Goal: Task Accomplishment & Management: Manage account settings

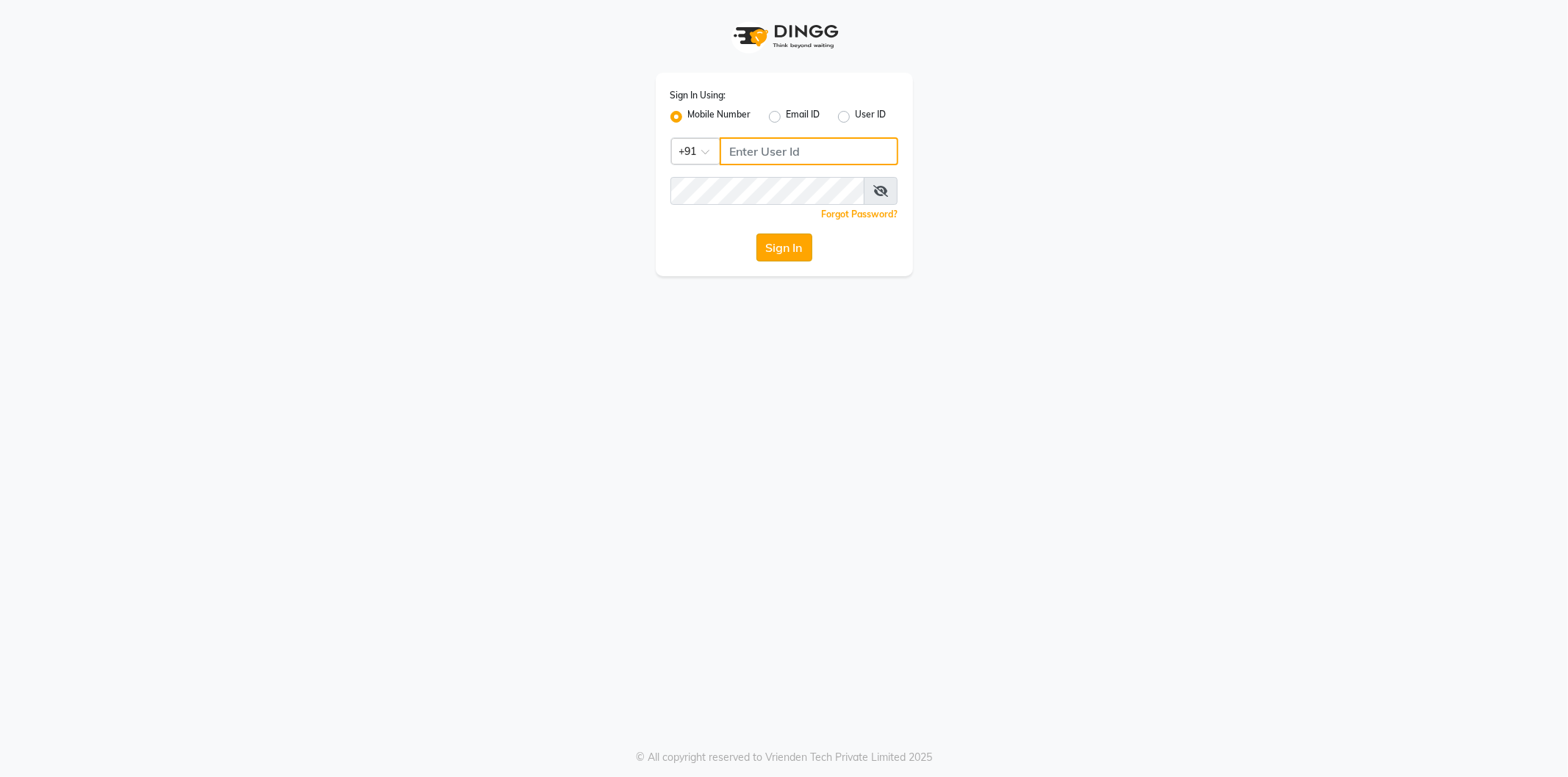
type input "9566910228"
click at [791, 250] on button "Sign In" at bounding box center [784, 248] width 56 height 28
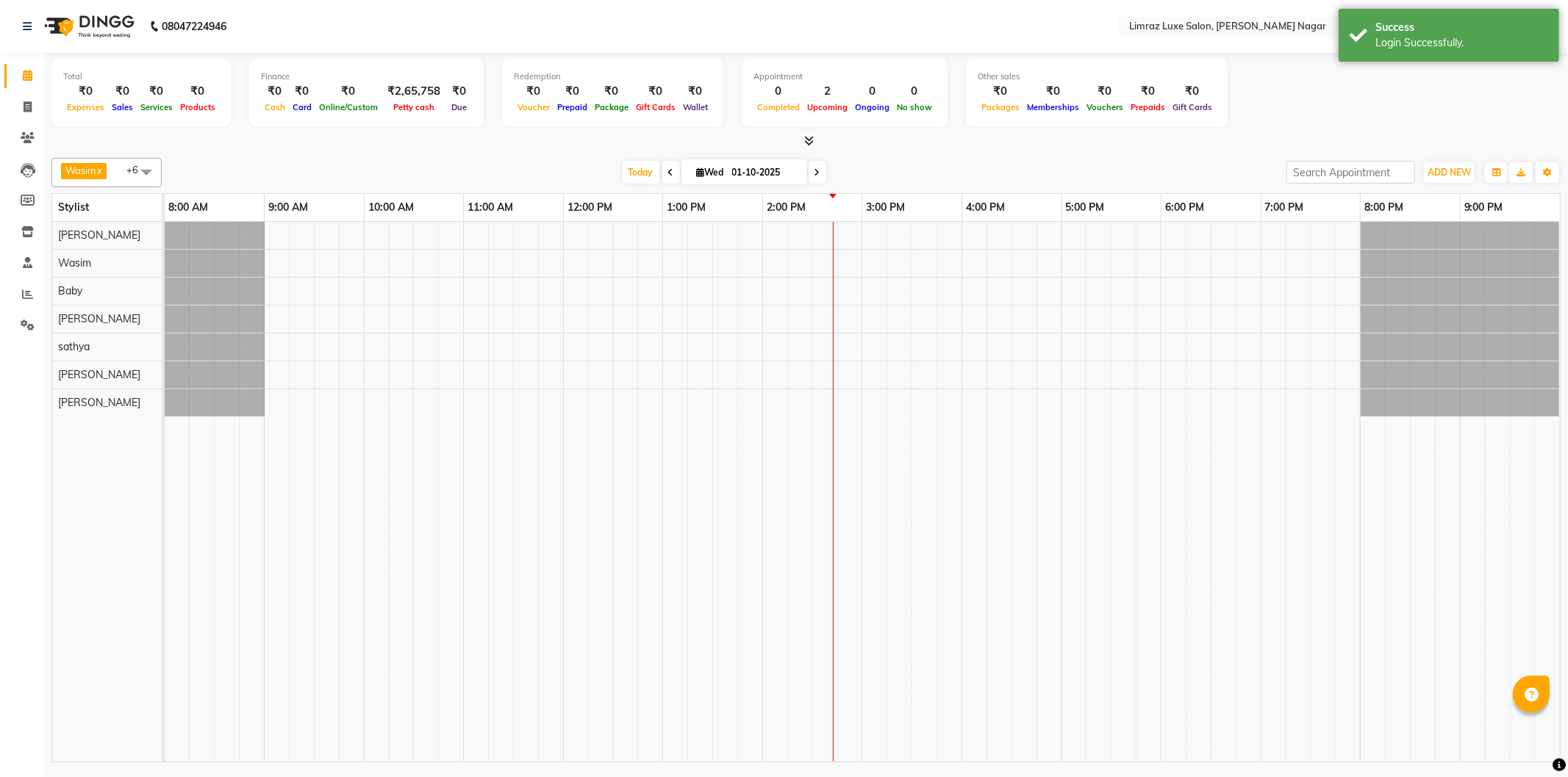
select select "en"
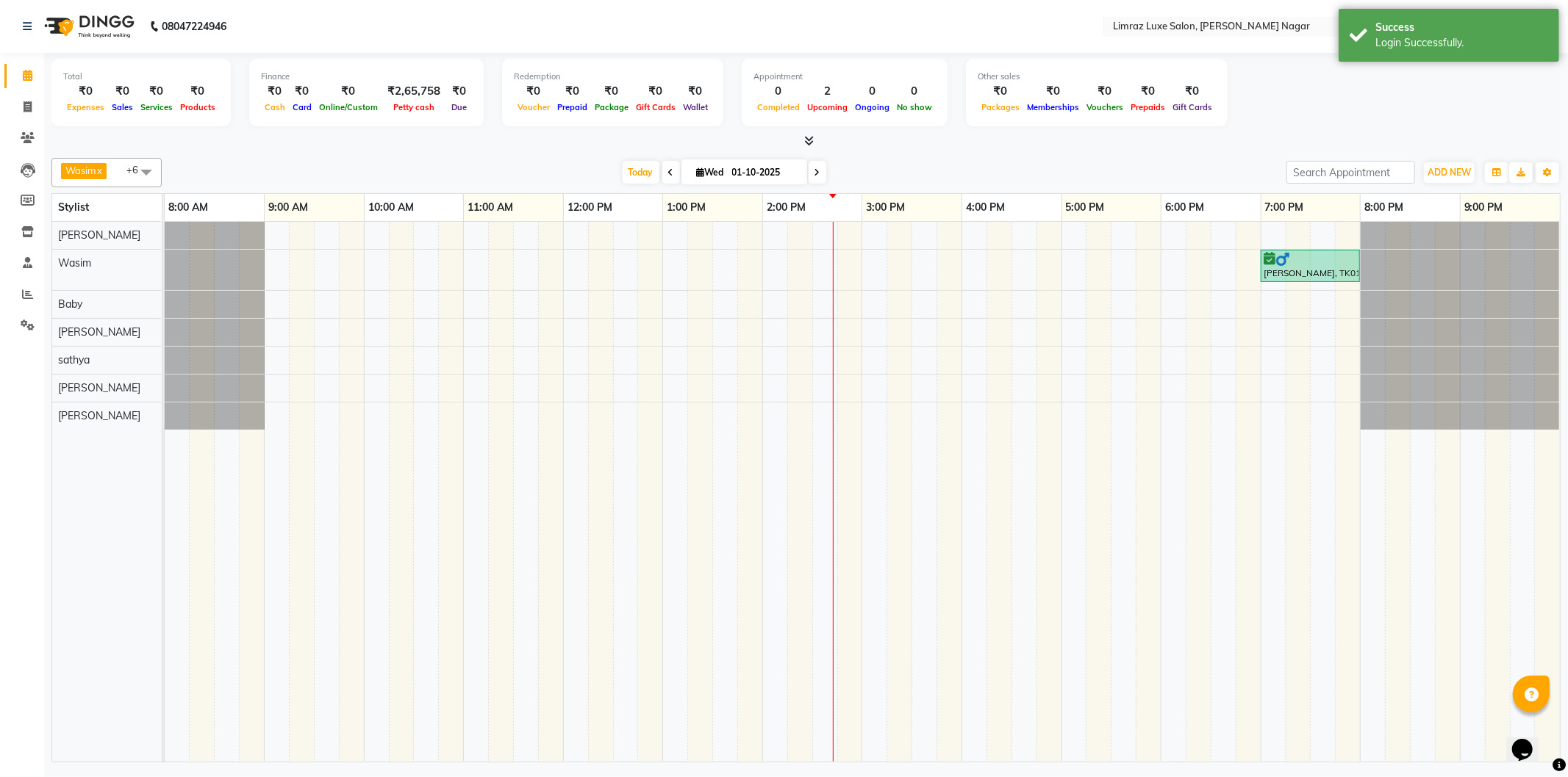
click at [1226, 478] on td at bounding box center [1223, 492] width 25 height 540
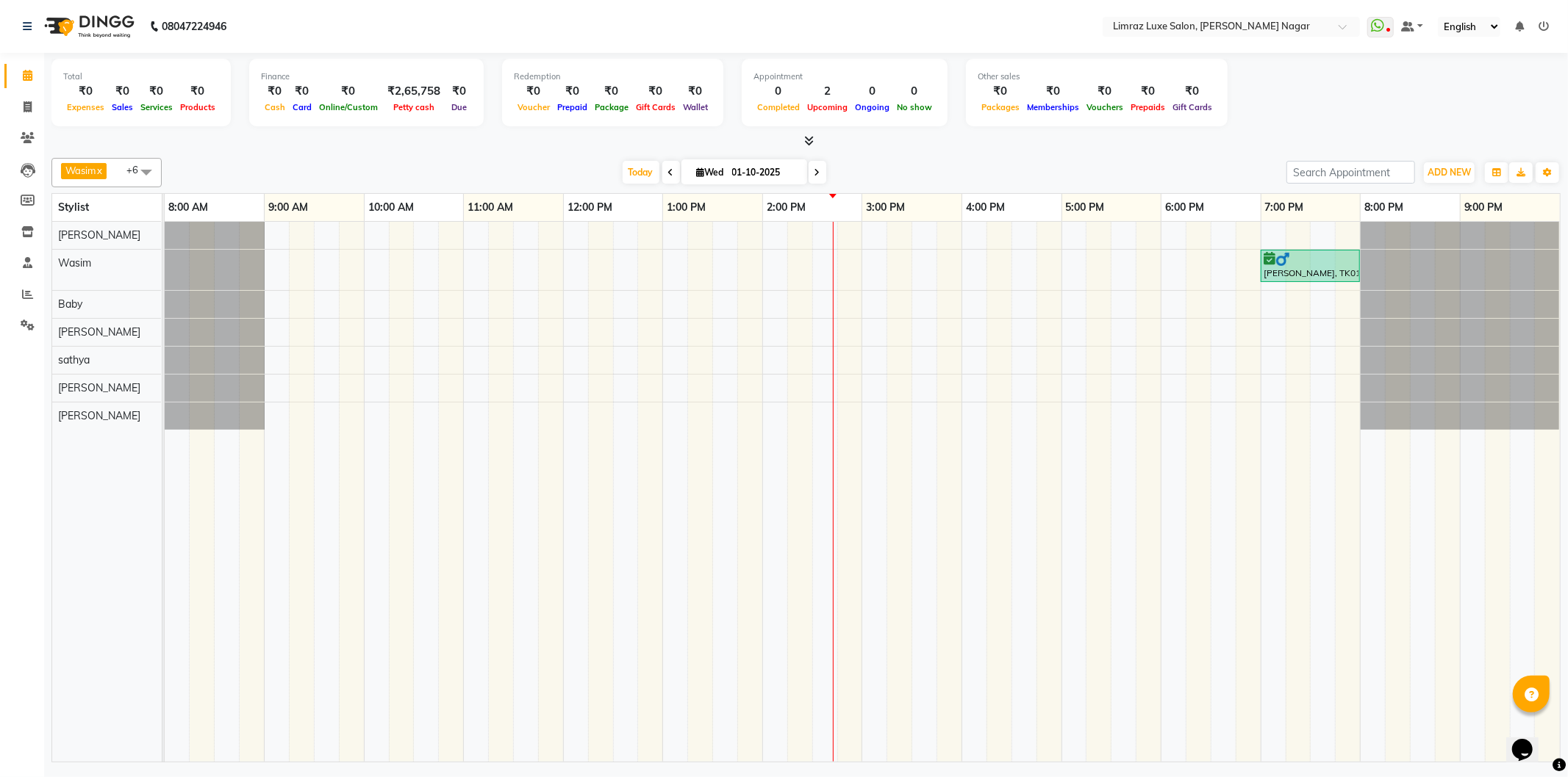
click at [137, 170] on span at bounding box center [146, 172] width 29 height 28
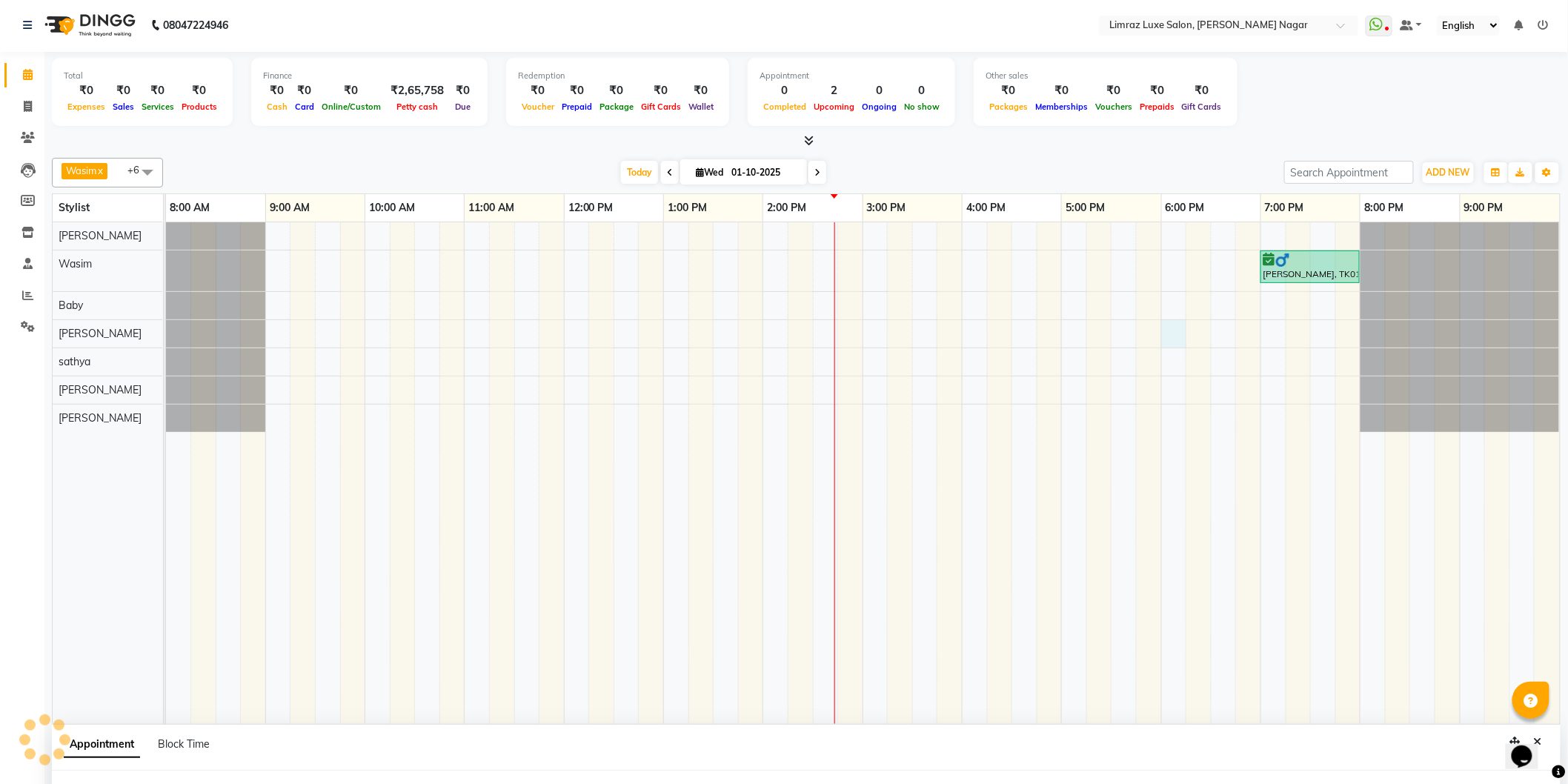
select select "74163"
select select "tentative"
select select "1080"
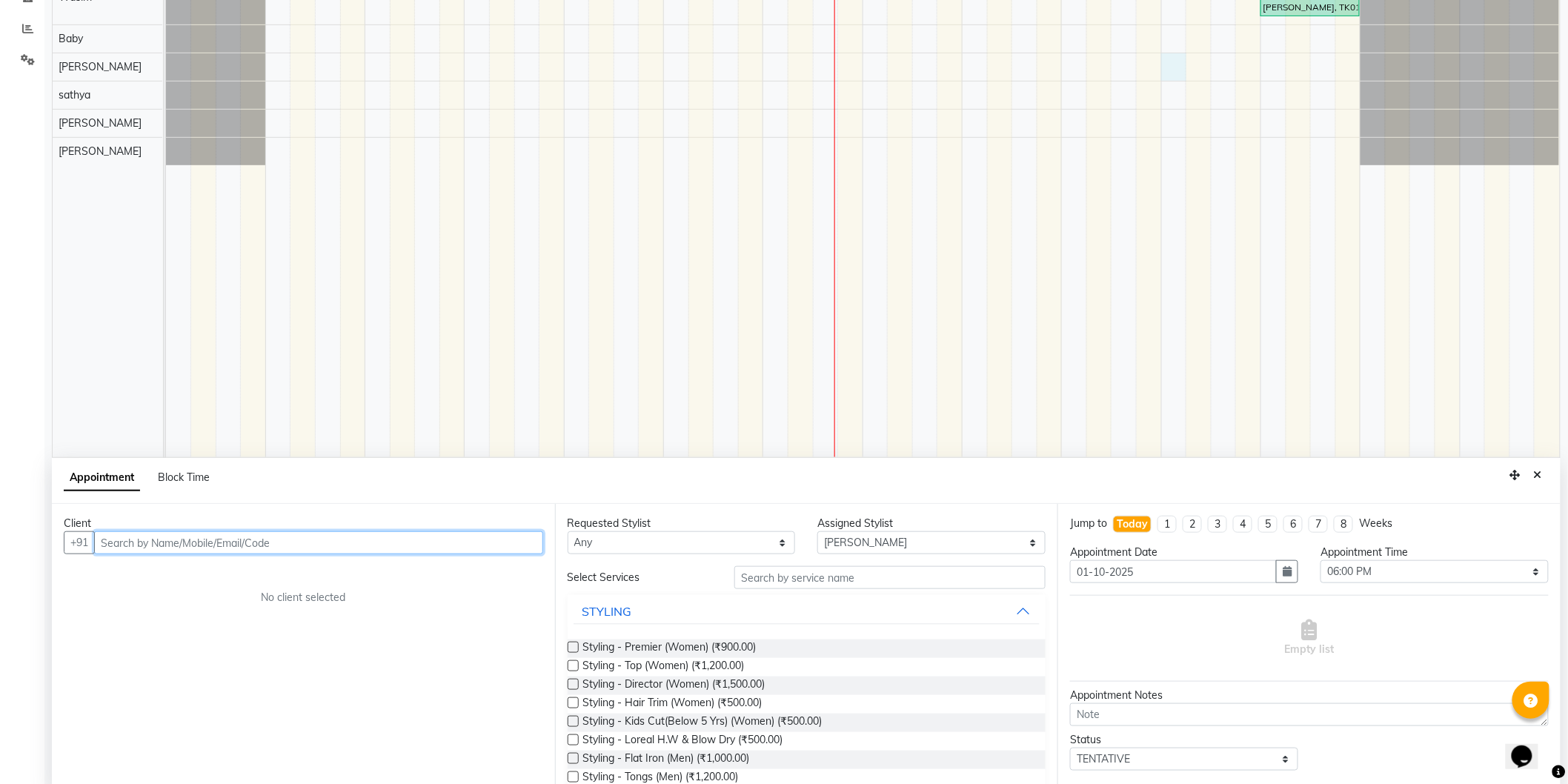
scroll to position [278, 0]
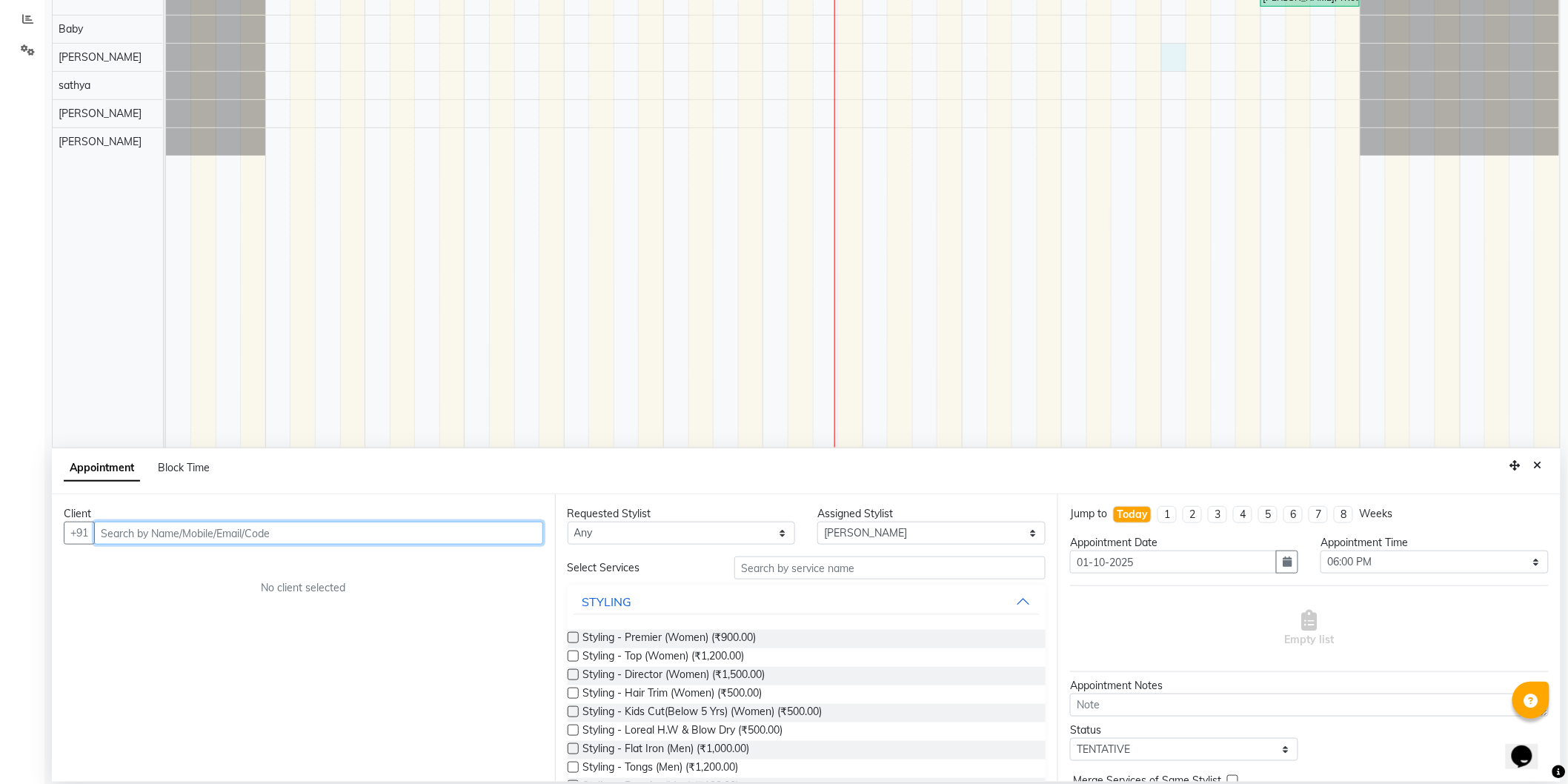
click at [453, 536] on input "text" at bounding box center [319, 533] width 449 height 23
paste input "755 033 4474"
click at [145, 530] on input "755 033 4474" at bounding box center [288, 533] width 388 height 23
click at [291, 539] on input "7550334474" at bounding box center [288, 533] width 388 height 23
click at [478, 530] on input "7550334474" at bounding box center [288, 533] width 388 height 23
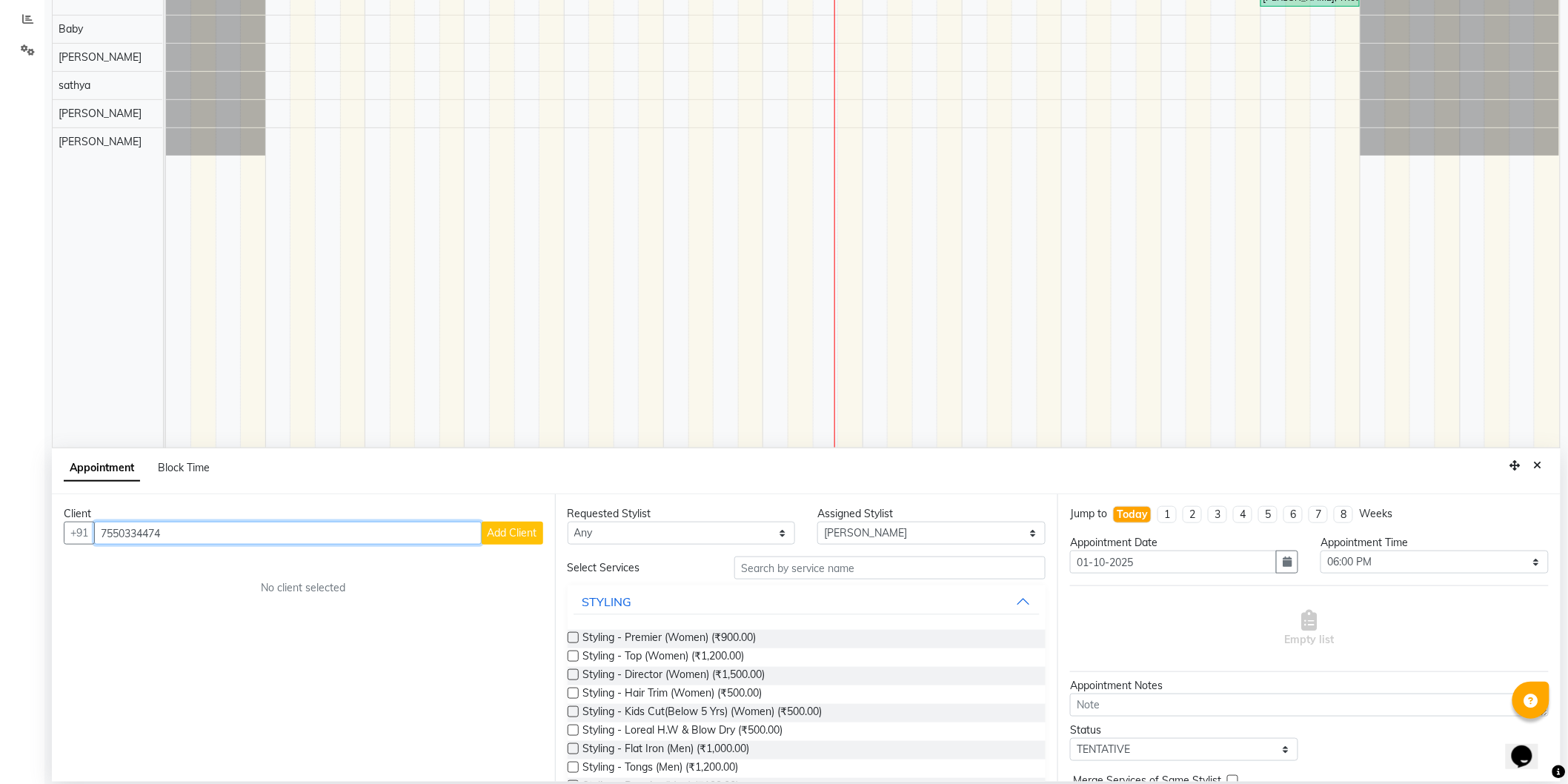
type input "7550334474"
click at [490, 529] on span "Add Client" at bounding box center [512, 532] width 50 height 13
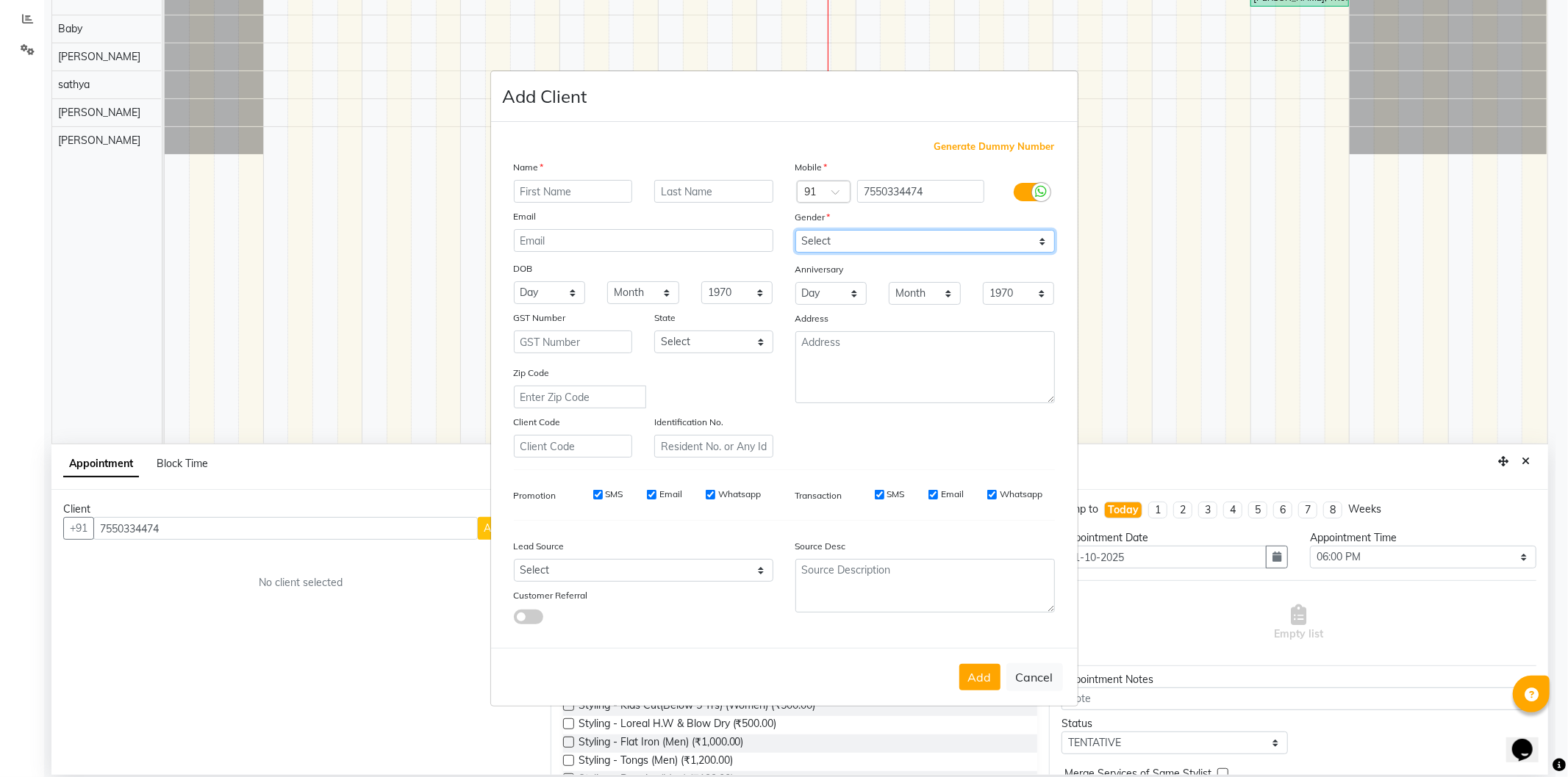
click at [882, 236] on select "Select [DEMOGRAPHIC_DATA] [DEMOGRAPHIC_DATA] Other Prefer Not To Say" at bounding box center [925, 242] width 259 height 23
select select "[DEMOGRAPHIC_DATA]"
click at [795, 230] on select "Select [DEMOGRAPHIC_DATA] [DEMOGRAPHIC_DATA] Other Prefer Not To Say" at bounding box center [925, 242] width 259 height 23
click at [584, 183] on input "text" at bounding box center [573, 192] width 119 height 23
type input "[PERSON_NAME]"
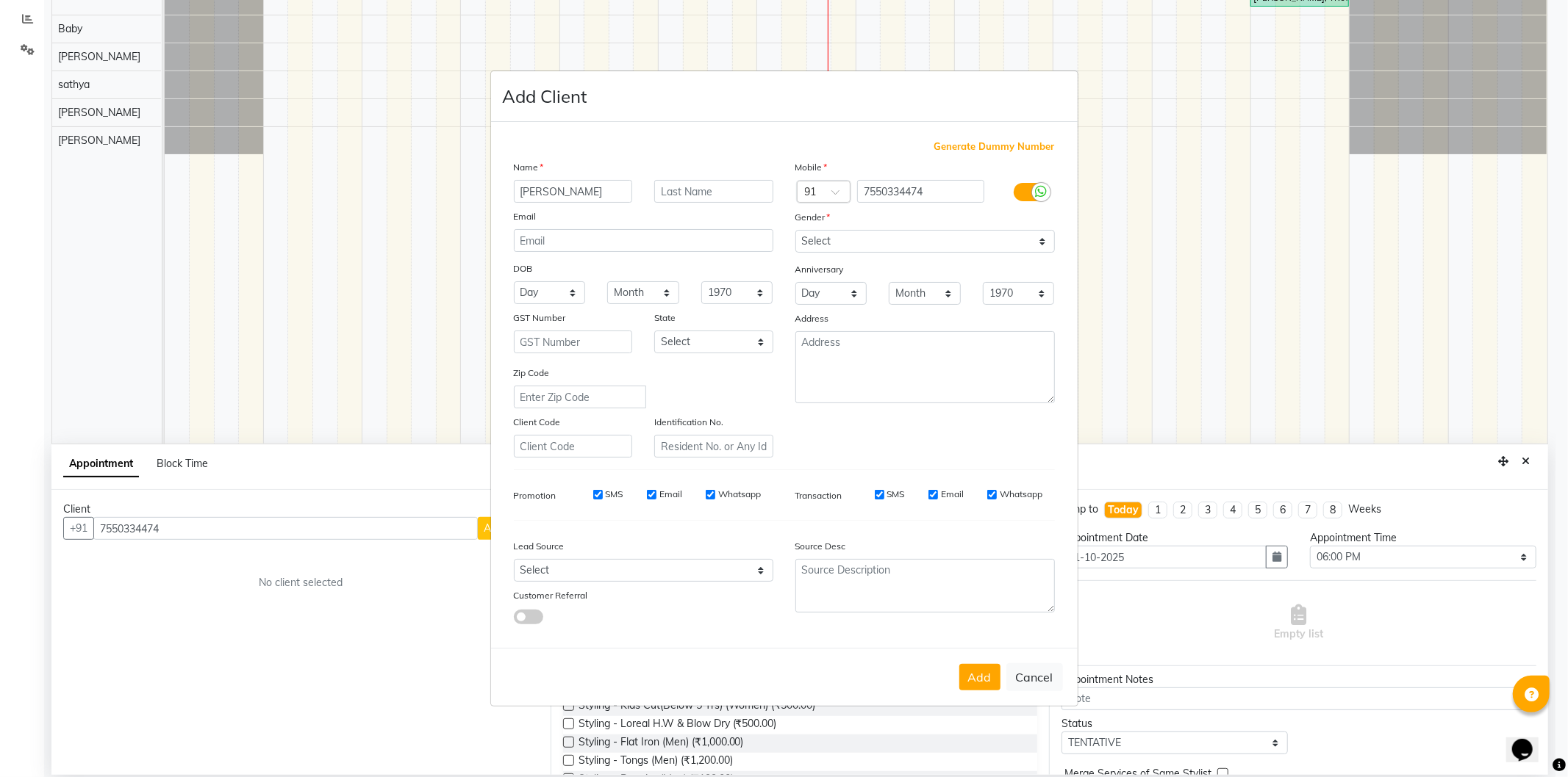
click at [615, 495] on label "SMS" at bounding box center [614, 494] width 18 height 13
click at [602, 495] on input "SMS" at bounding box center [598, 495] width 9 height 9
checkbox input "false"
click at [675, 494] on label "Email" at bounding box center [671, 494] width 23 height 13
click at [656, 494] on input "Email" at bounding box center [652, 495] width 9 height 9
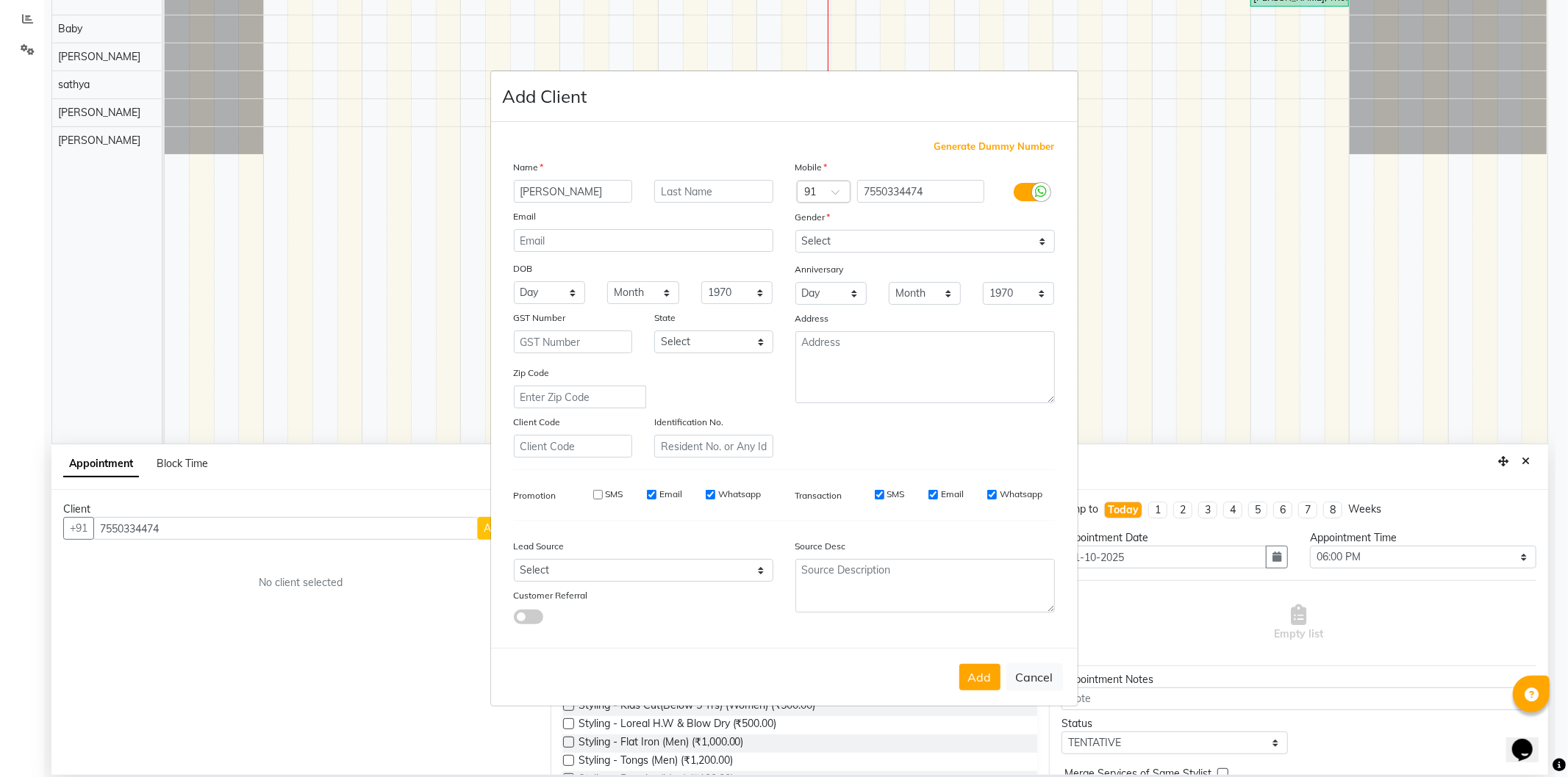
checkbox input "false"
click at [714, 478] on div "Generate Dummy Number Name Nithi Ka Email DOB Day 01 02 03 04 05 06 07 08 09 10…" at bounding box center [784, 388] width 563 height 497
click at [719, 490] on label "Whatsapp" at bounding box center [740, 494] width 43 height 13
click at [715, 490] on input "Whatsapp" at bounding box center [711, 495] width 9 height 9
checkbox input "false"
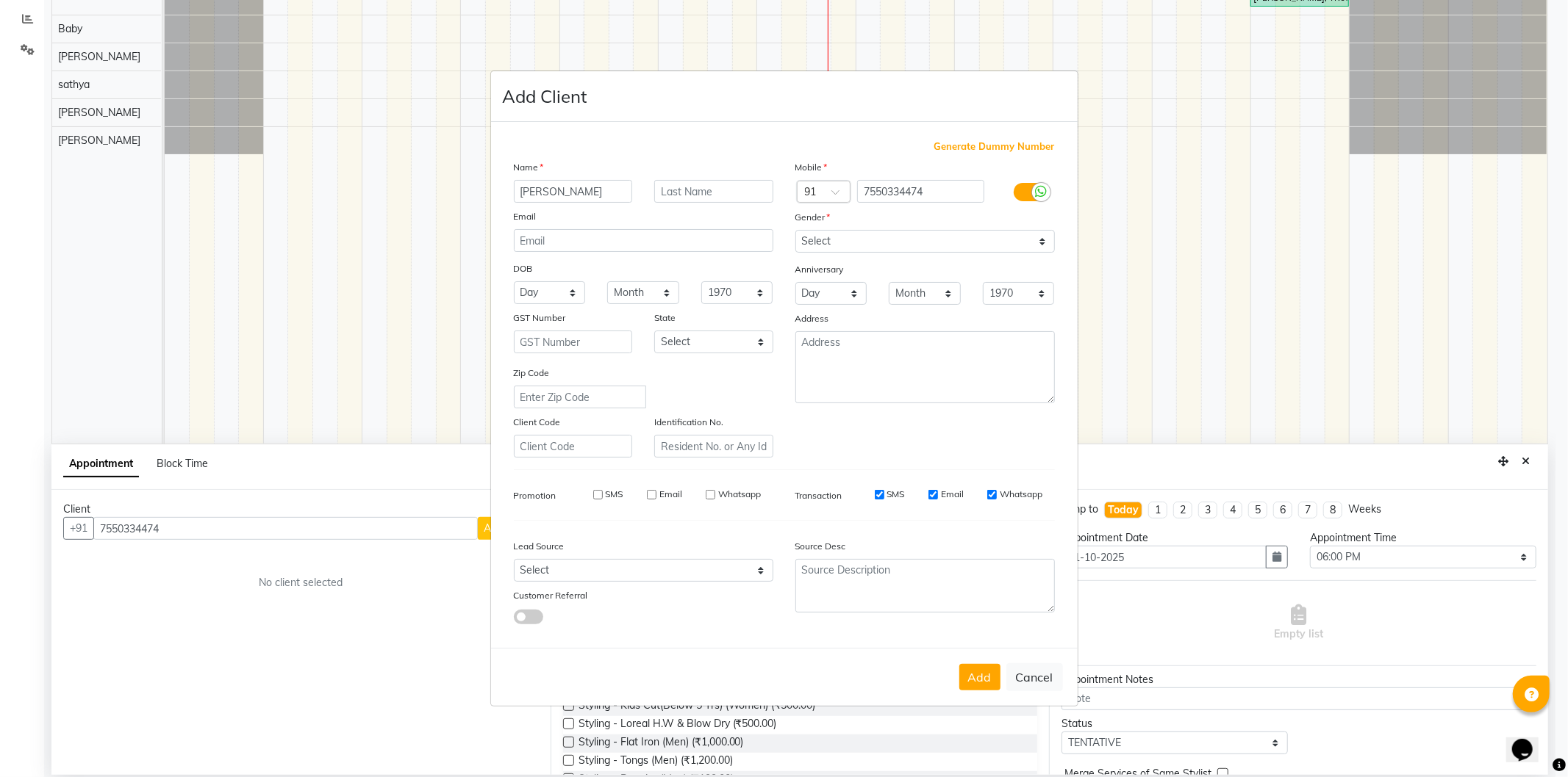
click at [892, 494] on label "SMS" at bounding box center [896, 494] width 18 height 13
click at [884, 494] on input "SMS" at bounding box center [880, 495] width 9 height 9
checkbox input "false"
click at [951, 496] on label "Email" at bounding box center [952, 494] width 23 height 13
click at [938, 496] on input "Email" at bounding box center [933, 495] width 9 height 9
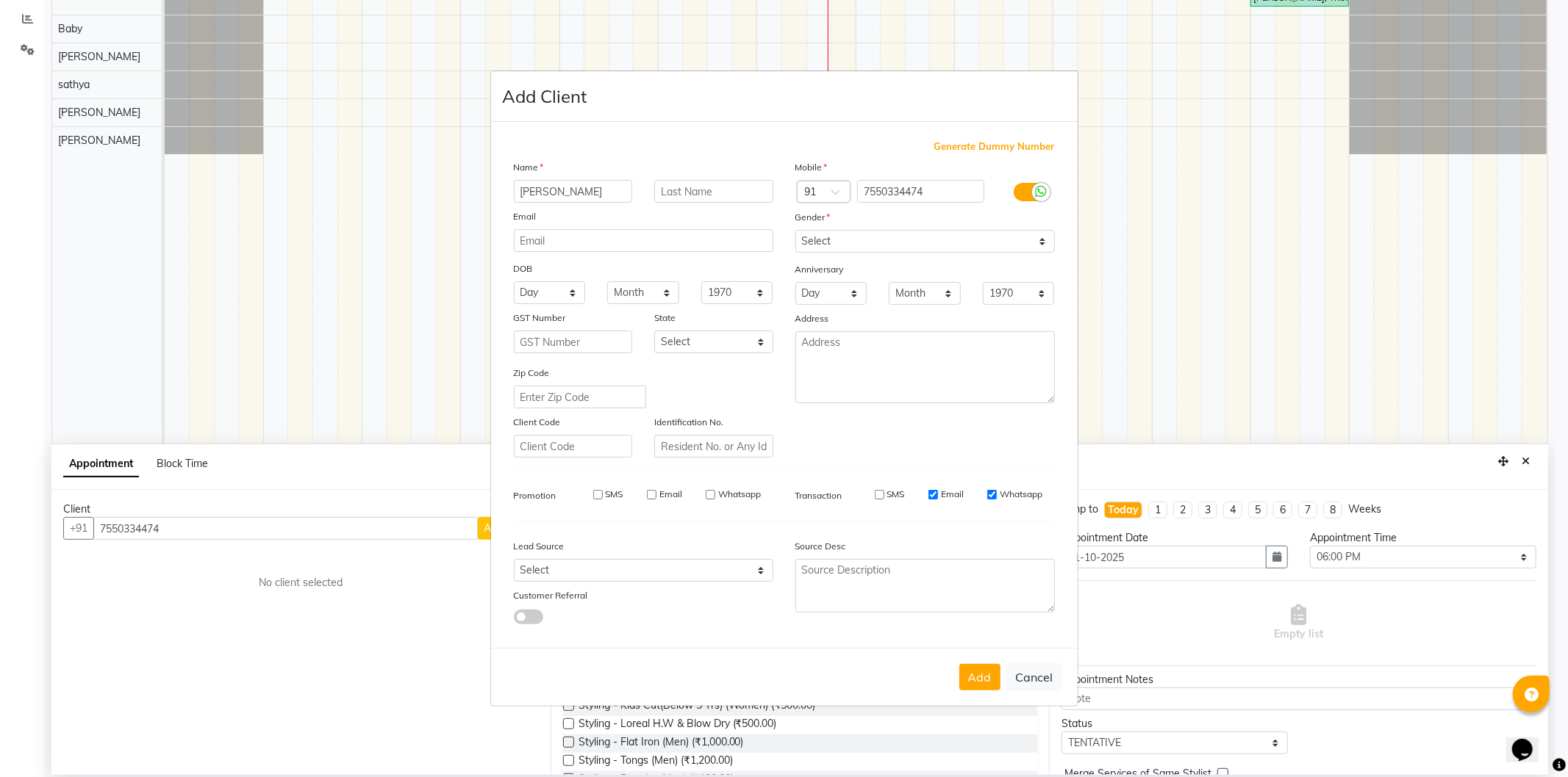
checkbox input "false"
click at [1004, 487] on div "Transaction SMS Email Whatsapp" at bounding box center [925, 495] width 282 height 26
click at [1007, 487] on div "Transaction SMS Email Whatsapp" at bounding box center [925, 495] width 282 height 26
click at [1005, 499] on label "Whatsapp" at bounding box center [1022, 494] width 43 height 13
click at [997, 499] on input "Whatsapp" at bounding box center [992, 495] width 9 height 9
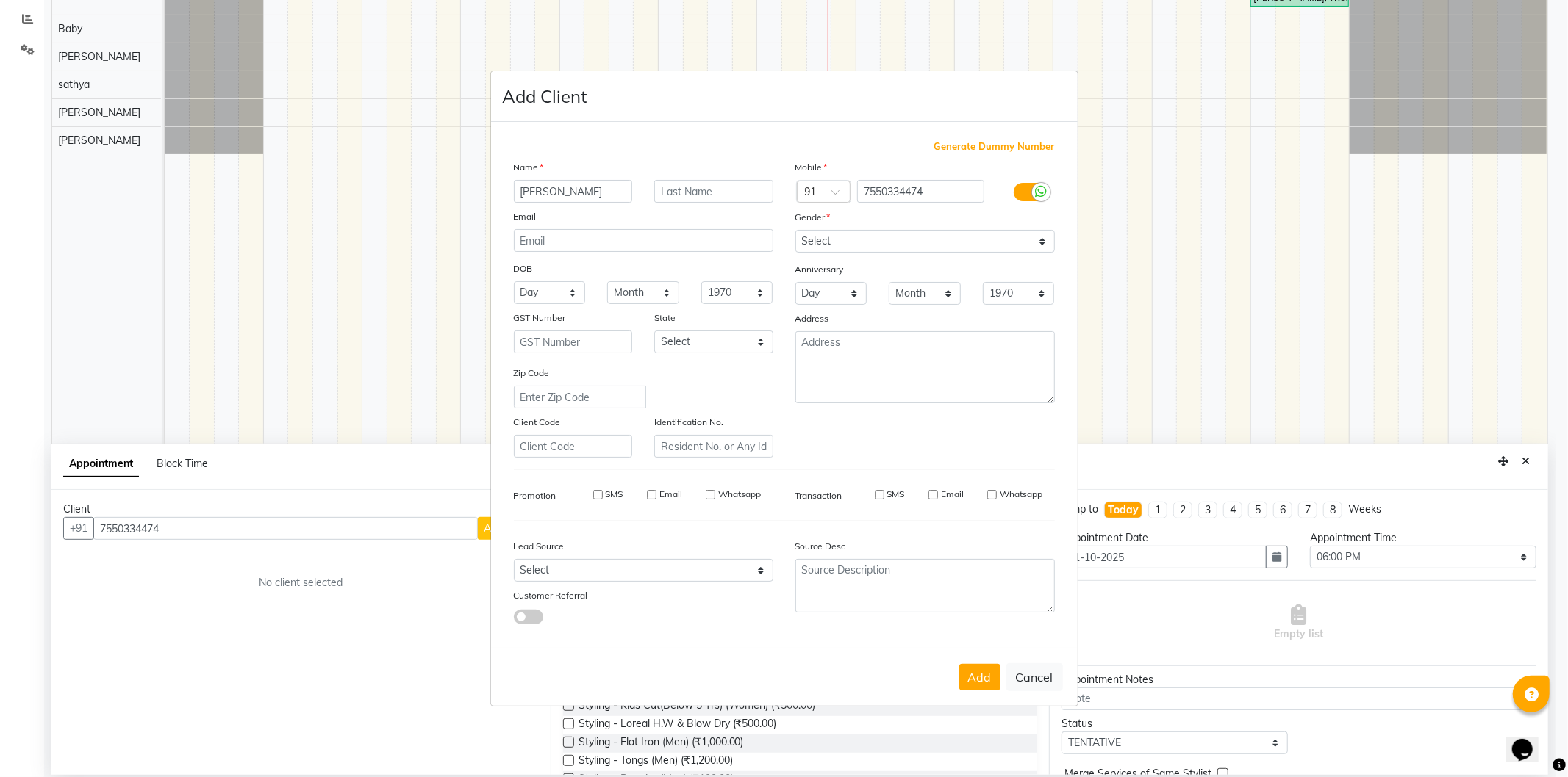
click at [1005, 499] on label "Whatsapp" at bounding box center [1022, 494] width 43 height 13
click at [997, 499] on input "Whatsapp" at bounding box center [992, 495] width 9 height 9
checkbox input "true"
click at [970, 671] on button "Add" at bounding box center [980, 677] width 41 height 26
type input "75******74"
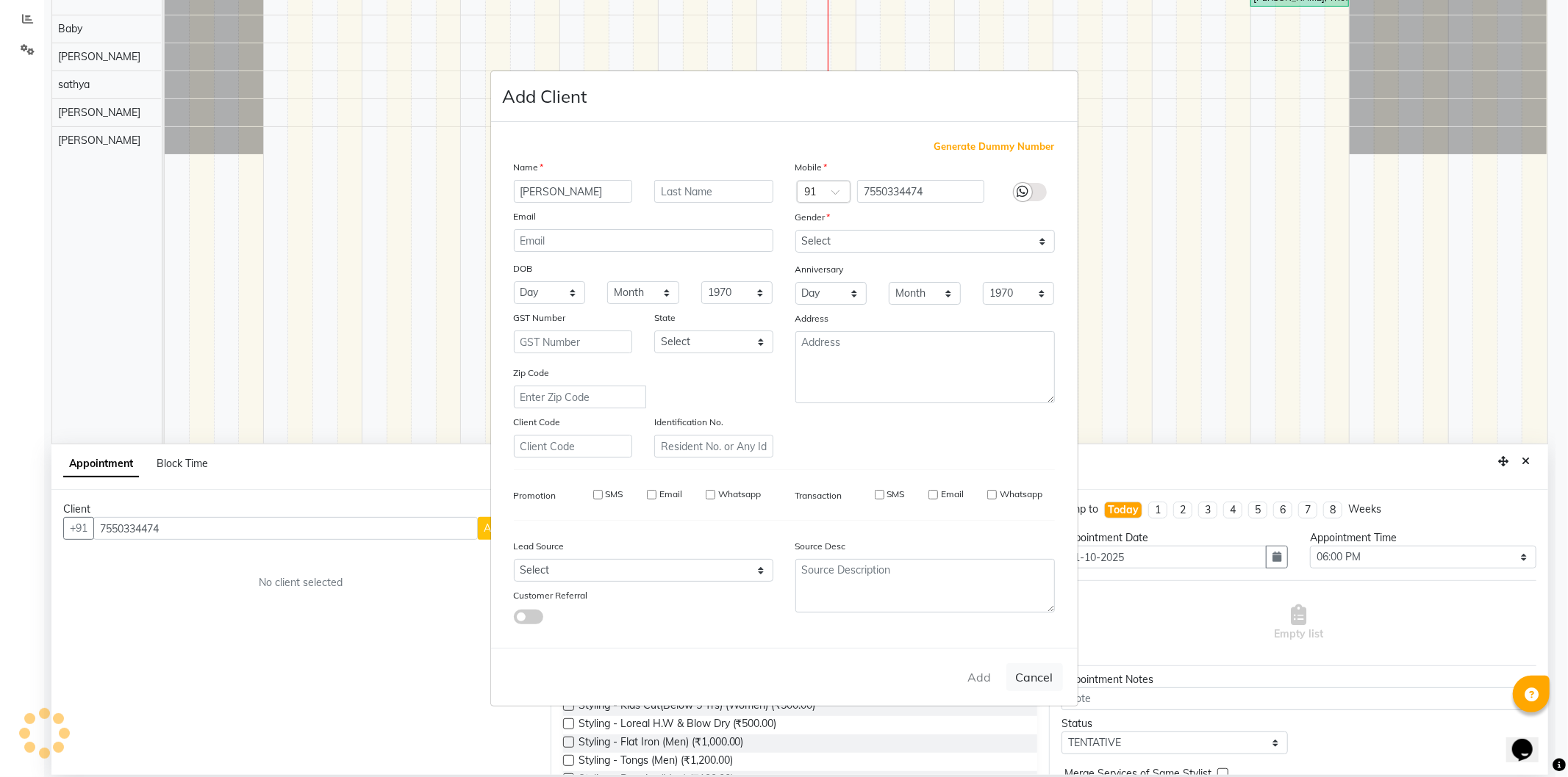
select select
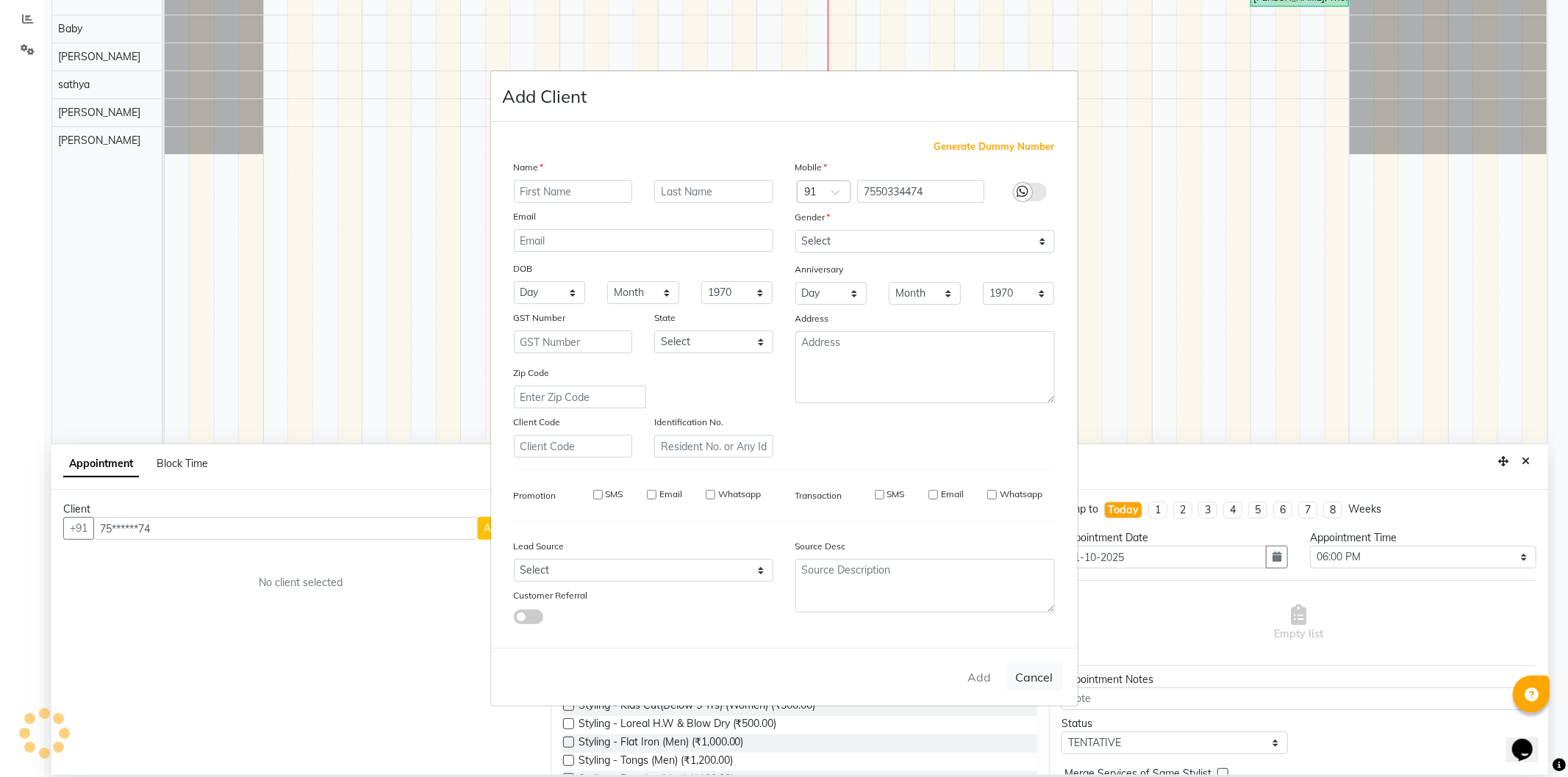
select select
checkbox input "false"
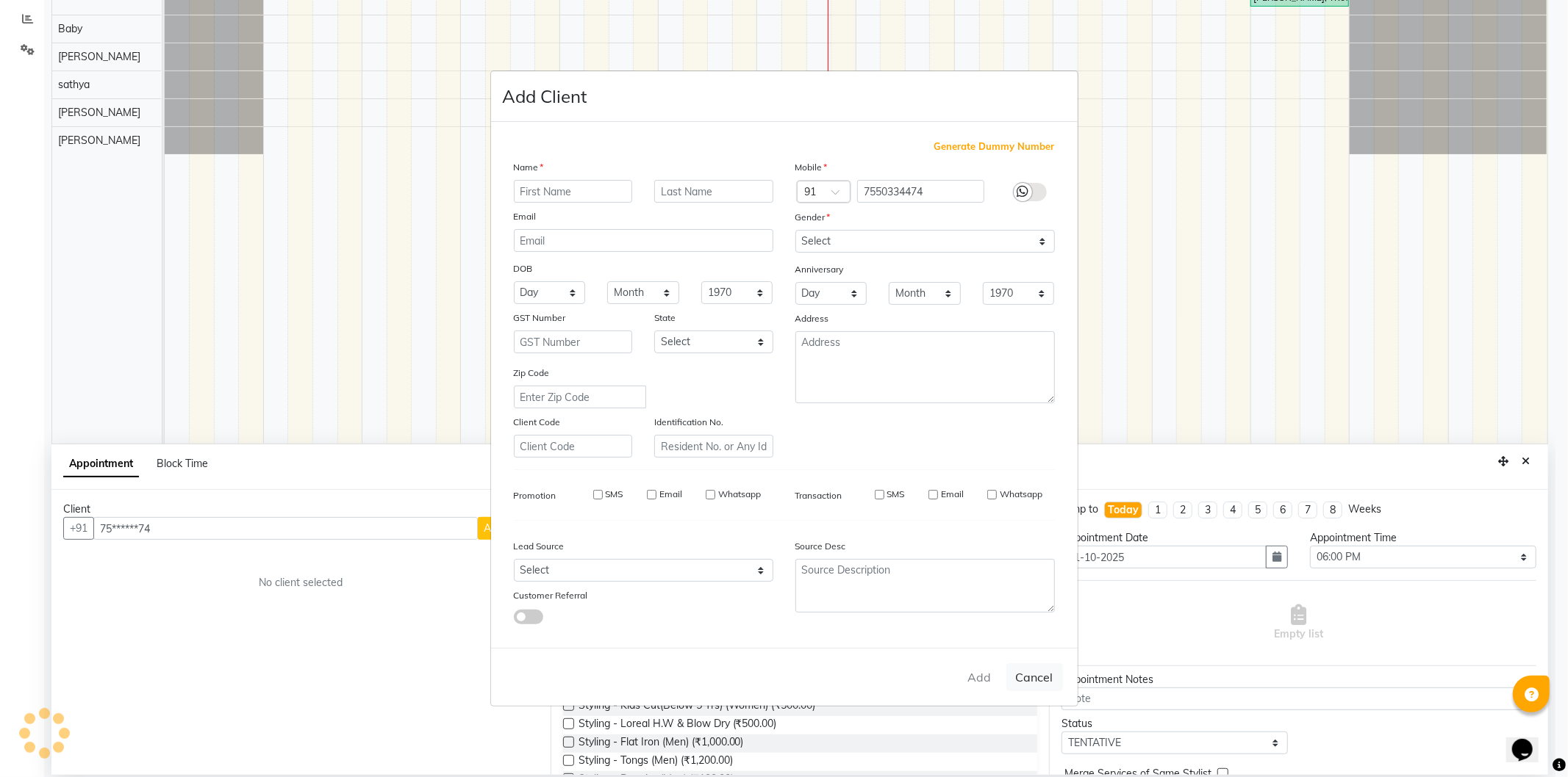
checkbox input "false"
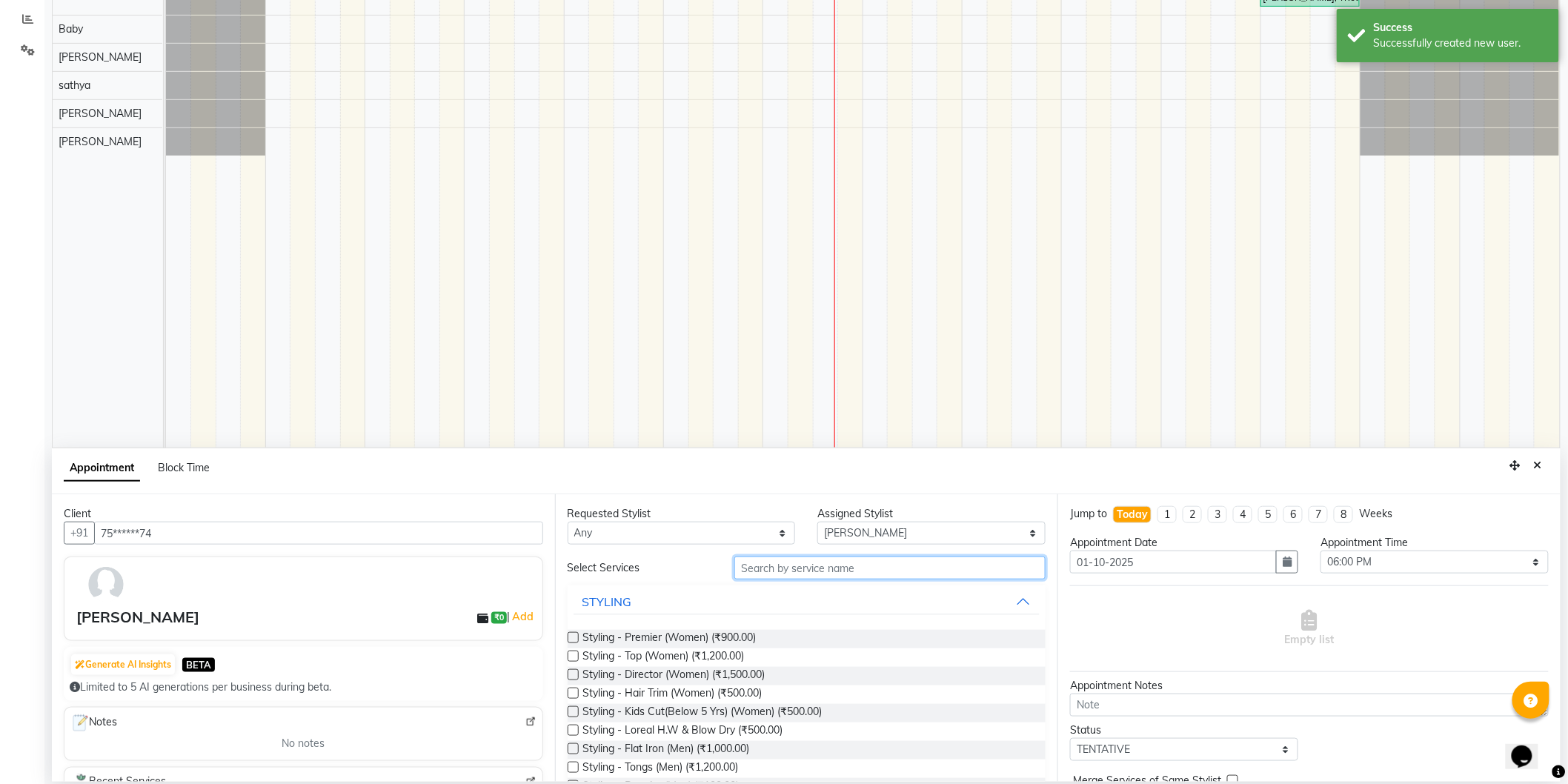
click at [858, 561] on input "text" at bounding box center [890, 568] width 311 height 23
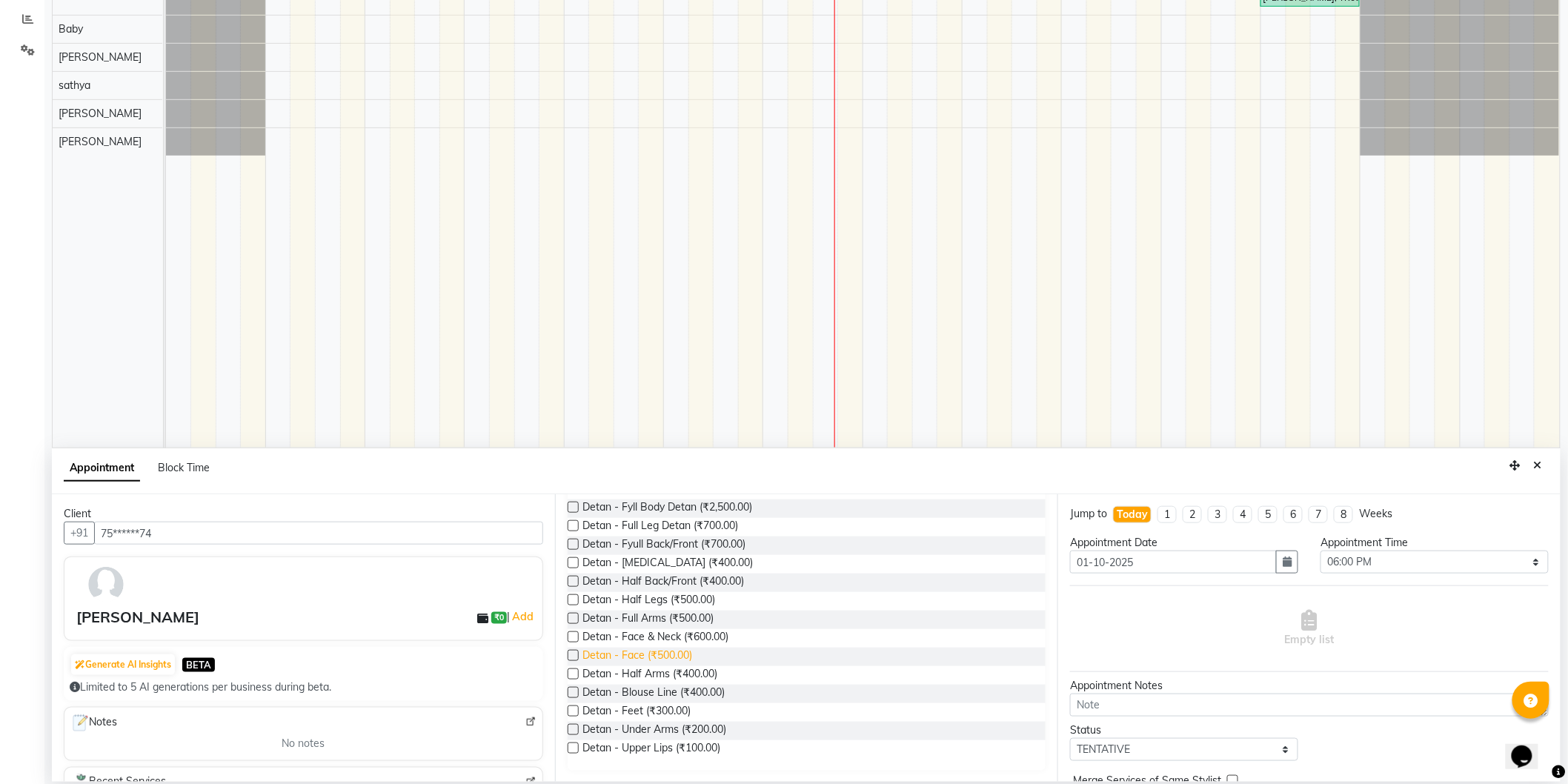
type input "Detan"
click at [645, 656] on span "Detan - Face (₹500.00)" at bounding box center [638, 657] width 110 height 19
checkbox input "false"
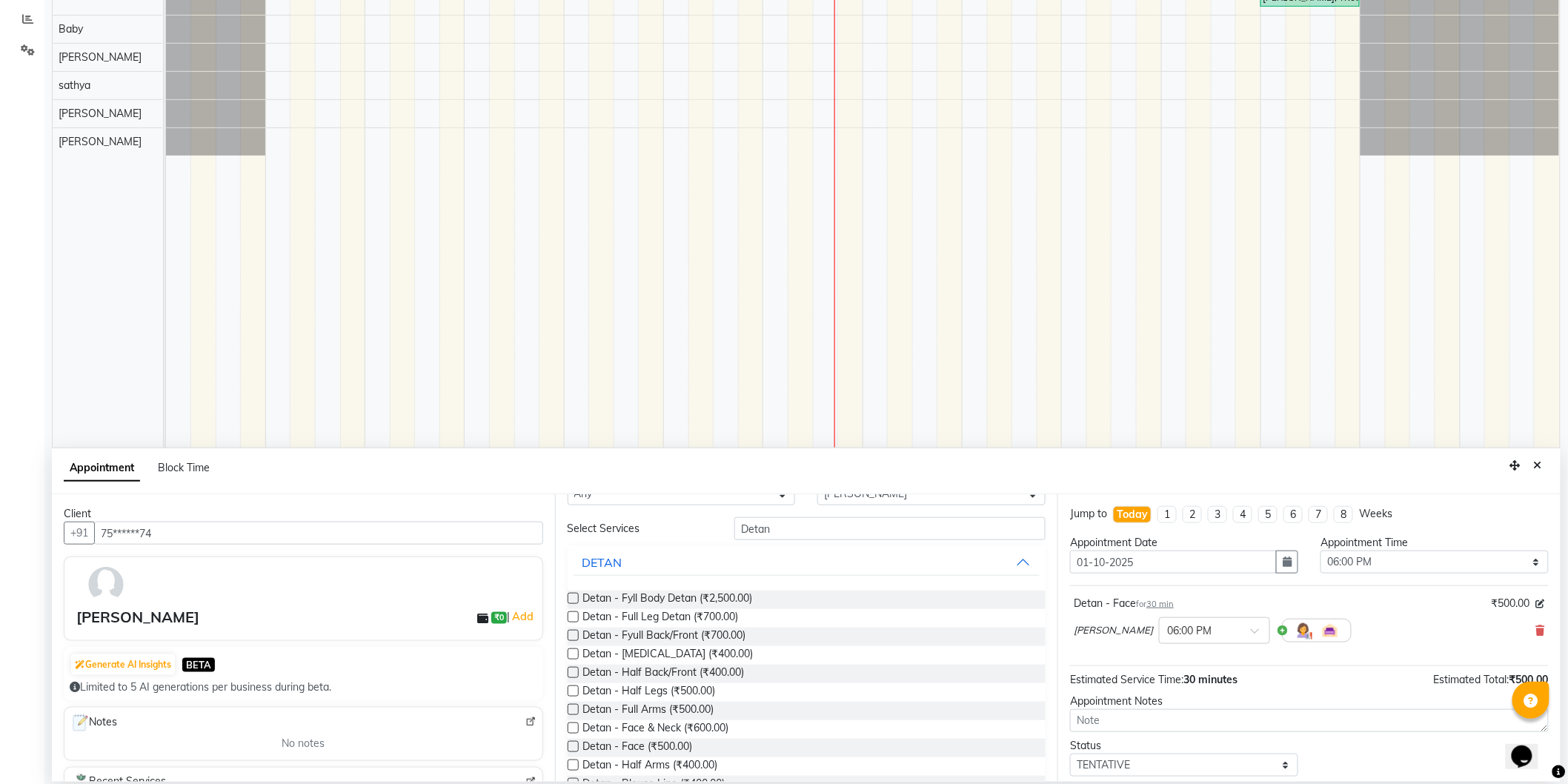
scroll to position [0, 0]
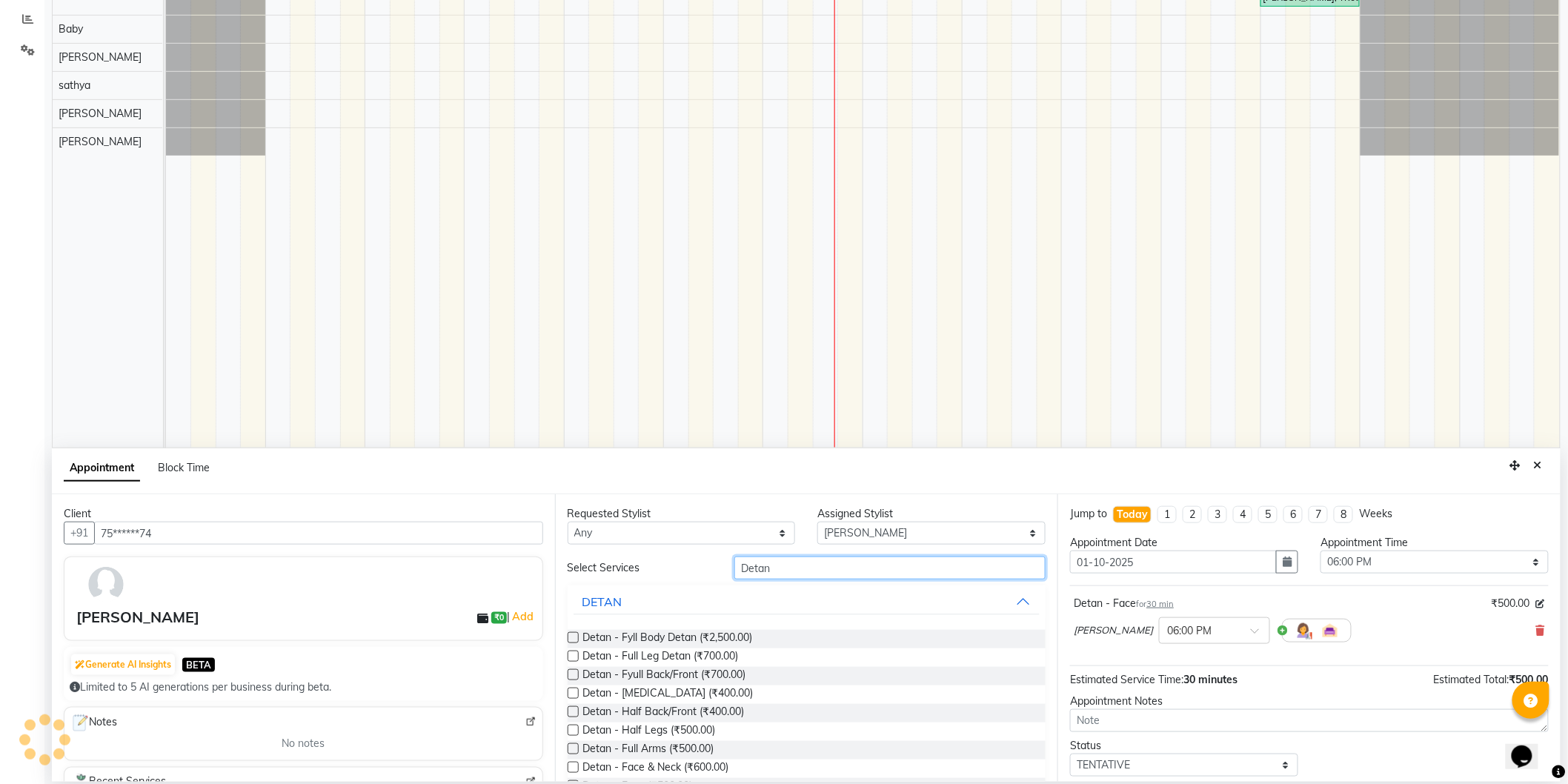
click at [897, 573] on input "Detan" at bounding box center [890, 568] width 311 height 23
type input "rit"
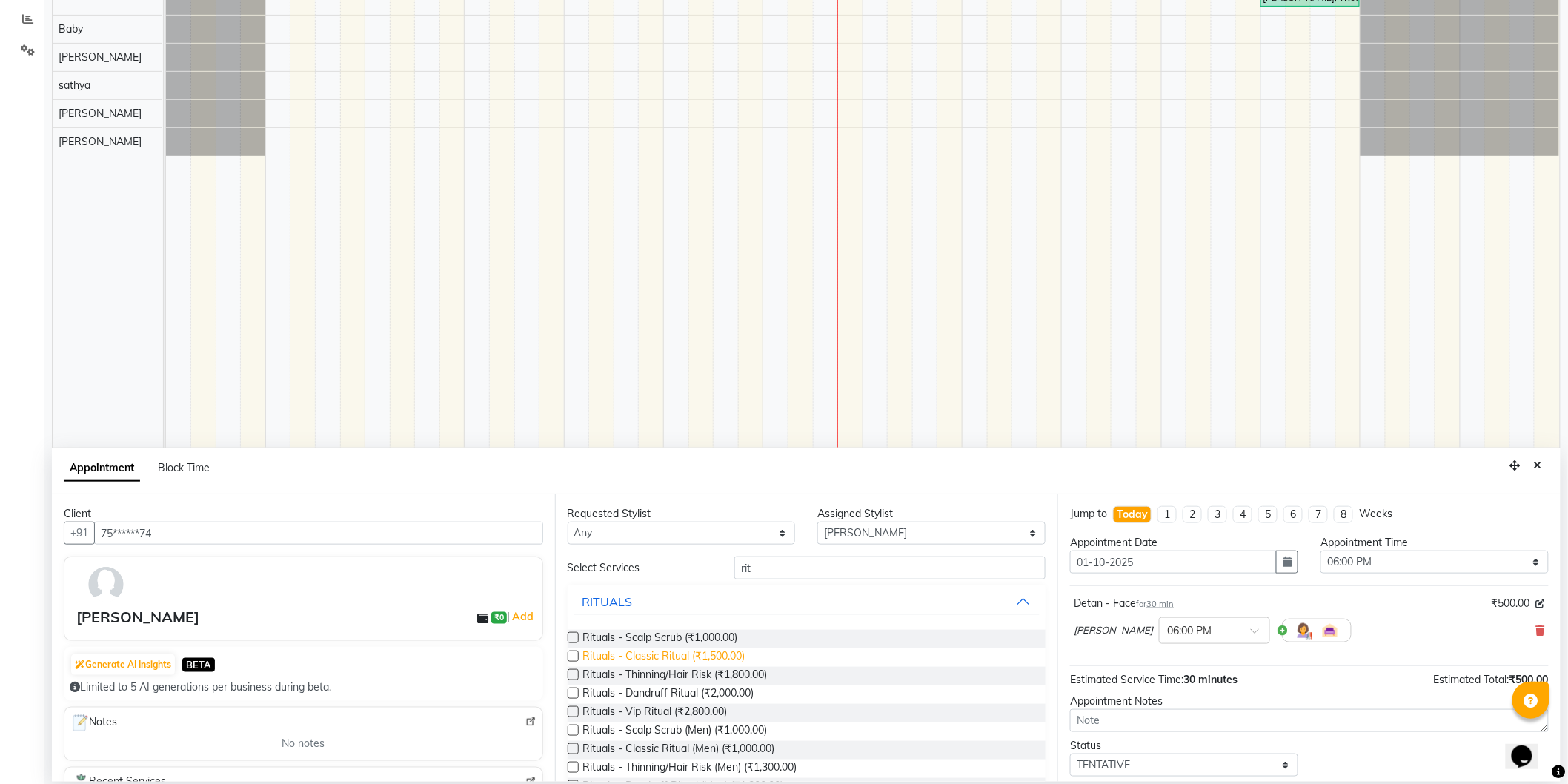
click at [688, 656] on span "Rituals - Classic Ritual (₹1,500.00)" at bounding box center [664, 658] width 162 height 19
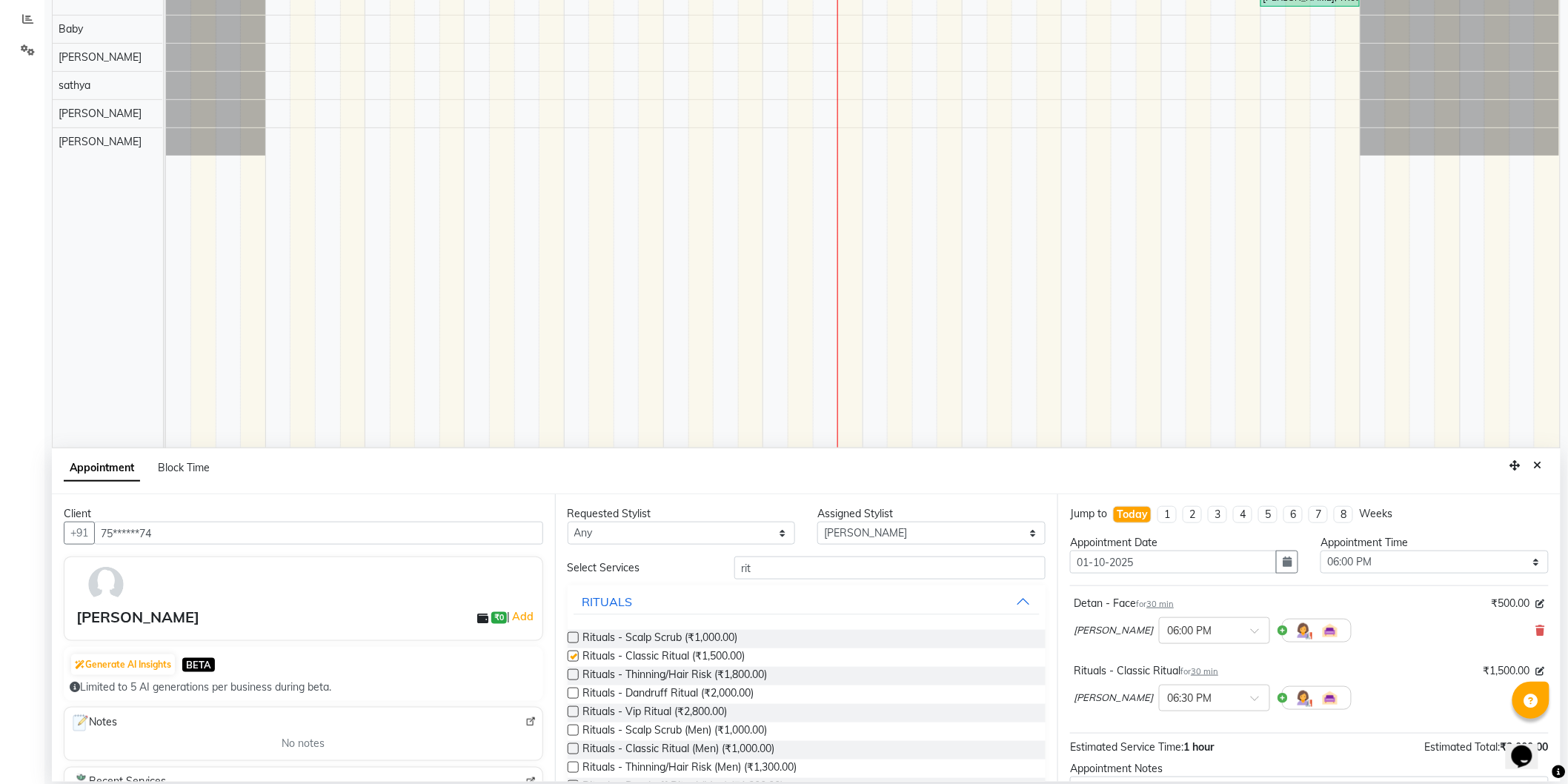
checkbox input "false"
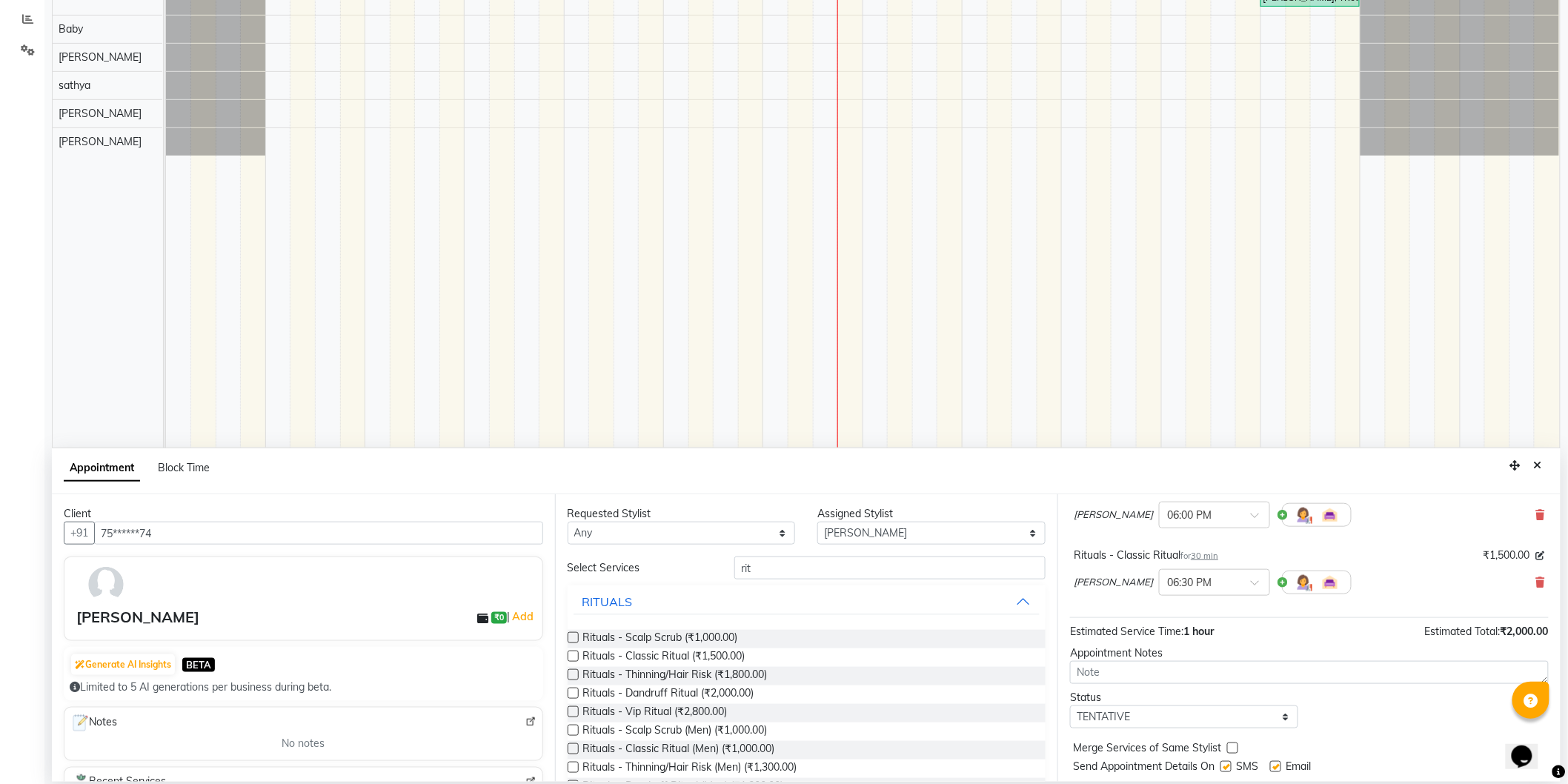
scroll to position [156, 0]
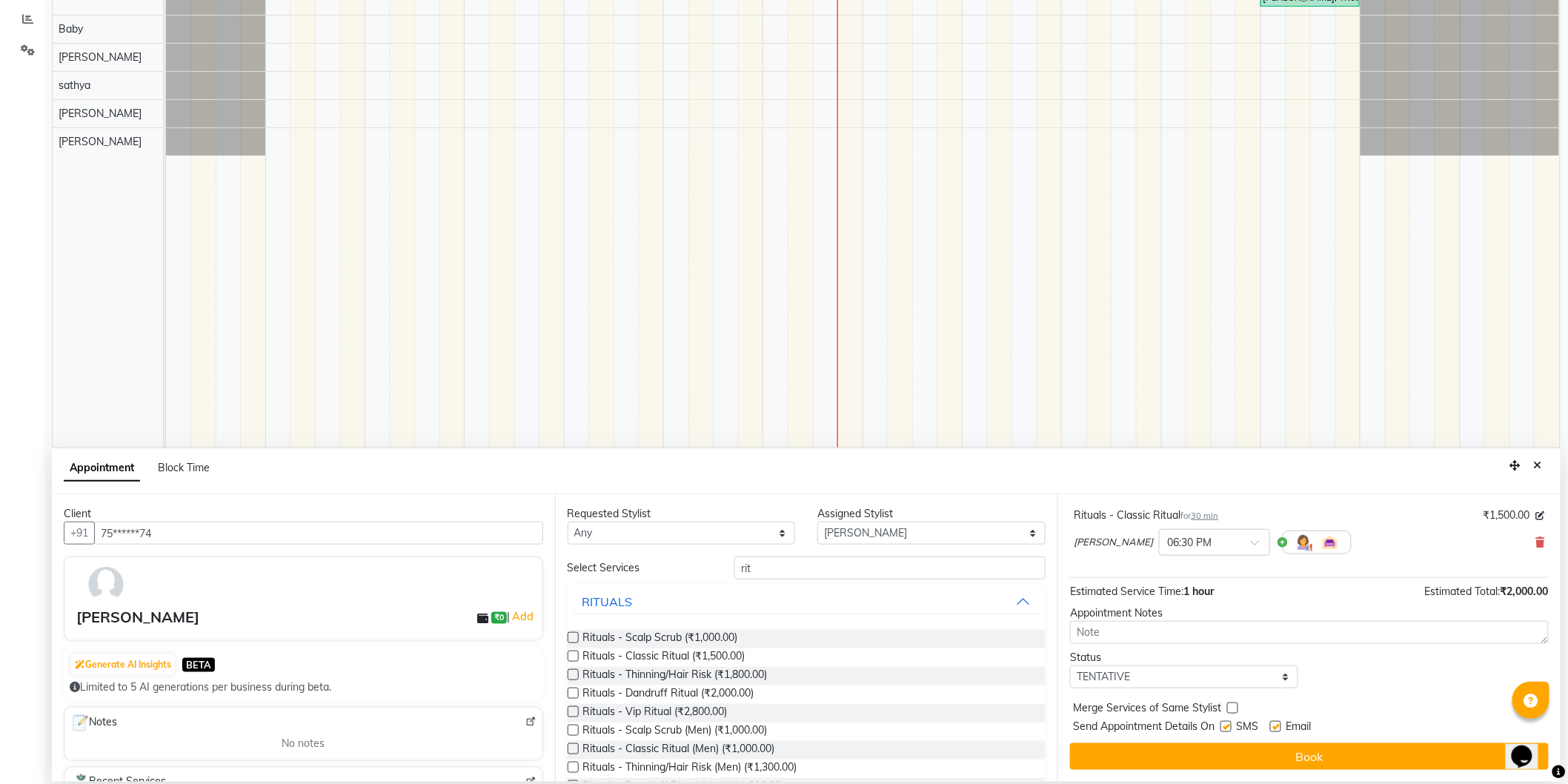
click at [1225, 724] on label at bounding box center [1226, 727] width 11 height 11
click at [1225, 724] on input "checkbox" at bounding box center [1225, 728] width 9 height 9
checkbox input "false"
click at [1271, 724] on label at bounding box center [1276, 727] width 11 height 11
click at [1271, 724] on input "checkbox" at bounding box center [1275, 728] width 9 height 9
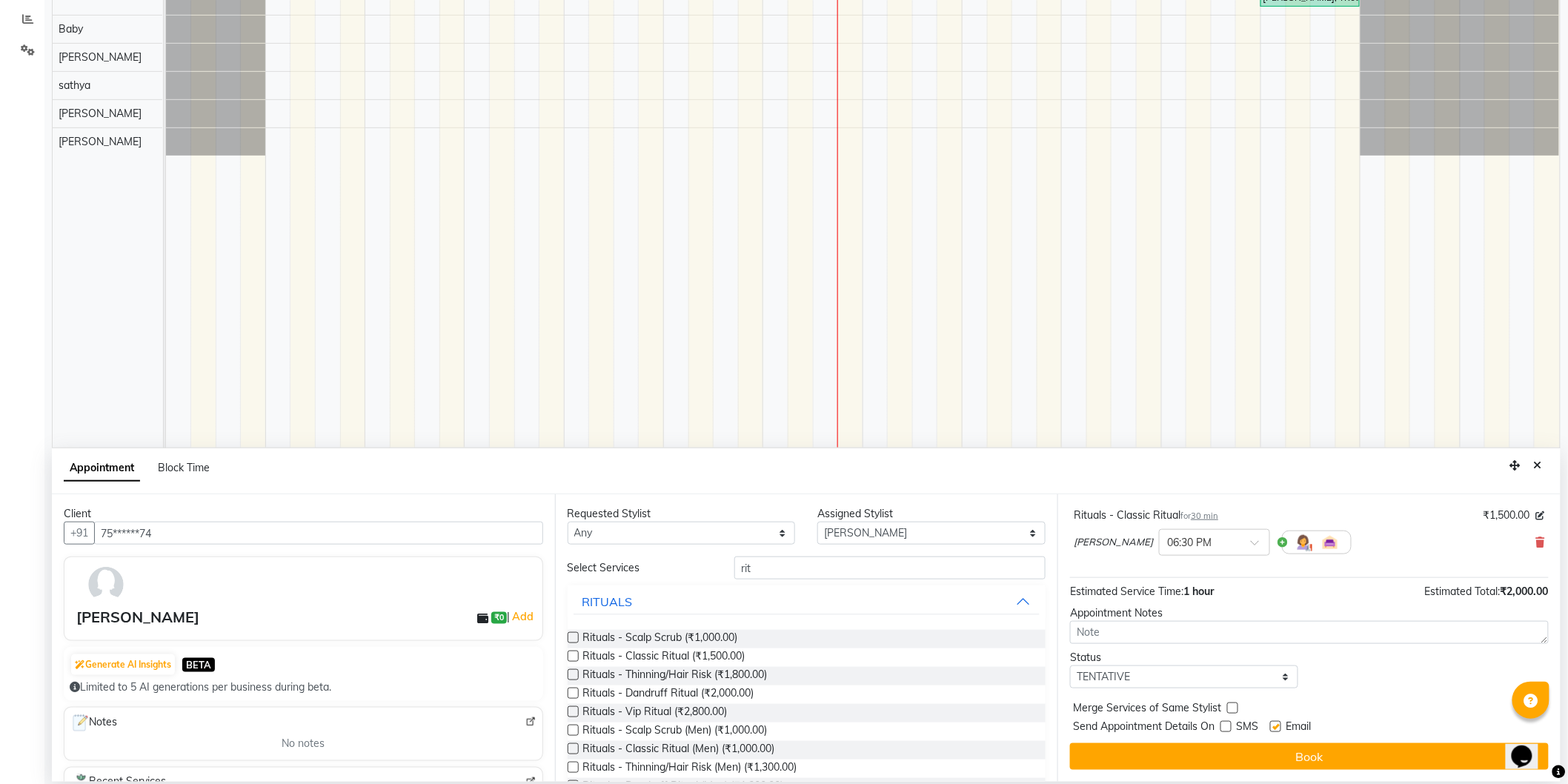
checkbox input "false"
click at [1261, 672] on select "Select TENTATIVE CONFIRM CHECK-IN UPCOMING" at bounding box center [1184, 677] width 228 height 23
select select "confirm booking"
click at [1070, 666] on select "Select TENTATIVE CONFIRM CHECK-IN UPCOMING" at bounding box center [1184, 677] width 228 height 23
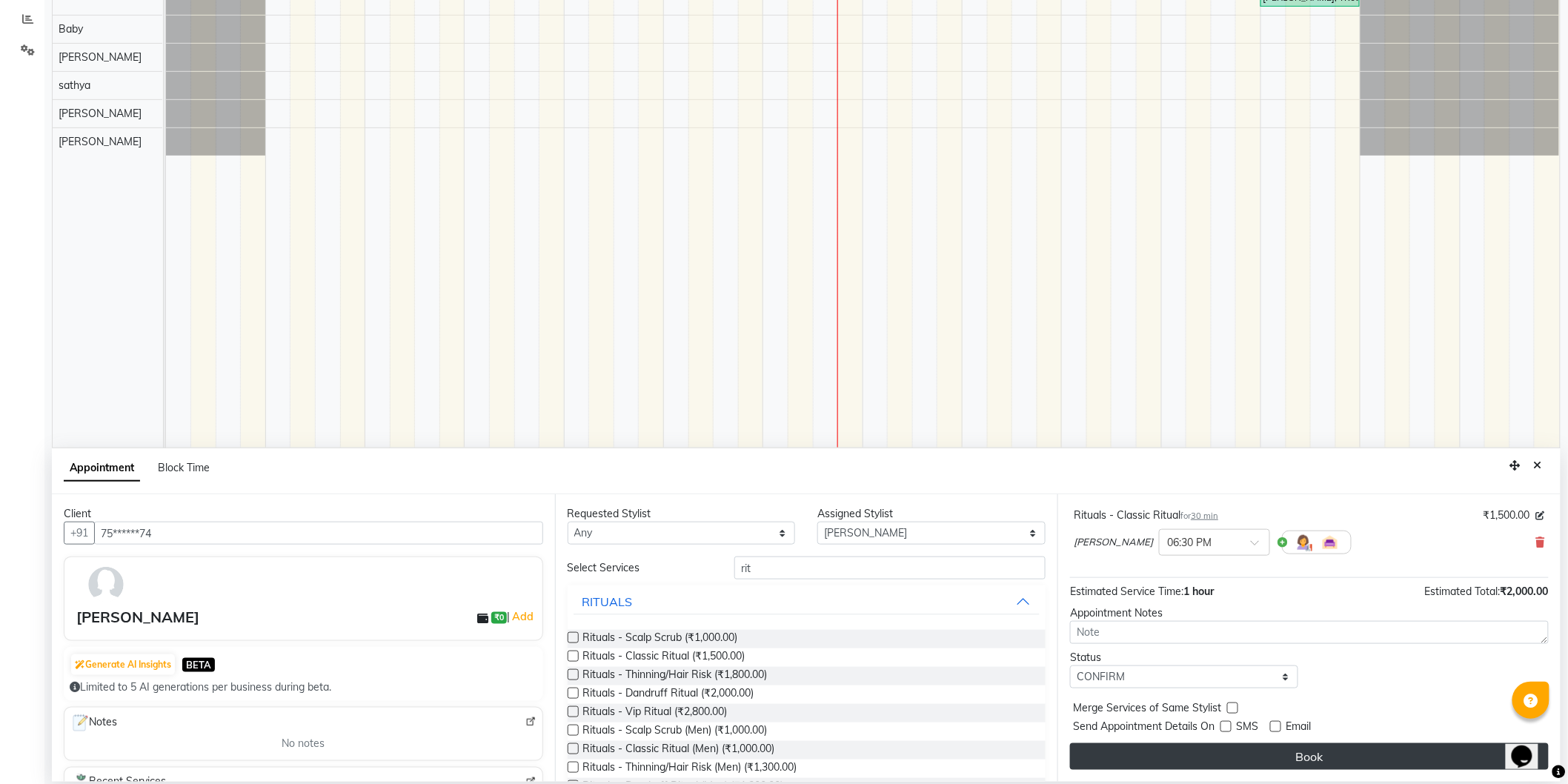
click at [1293, 755] on button "Book" at bounding box center [1309, 757] width 479 height 26
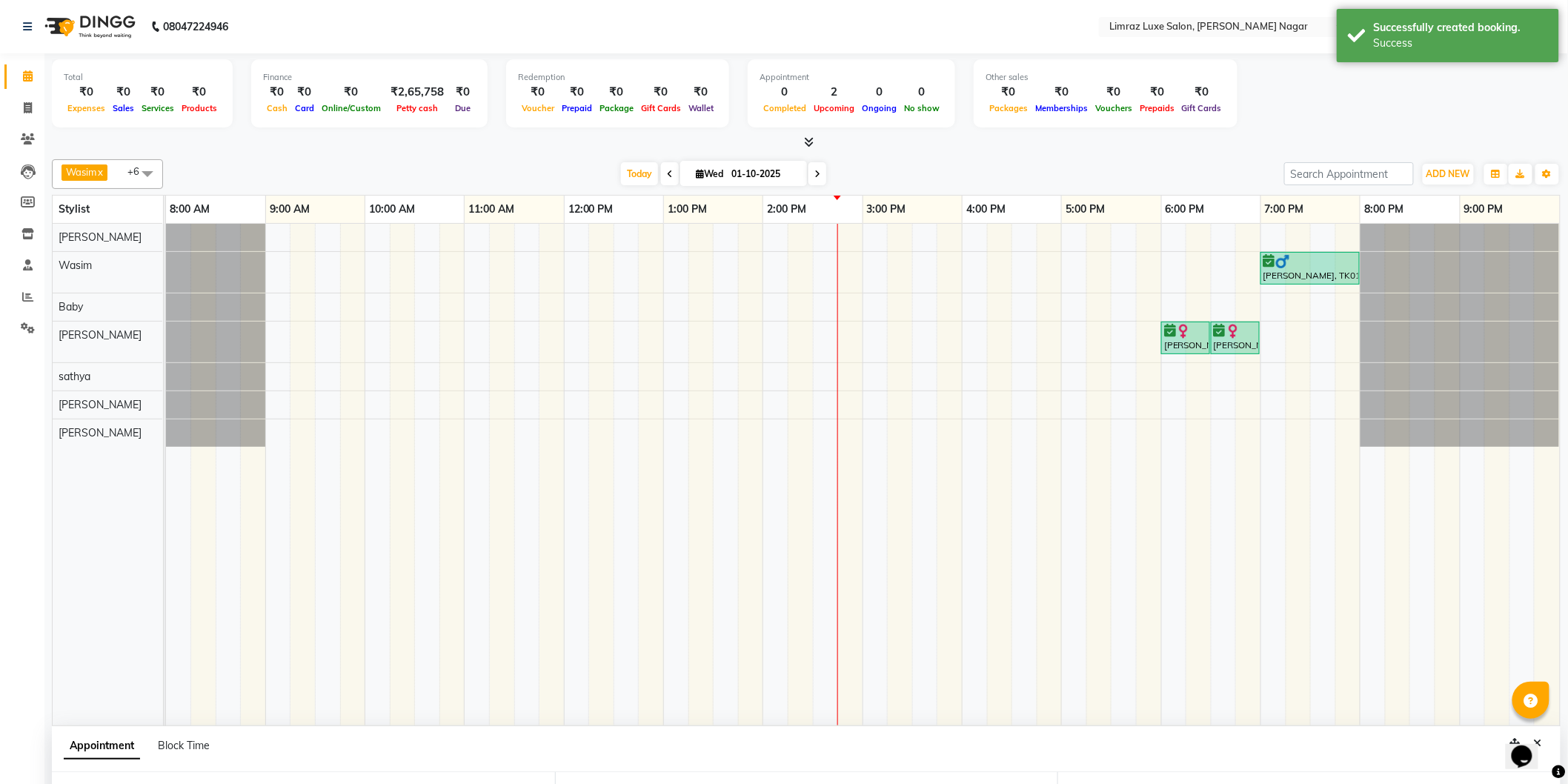
scroll to position [172, 0]
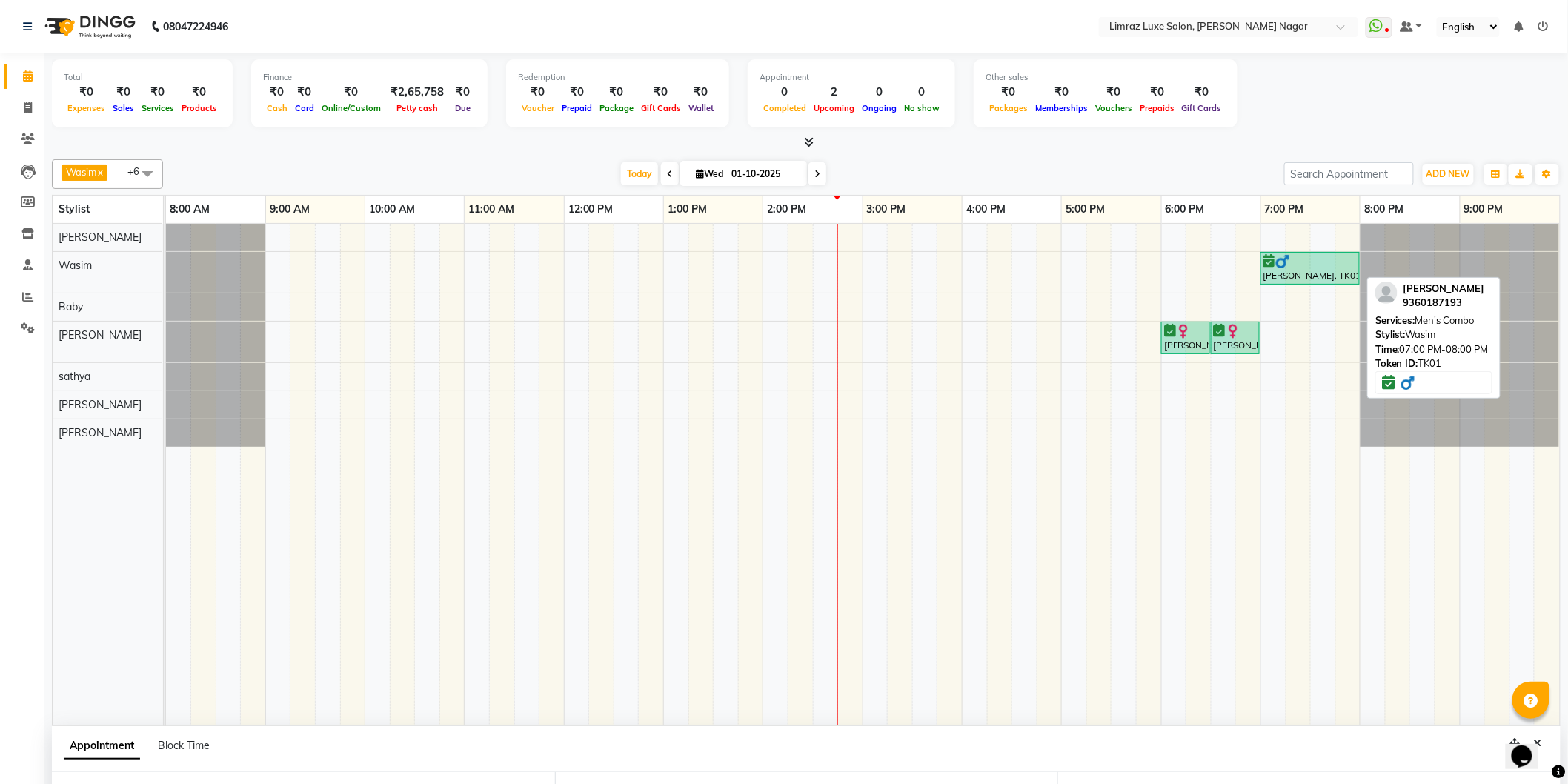
click at [1308, 283] on link "[PERSON_NAME], TK01, 07:00 PM-08:00 PM, Men's Combo" at bounding box center [1310, 269] width 99 height 33
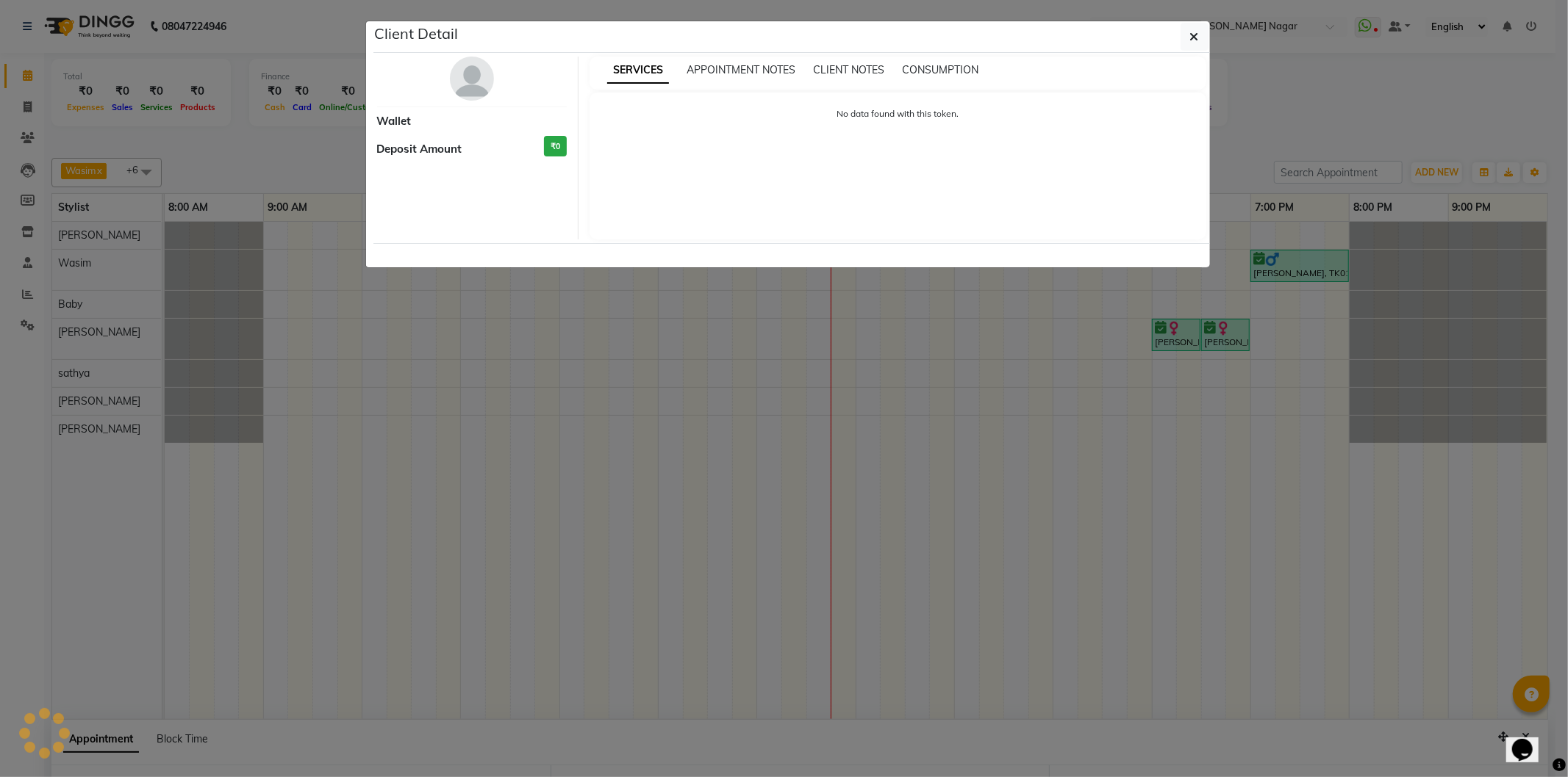
select select "6"
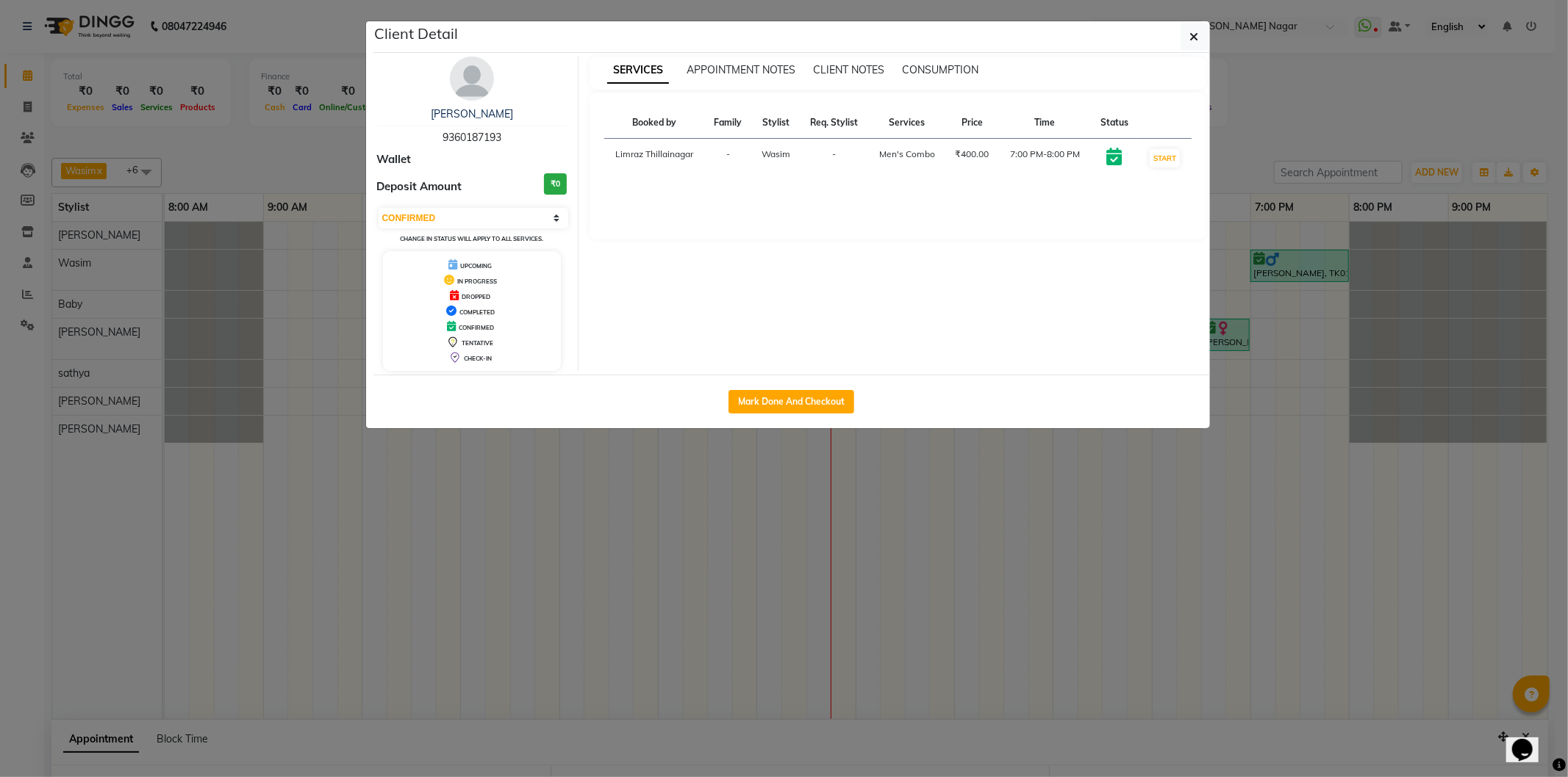
drag, startPoint x: 505, startPoint y: 138, endPoint x: 421, endPoint y: 134, distance: 84.1
click at [421, 134] on div "Amir 9360187193" at bounding box center [472, 126] width 190 height 39
copy span "9360187193"
click at [1187, 35] on button "button" at bounding box center [1194, 37] width 28 height 28
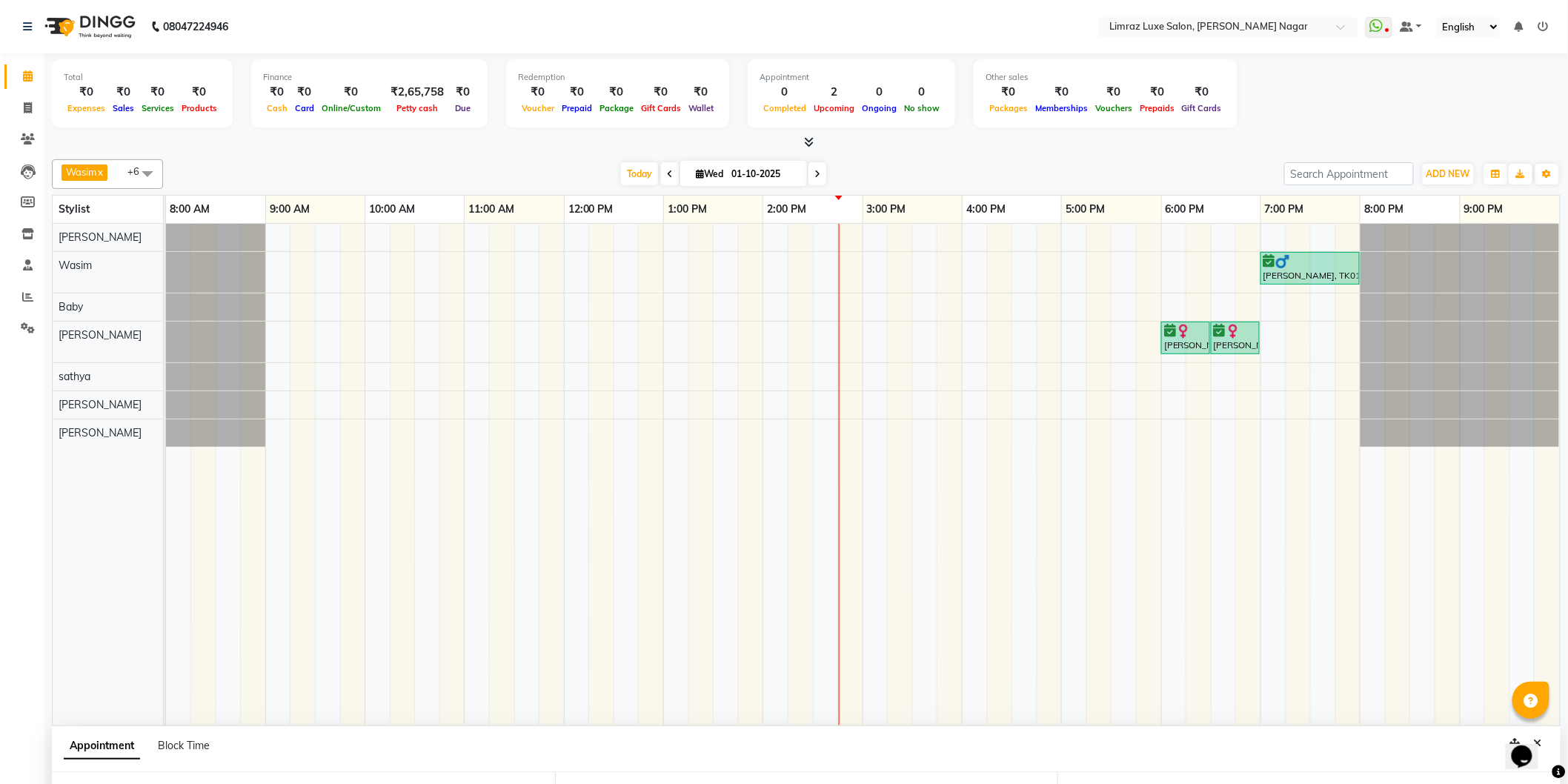
click at [815, 169] on icon at bounding box center [818, 173] width 6 height 9
type input "02-10-2025"
select select "1080"
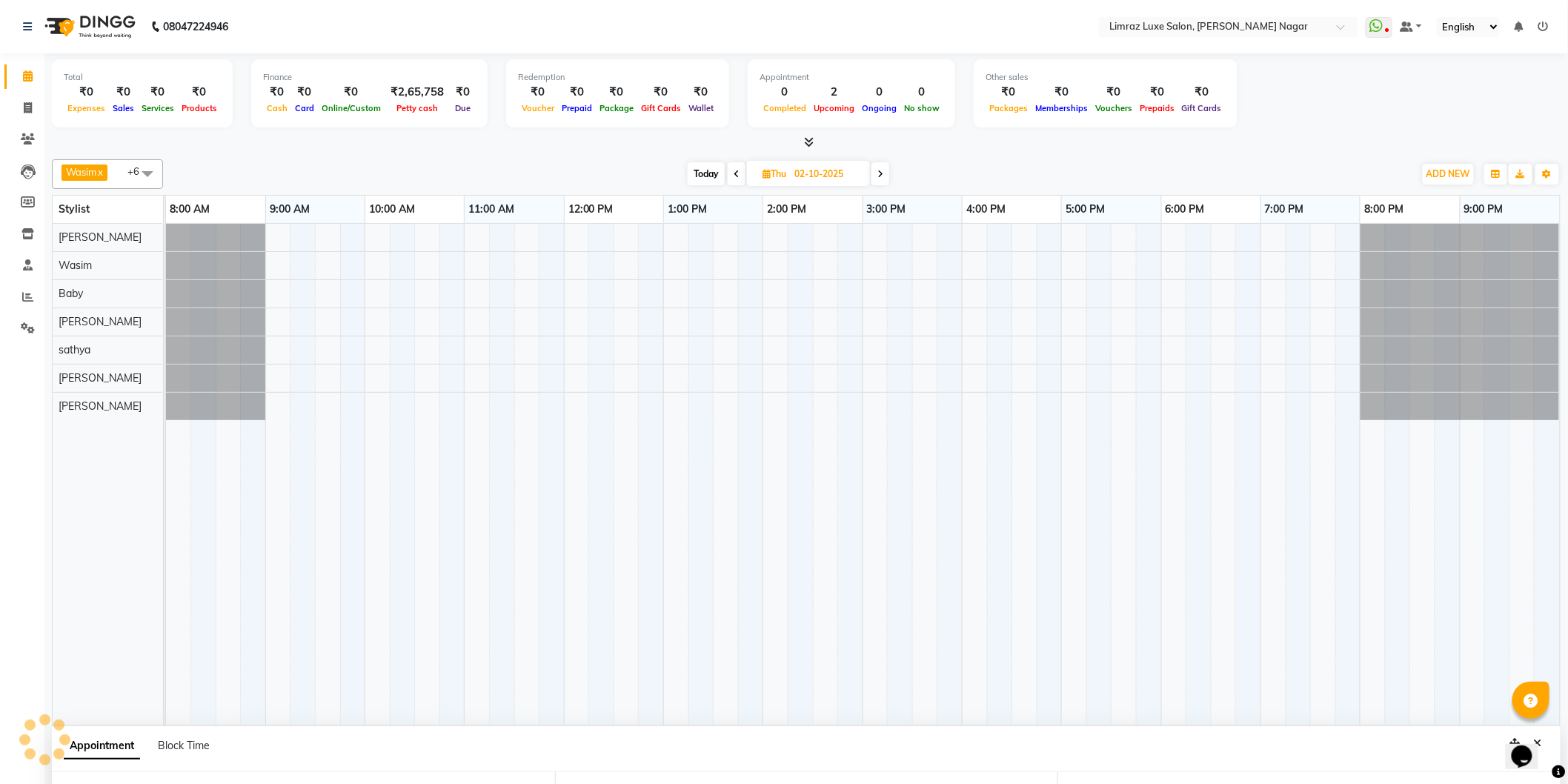
scroll to position [156, 0]
click at [735, 170] on icon at bounding box center [736, 173] width 6 height 9
type input "01-10-2025"
select select "1080"
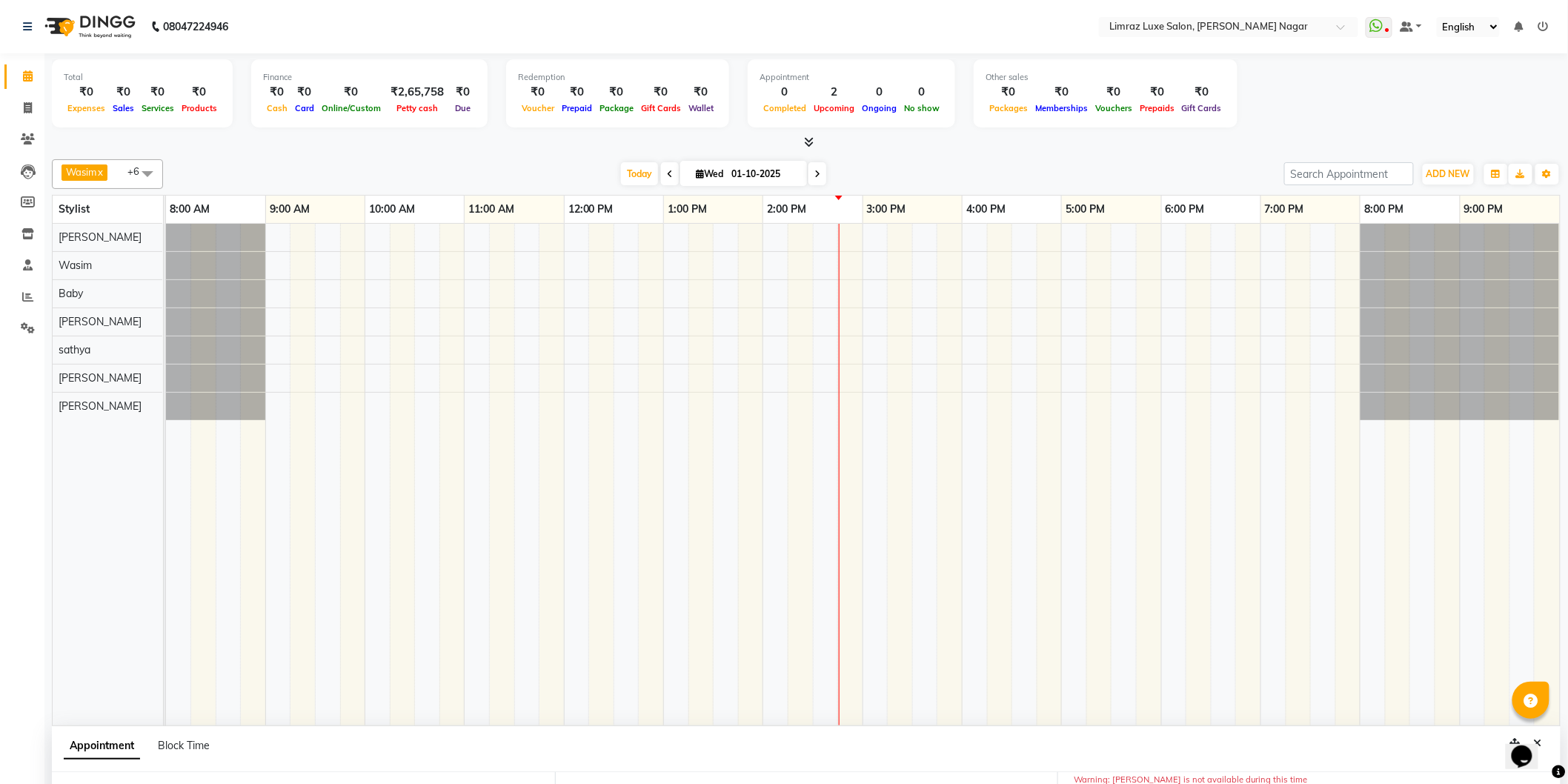
scroll to position [172, 0]
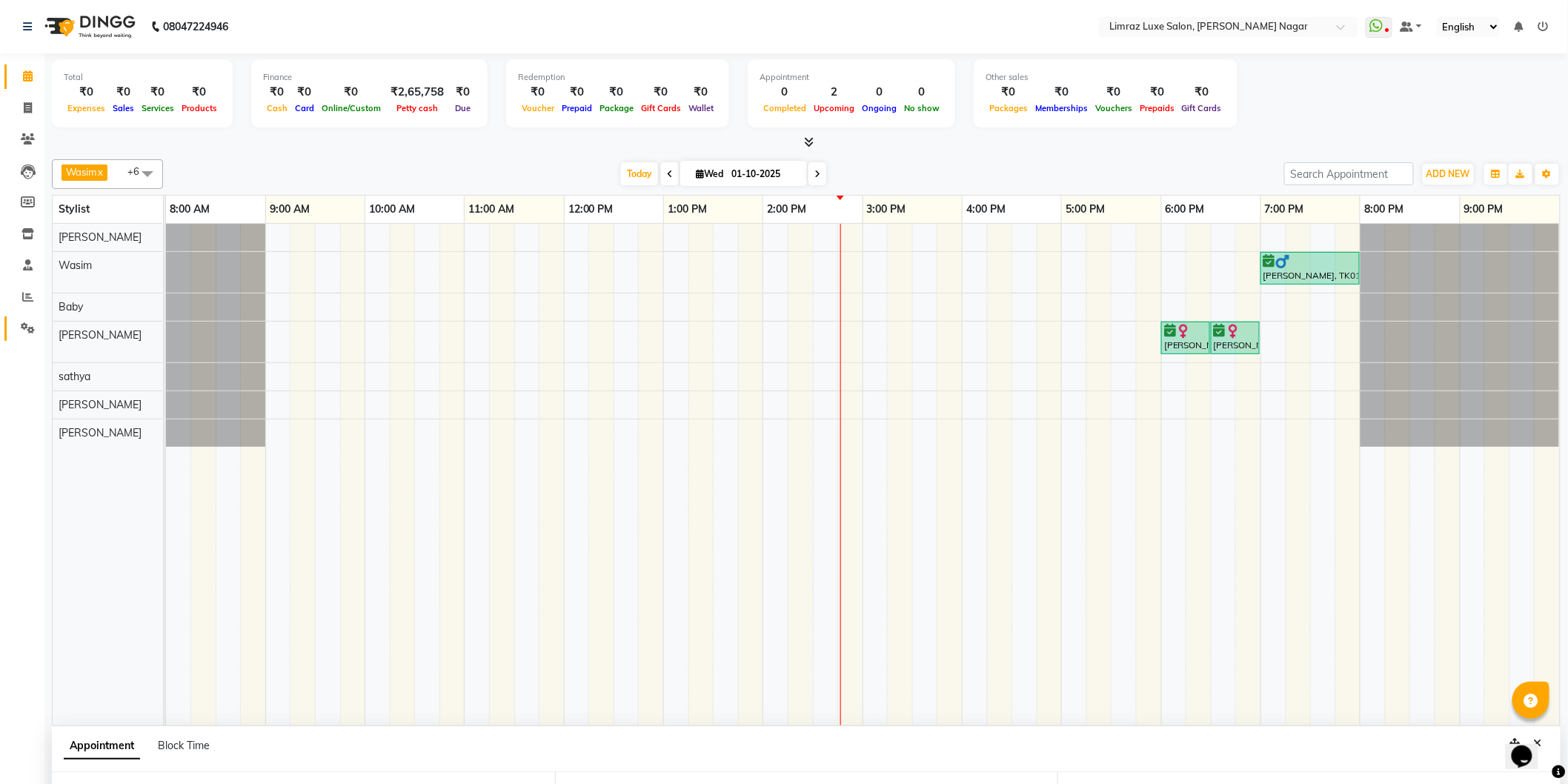
click at [22, 340] on link "Settings" at bounding box center [22, 329] width 36 height 25
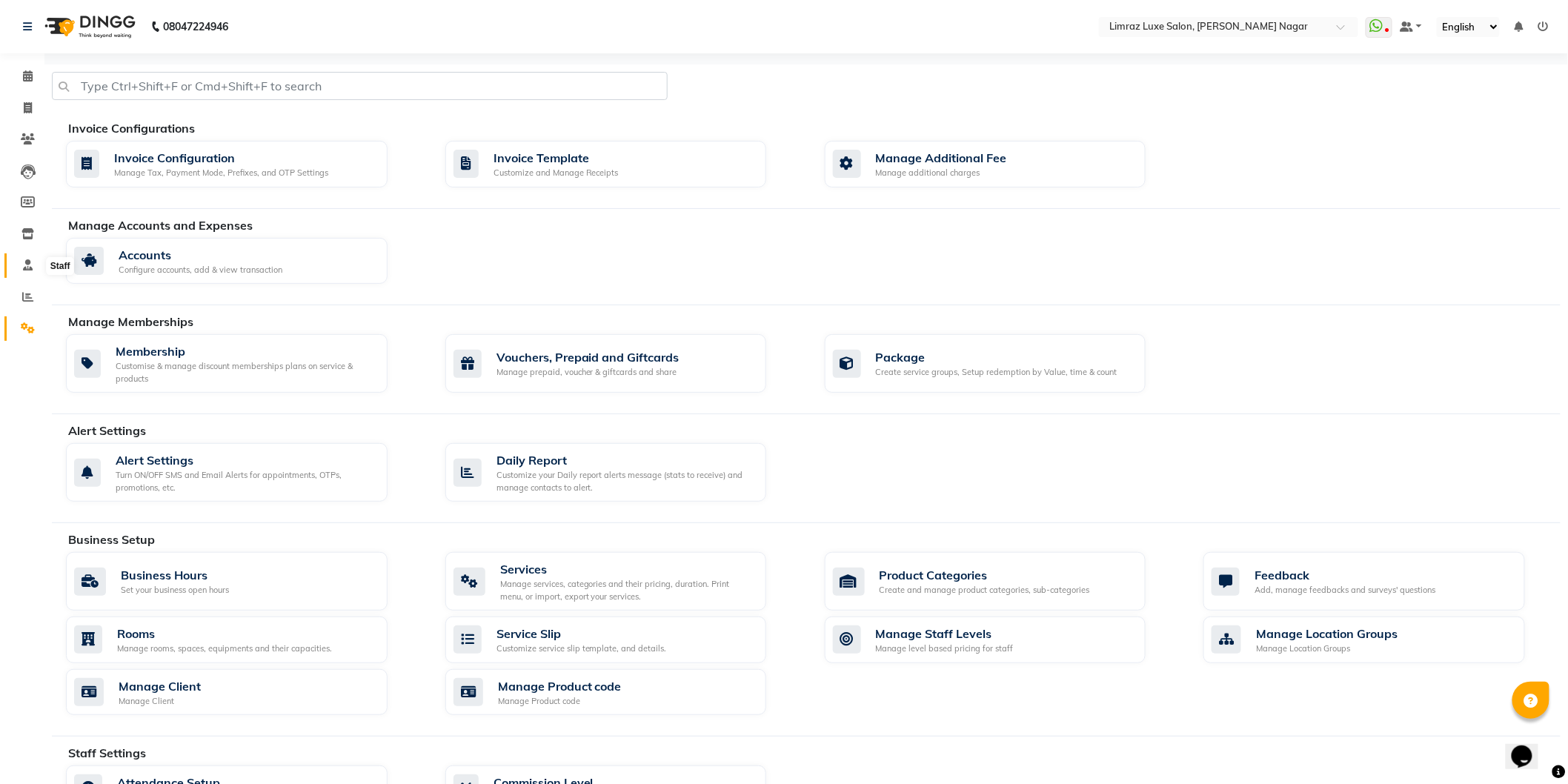
click at [25, 262] on icon at bounding box center [28, 265] width 9 height 11
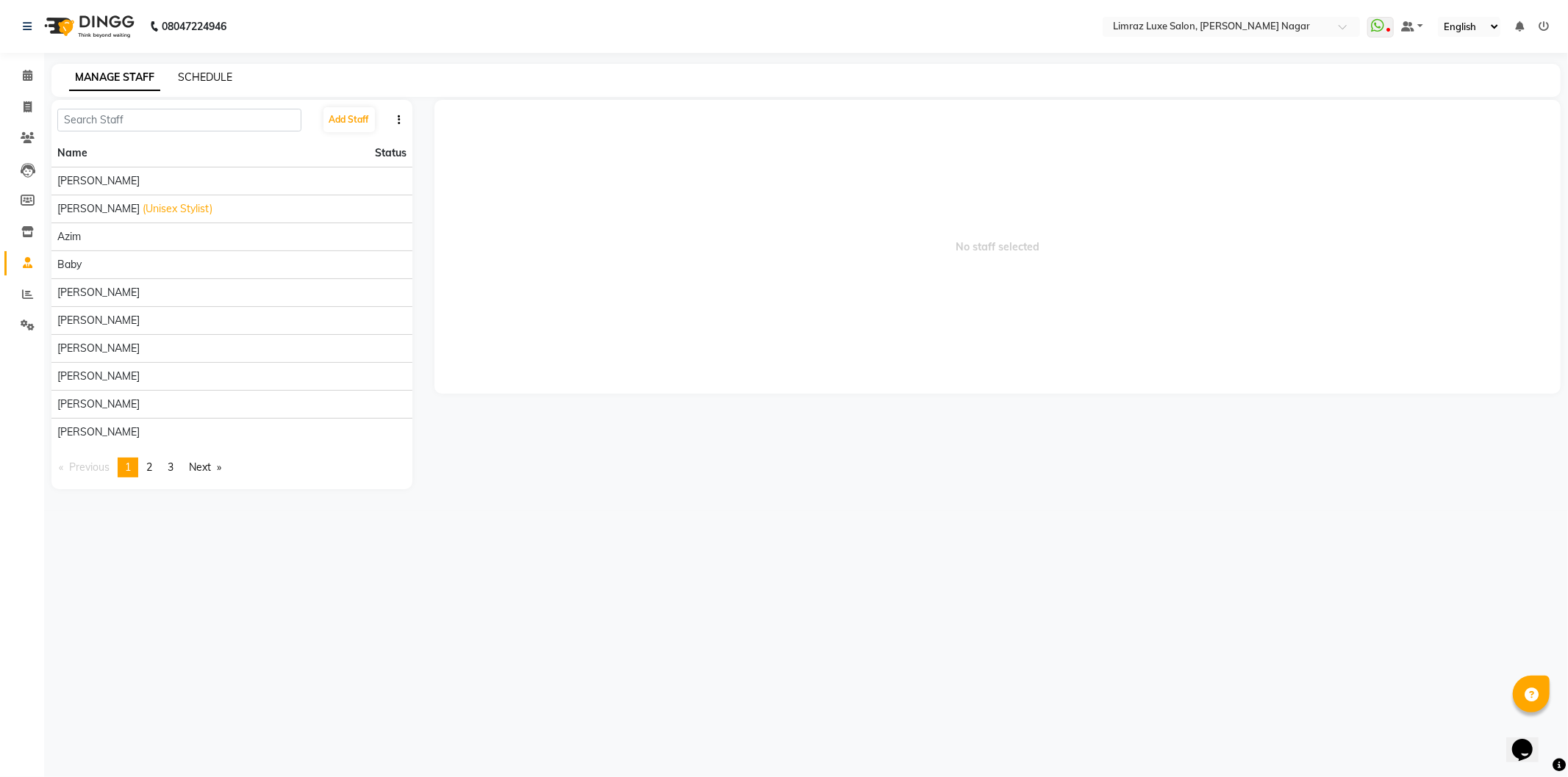
click at [213, 78] on link "SCHEDULE" at bounding box center [205, 77] width 54 height 13
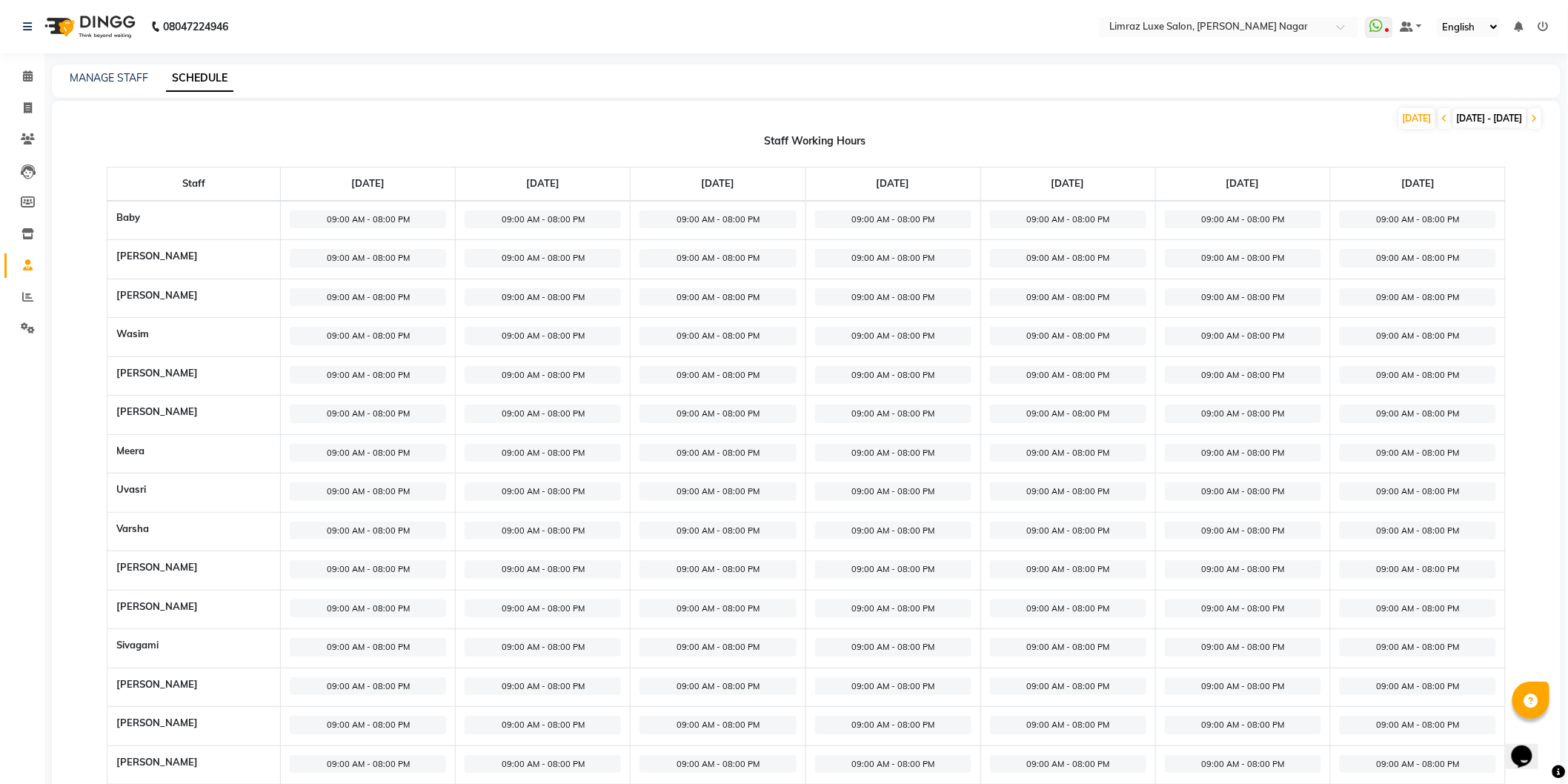
click at [403, 213] on span "09:00 AM - 08:00 PM" at bounding box center [368, 220] width 156 height 19
select select "09:00 AM"
select select "08:00 PM"
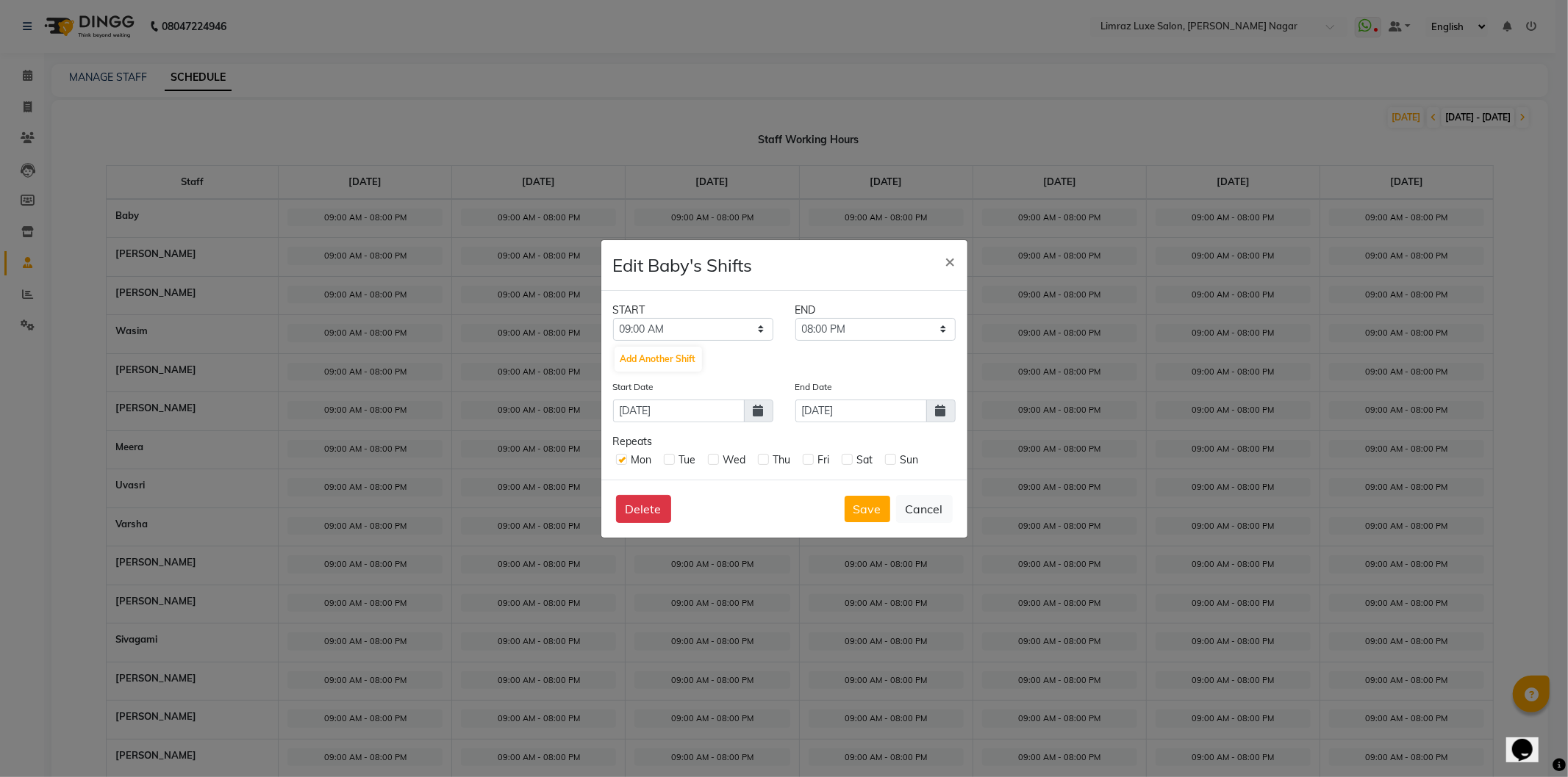
click at [938, 412] on icon at bounding box center [940, 410] width 10 height 12
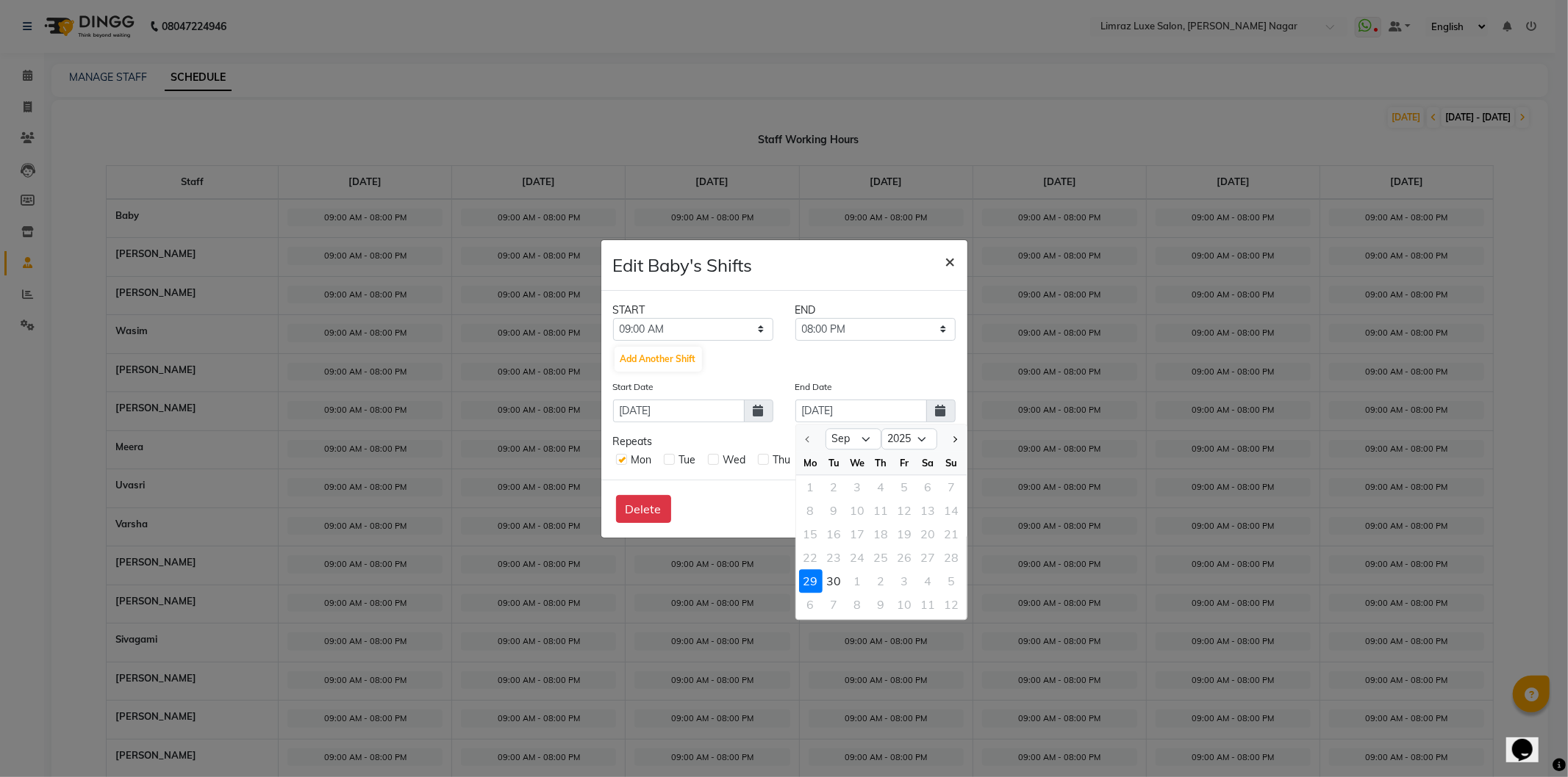
click at [949, 272] on button "×" at bounding box center [950, 261] width 34 height 41
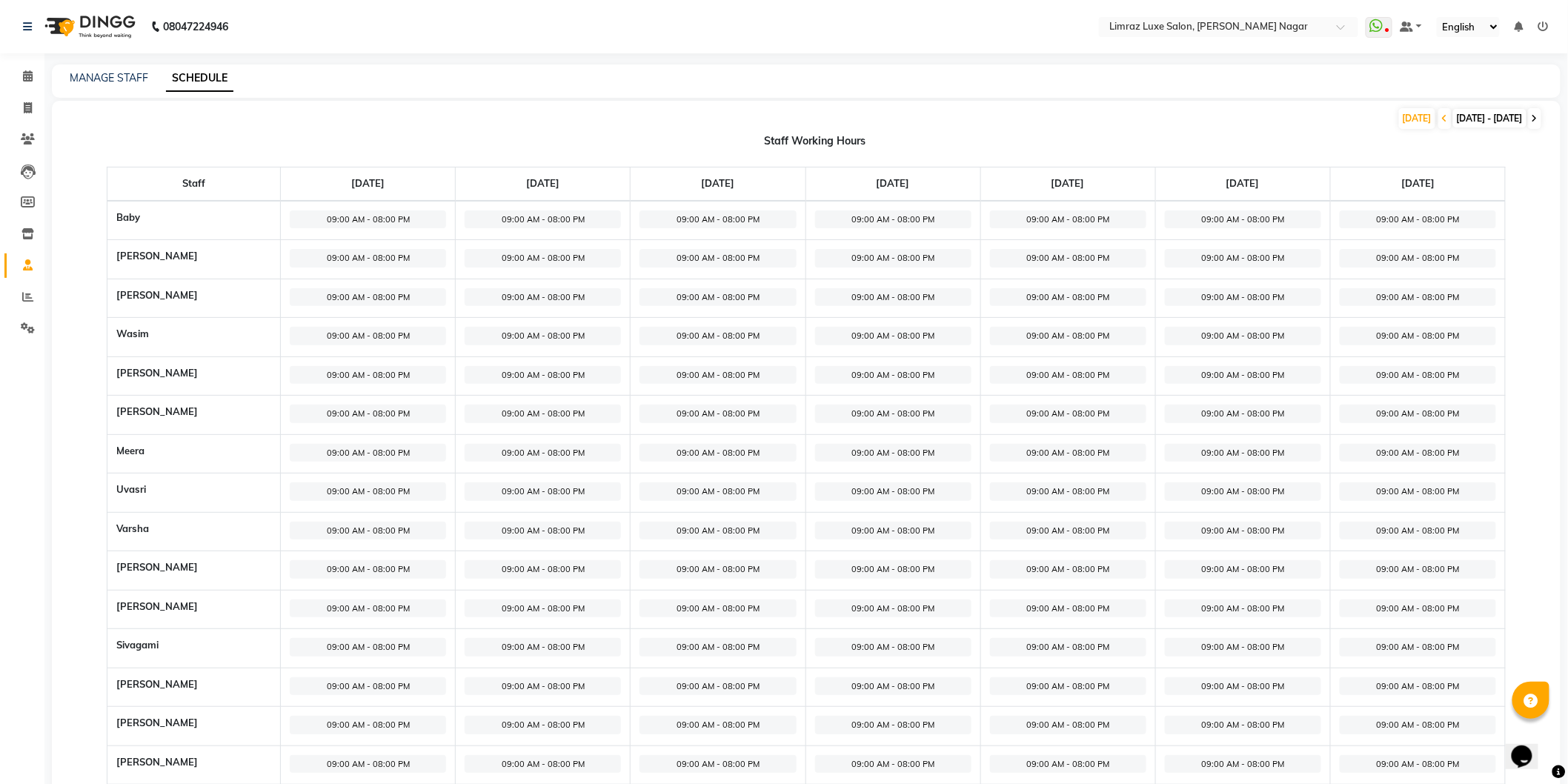
click at [1532, 118] on icon at bounding box center [1535, 118] width 6 height 9
click at [1442, 119] on icon at bounding box center [1445, 118] width 6 height 9
click at [1453, 121] on span "[DATE] - [DATE]" at bounding box center [1489, 118] width 73 height 19
select select "10"
select select "2025"
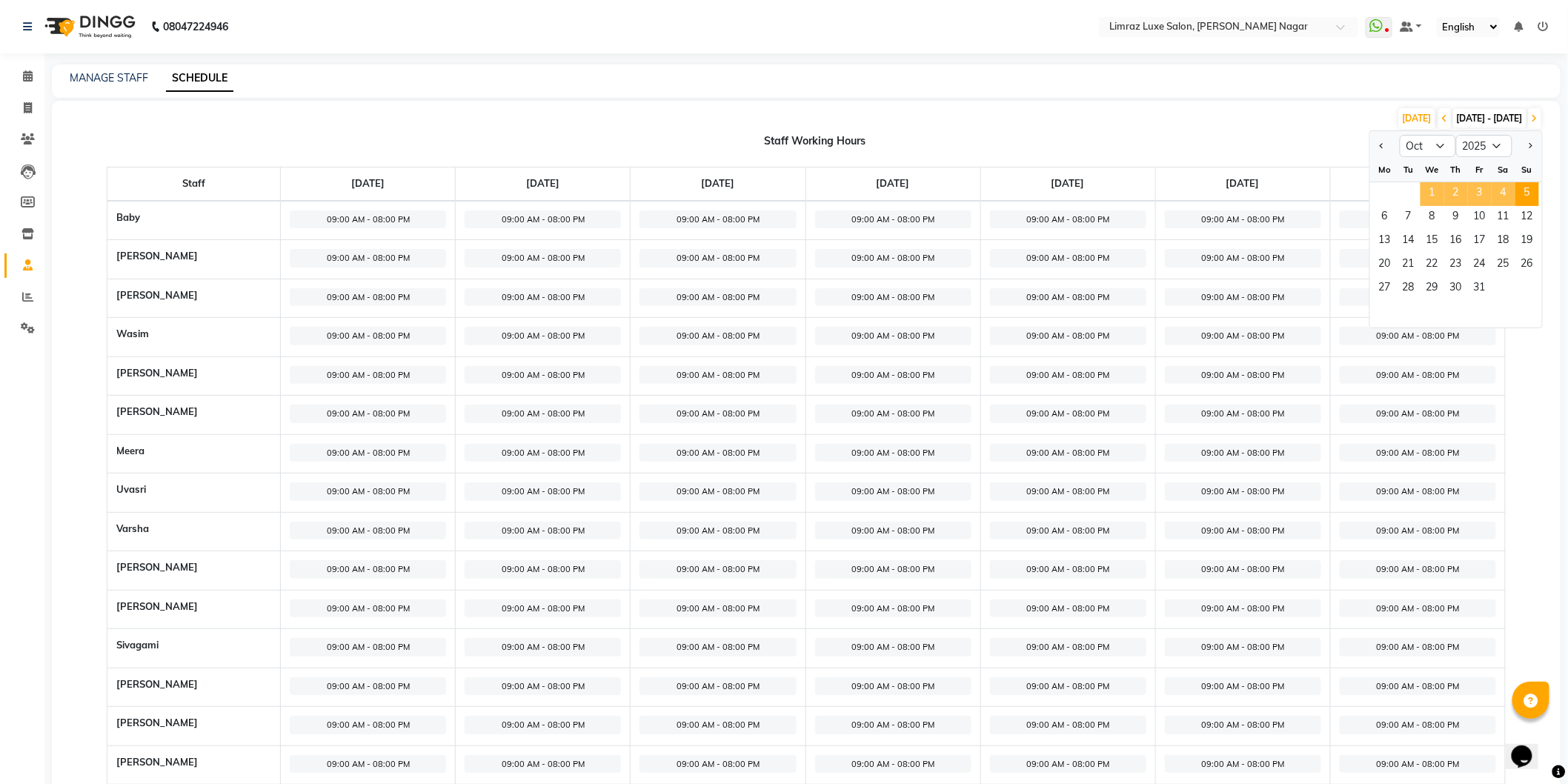
click at [1433, 195] on span "1" at bounding box center [1432, 194] width 24 height 24
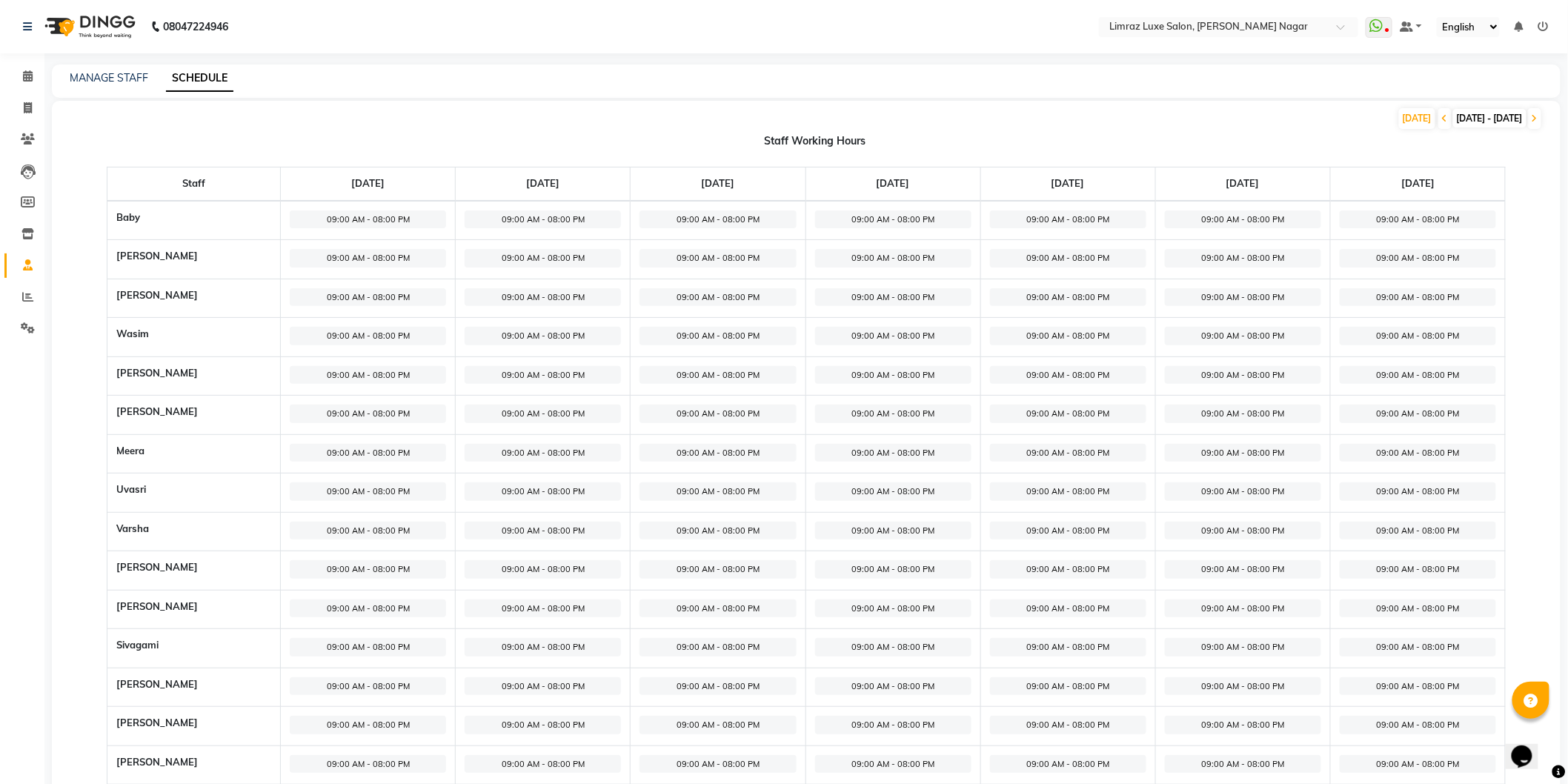
click at [1453, 116] on span "[DATE] - [DATE]" at bounding box center [1489, 118] width 73 height 19
select select "10"
select select "2025"
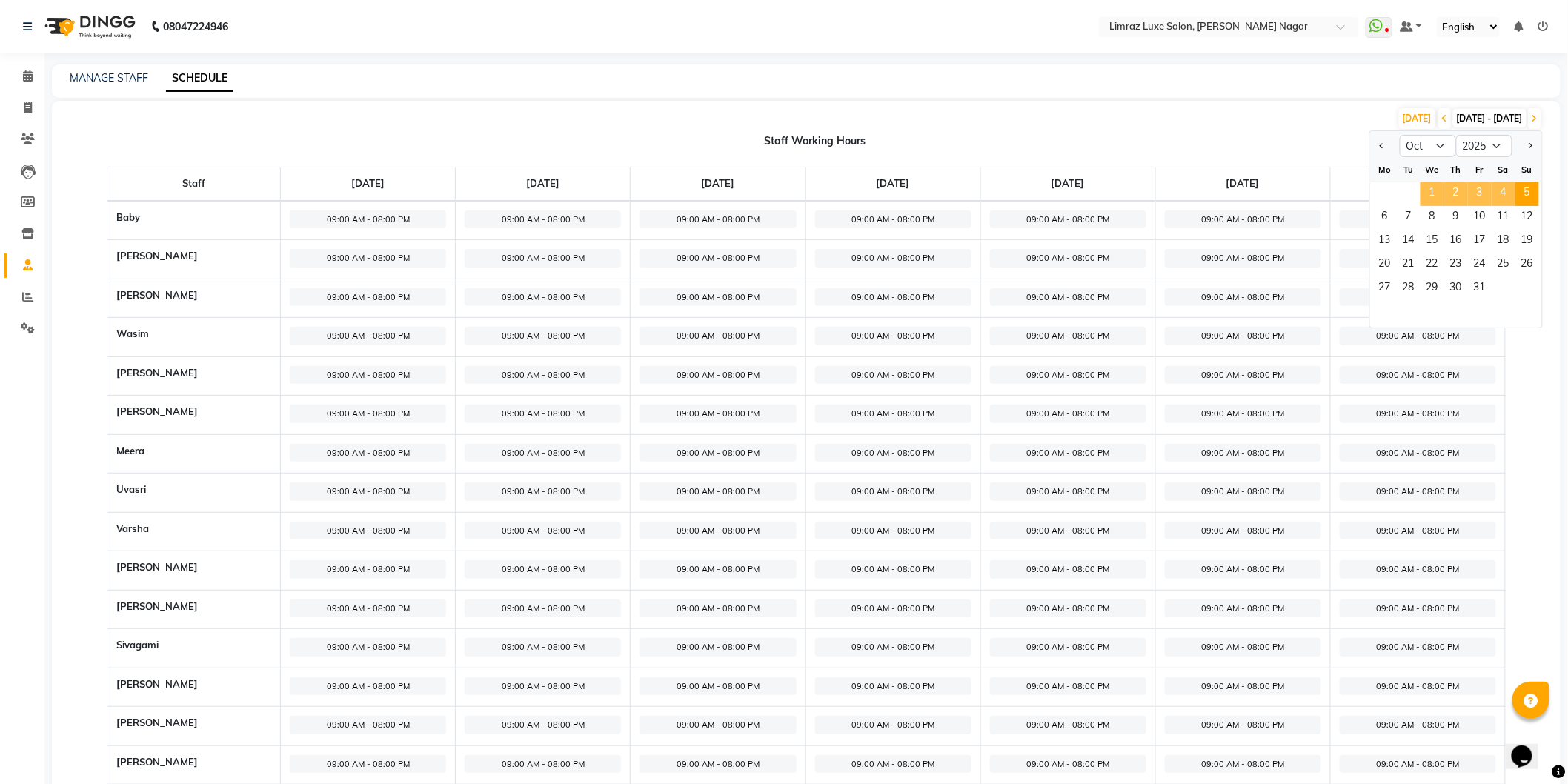
click at [1433, 190] on span "1" at bounding box center [1432, 194] width 24 height 24
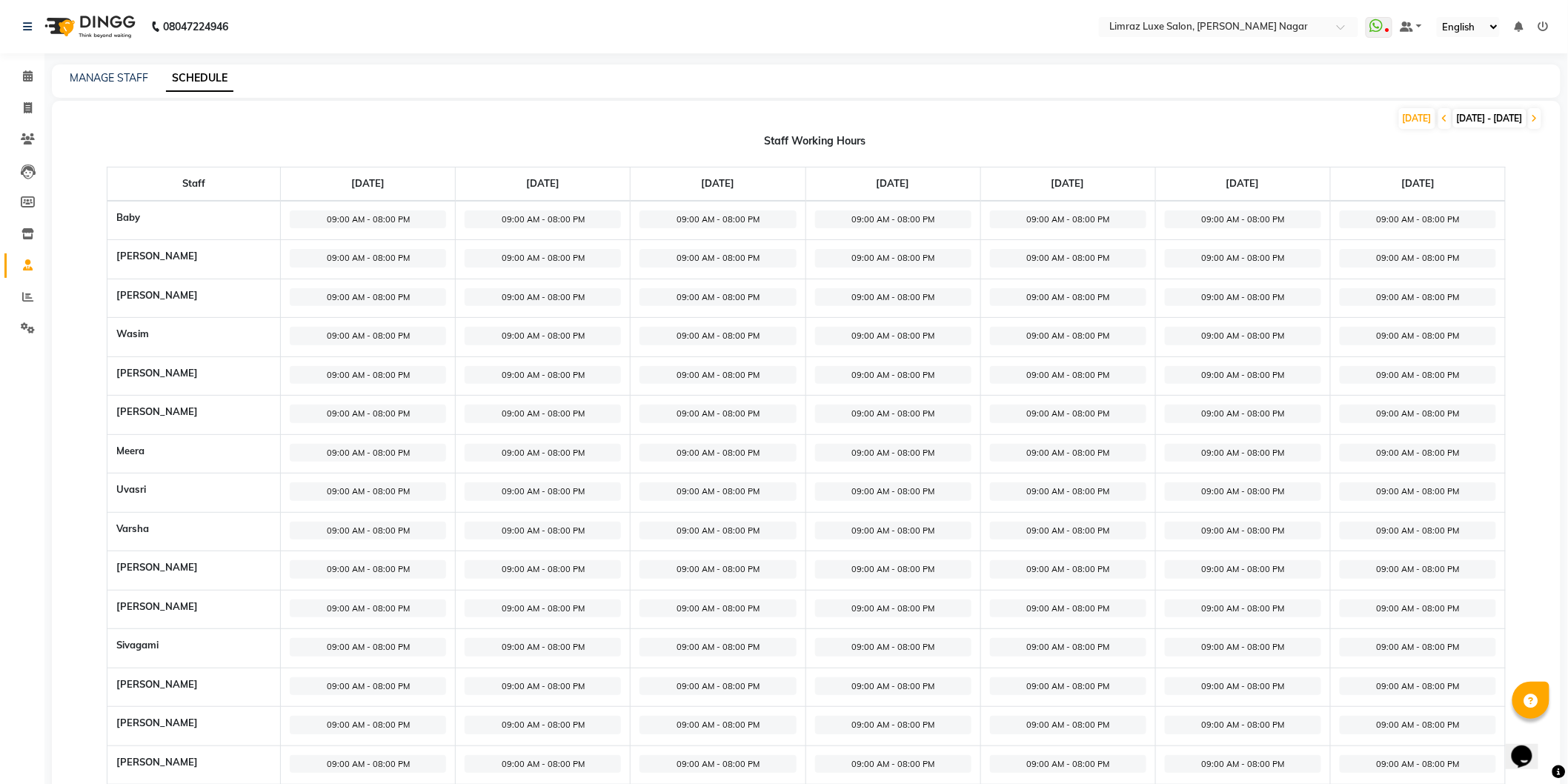
click at [1453, 115] on span "[DATE] - [DATE]" at bounding box center [1489, 118] width 73 height 19
select select "10"
select select "2025"
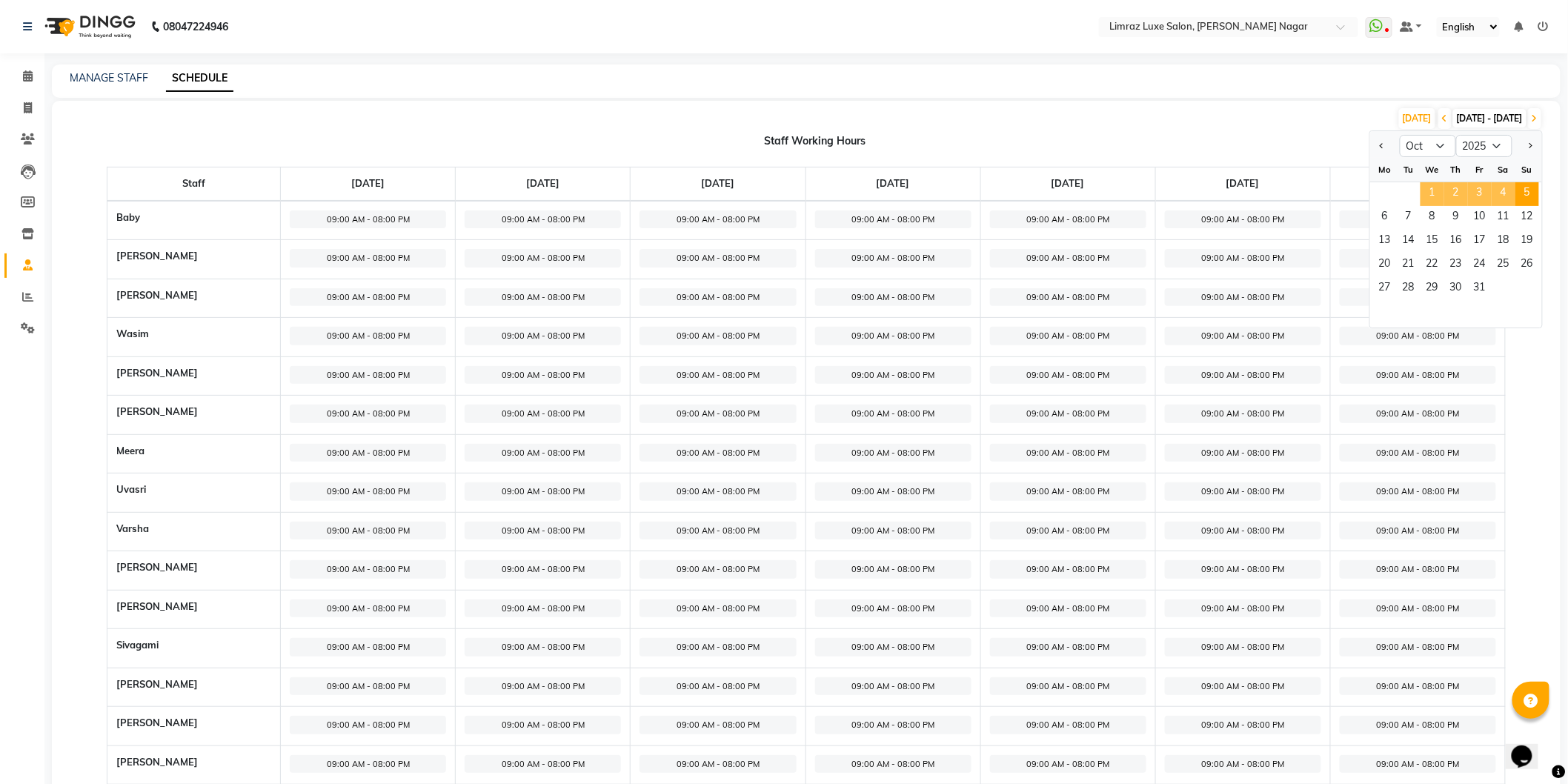
click at [1453, 113] on span "[DATE] - [DATE]" at bounding box center [1489, 118] width 73 height 19
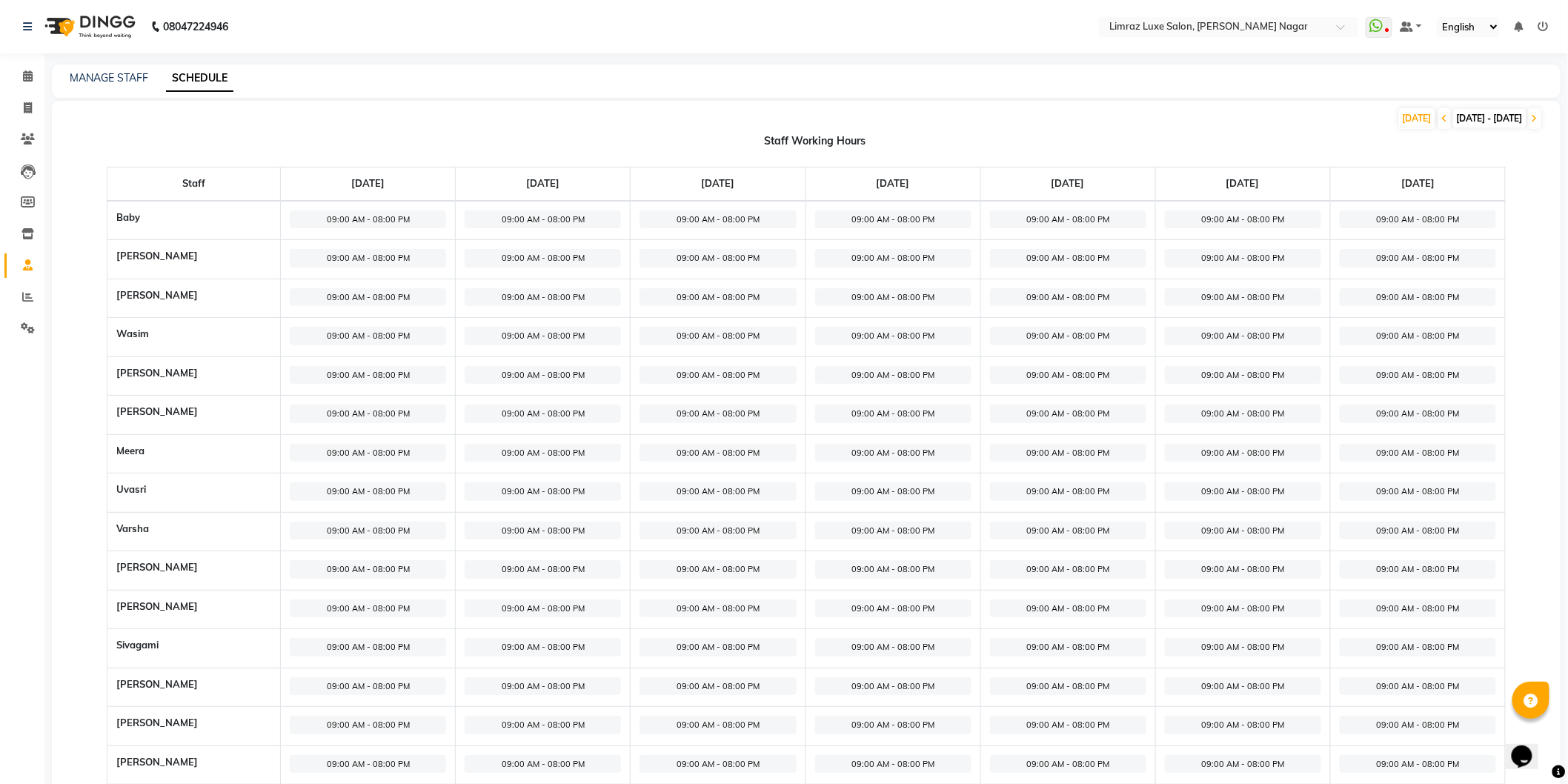
click at [396, 217] on span "09:00 AM - 08:00 PM" at bounding box center [368, 220] width 156 height 19
select select "09:00 AM"
select select "08:00 PM"
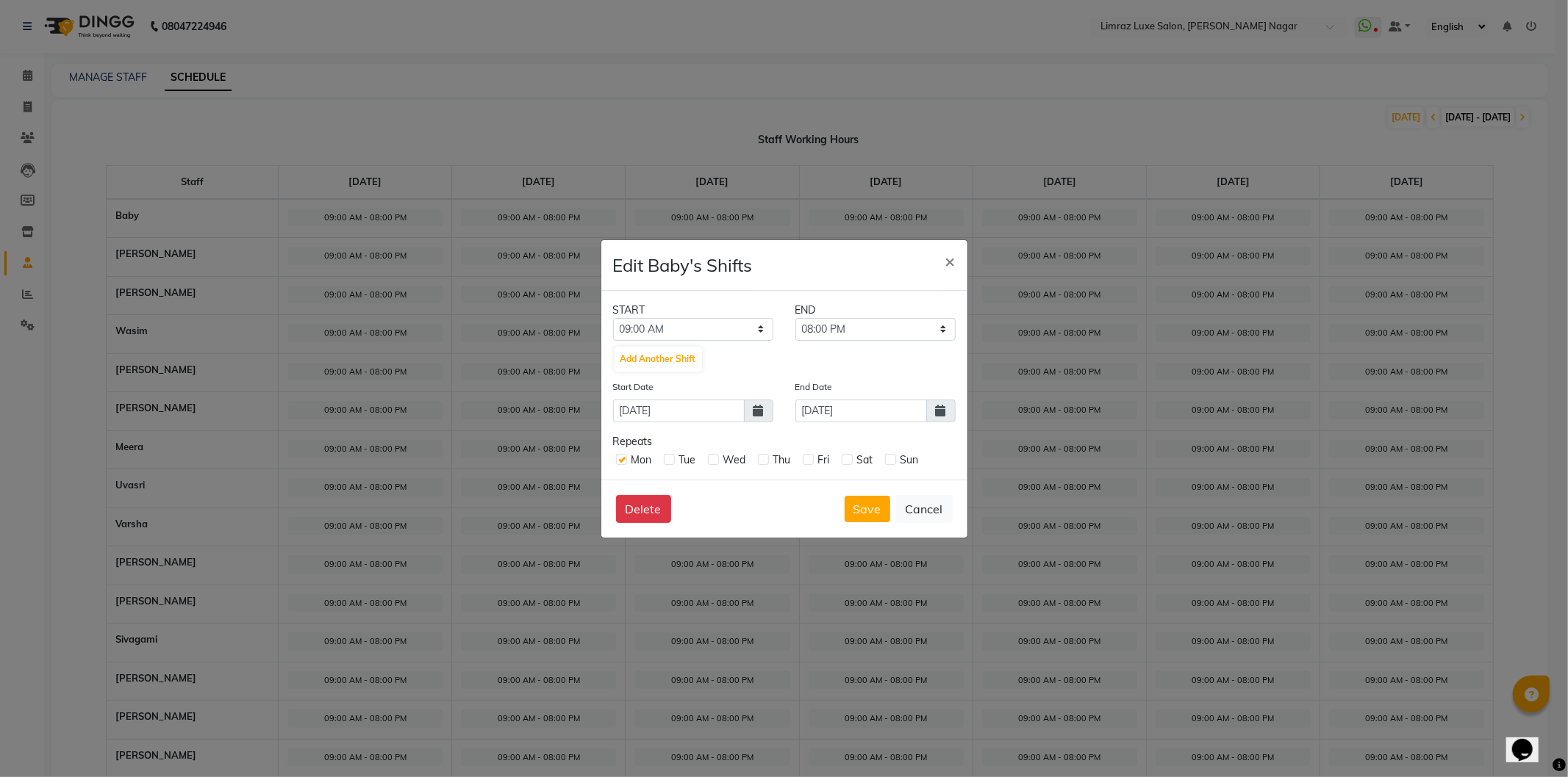
click at [758, 414] on icon at bounding box center [758, 410] width 10 height 12
select select "9"
select select "2025"
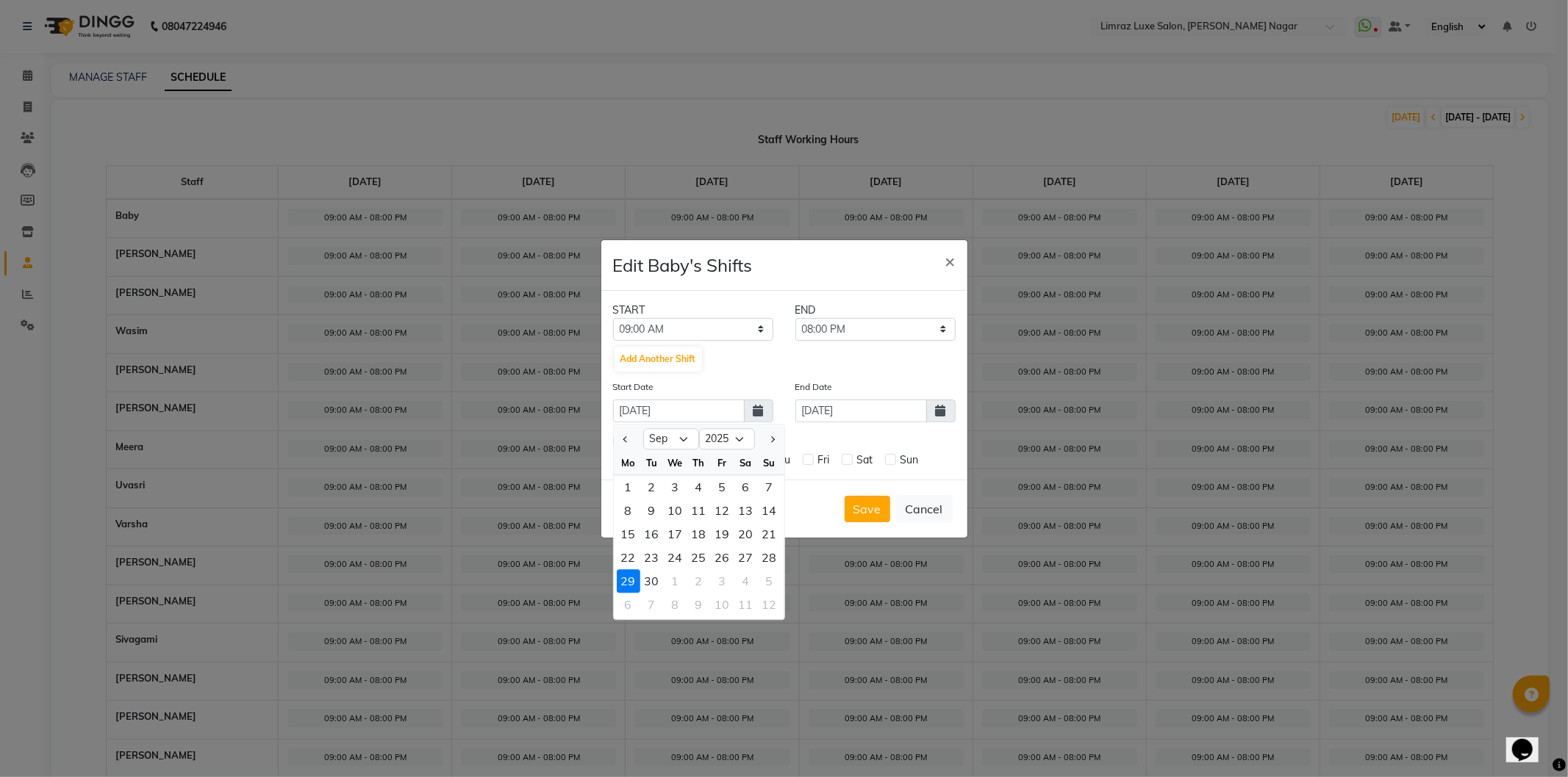
click at [942, 415] on icon at bounding box center [940, 410] width 10 height 12
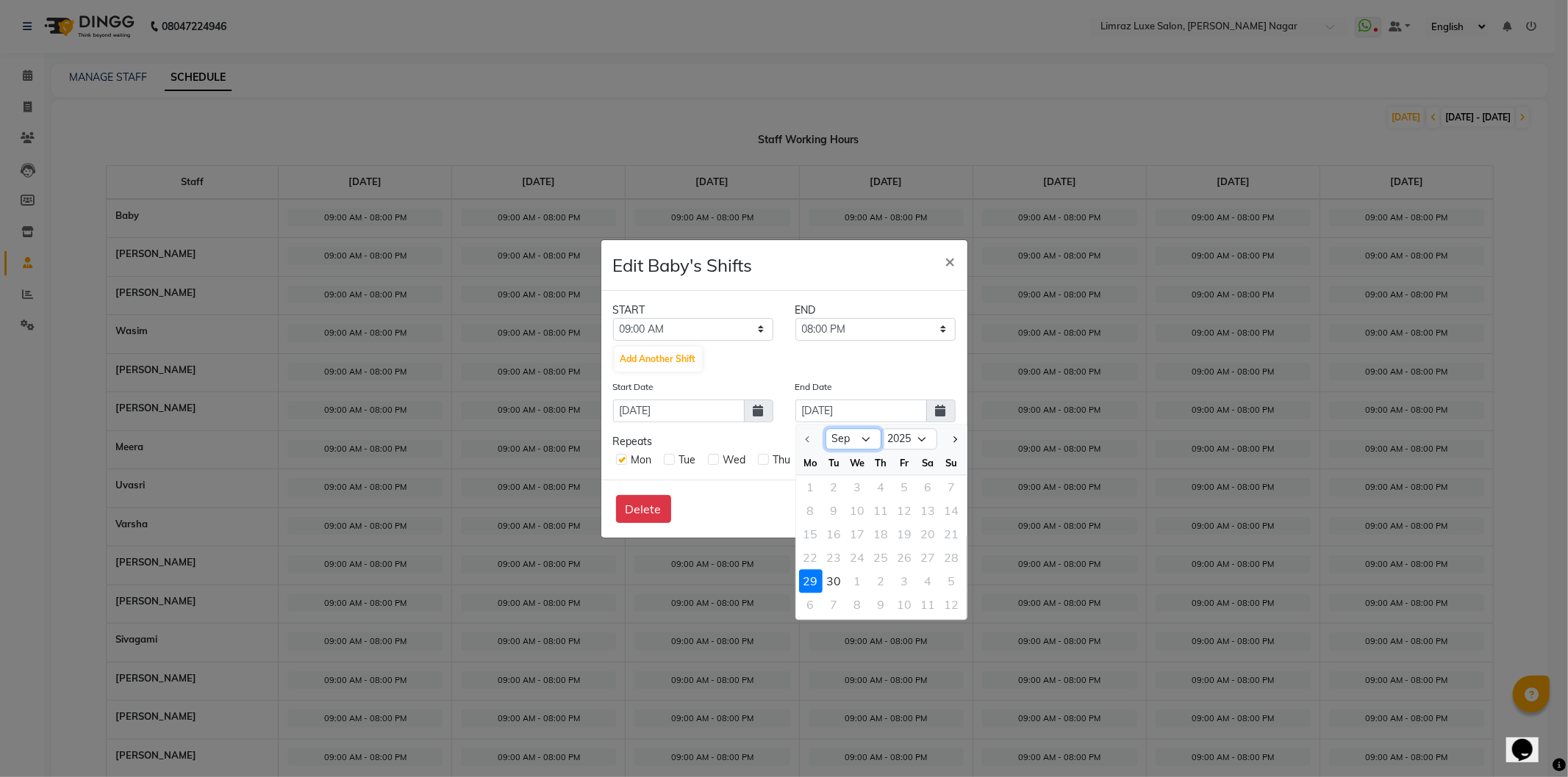
click at [864, 440] on select "Sep Oct" at bounding box center [853, 439] width 56 height 22
select select "10"
click at [826, 428] on select "Sep Oct" at bounding box center [853, 439] width 56 height 22
click at [952, 482] on div "5" at bounding box center [952, 487] width 24 height 24
type input "05-10-2025"
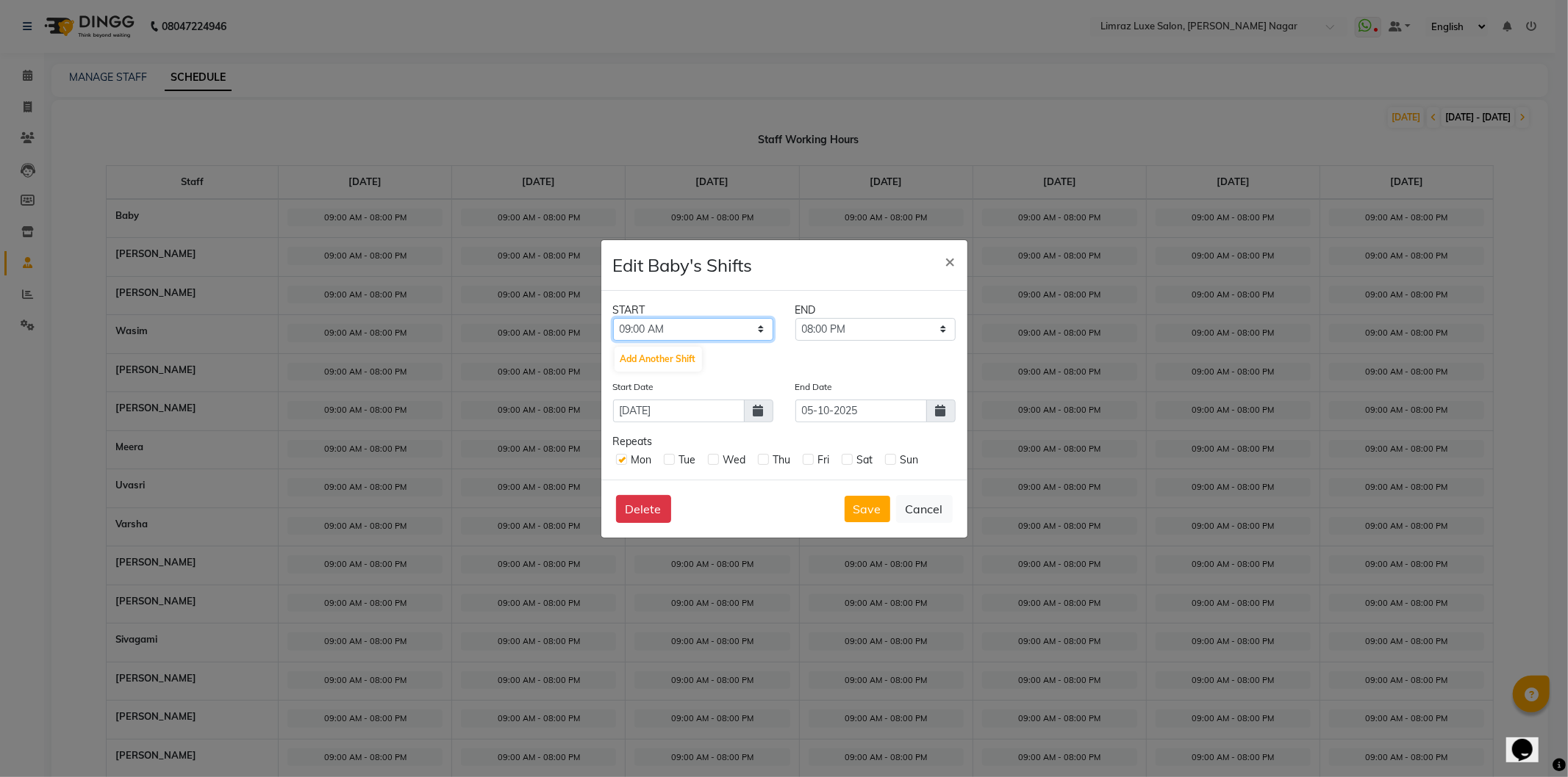
click at [742, 326] on select "12:00 AM 12:15 AM 12:30 AM 12:45 AM 01:00 AM 01:15 AM 01:30 AM 01:45 AM 02:00 A…" at bounding box center [693, 330] width 160 height 23
select select "10:00 AM"
click at [613, 318] on select "12:00 AM 12:15 AM 12:30 AM 12:45 AM 01:00 AM 01:15 AM 01:30 AM 01:45 AM 02:00 A…" at bounding box center [693, 330] width 160 height 23
click at [671, 459] on label at bounding box center [669, 459] width 11 height 11
click at [671, 459] on input "checkbox" at bounding box center [668, 459] width 9 height 9
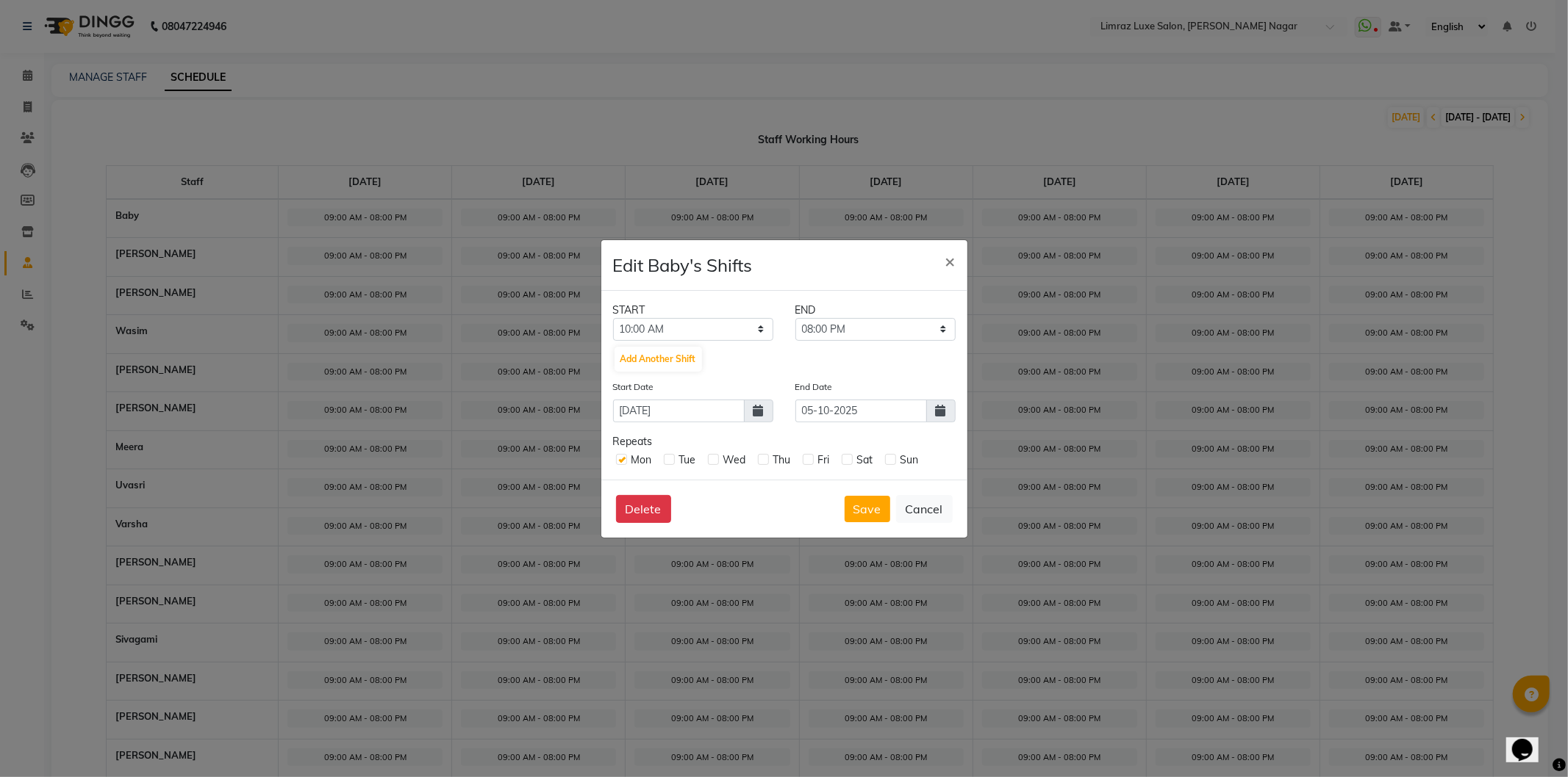
checkbox input "true"
click at [764, 459] on label at bounding box center [764, 459] width 11 height 11
click at [764, 459] on input "checkbox" at bounding box center [763, 459] width 9 height 9
checkbox input "true"
click at [814, 457] on div "Fri" at bounding box center [816, 460] width 27 height 15
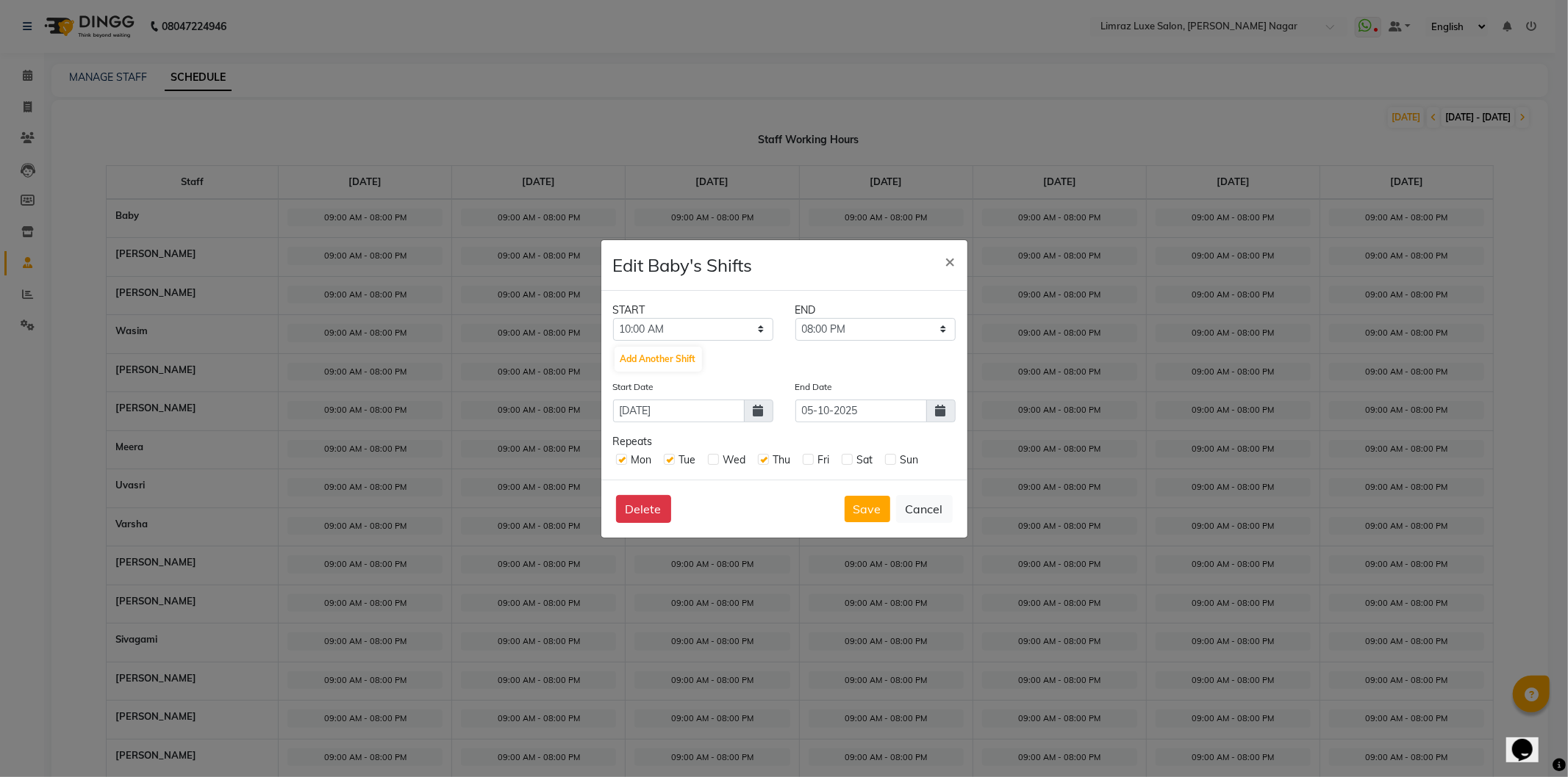
click at [807, 463] on label at bounding box center [808, 459] width 11 height 11
click at [807, 463] on input "checkbox" at bounding box center [807, 459] width 9 height 9
checkbox input "true"
click at [849, 460] on label at bounding box center [847, 459] width 11 height 11
click at [849, 460] on input "checkbox" at bounding box center [847, 459] width 9 height 9
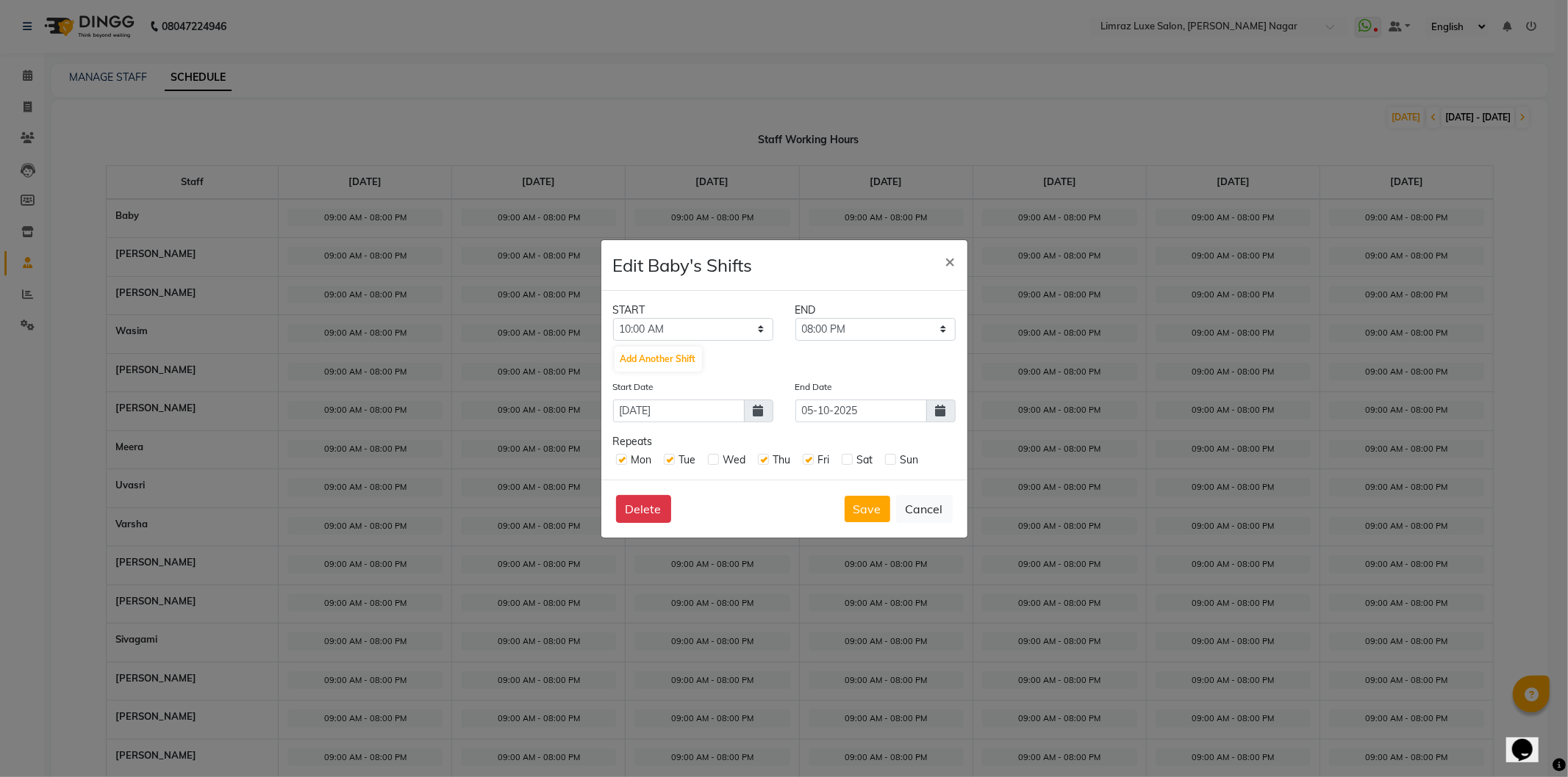
checkbox input "true"
click at [883, 459] on div "Mon Tue Wed Thu Fri Sat Sun" at bounding box center [784, 459] width 342 height 18
click at [890, 458] on label at bounding box center [890, 459] width 11 height 11
click at [890, 458] on input "checkbox" at bounding box center [890, 459] width 9 height 9
checkbox input "true"
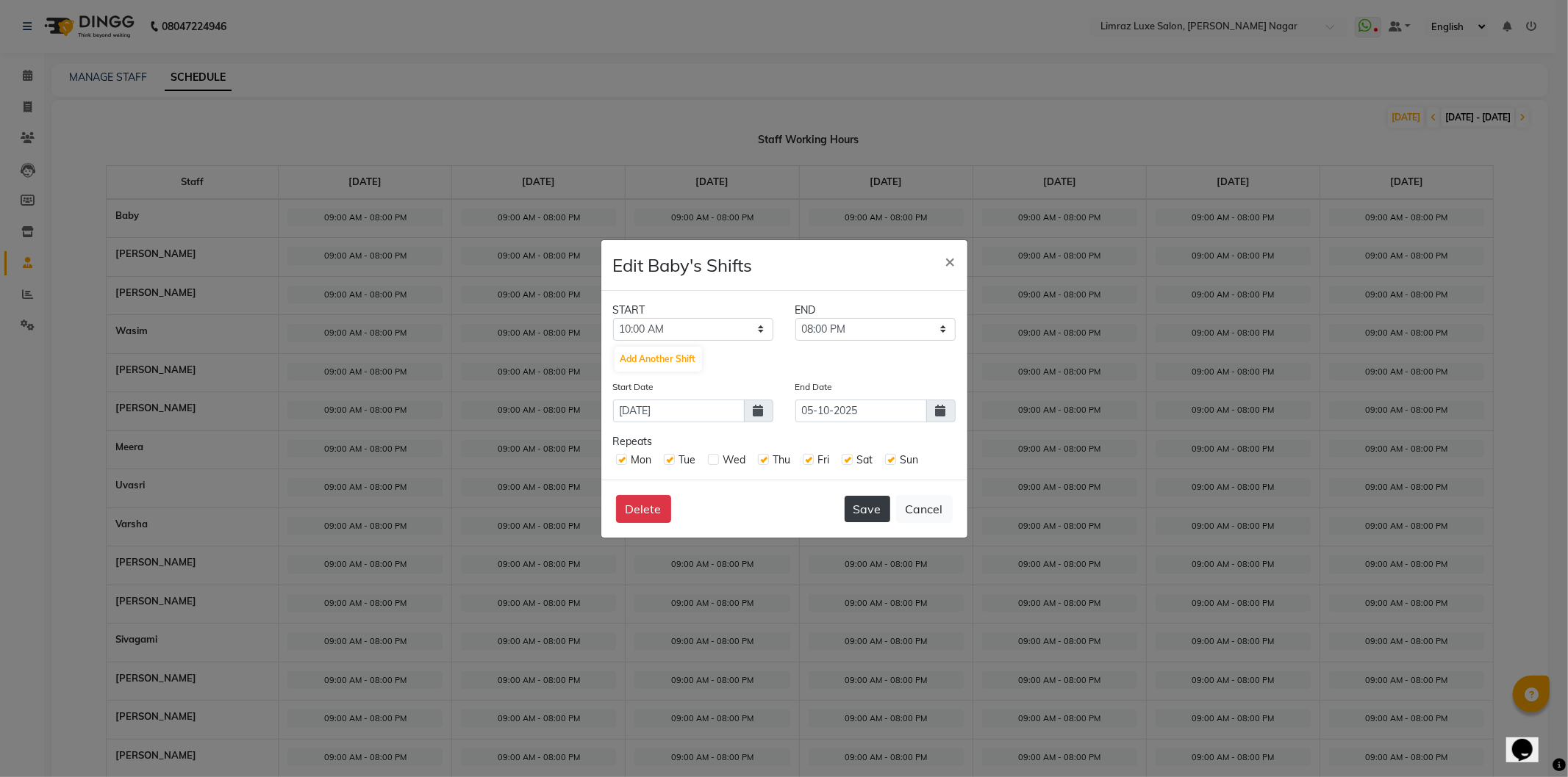
click at [865, 502] on button "Save" at bounding box center [867, 509] width 45 height 26
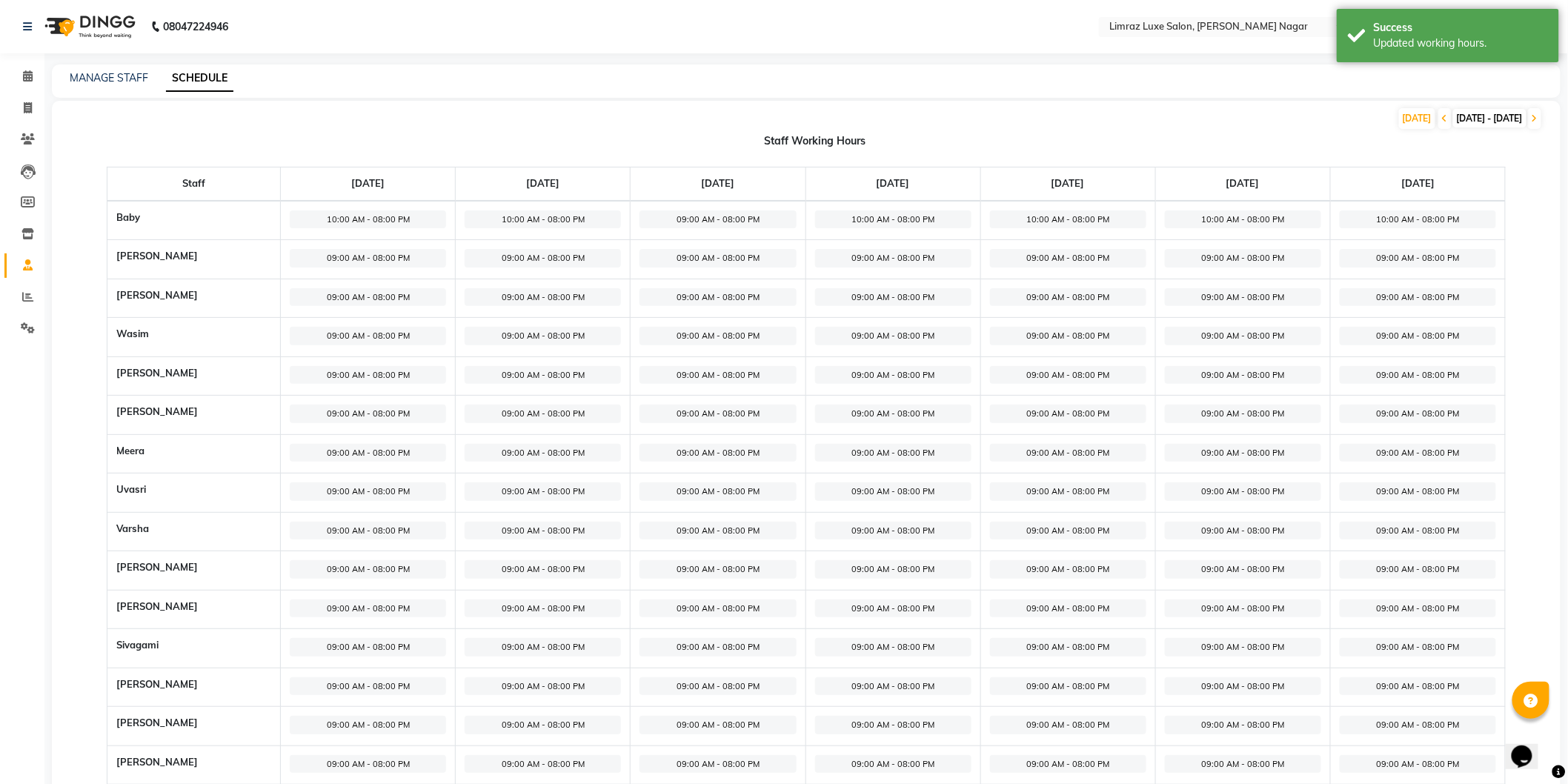
drag, startPoint x: 750, startPoint y: 223, endPoint x: 730, endPoint y: 220, distance: 20.2
click at [730, 220] on span "09:00 AM - 08:00 PM" at bounding box center [718, 220] width 156 height 19
select select "09:00 AM"
select select "08:00 PM"
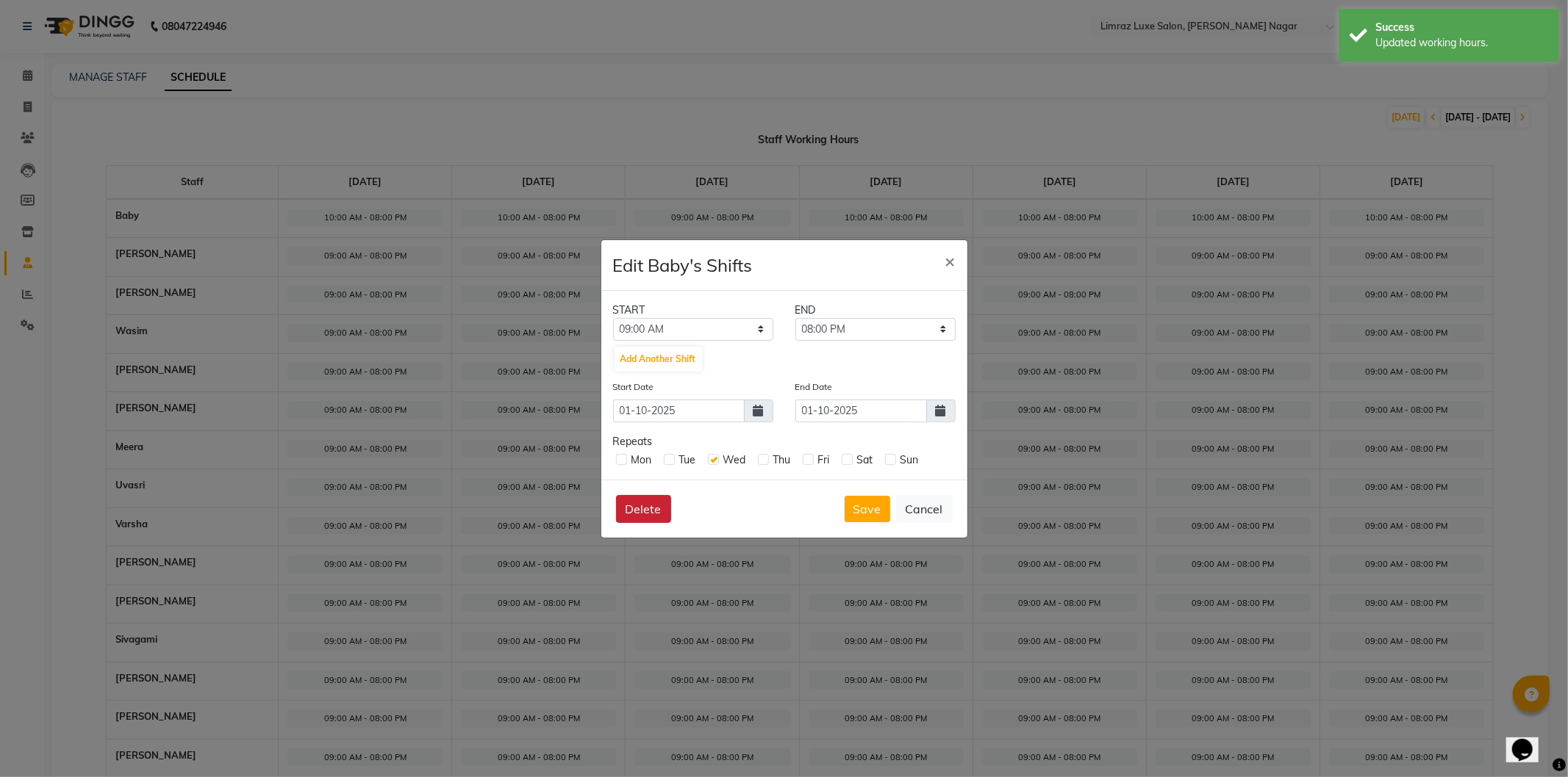
click at [656, 509] on button "Delete" at bounding box center [644, 509] width 55 height 28
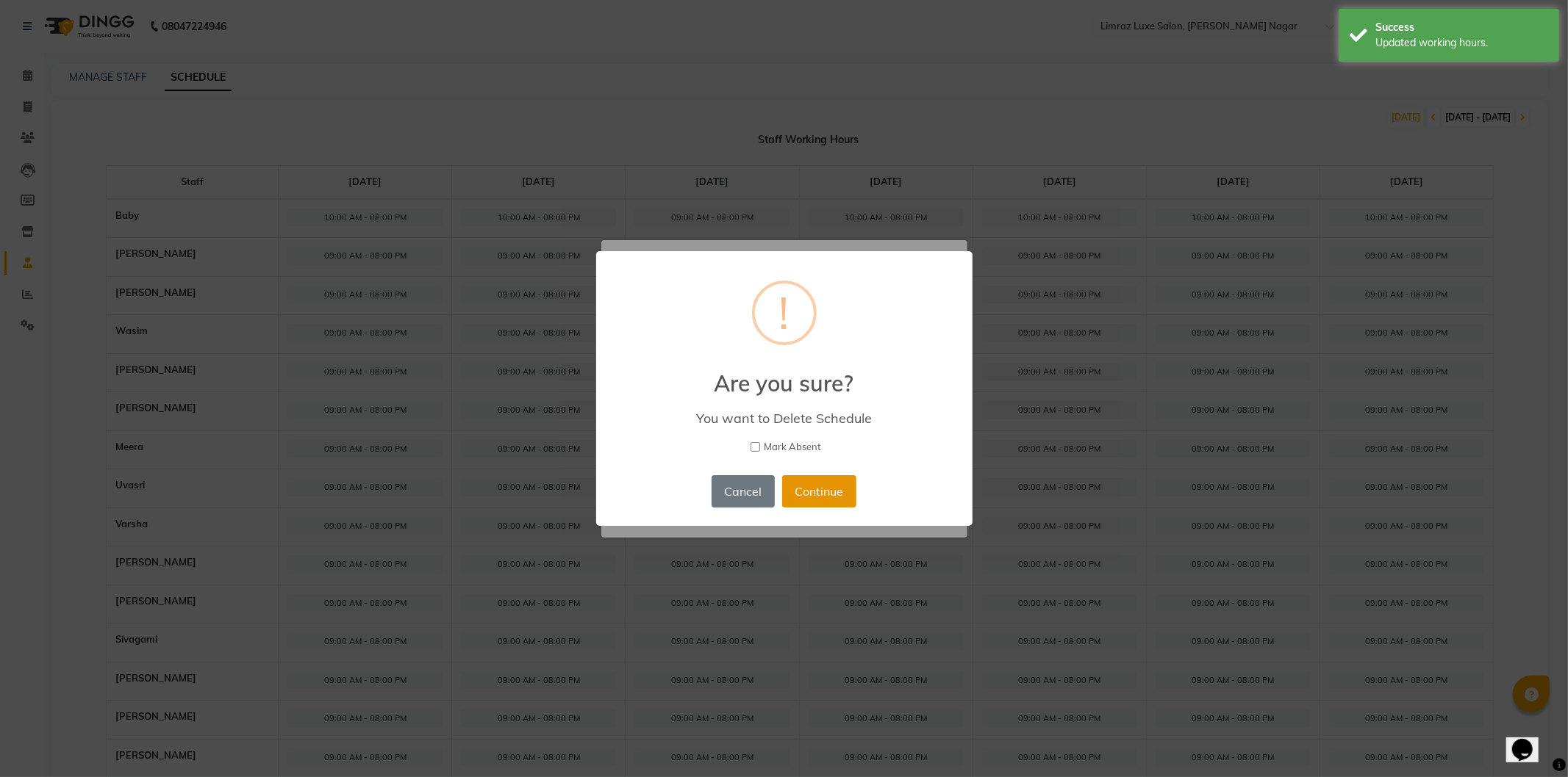
click at [814, 496] on button "Continue" at bounding box center [819, 492] width 74 height 32
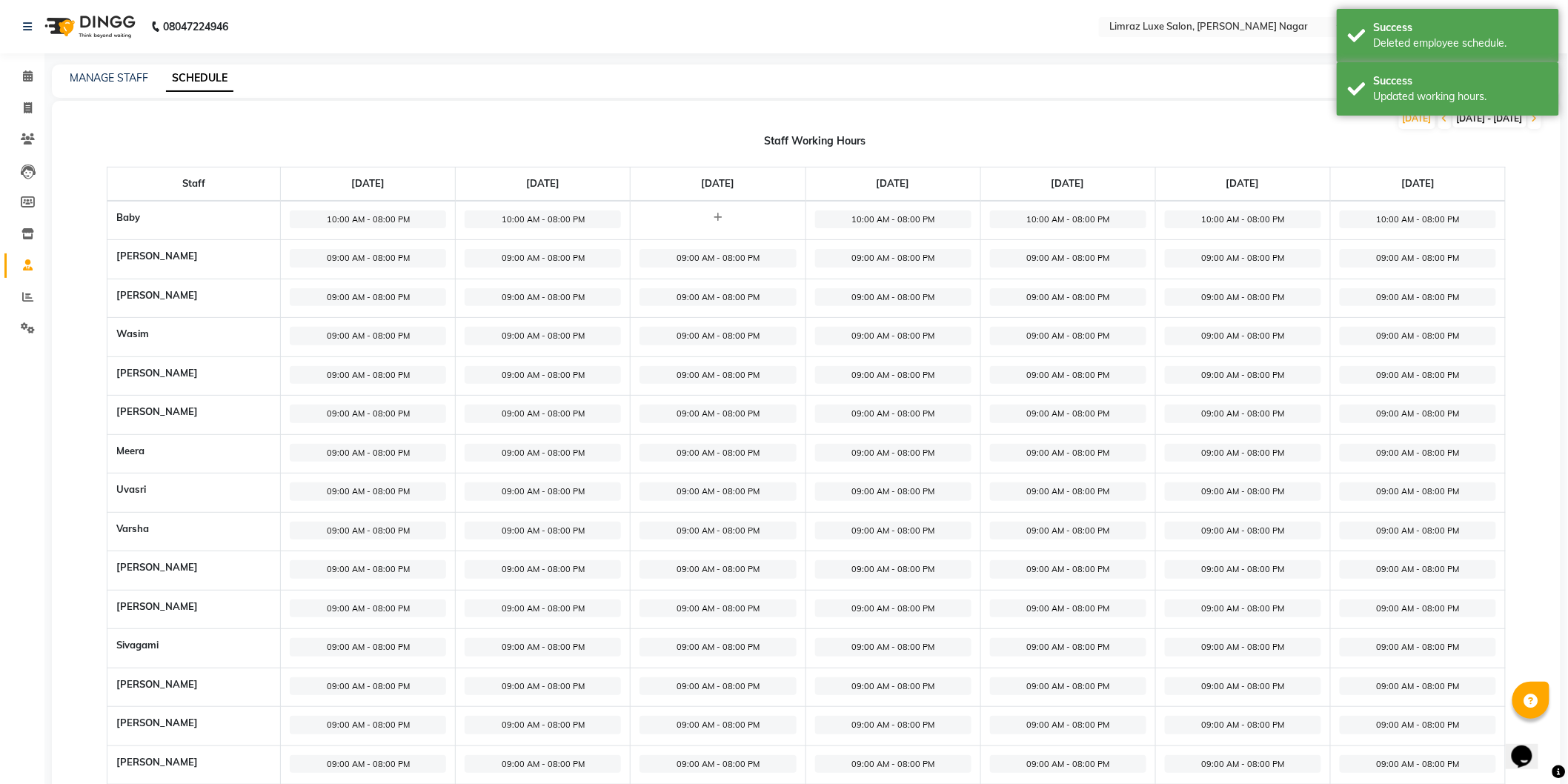
click at [398, 260] on span "09:00 AM - 08:00 PM" at bounding box center [368, 258] width 156 height 19
select select "09:00 AM"
select select "08:00 PM"
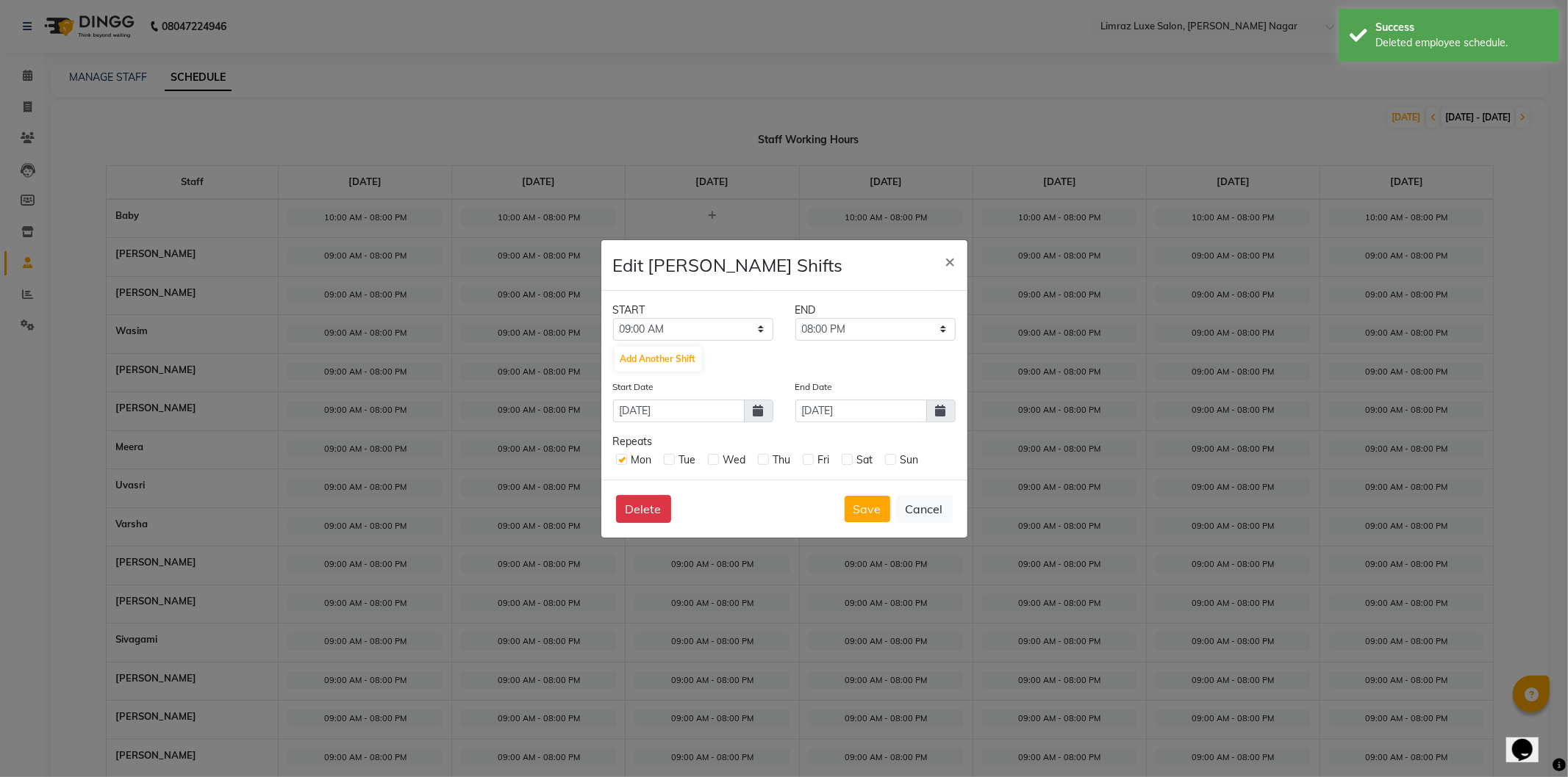
click at [942, 407] on icon at bounding box center [940, 410] width 10 height 12
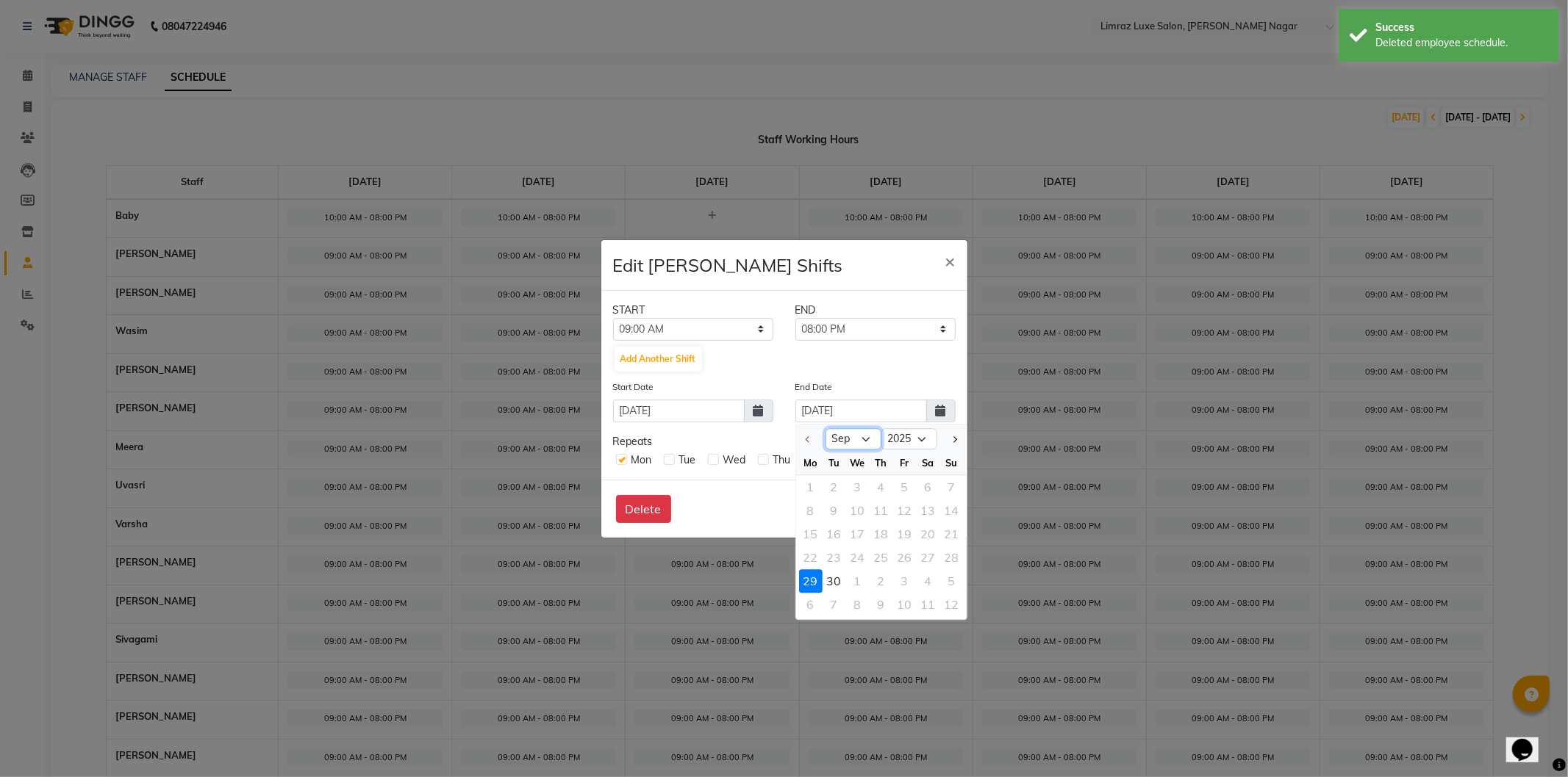
click at [865, 439] on select "Sep Oct" at bounding box center [853, 439] width 56 height 22
select select "10"
click at [826, 428] on select "Sep Oct" at bounding box center [853, 439] width 56 height 22
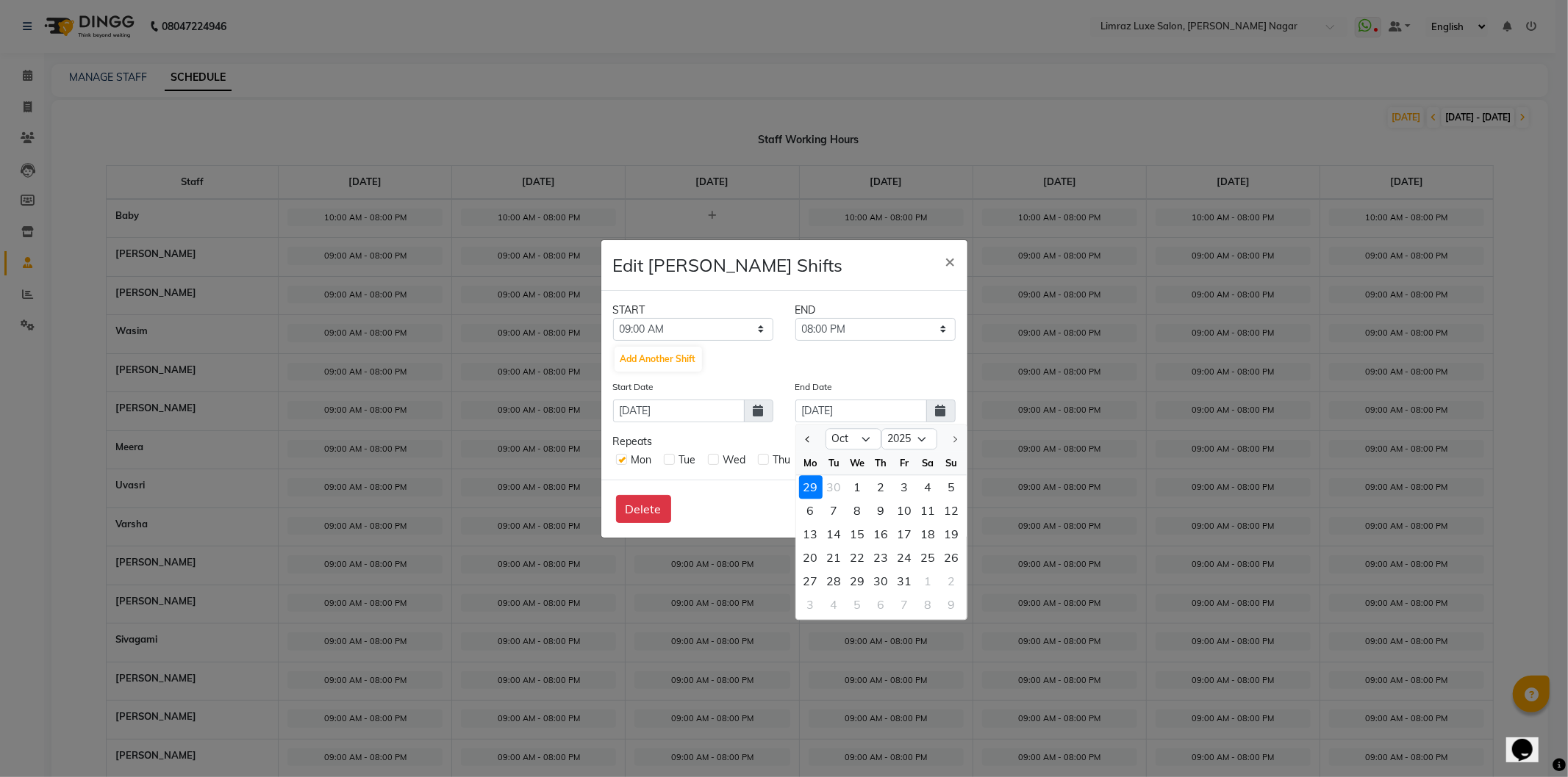
click at [953, 480] on div "5" at bounding box center [952, 487] width 24 height 24
type input "05-10-2025"
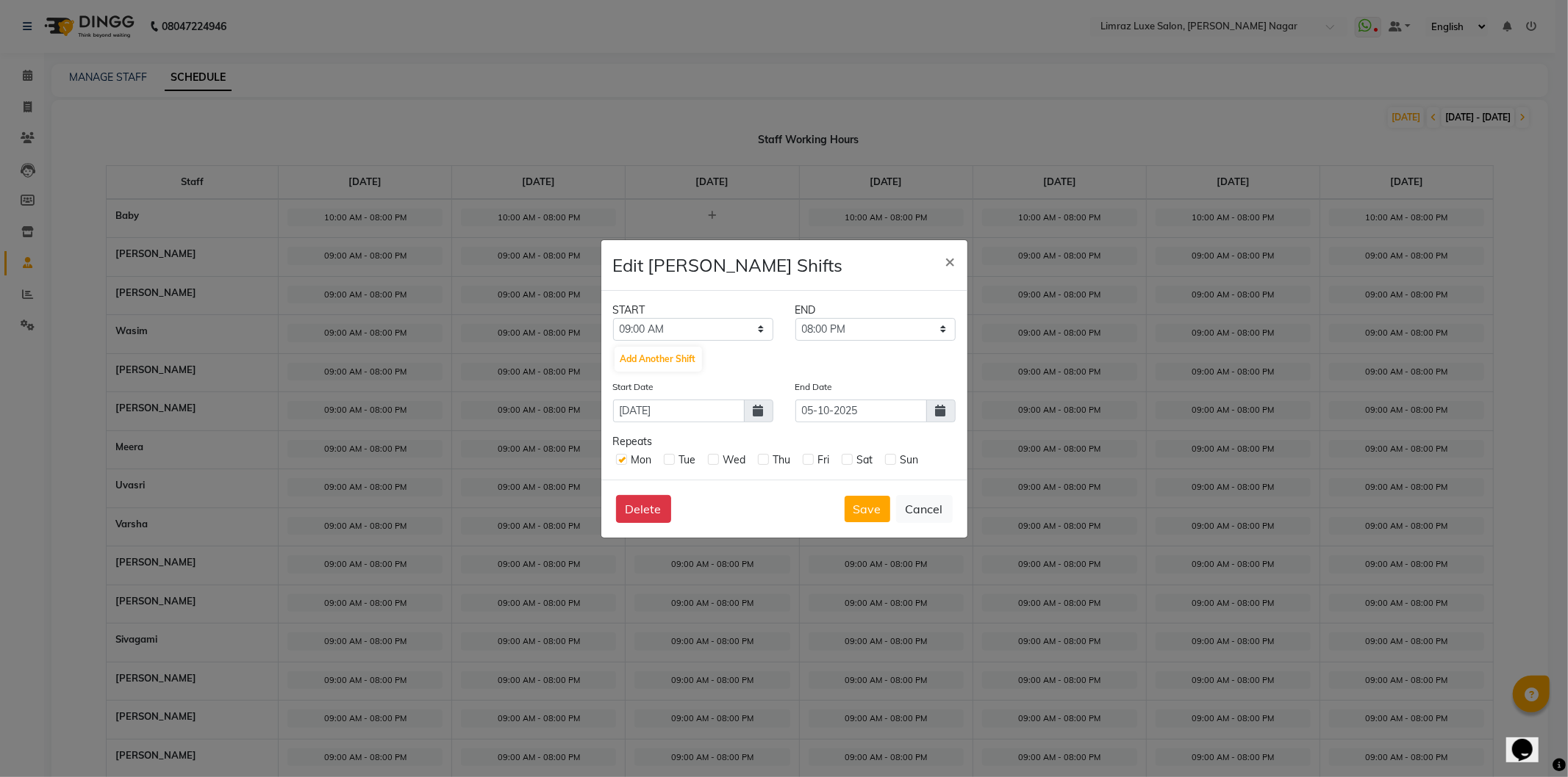
click at [666, 460] on label at bounding box center [669, 459] width 11 height 11
click at [666, 460] on input "checkbox" at bounding box center [668, 459] width 9 height 9
checkbox input "true"
click at [715, 459] on label at bounding box center [713, 459] width 11 height 11
click at [715, 459] on input "checkbox" at bounding box center [712, 459] width 9 height 9
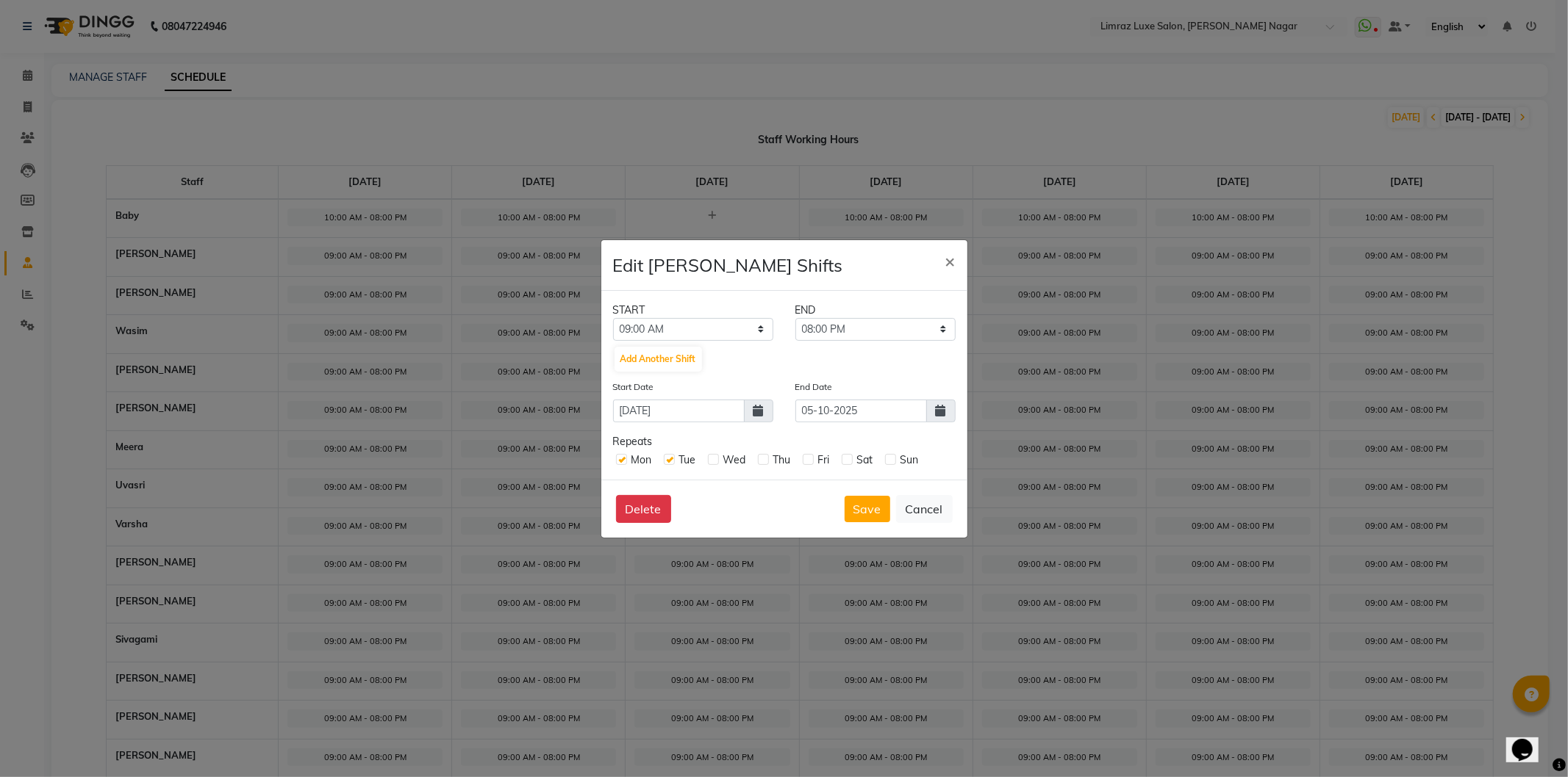
checkbox input "true"
click at [763, 464] on label at bounding box center [764, 459] width 11 height 11
click at [763, 463] on input "checkbox" at bounding box center [763, 459] width 9 height 9
checkbox input "true"
click at [804, 459] on label at bounding box center [808, 459] width 11 height 11
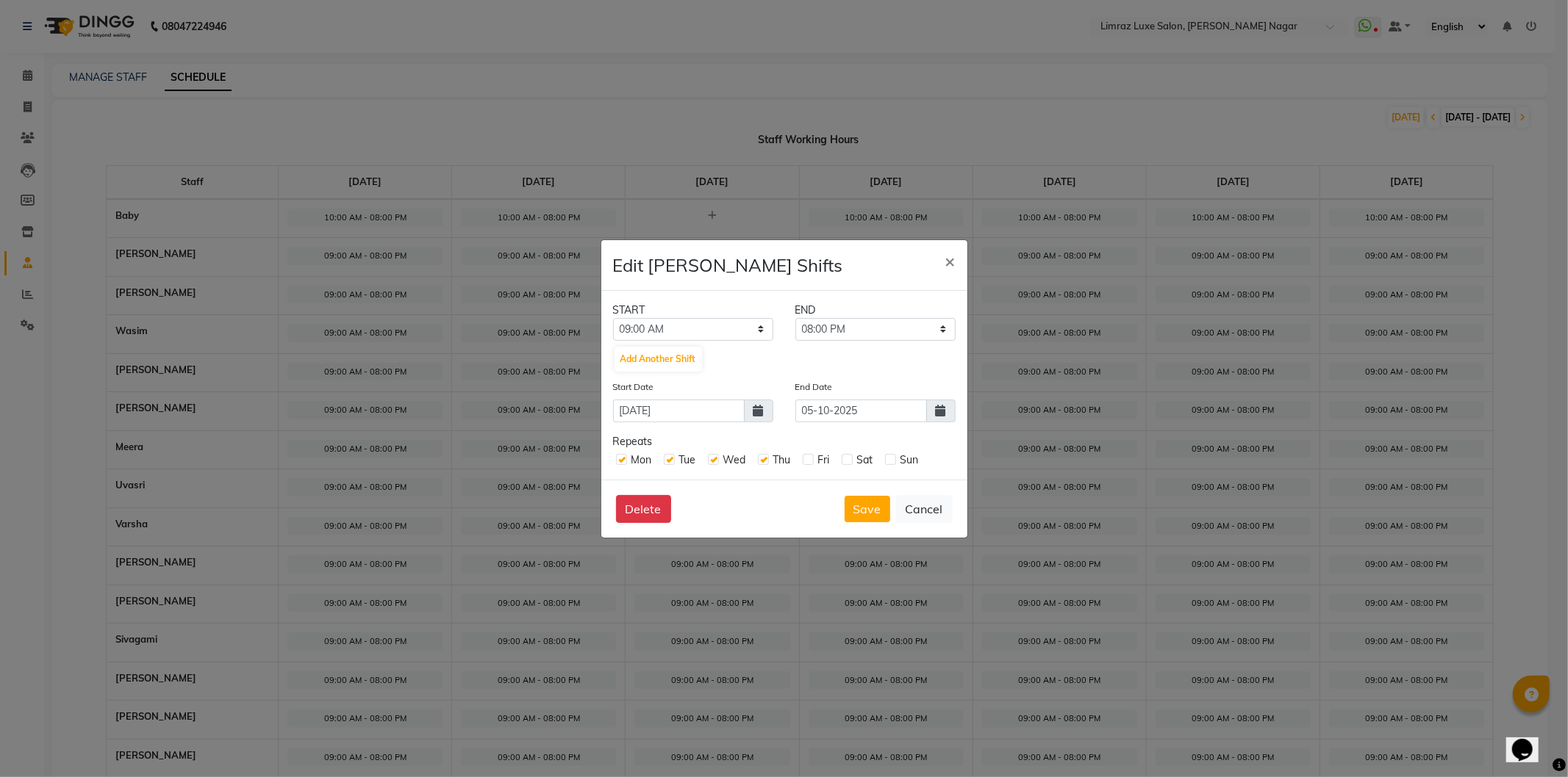
click at [804, 459] on input "checkbox" at bounding box center [807, 459] width 9 height 9
checkbox input "true"
click at [840, 464] on div "Mon Tue Wed Thu Fri Sat Sun" at bounding box center [784, 459] width 342 height 18
click at [849, 461] on label at bounding box center [847, 459] width 11 height 11
click at [849, 461] on input "checkbox" at bounding box center [847, 459] width 9 height 9
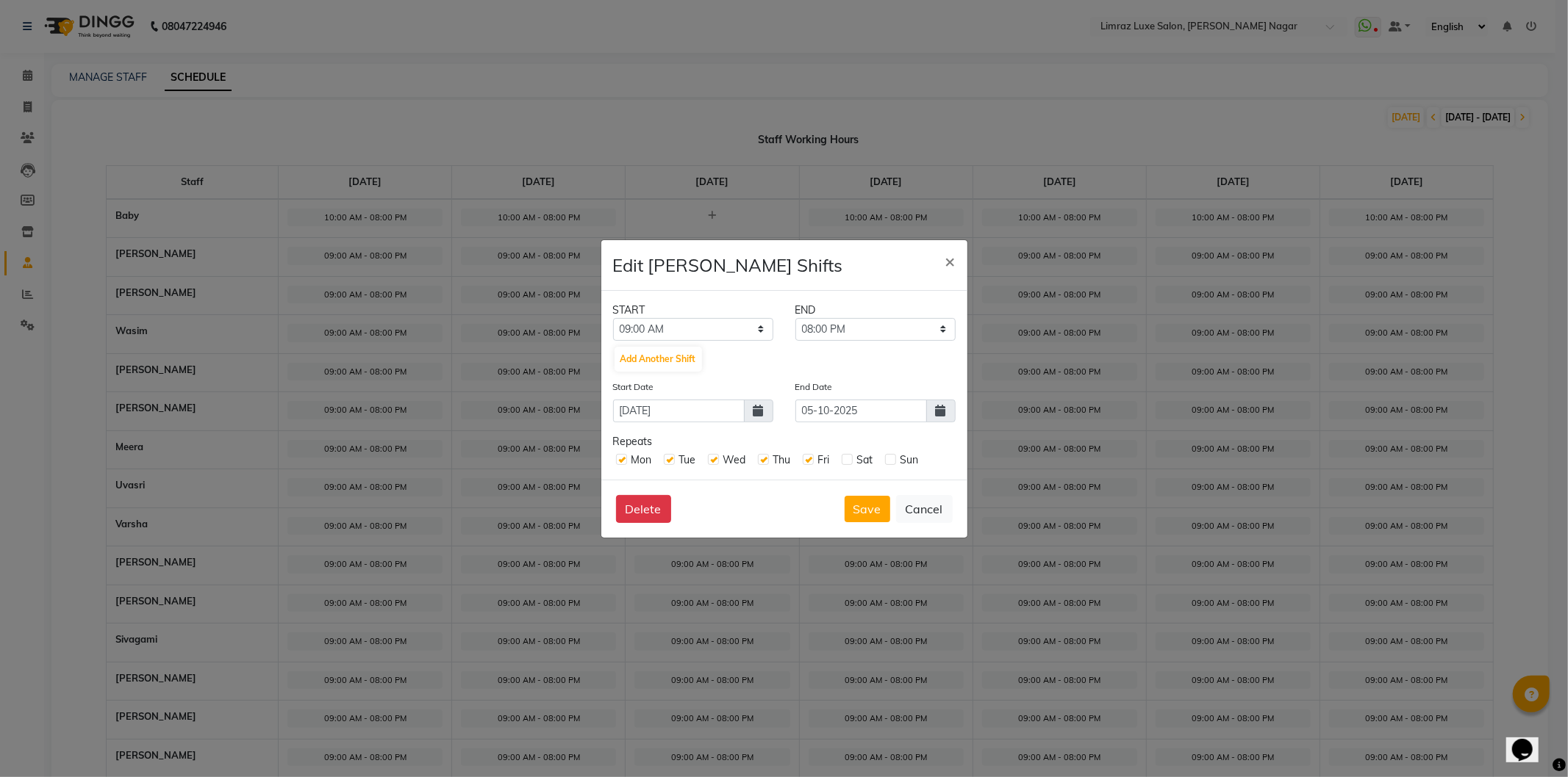
checkbox input "true"
click at [892, 459] on label at bounding box center [890, 459] width 11 height 11
click at [892, 459] on input "checkbox" at bounding box center [890, 459] width 9 height 9
checkbox input "true"
click at [724, 334] on select "12:00 AM 12:15 AM 12:30 AM 12:45 AM 01:00 AM 01:15 AM 01:30 AM 01:45 AM 02:00 A…" at bounding box center [693, 330] width 160 height 23
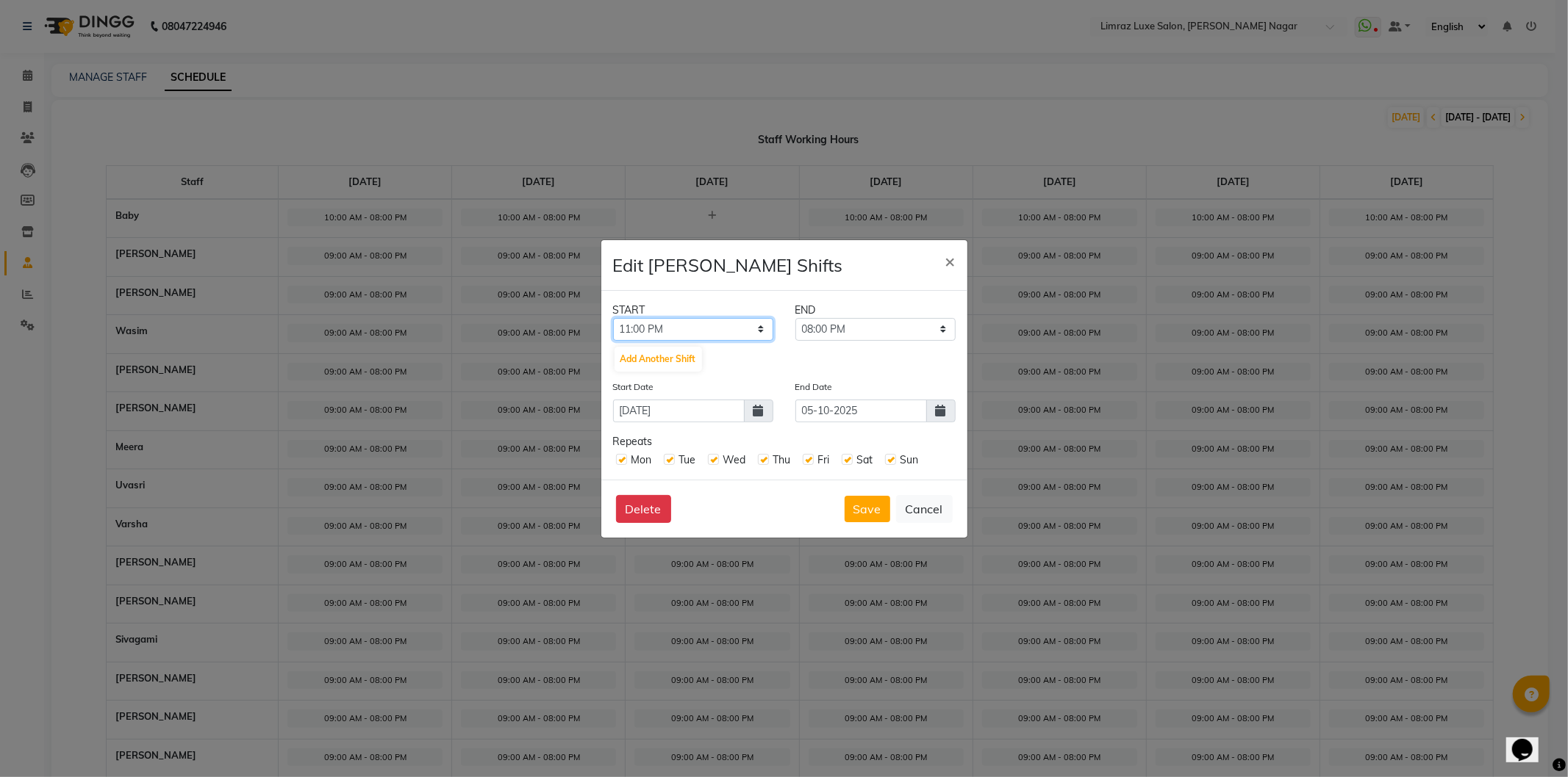
click at [613, 318] on select "12:00 AM 12:15 AM 12:30 AM 12:45 AM 01:00 AM 01:15 AM 01:30 AM 01:45 AM 02:00 A…" at bounding box center [693, 330] width 160 height 23
click at [914, 327] on select "11:15 PM 11:30 PM 11:45 PM" at bounding box center [875, 330] width 160 height 23
click at [737, 332] on select "12:00 AM 12:15 AM 12:30 AM 12:45 AM 01:00 AM 01:15 AM 01:30 AM 01:45 AM 02:00 A…" at bounding box center [693, 330] width 160 height 23
click at [613, 318] on select "12:00 AM 12:15 AM 12:30 AM 12:45 AM 01:00 AM 01:15 AM 01:30 AM 01:45 AM 02:00 A…" at bounding box center [693, 330] width 160 height 23
click at [722, 329] on select "12:00 AM 12:15 AM 12:30 AM 12:45 AM 01:00 AM 01:15 AM 01:30 AM 01:45 AM 02:00 A…" at bounding box center [693, 330] width 160 height 23
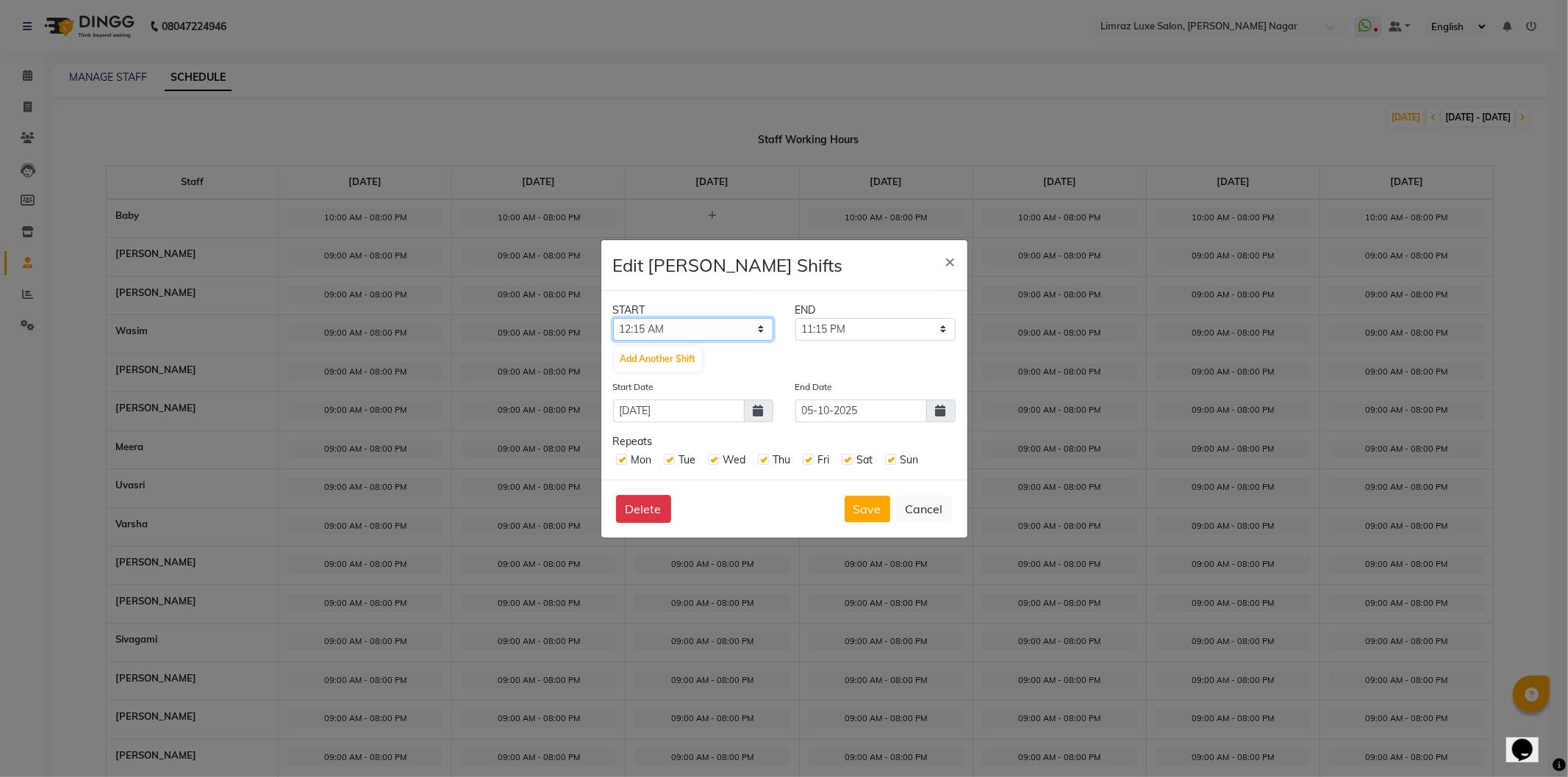
select select "11:00 AM"
click at [613, 318] on select "12:00 AM 12:15 AM 12:30 AM 12:45 AM 01:00 AM 01:15 AM 01:30 AM 01:45 AM 02:00 A…" at bounding box center [693, 330] width 160 height 23
click at [908, 337] on select "11:15 AM 11:30 AM 11:45 AM 12:00 PM 12:15 PM 12:30 PM 12:45 PM 01:00 PM 01:15 P…" at bounding box center [875, 330] width 160 height 23
select select "09:00 PM"
click at [795, 318] on select "11:15 AM 11:30 AM 11:45 AM 12:00 PM 12:15 PM 12:30 PM 12:45 PM 01:00 PM 01:15 P…" at bounding box center [875, 330] width 160 height 23
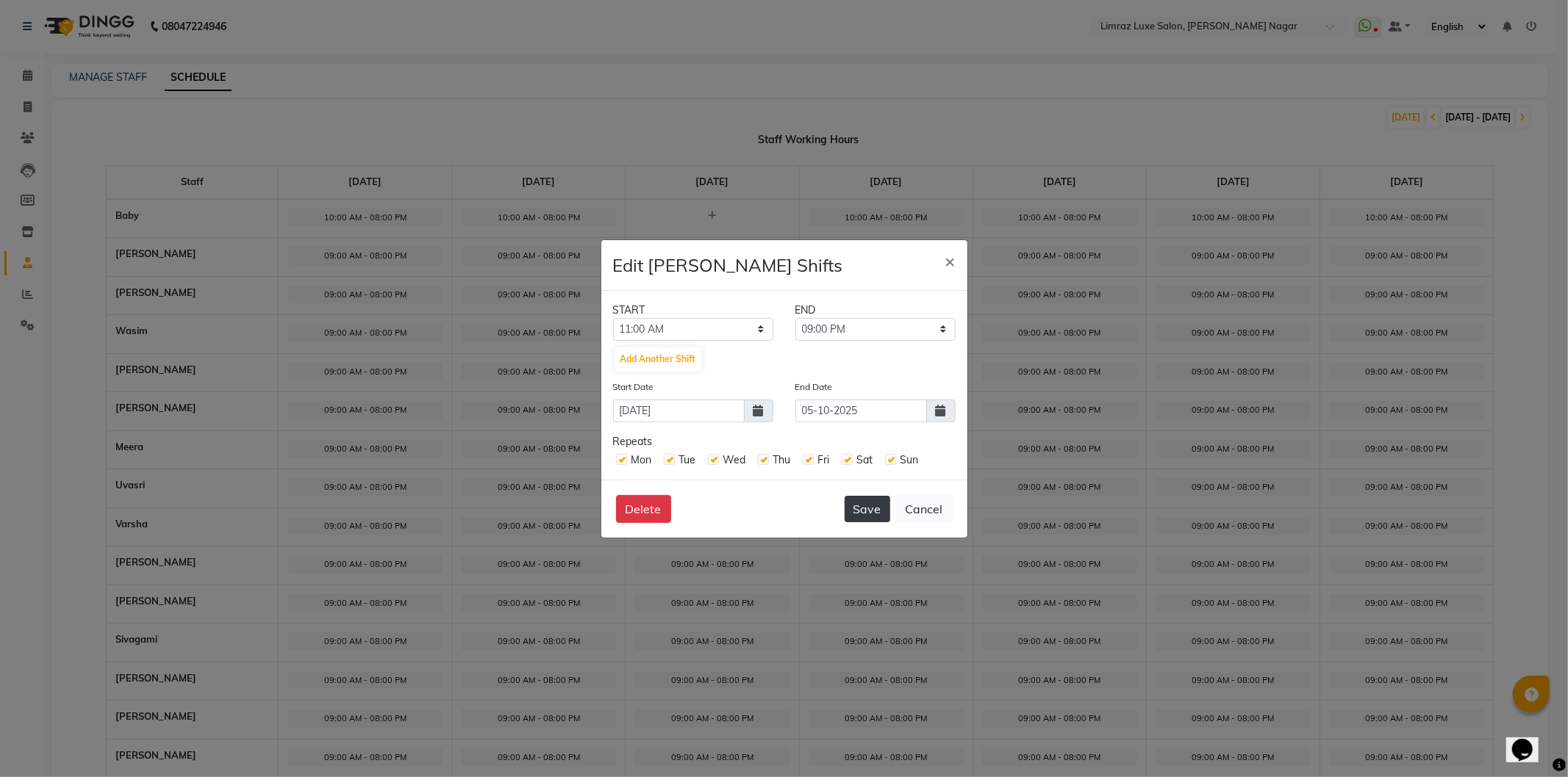
click at [870, 511] on button "Save" at bounding box center [867, 509] width 45 height 26
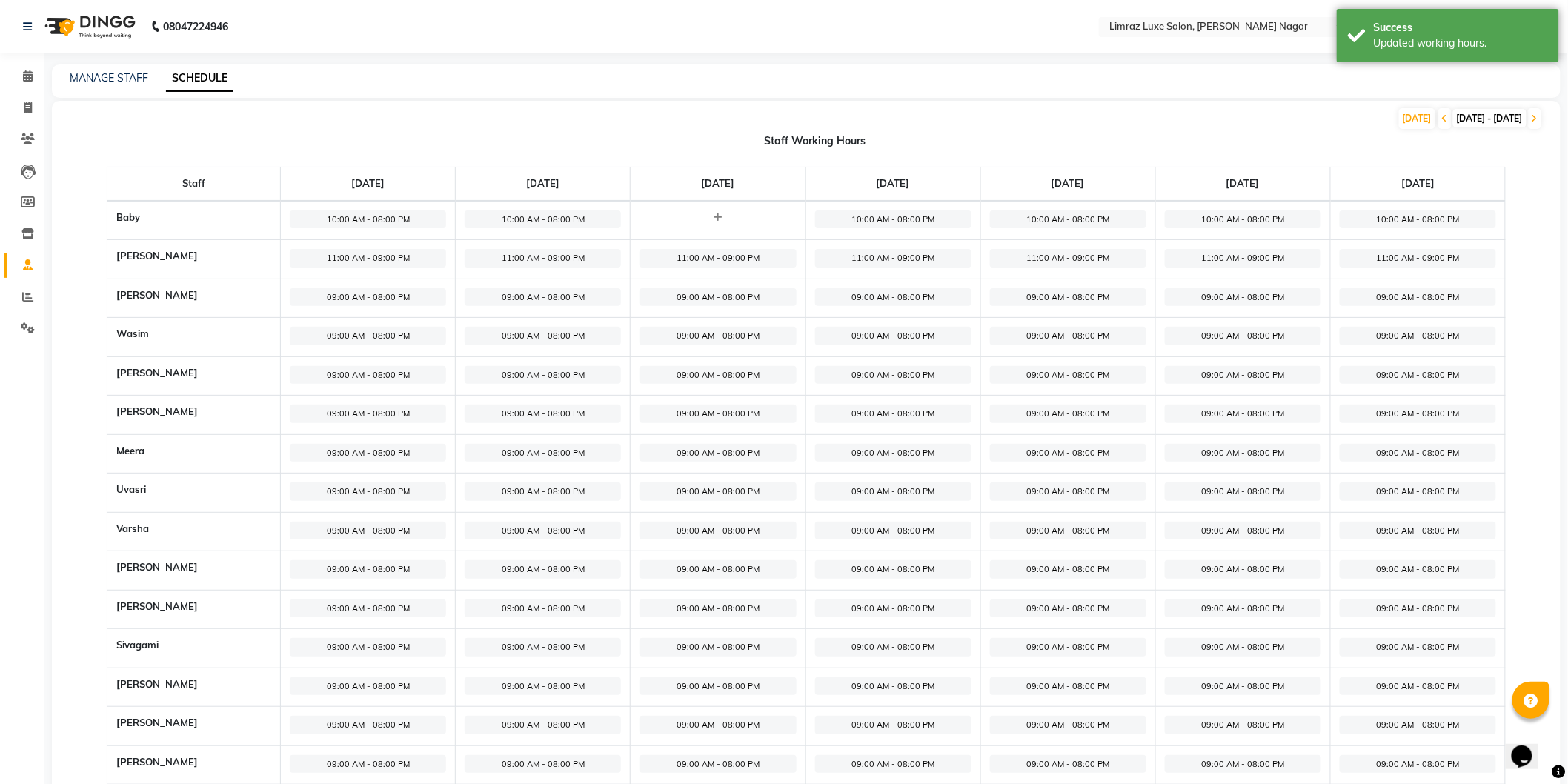
click at [397, 293] on span "09:00 AM - 08:00 PM" at bounding box center [368, 298] width 156 height 19
select select "09:00 AM"
select select "08:00 PM"
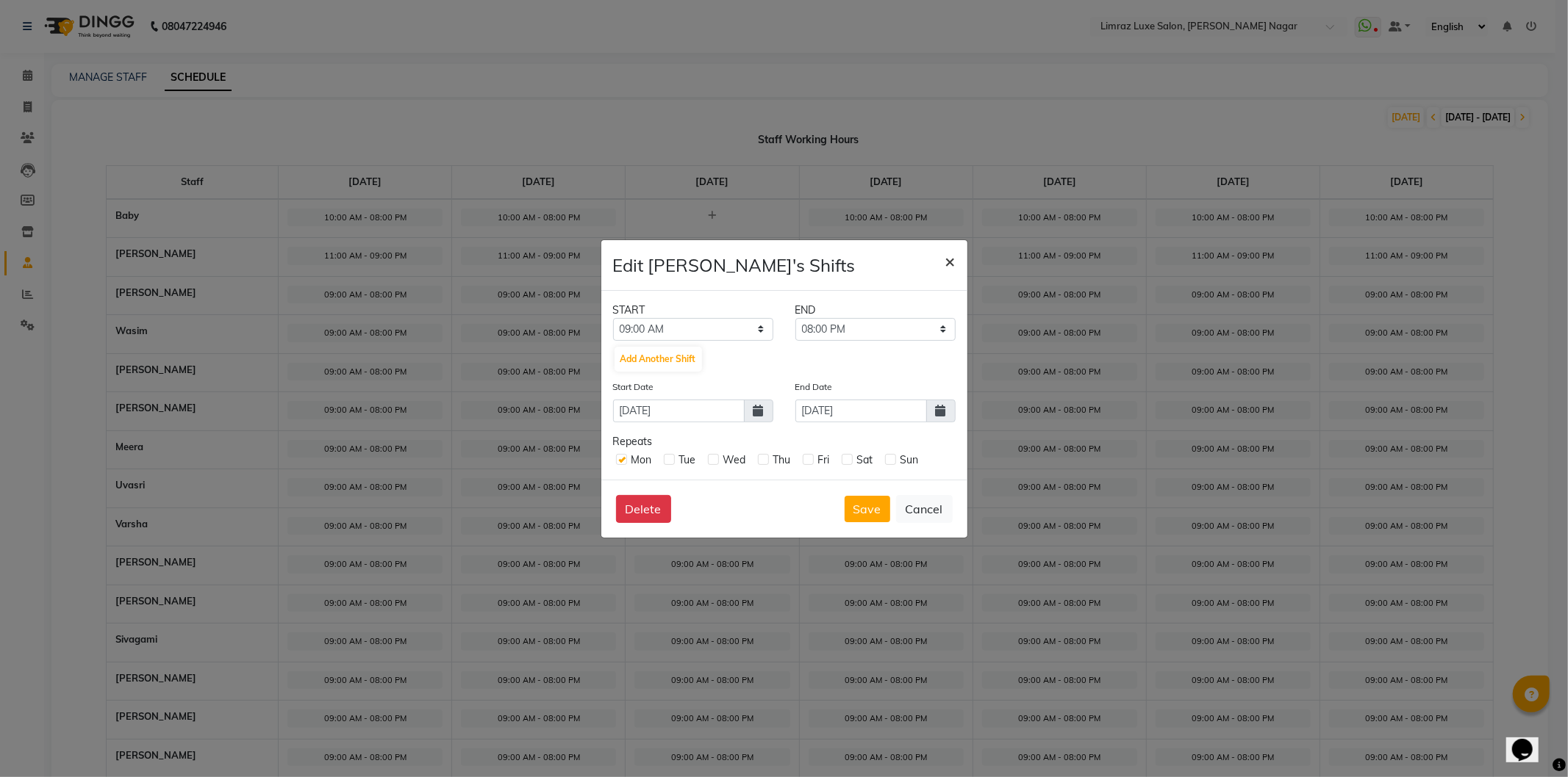
click at [958, 263] on button "×" at bounding box center [950, 261] width 34 height 41
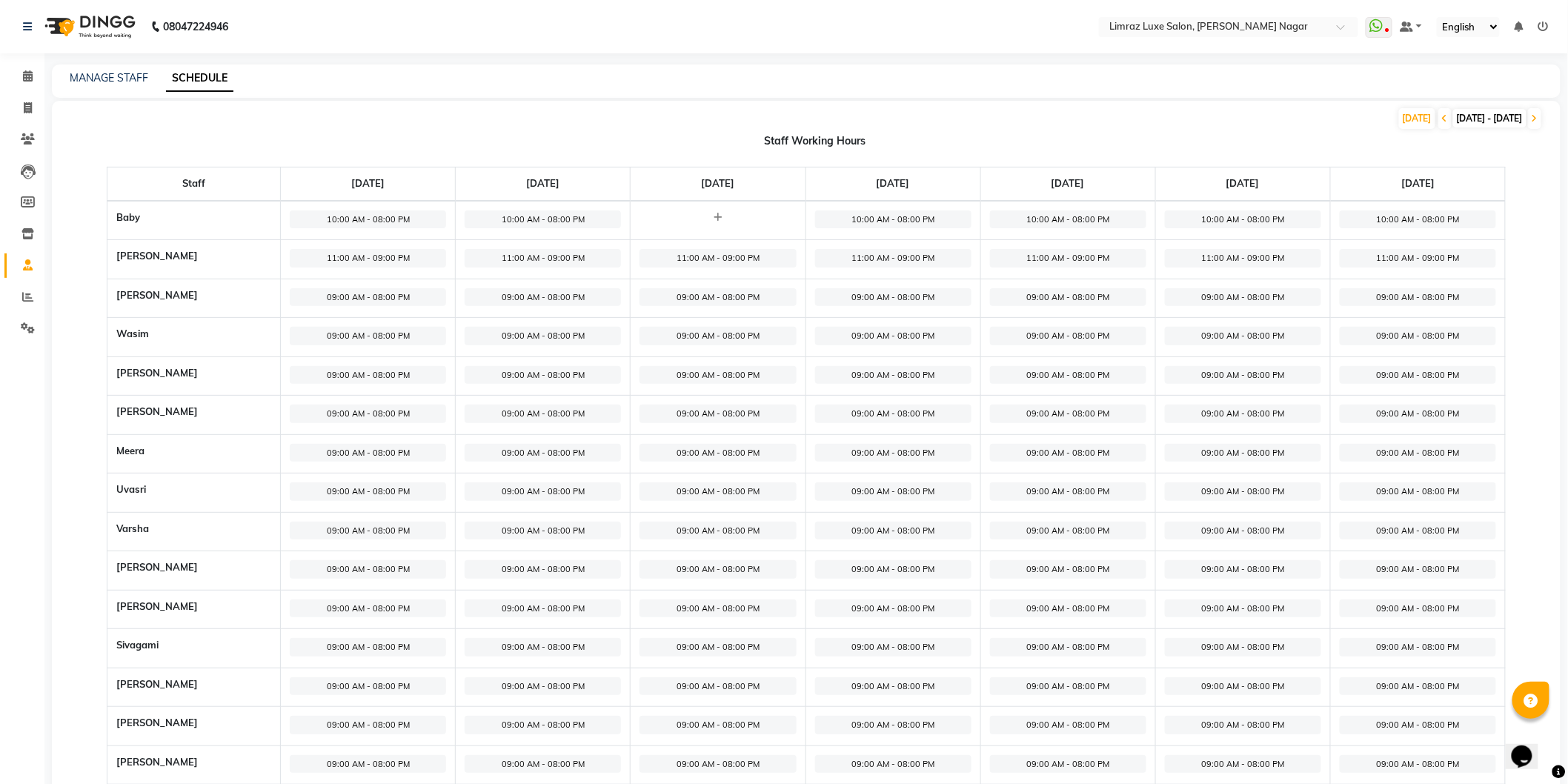
click at [383, 329] on span "09:00 AM - 08:00 PM" at bounding box center [368, 336] width 156 height 19
select select "09:00 AM"
select select "08:00 PM"
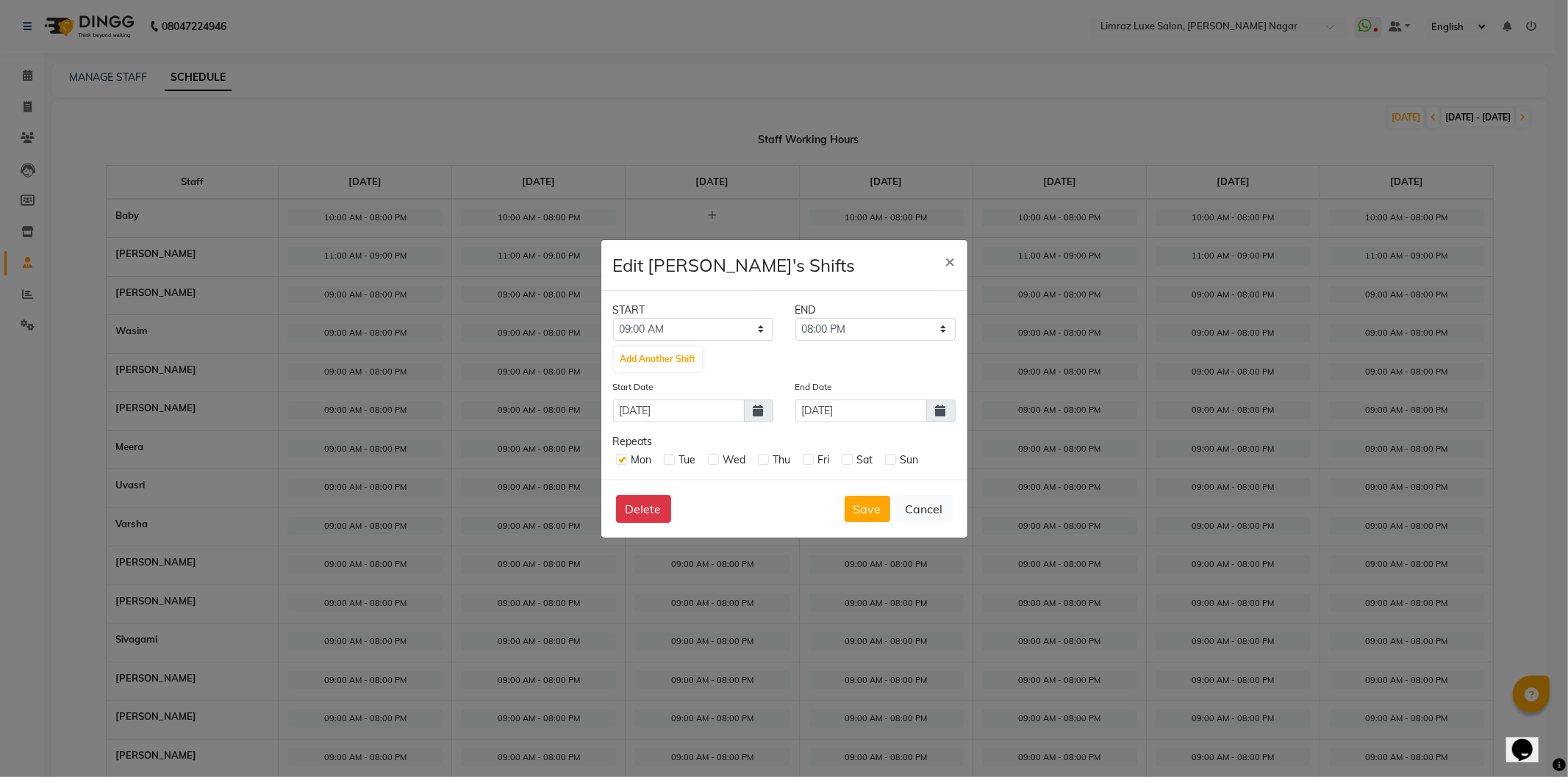
click at [751, 413] on span at bounding box center [758, 411] width 29 height 23
select select "9"
select select "2025"
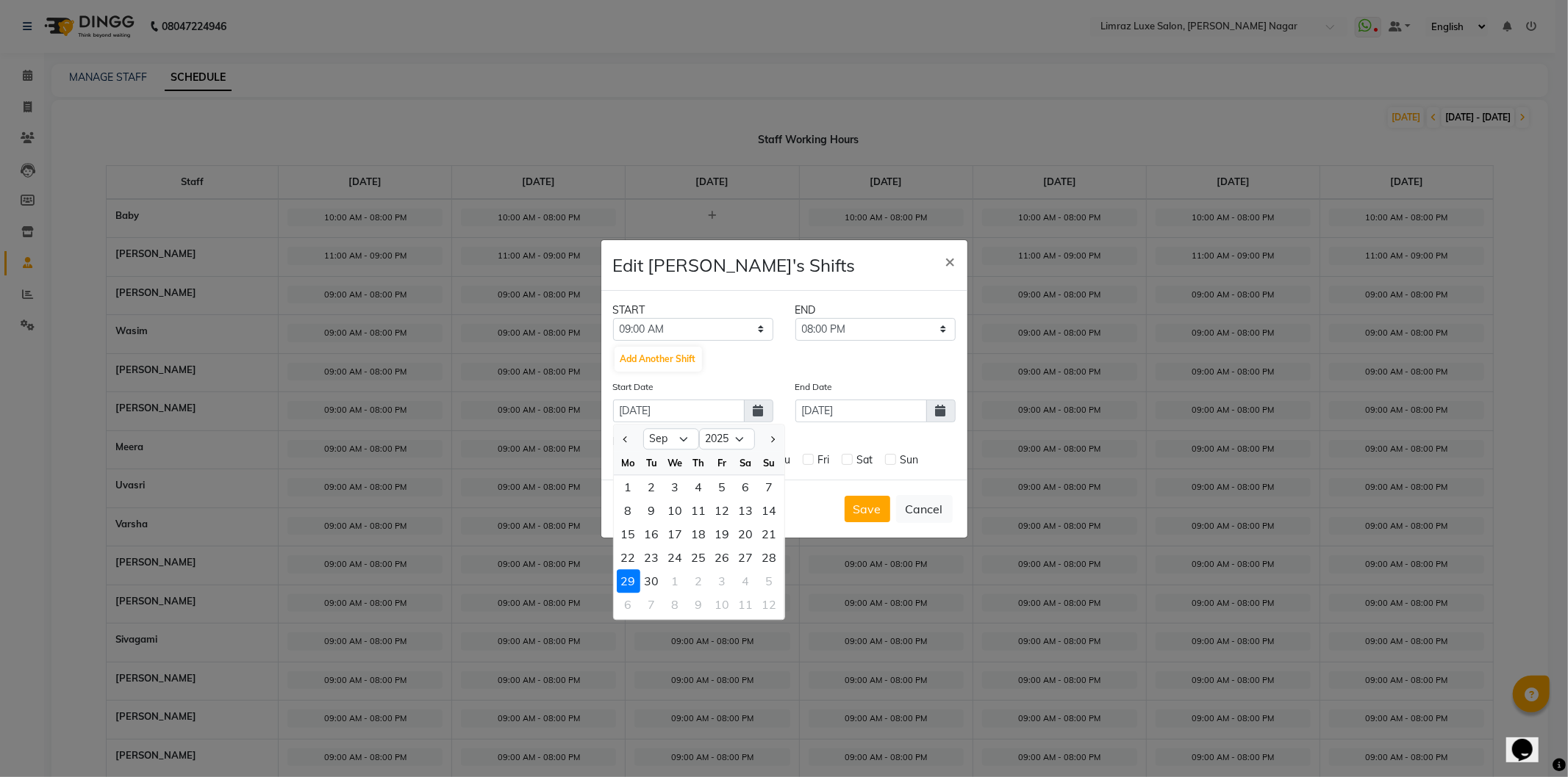
click at [934, 416] on span at bounding box center [941, 411] width 29 height 23
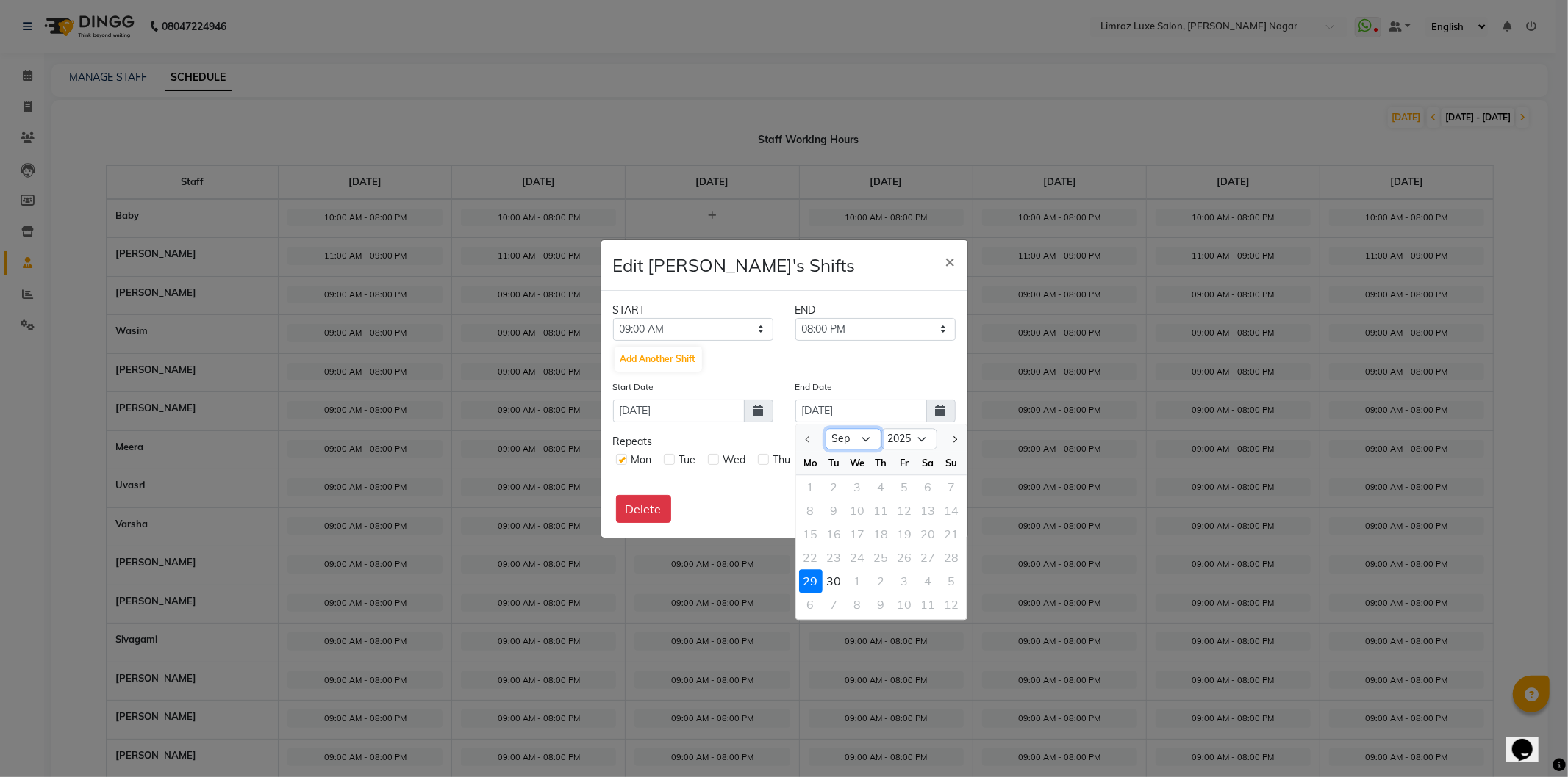
click at [862, 443] on select "Sep Oct" at bounding box center [853, 439] width 56 height 22
select select "10"
click at [826, 428] on select "Sep Oct" at bounding box center [853, 439] width 56 height 22
click at [956, 489] on div "5" at bounding box center [952, 487] width 24 height 24
type input "05-10-2025"
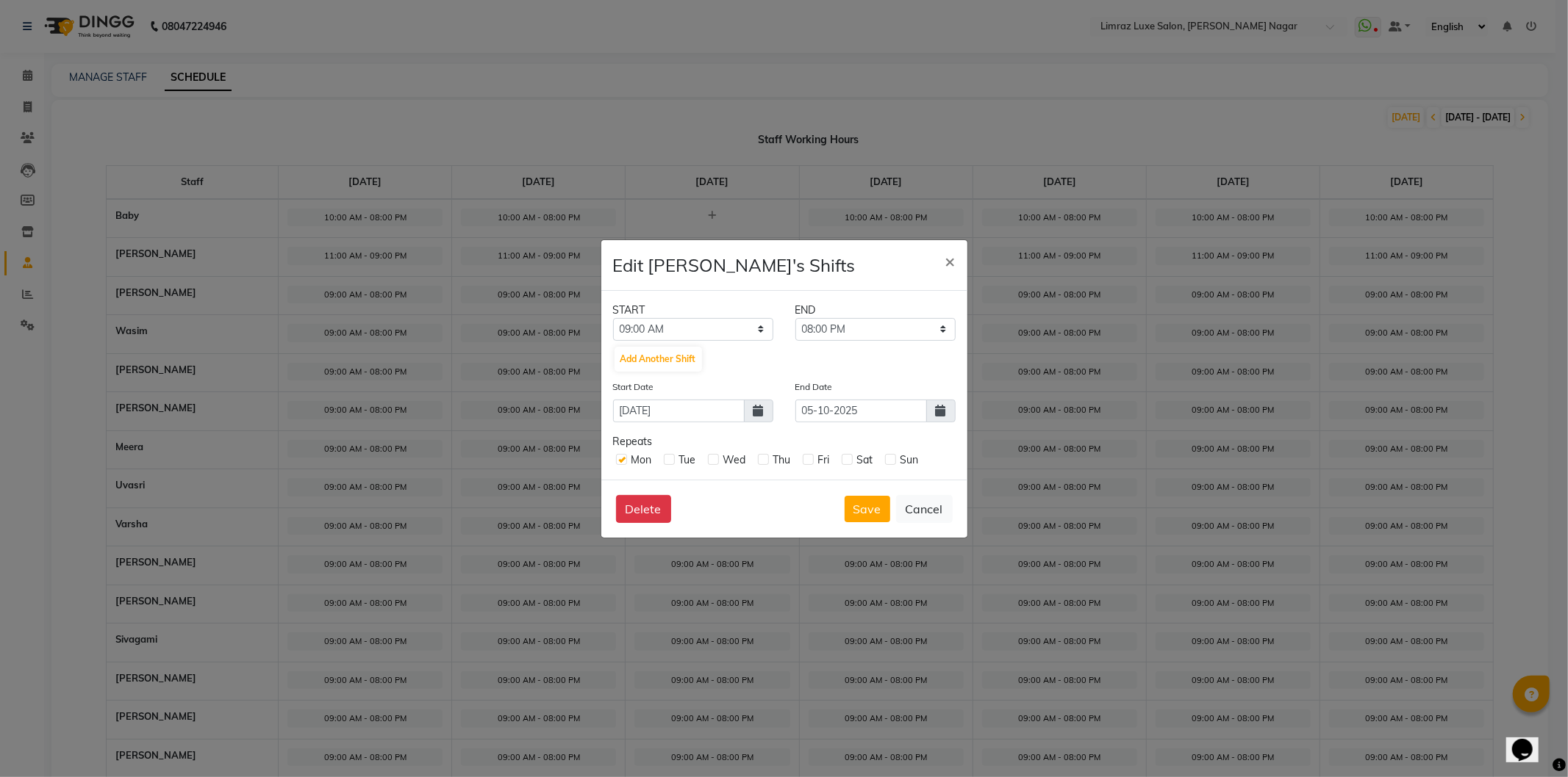
click at [669, 463] on label at bounding box center [669, 459] width 11 height 11
click at [669, 463] on input "checkbox" at bounding box center [668, 459] width 9 height 9
checkbox input "true"
click at [716, 463] on label at bounding box center [713, 459] width 11 height 11
click at [716, 463] on input "checkbox" at bounding box center [712, 459] width 9 height 9
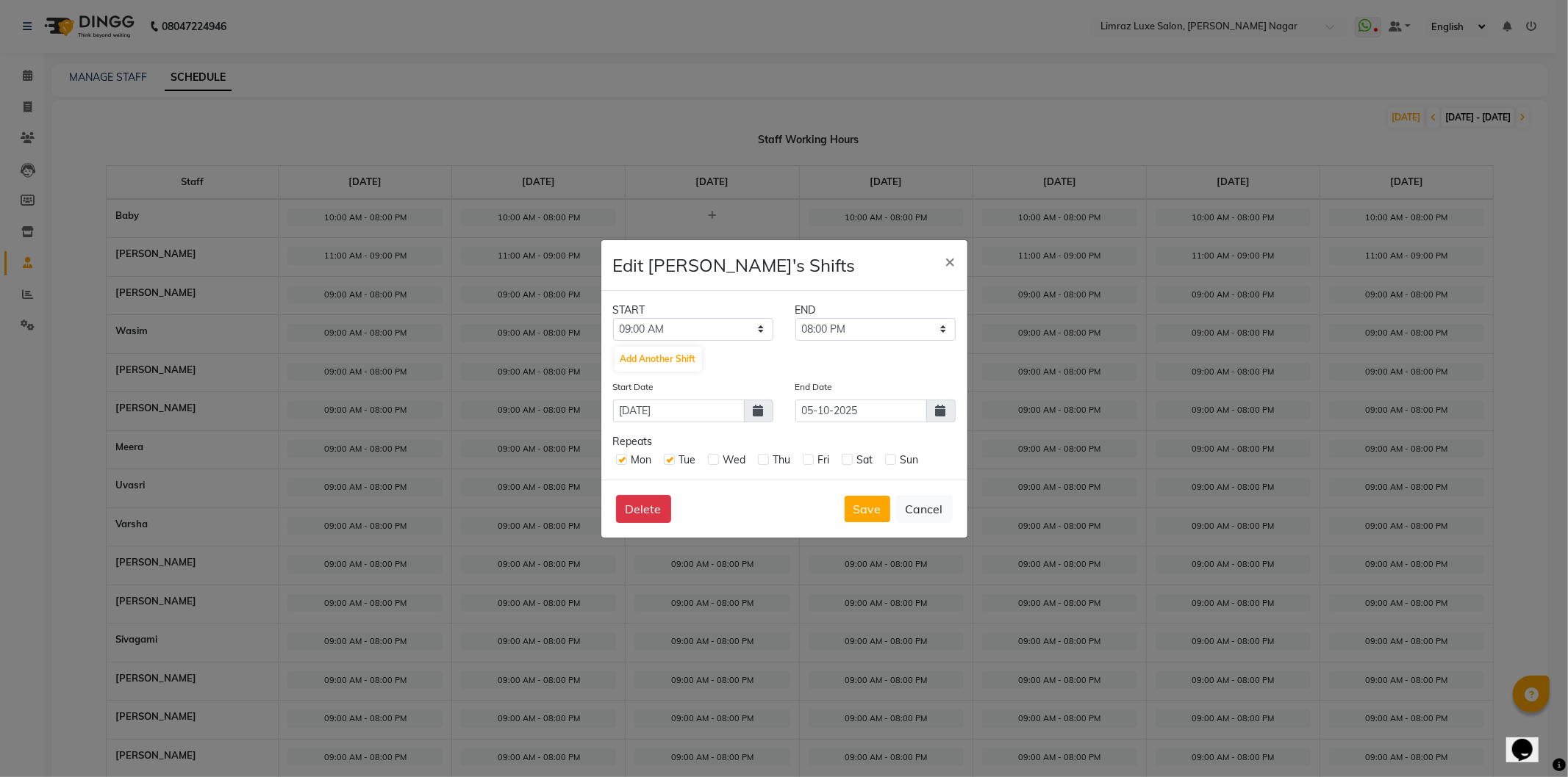
checkbox input "true"
click at [760, 457] on label at bounding box center [764, 459] width 11 height 11
click at [760, 457] on input "checkbox" at bounding box center [763, 459] width 9 height 9
checkbox input "true"
click at [810, 462] on label at bounding box center [808, 459] width 11 height 11
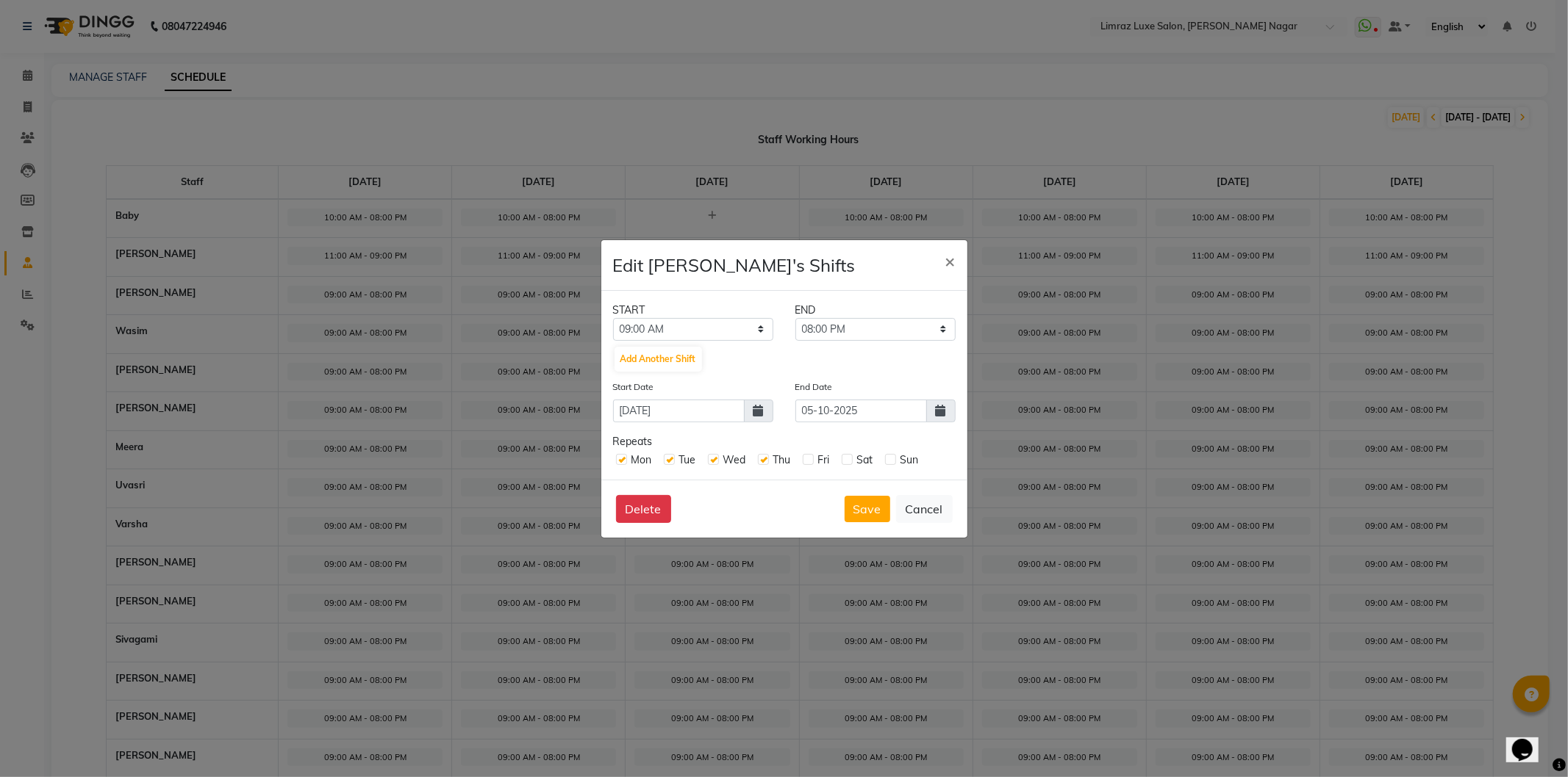
click at [810, 462] on input "checkbox" at bounding box center [807, 459] width 9 height 9
checkbox input "true"
click at [848, 462] on label at bounding box center [847, 459] width 11 height 11
click at [848, 462] on input "checkbox" at bounding box center [847, 459] width 9 height 9
checkbox input "true"
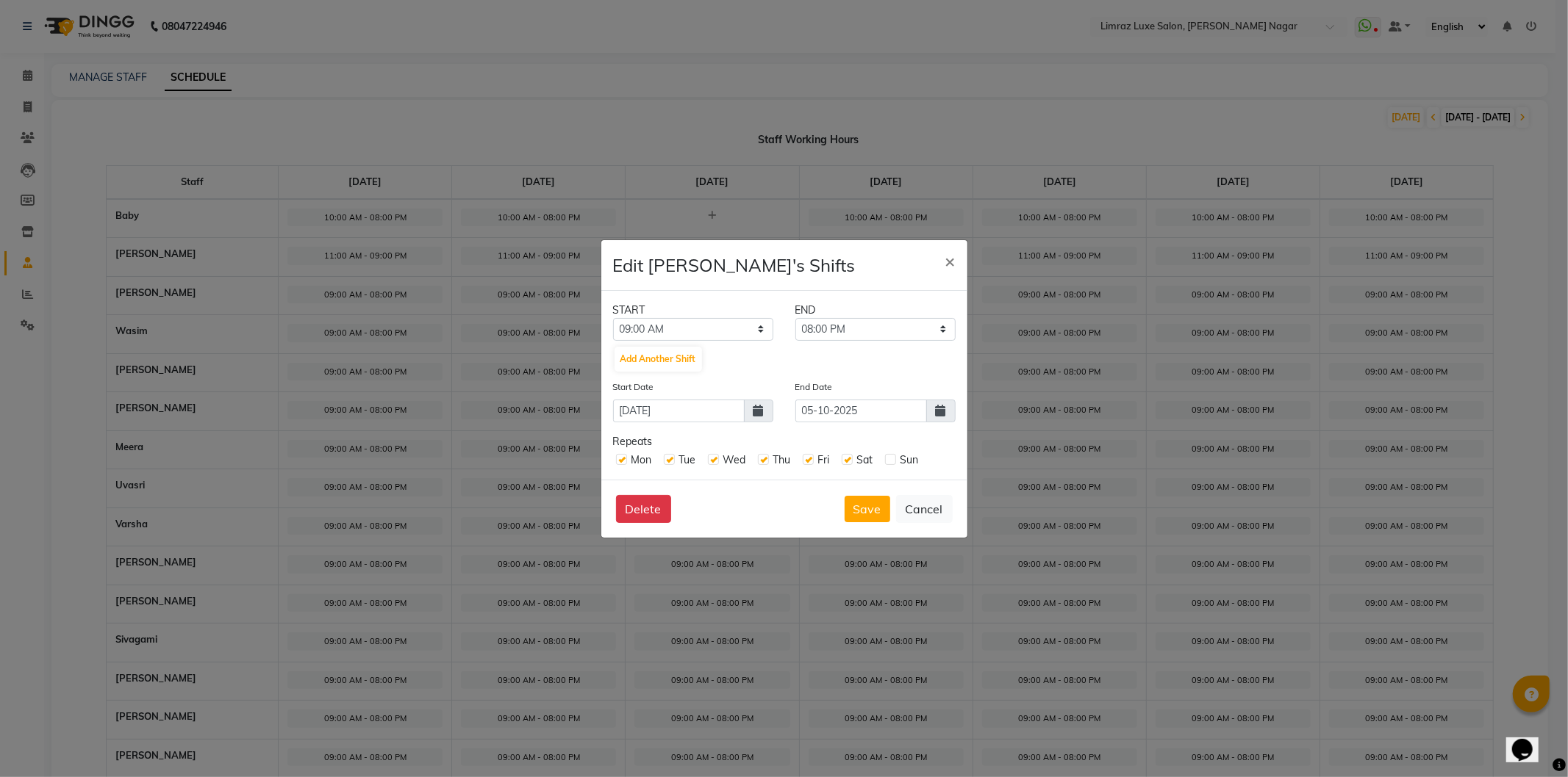
click at [891, 461] on label at bounding box center [890, 459] width 11 height 11
click at [891, 461] on input "checkbox" at bounding box center [890, 459] width 9 height 9
checkbox input "true"
click at [728, 333] on select "12:00 AM 12:15 AM 12:30 AM 12:45 AM 01:00 AM 01:15 AM 01:30 AM 01:45 AM 02:00 A…" at bounding box center [693, 330] width 160 height 23
click at [613, 318] on select "12:00 AM 12:15 AM 12:30 AM 12:45 AM 01:00 AM 01:15 AM 01:30 AM 01:45 AM 02:00 A…" at bounding box center [693, 330] width 160 height 23
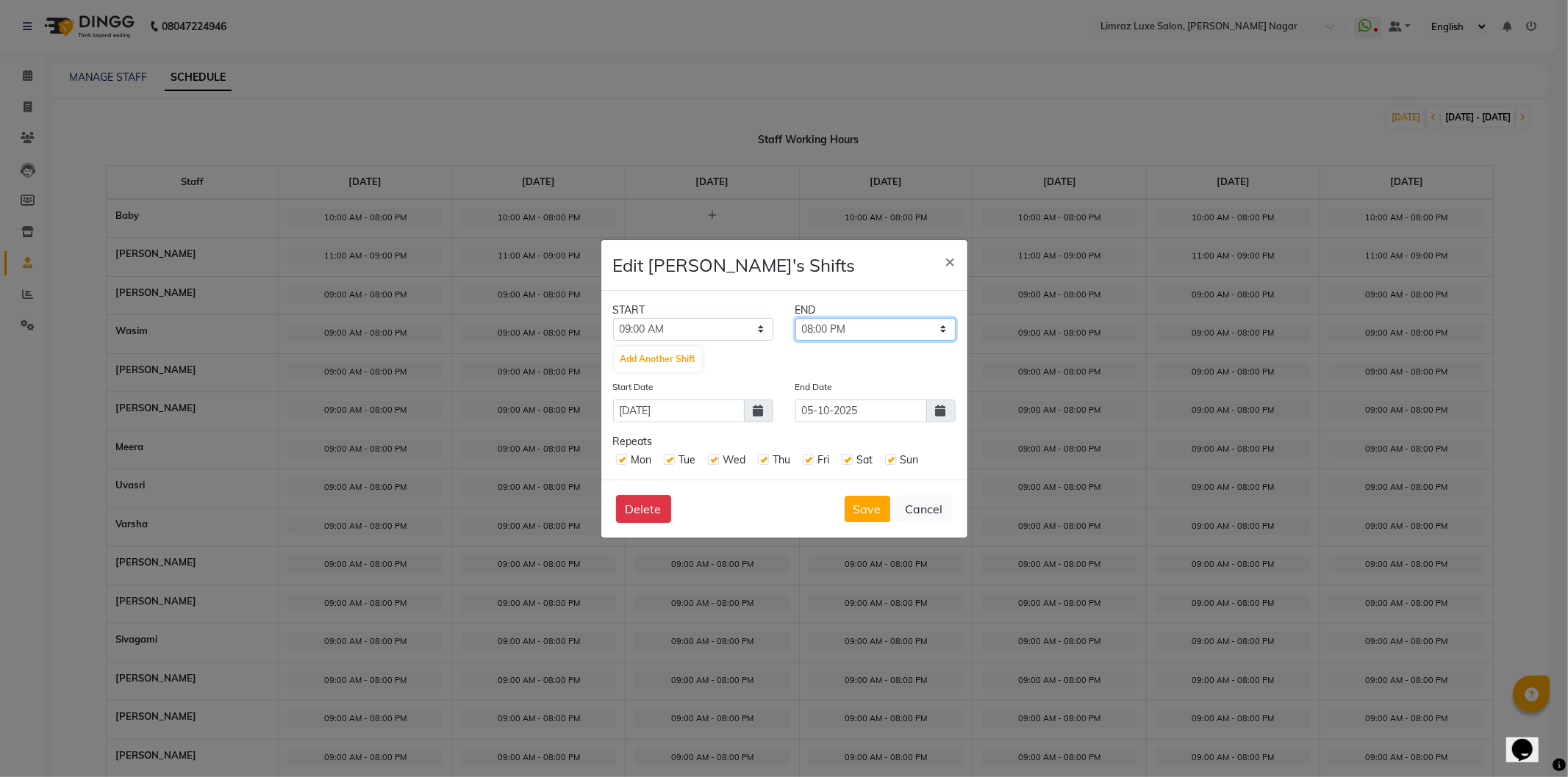
click at [925, 334] on select "09:15 AM 09:30 AM 09:45 AM 10:00 AM 10:15 AM 10:30 AM 10:45 AM 11:00 AM 11:15 A…" at bounding box center [875, 330] width 160 height 23
select select "09:00 PM"
click at [795, 318] on select "09:15 AM 09:30 AM 09:45 AM 10:00 AM 10:15 AM 10:30 AM 10:45 AM 11:00 AM 11:15 A…" at bounding box center [875, 330] width 160 height 23
click at [860, 509] on button "Save" at bounding box center [867, 509] width 45 height 26
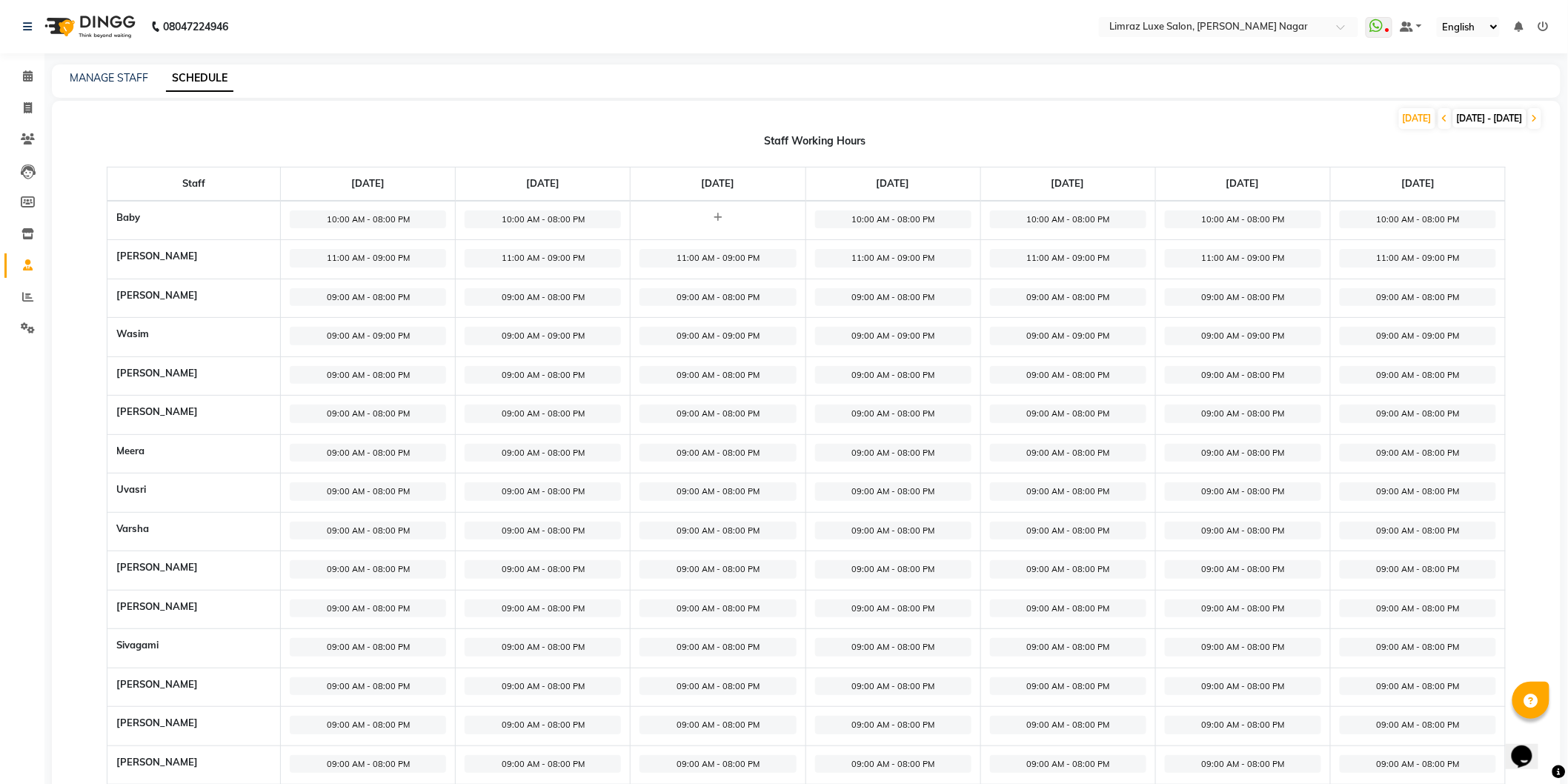
click at [390, 450] on span "09:00 AM - 08:00 PM" at bounding box center [368, 454] width 156 height 19
select select "09:00 AM"
select select "08:00 PM"
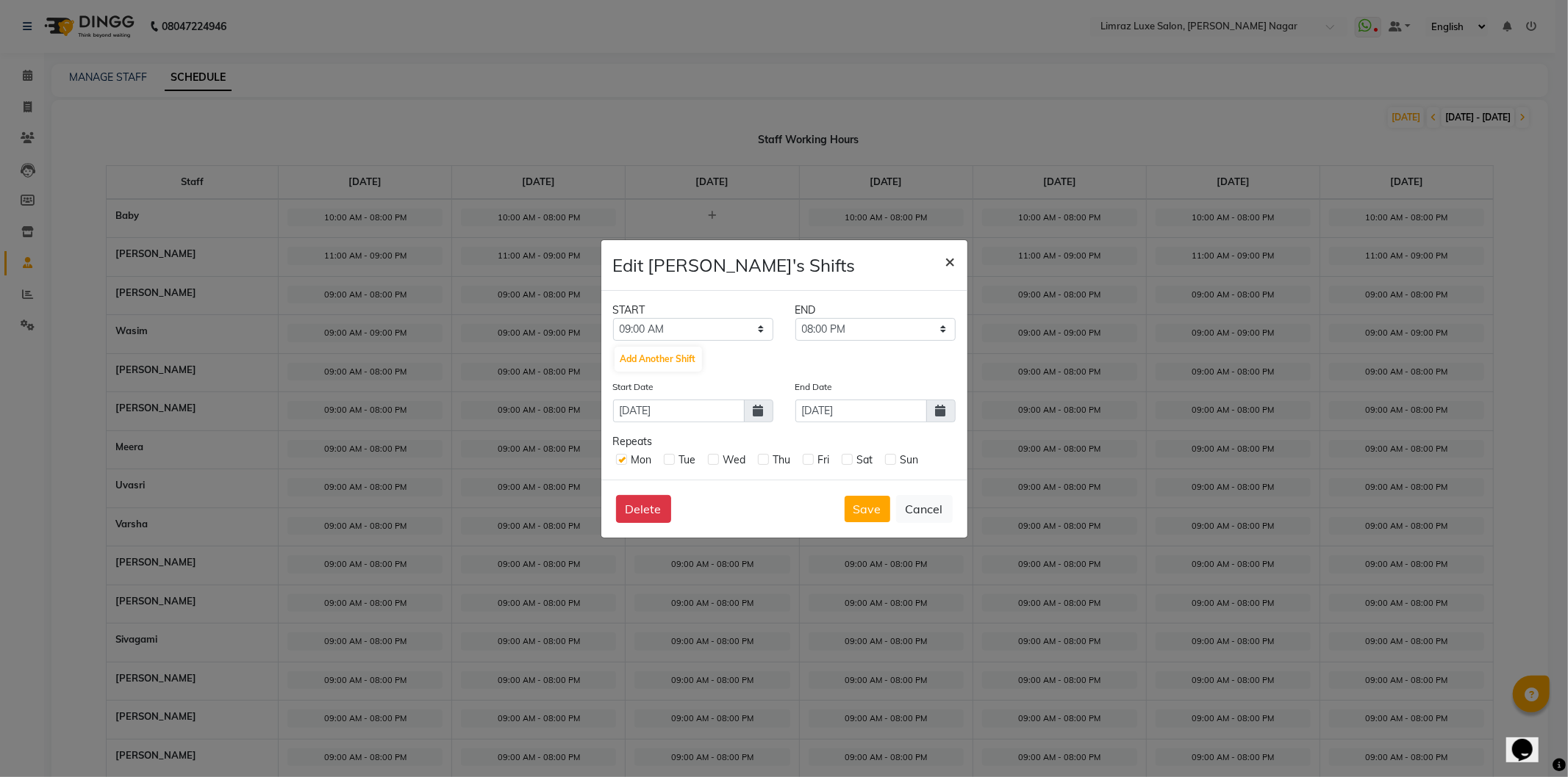
click at [946, 260] on span "×" at bounding box center [950, 261] width 10 height 22
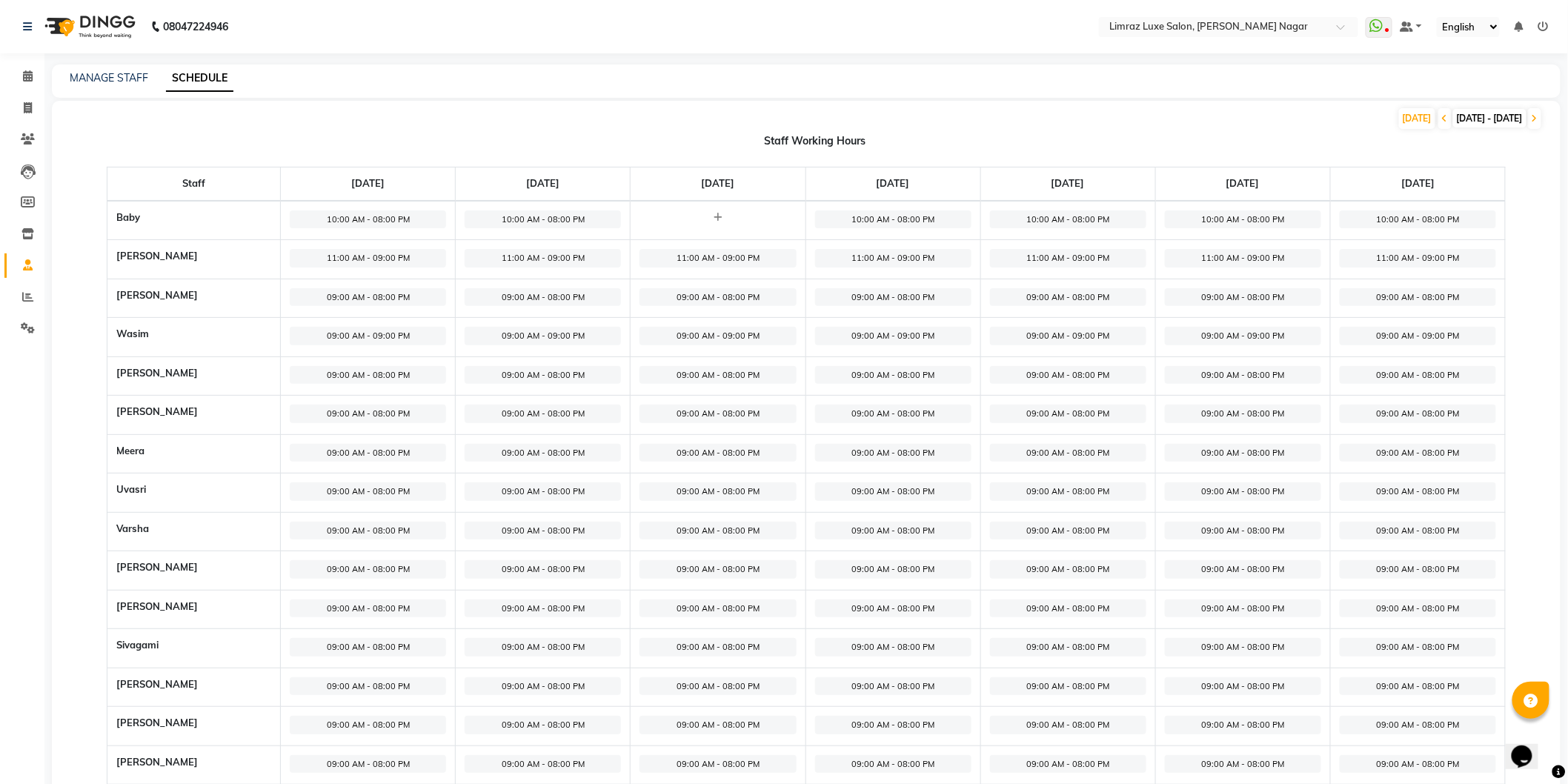
click at [367, 457] on span "09:00 AM - 08:00 PM" at bounding box center [368, 454] width 156 height 19
select select "09:00 AM"
select select "08:00 PM"
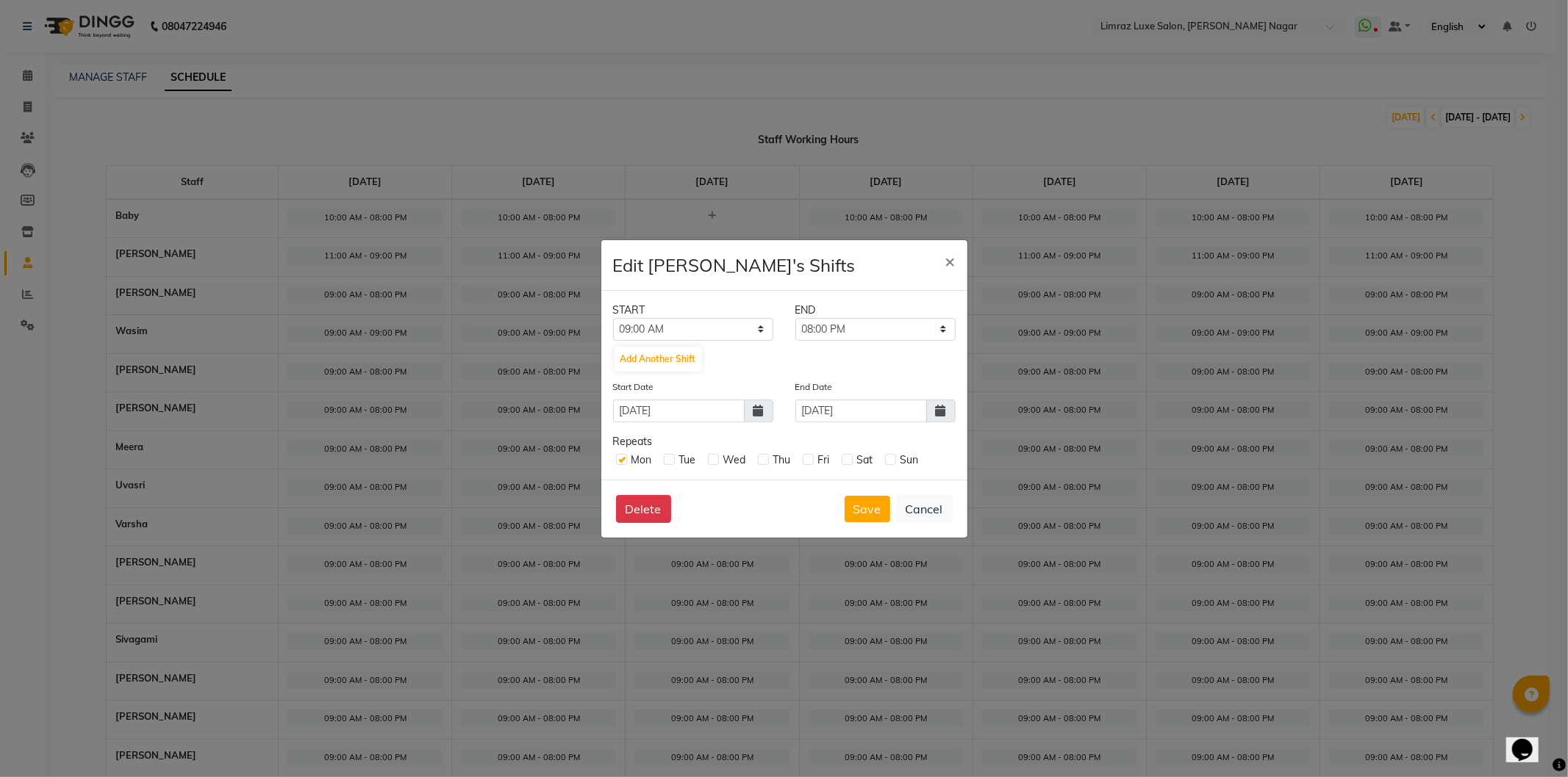
click at [754, 410] on icon at bounding box center [758, 410] width 10 height 12
select select "9"
select select "2025"
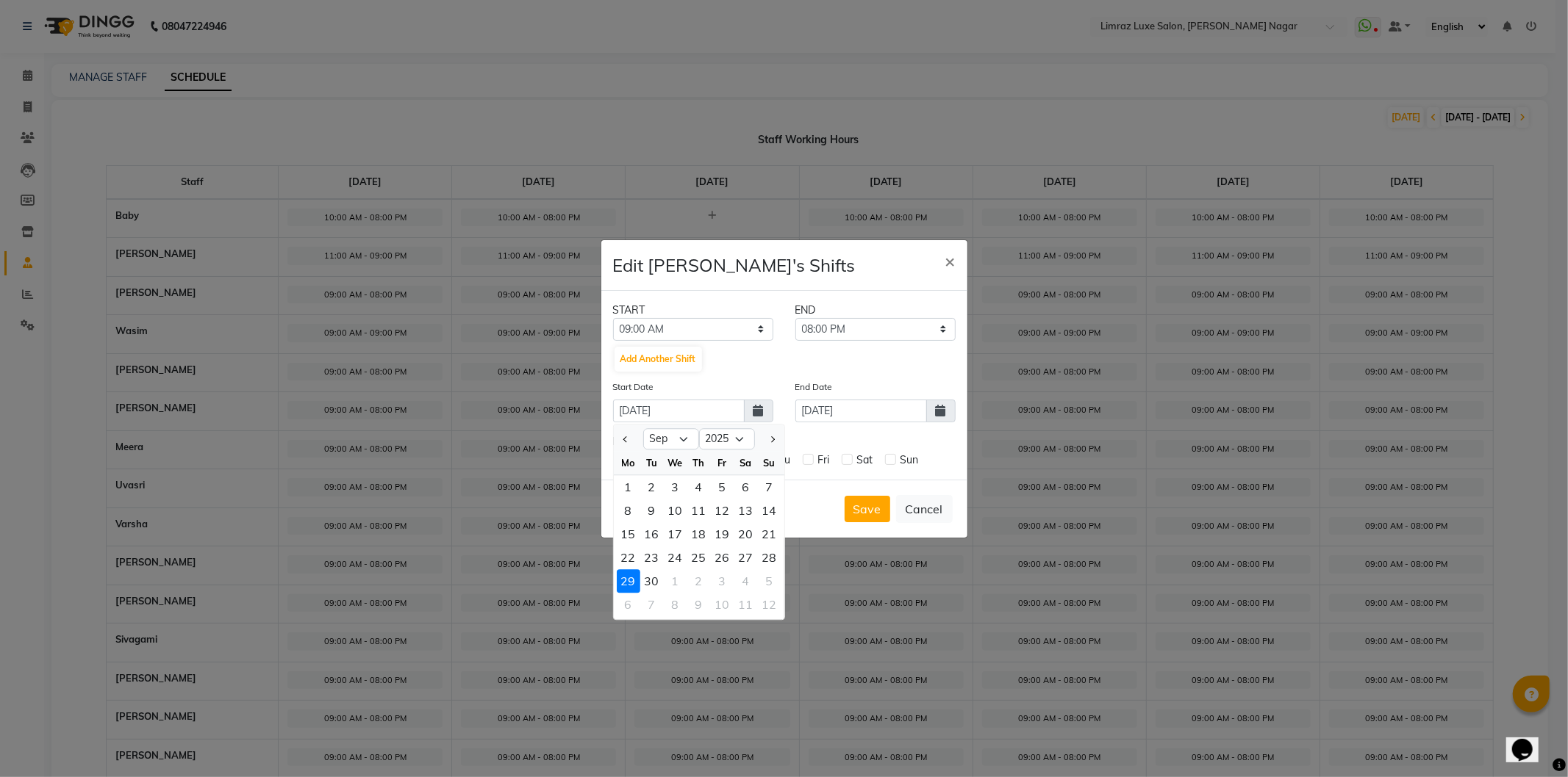
click at [929, 412] on span at bounding box center [941, 411] width 29 height 23
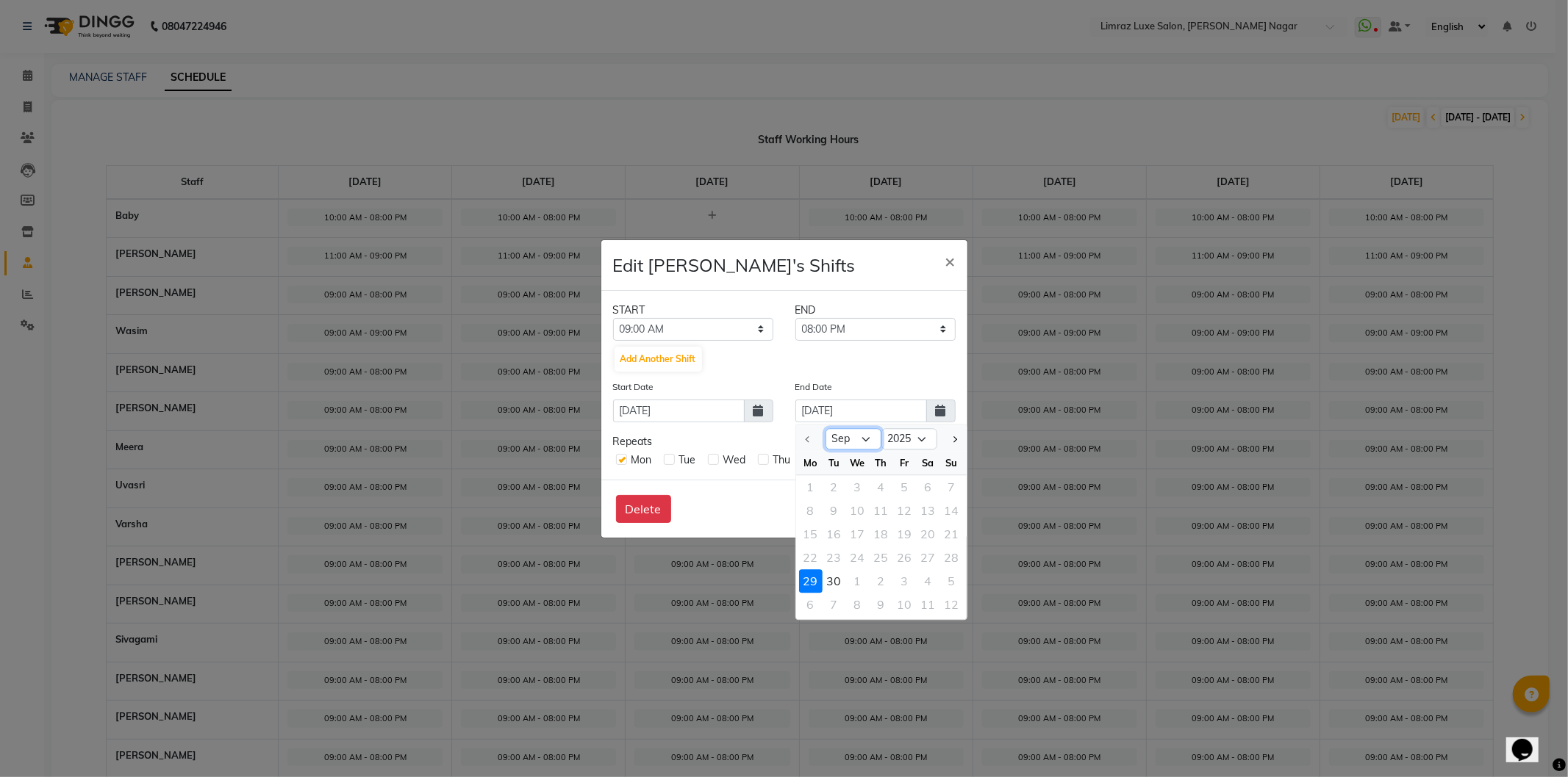
click at [867, 436] on select "Sep Oct" at bounding box center [853, 439] width 56 height 22
select select "10"
click at [826, 428] on select "Sep Oct" at bounding box center [853, 439] width 56 height 22
click at [952, 488] on div "5" at bounding box center [952, 487] width 24 height 24
type input "05-10-2025"
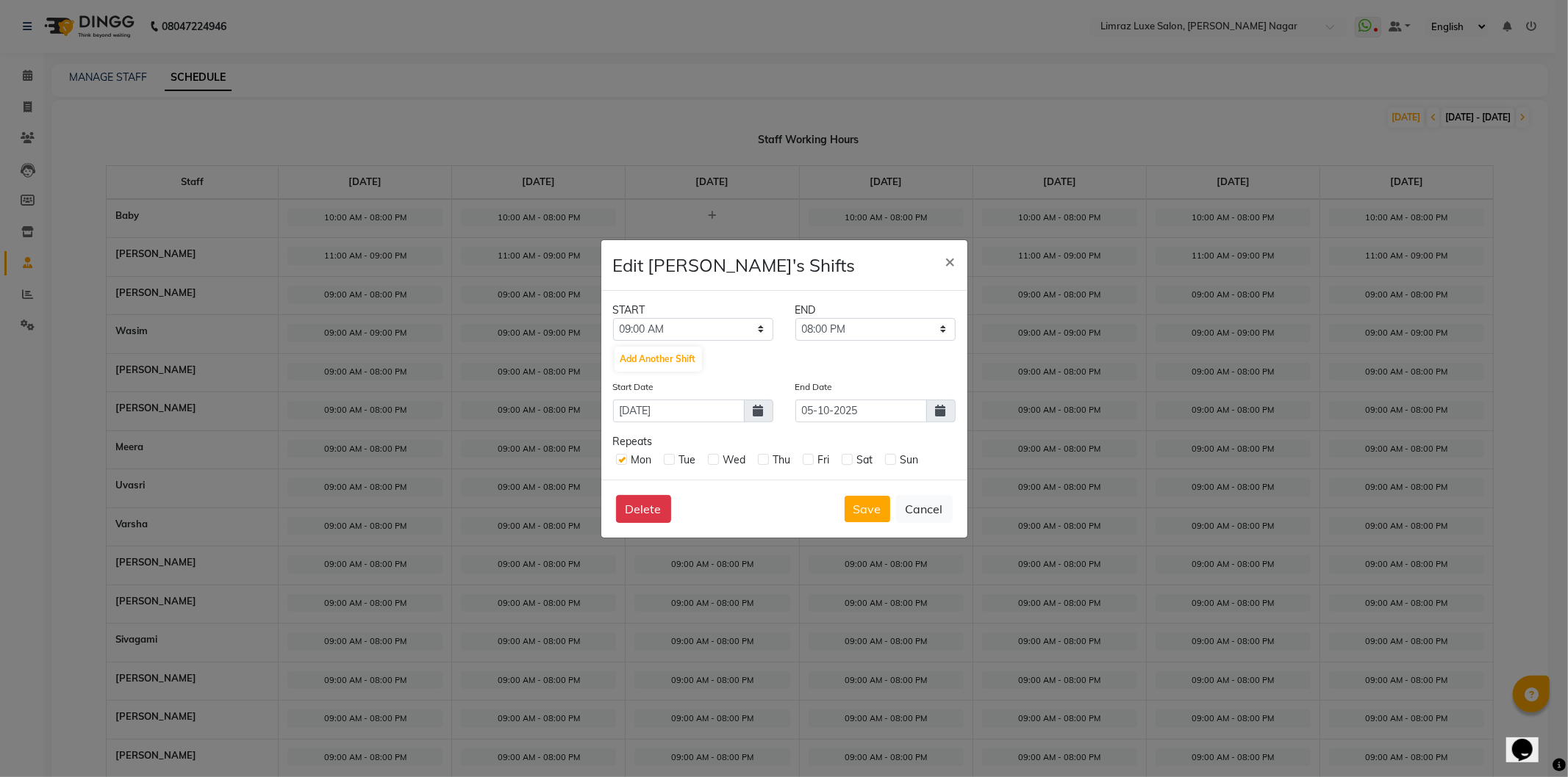
click at [672, 463] on label at bounding box center [669, 459] width 11 height 11
click at [672, 463] on input "checkbox" at bounding box center [668, 459] width 9 height 9
checkbox input "true"
click at [708, 461] on label at bounding box center [713, 459] width 11 height 11
click at [708, 461] on input "checkbox" at bounding box center [712, 459] width 9 height 9
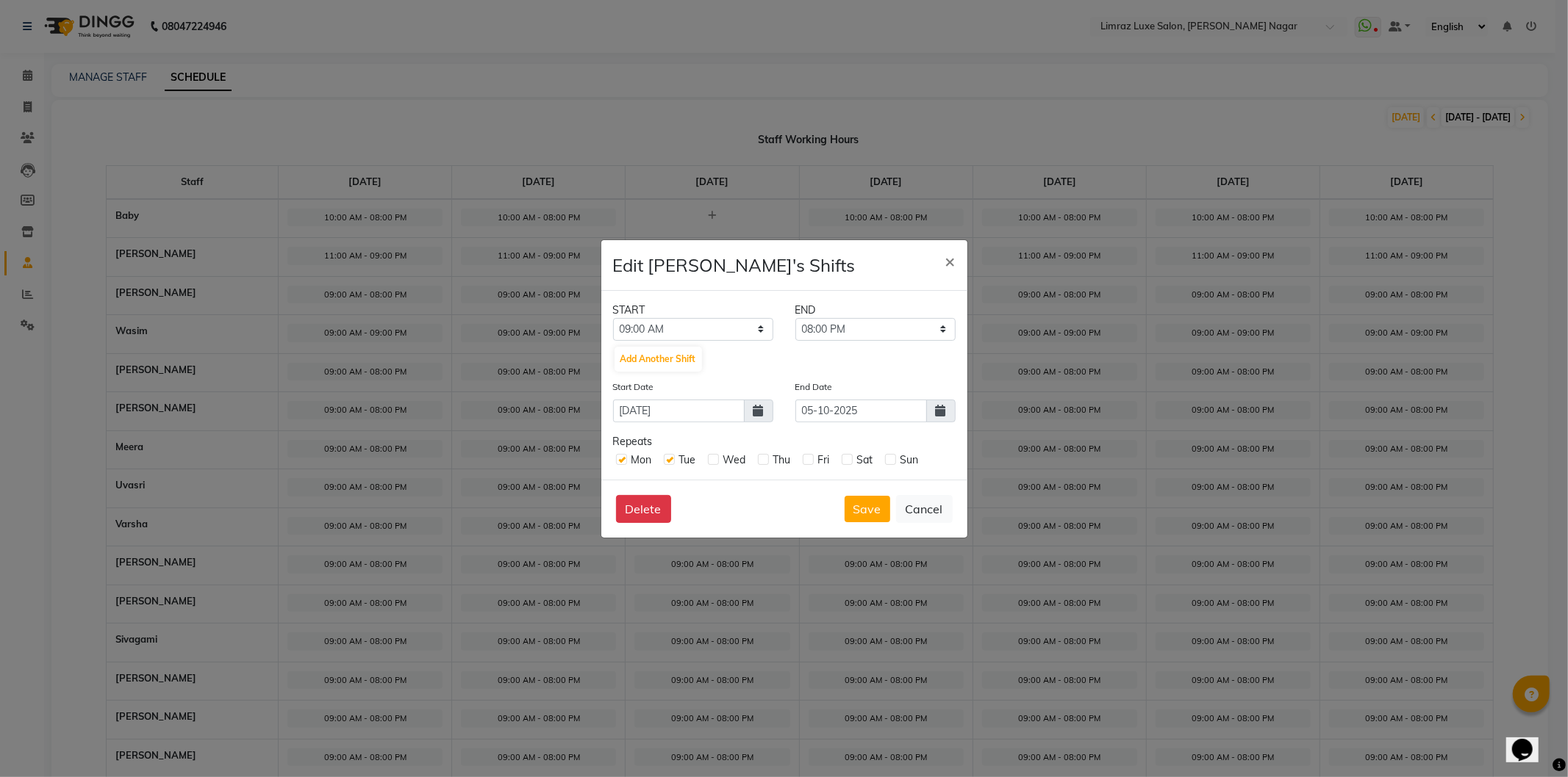
checkbox input "true"
click at [760, 458] on label at bounding box center [764, 459] width 11 height 11
click at [760, 458] on input "checkbox" at bounding box center [763, 459] width 9 height 9
checkbox input "true"
click at [806, 461] on label at bounding box center [808, 459] width 11 height 11
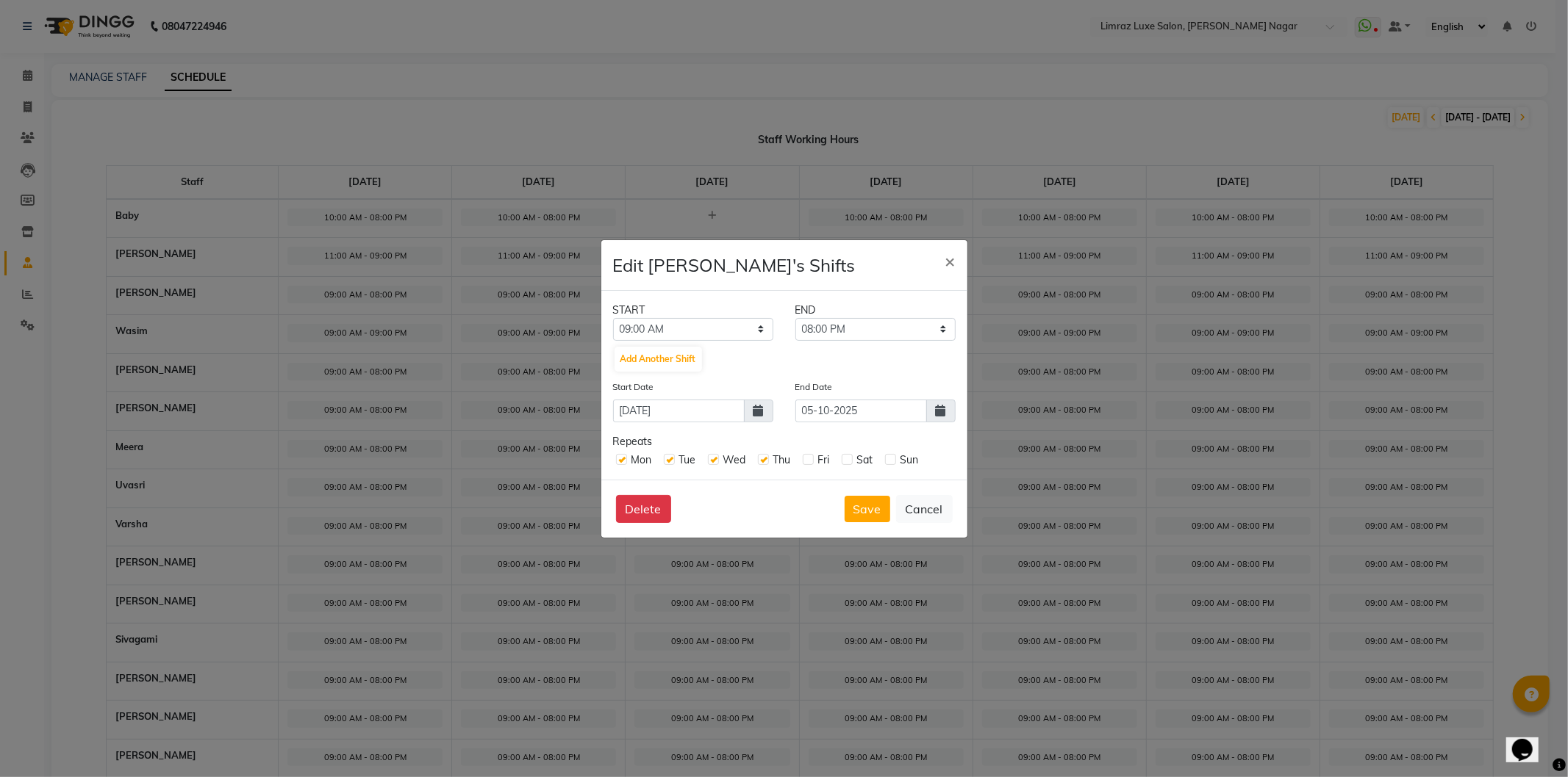
click at [806, 461] on input "checkbox" at bounding box center [807, 459] width 9 height 9
checkbox input "true"
click at [847, 463] on label at bounding box center [847, 459] width 11 height 11
click at [847, 463] on input "checkbox" at bounding box center [847, 459] width 9 height 9
checkbox input "true"
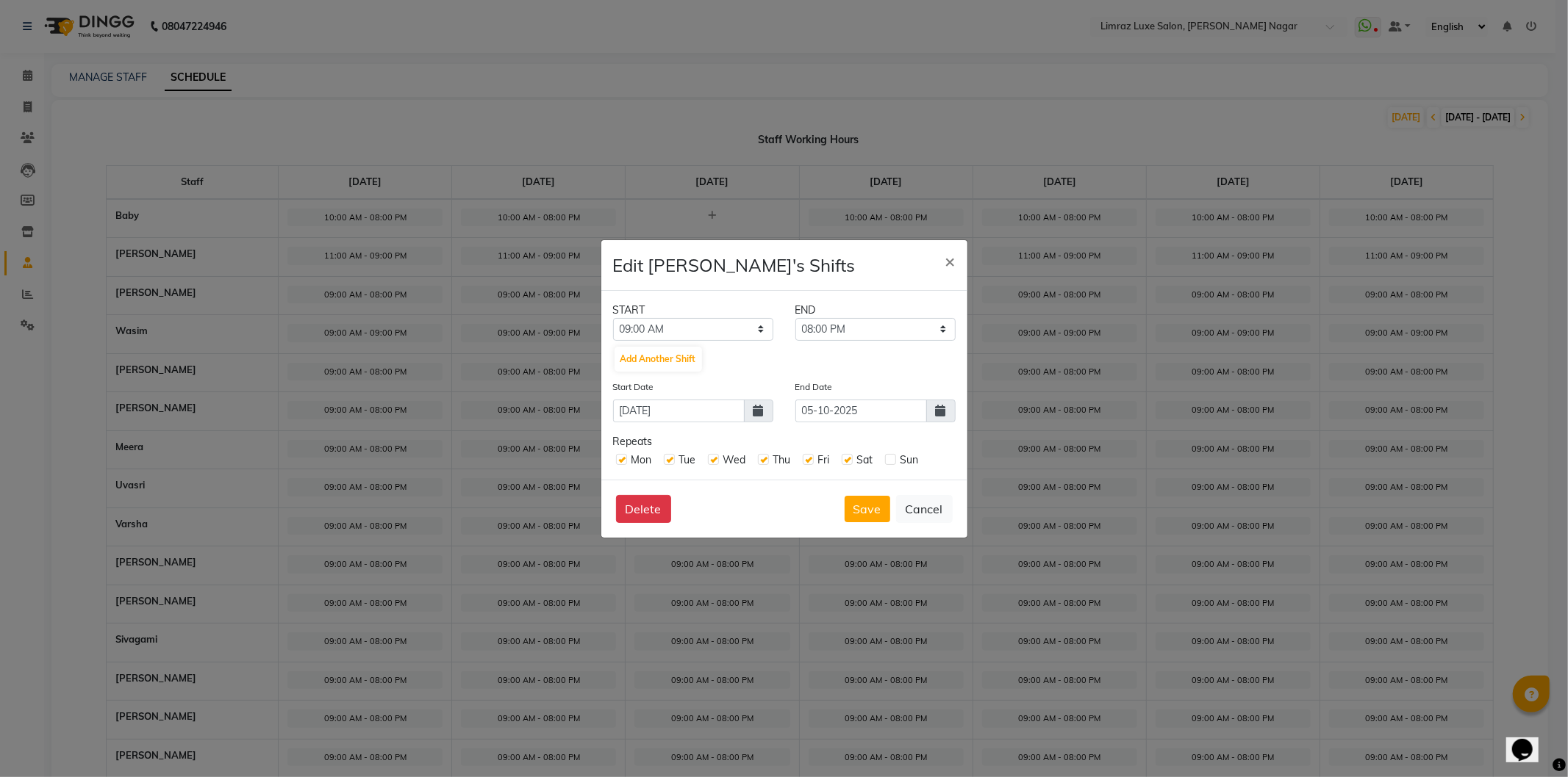
click at [893, 459] on label at bounding box center [890, 459] width 11 height 11
click at [893, 459] on input "checkbox" at bounding box center [890, 459] width 9 height 9
checkbox input "true"
click at [951, 267] on span "×" at bounding box center [950, 261] width 10 height 22
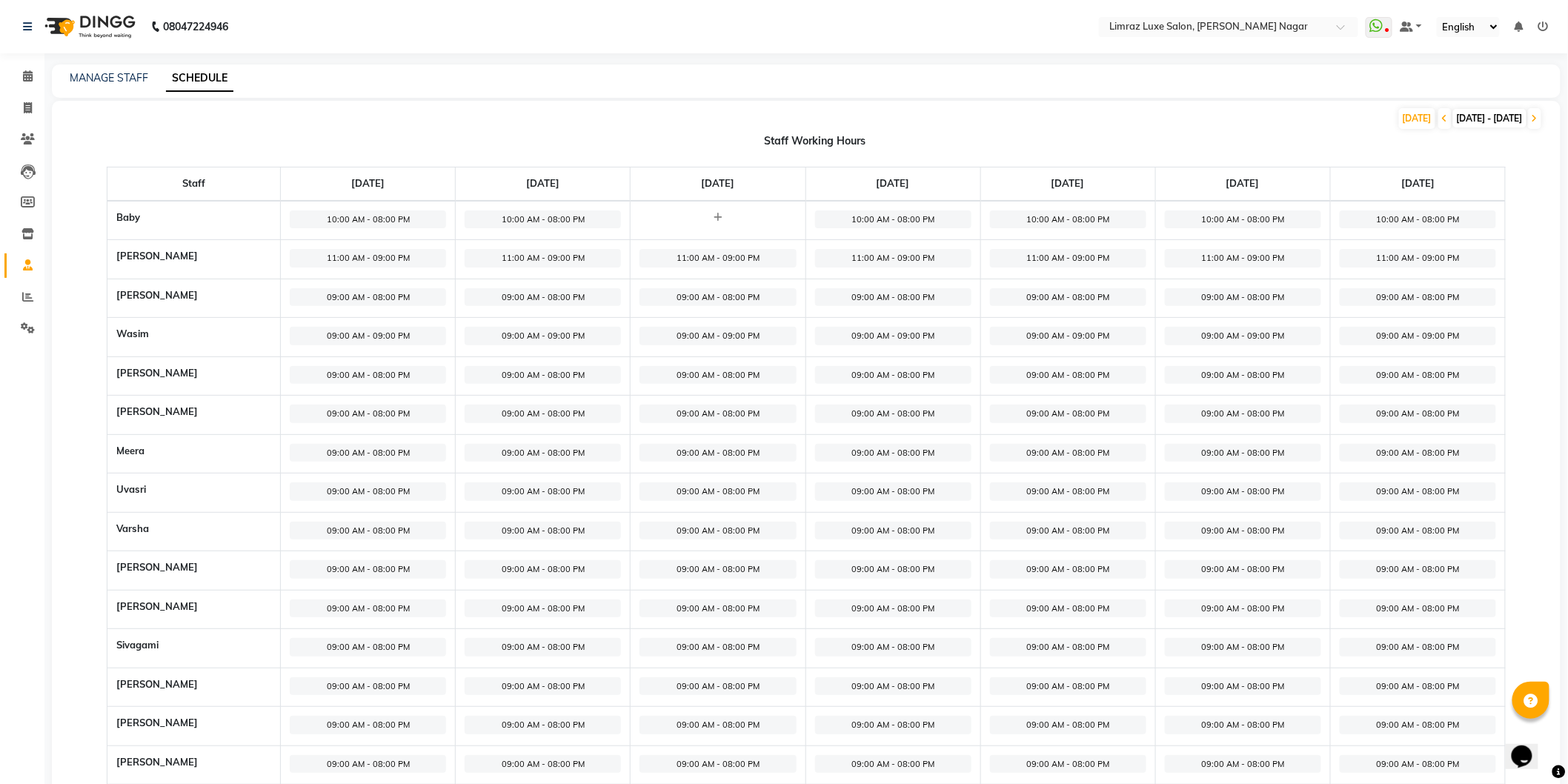
click at [378, 454] on span "09:00 AM - 08:00 PM" at bounding box center [368, 454] width 156 height 19
select select "09:00 AM"
select select "08:00 PM"
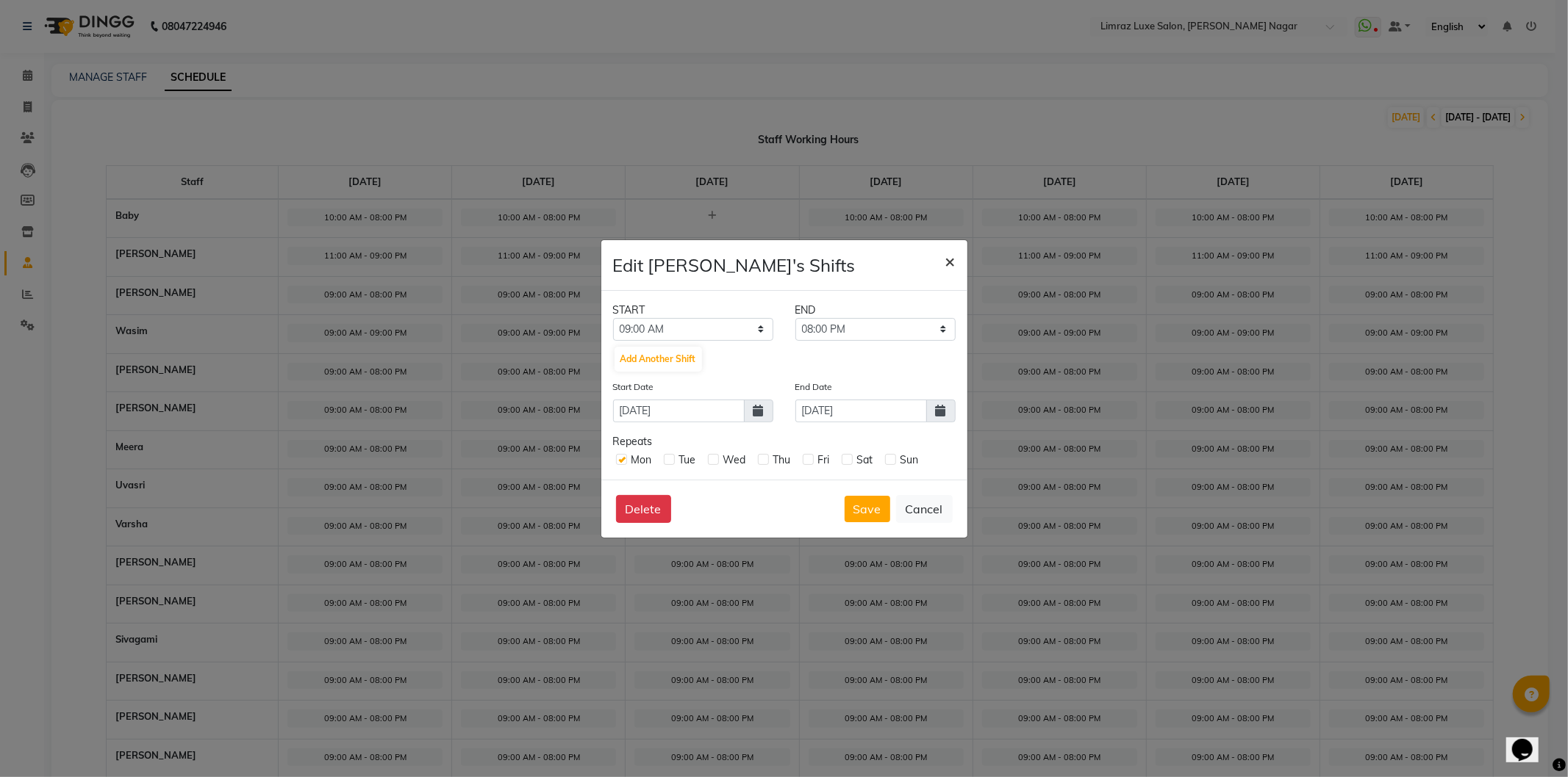
click at [946, 267] on span "×" at bounding box center [950, 261] width 10 height 22
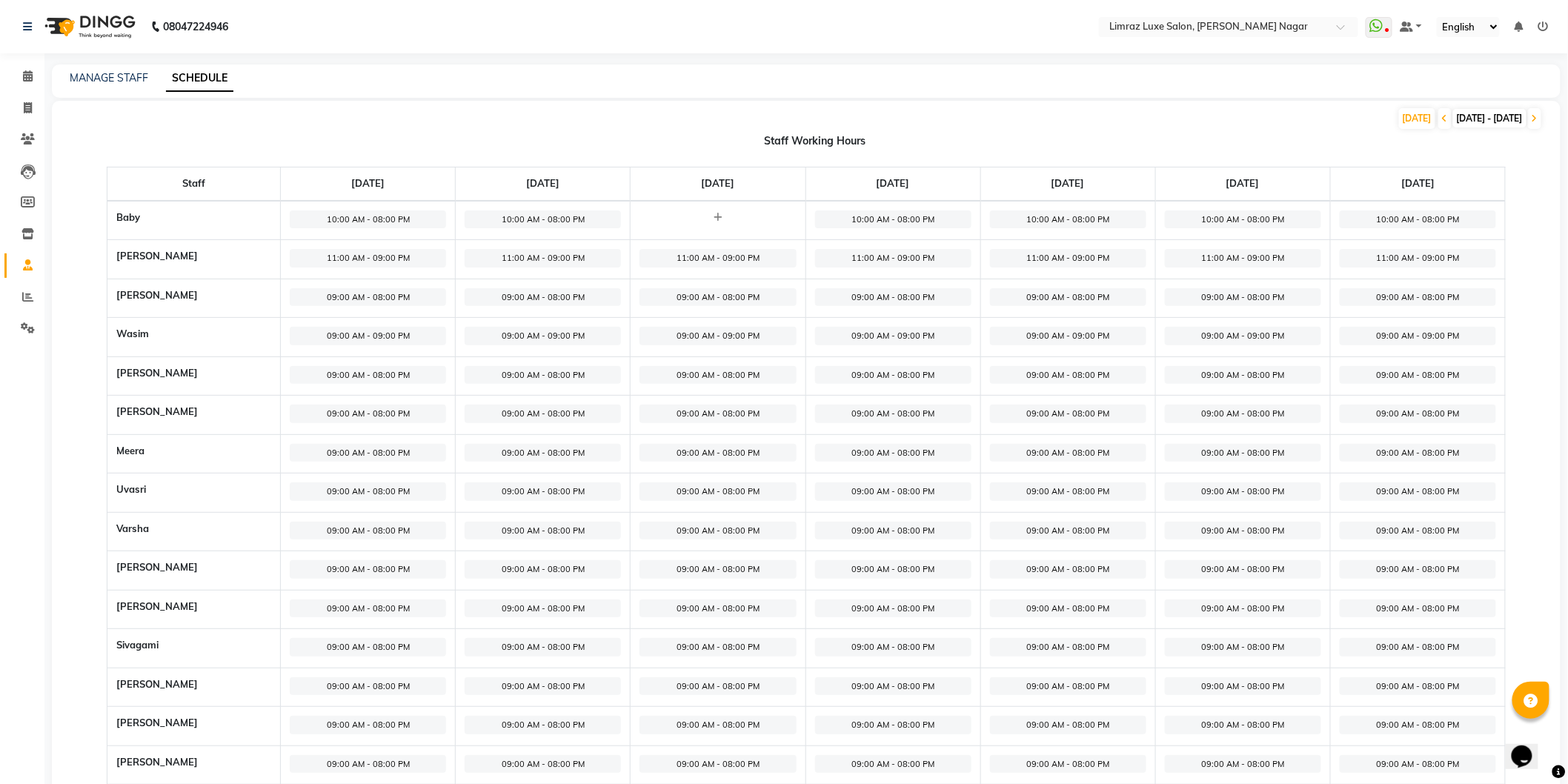
click at [336, 460] on span "09:00 AM - 08:00 PM" at bounding box center [368, 454] width 156 height 19
select select "09:00 AM"
select select "08:00 PM"
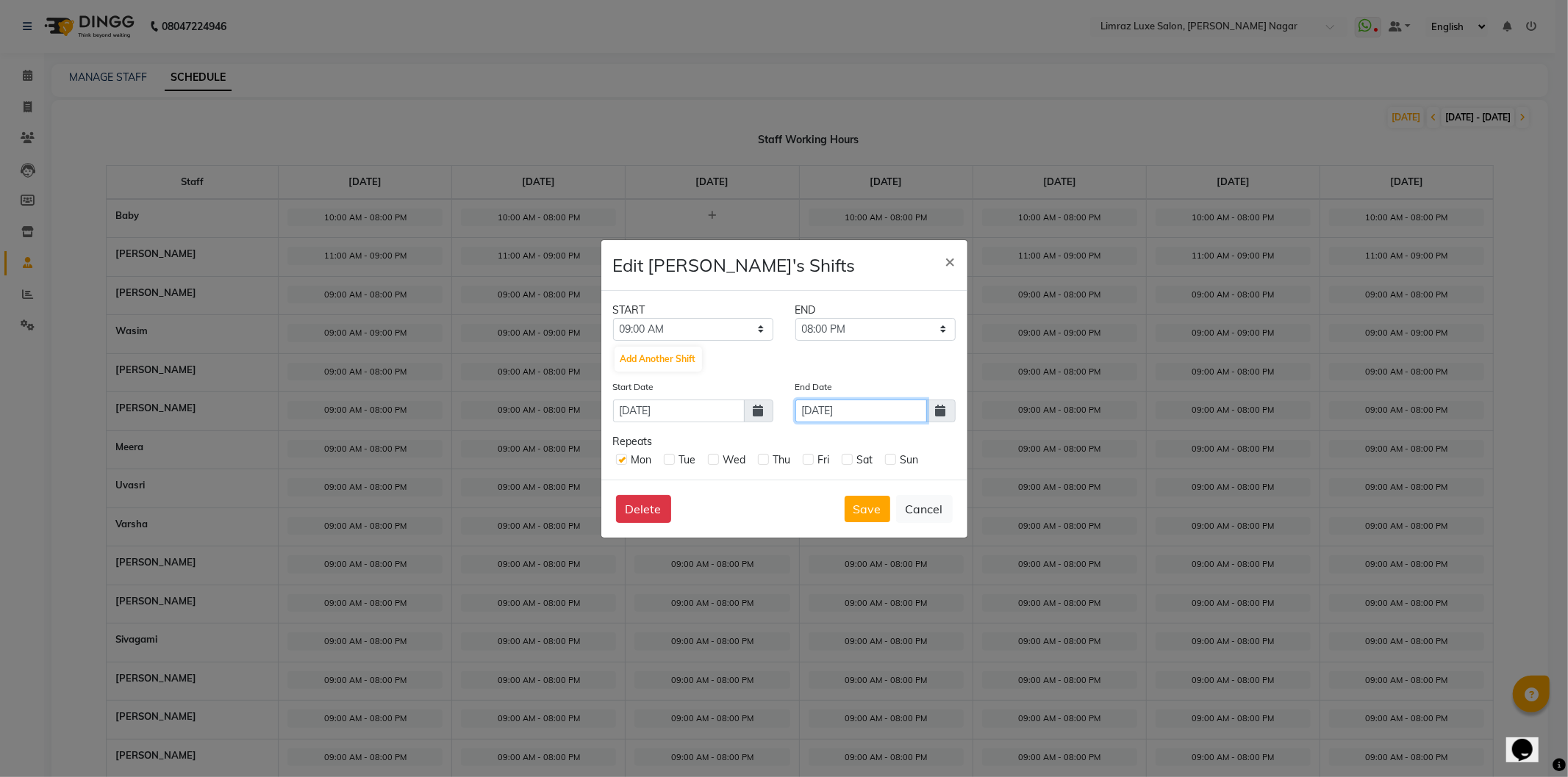
click at [876, 414] on input "[DATE]" at bounding box center [860, 411] width 131 height 23
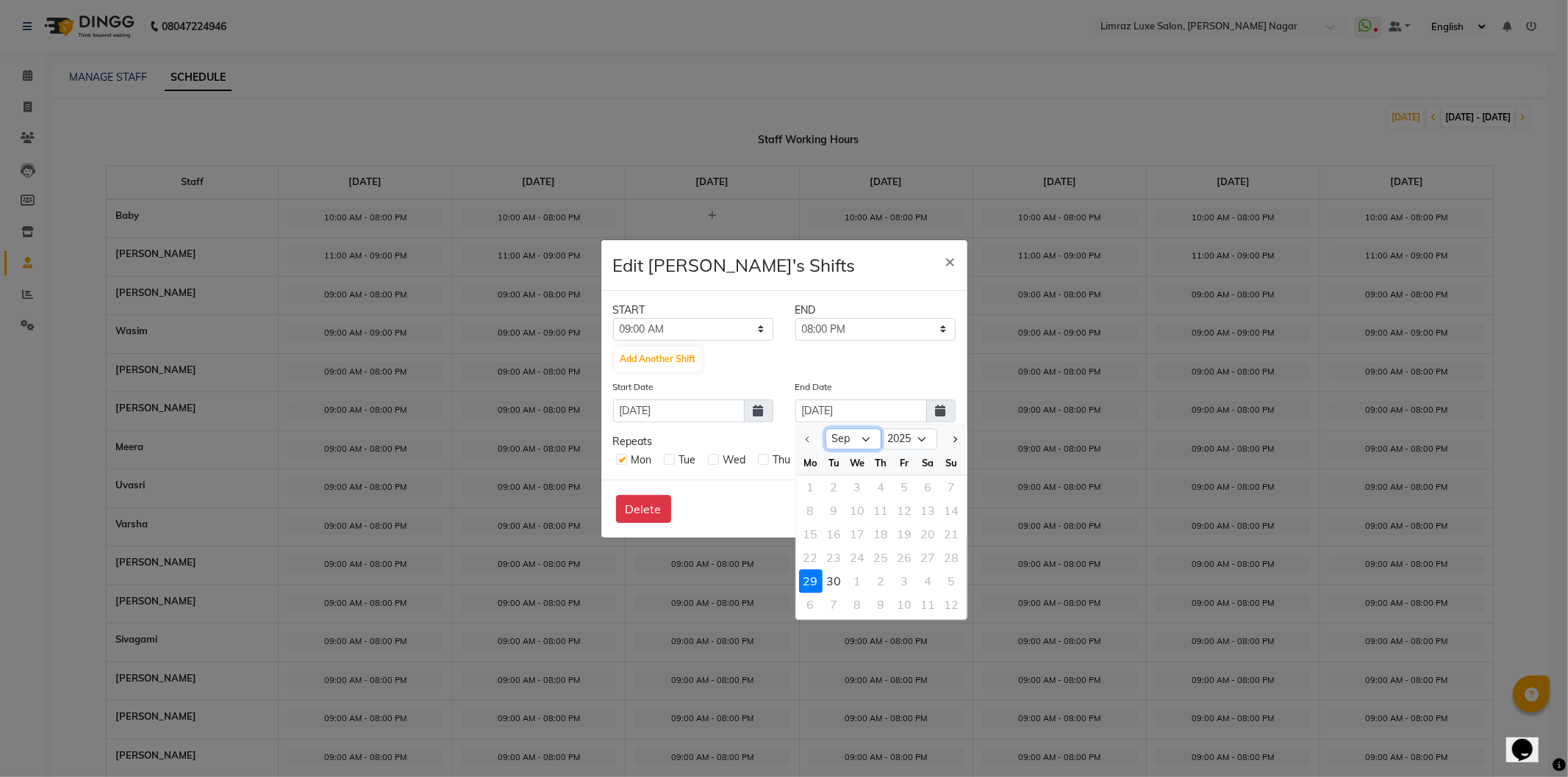
click at [855, 439] on select "Sep Oct" at bounding box center [853, 439] width 56 height 22
select select "10"
click at [826, 428] on select "Sep Oct" at bounding box center [853, 439] width 56 height 22
click at [942, 488] on div "5" at bounding box center [952, 487] width 24 height 24
type input "05-10-2025"
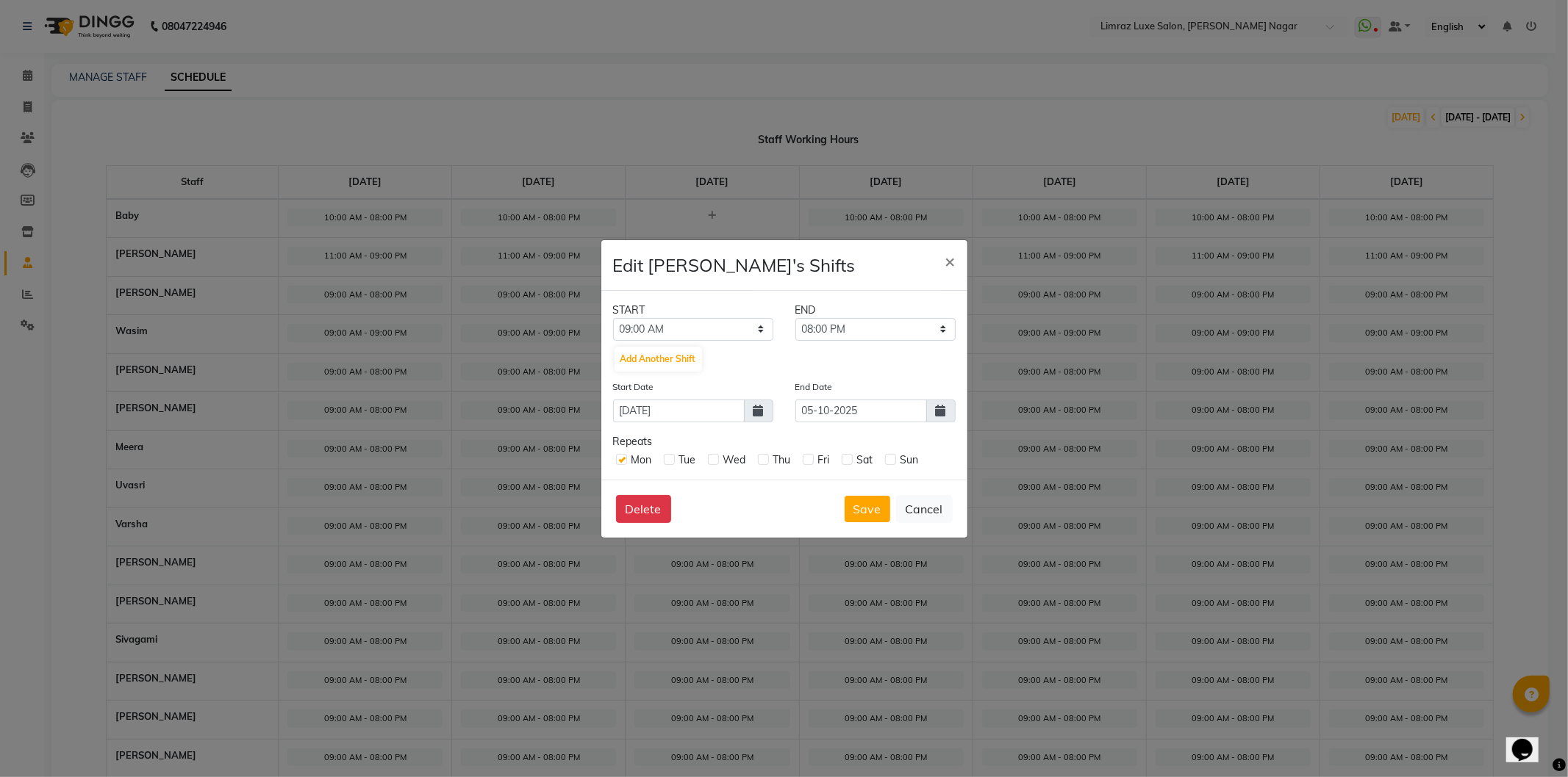
click at [675, 462] on div "Tue" at bounding box center [680, 460] width 32 height 15
click at [672, 463] on label at bounding box center [669, 459] width 11 height 11
click at [672, 463] on input "checkbox" at bounding box center [668, 459] width 9 height 9
checkbox input "true"
click at [710, 461] on label at bounding box center [713, 459] width 11 height 11
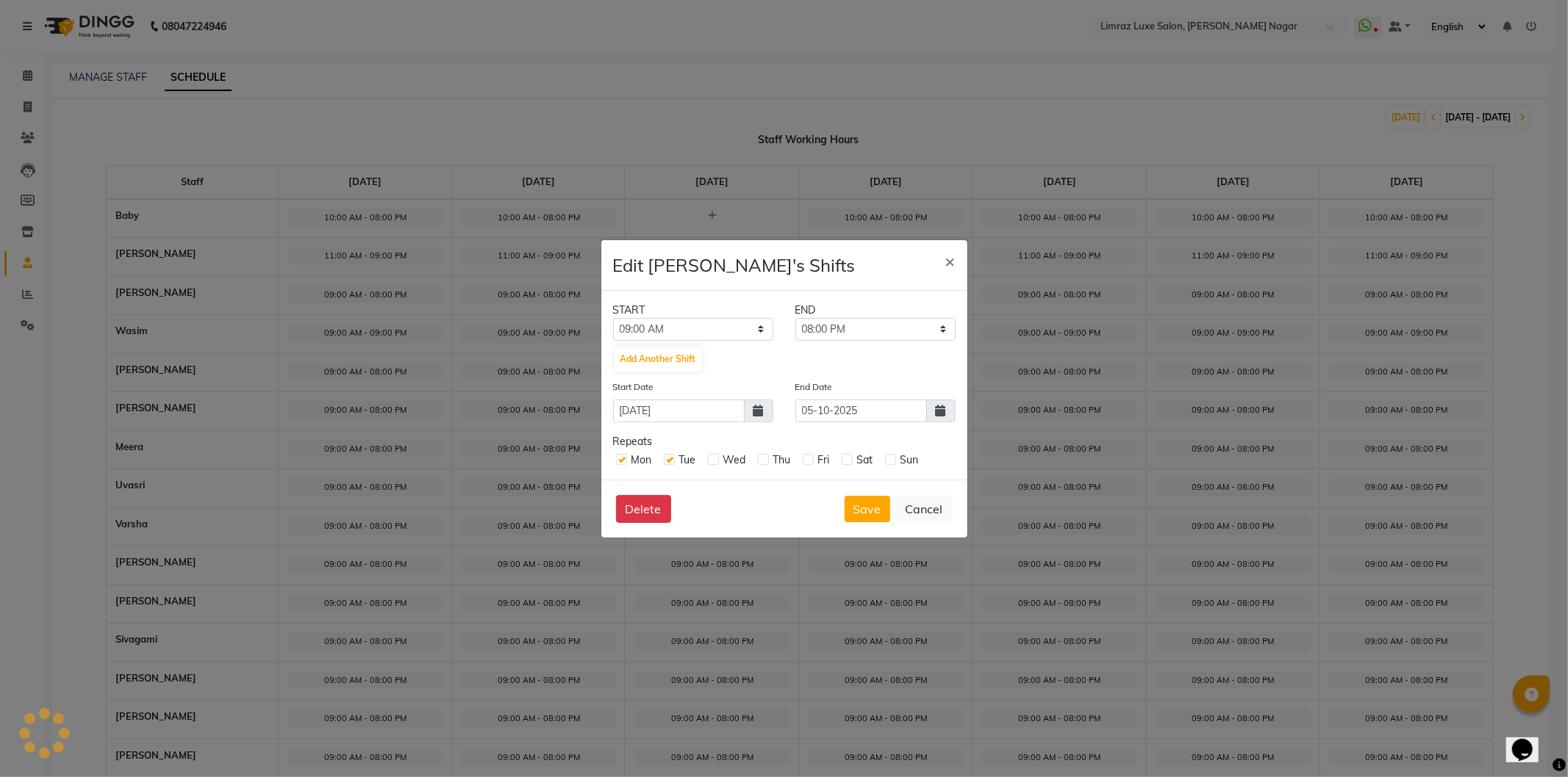
click at [710, 461] on input "checkbox" at bounding box center [712, 459] width 9 height 9
checkbox input "true"
click at [768, 462] on label at bounding box center [764, 459] width 11 height 11
click at [767, 462] on input "checkbox" at bounding box center [763, 459] width 9 height 9
checkbox input "true"
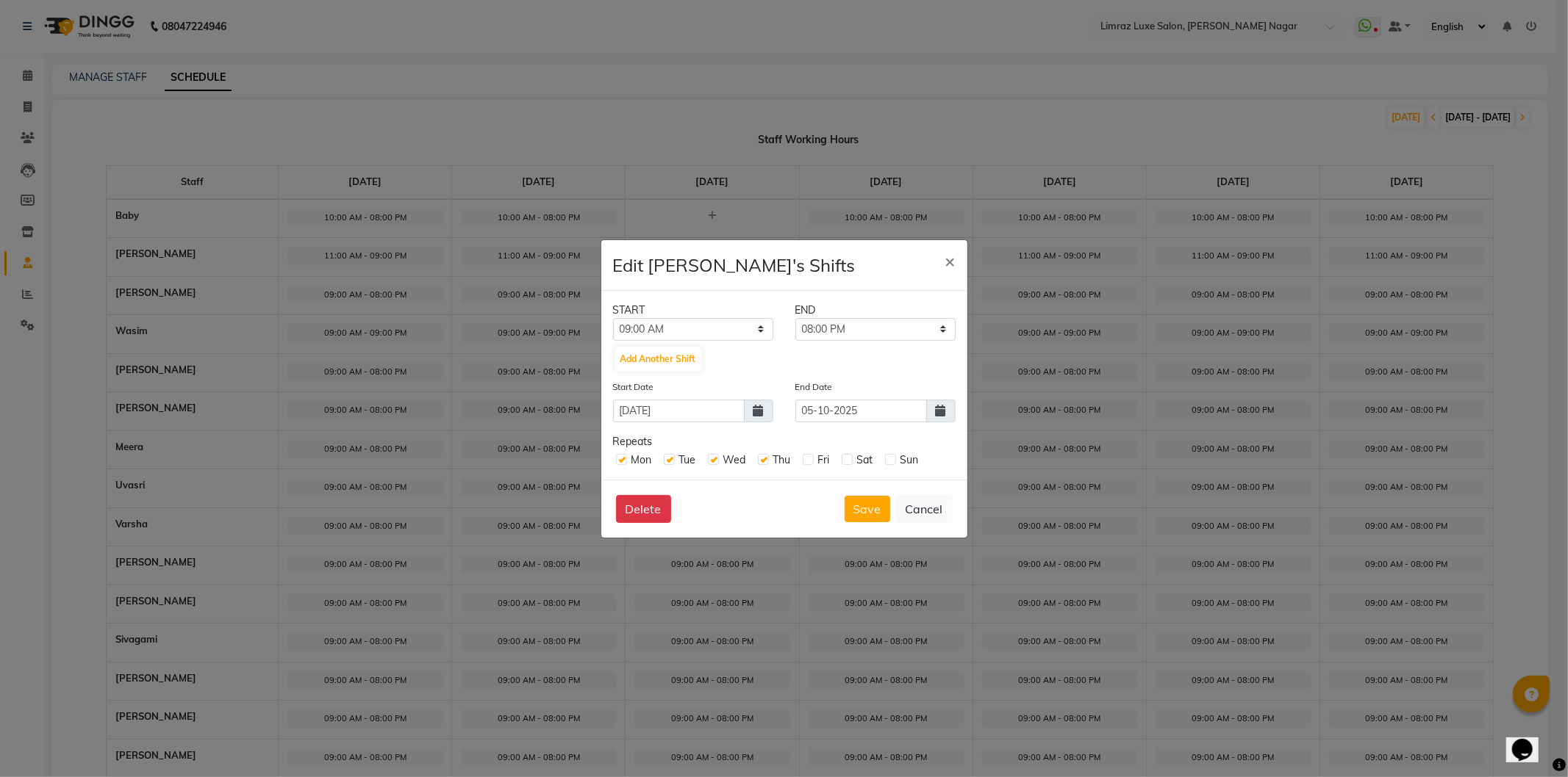
click at [804, 459] on label at bounding box center [808, 459] width 11 height 11
click at [804, 459] on input "checkbox" at bounding box center [807, 459] width 9 height 9
checkbox input "true"
click at [847, 460] on label at bounding box center [847, 459] width 11 height 11
click at [847, 460] on input "checkbox" at bounding box center [847, 459] width 9 height 9
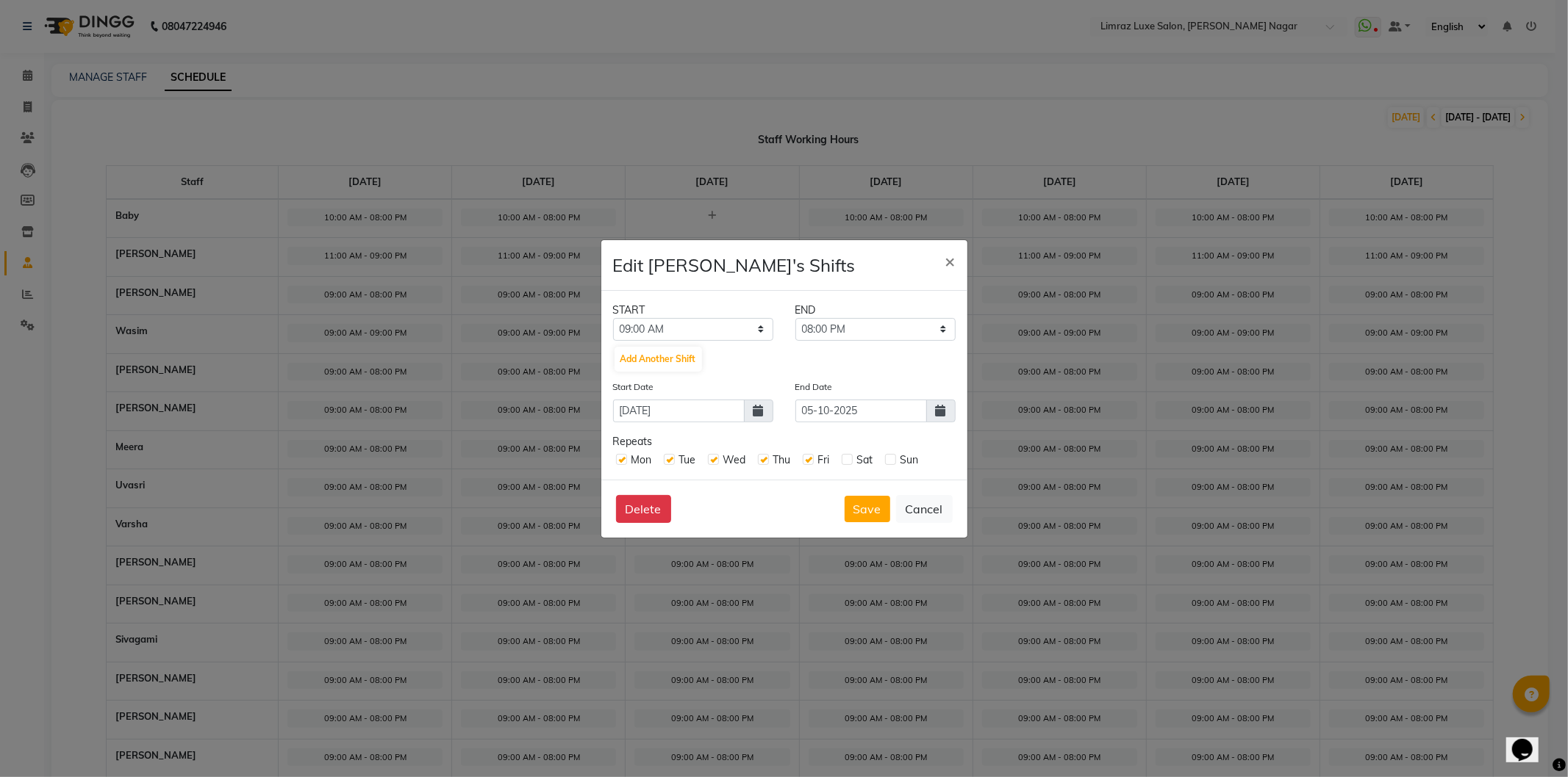
checkbox input "true"
click at [891, 458] on label at bounding box center [890, 459] width 11 height 11
click at [891, 458] on input "checkbox" at bounding box center [890, 459] width 9 height 9
checkbox input "true"
click at [732, 331] on select "12:00 AM 12:15 AM 12:30 AM 12:45 AM 01:00 AM 01:15 AM 01:30 AM 01:45 AM 02:00 A…" at bounding box center [693, 330] width 160 height 23
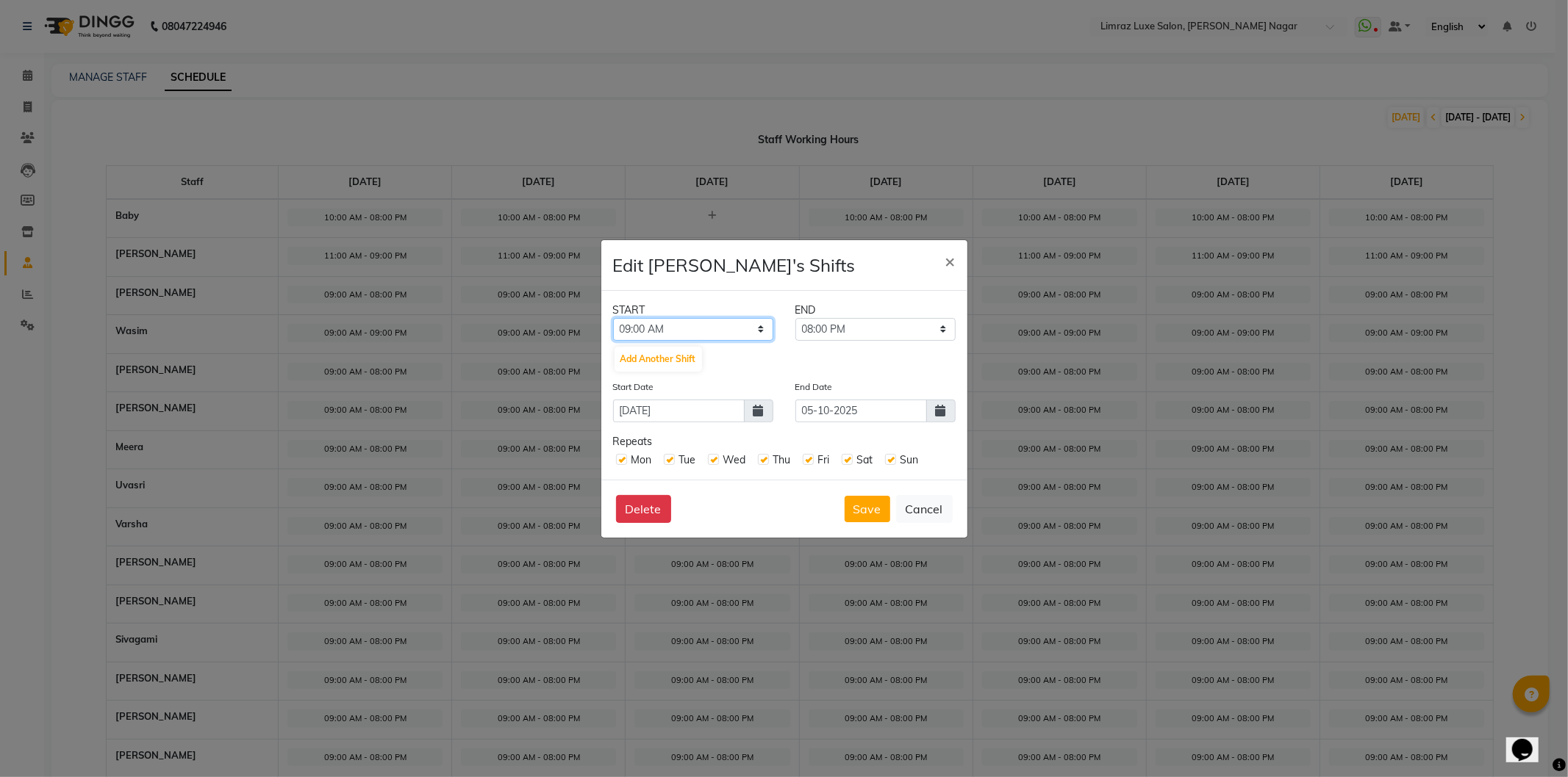
select select "11:00 AM"
click at [613, 318] on select "12:00 AM 12:15 AM 12:30 AM 12:45 AM 01:00 AM 01:15 AM 01:30 AM 01:45 AM 02:00 A…" at bounding box center [693, 330] width 160 height 23
click at [847, 327] on select "11:15 AM 11:30 AM 11:45 AM 12:00 PM 12:15 PM 12:30 PM 12:45 PM 01:00 PM 01:15 P…" at bounding box center [875, 330] width 160 height 23
select select "09:00 PM"
click at [795, 318] on select "11:15 AM 11:30 AM 11:45 AM 12:00 PM 12:15 PM 12:30 PM 12:45 PM 01:00 PM 01:15 P…" at bounding box center [875, 330] width 160 height 23
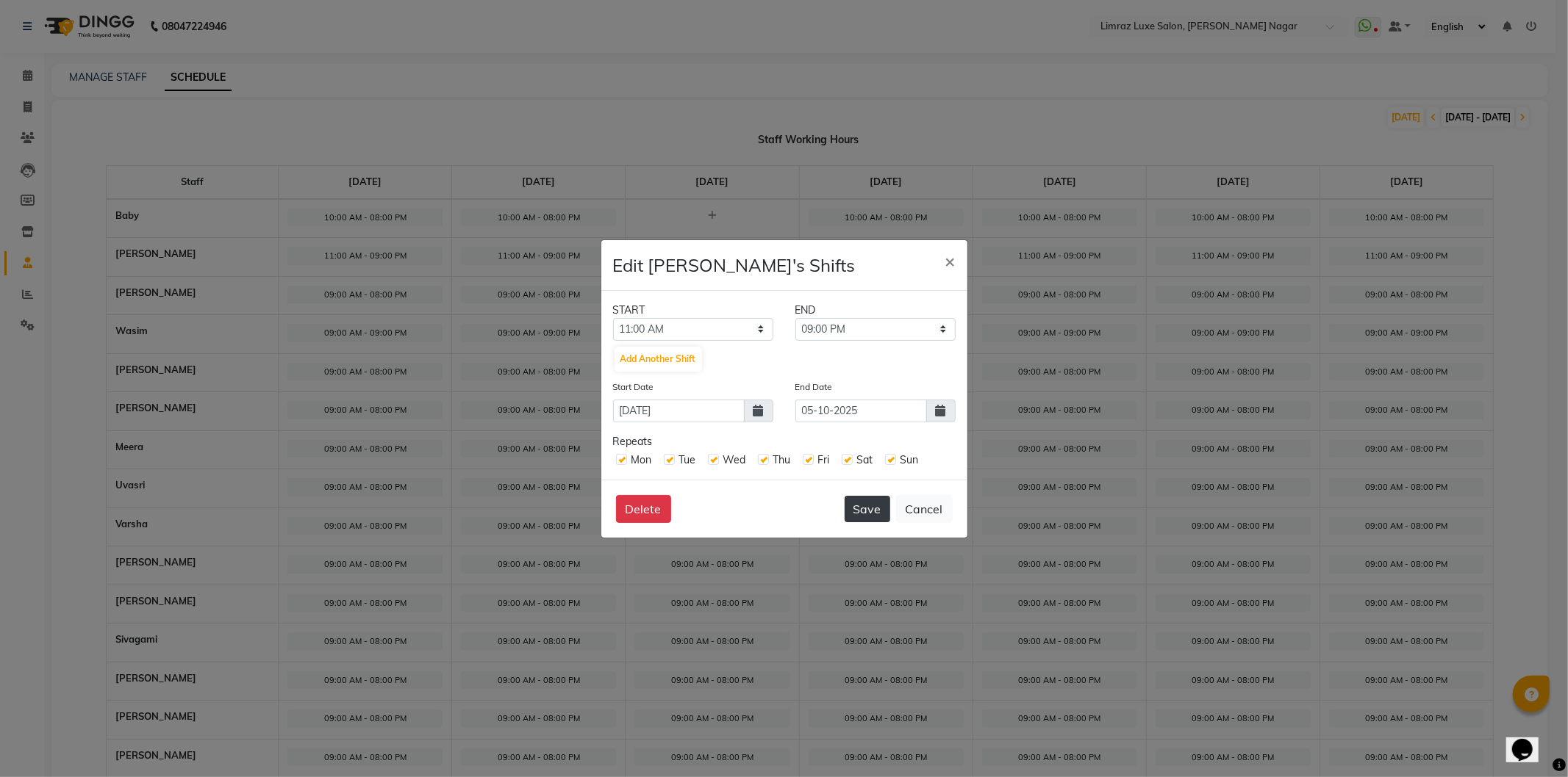
click at [868, 508] on button "Save" at bounding box center [867, 509] width 45 height 26
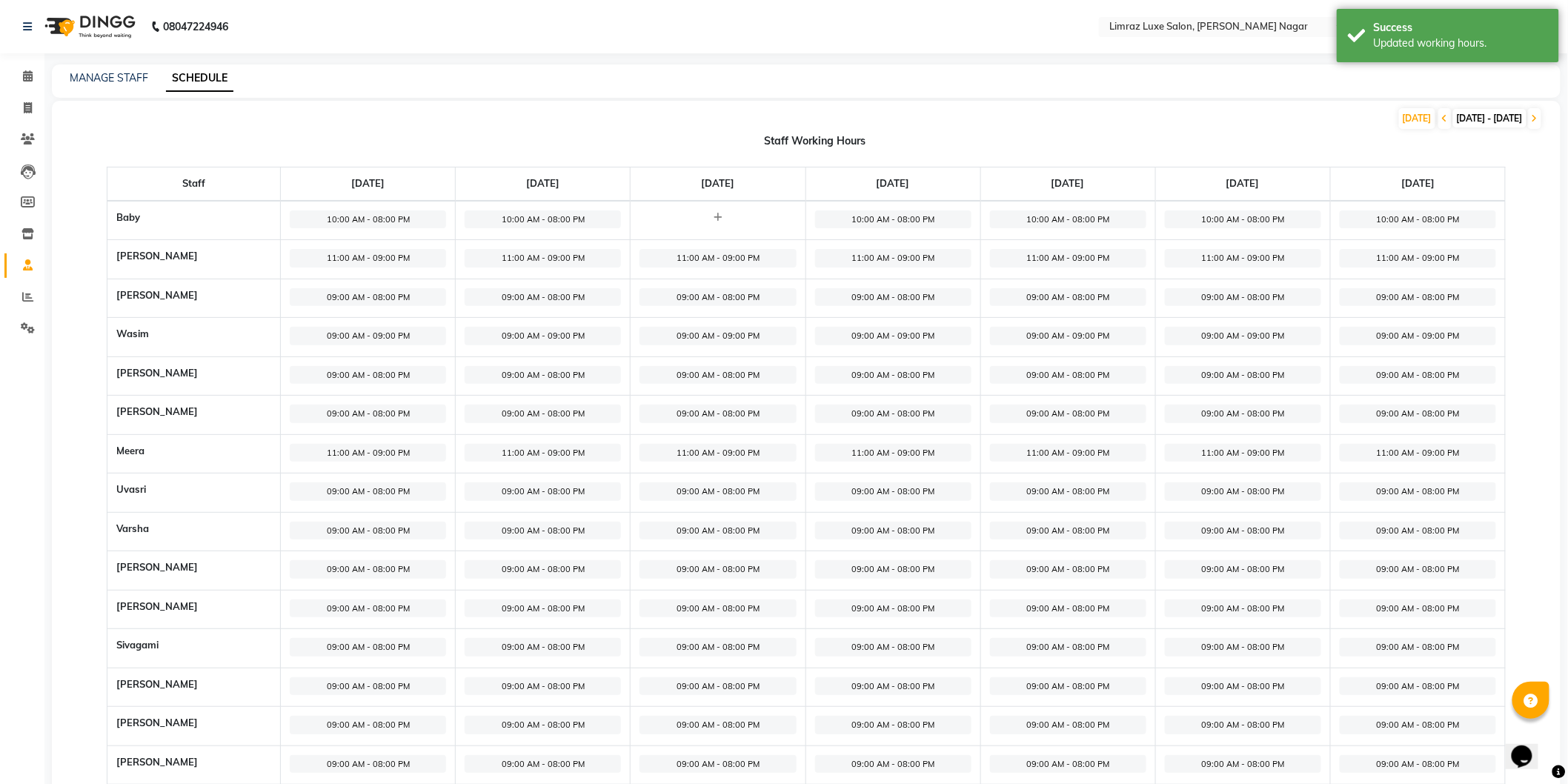
click at [376, 566] on span "09:00 AM - 08:00 PM" at bounding box center [368, 570] width 156 height 19
select select "09:00 AM"
select select "08:00 PM"
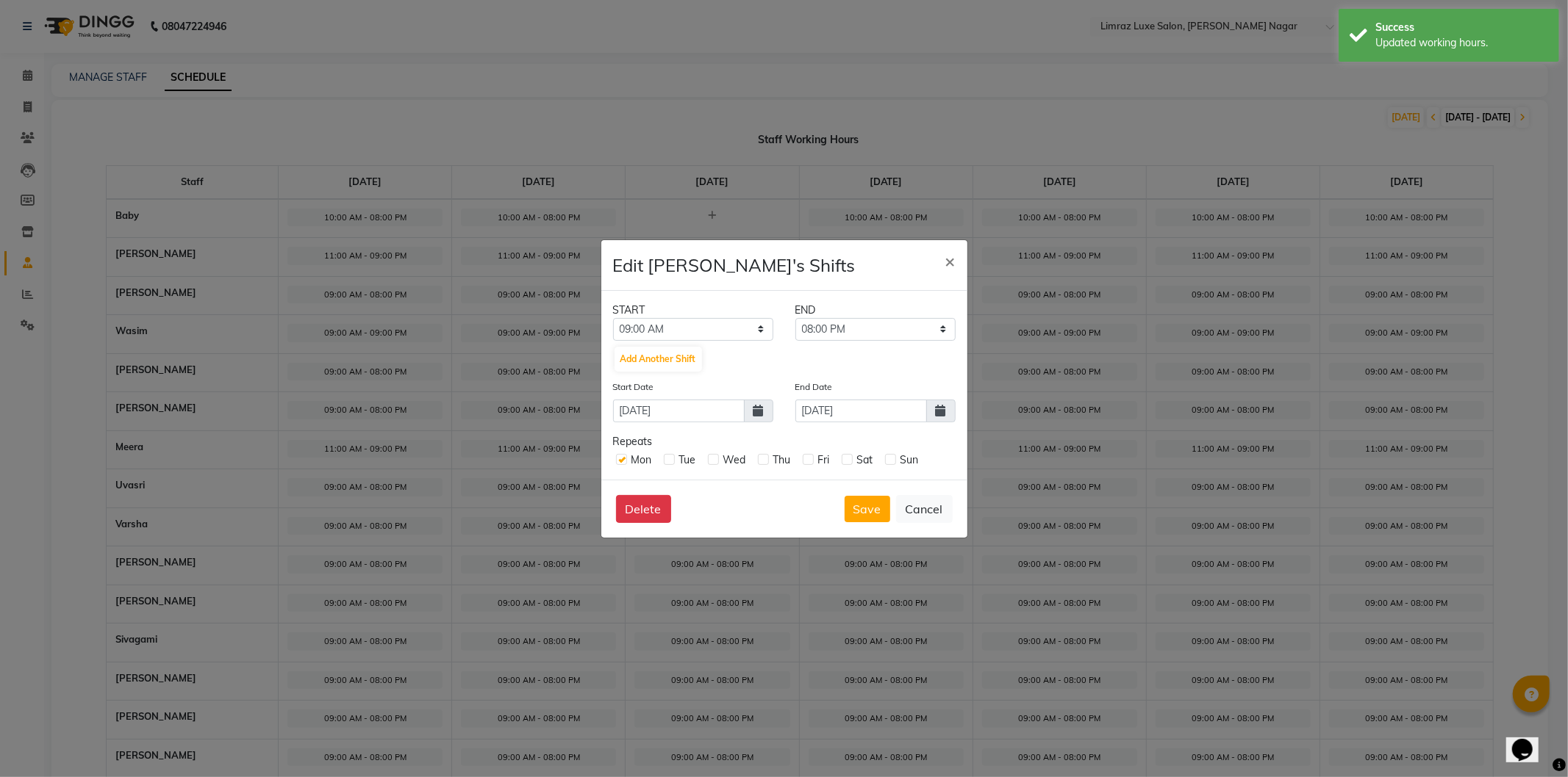
click at [760, 413] on icon at bounding box center [758, 410] width 10 height 12
select select "9"
select select "2025"
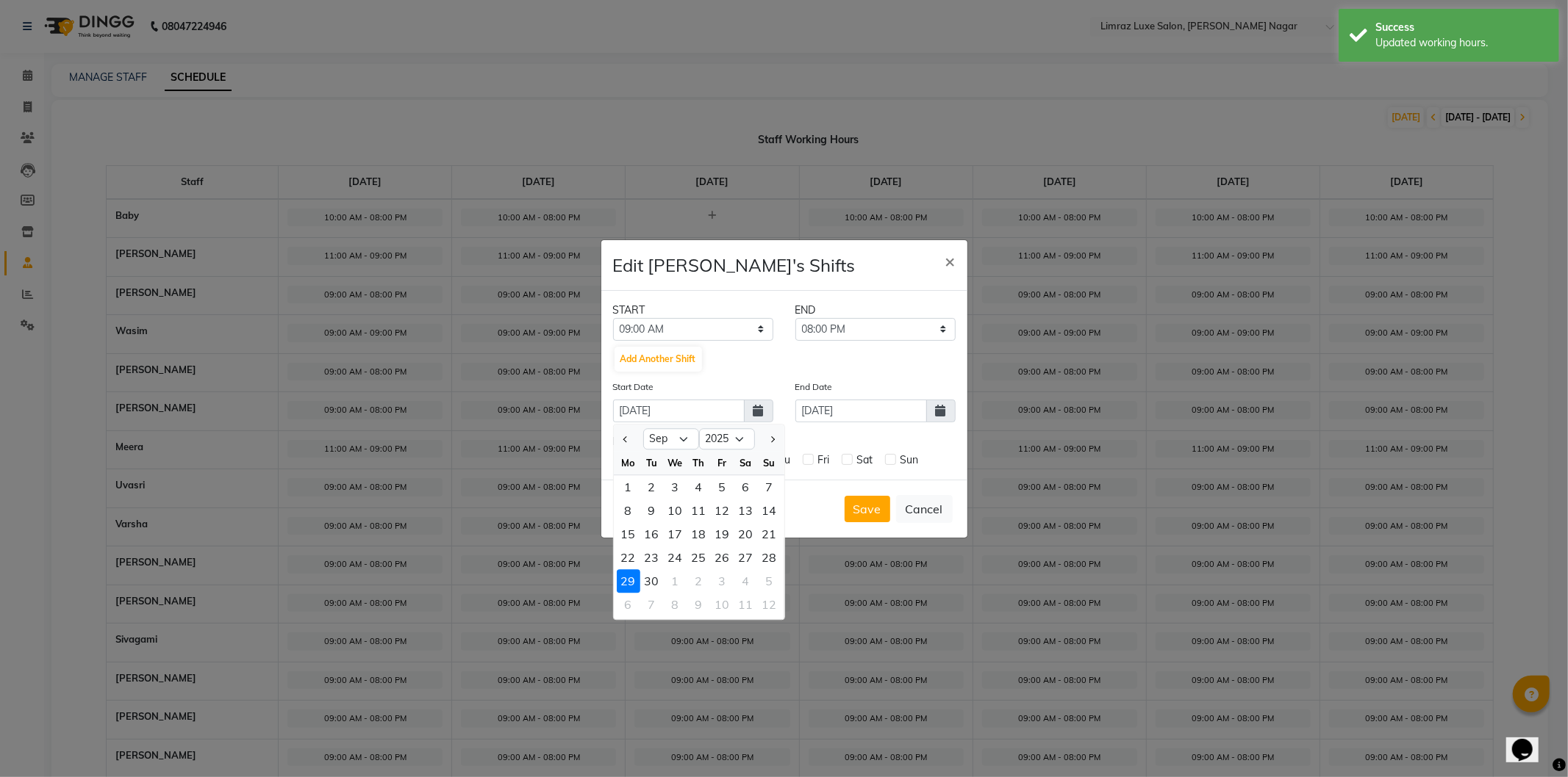
click at [941, 410] on icon at bounding box center [940, 410] width 10 height 12
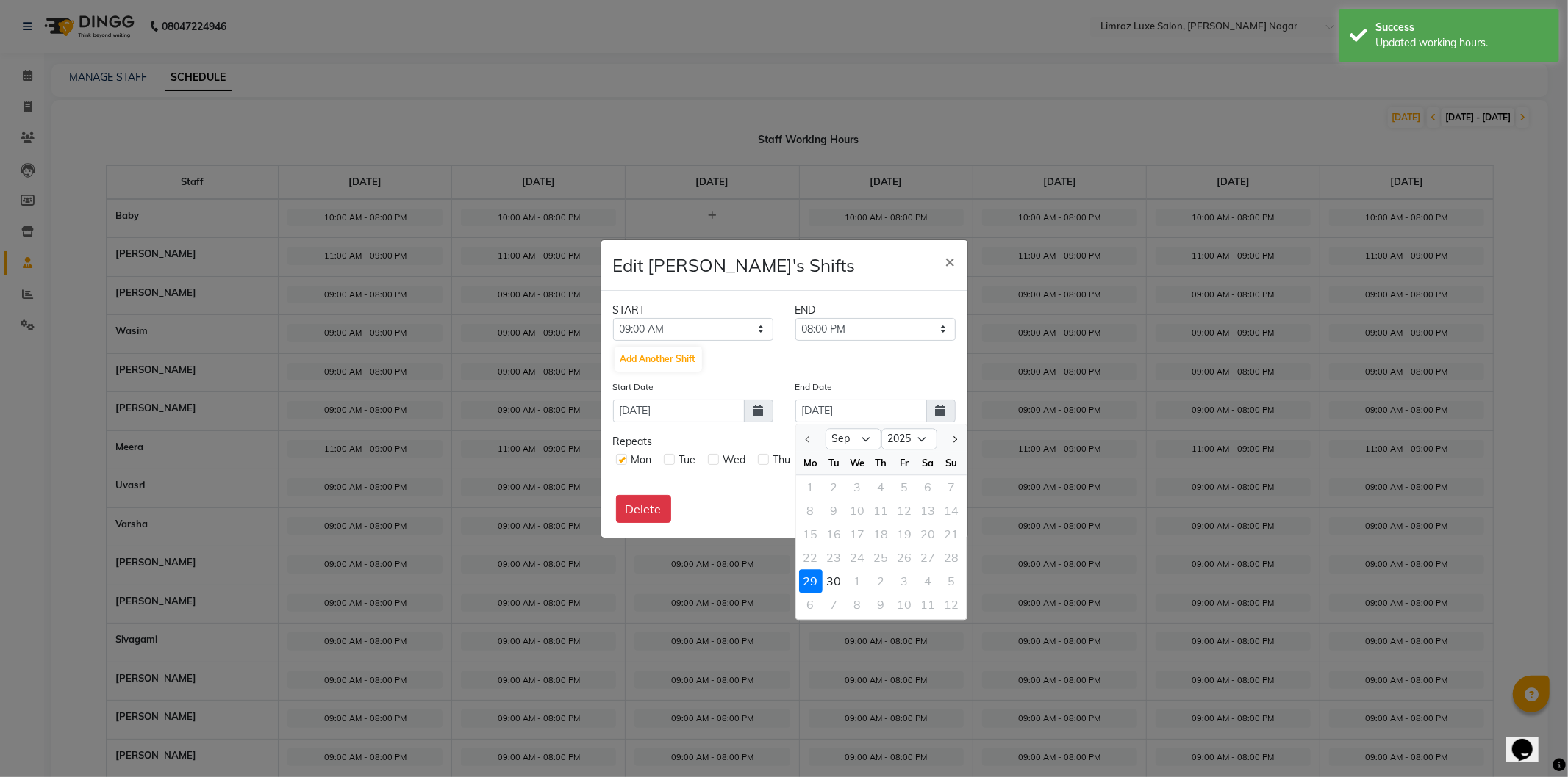
click at [941, 410] on icon at bounding box center [940, 410] width 10 height 12
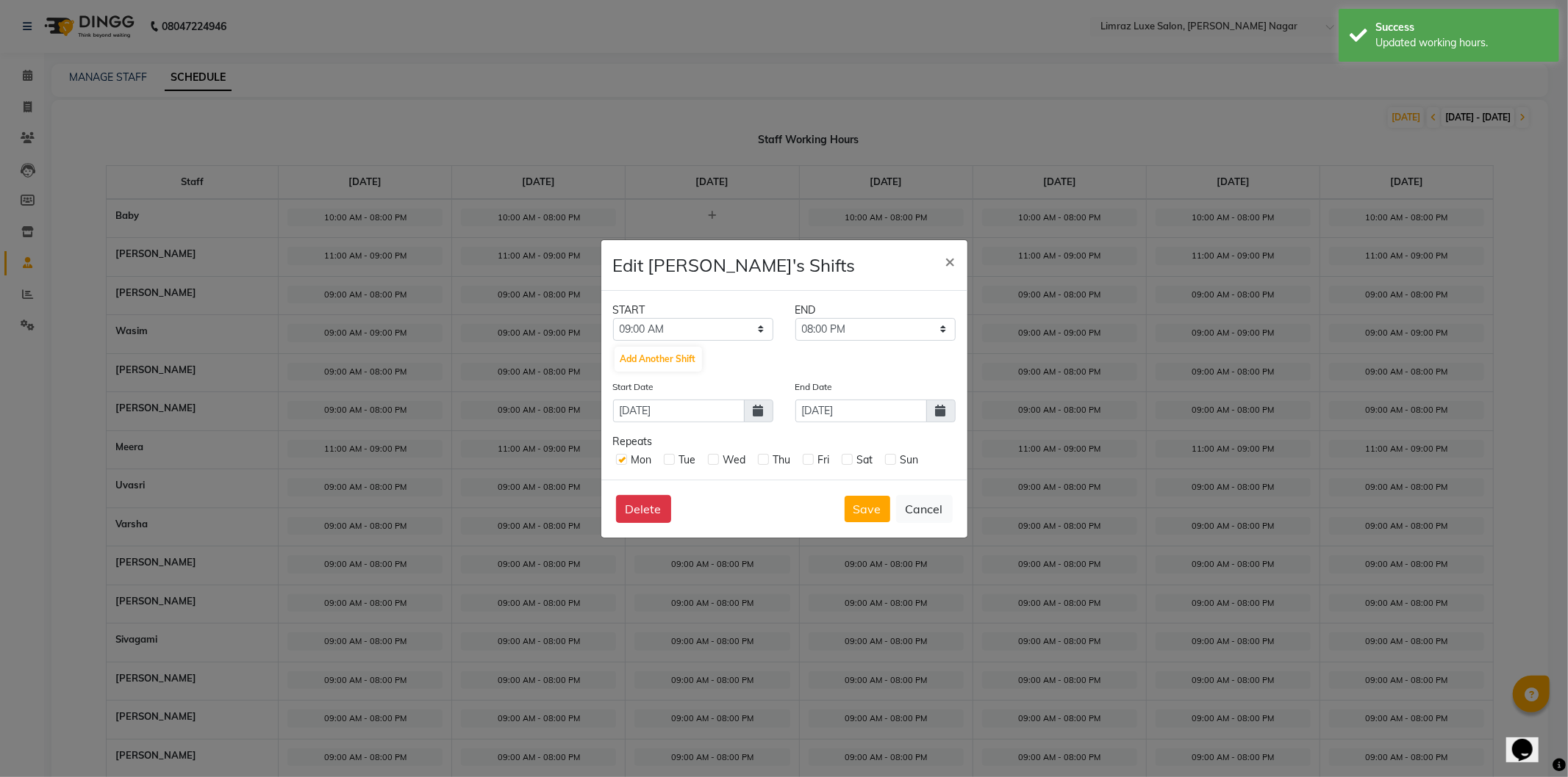
click at [949, 410] on span at bounding box center [941, 411] width 29 height 23
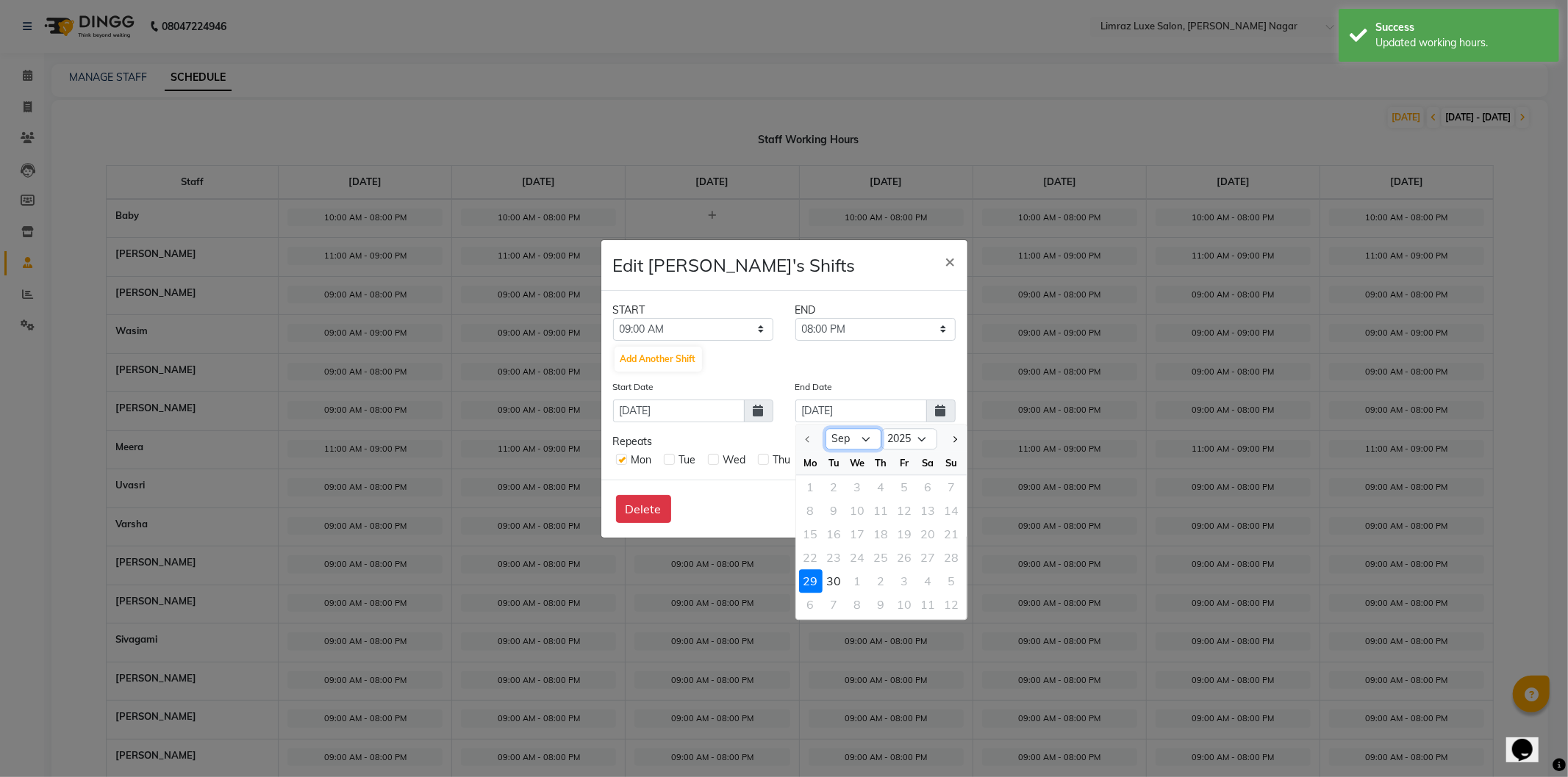
click at [870, 440] on select "Sep Oct" at bounding box center [853, 439] width 56 height 22
select select "10"
click at [826, 428] on select "Sep Oct" at bounding box center [853, 439] width 56 height 22
click at [957, 488] on div "5" at bounding box center [952, 487] width 24 height 24
type input "05-10-2025"
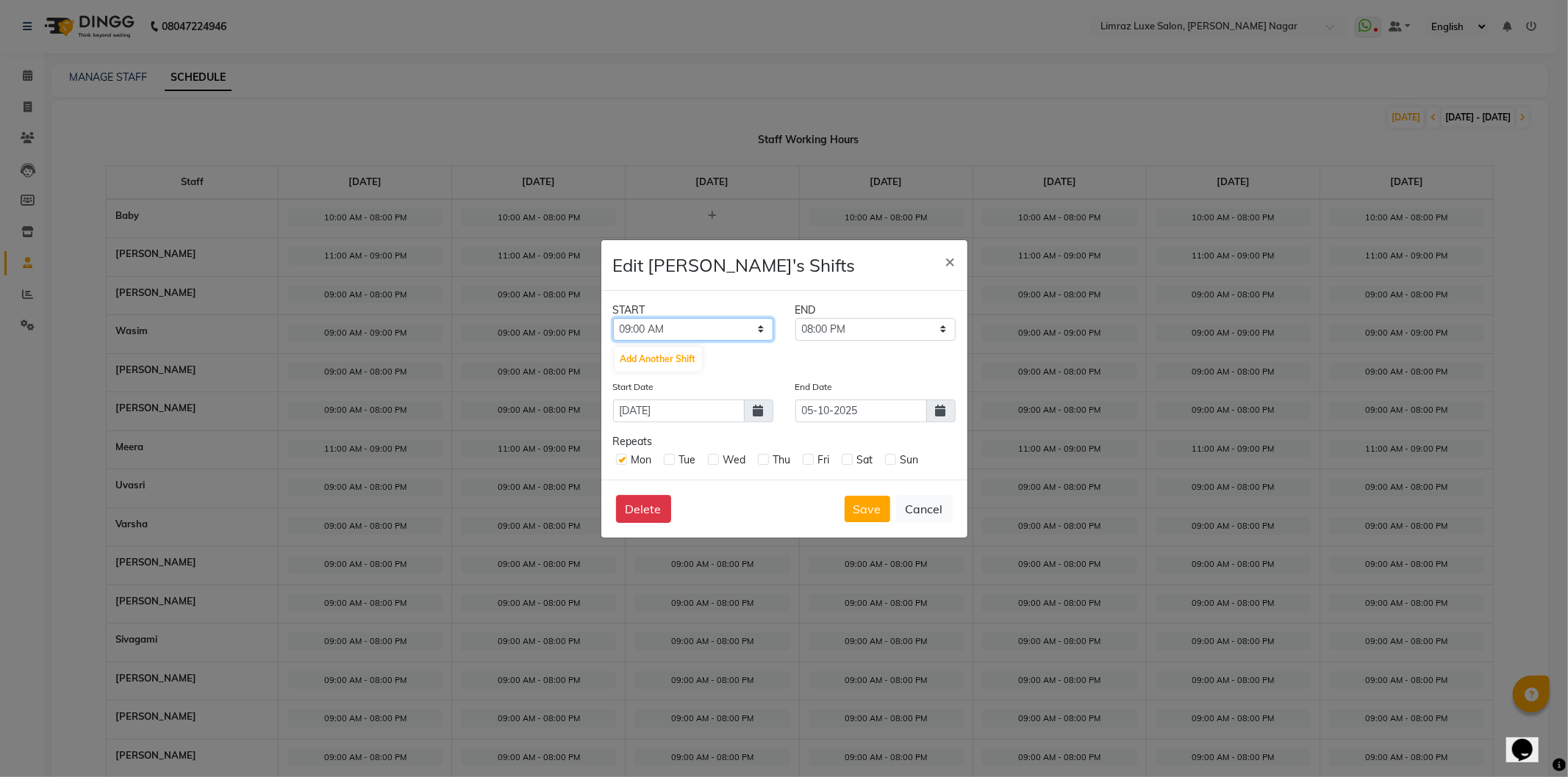
click at [705, 321] on select "12:00 AM 12:15 AM 12:30 AM 12:45 AM 01:00 AM 01:15 AM 01:30 AM 01:45 AM 02:00 A…" at bounding box center [693, 330] width 160 height 23
select select "11:00 AM"
click at [613, 318] on select "12:00 AM 12:15 AM 12:30 AM 12:45 AM 01:00 AM 01:15 AM 01:30 AM 01:45 AM 02:00 A…" at bounding box center [693, 330] width 160 height 23
drag, startPoint x: 909, startPoint y: 327, endPoint x: 903, endPoint y: 339, distance: 13.4
click at [909, 327] on select "11:15 AM 11:30 AM 11:45 AM 12:00 PM 12:15 PM 12:30 PM 12:45 PM 01:00 PM 01:15 P…" at bounding box center [875, 330] width 160 height 23
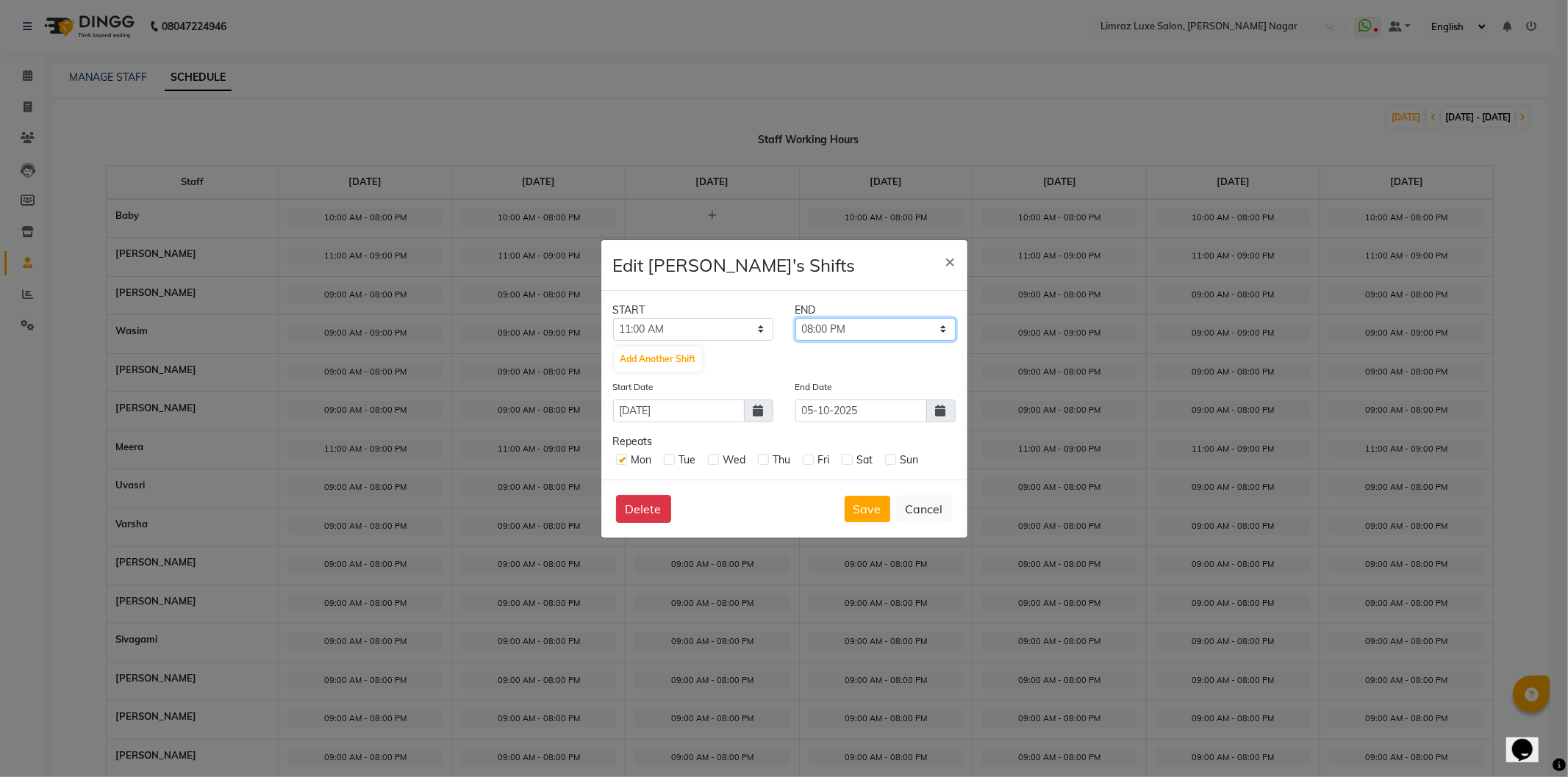
select select "09:00 PM"
click at [795, 318] on select "11:15 AM 11:30 AM 11:45 AM 12:00 PM 12:15 PM 12:30 PM 12:45 PM 01:00 PM 01:15 P…" at bounding box center [875, 330] width 160 height 23
click at [672, 460] on label at bounding box center [669, 459] width 11 height 11
click at [672, 460] on input "checkbox" at bounding box center [668, 459] width 9 height 9
checkbox input "true"
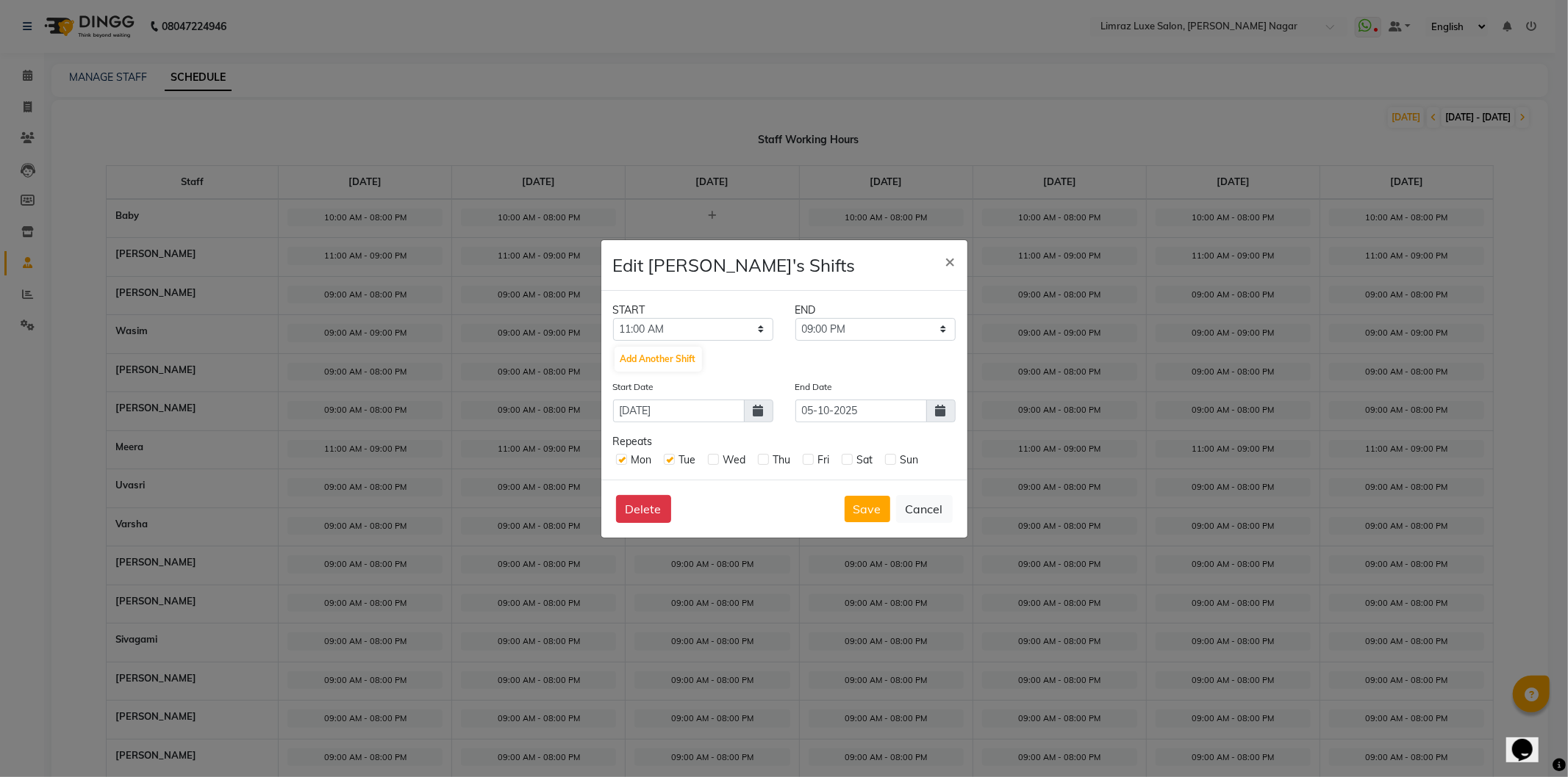
click at [711, 462] on label at bounding box center [713, 459] width 11 height 11
click at [711, 462] on input "checkbox" at bounding box center [712, 459] width 9 height 9
checkbox input "true"
click at [761, 460] on label at bounding box center [764, 459] width 11 height 11
click at [761, 460] on input "checkbox" at bounding box center [763, 459] width 9 height 9
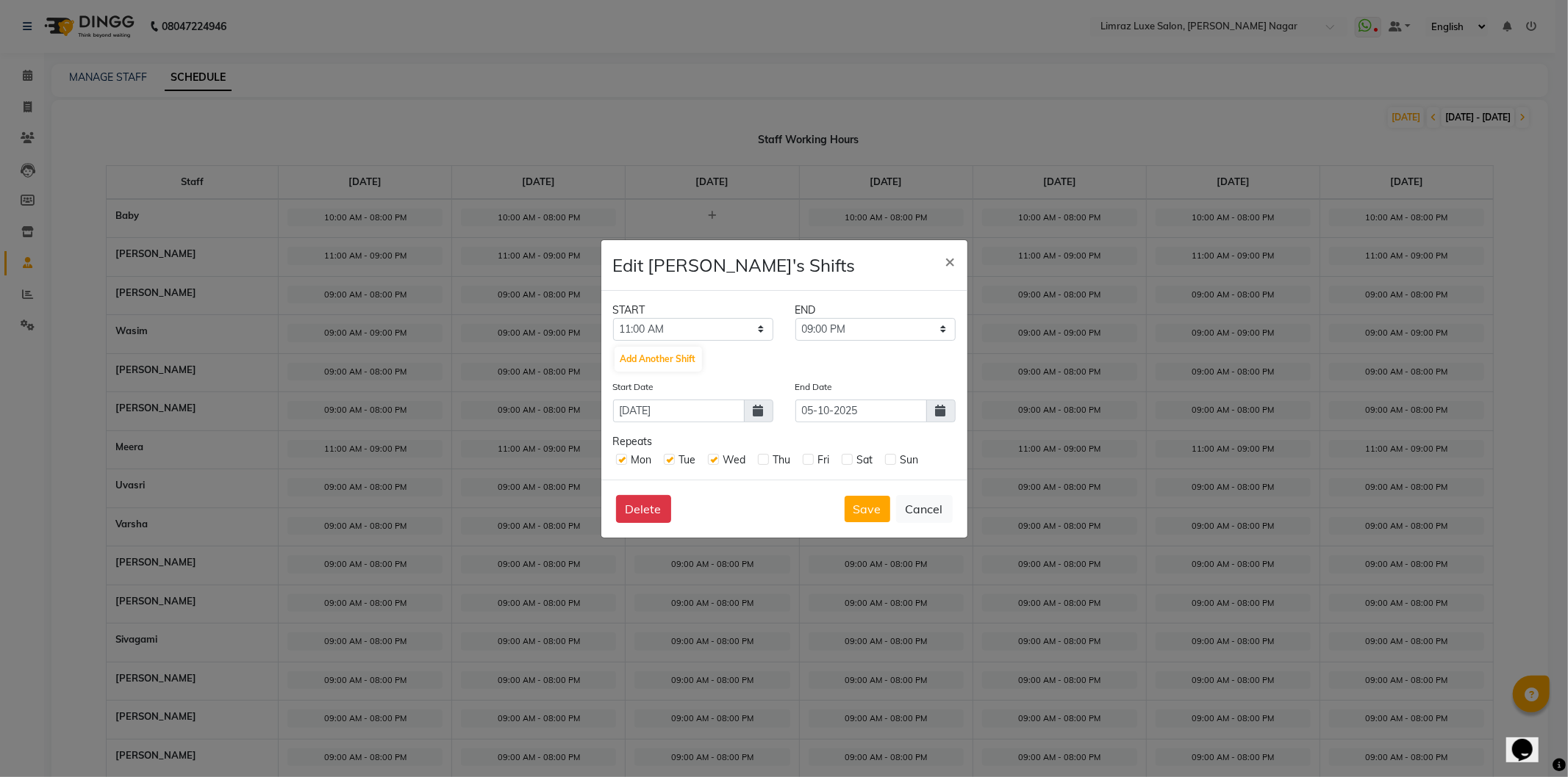
checkbox input "true"
click at [811, 460] on label at bounding box center [808, 459] width 11 height 11
click at [811, 460] on input "checkbox" at bounding box center [807, 459] width 9 height 9
checkbox input "true"
click at [847, 460] on label at bounding box center [847, 459] width 11 height 11
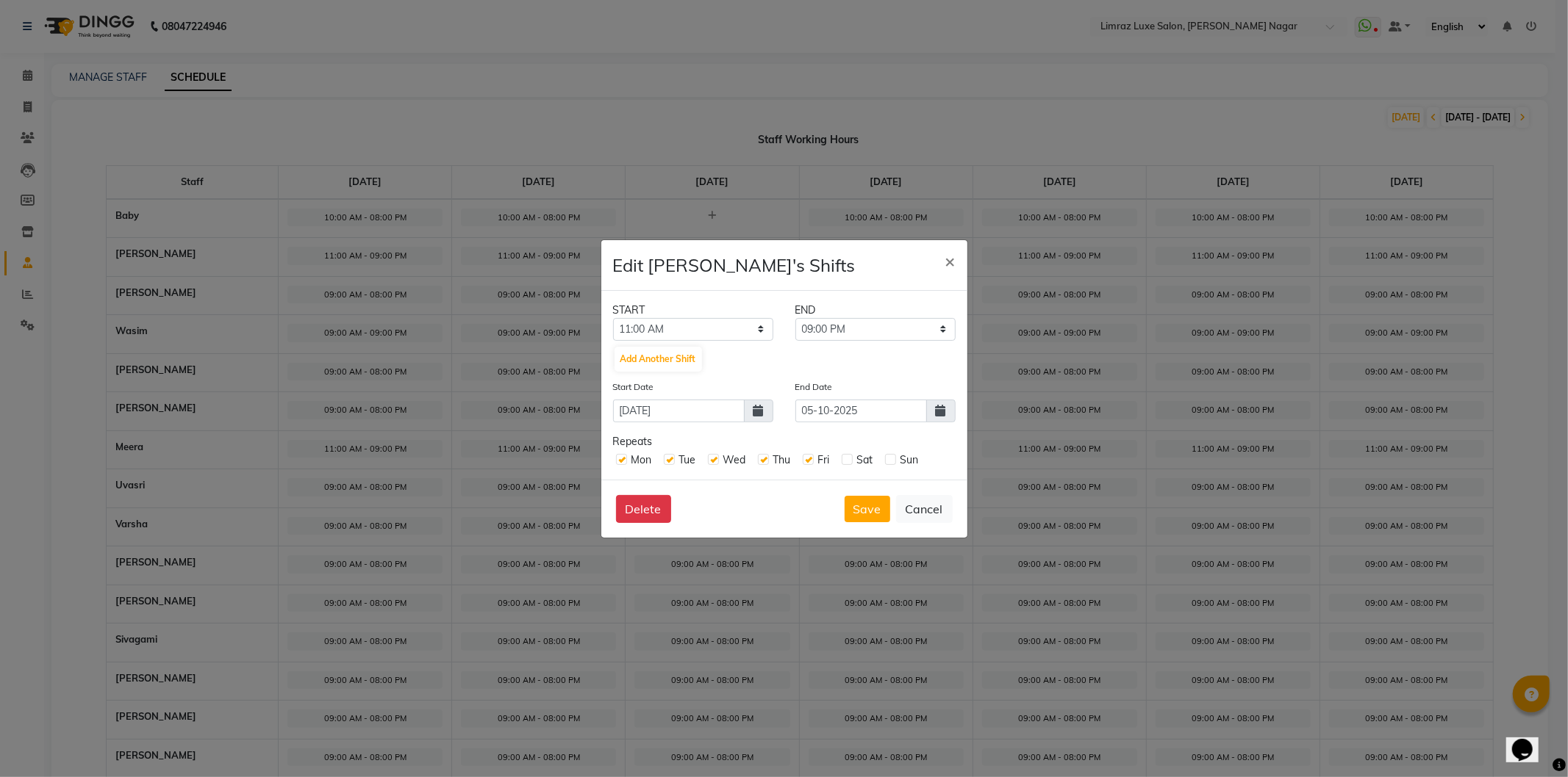
click at [847, 460] on input "checkbox" at bounding box center [847, 459] width 9 height 9
checkbox input "true"
click at [890, 462] on label at bounding box center [890, 459] width 11 height 11
click at [890, 462] on input "checkbox" at bounding box center [890, 459] width 9 height 9
checkbox input "true"
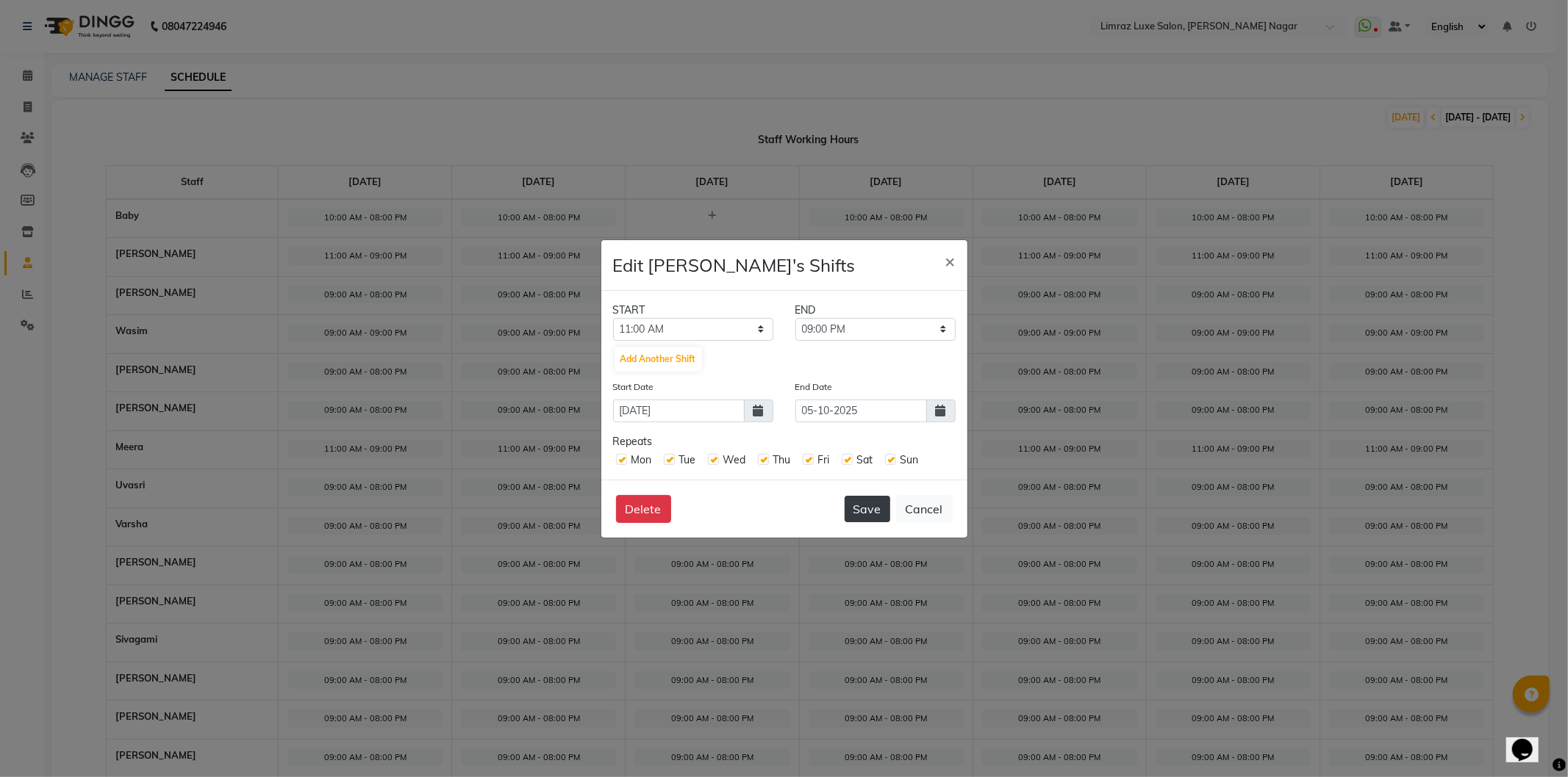
click at [863, 502] on button "Save" at bounding box center [867, 509] width 45 height 26
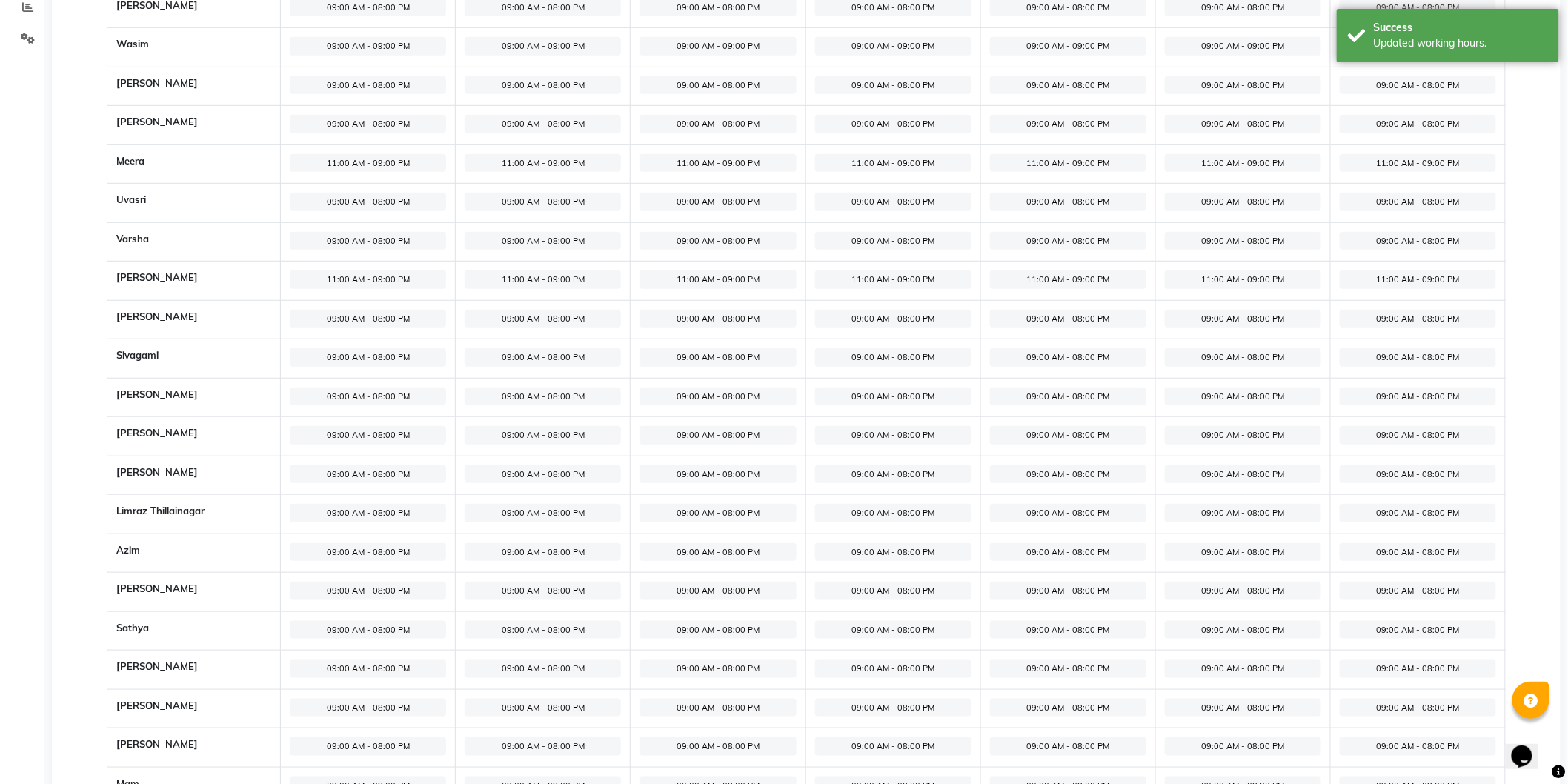
scroll to position [329, 0]
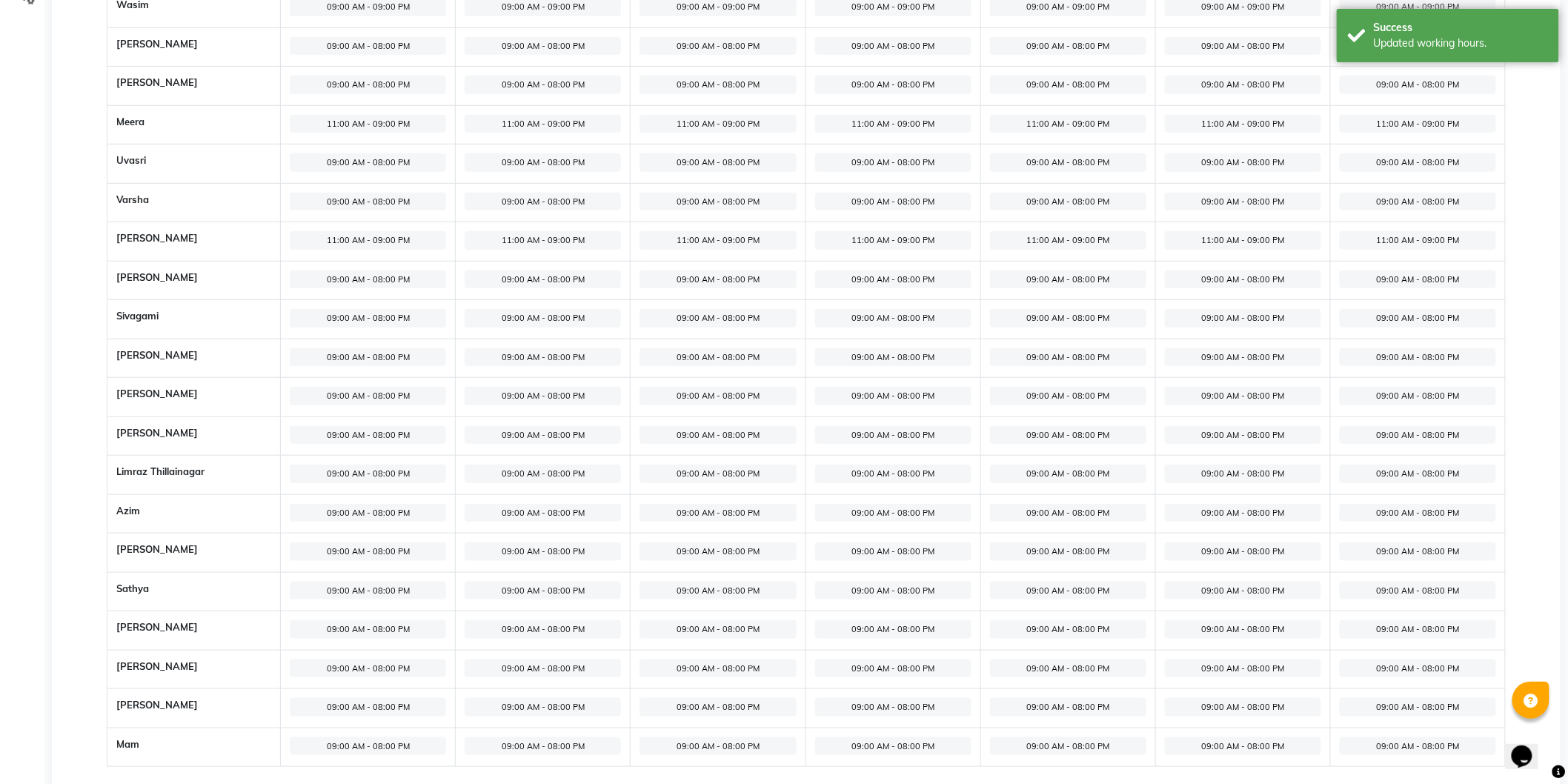
click at [357, 588] on span "09:00 AM - 08:00 PM" at bounding box center [368, 591] width 156 height 19
select select "09:00 AM"
select select "08:00 PM"
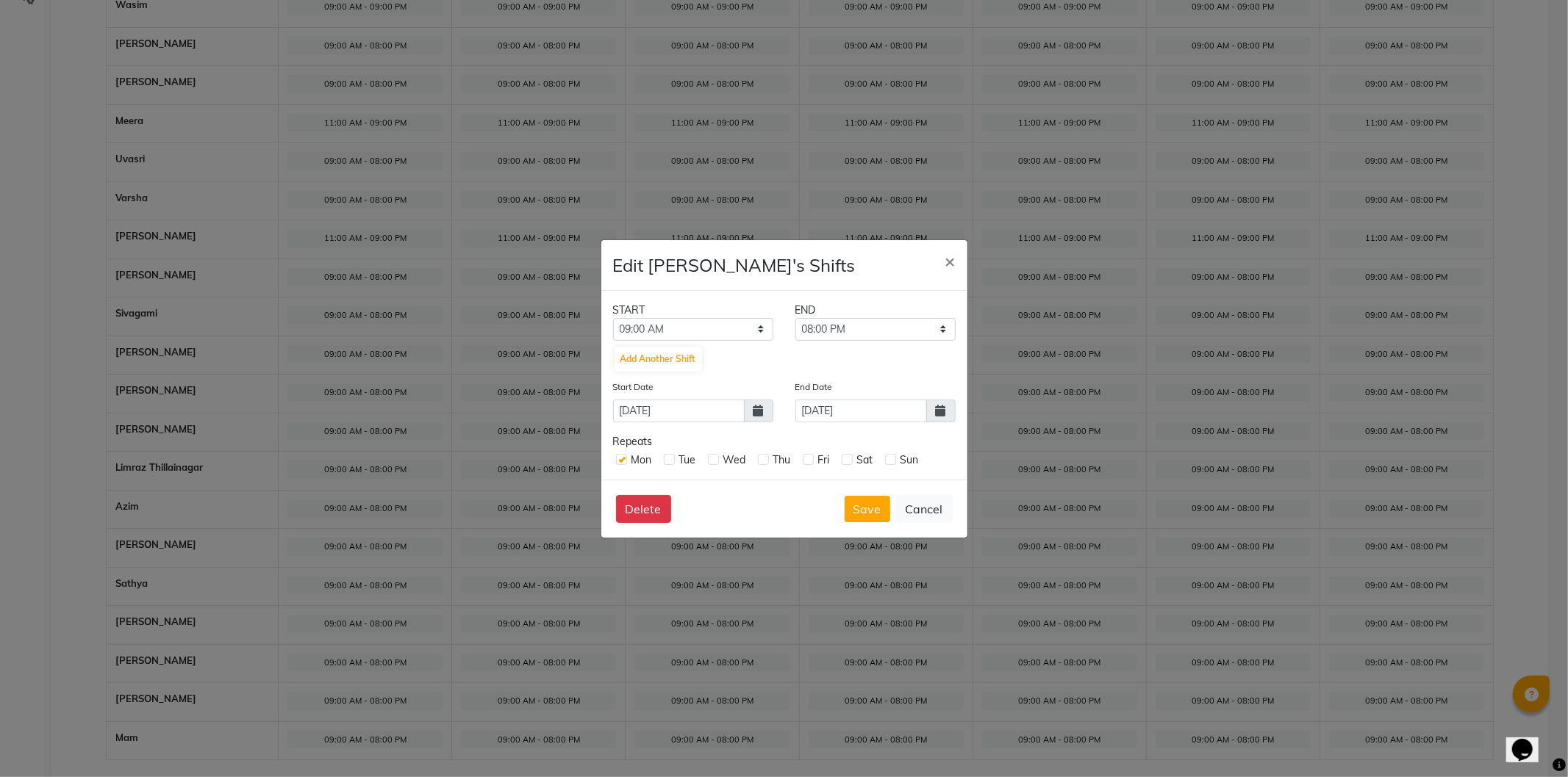
click at [758, 415] on icon at bounding box center [758, 410] width 10 height 12
select select "9"
select select "2025"
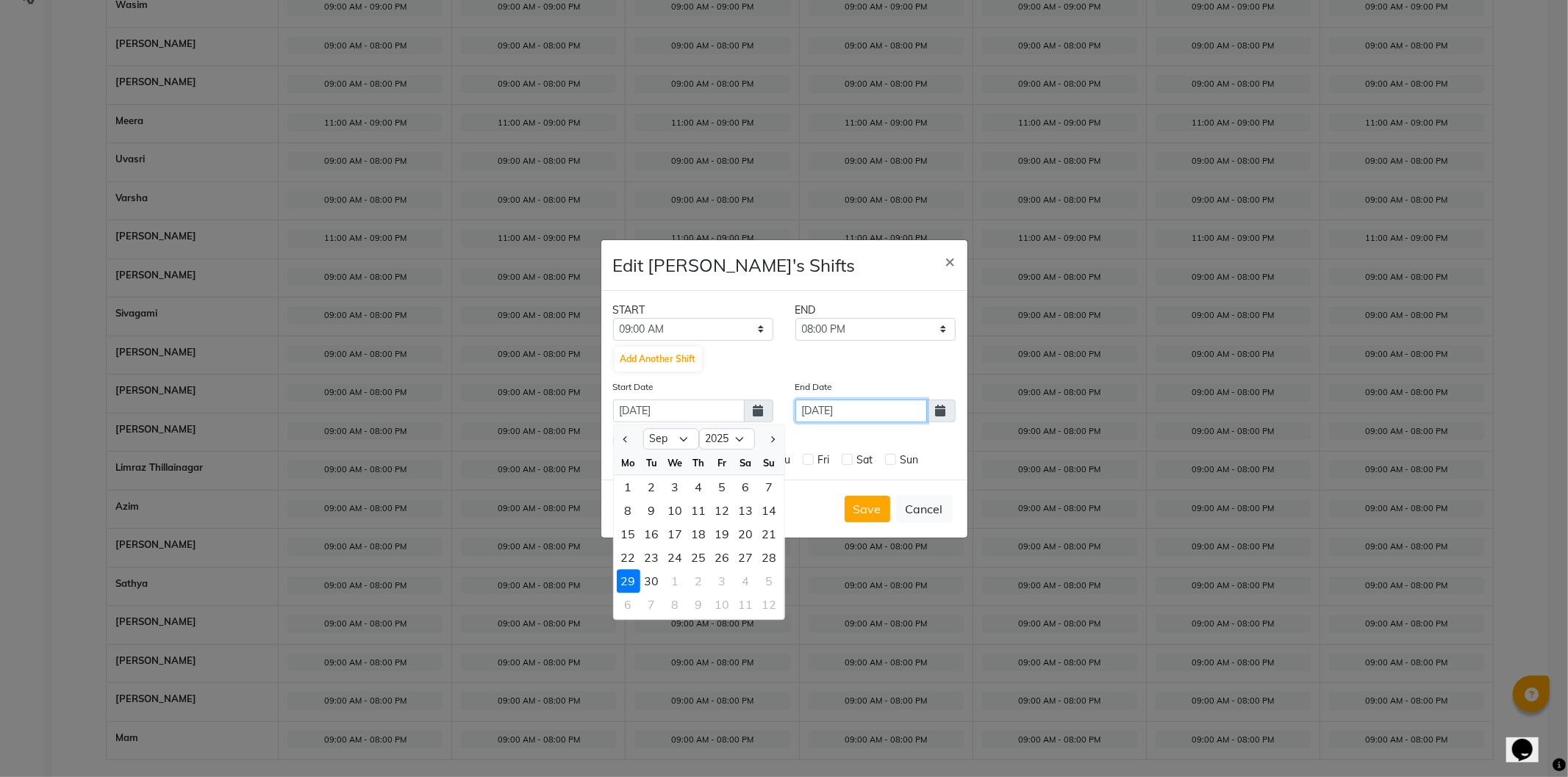
click at [906, 414] on input "[DATE]" at bounding box center [860, 411] width 131 height 23
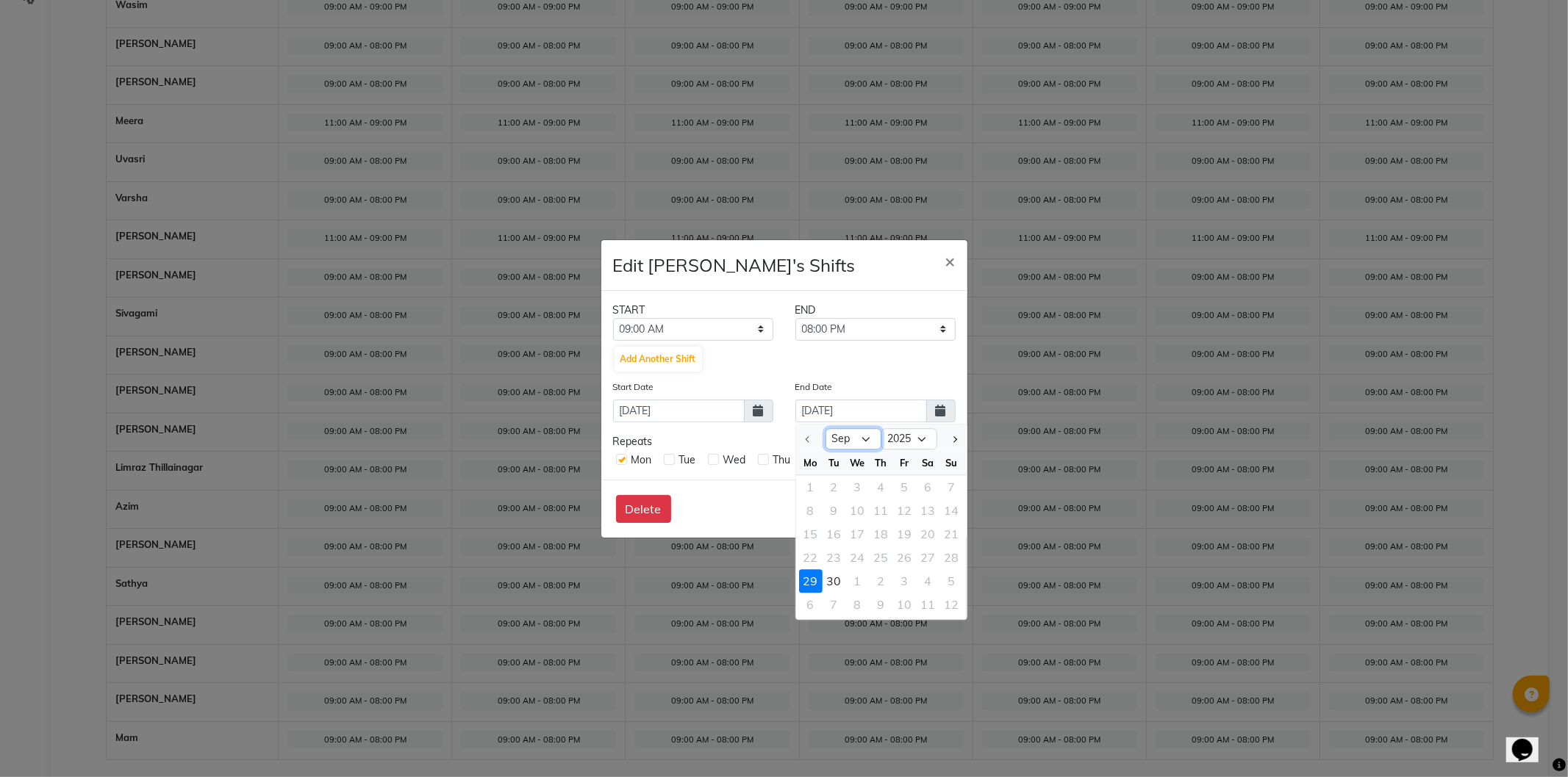
click at [866, 442] on select "Sep Oct" at bounding box center [853, 439] width 56 height 22
select select "10"
click at [826, 428] on select "Sep Oct" at bounding box center [853, 439] width 56 height 22
click at [949, 483] on div "5" at bounding box center [952, 487] width 24 height 24
type input "05-10-2025"
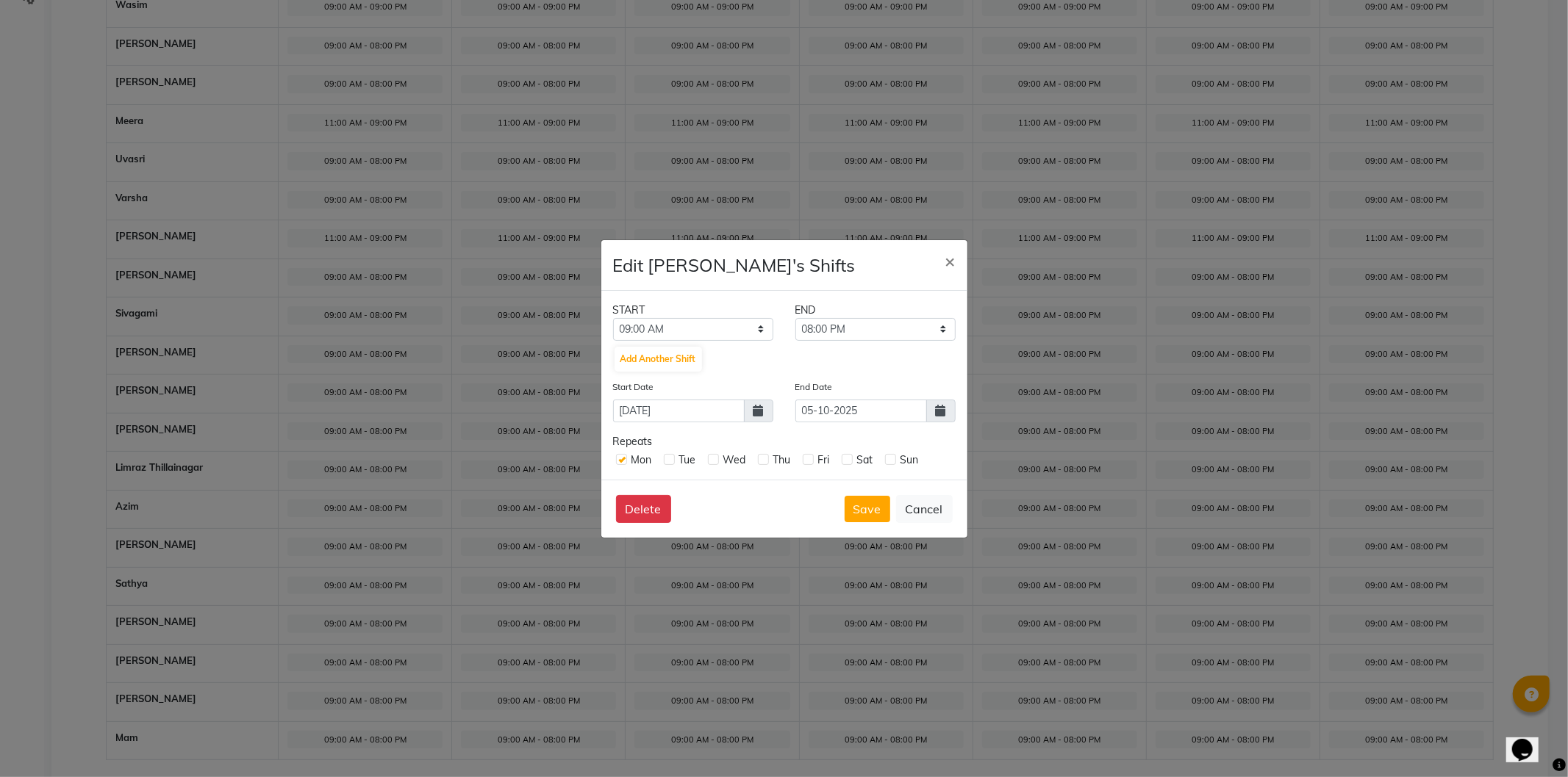
click at [895, 454] on label at bounding box center [890, 459] width 11 height 11
click at [895, 454] on input "checkbox" at bounding box center [890, 459] width 9 height 9
click at [886, 461] on label at bounding box center [890, 459] width 11 height 11
click at [886, 461] on input "checkbox" at bounding box center [890, 459] width 9 height 9
click at [887, 460] on label at bounding box center [890, 459] width 11 height 11
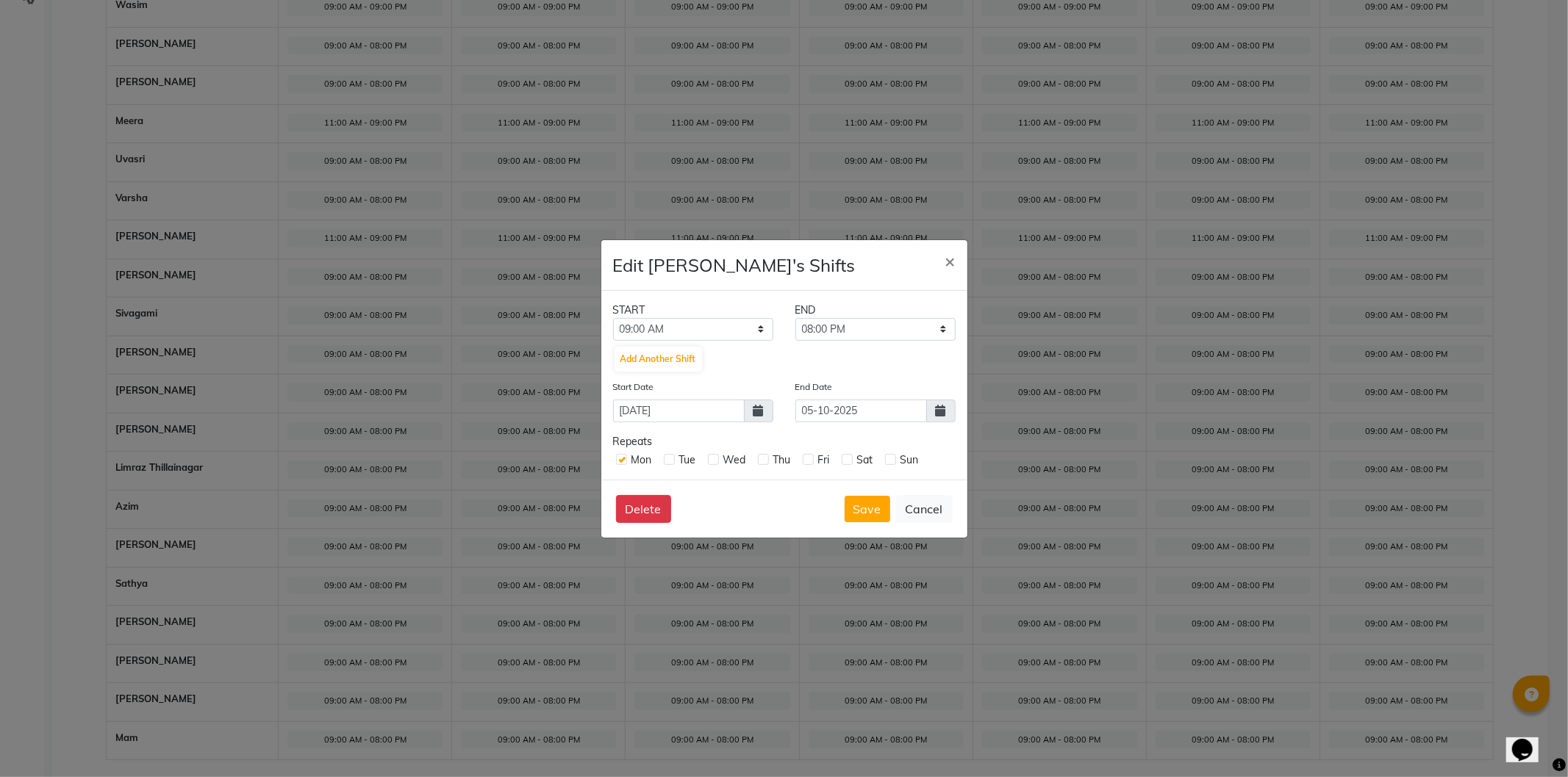
click at [887, 460] on input "checkbox" at bounding box center [890, 459] width 9 height 9
checkbox input "true"
click at [847, 459] on label at bounding box center [847, 459] width 11 height 11
click at [847, 459] on input "checkbox" at bounding box center [847, 459] width 9 height 9
checkbox input "true"
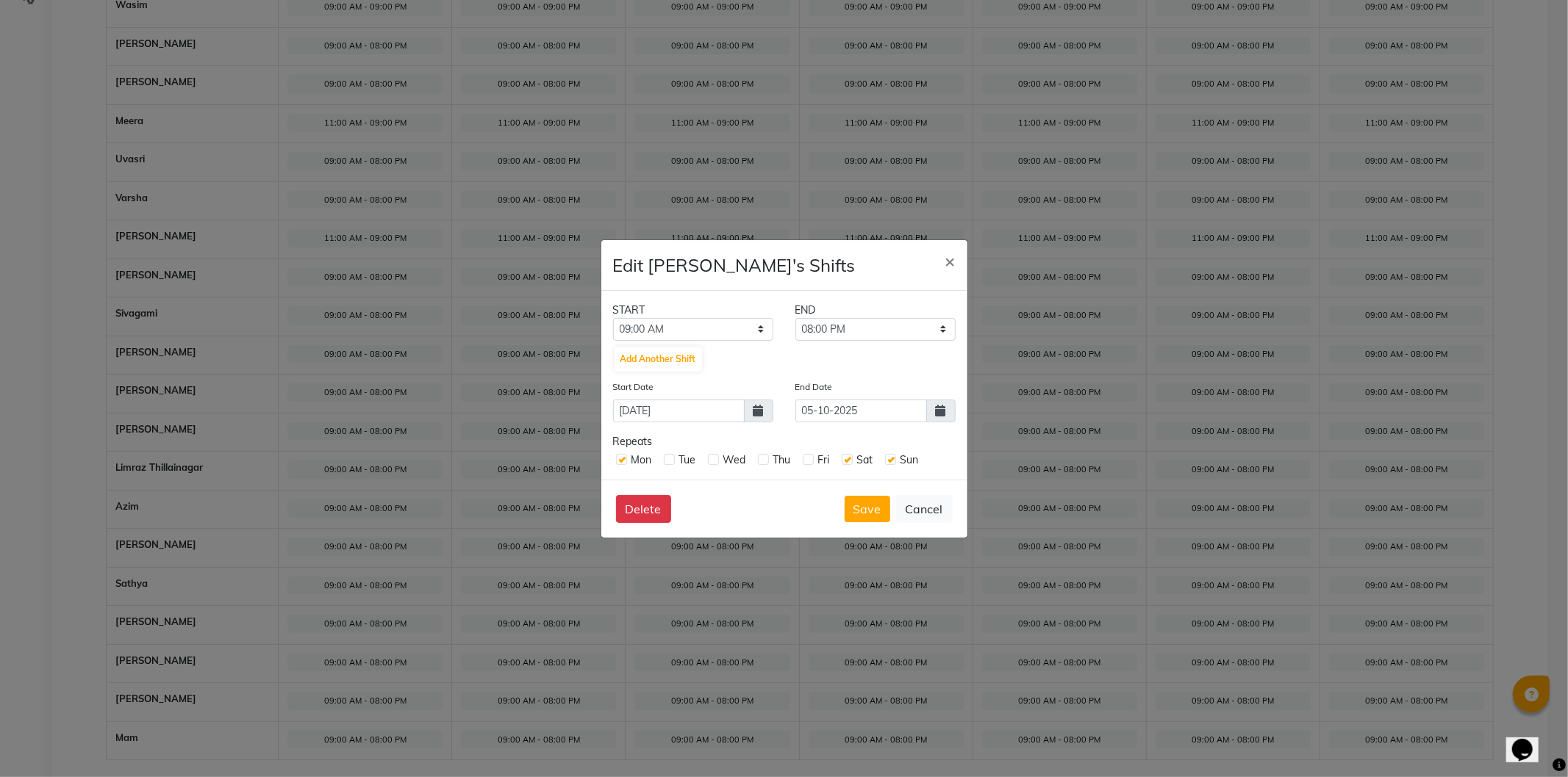
click at [809, 459] on label at bounding box center [808, 459] width 11 height 11
click at [809, 459] on input "checkbox" at bounding box center [807, 459] width 9 height 9
checkbox input "true"
click at [763, 463] on label at bounding box center [764, 459] width 11 height 11
click at [763, 463] on input "checkbox" at bounding box center [763, 459] width 9 height 9
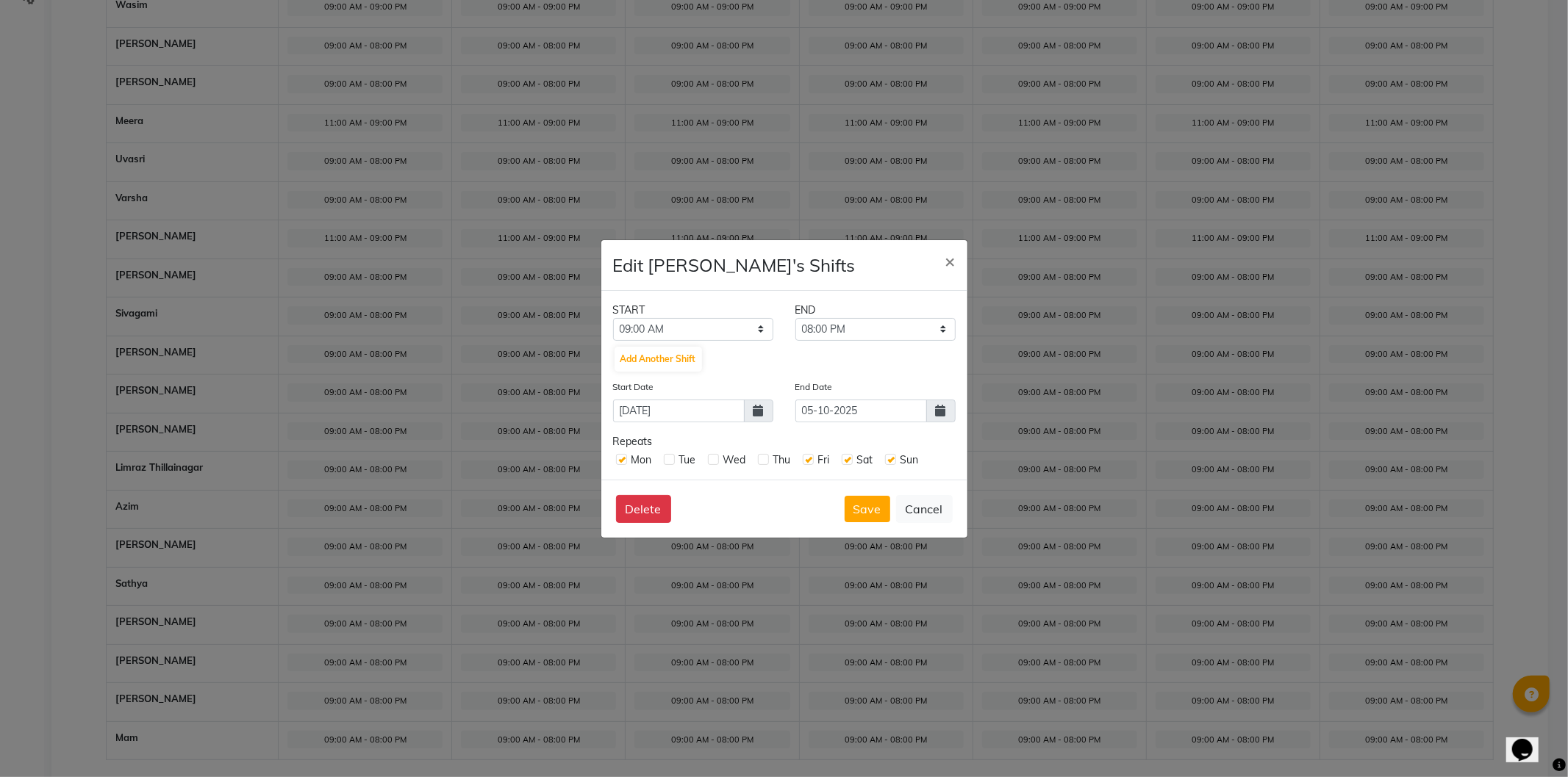
checkbox input "true"
click at [708, 463] on label at bounding box center [713, 459] width 11 height 11
click at [708, 463] on input "checkbox" at bounding box center [712, 459] width 9 height 9
checkbox input "true"
click at [671, 458] on label at bounding box center [669, 459] width 11 height 11
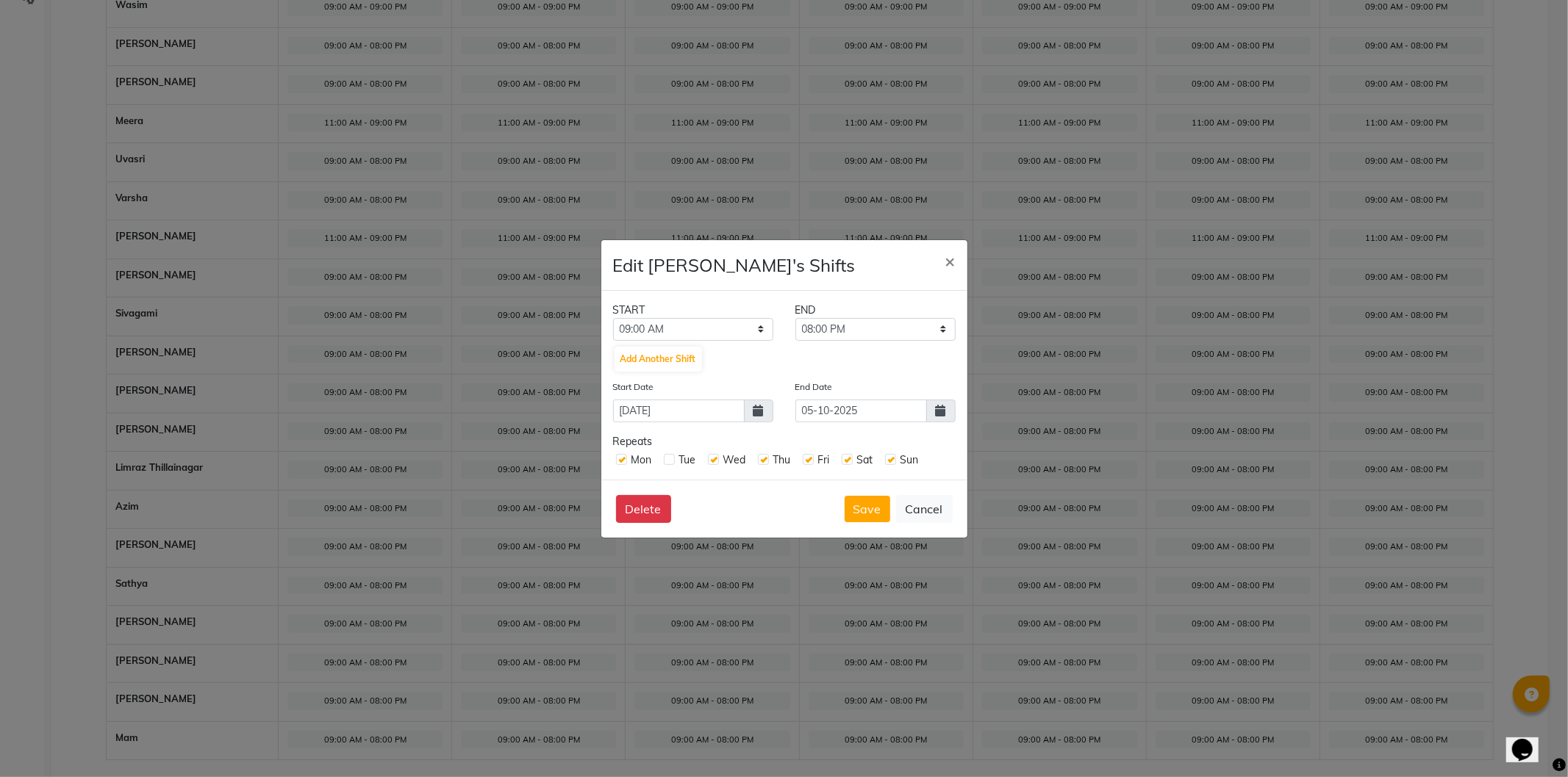
click at [671, 458] on input "checkbox" at bounding box center [668, 459] width 9 height 9
checkbox input "true"
click at [739, 328] on select "12:00 AM 12:15 AM 12:30 AM 12:45 AM 01:00 AM 01:15 AM 01:30 AM 01:45 AM 02:00 A…" at bounding box center [693, 330] width 160 height 23
click at [738, 329] on select "12:00 AM 12:15 AM 12:30 AM 12:45 AM 01:00 AM 01:15 AM 01:30 AM 01:45 AM 02:00 A…" at bounding box center [693, 330] width 160 height 23
select select "11:00 AM"
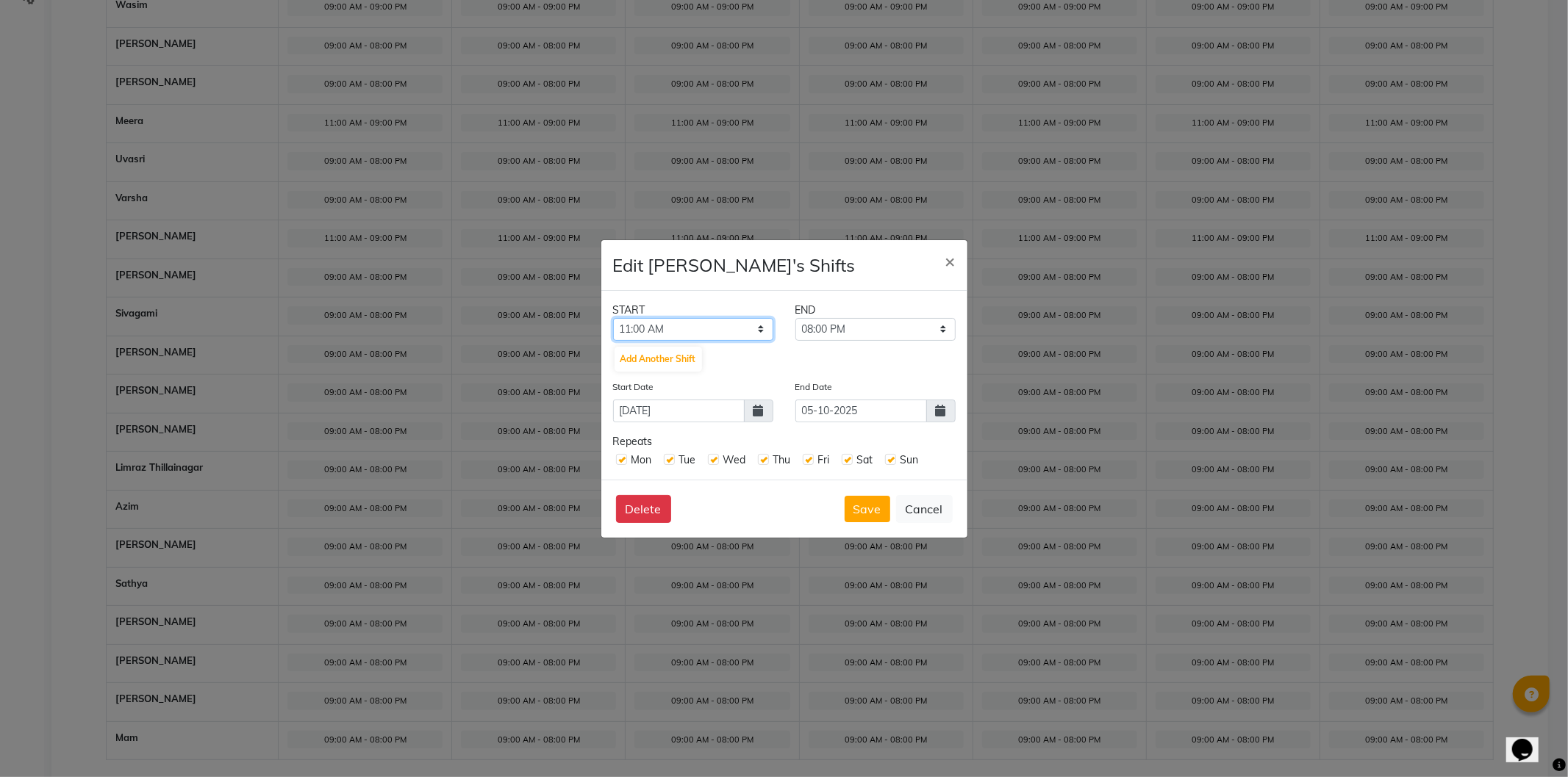
click at [613, 318] on select "12:00 AM 12:15 AM 12:30 AM 12:45 AM 01:00 AM 01:15 AM 01:30 AM 01:45 AM 02:00 A…" at bounding box center [693, 330] width 160 height 23
click at [887, 339] on select "11:15 AM 11:30 AM 11:45 AM 12:00 PM 12:15 PM 12:30 PM 12:45 PM 01:00 PM 01:15 P…" at bounding box center [875, 330] width 160 height 23
select select "09:00 PM"
click at [795, 318] on select "11:15 AM 11:30 AM 11:45 AM 12:00 PM 12:15 PM 12:30 PM 12:45 PM 01:00 PM 01:15 P…" at bounding box center [875, 330] width 160 height 23
click at [870, 512] on button "Save" at bounding box center [867, 509] width 45 height 26
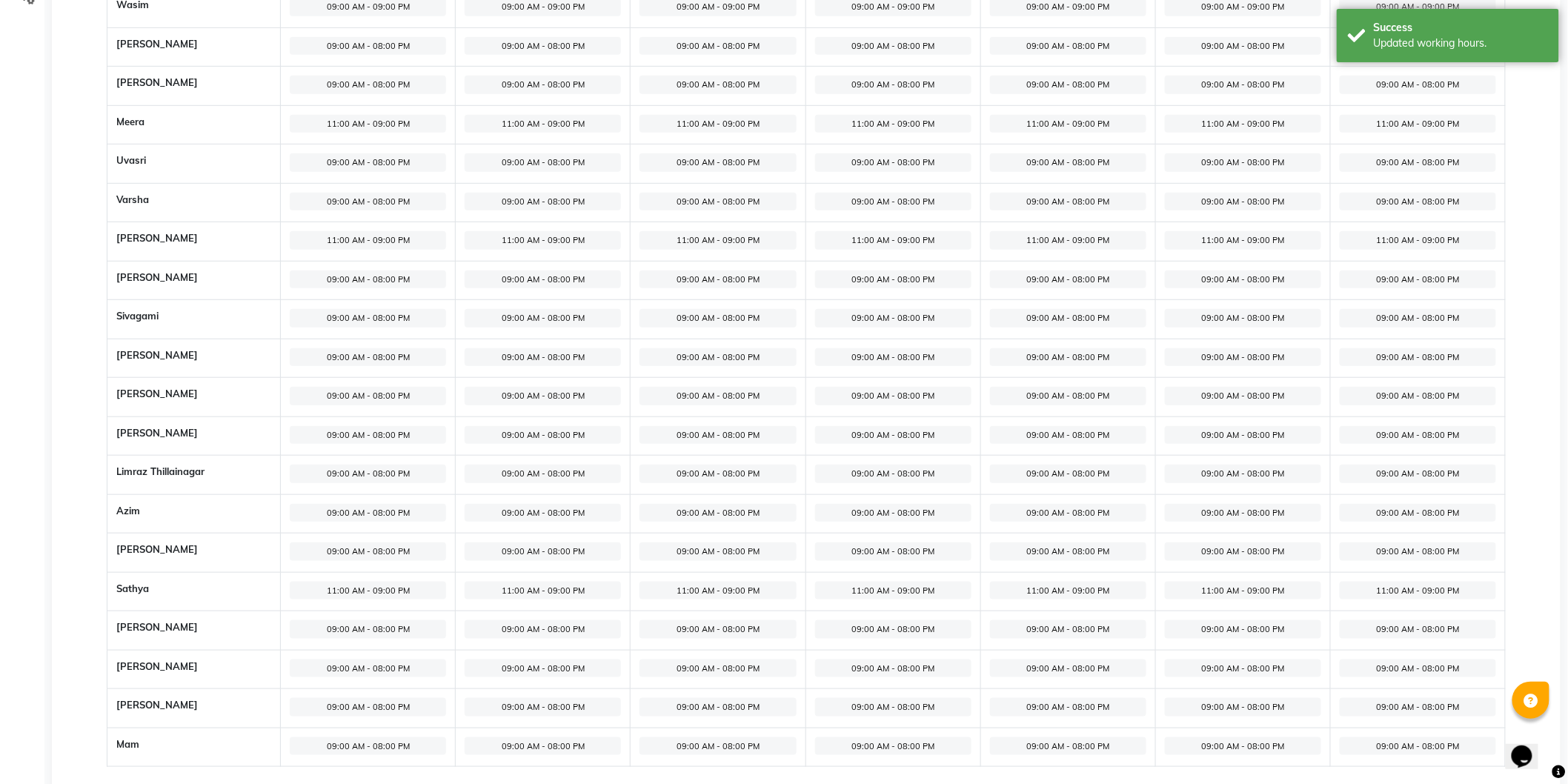
click at [358, 635] on span "09:00 AM - 08:00 PM" at bounding box center [368, 630] width 156 height 19
select select "09:00 AM"
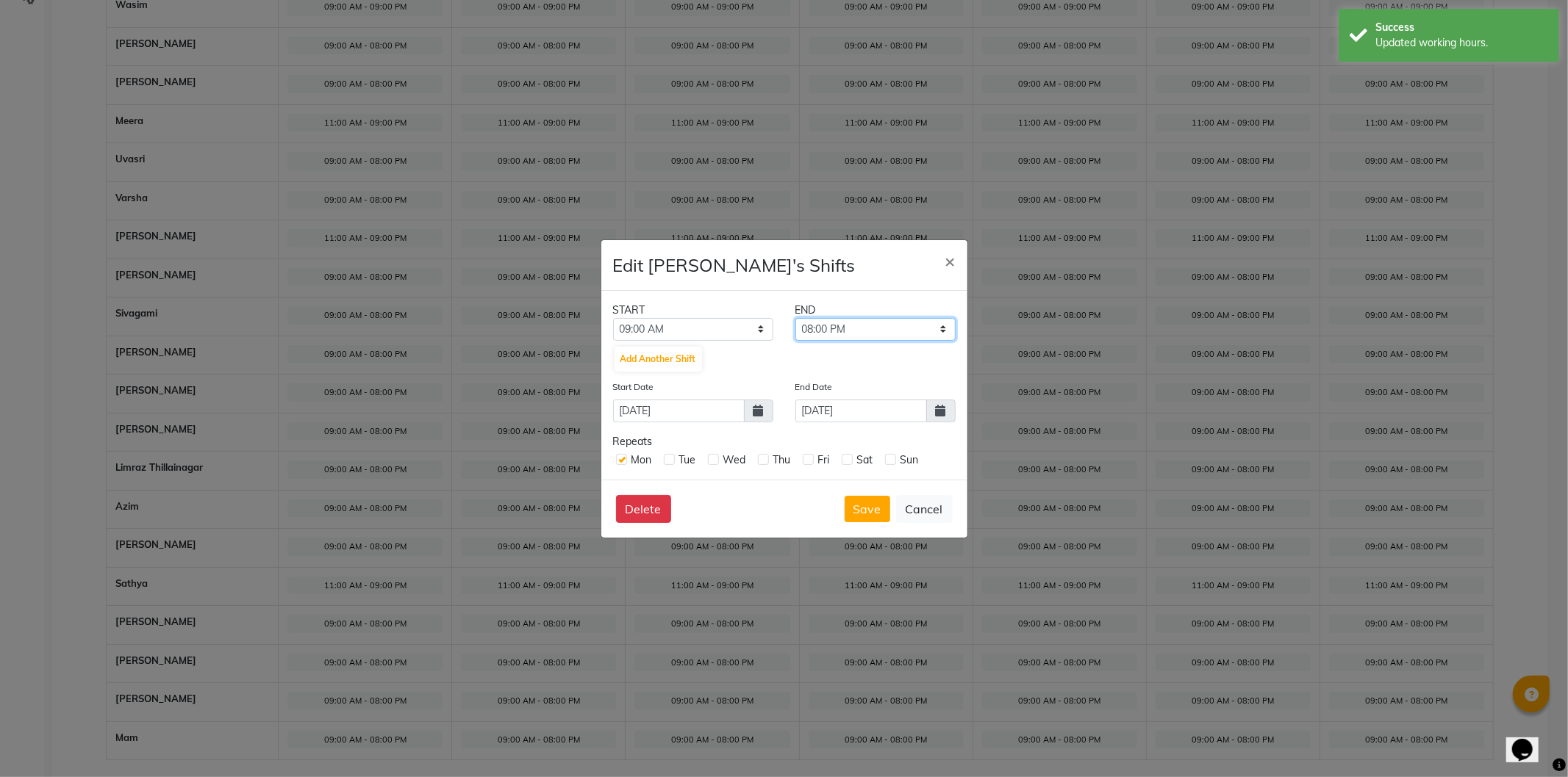
click at [929, 326] on select "09:15 AM 09:30 AM 09:45 AM 10:00 AM 10:15 AM 10:30 AM 10:45 AM 11:00 AM 11:15 A…" at bounding box center [875, 330] width 160 height 23
select select "07:00 PM"
click at [795, 318] on select "09:15 AM 09:30 AM 09:45 AM 10:00 AM 10:15 AM 10:30 AM 10:45 AM 11:00 AM 11:15 A…" at bounding box center [875, 330] width 160 height 23
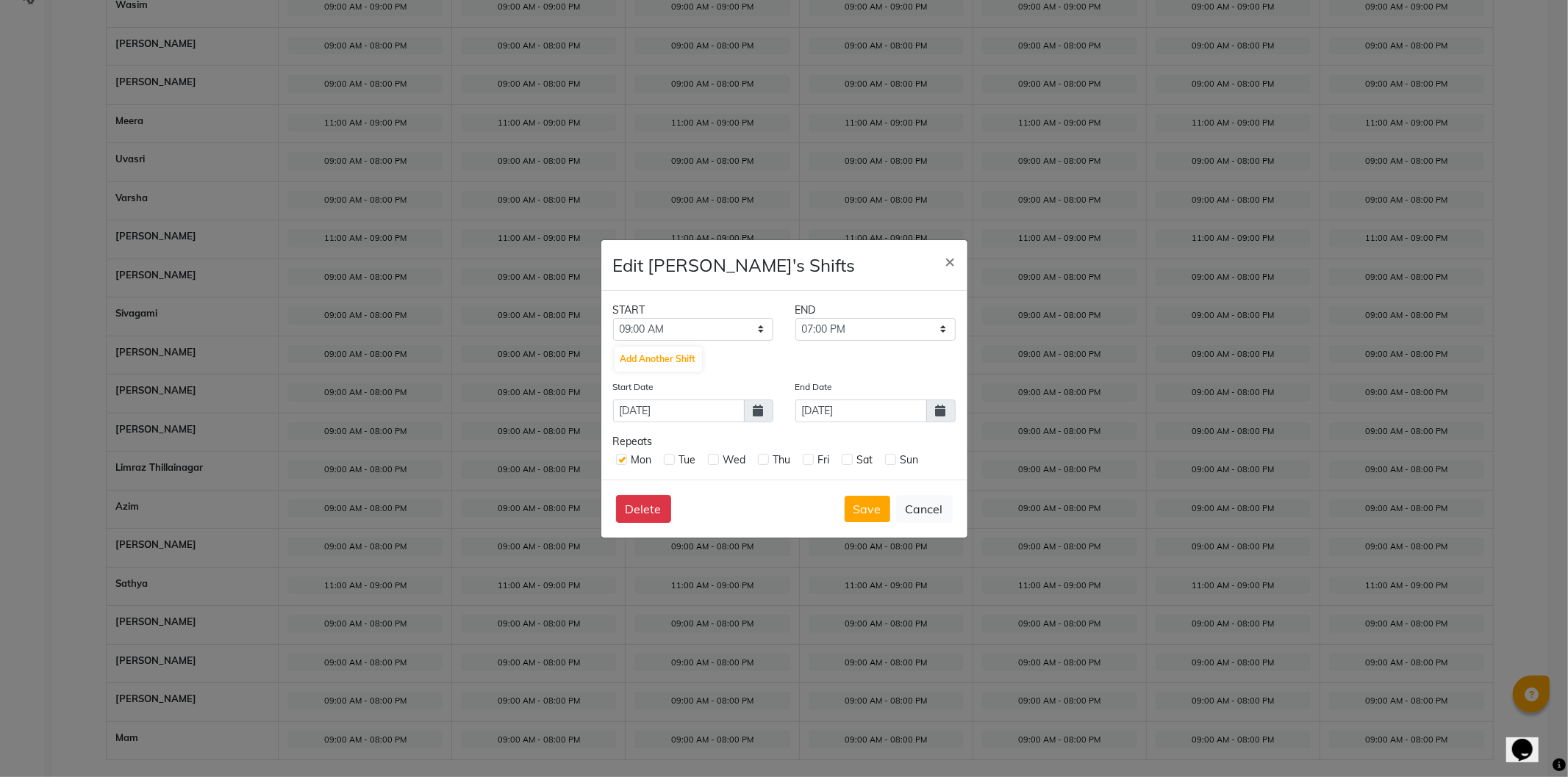
click at [939, 413] on icon at bounding box center [940, 410] width 10 height 12
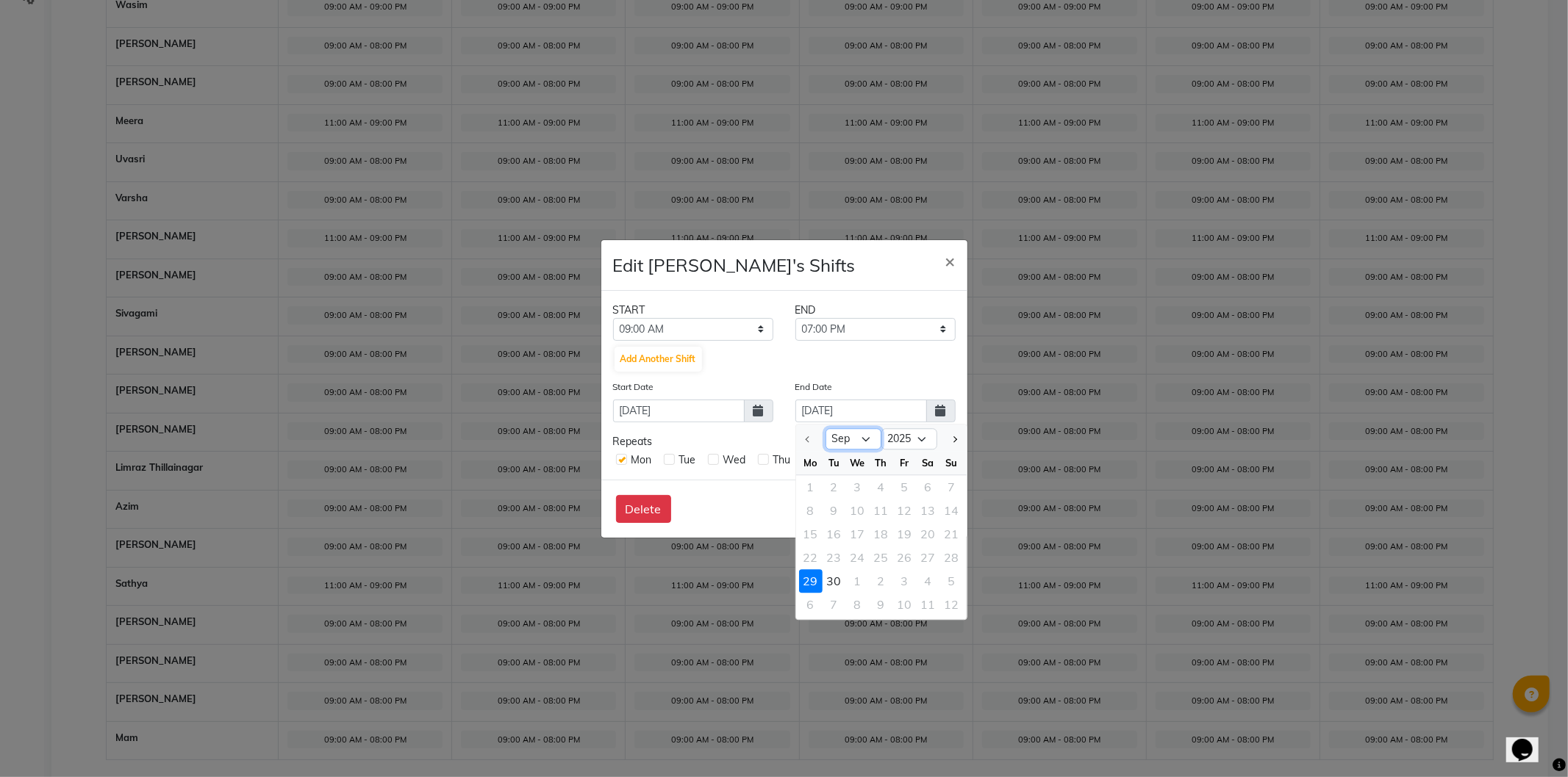
click at [864, 434] on select "Sep Oct" at bounding box center [853, 439] width 56 height 22
select select "10"
click at [826, 428] on select "Sep Oct" at bounding box center [853, 439] width 56 height 22
click at [952, 488] on div "5" at bounding box center [952, 487] width 24 height 24
type input "05-10-2025"
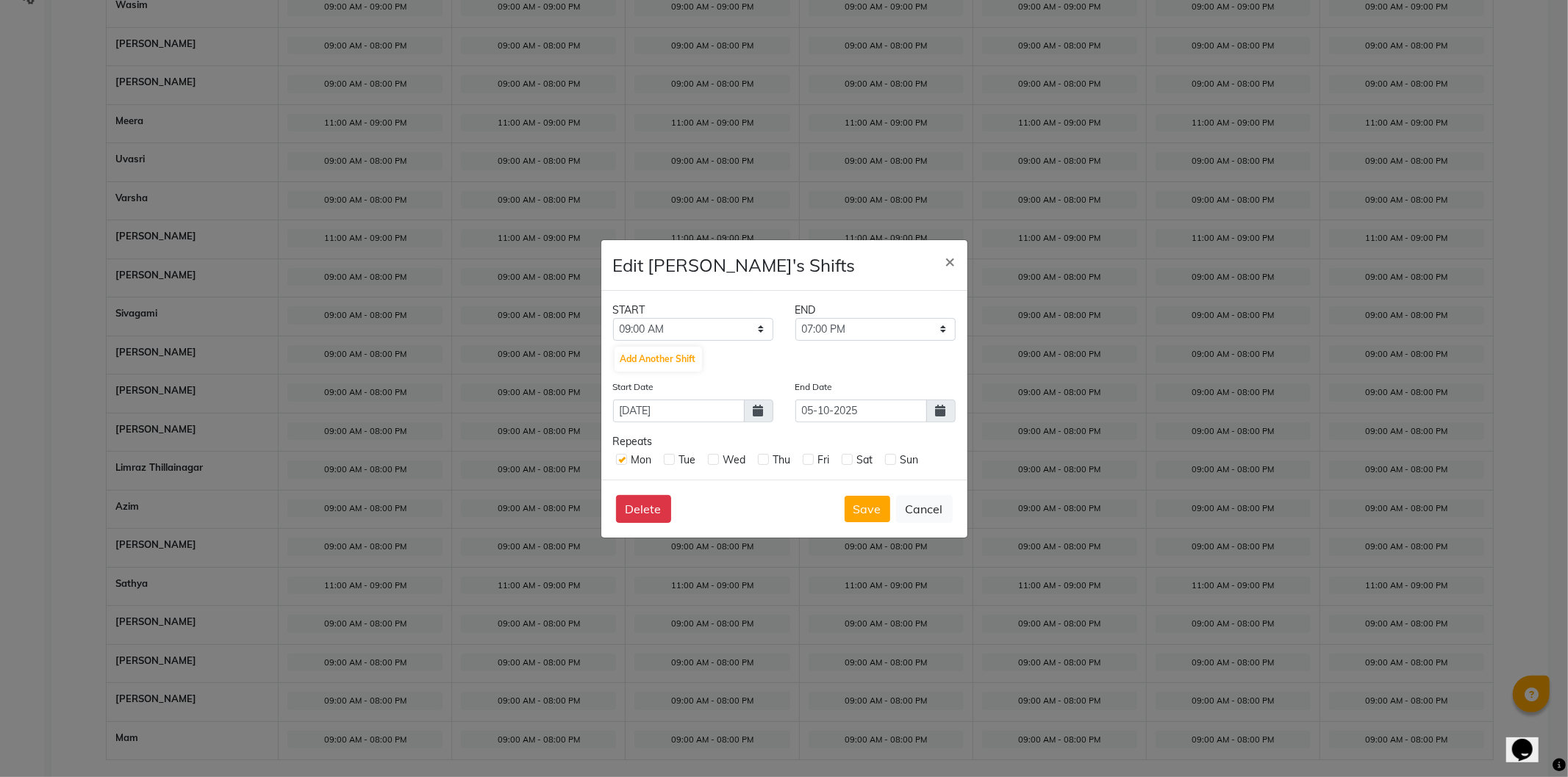
click at [676, 459] on div "Tue" at bounding box center [680, 460] width 32 height 15
click at [711, 462] on label at bounding box center [713, 459] width 11 height 11
click at [711, 462] on input "checkbox" at bounding box center [712, 459] width 9 height 9
checkbox input "true"
click at [671, 462] on label at bounding box center [669, 459] width 11 height 11
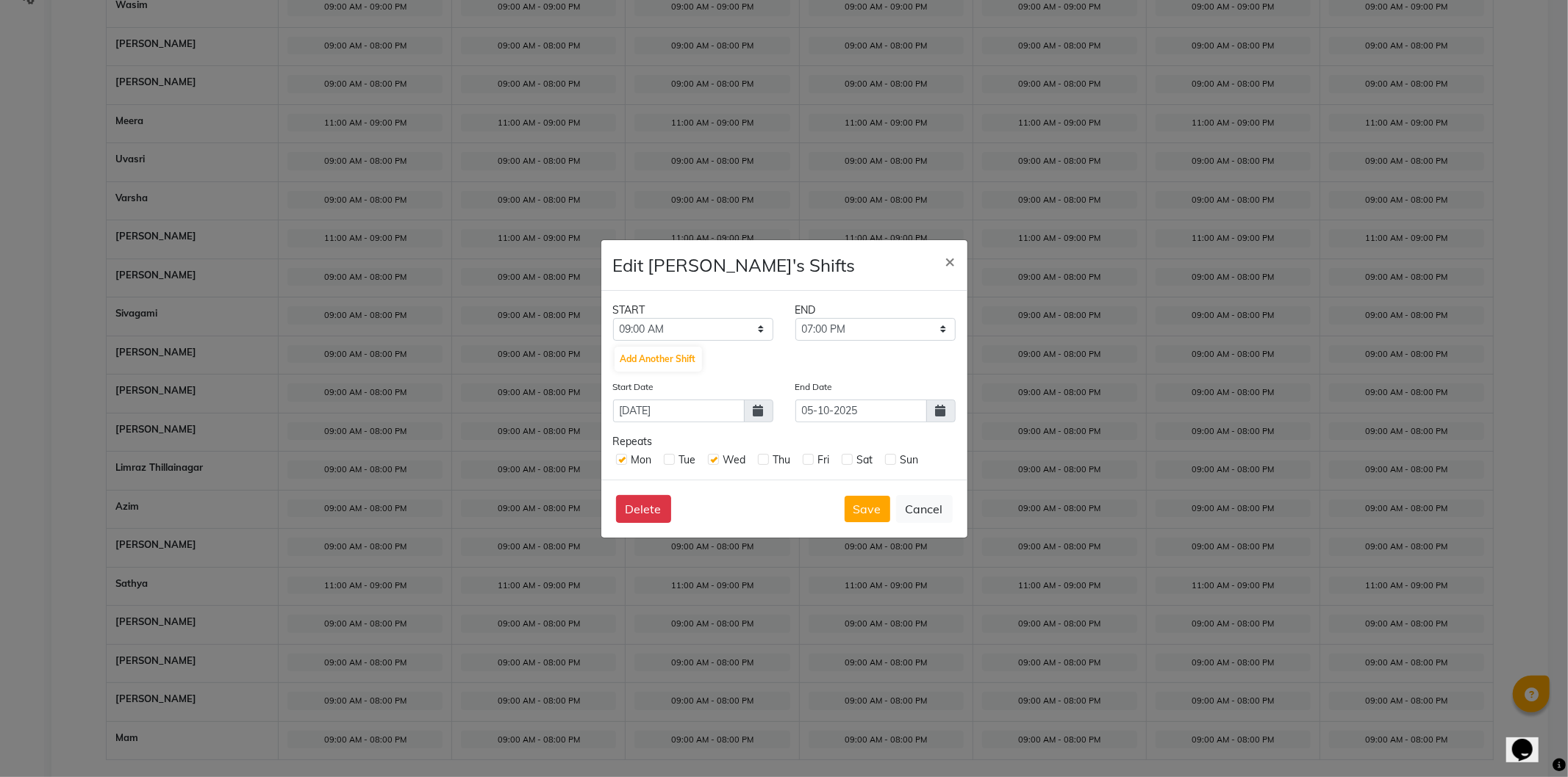
click at [671, 462] on input "checkbox" at bounding box center [668, 459] width 9 height 9
checkbox input "true"
click at [762, 463] on label at bounding box center [764, 459] width 11 height 11
click at [762, 463] on input "checkbox" at bounding box center [763, 459] width 9 height 9
checkbox input "true"
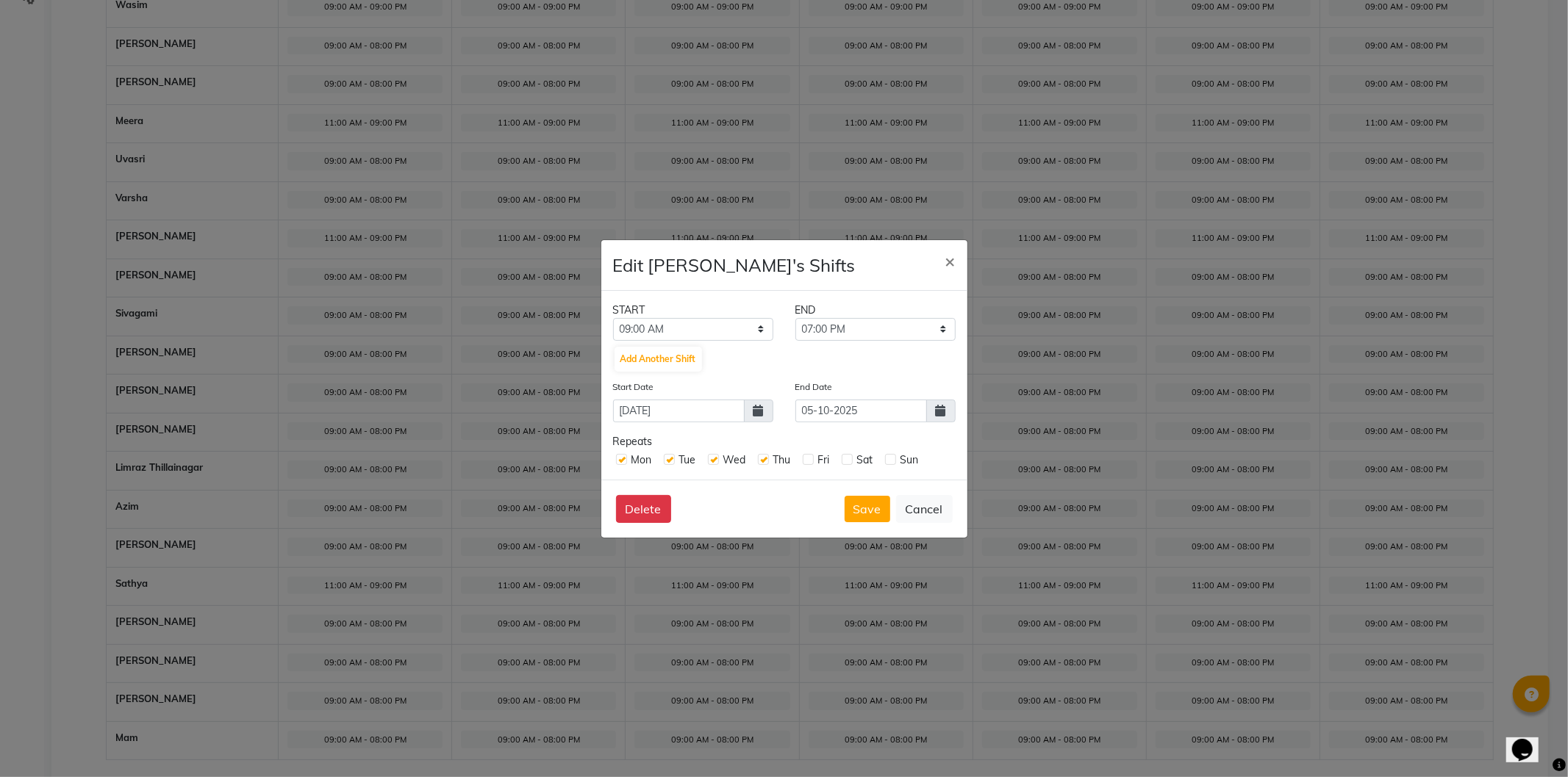
click at [807, 462] on label at bounding box center [808, 459] width 11 height 11
click at [807, 462] on input "checkbox" at bounding box center [807, 459] width 9 height 9
checkbox input "true"
click at [843, 461] on label at bounding box center [847, 459] width 11 height 11
click at [843, 461] on input "checkbox" at bounding box center [847, 459] width 9 height 9
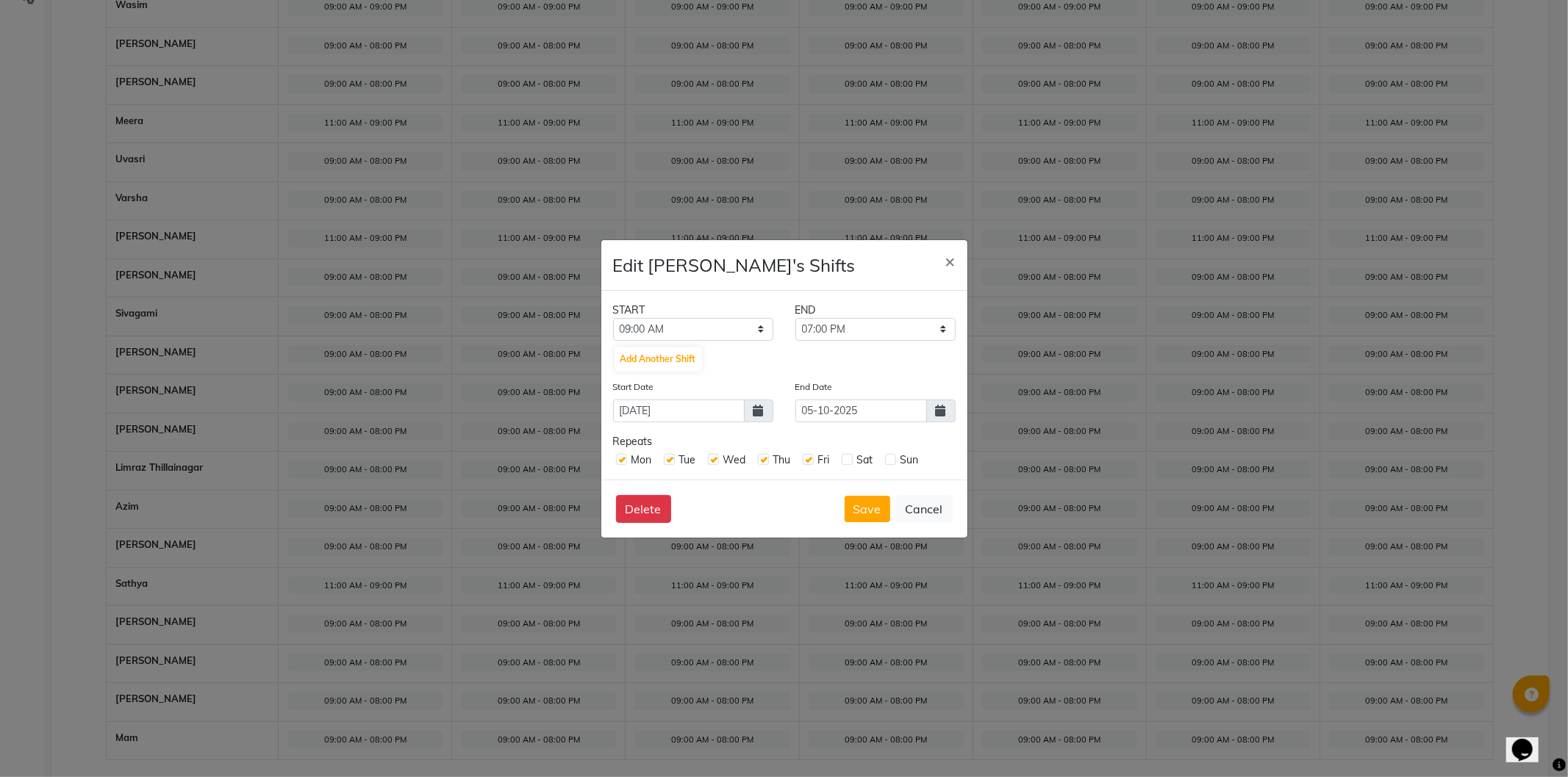
checkbox input "true"
click at [892, 460] on label at bounding box center [890, 459] width 11 height 11
click at [892, 460] on input "checkbox" at bounding box center [890, 459] width 9 height 9
checkbox input "true"
click at [877, 512] on button "Save" at bounding box center [867, 509] width 45 height 26
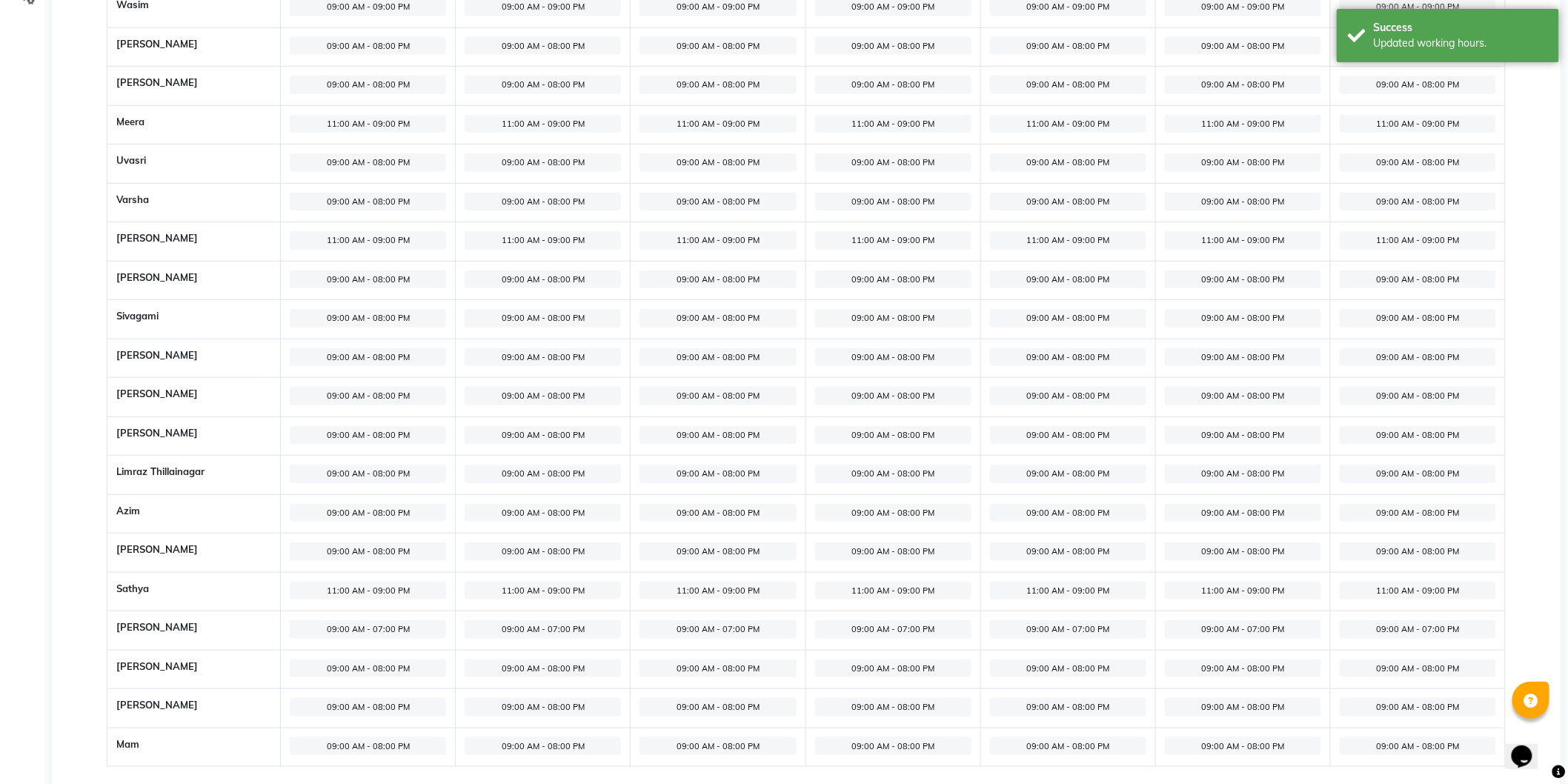
click at [380, 669] on span "09:00 AM - 08:00 PM" at bounding box center [368, 669] width 156 height 19
select select "09:00 AM"
select select "08:00 PM"
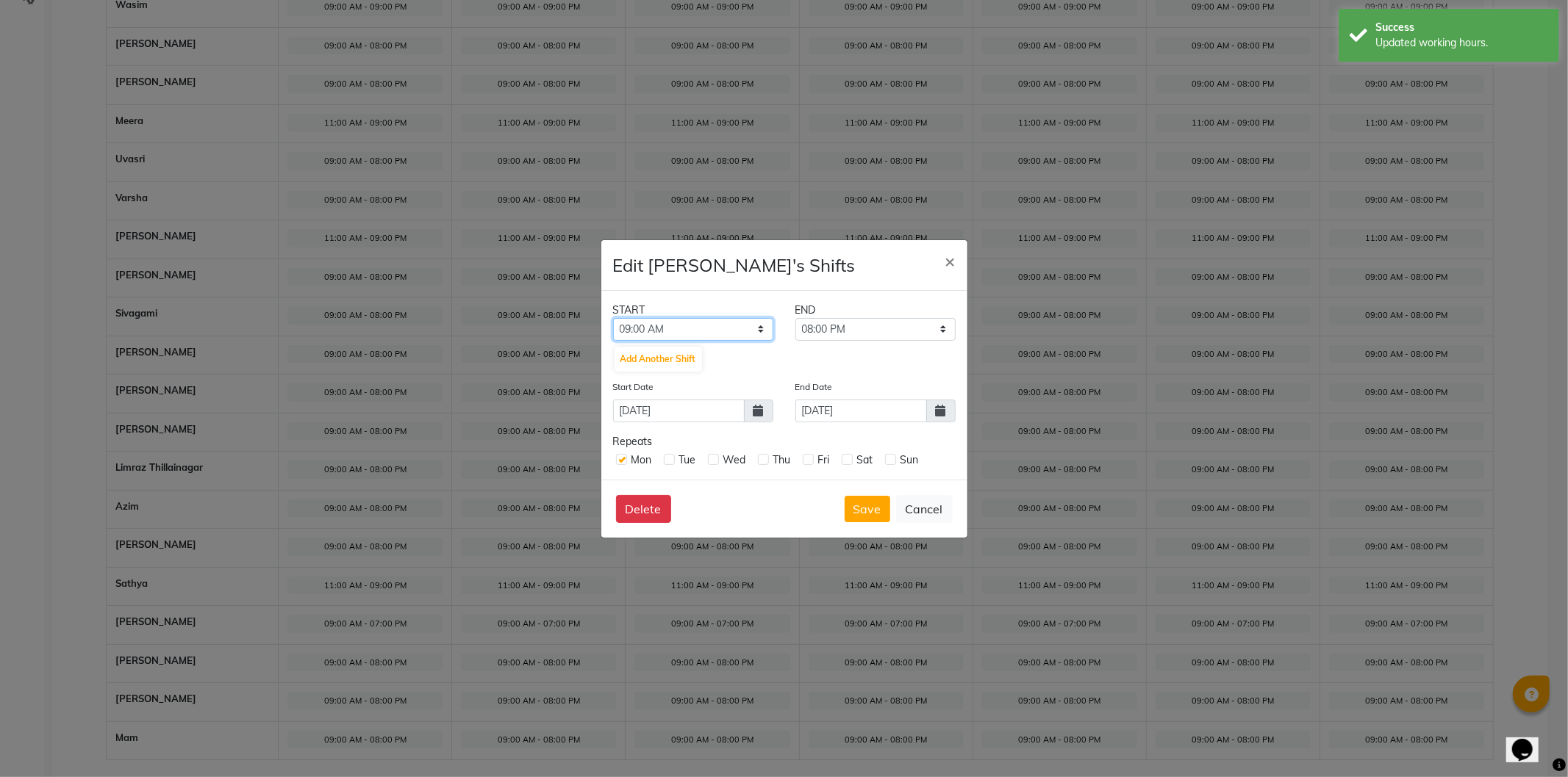
click at [739, 328] on select "12:00 AM 12:15 AM 12:30 AM 12:45 AM 01:00 AM 01:15 AM 01:30 AM 01:45 AM 02:00 A…" at bounding box center [693, 330] width 160 height 23
select select "11:00 AM"
click at [613, 318] on select "12:00 AM 12:15 AM 12:30 AM 12:45 AM 01:00 AM 01:15 AM 01:30 AM 01:45 AM 02:00 A…" at bounding box center [693, 330] width 160 height 23
click at [906, 334] on select "11:15 AM 11:30 AM 11:45 AM 12:00 PM 12:15 PM 12:30 PM 12:45 PM 01:00 PM 01:15 P…" at bounding box center [875, 330] width 160 height 23
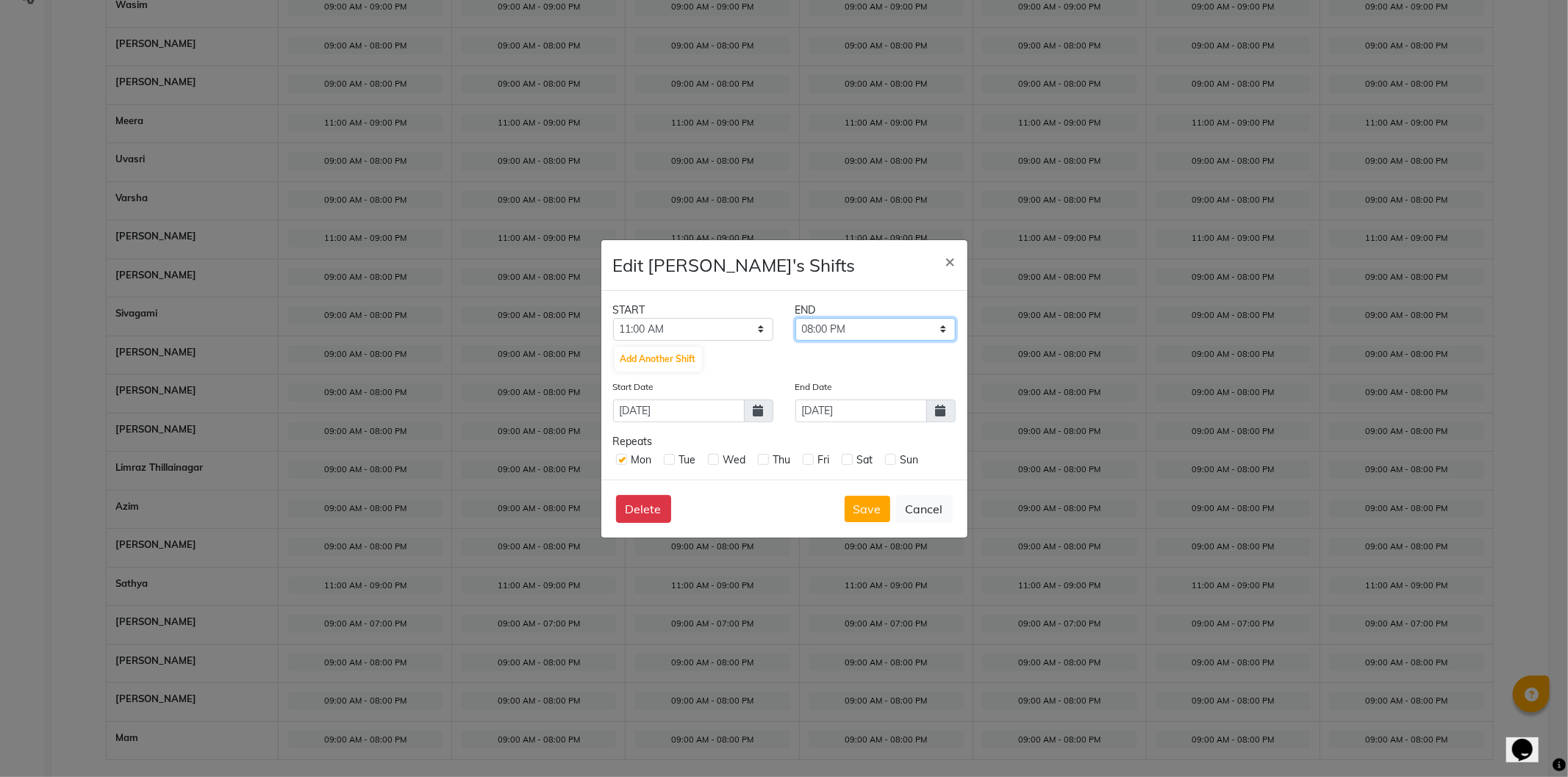
select select "09:00 PM"
click at [795, 318] on select "11:15 AM 11:30 AM 11:45 AM 12:00 PM 12:15 PM 12:30 PM 12:45 PM 01:00 PM 01:15 P…" at bounding box center [875, 330] width 160 height 23
click at [939, 415] on icon at bounding box center [940, 410] width 10 height 12
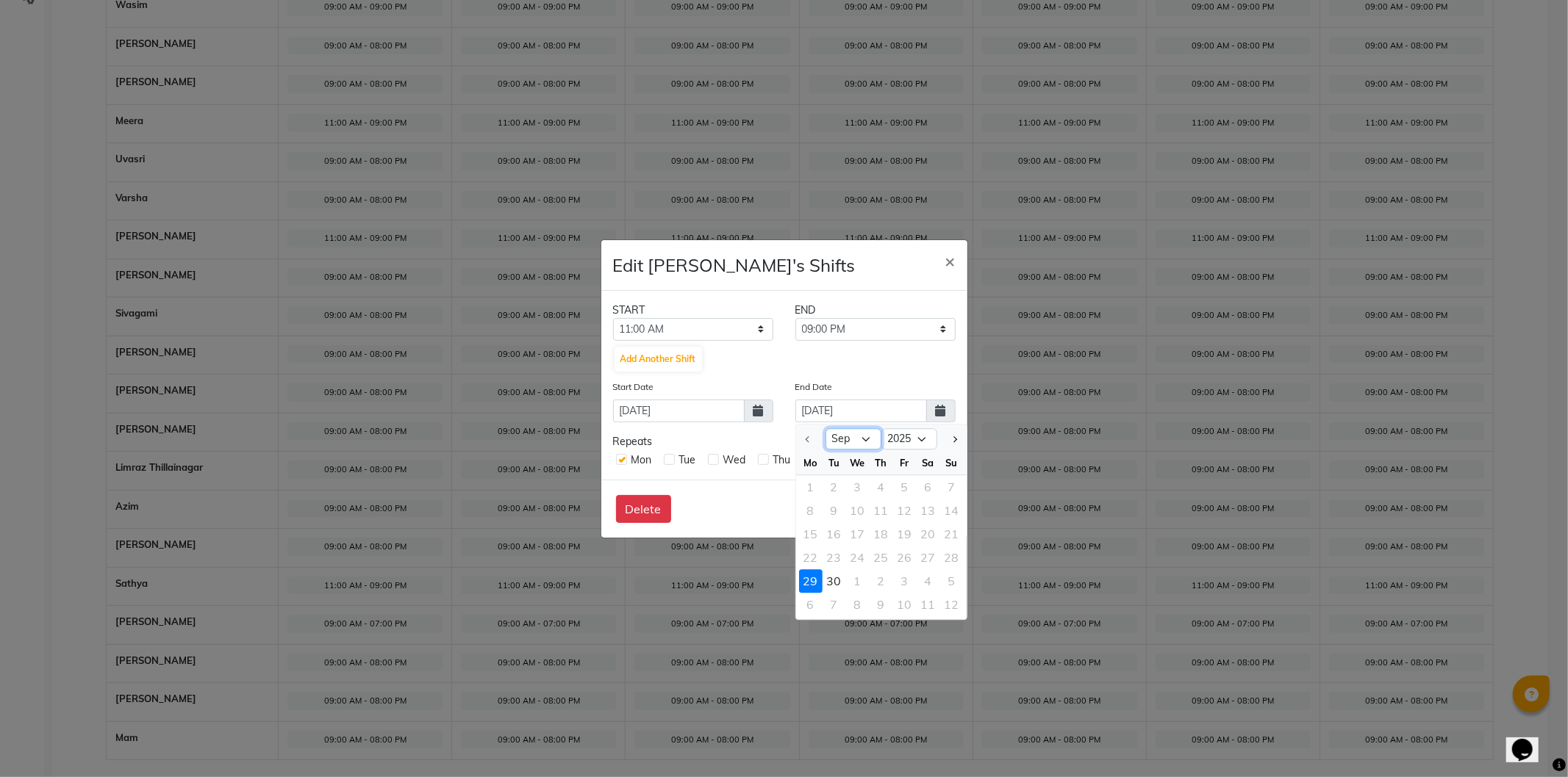
click at [860, 437] on select "Sep Oct" at bounding box center [853, 439] width 56 height 22
select select "10"
click at [826, 428] on select "Sep Oct" at bounding box center [853, 439] width 56 height 22
click at [951, 486] on div "5" at bounding box center [952, 487] width 24 height 24
type input "05-10-2025"
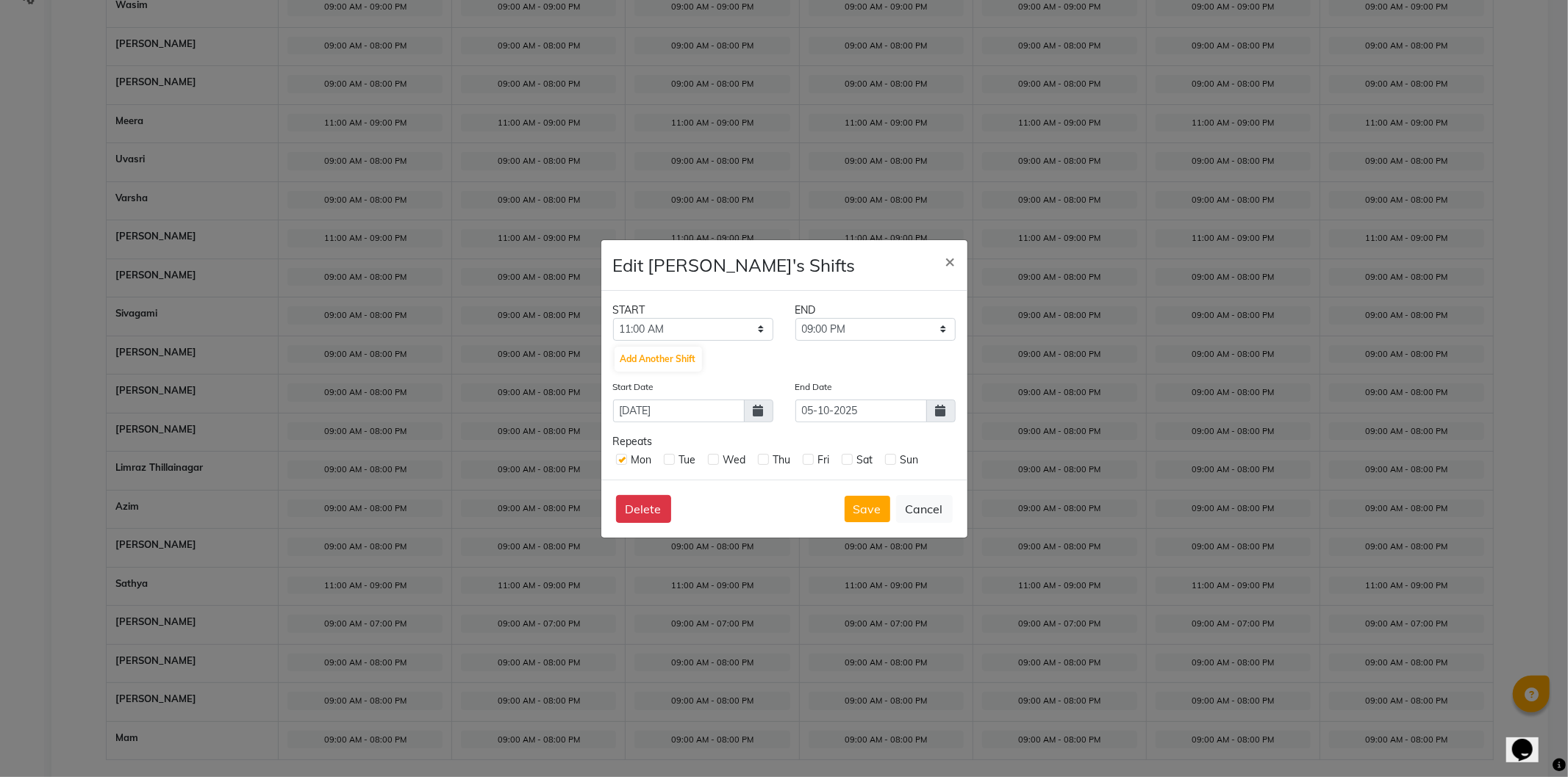
click at [667, 465] on div "Tue" at bounding box center [680, 460] width 32 height 15
click at [664, 459] on label at bounding box center [669, 459] width 11 height 11
click at [664, 459] on input "checkbox" at bounding box center [668, 459] width 9 height 9
checkbox input "true"
click at [719, 464] on div "Wed" at bounding box center [727, 460] width 38 height 15
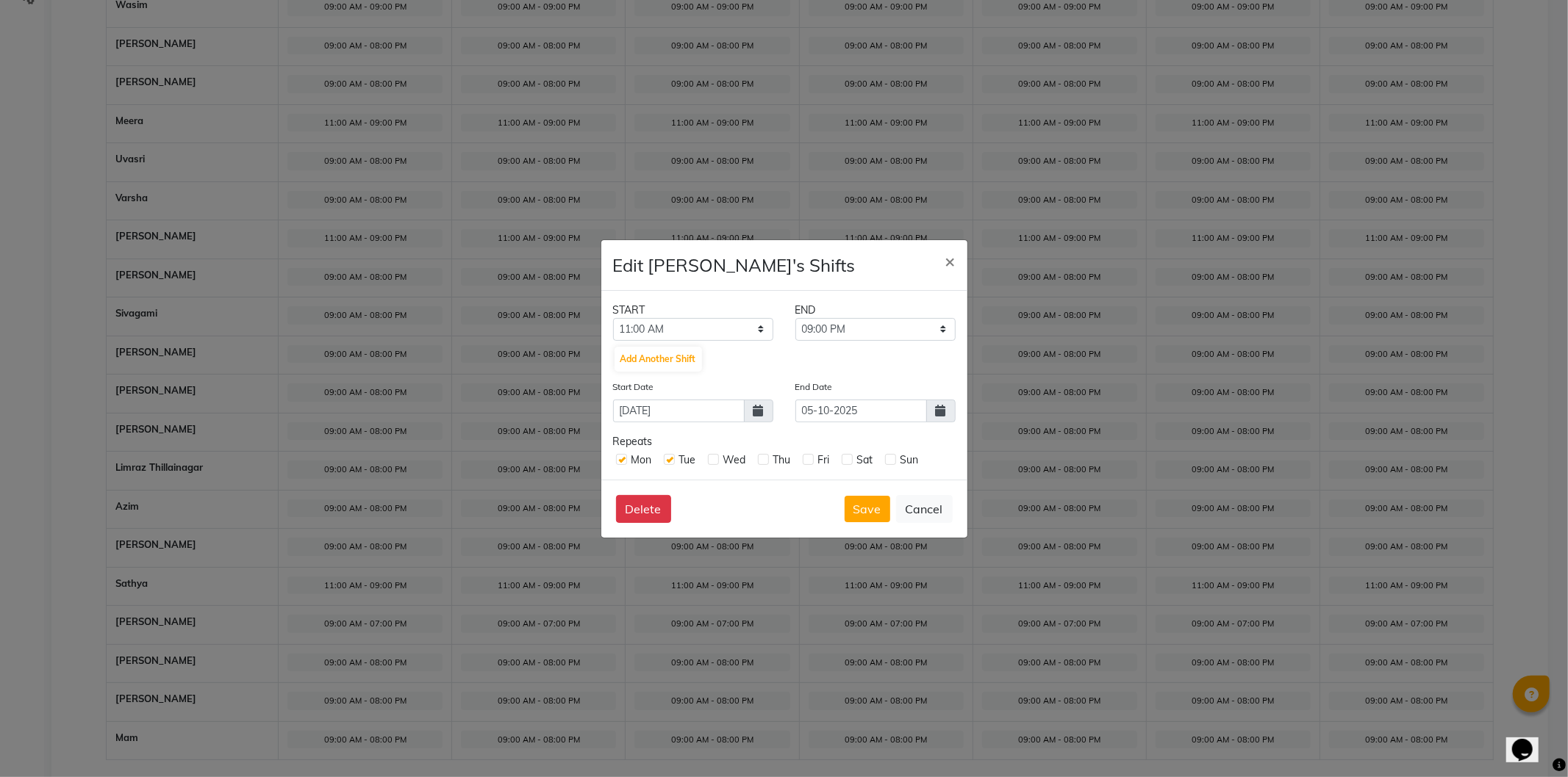
click at [711, 464] on label at bounding box center [713, 459] width 11 height 11
click at [711, 463] on input "checkbox" at bounding box center [712, 459] width 9 height 9
checkbox input "true"
click at [763, 460] on label at bounding box center [764, 459] width 11 height 11
click at [763, 460] on input "checkbox" at bounding box center [763, 459] width 9 height 9
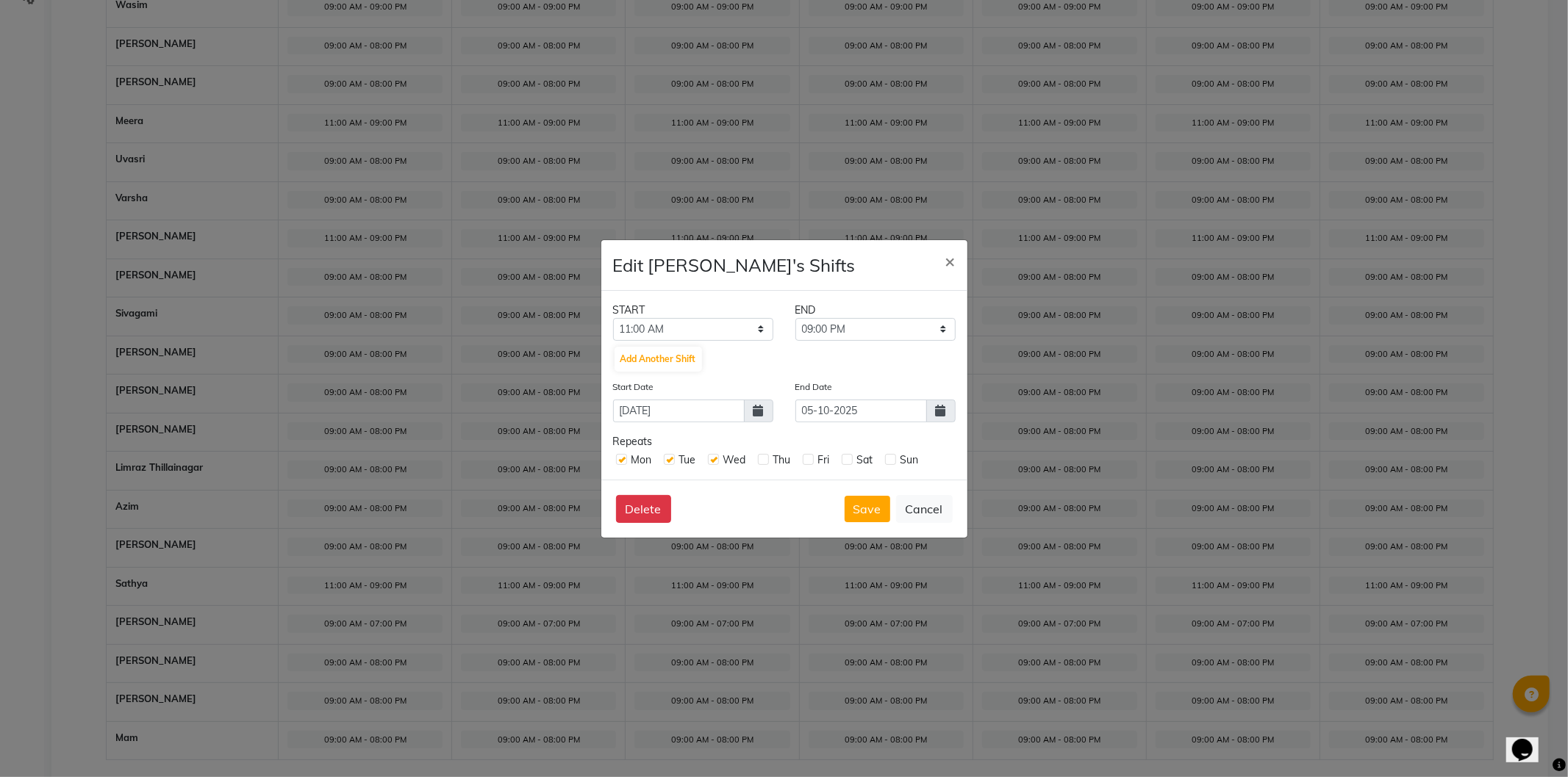
checkbox input "true"
click at [807, 459] on label at bounding box center [808, 459] width 11 height 11
click at [807, 459] on input "checkbox" at bounding box center [807, 459] width 9 height 9
checkbox input "true"
click at [847, 461] on label at bounding box center [847, 459] width 11 height 11
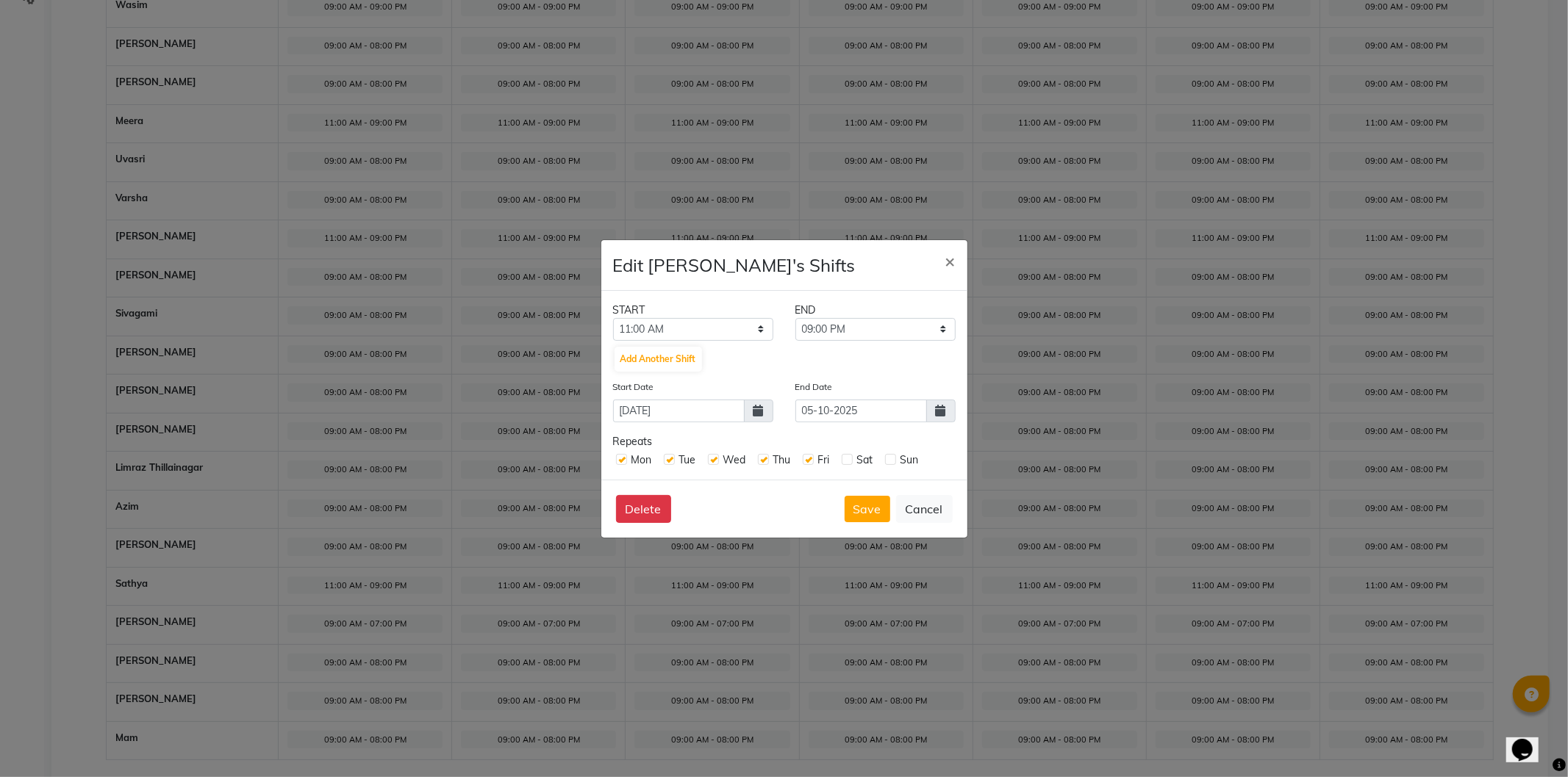
click at [847, 461] on input "checkbox" at bounding box center [847, 459] width 9 height 9
checkbox input "true"
click at [887, 459] on label at bounding box center [890, 459] width 11 height 11
click at [887, 459] on input "checkbox" at bounding box center [890, 459] width 9 height 9
checkbox input "true"
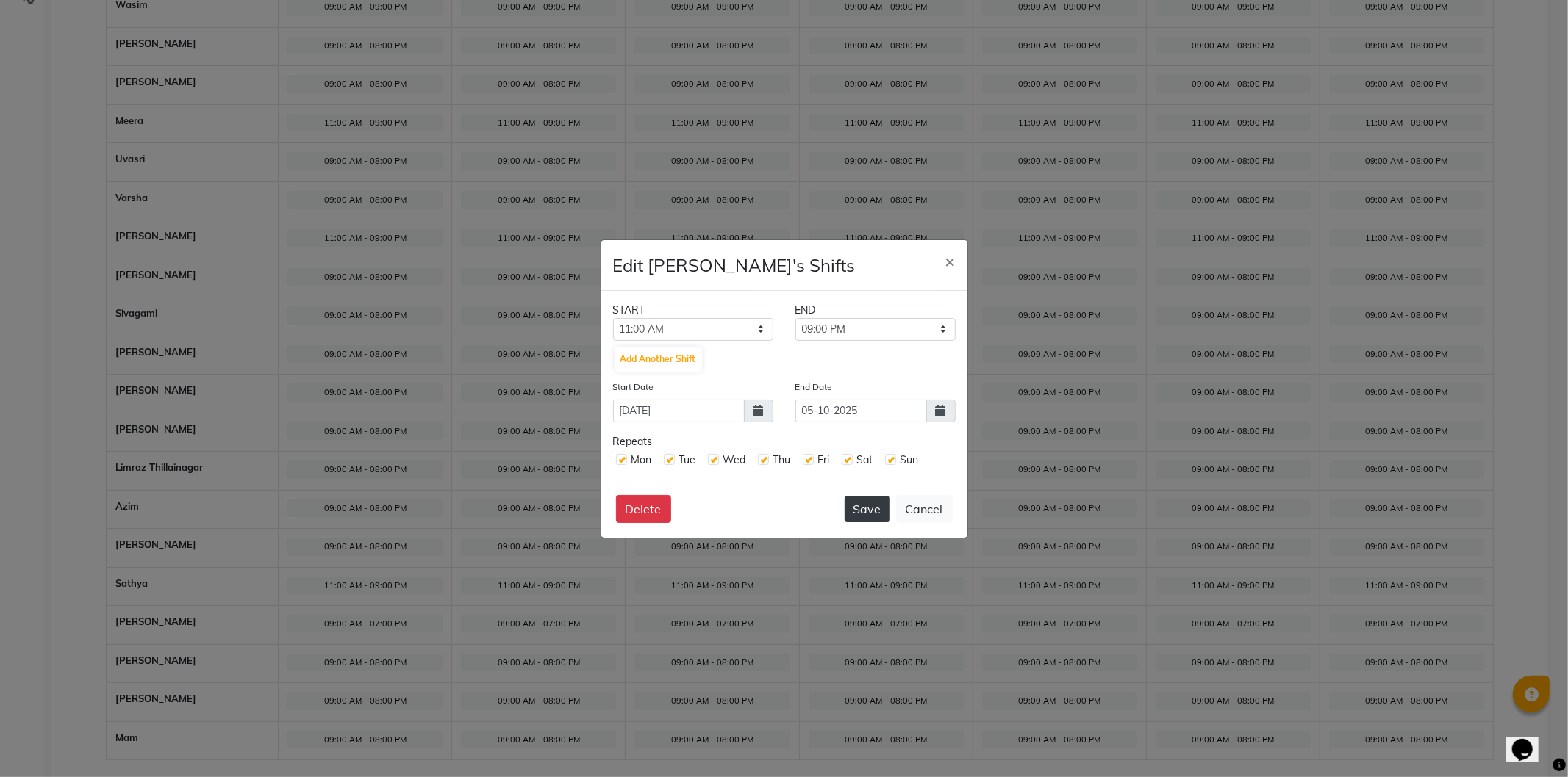
click at [873, 499] on button "Save" at bounding box center [867, 509] width 45 height 26
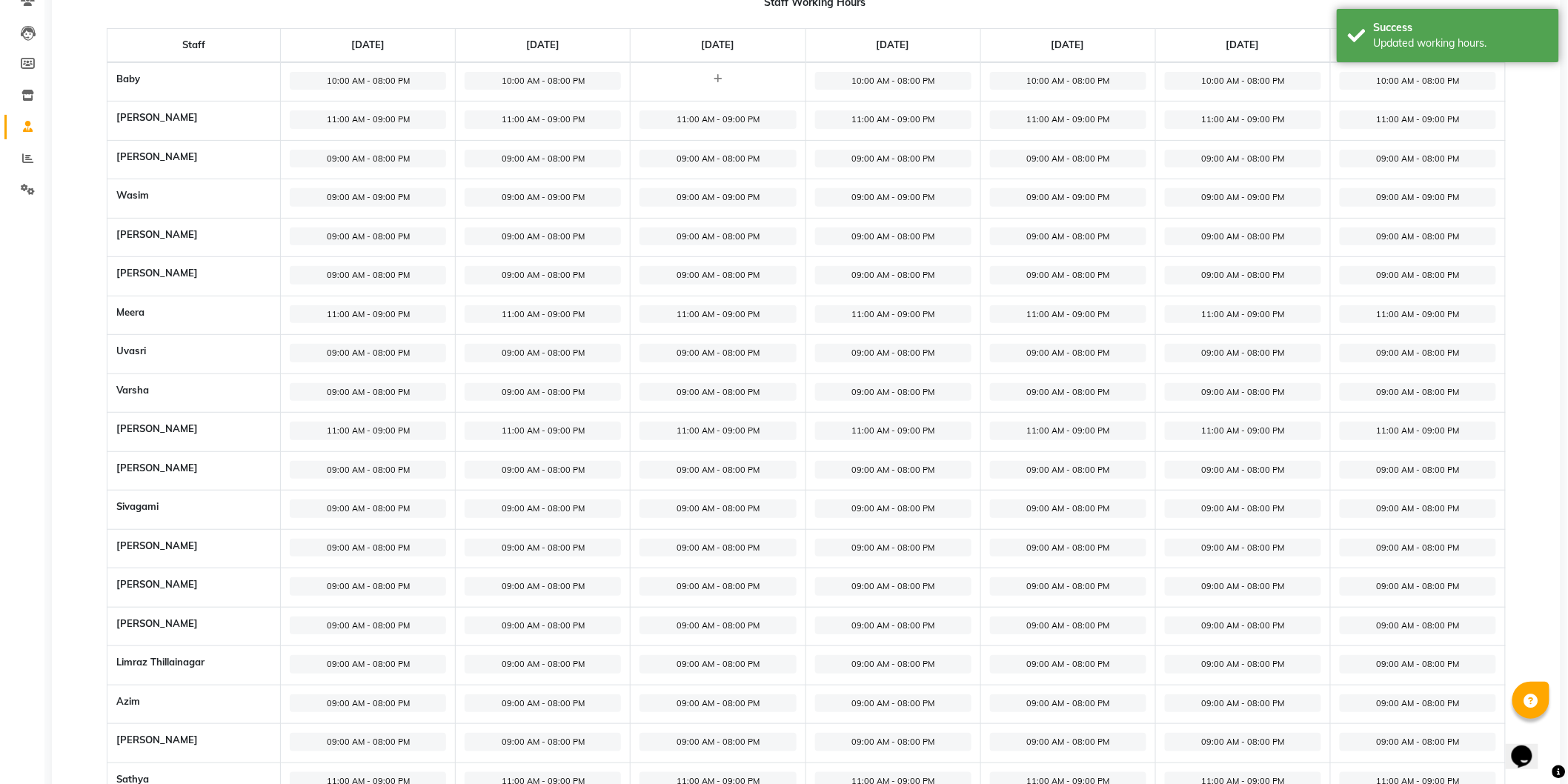
scroll to position [0, 0]
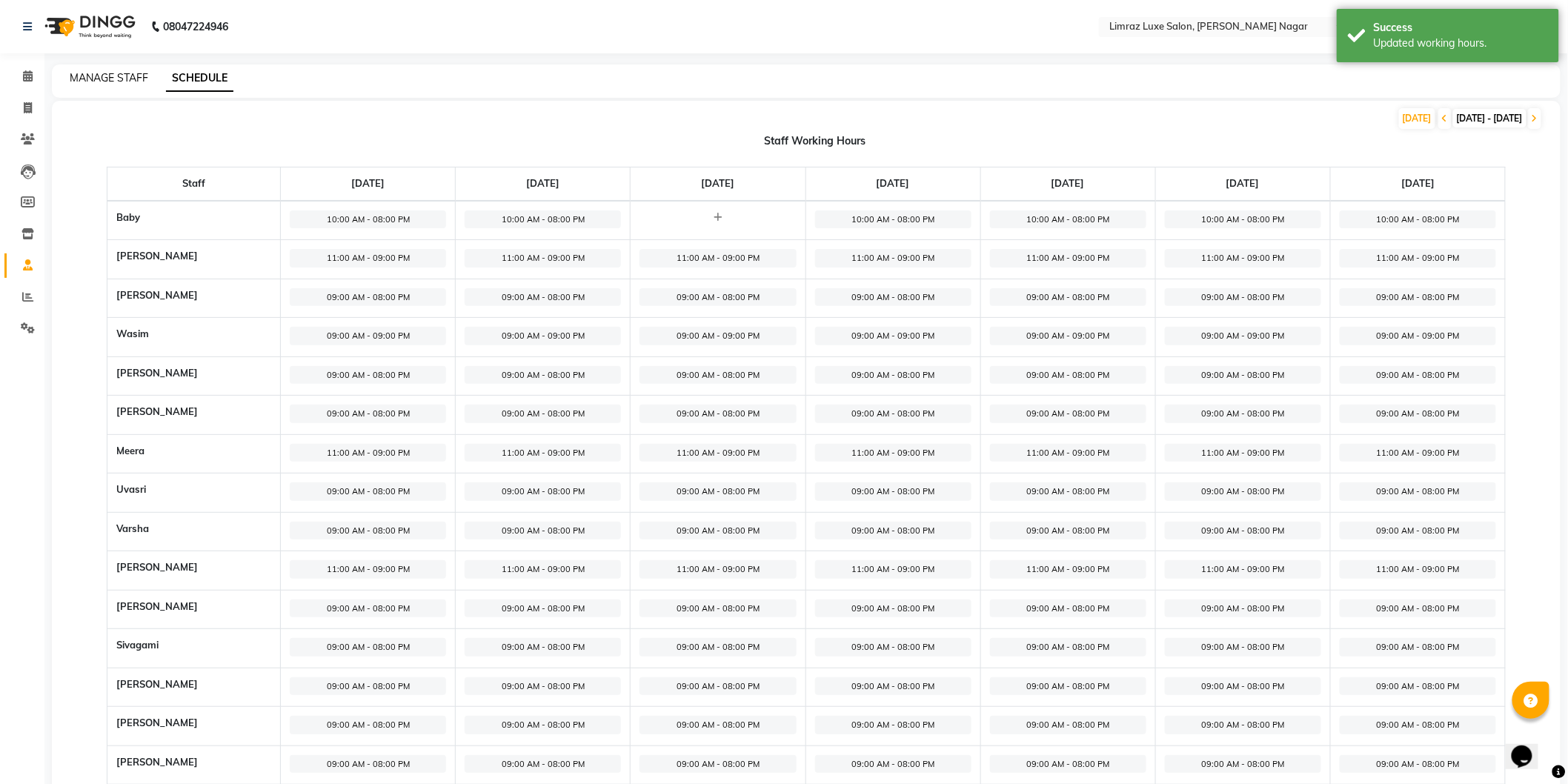
click at [95, 75] on link "MANAGE STAFF" at bounding box center [109, 77] width 79 height 13
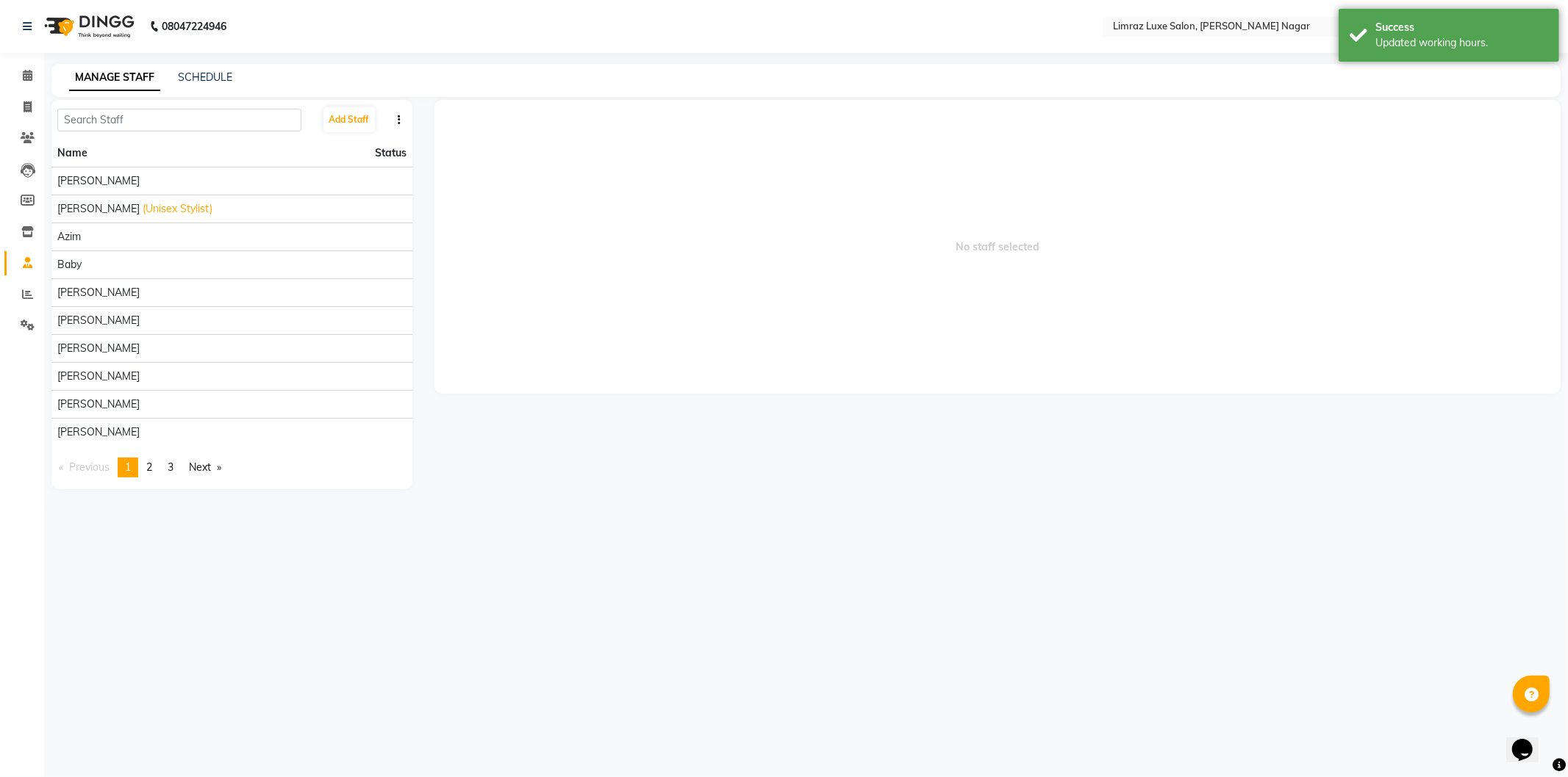
click at [400, 117] on icon "button" at bounding box center [399, 119] width 3 height 10
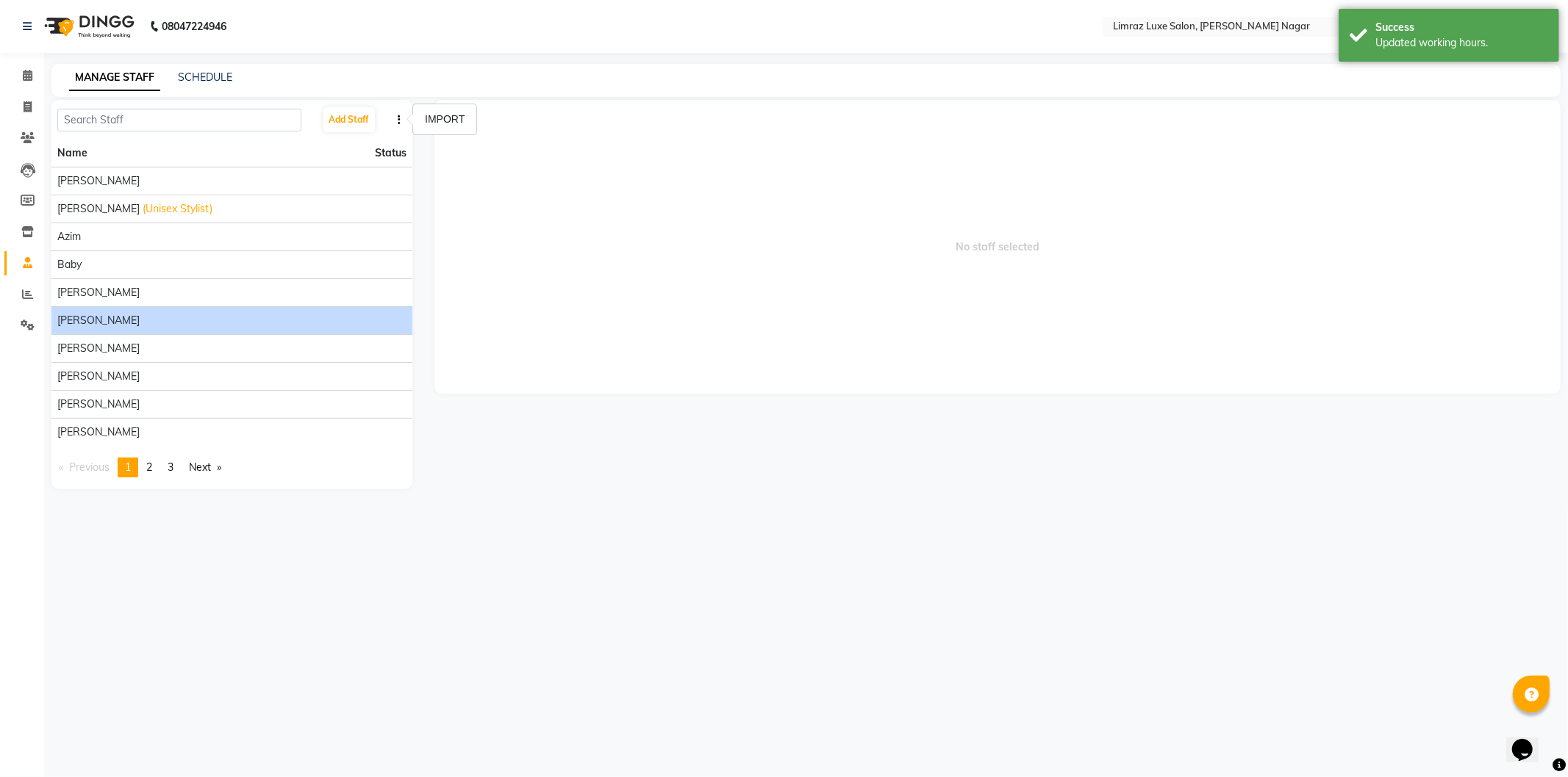
click at [96, 310] on li "[PERSON_NAME]" at bounding box center [232, 320] width 361 height 28
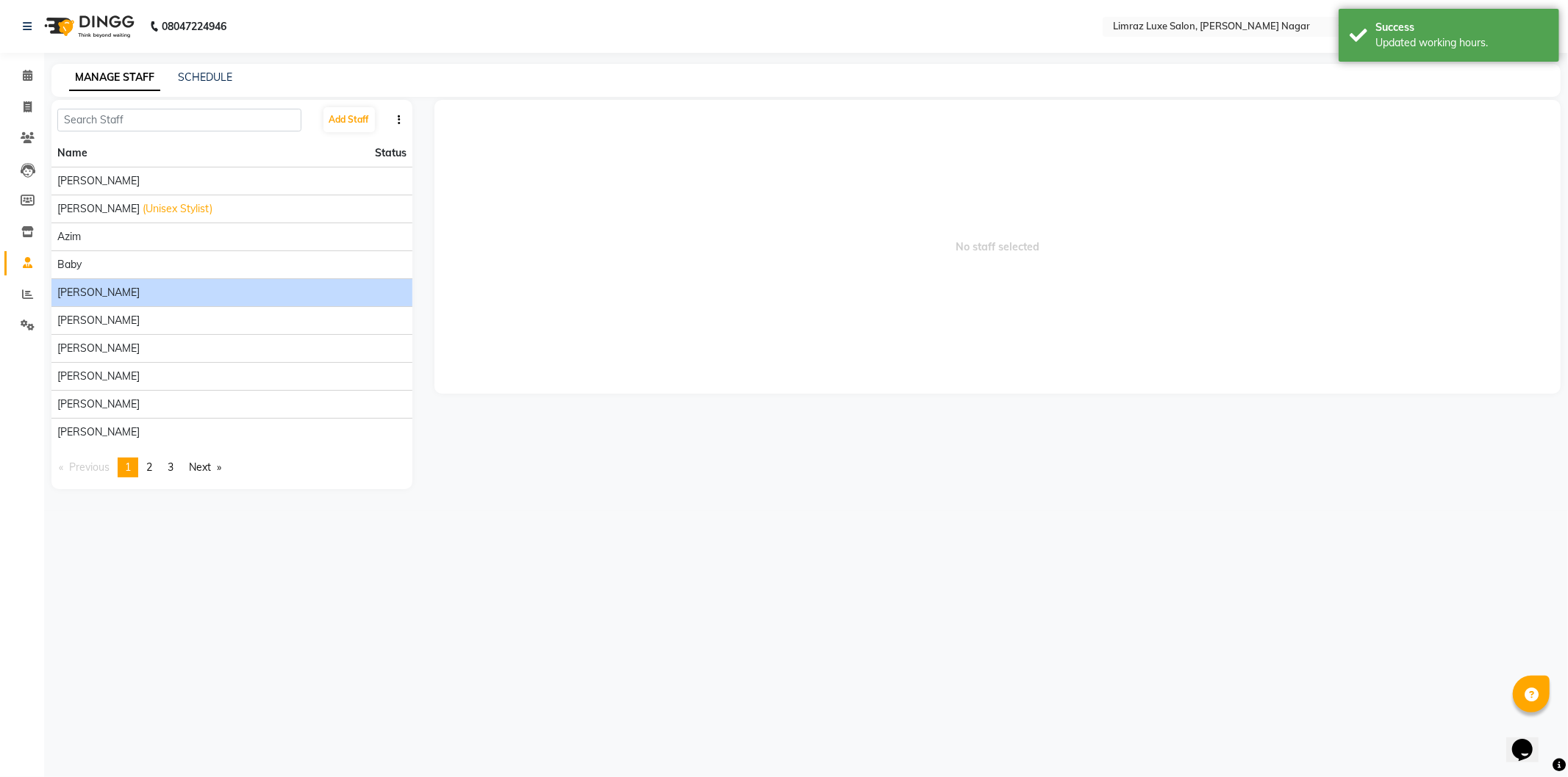
drag, startPoint x: 212, startPoint y: 321, endPoint x: 145, endPoint y: 290, distance: 73.8
click at [145, 290] on div "[PERSON_NAME]" at bounding box center [232, 293] width 349 height 15
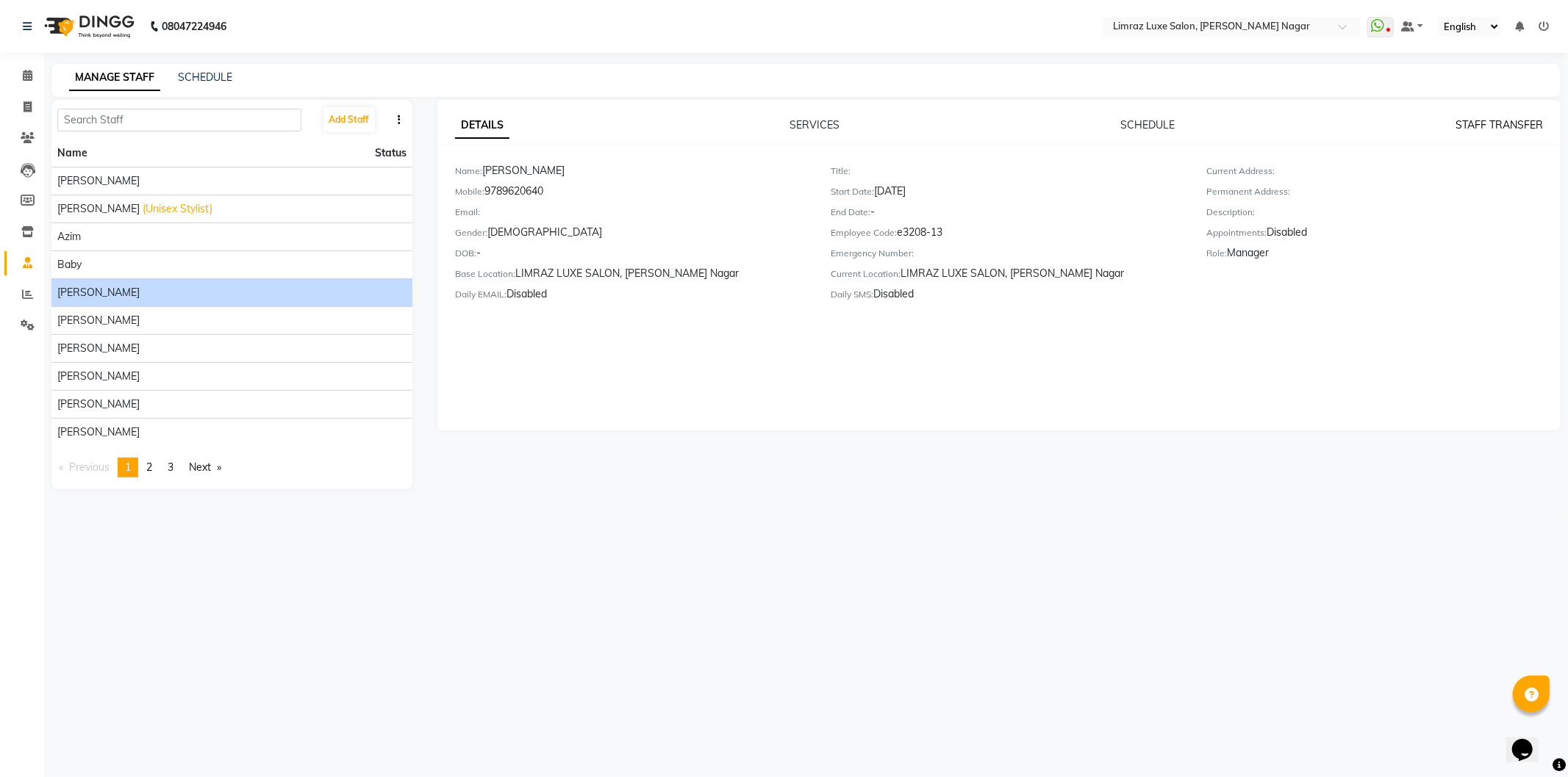
click at [1497, 125] on link "STAFF TRANSFER" at bounding box center [1500, 124] width 87 height 13
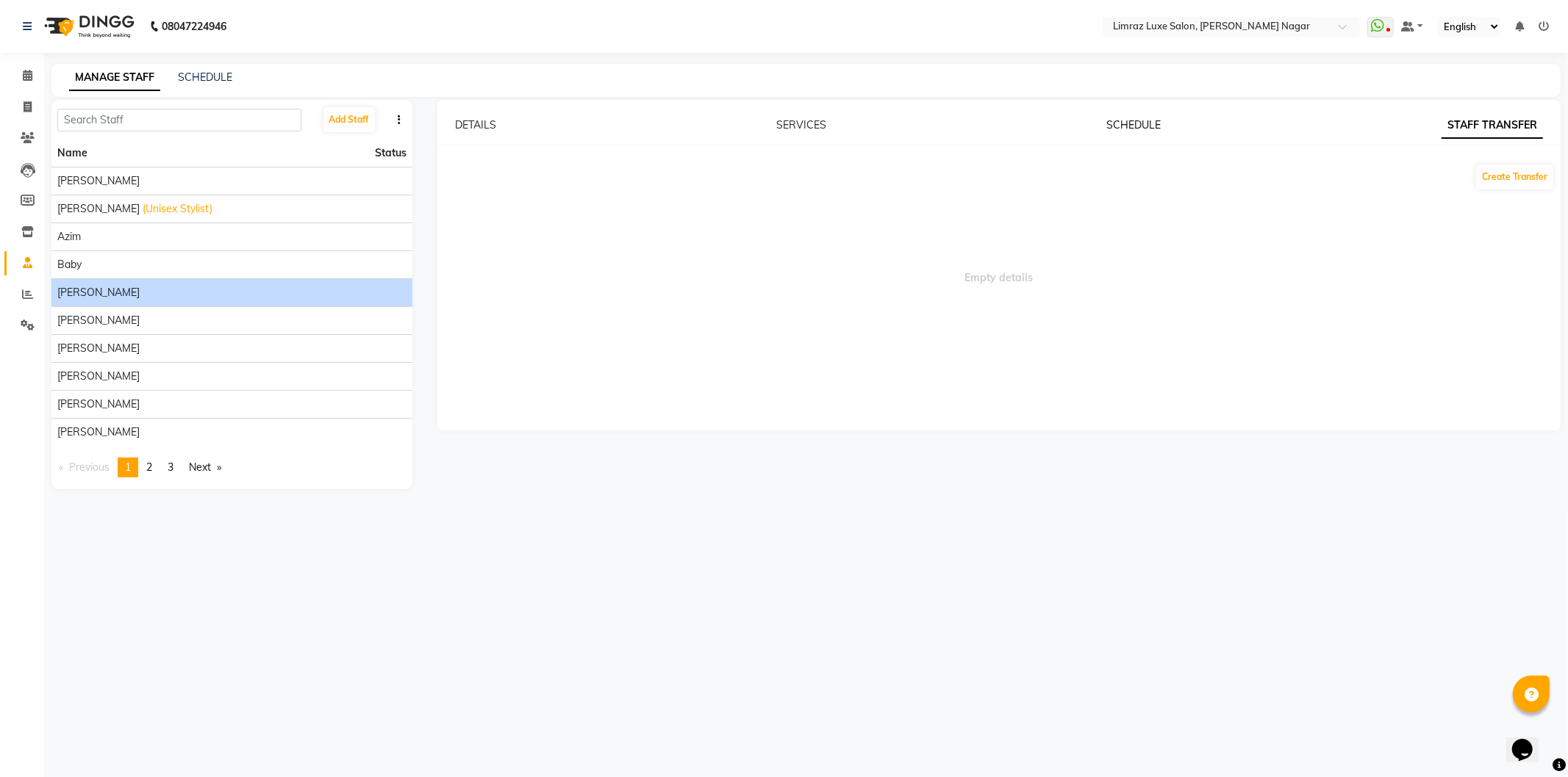
click at [1143, 121] on link "SCHEDULE" at bounding box center [1134, 124] width 54 height 13
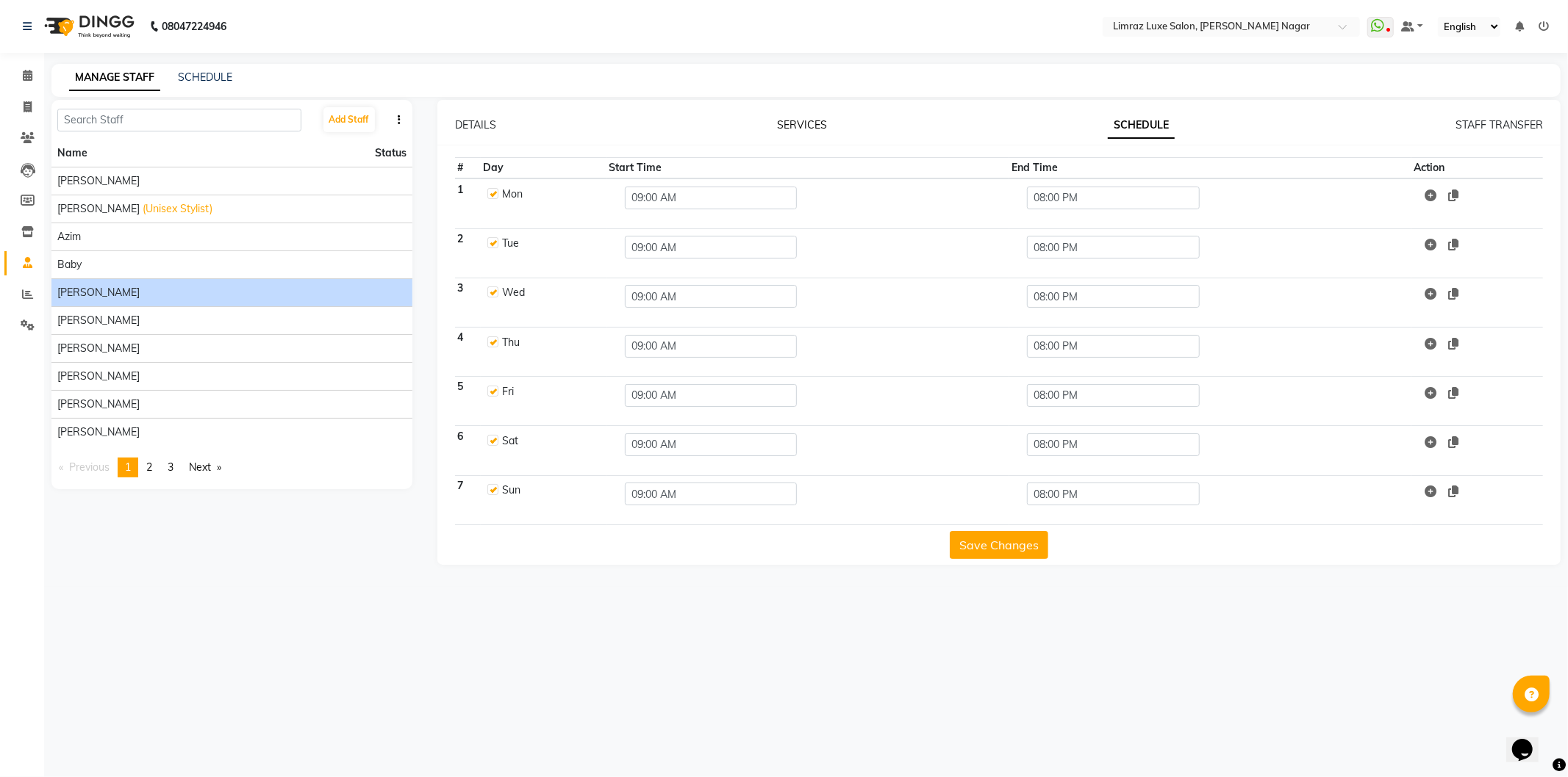
click at [807, 121] on link "SERVICES" at bounding box center [801, 124] width 50 height 13
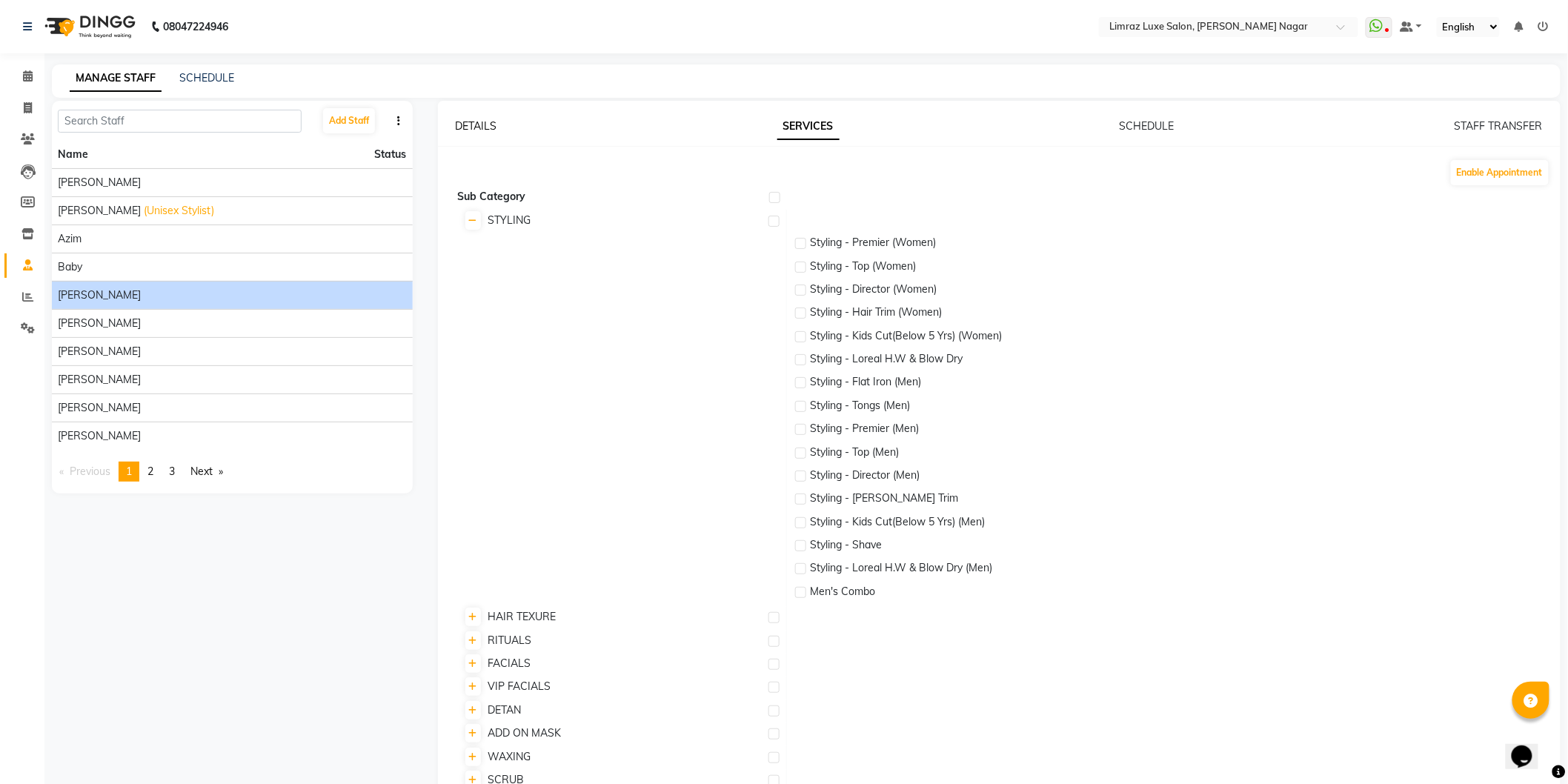
click at [478, 122] on link "DETAILS" at bounding box center [477, 125] width 42 height 13
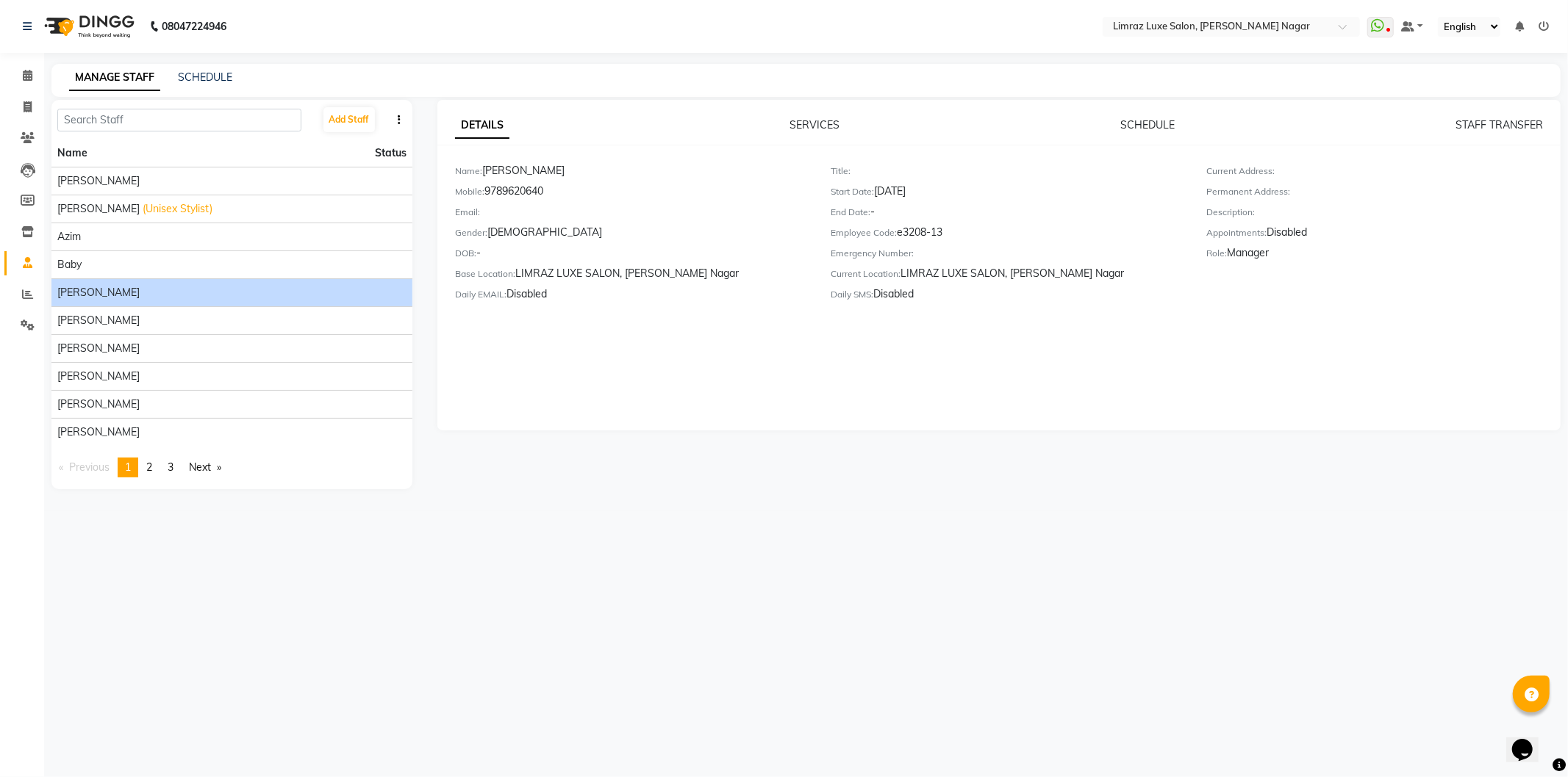
click at [920, 226] on div "Employee Code: e3208-13" at bounding box center [1007, 235] width 354 height 21
click at [921, 226] on div "Employee Code: e3208-13" at bounding box center [1007, 235] width 354 height 21
click at [906, 297] on div "Daily SMS: Disabled" at bounding box center [1007, 297] width 354 height 21
click at [1222, 341] on div "DETAILS SERVICES SCHEDULE STAFF TRANSFER Name: [PERSON_NAME] Mobile: [PHONE_NUM…" at bounding box center [999, 265] width 1124 height 331
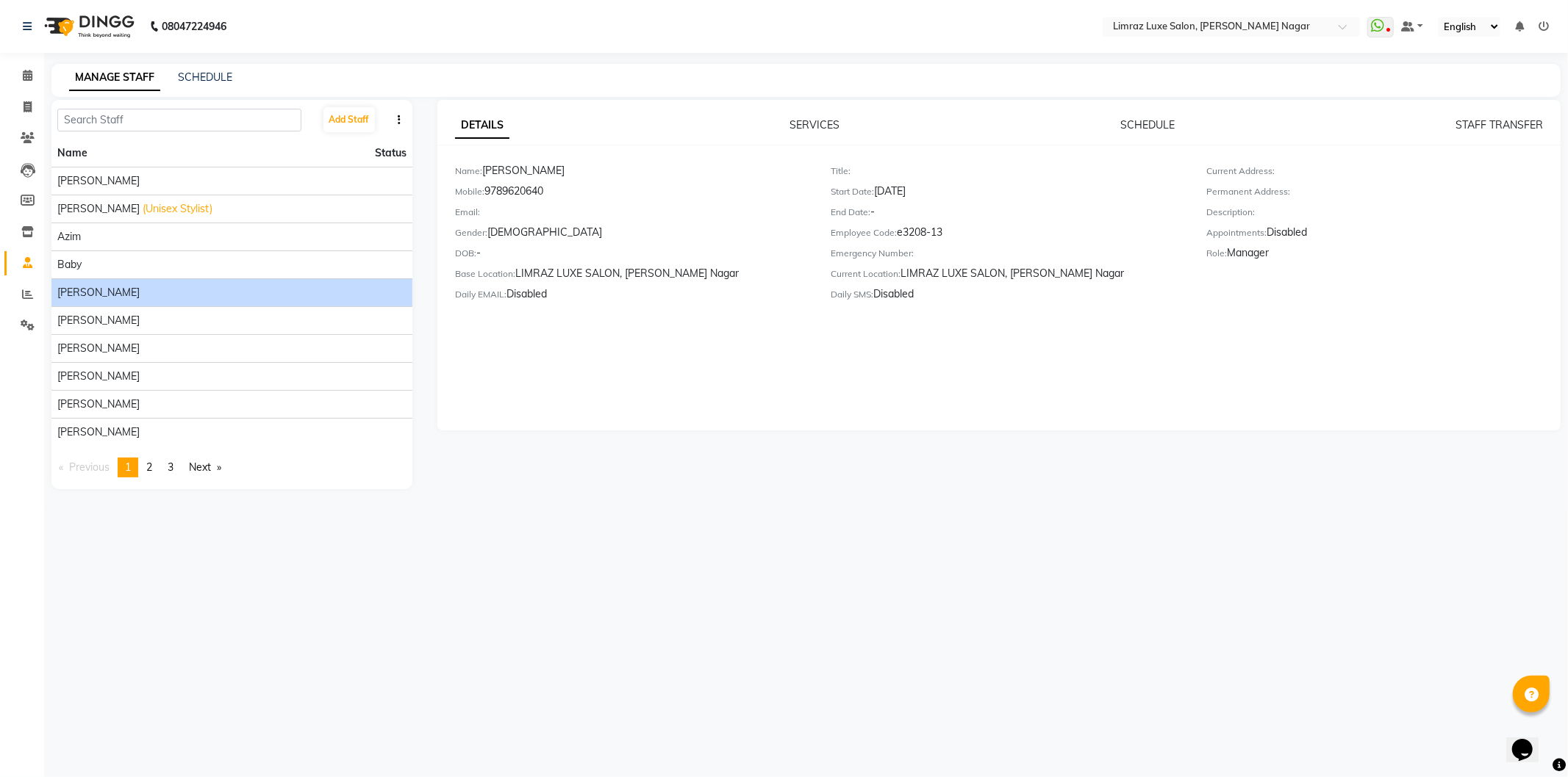
click at [1253, 252] on div "Role: Manager" at bounding box center [1384, 255] width 354 height 21
click at [221, 258] on div "Baby" at bounding box center [232, 265] width 349 height 15
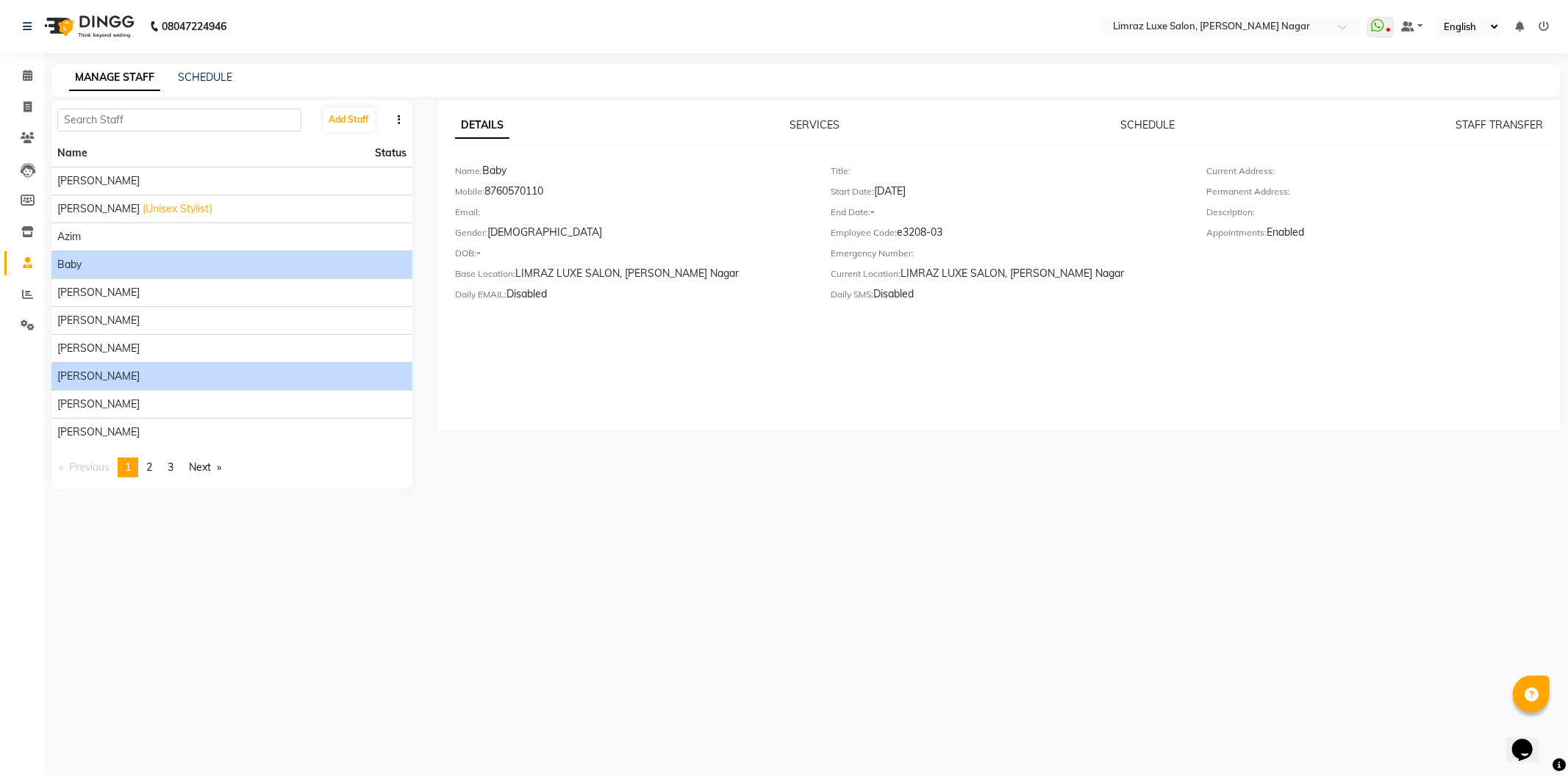
click at [184, 372] on div "[PERSON_NAME]" at bounding box center [232, 377] width 349 height 15
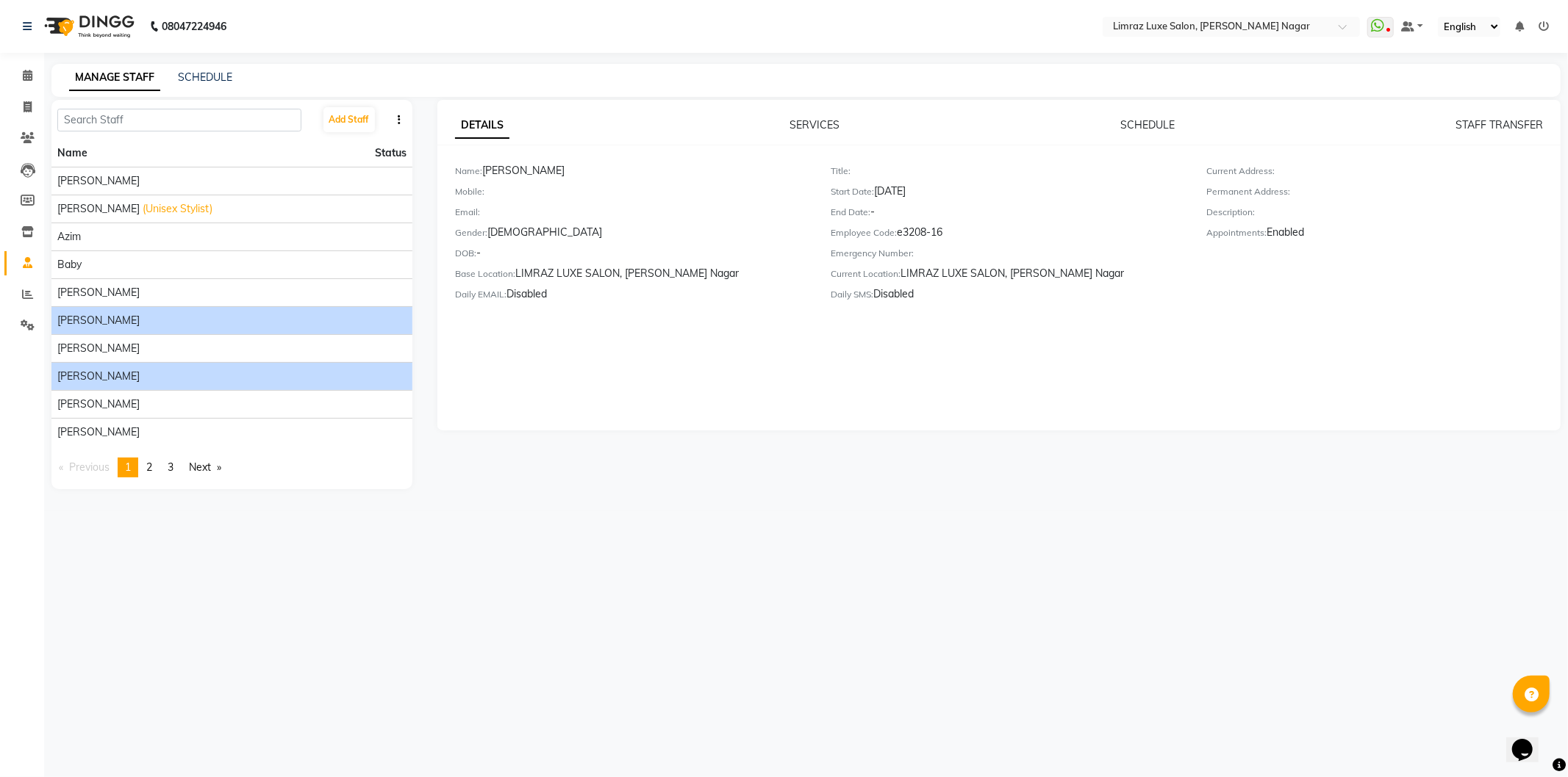
click at [202, 331] on li "[PERSON_NAME]" at bounding box center [232, 320] width 361 height 28
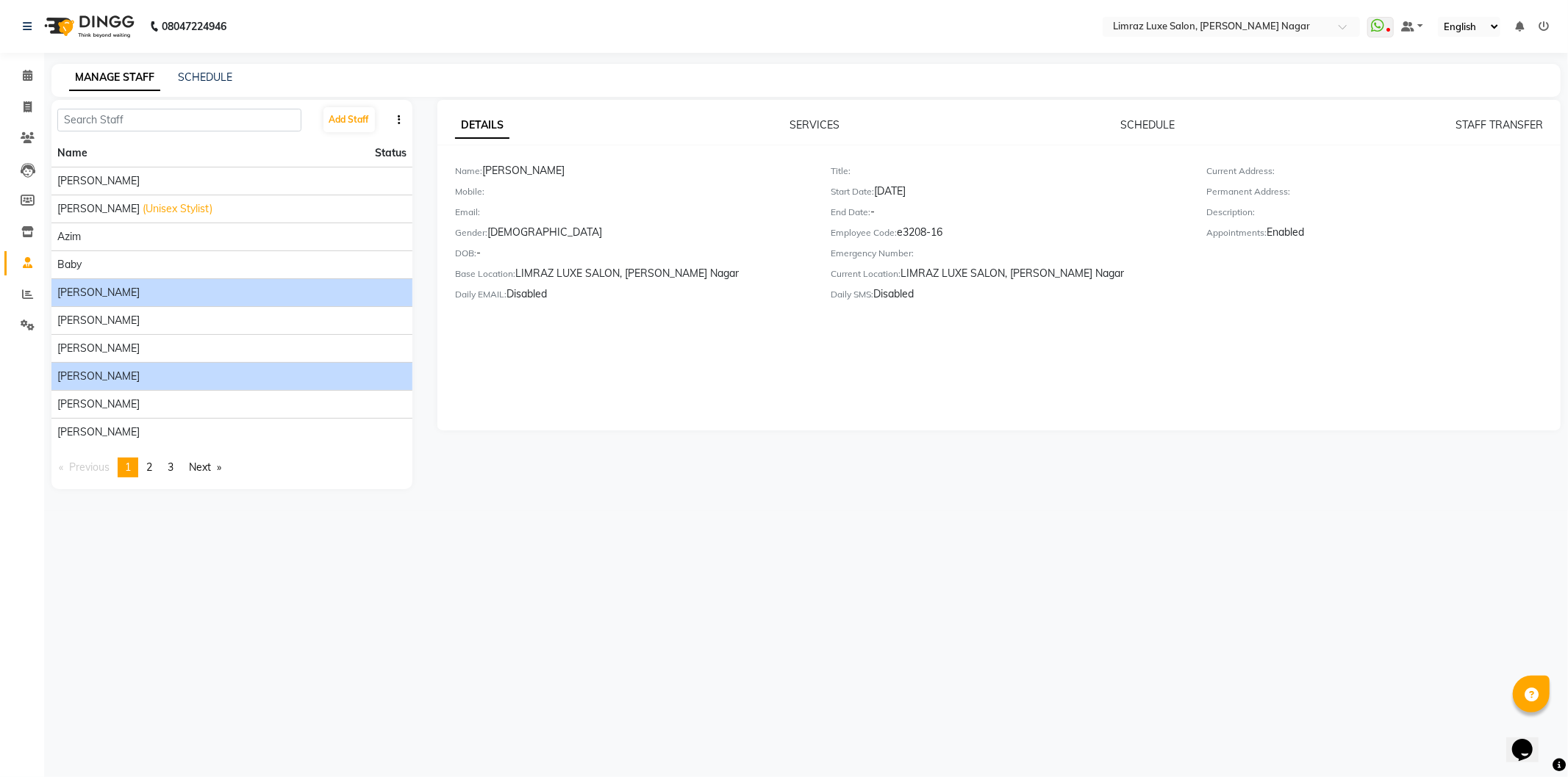
click at [236, 279] on li "[PERSON_NAME]" at bounding box center [232, 292] width 361 height 28
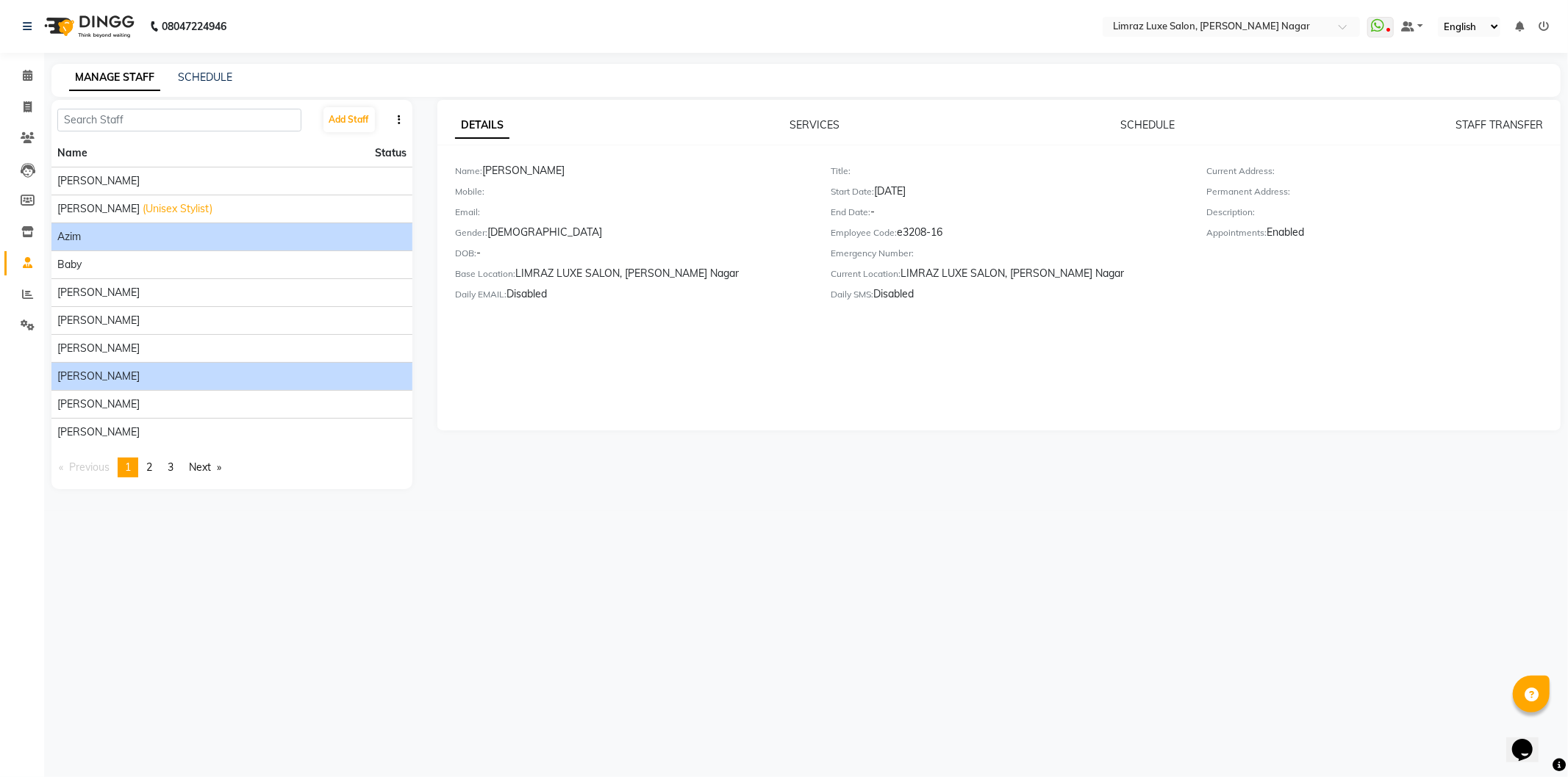
click at [257, 234] on div "Azim" at bounding box center [232, 237] width 349 height 15
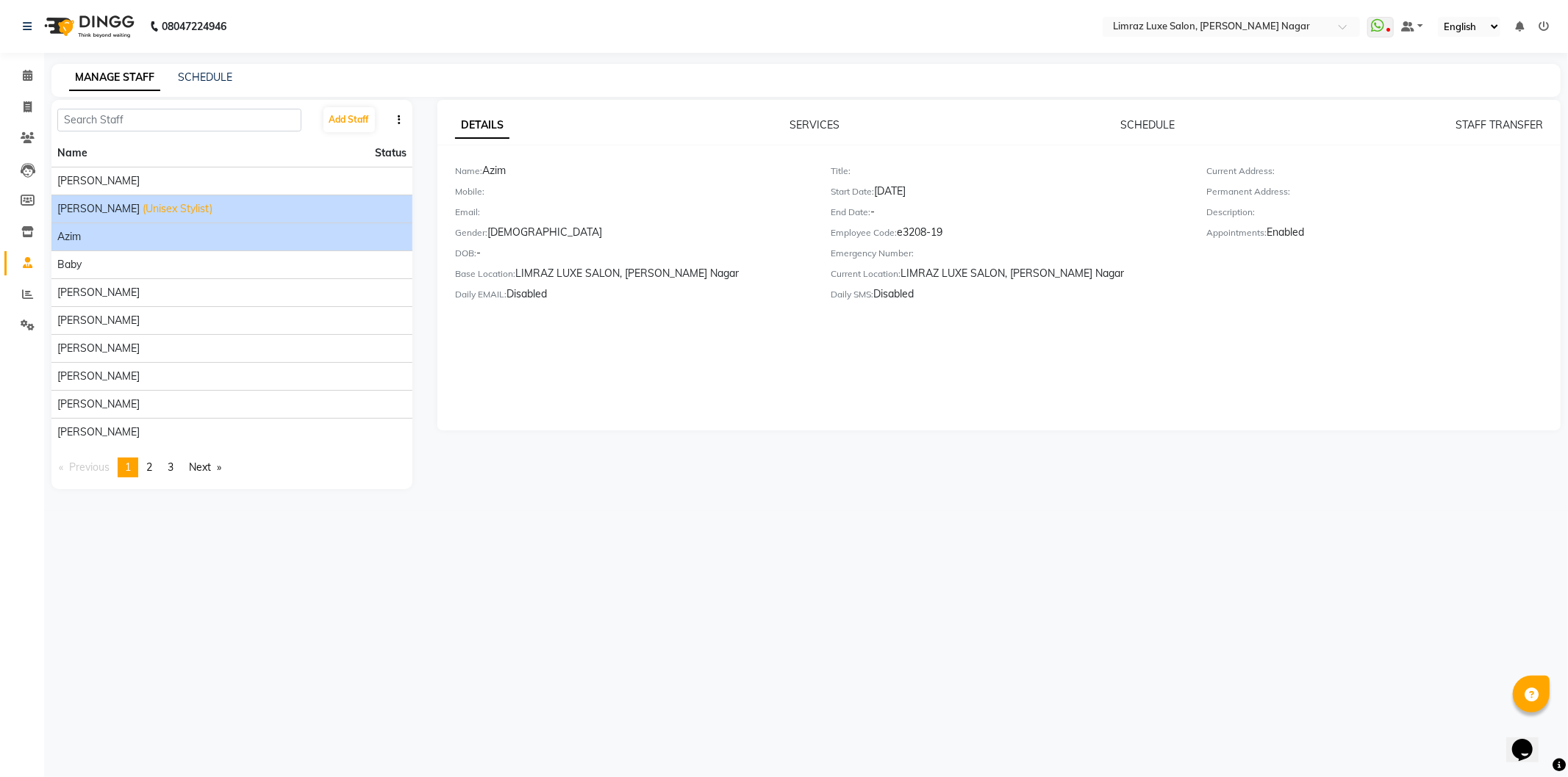
click at [282, 201] on div "[PERSON_NAME] (Unisex Stylist)" at bounding box center [232, 209] width 349 height 15
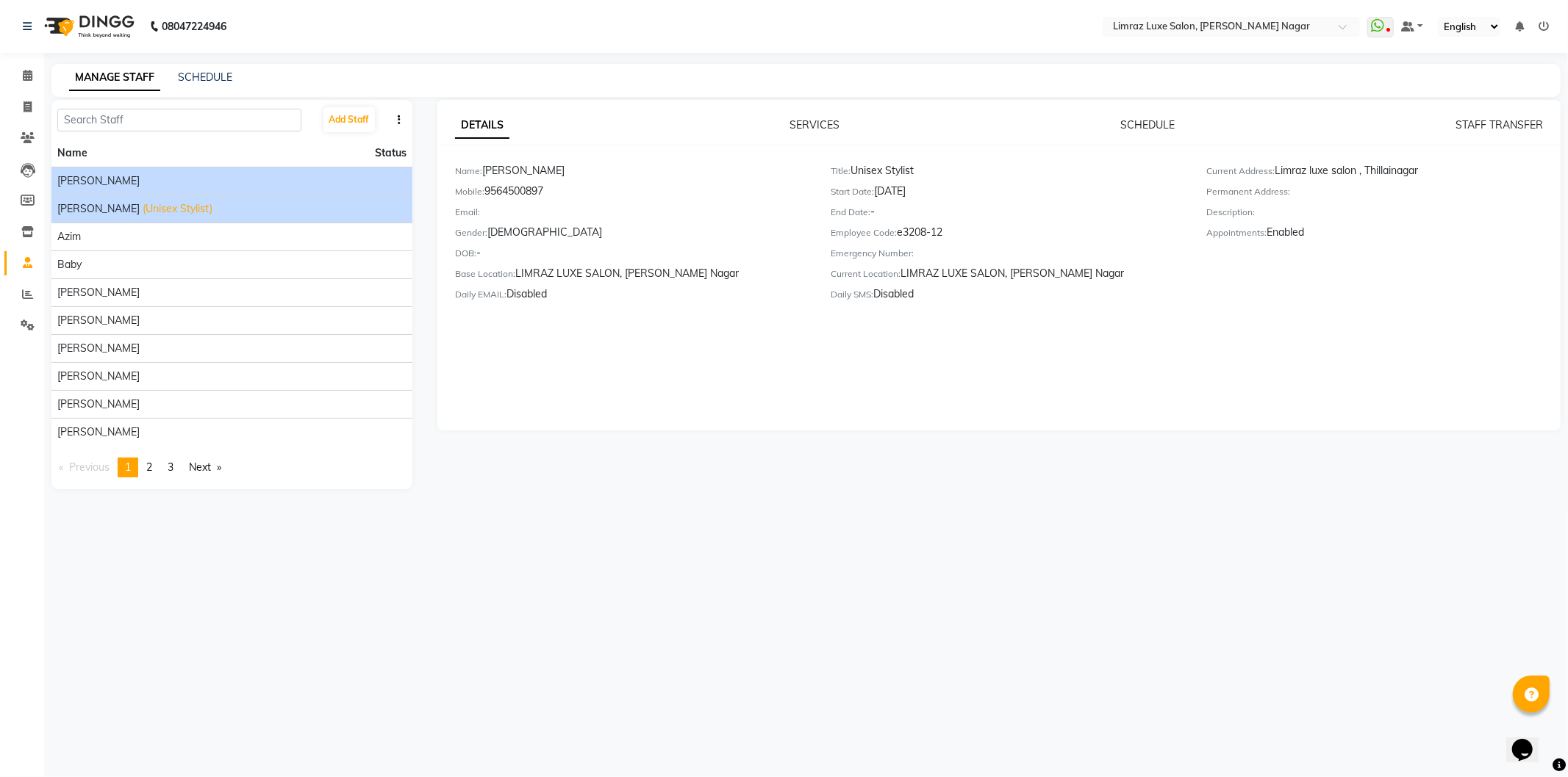
click at [286, 173] on div "[PERSON_NAME]" at bounding box center [232, 181] width 349 height 15
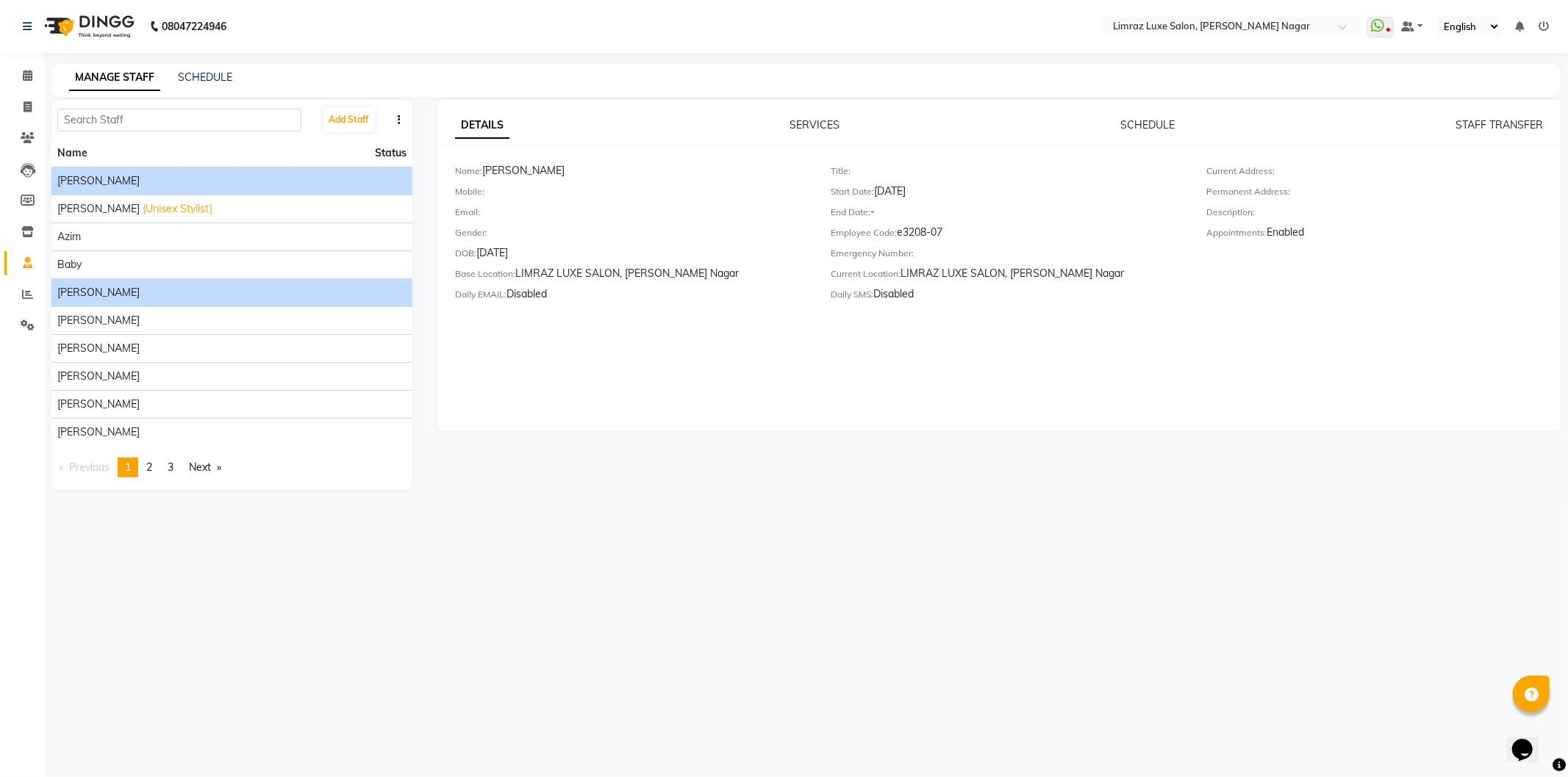
click at [273, 303] on li "[PERSON_NAME]" at bounding box center [232, 292] width 361 height 28
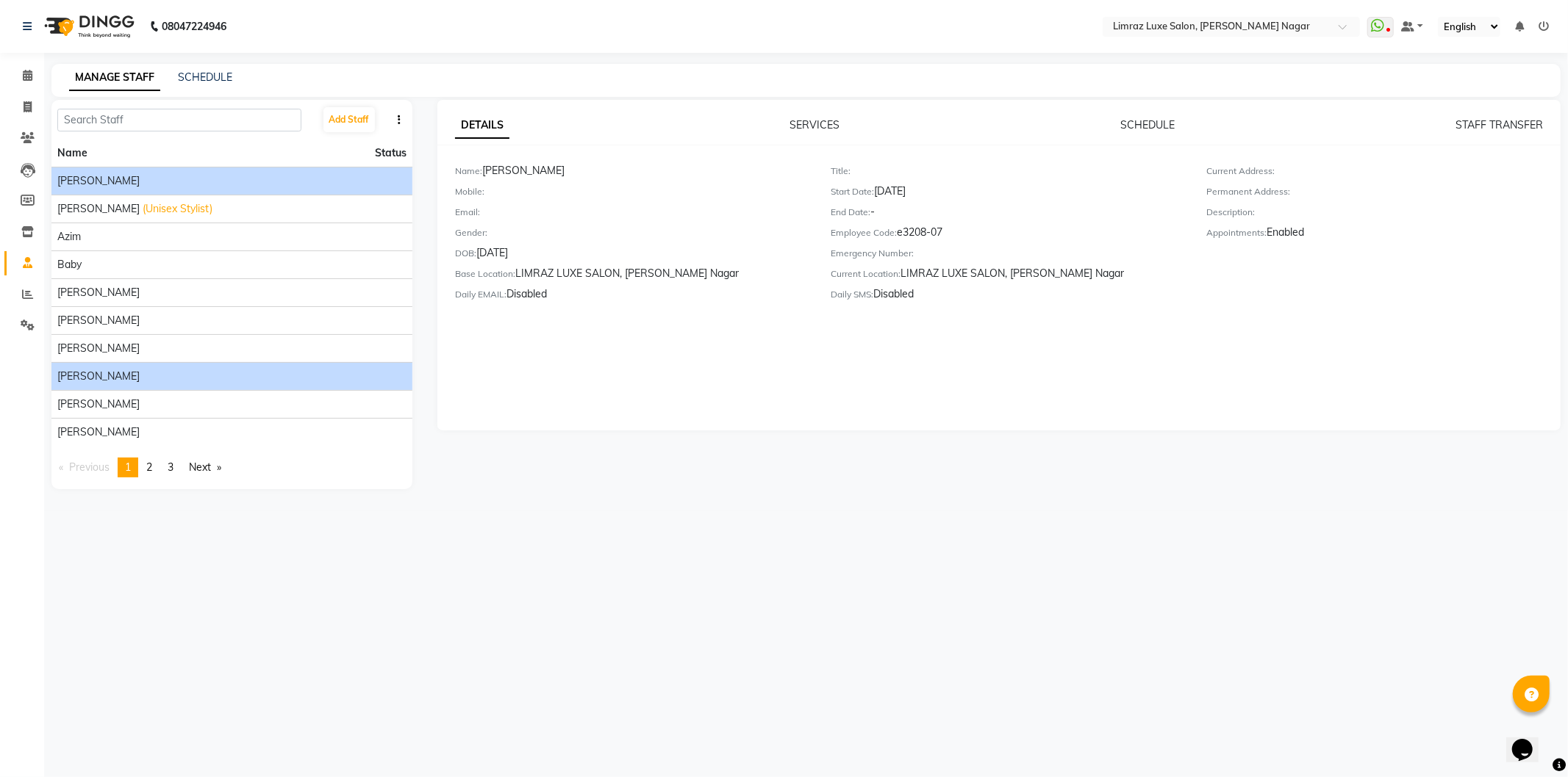
click at [282, 376] on div "[PERSON_NAME]" at bounding box center [232, 377] width 349 height 15
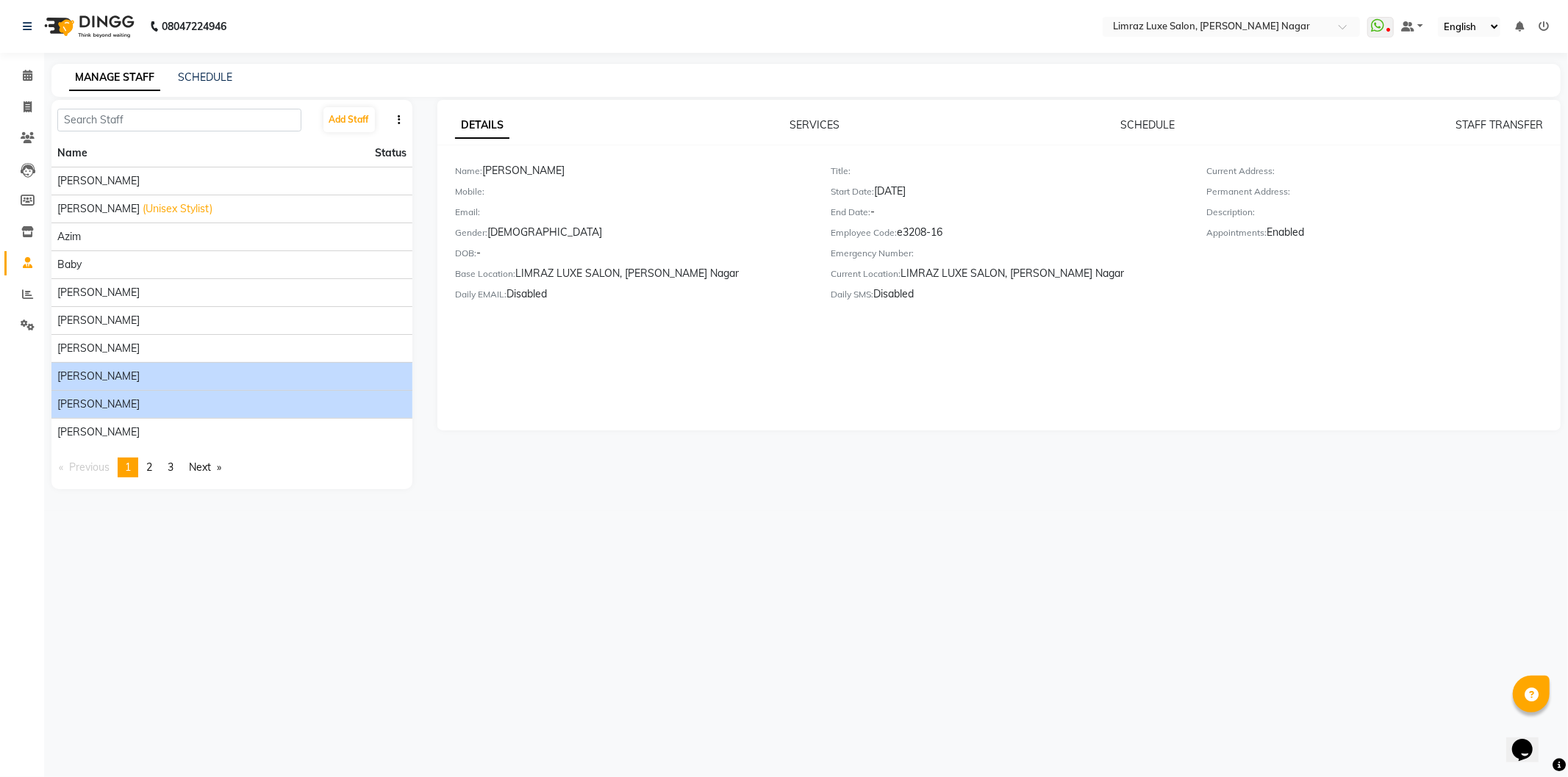
click at [282, 395] on li "[PERSON_NAME]" at bounding box center [232, 404] width 361 height 28
click at [81, 13] on img at bounding box center [87, 27] width 101 height 41
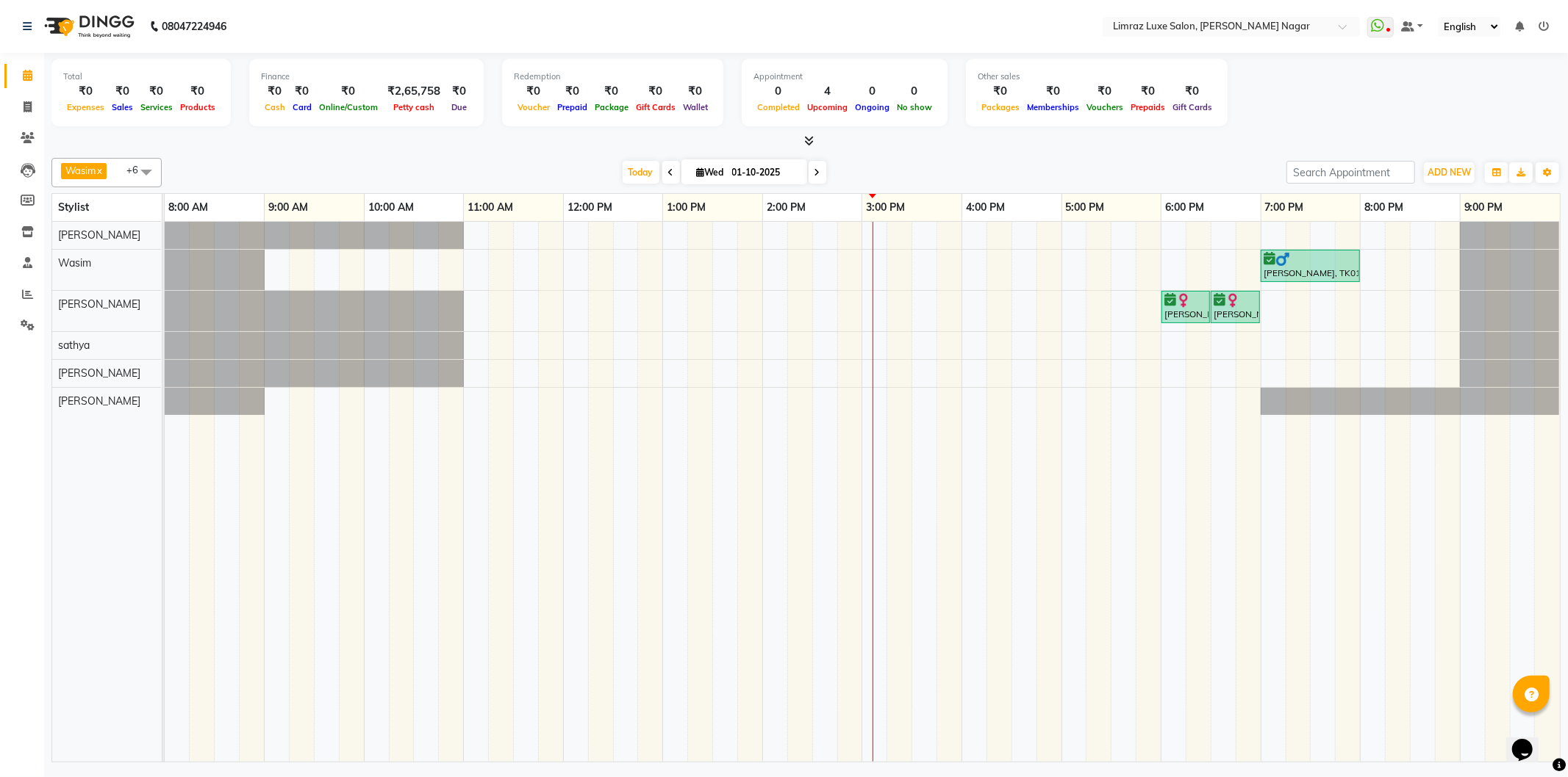
click at [134, 173] on span at bounding box center [146, 172] width 29 height 28
click at [96, 288] on div "Meera" at bounding box center [107, 291] width 94 height 15
checkbox input "true"
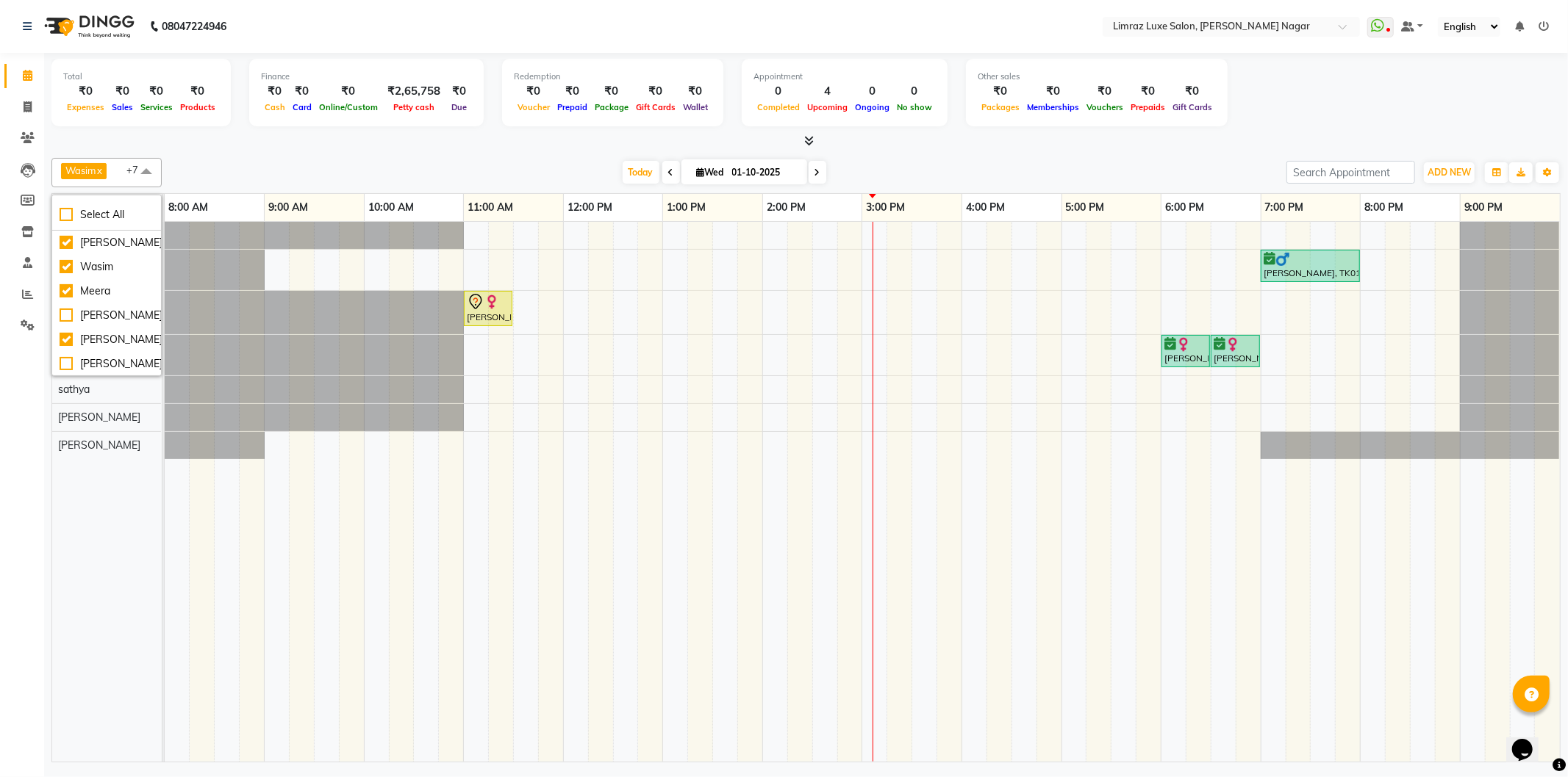
click at [123, 180] on span "Wasim x Baby x [PERSON_NAME] x [PERSON_NAME] x [PERSON_NAME] x Meera x +7" at bounding box center [107, 173] width 111 height 29
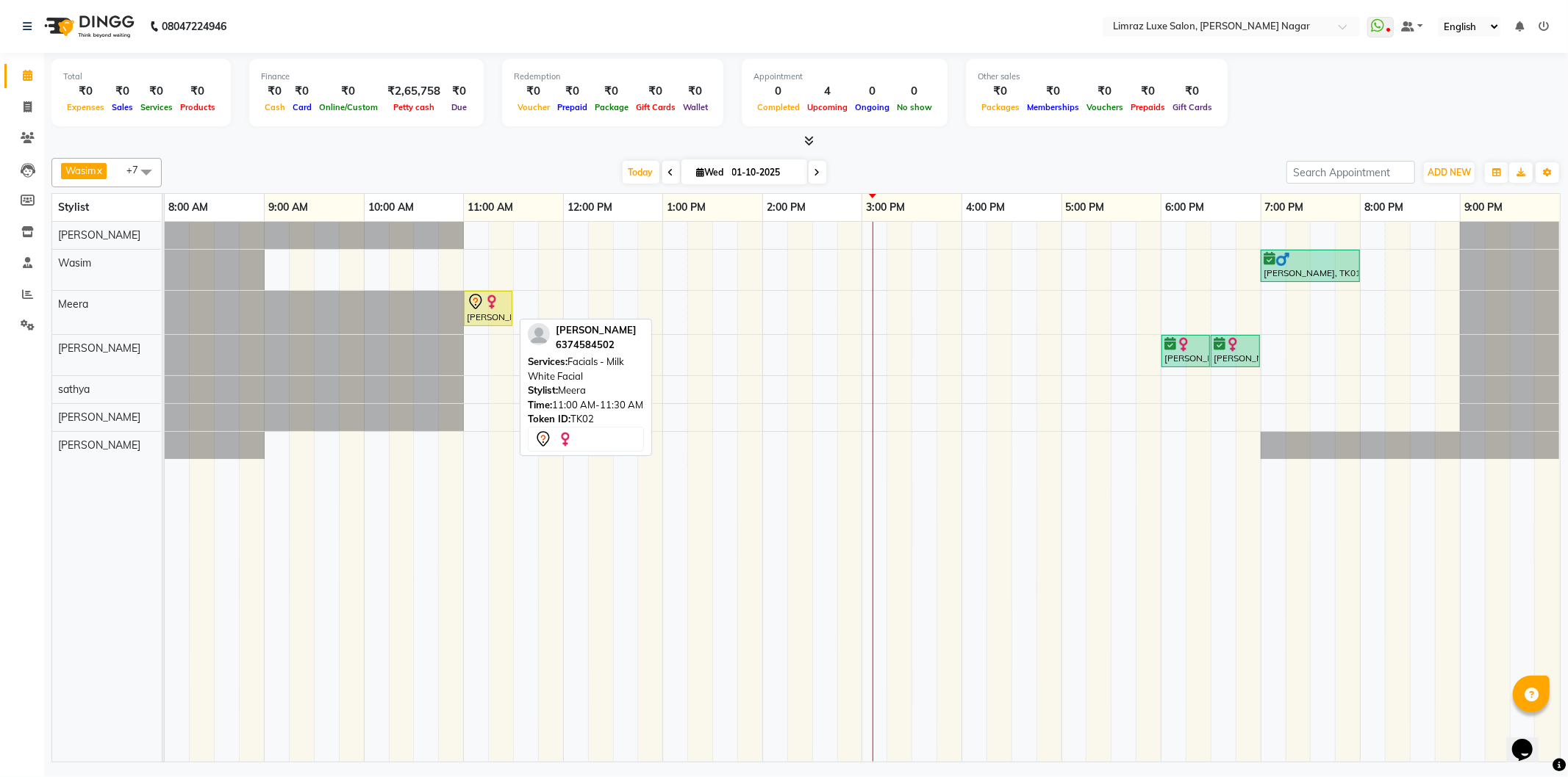
click at [487, 307] on img at bounding box center [491, 301] width 15 height 15
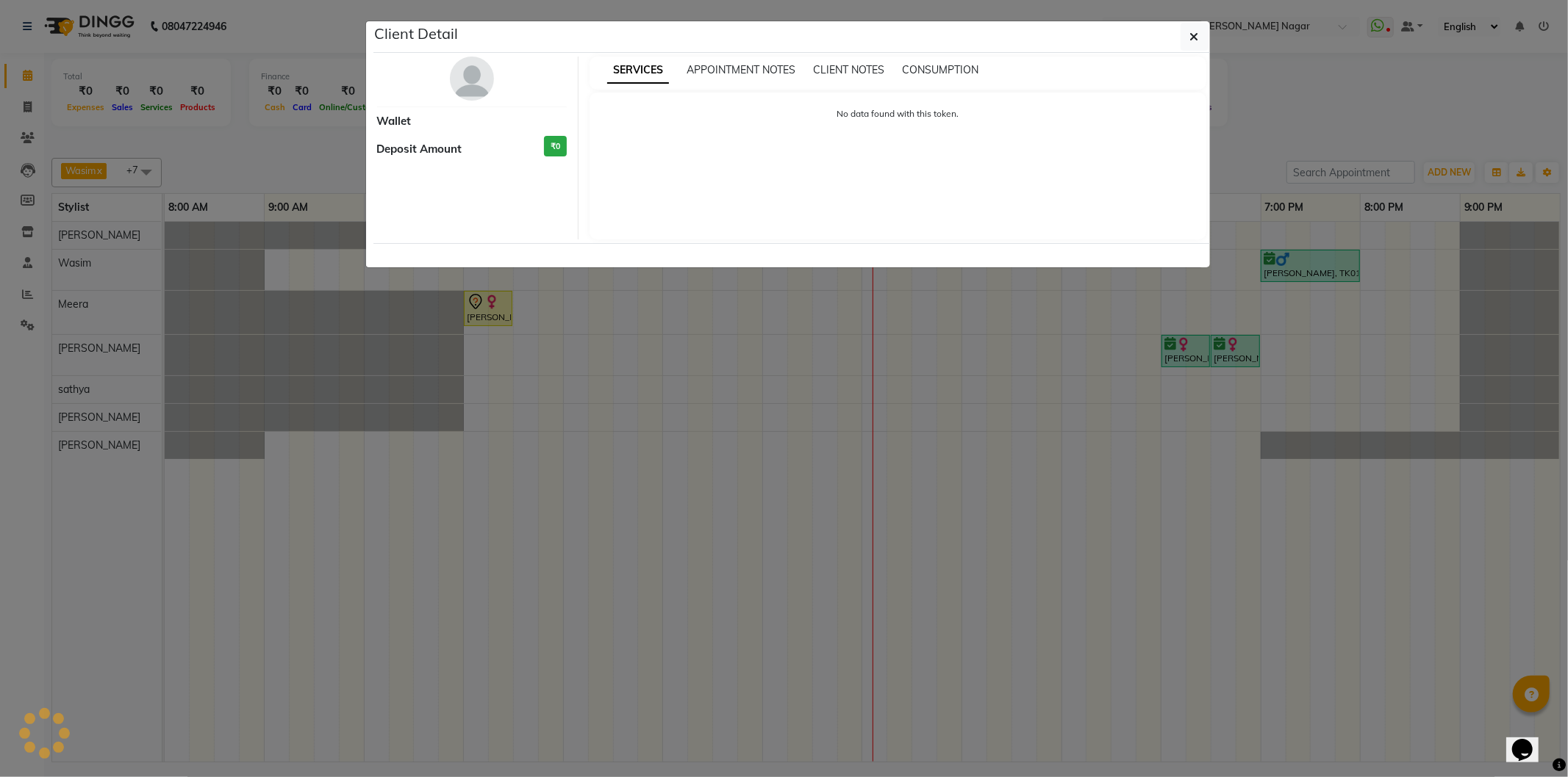
select select "7"
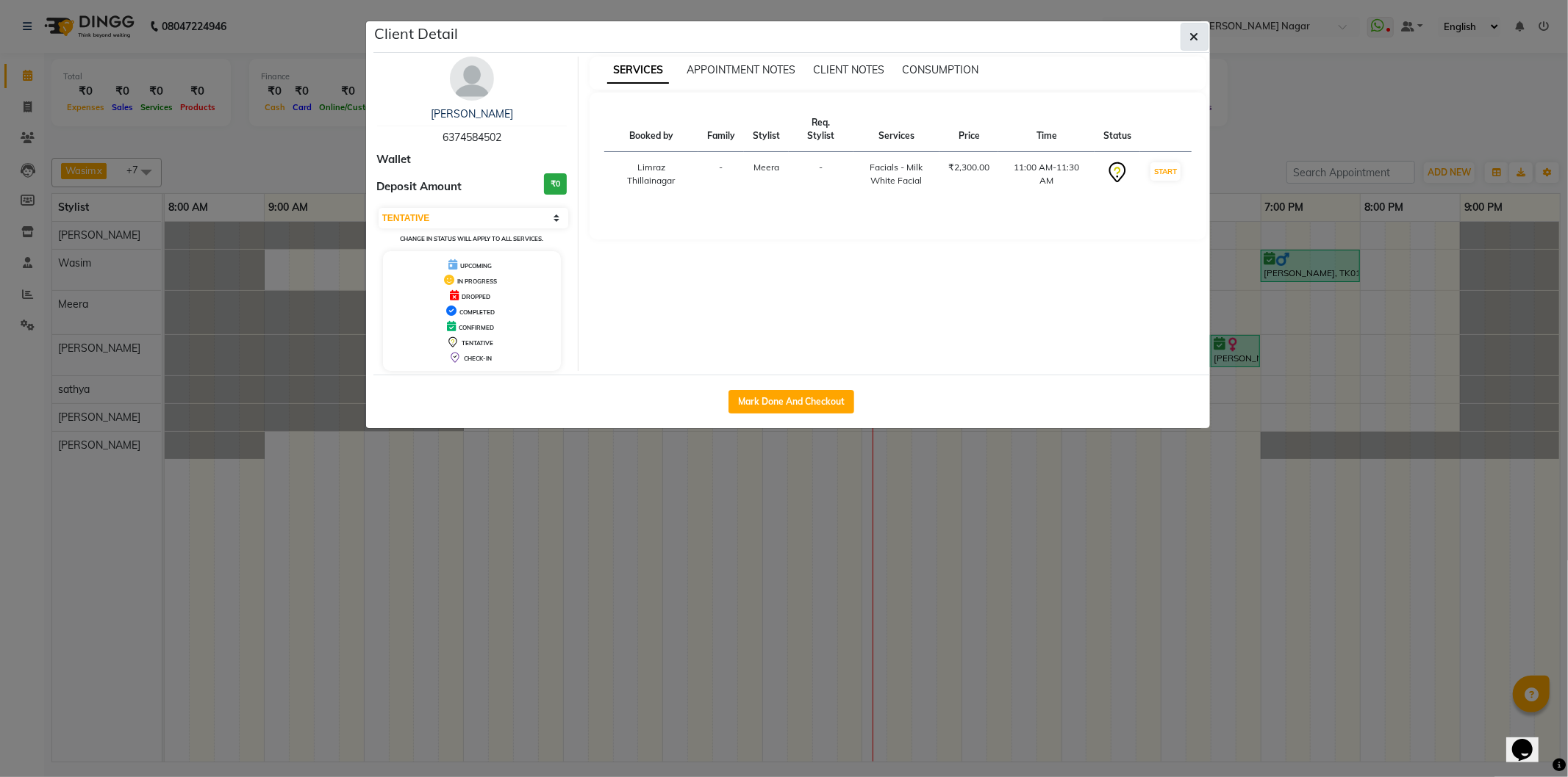
click at [1203, 35] on button "button" at bounding box center [1194, 37] width 28 height 28
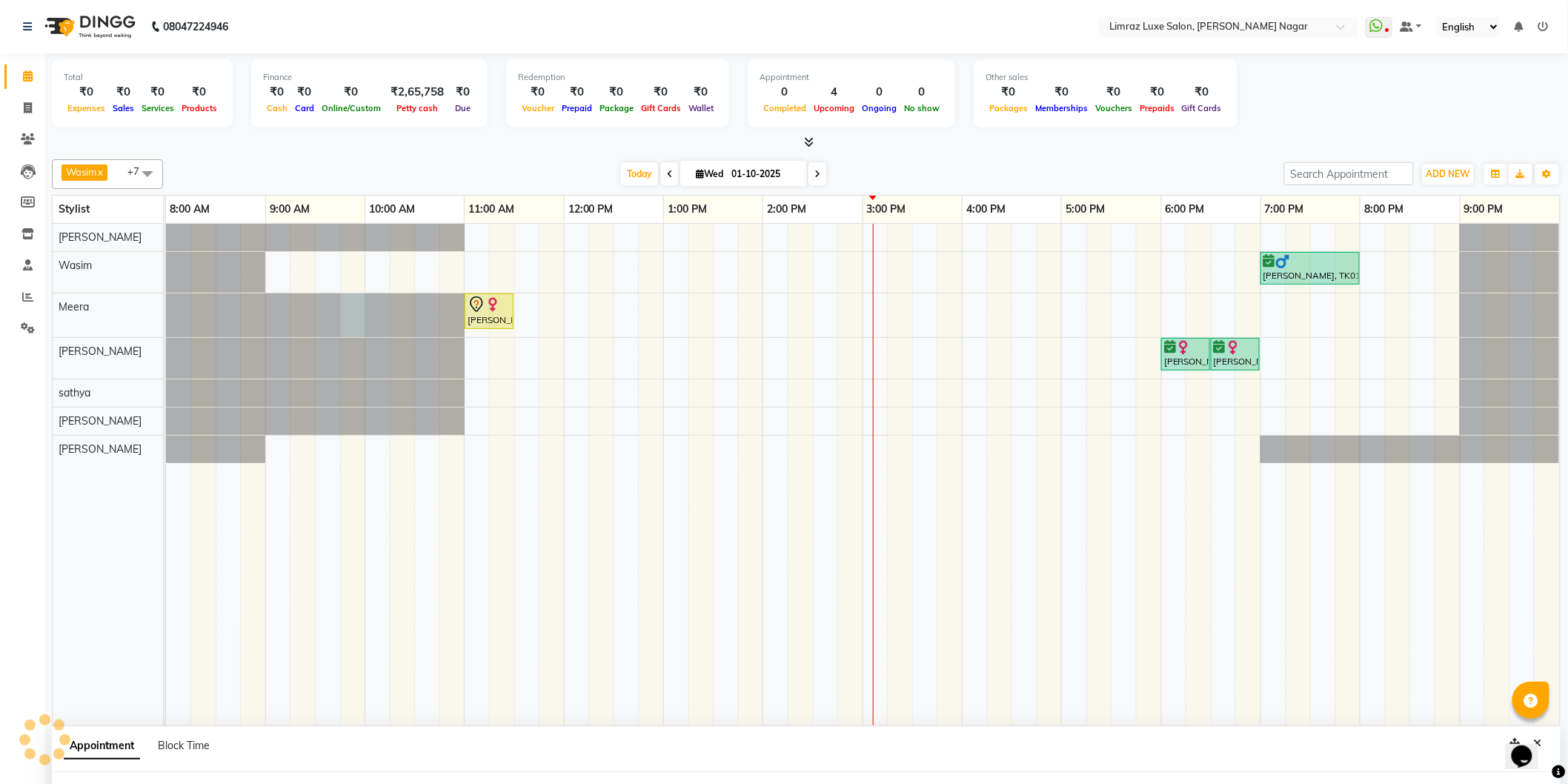
scroll to position [2, 0]
select select "74168"
select select "tentative"
select select "585"
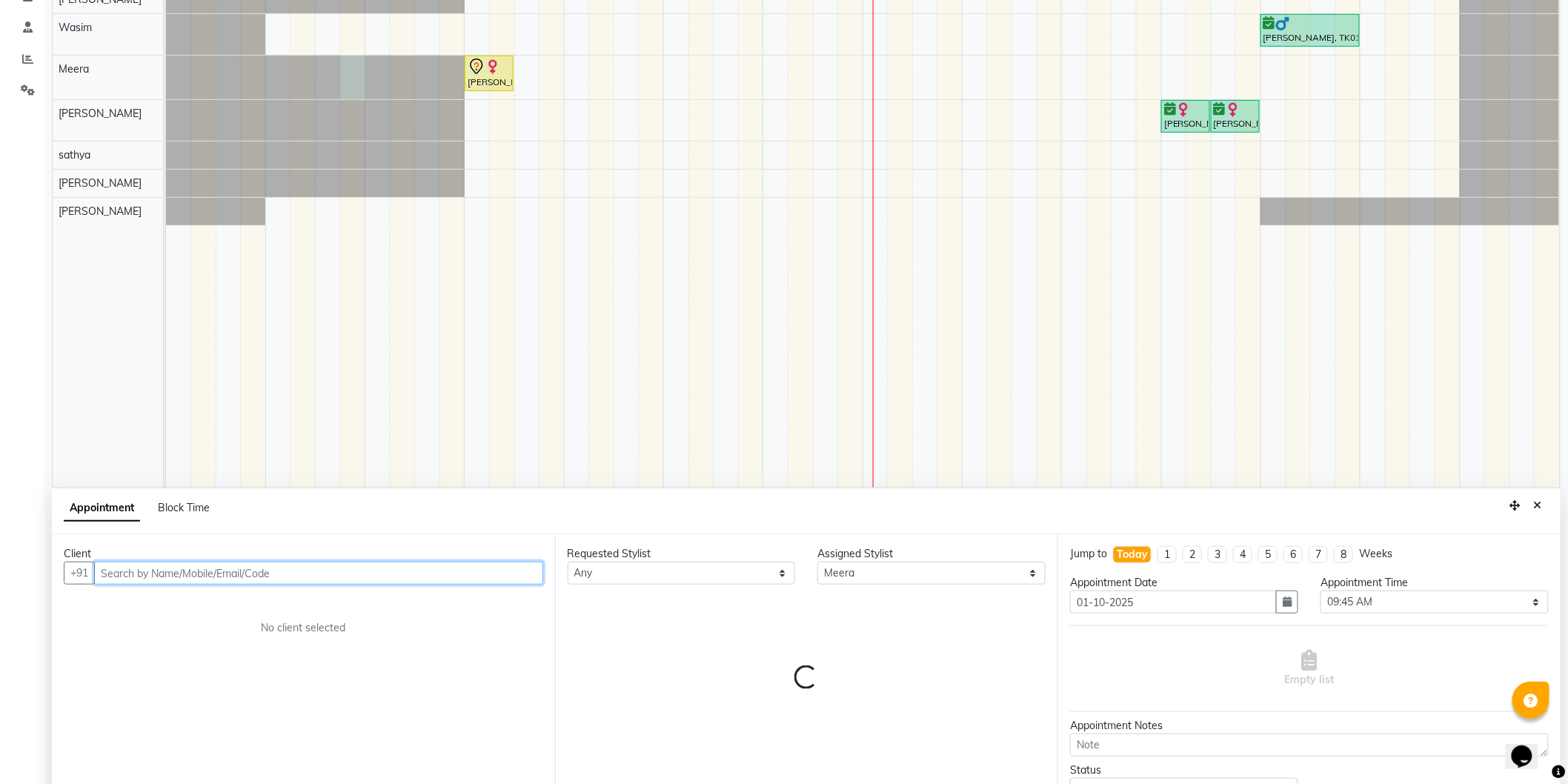
click at [1537, 293] on td at bounding box center [1547, 237] width 26 height 502
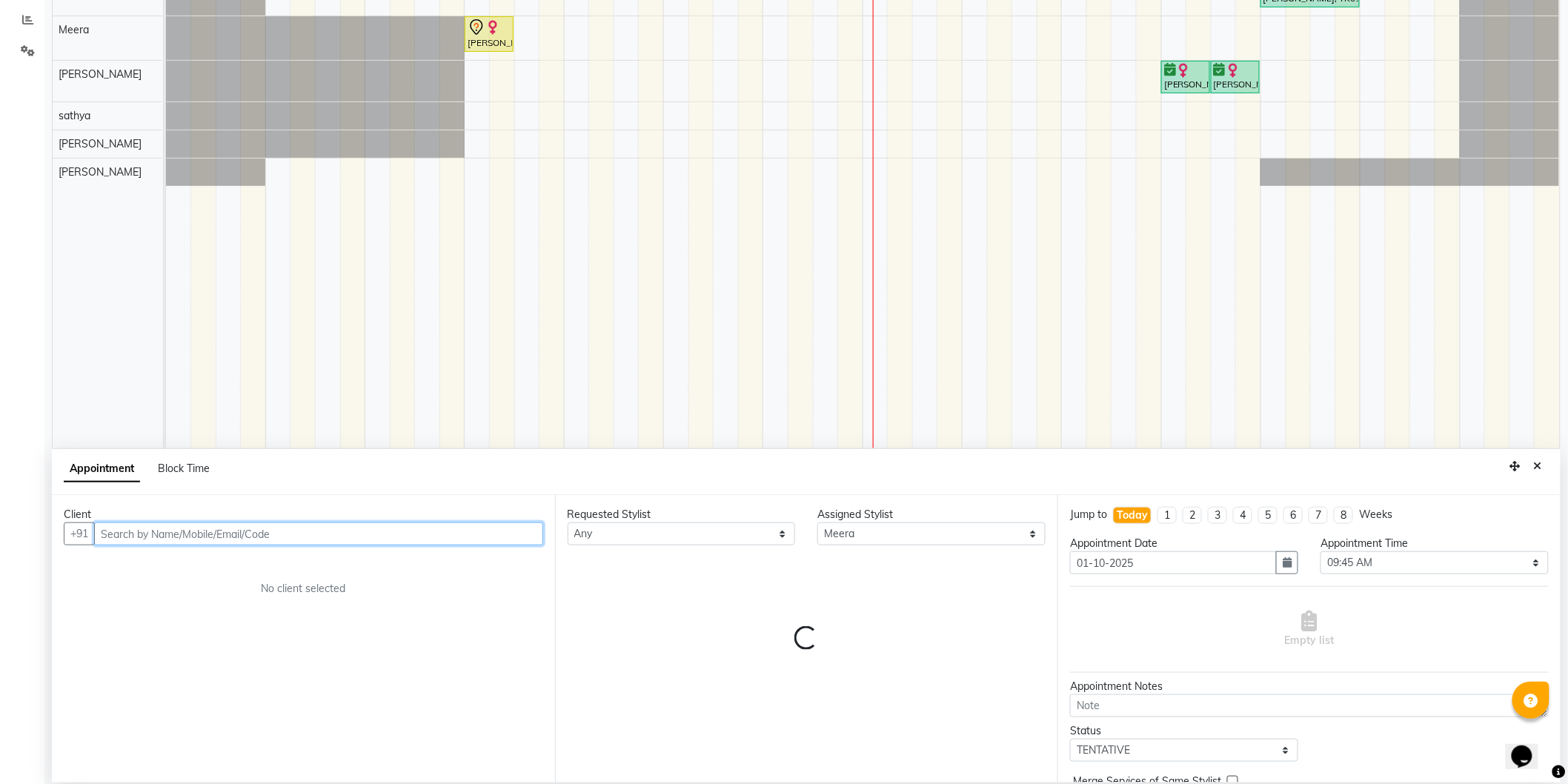
scroll to position [278, 0]
click at [1509, 91] on div at bounding box center [1509, 80] width 99 height 41
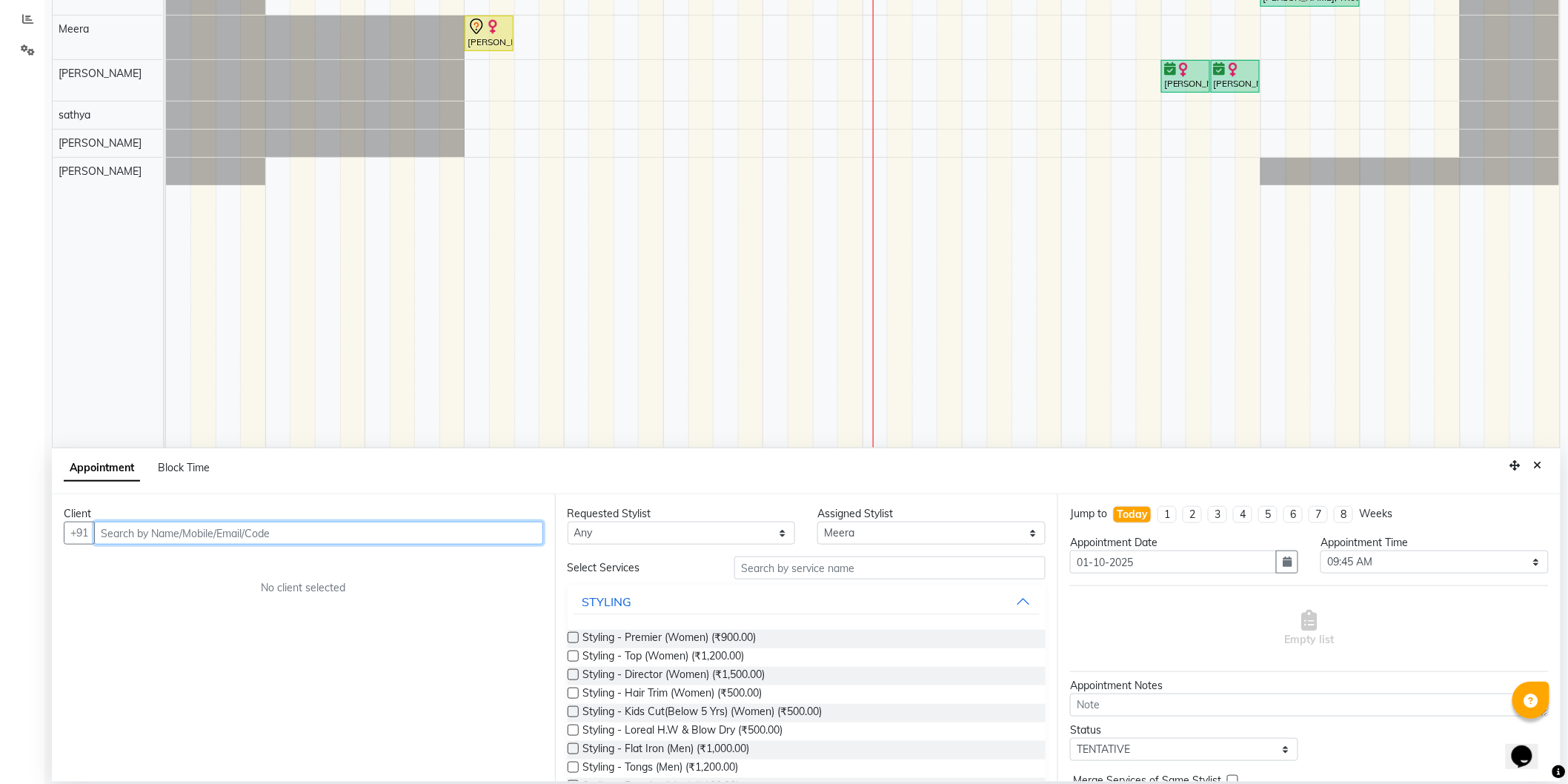
click at [166, 162] on div at bounding box center [166, 171] width 0 height 27
click at [1541, 474] on button "Close" at bounding box center [1538, 466] width 22 height 23
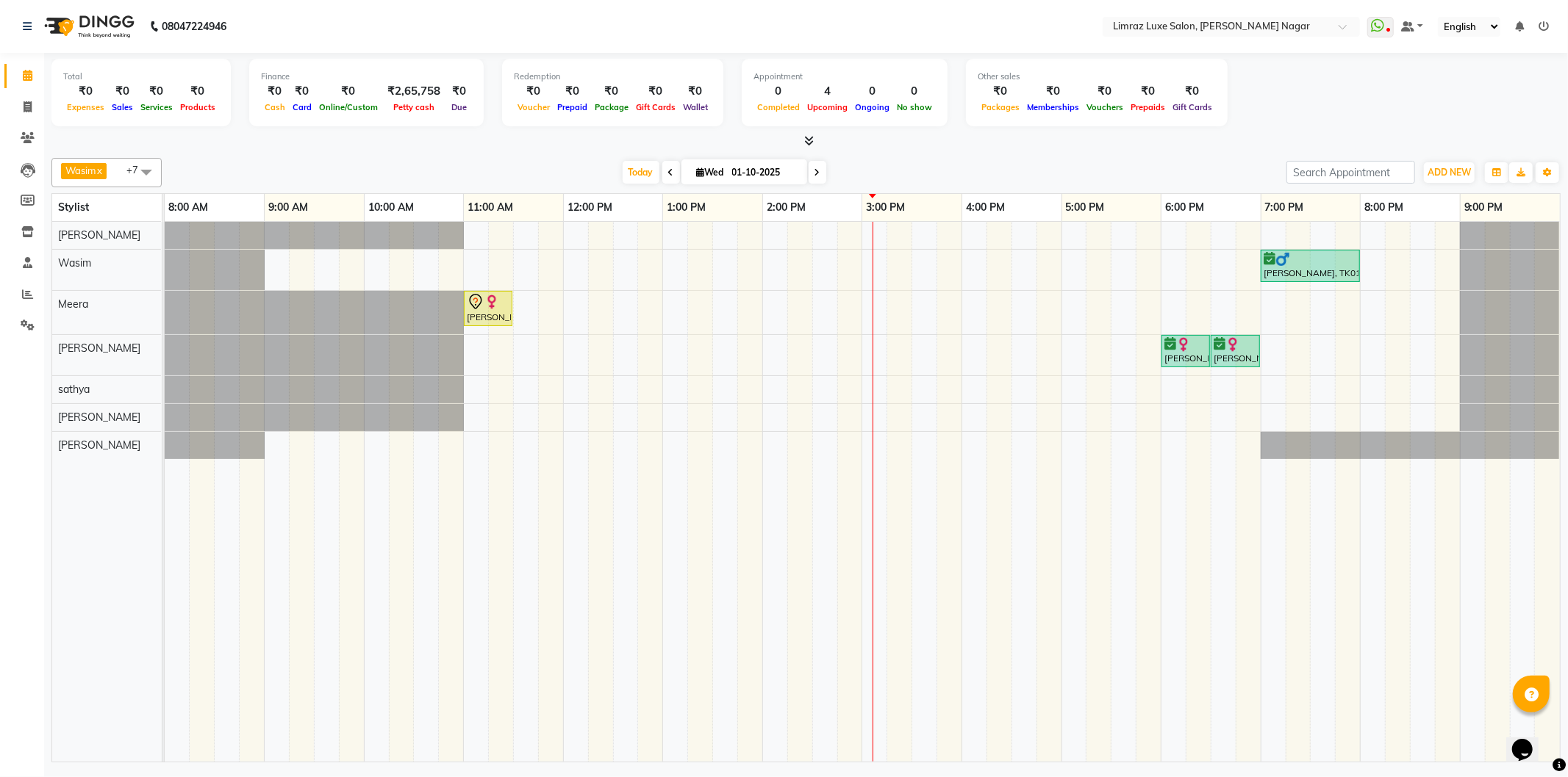
click at [1524, 405] on div at bounding box center [1509, 417] width 99 height 27
click at [1553, 232] on div at bounding box center [1509, 235] width 99 height 27
click at [1315, 22] on input "text" at bounding box center [1216, 28] width 213 height 15
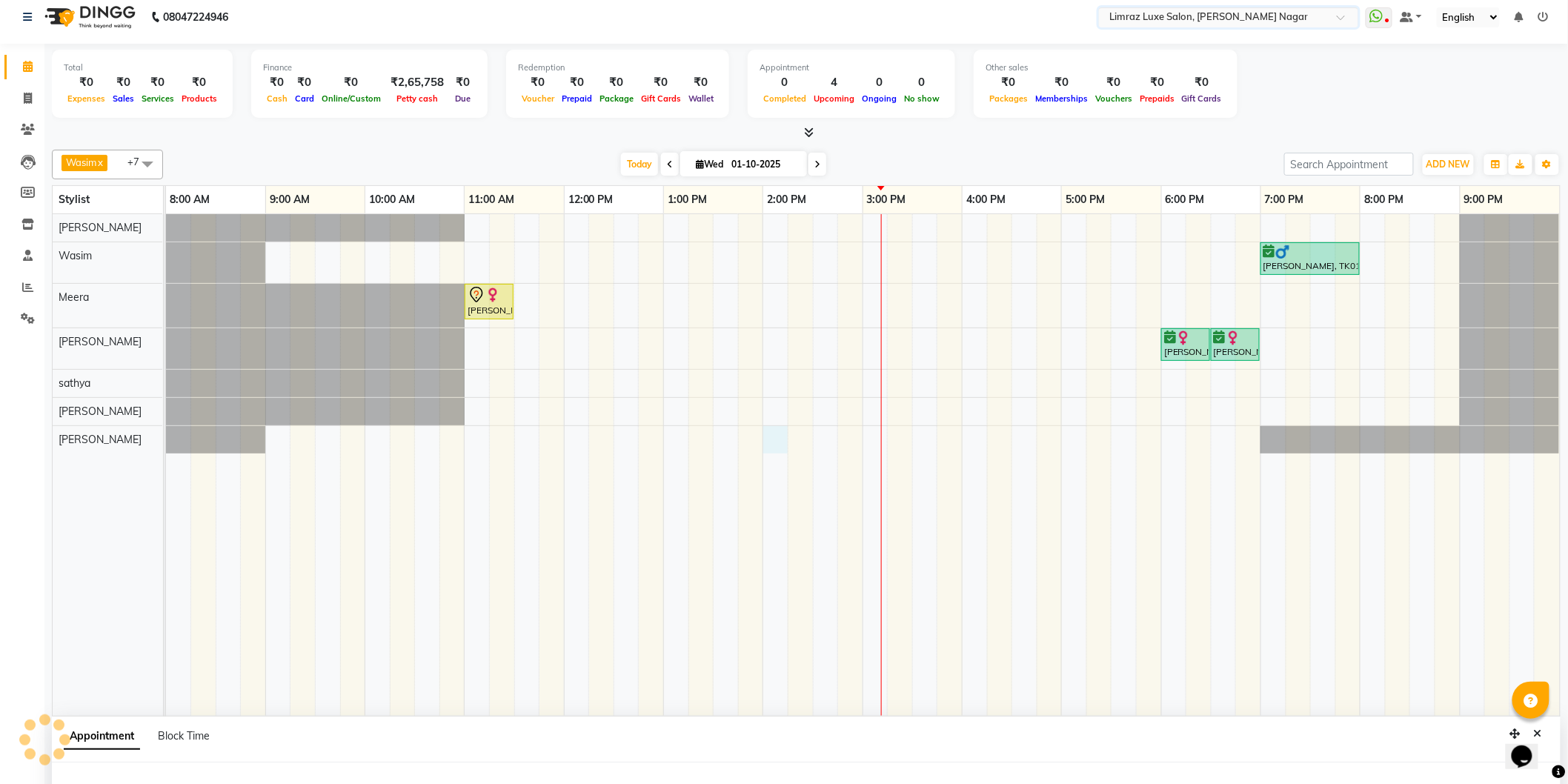
select select "89741"
select select "840"
select select "tentative"
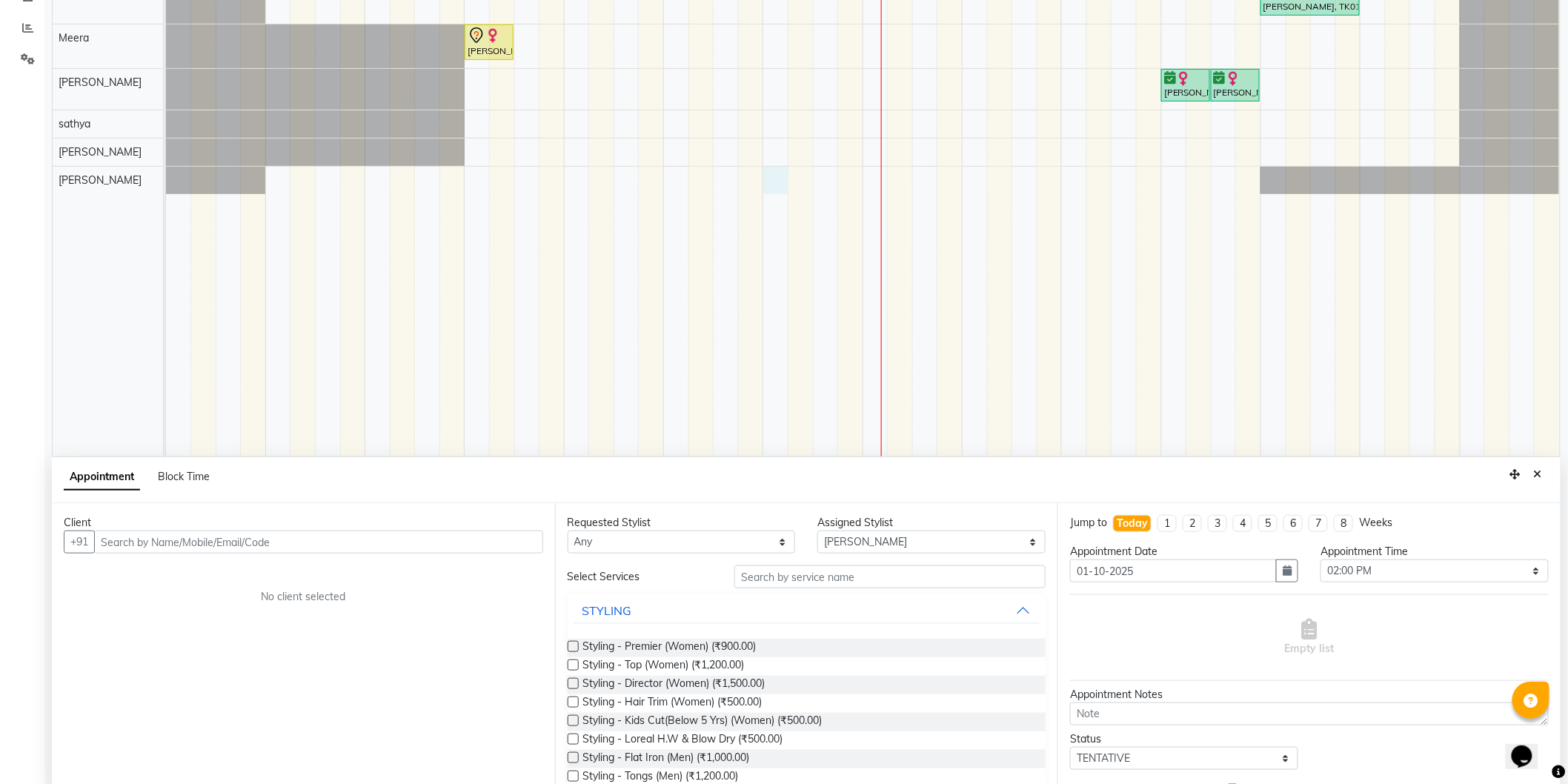
scroll to position [278, 0]
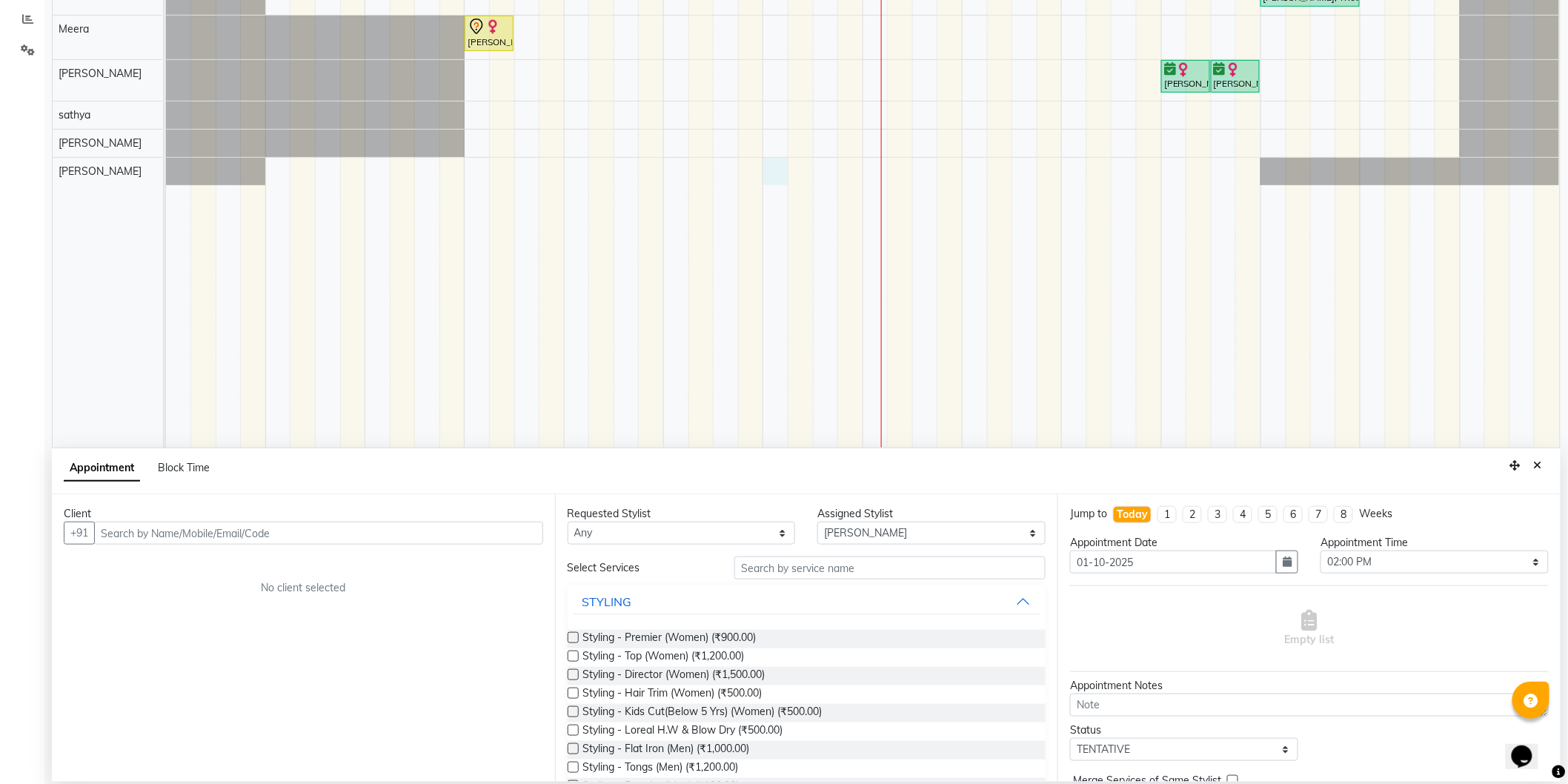
click at [507, 528] on input "text" at bounding box center [319, 533] width 449 height 23
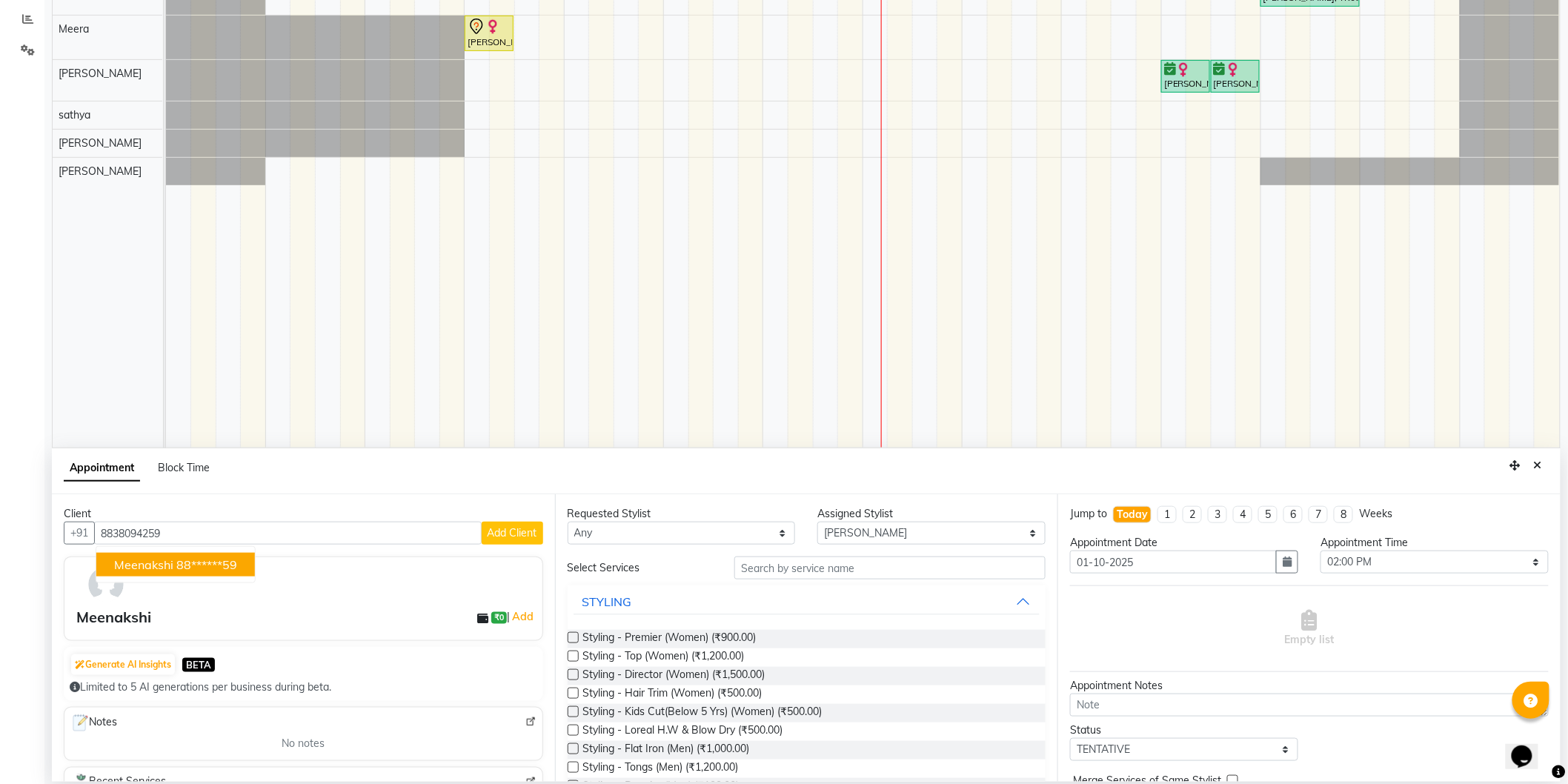
click at [183, 568] on ngb-highlight "88******59" at bounding box center [207, 564] width 61 height 15
type input "88******59"
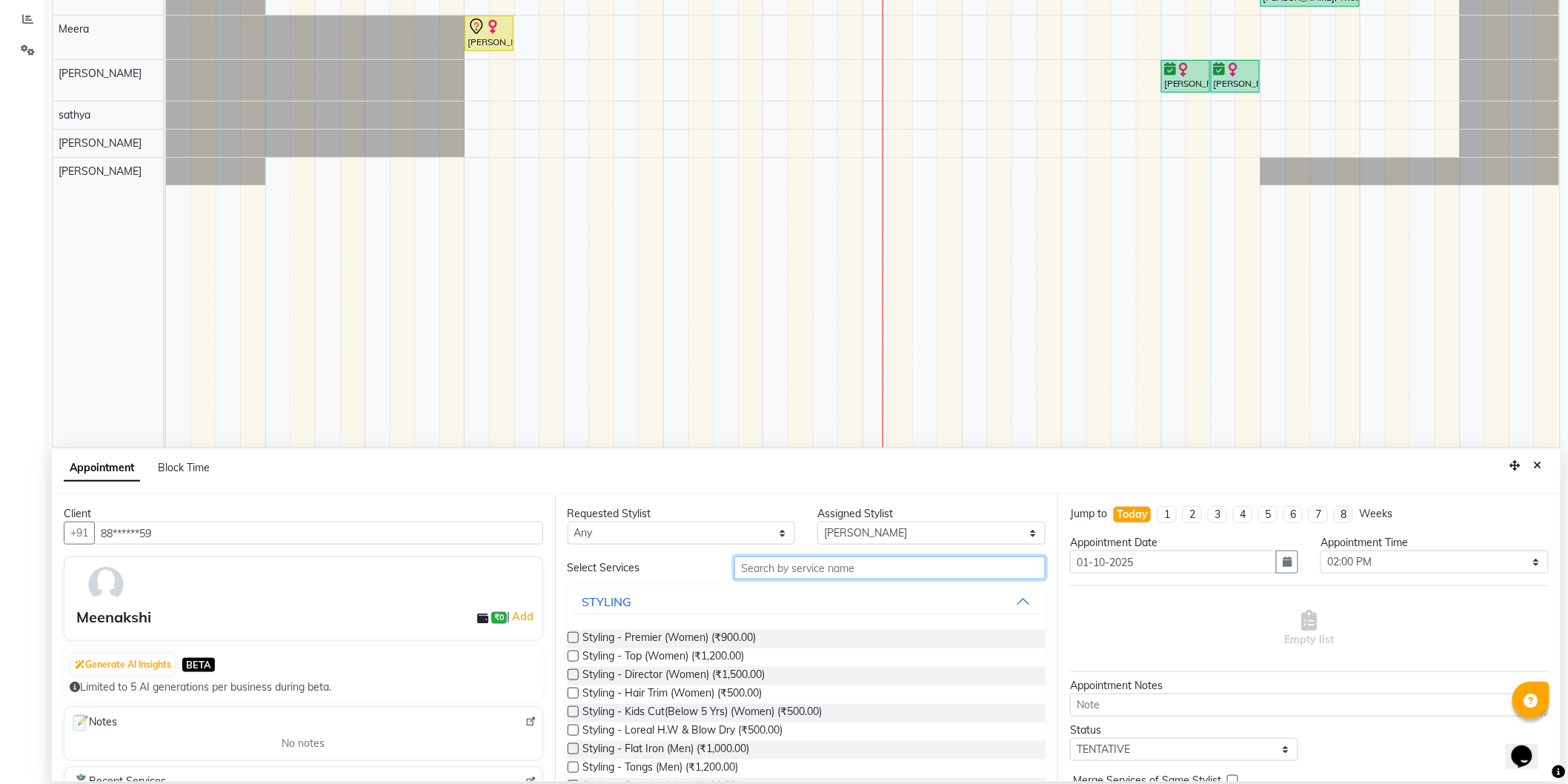
click at [893, 574] on input "text" at bounding box center [890, 568] width 311 height 23
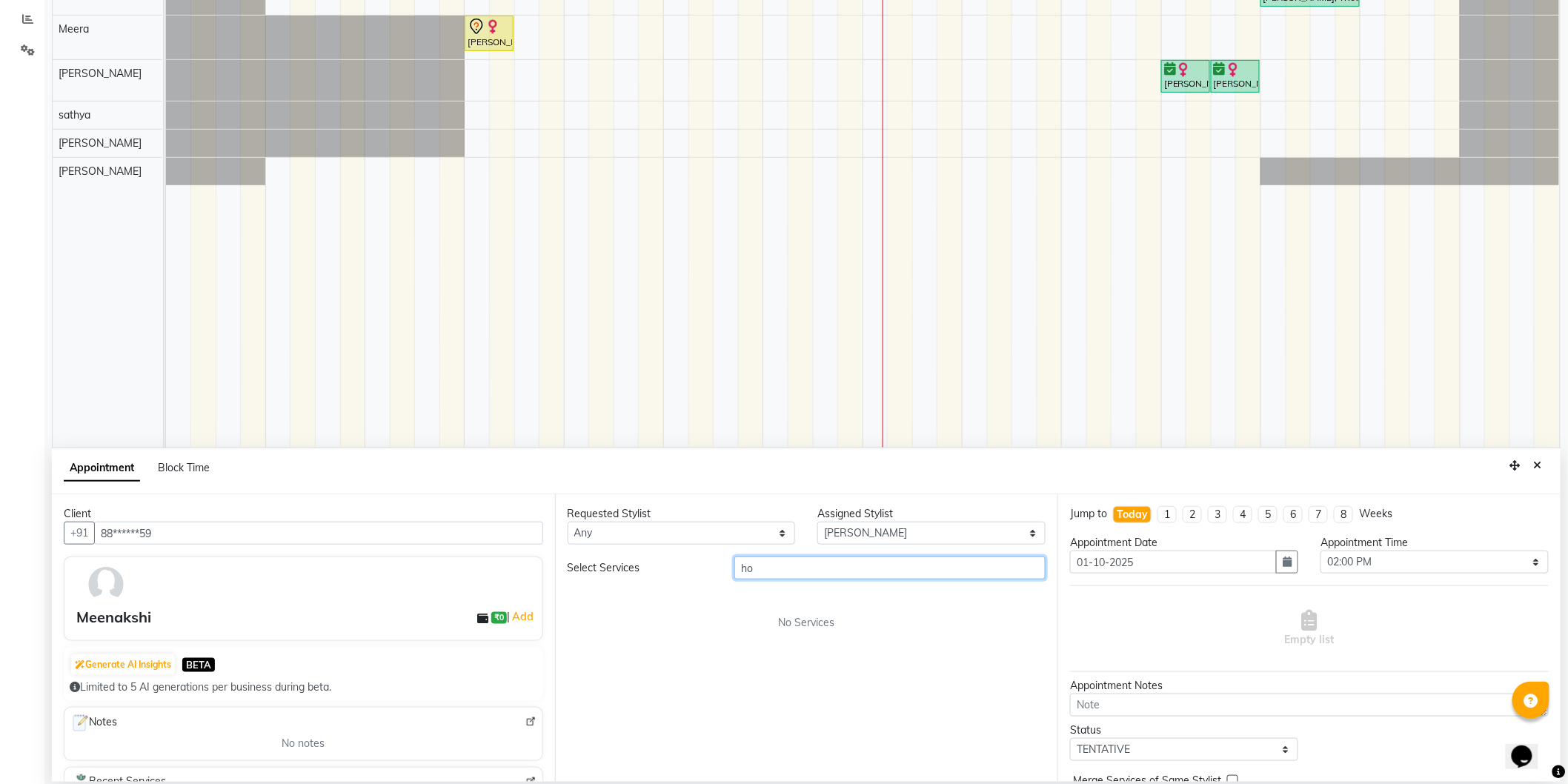
type input "h"
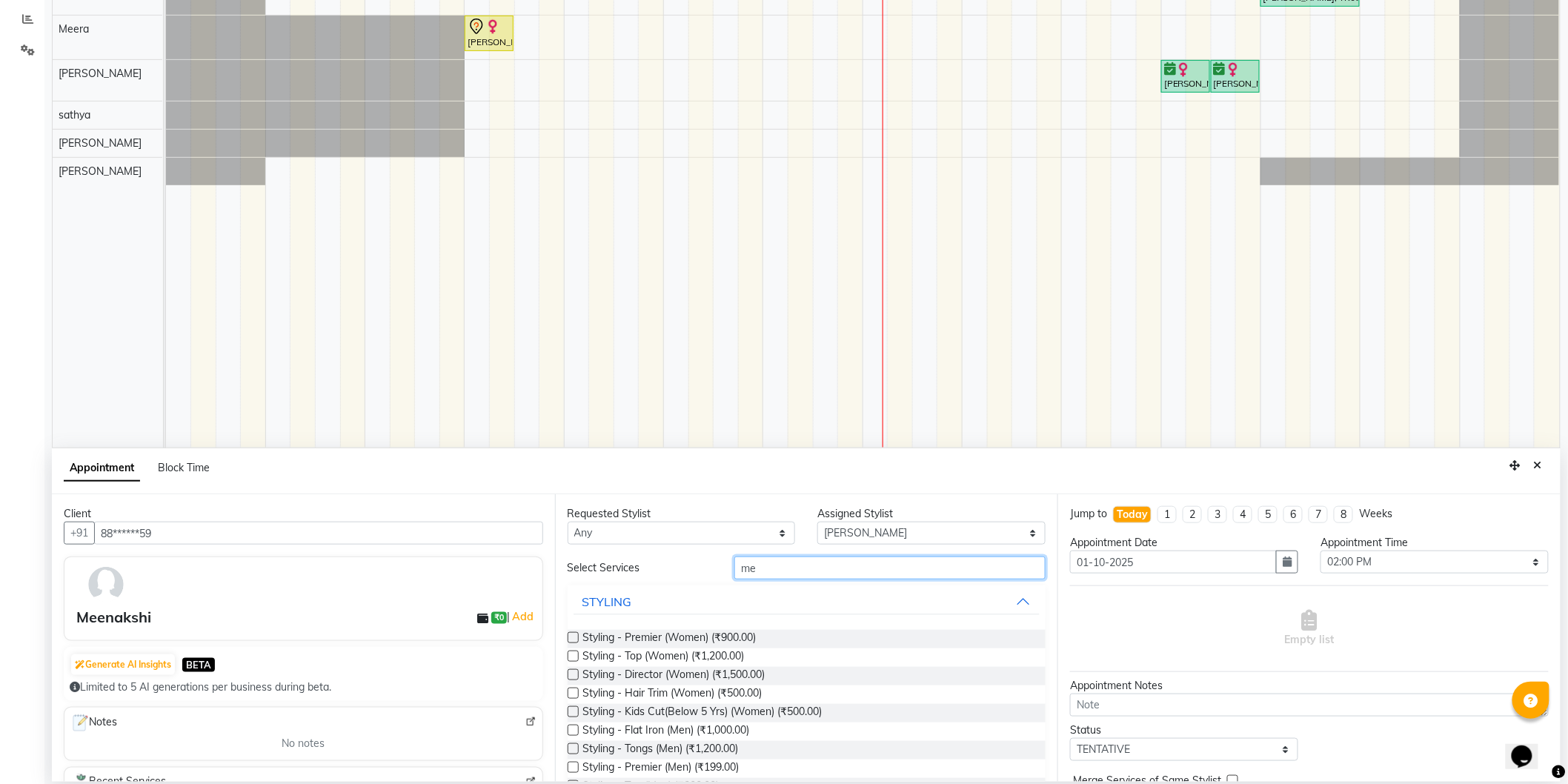
type input "m"
click at [820, 607] on button "STYLING" at bounding box center [806, 602] width 466 height 26
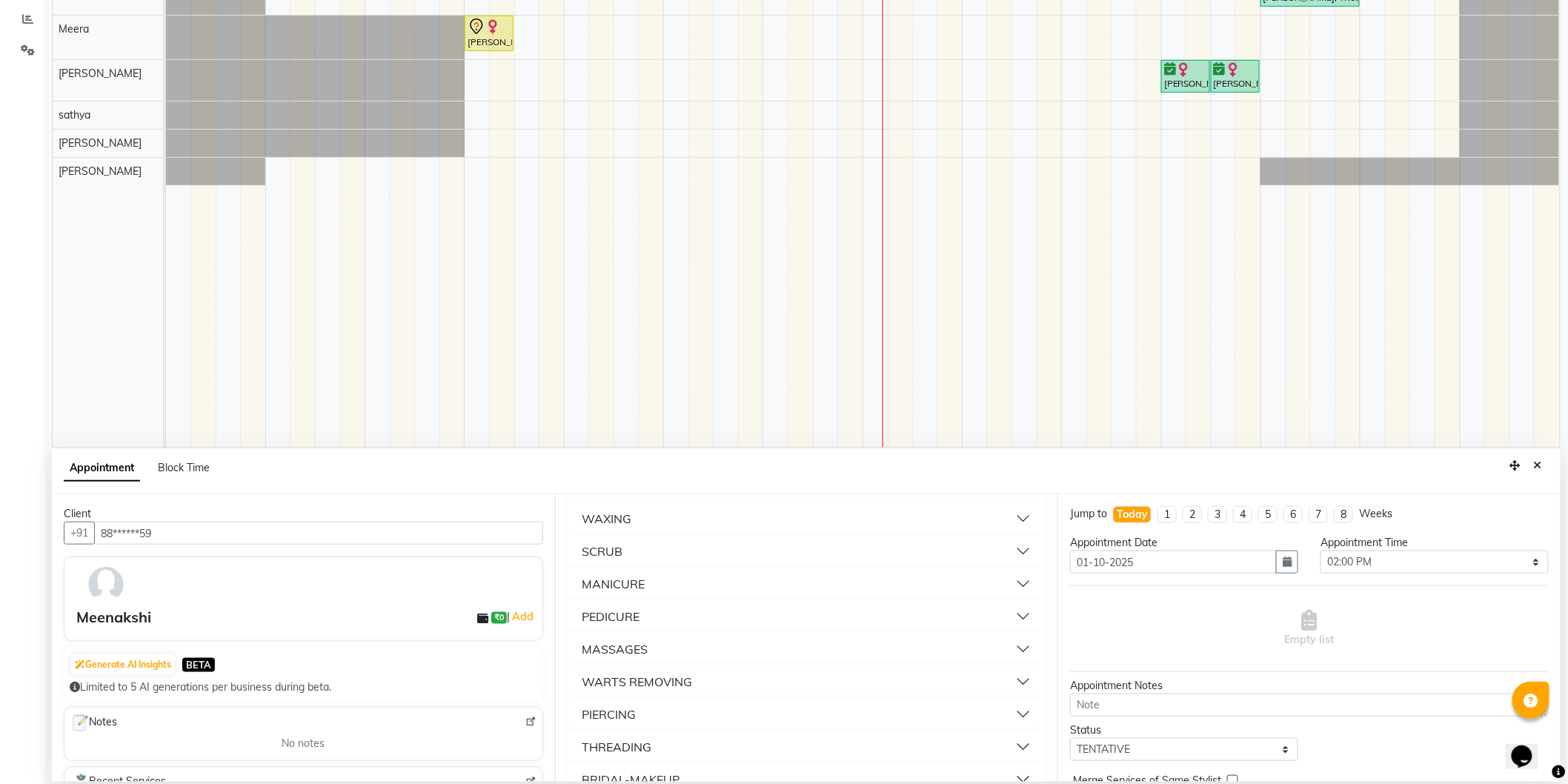
scroll to position [329, 0]
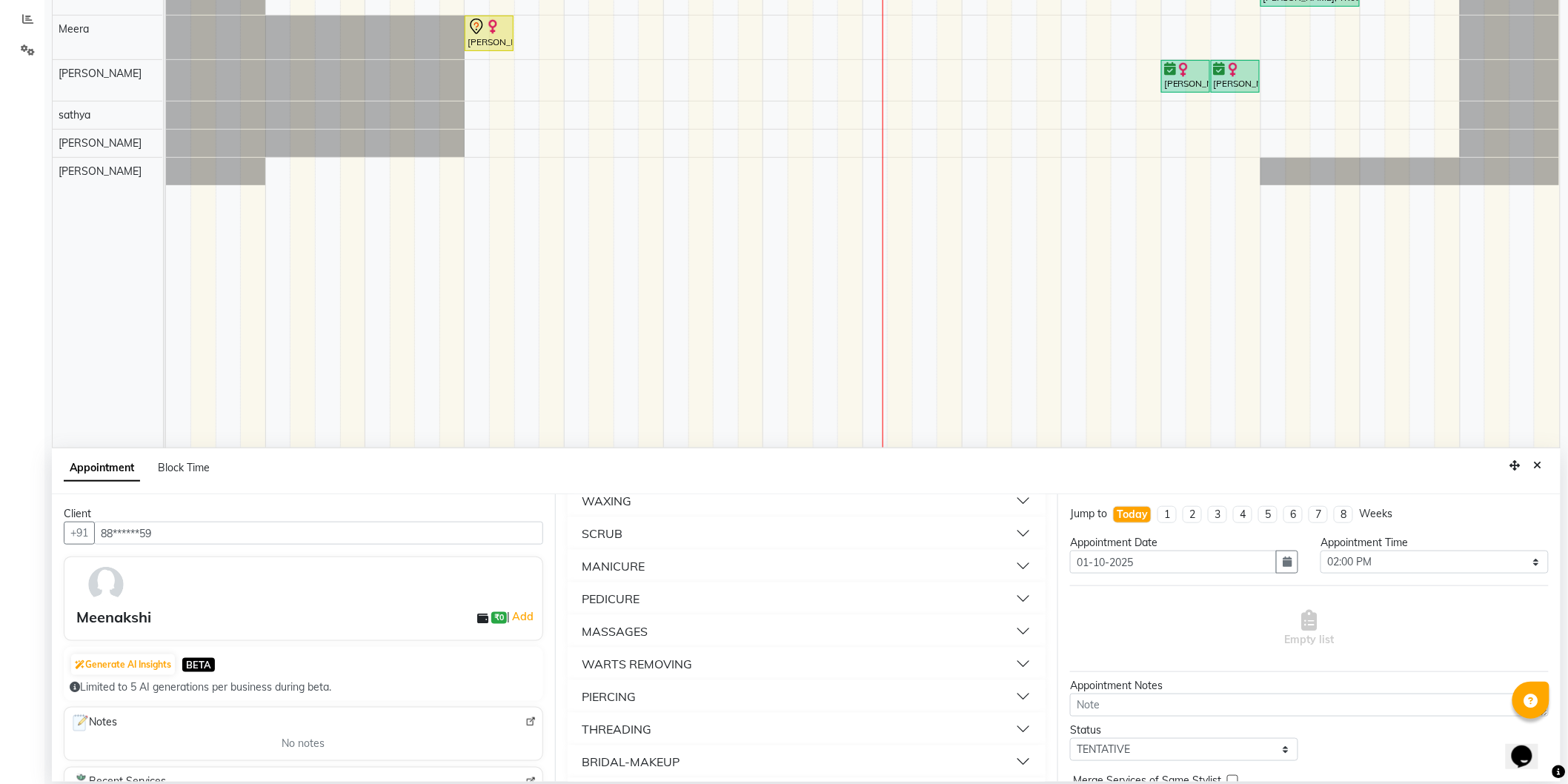
click at [723, 623] on button "MASSAGES" at bounding box center [806, 632] width 466 height 26
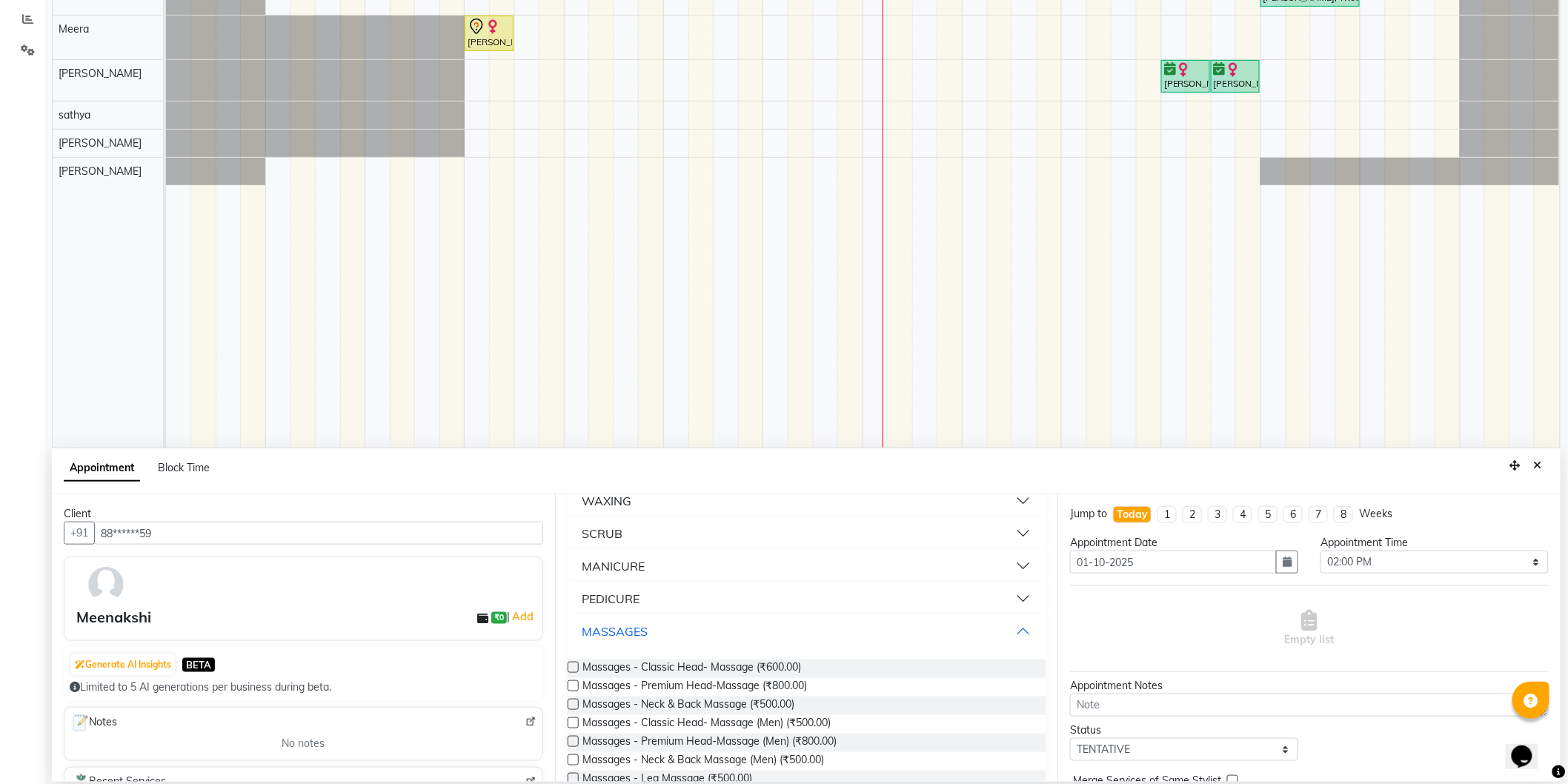
click at [825, 642] on button "MASSAGES" at bounding box center [806, 632] width 466 height 26
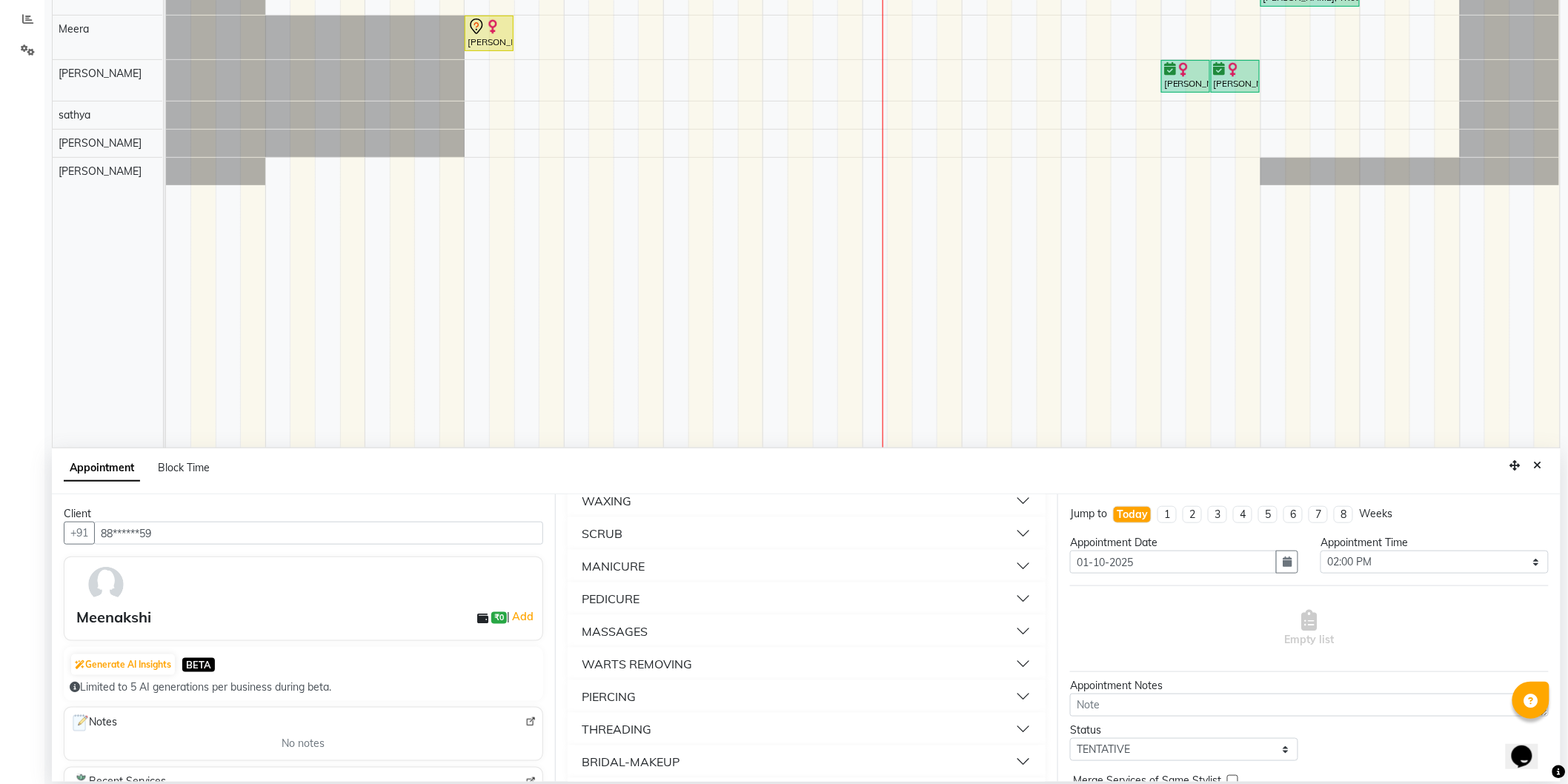
click at [660, 634] on button "MASSAGES" at bounding box center [806, 632] width 466 height 26
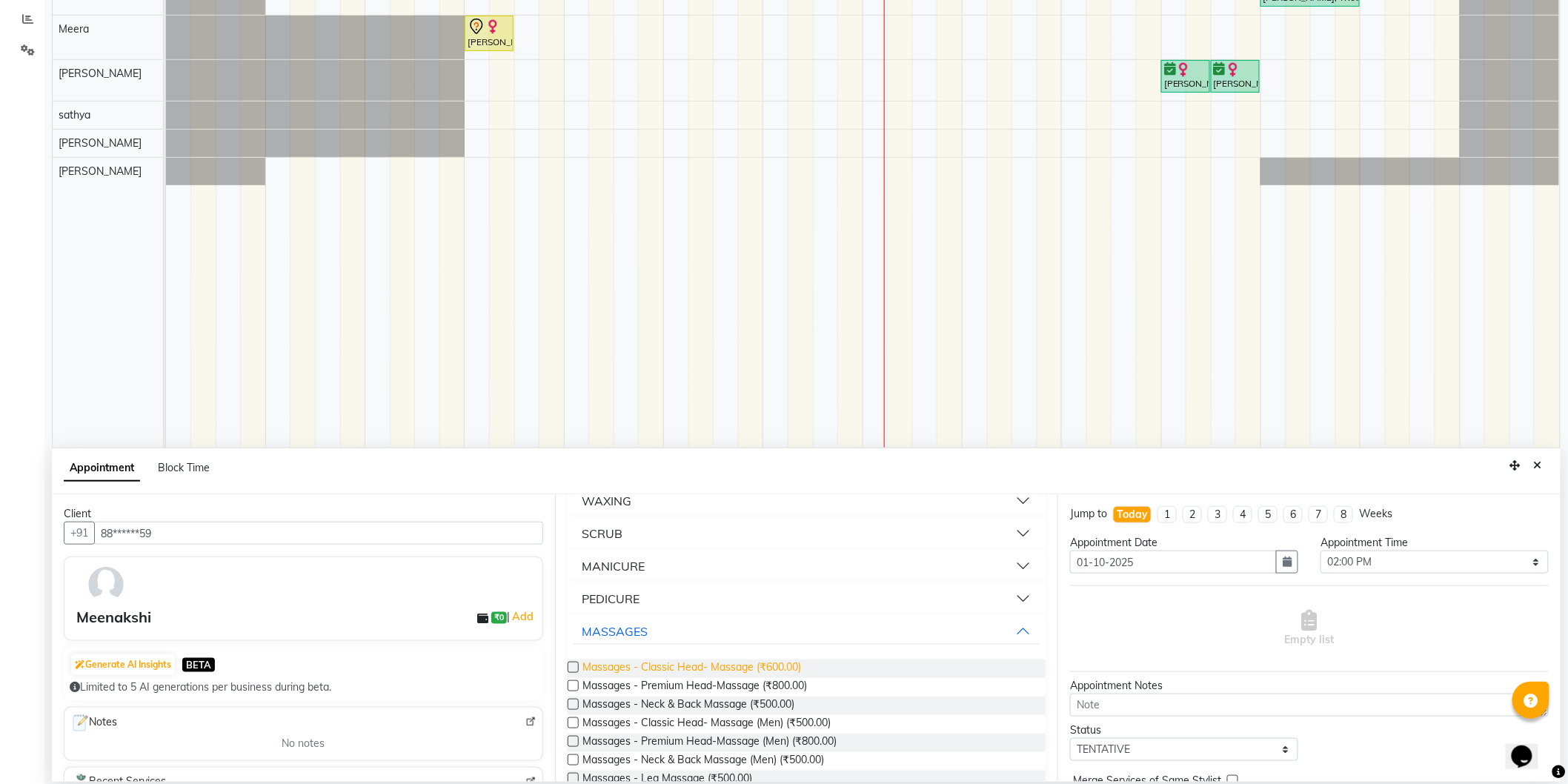
click at [736, 669] on span "Massages - Classic Head- Massage (₹600.00)" at bounding box center [692, 669] width 219 height 19
checkbox input "false"
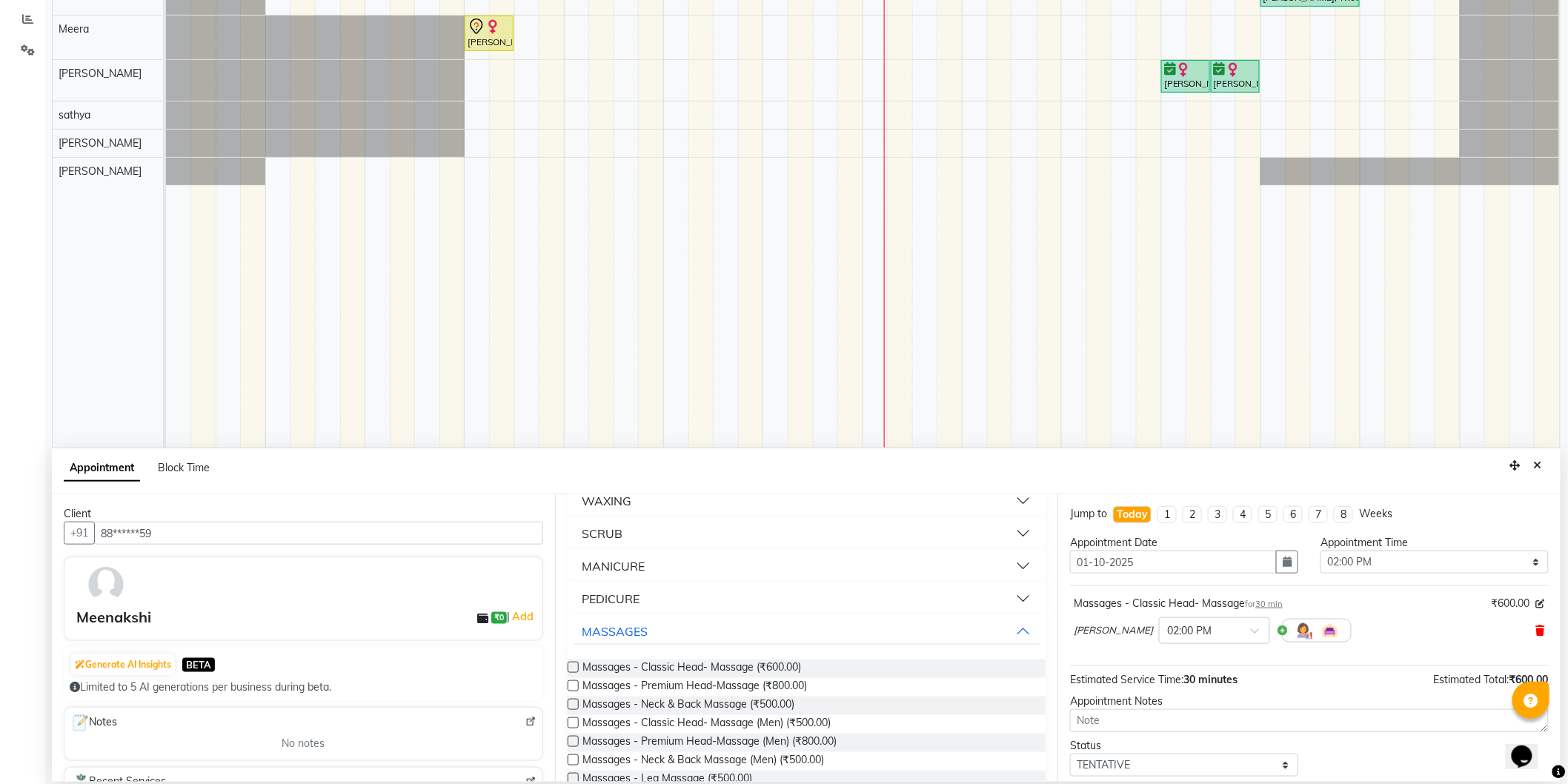
click at [1536, 624] on span at bounding box center [1540, 632] width 9 height 15
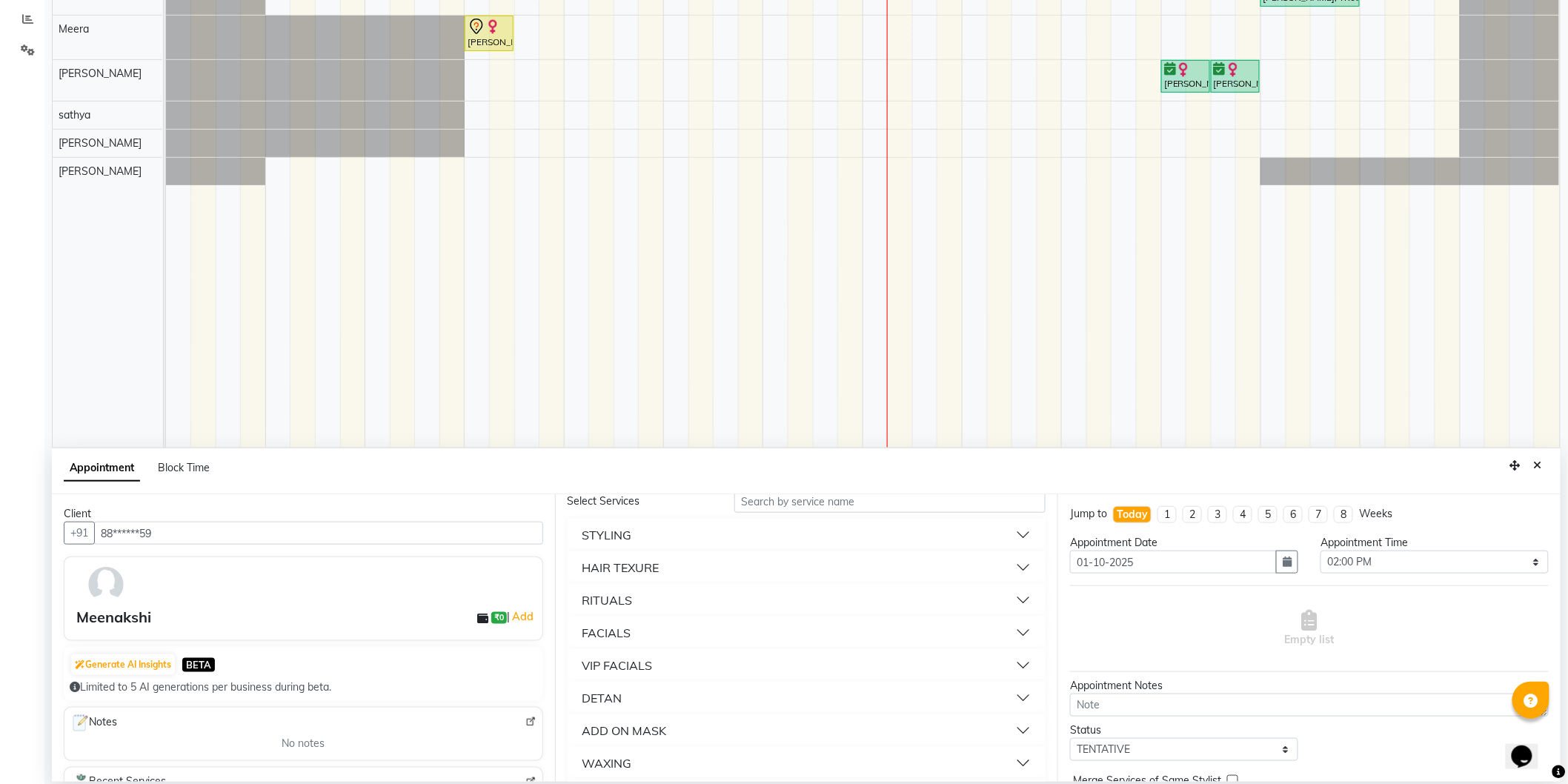
scroll to position [0, 0]
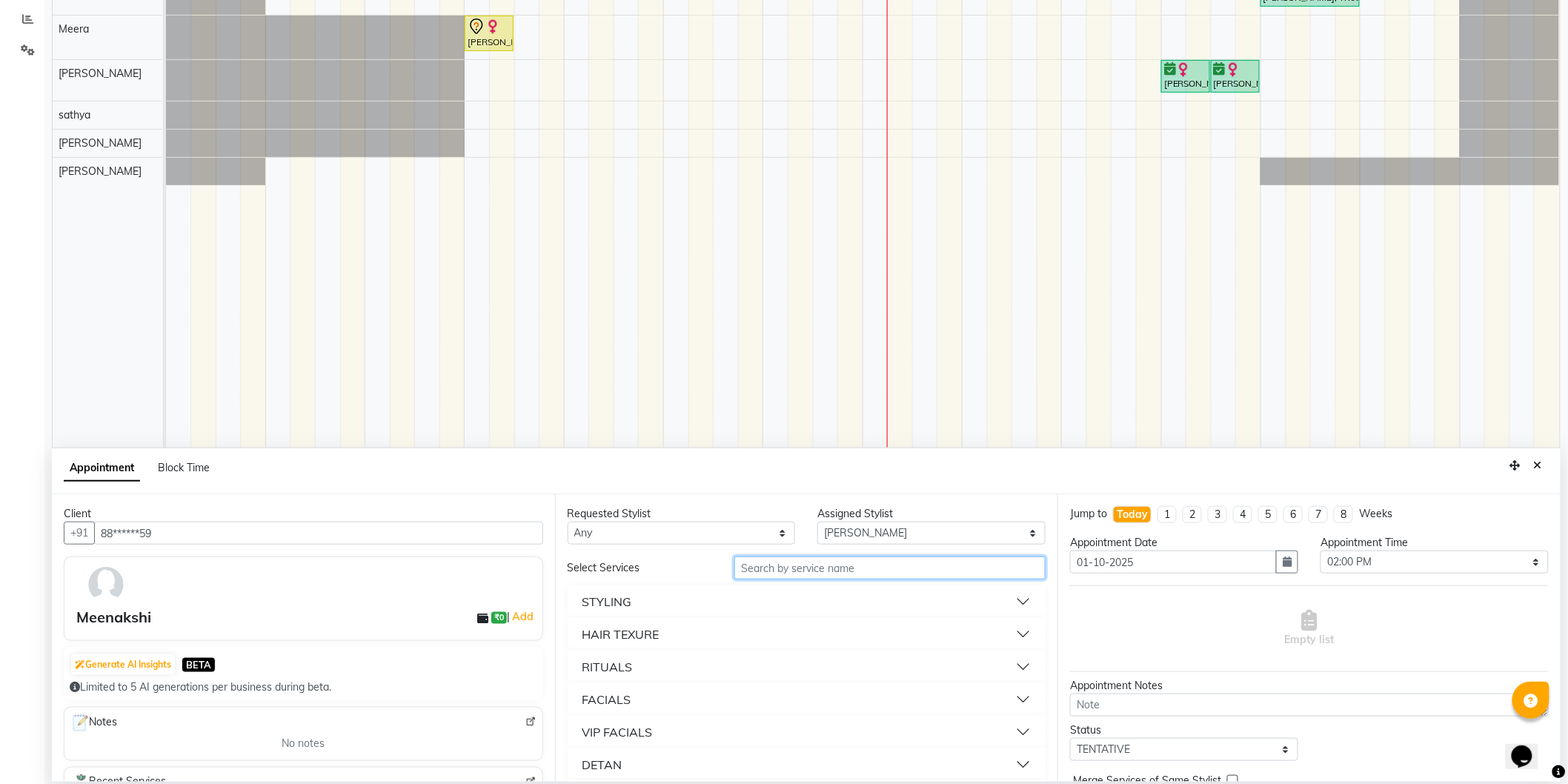
click at [849, 569] on input "text" at bounding box center [890, 568] width 311 height 23
type input "thre"
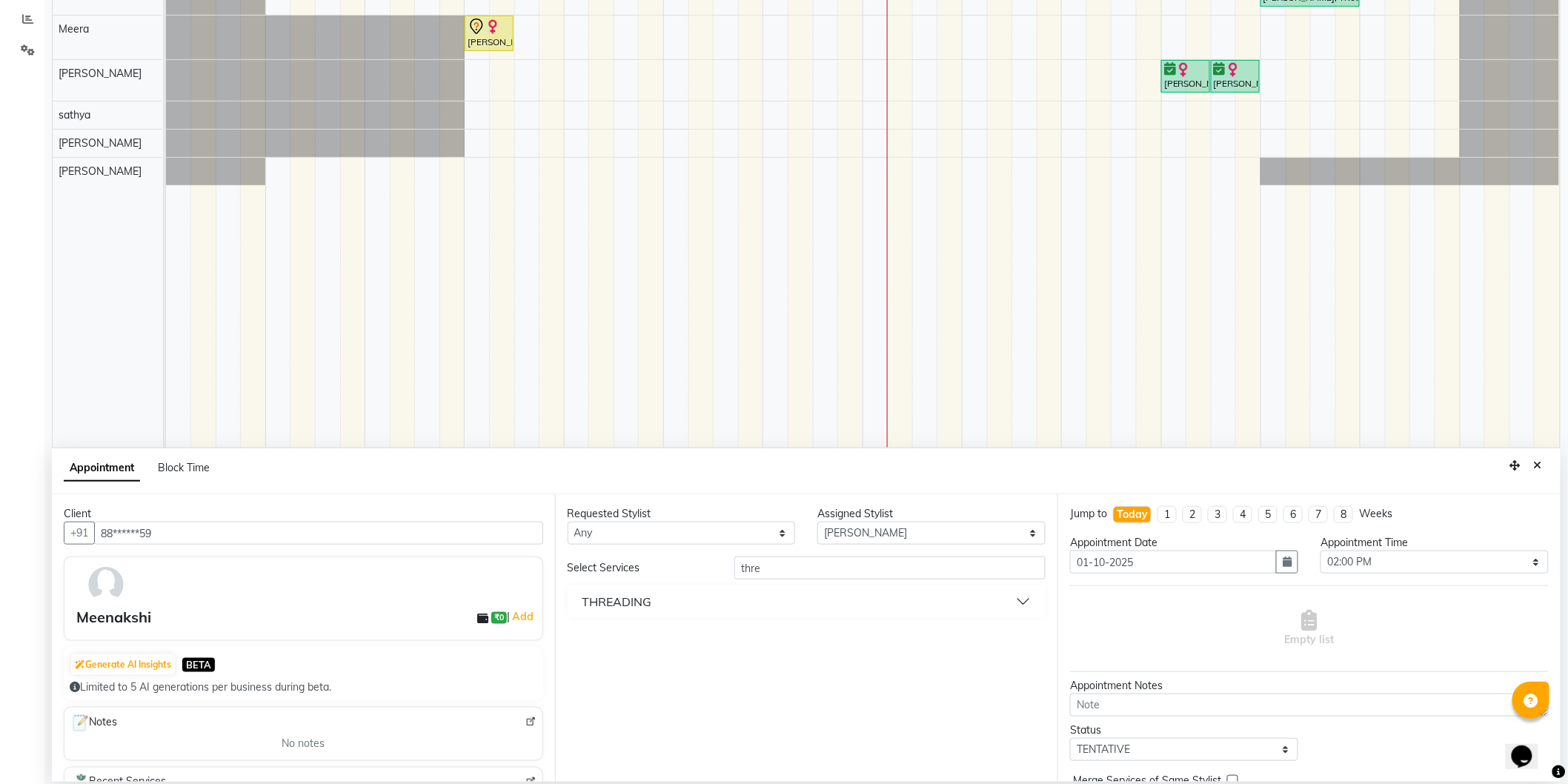
click at [710, 605] on button "THREADING" at bounding box center [806, 602] width 466 height 26
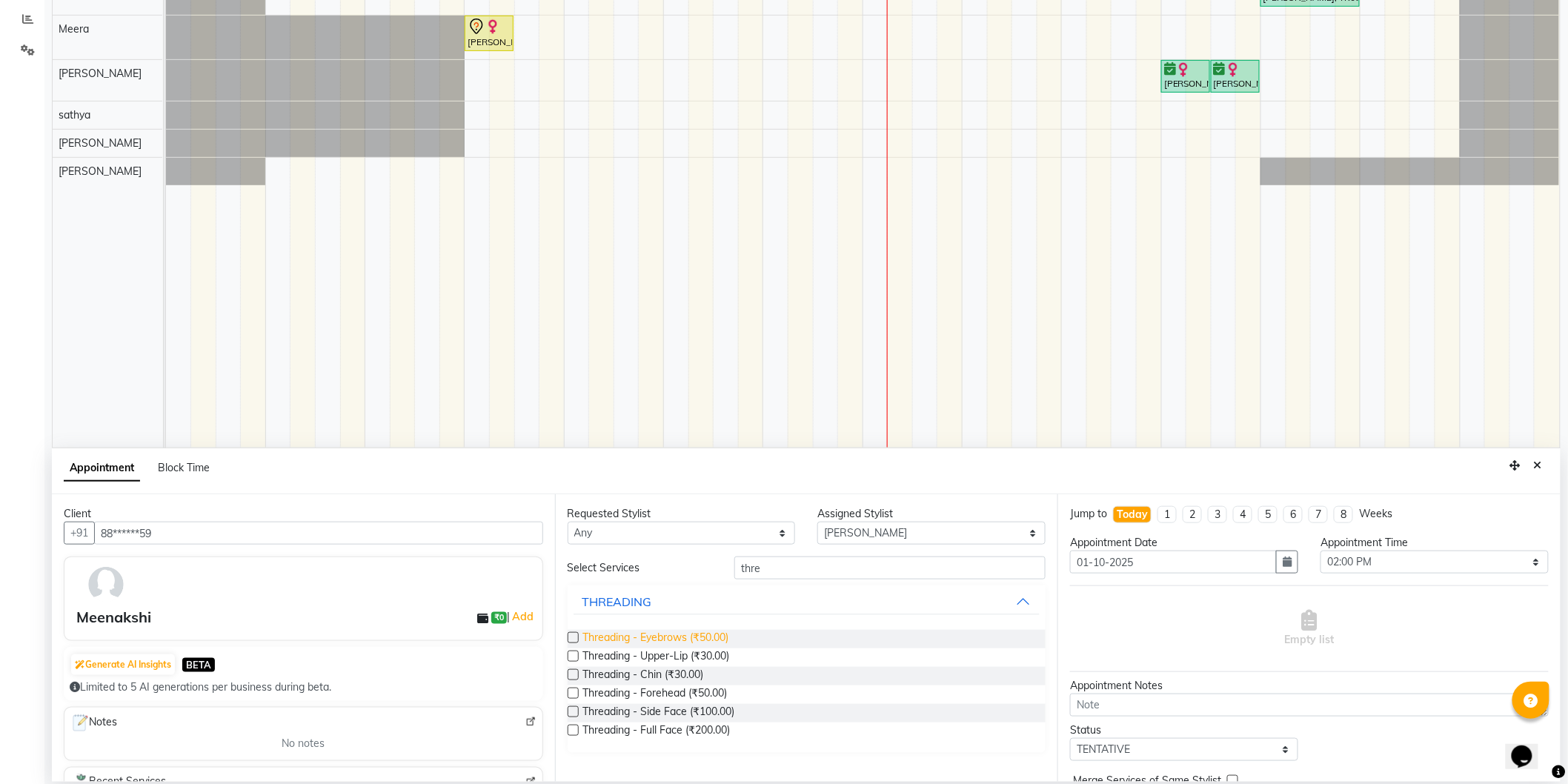
click at [677, 640] on span "Threading - Eyebrows (₹50.00)" at bounding box center [656, 639] width 146 height 19
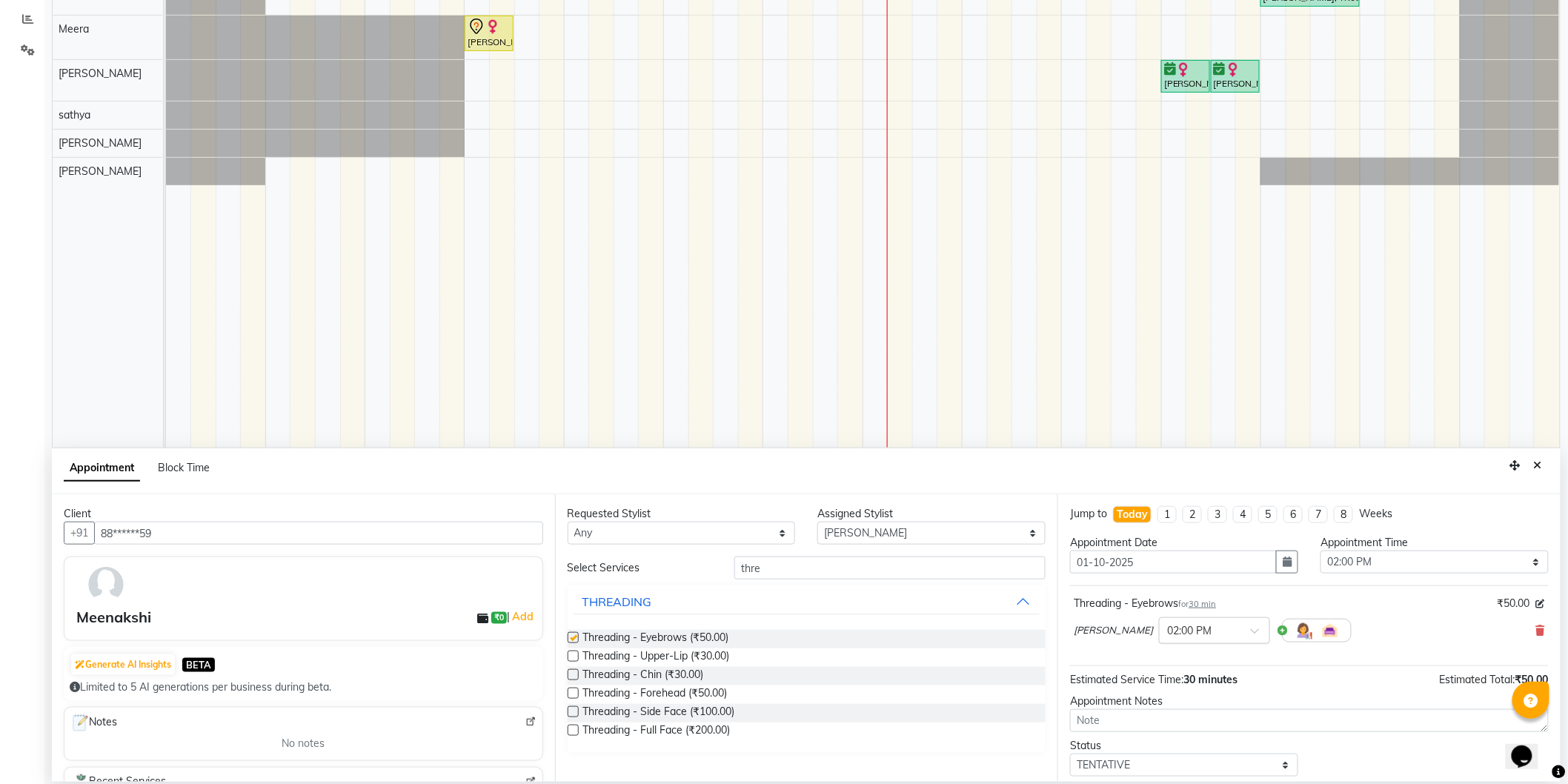
checkbox input "false"
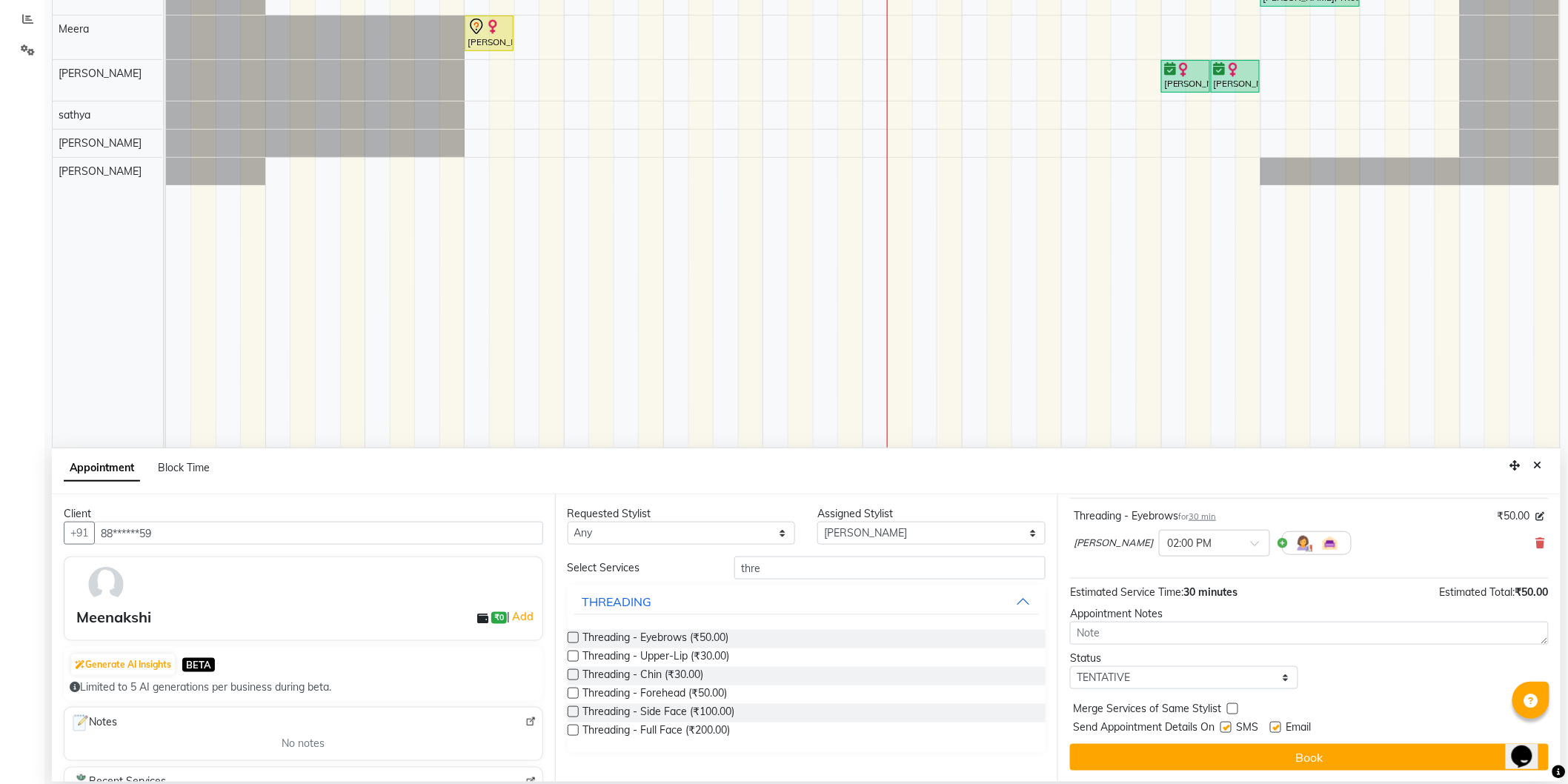
scroll to position [89, 0]
drag, startPoint x: 1246, startPoint y: 668, endPoint x: 1235, endPoint y: 671, distance: 11.4
click at [1246, 668] on select "Select TENTATIVE CONFIRM CHECK-IN UPCOMING" at bounding box center [1184, 677] width 228 height 23
select select "check-in"
click at [1070, 666] on select "Select TENTATIVE CONFIRM CHECK-IN UPCOMING" at bounding box center [1184, 677] width 228 height 23
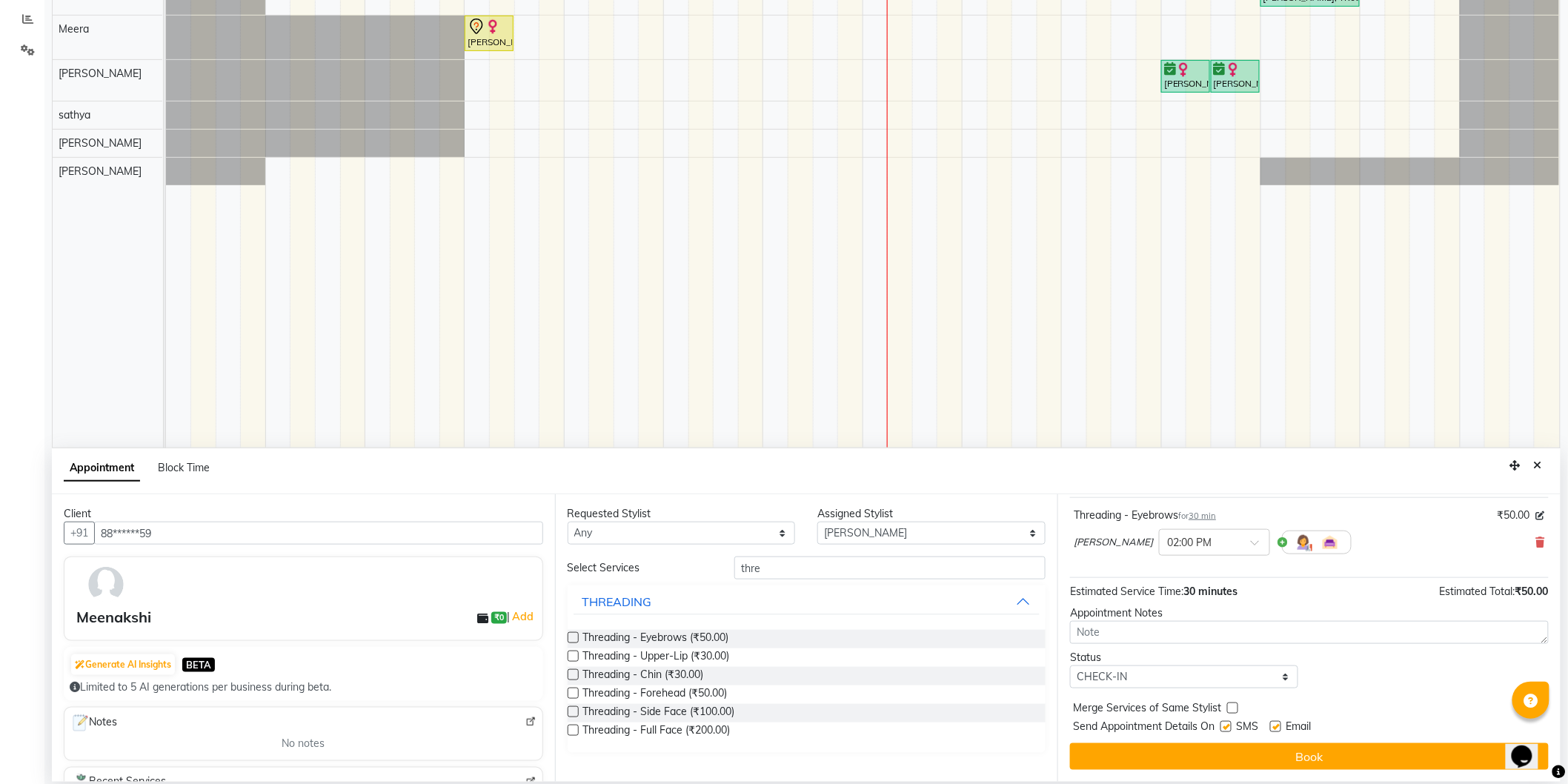
click at [1226, 721] on label at bounding box center [1226, 727] width 11 height 11
click at [1226, 724] on input "checkbox" at bounding box center [1225, 728] width 9 height 9
checkbox input "false"
click at [1282, 730] on div "Email" at bounding box center [1296, 728] width 53 height 19
click at [1273, 724] on label at bounding box center [1276, 727] width 11 height 11
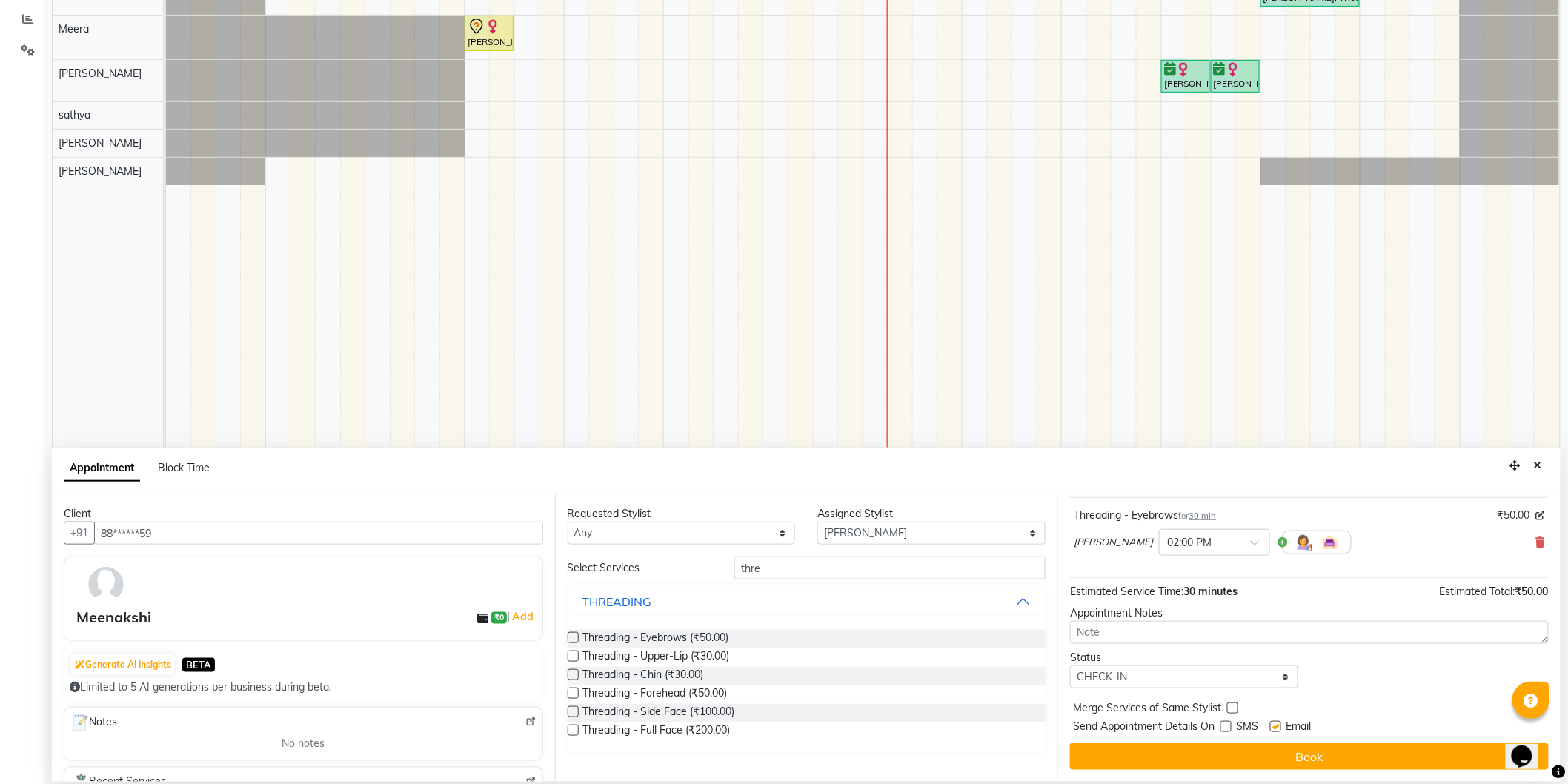
click at [1273, 724] on input "checkbox" at bounding box center [1275, 728] width 9 height 9
checkbox input "false"
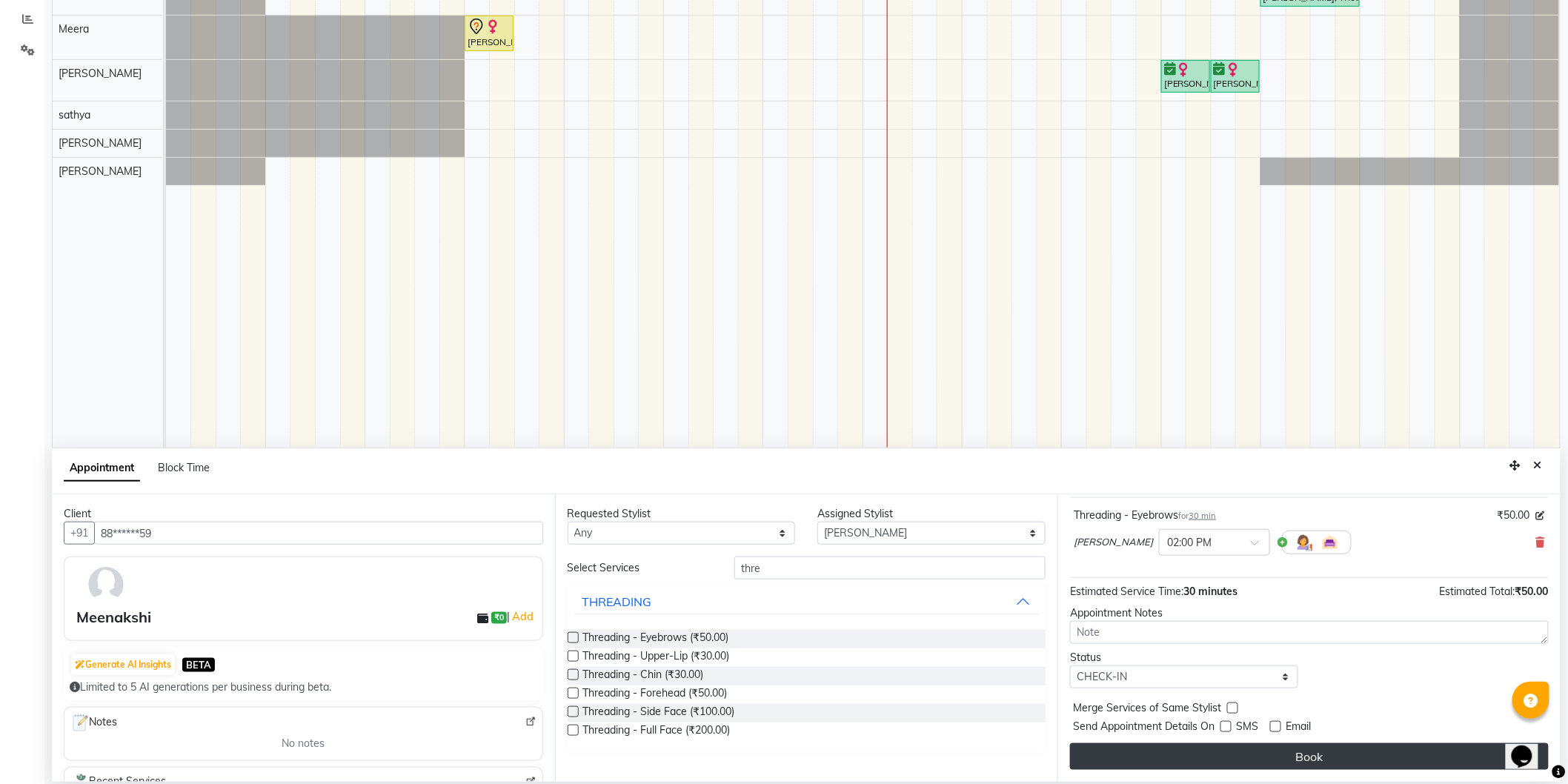
click at [1284, 745] on button "Book" at bounding box center [1309, 757] width 479 height 26
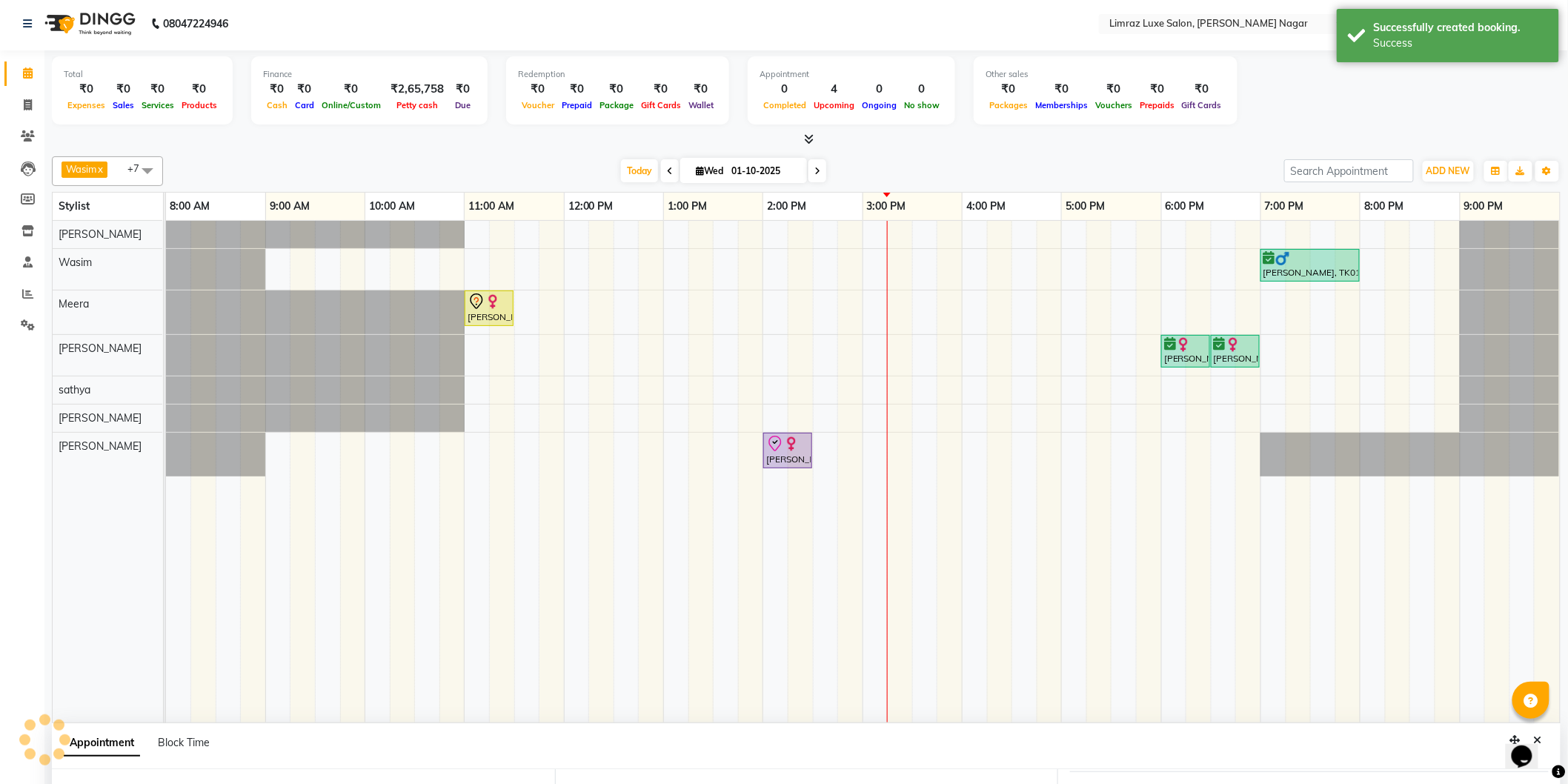
scroll to position [0, 0]
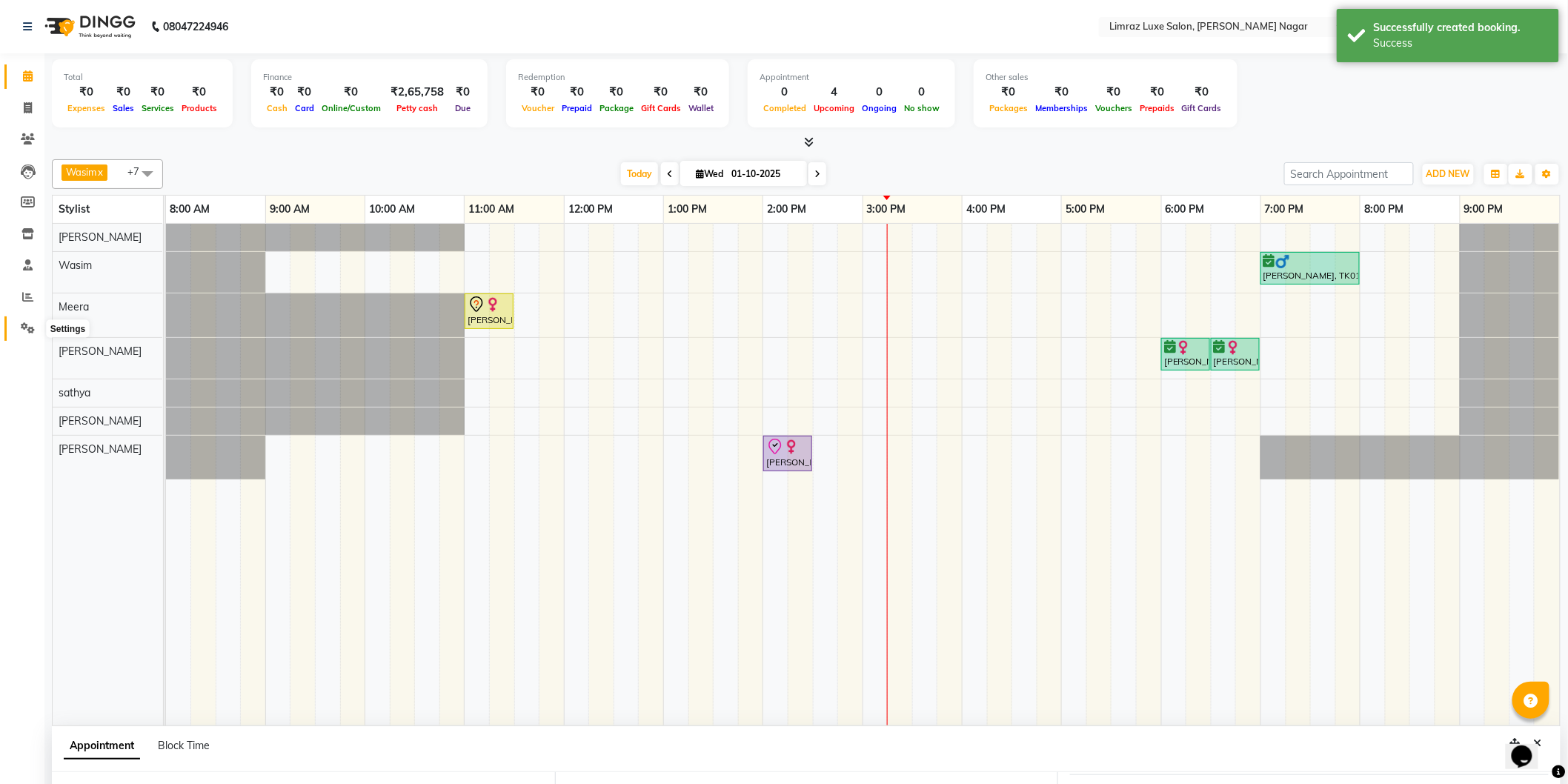
click at [28, 336] on span at bounding box center [28, 329] width 26 height 17
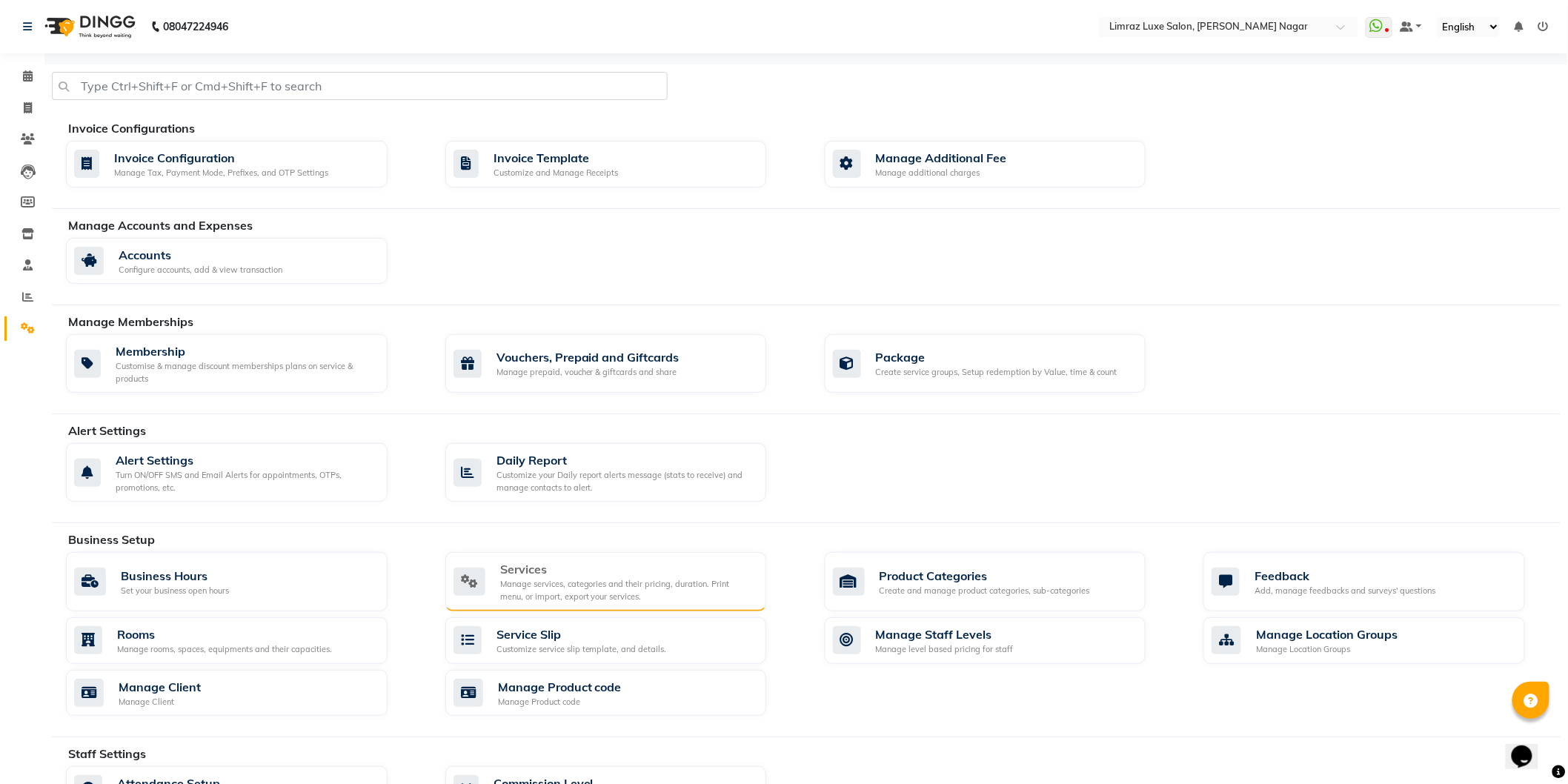
click at [567, 568] on div "Services" at bounding box center [628, 569] width 255 height 18
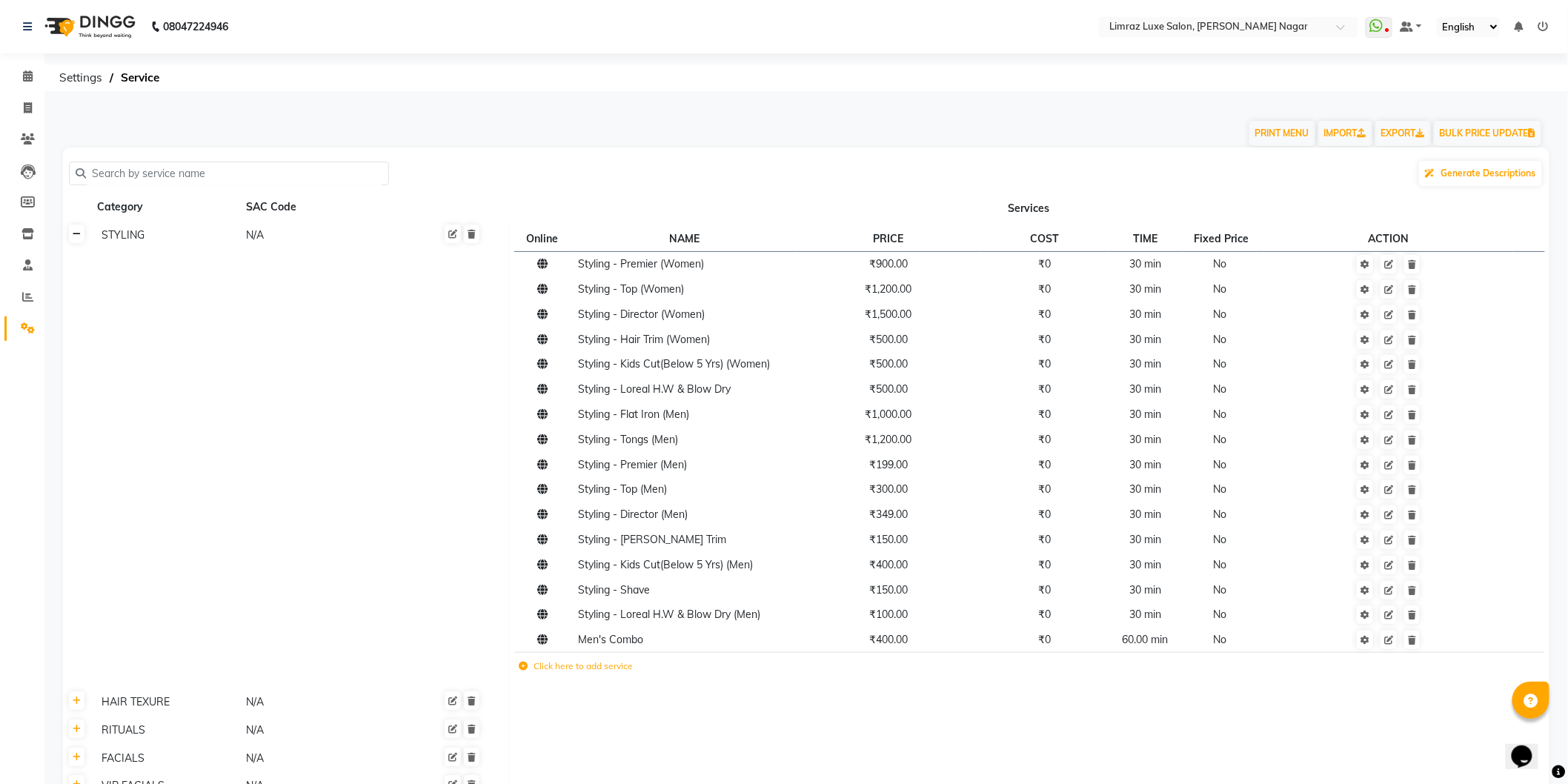
click at [76, 238] on icon at bounding box center [77, 234] width 9 height 9
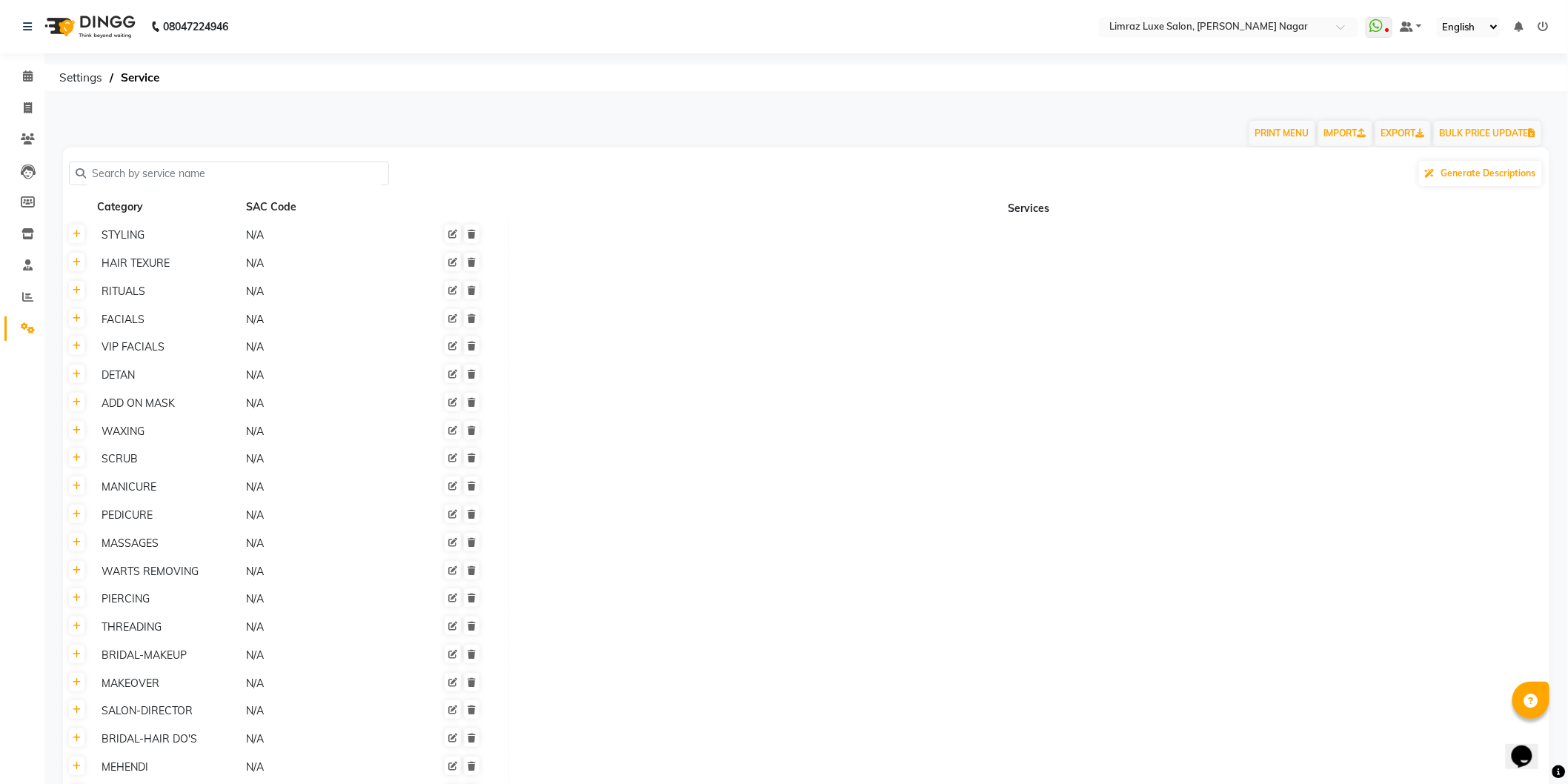
click at [133, 495] on div "MANICURE" at bounding box center [167, 488] width 143 height 19
click at [77, 487] on icon at bounding box center [77, 486] width 9 height 9
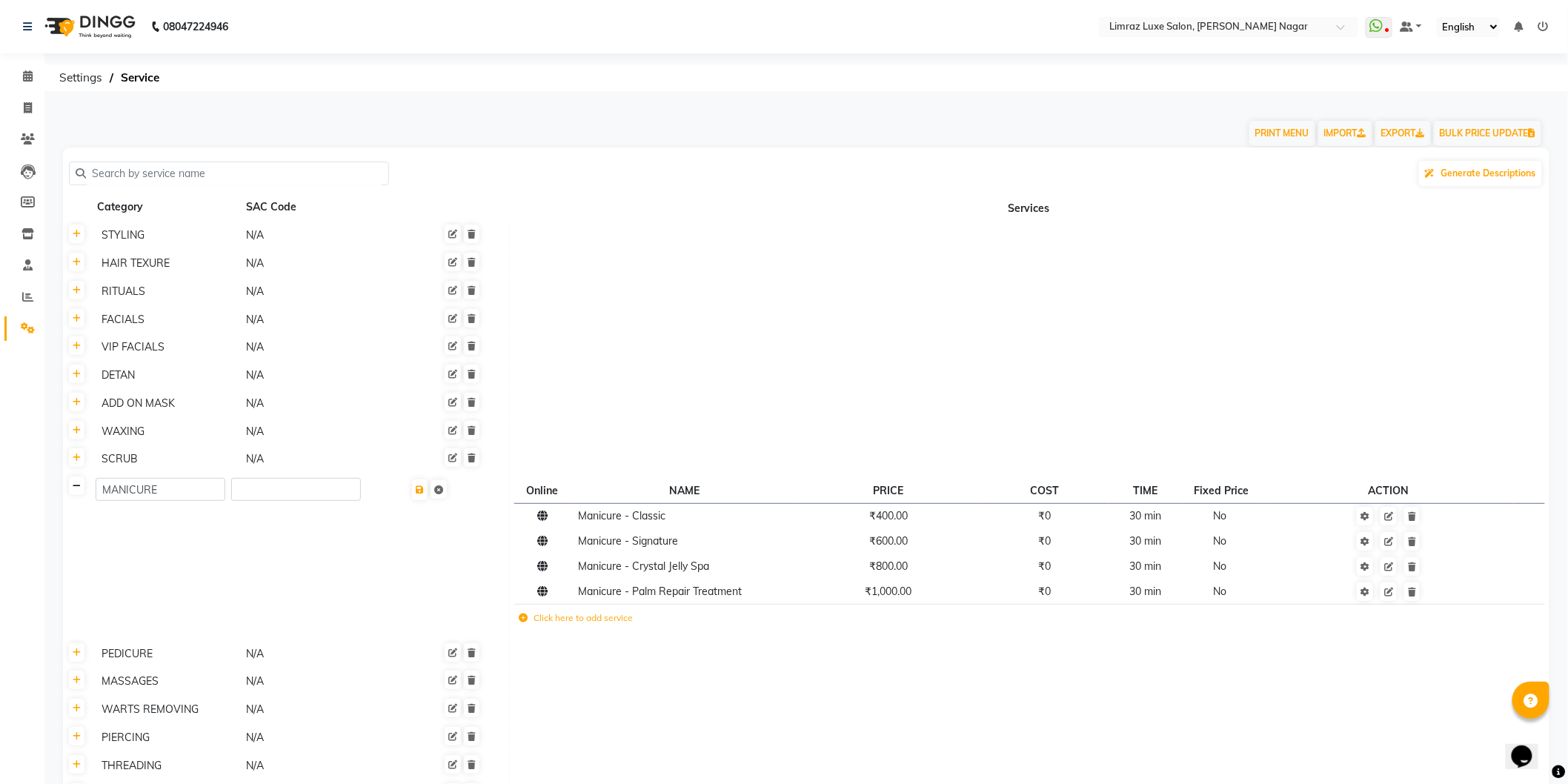
click at [77, 486] on icon at bounding box center [77, 486] width 9 height 9
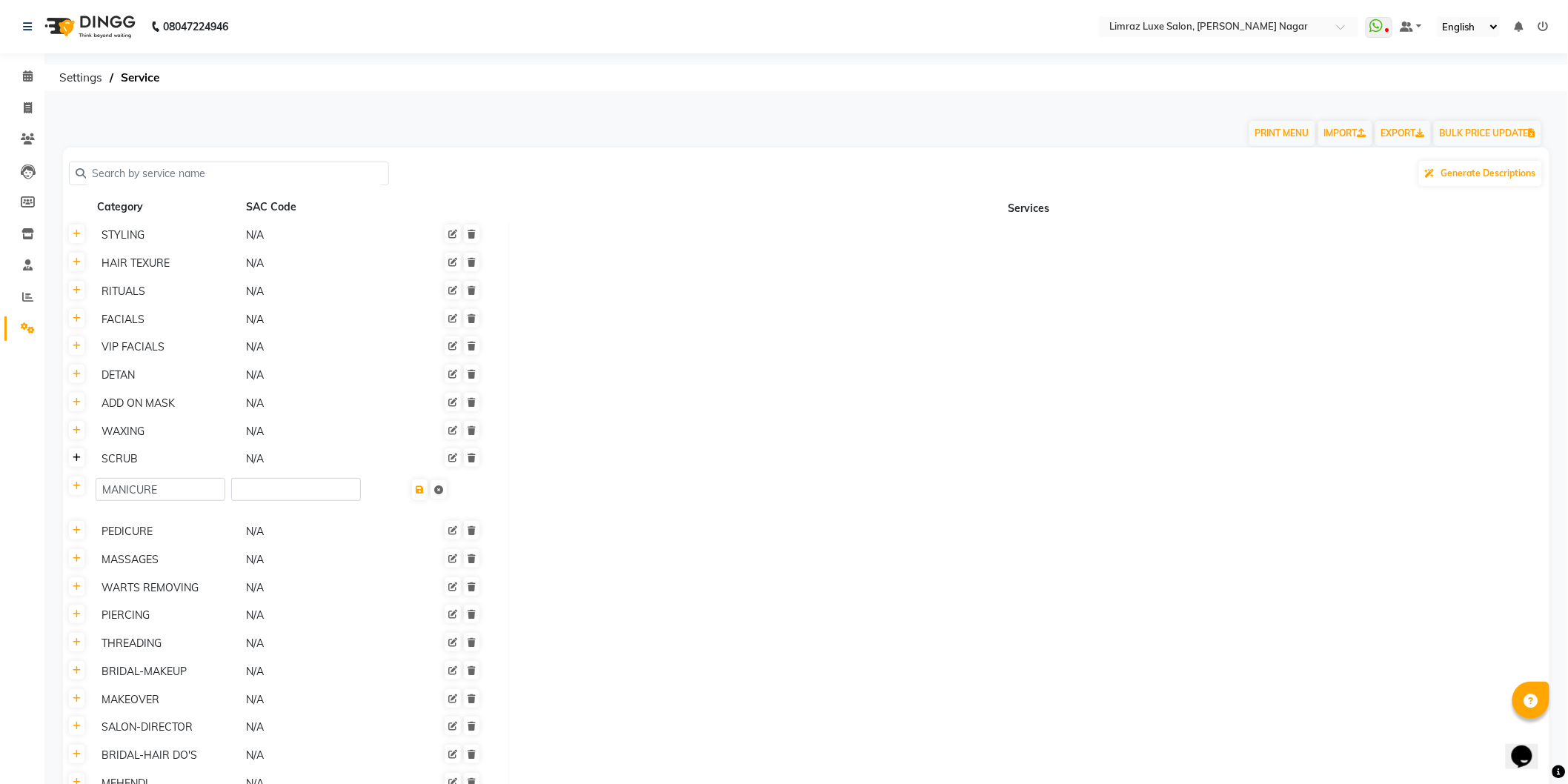
click at [78, 467] on link at bounding box center [77, 458] width 15 height 19
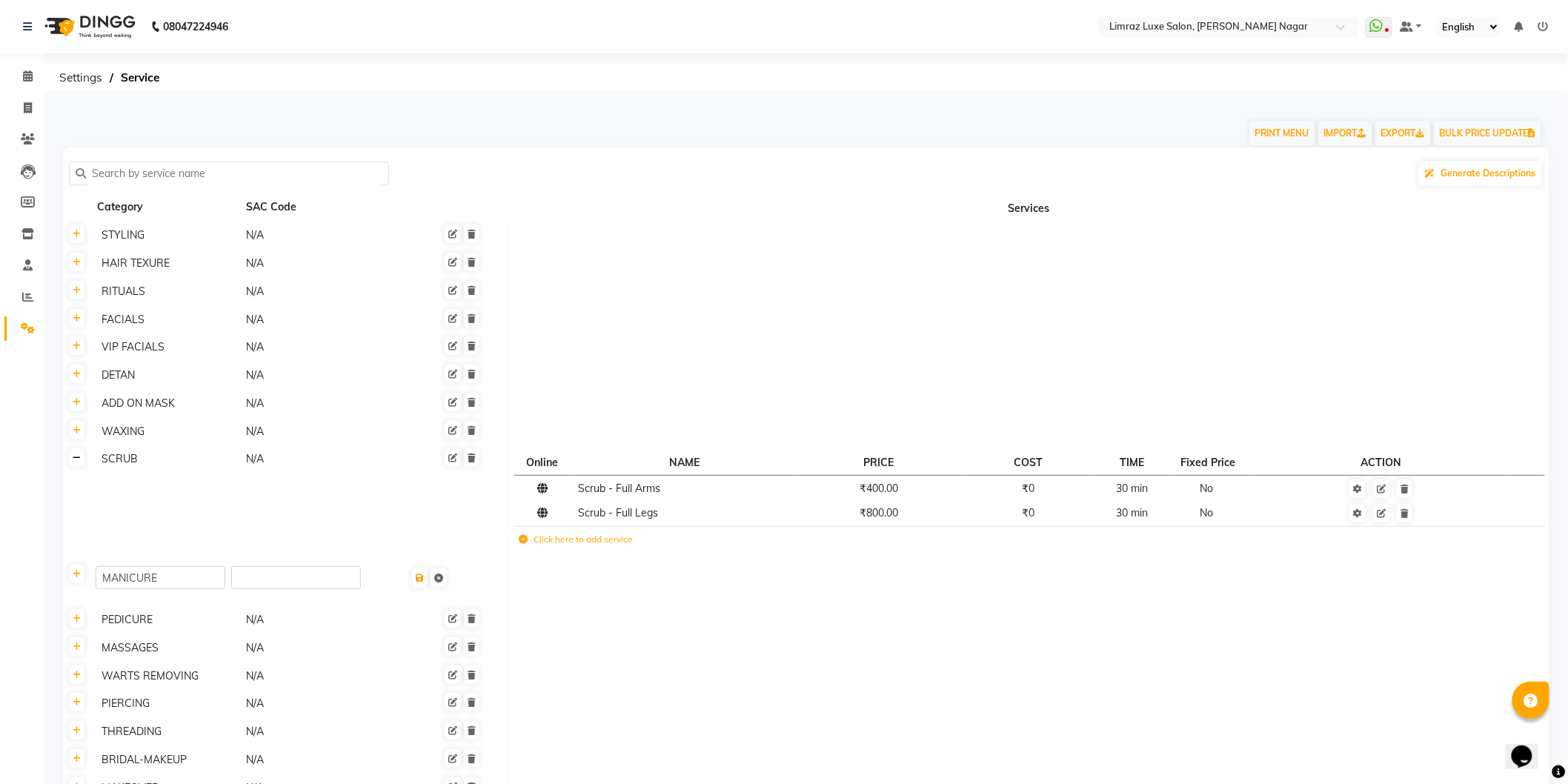
click at [78, 467] on link at bounding box center [77, 458] width 15 height 19
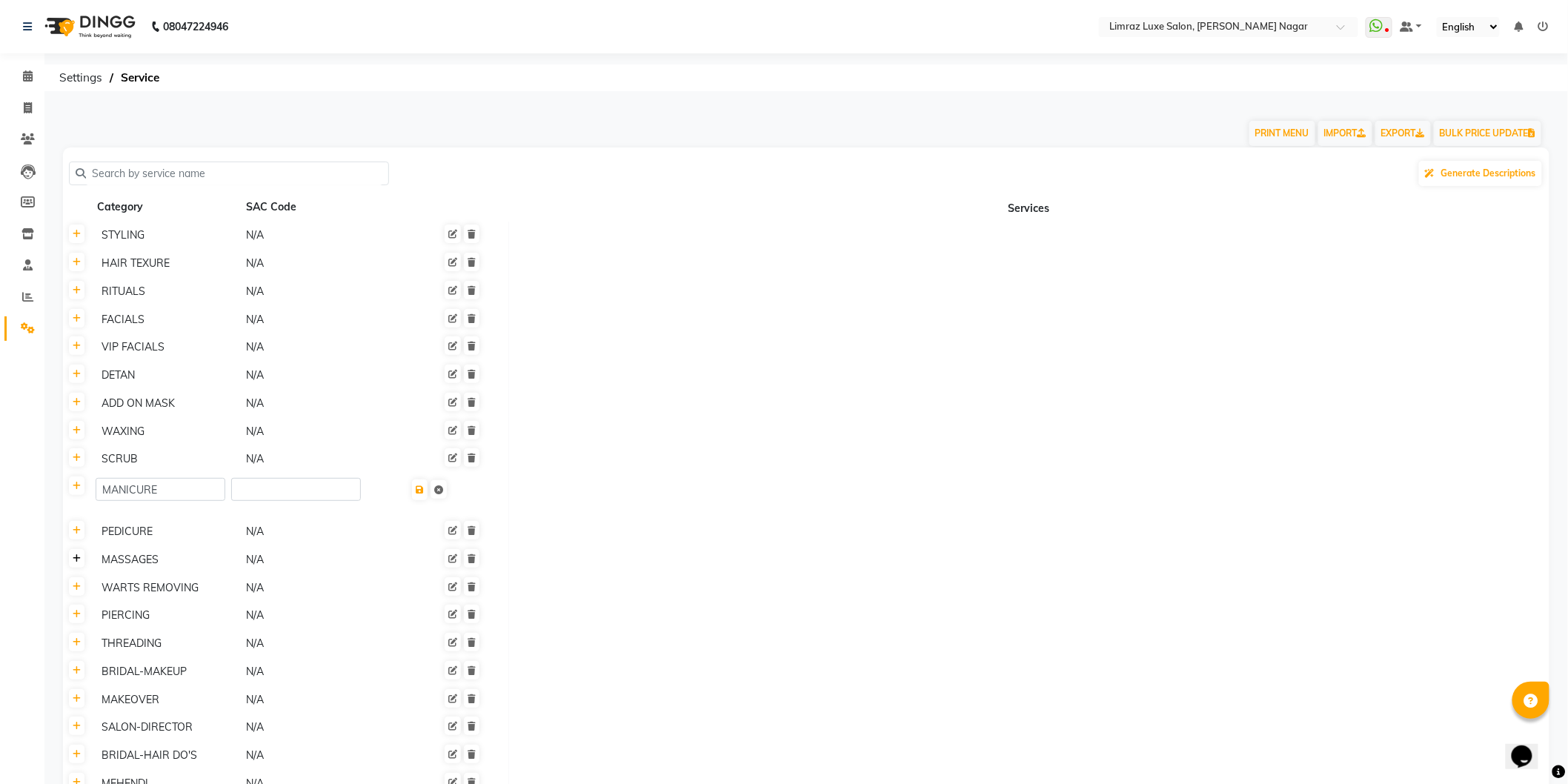
click at [79, 567] on link at bounding box center [77, 559] width 15 height 19
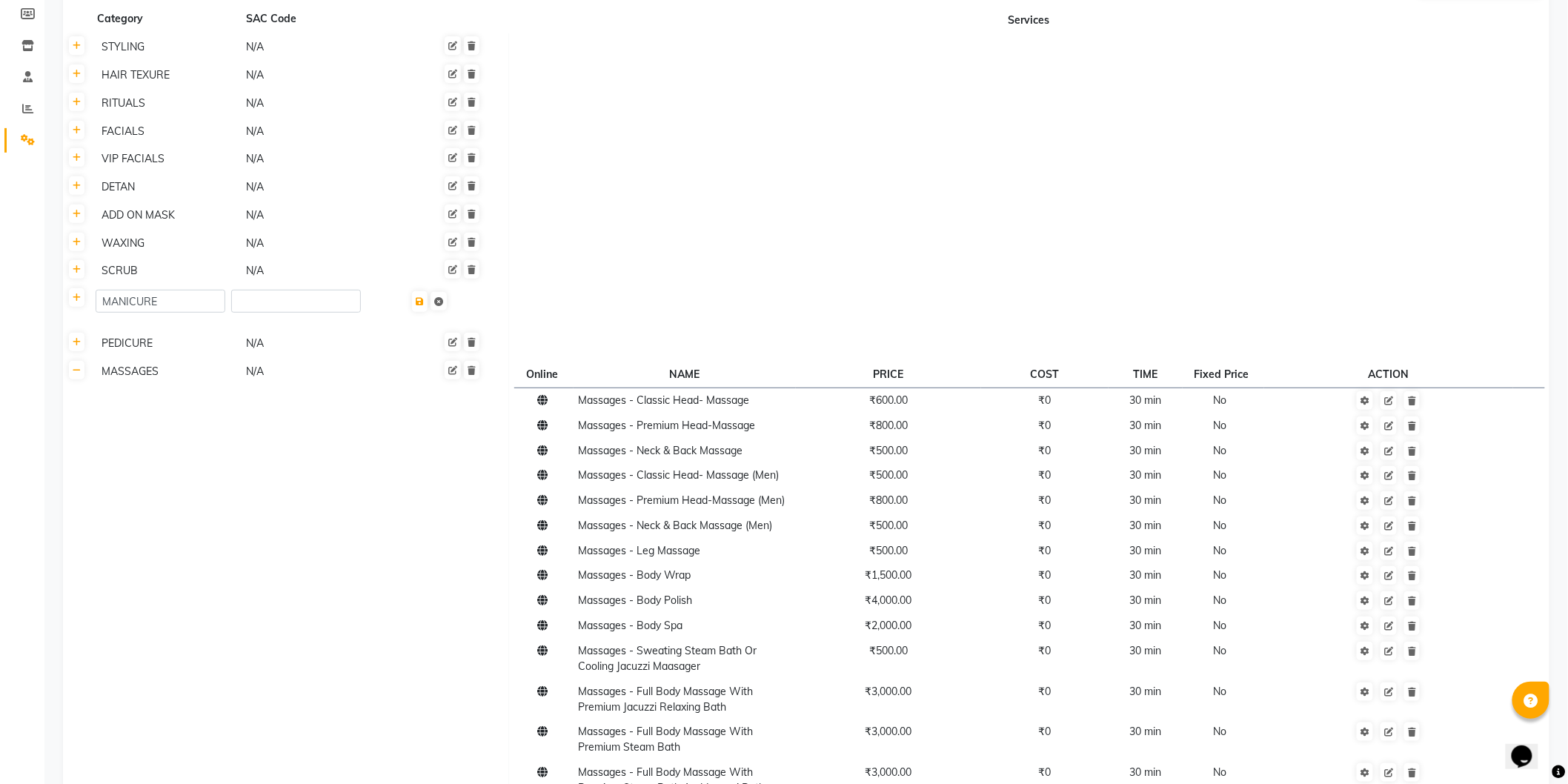
scroll to position [494, 0]
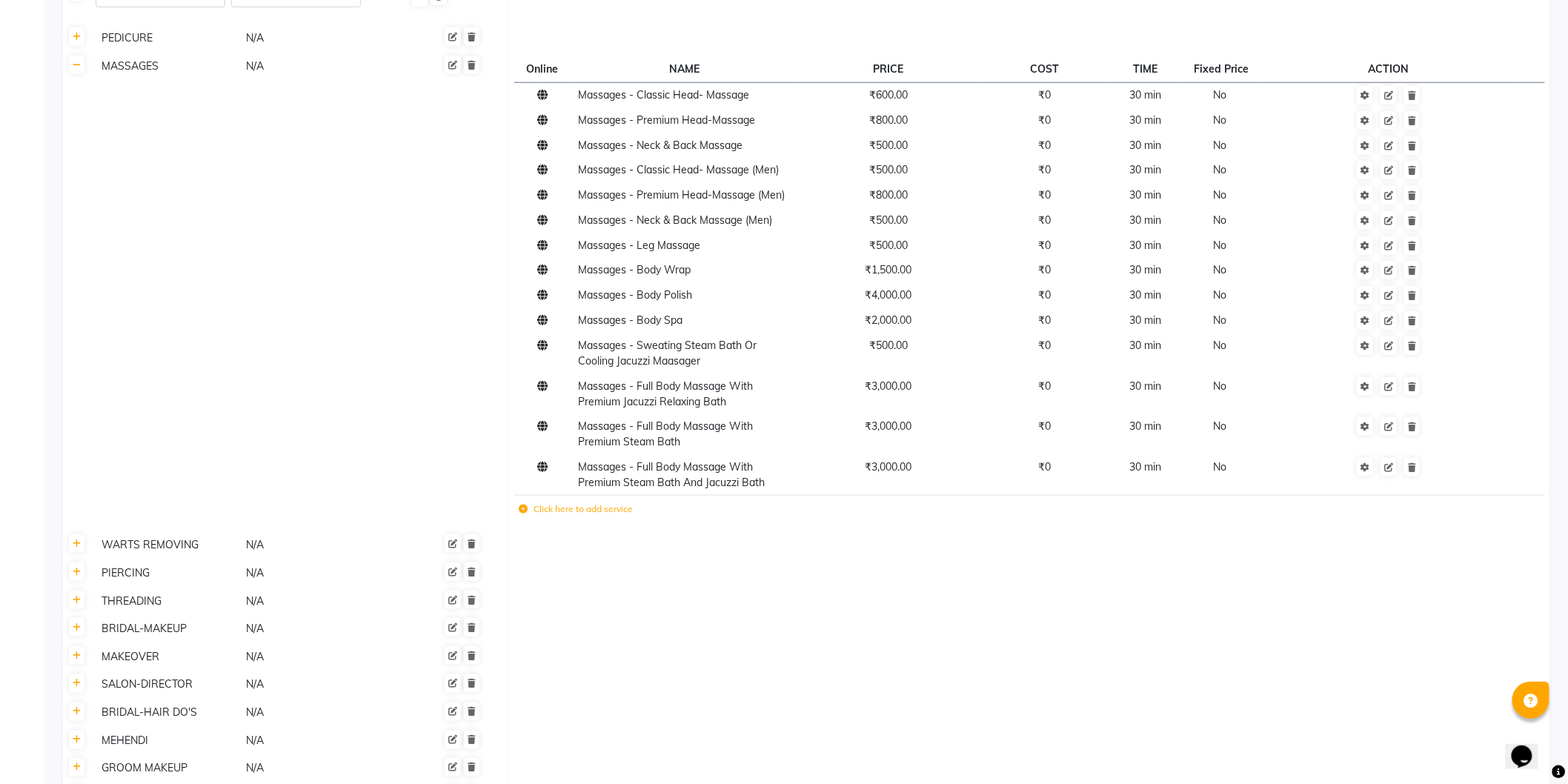
click at [604, 517] on td "Click here to add service" at bounding box center [811, 511] width 594 height 30
click at [523, 508] on icon at bounding box center [523, 508] width 9 height 9
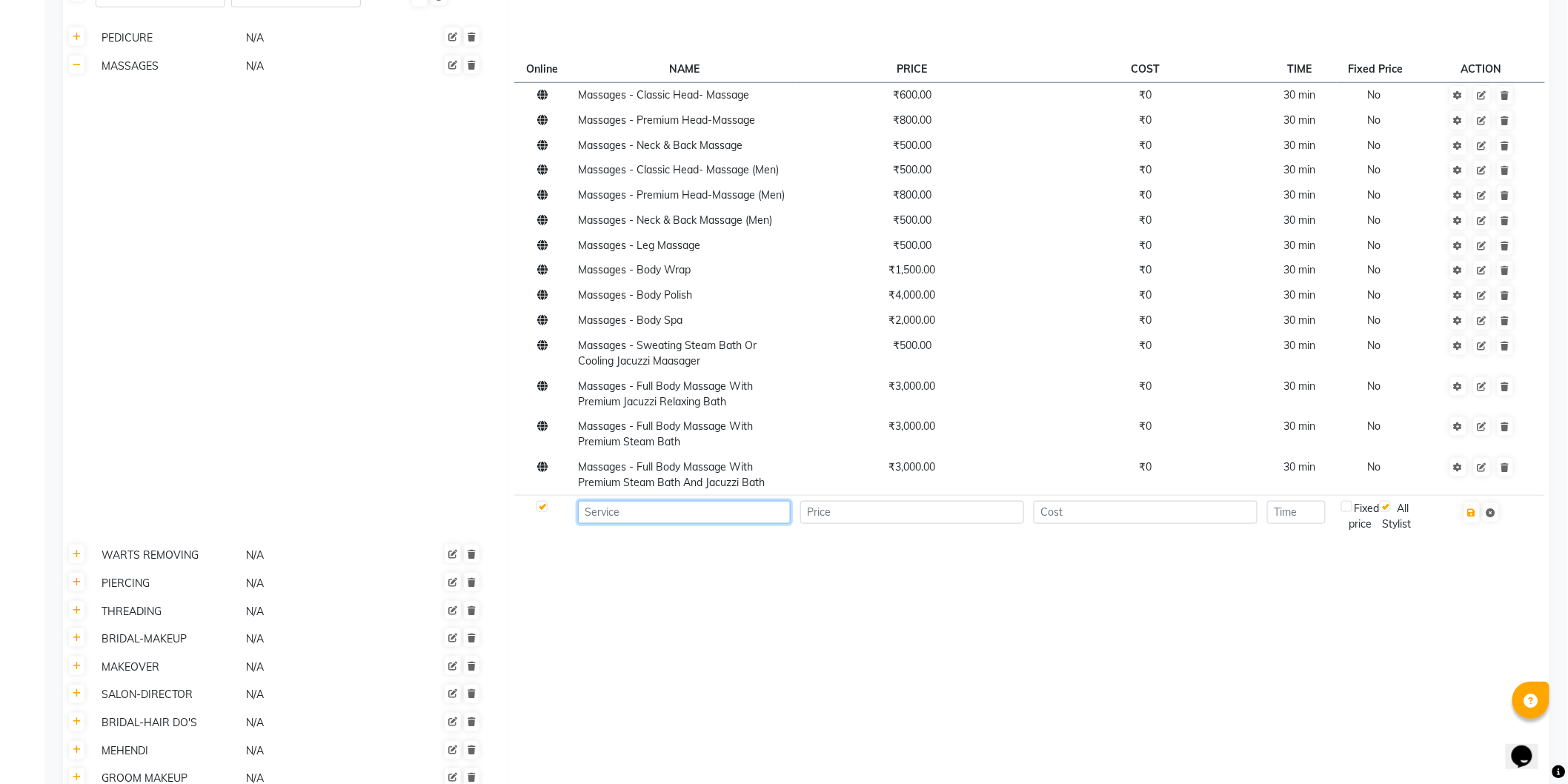
click at [683, 519] on input at bounding box center [684, 513] width 213 height 23
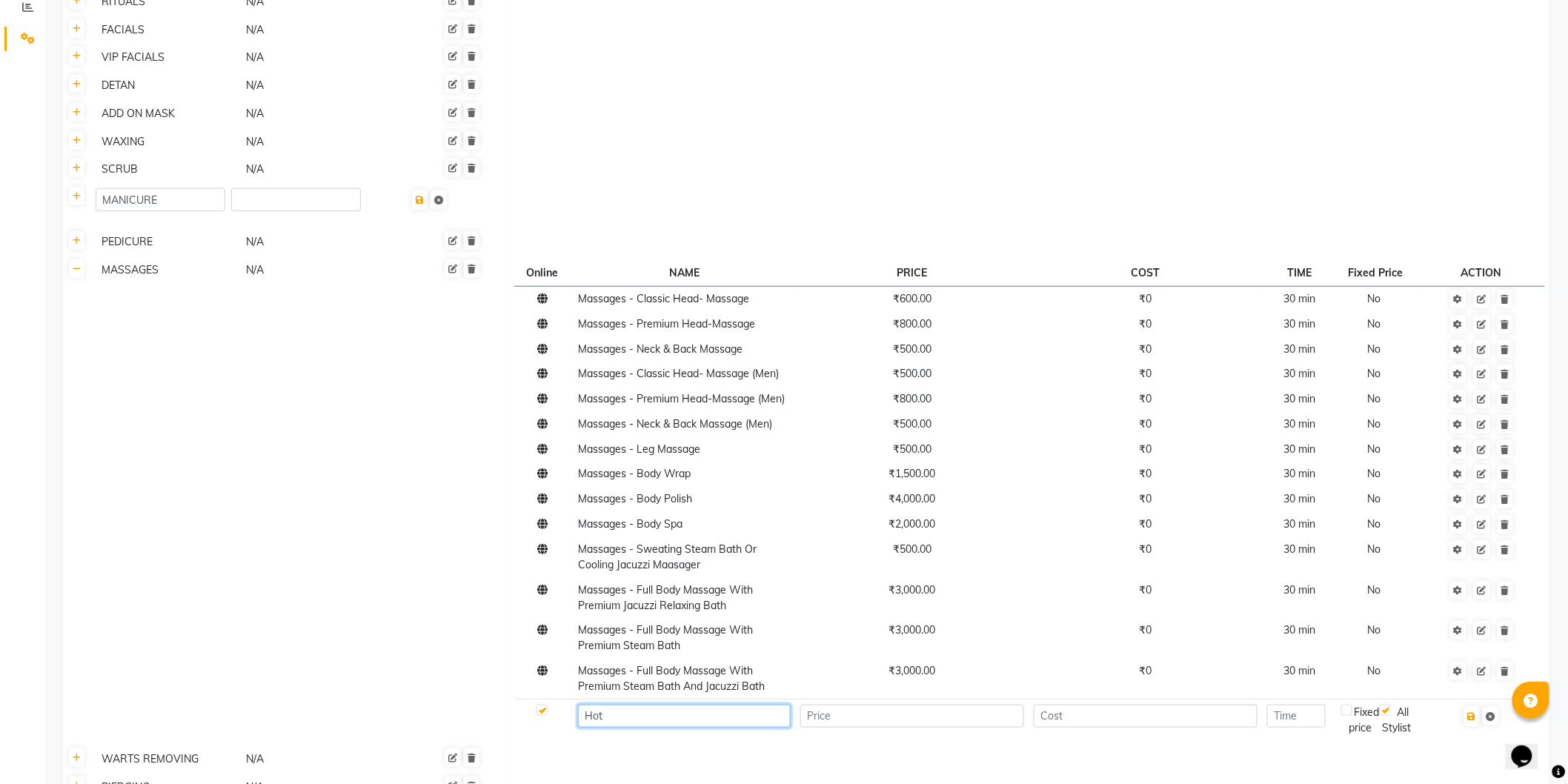
scroll to position [329, 0]
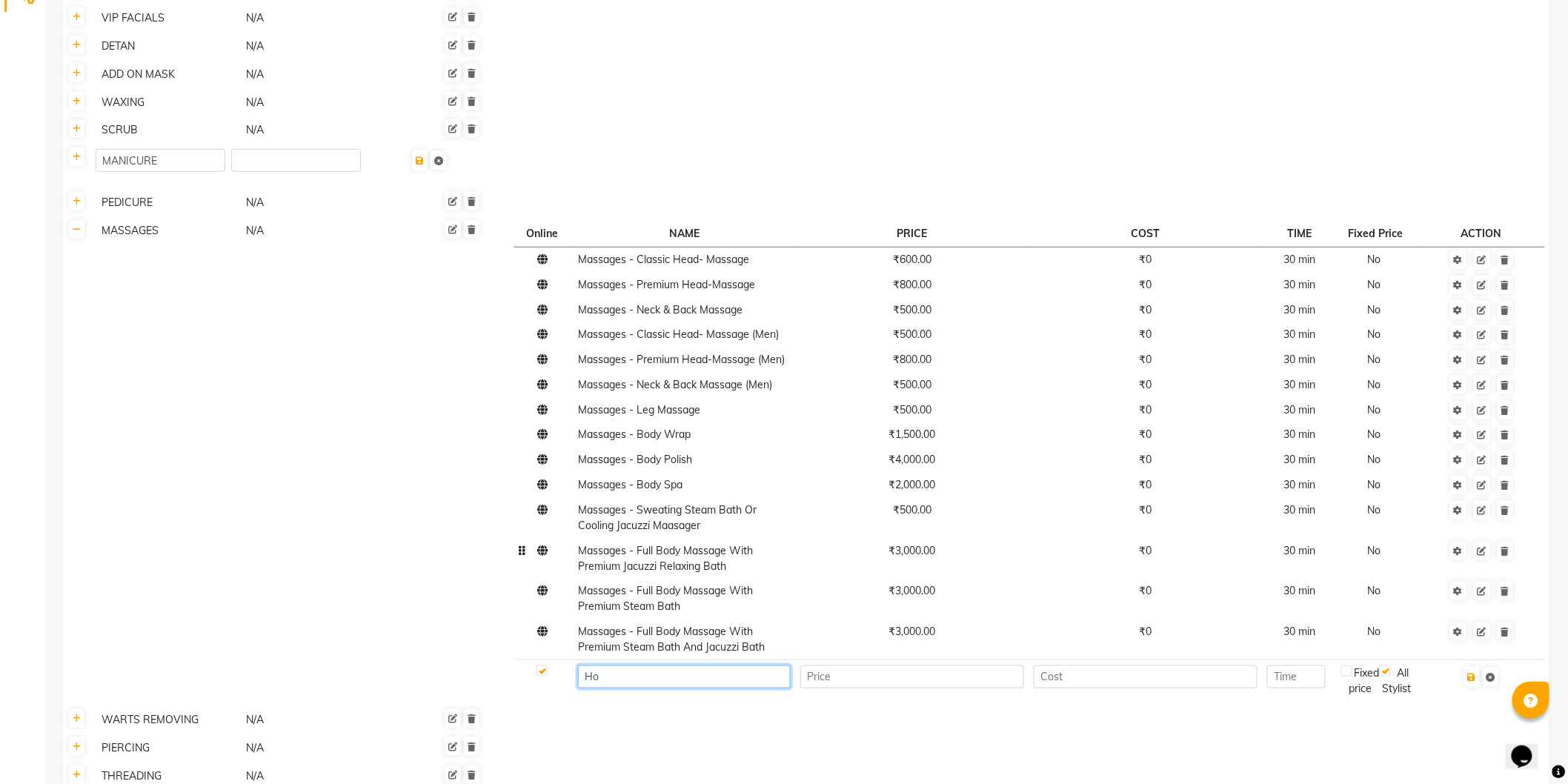
type input "H"
type input "Massages - Hot Oil Massage"
click at [859, 683] on input "number" at bounding box center [911, 677] width 224 height 23
type input "600"
drag, startPoint x: 1104, startPoint y: 678, endPoint x: 1129, endPoint y: 687, distance: 26.6
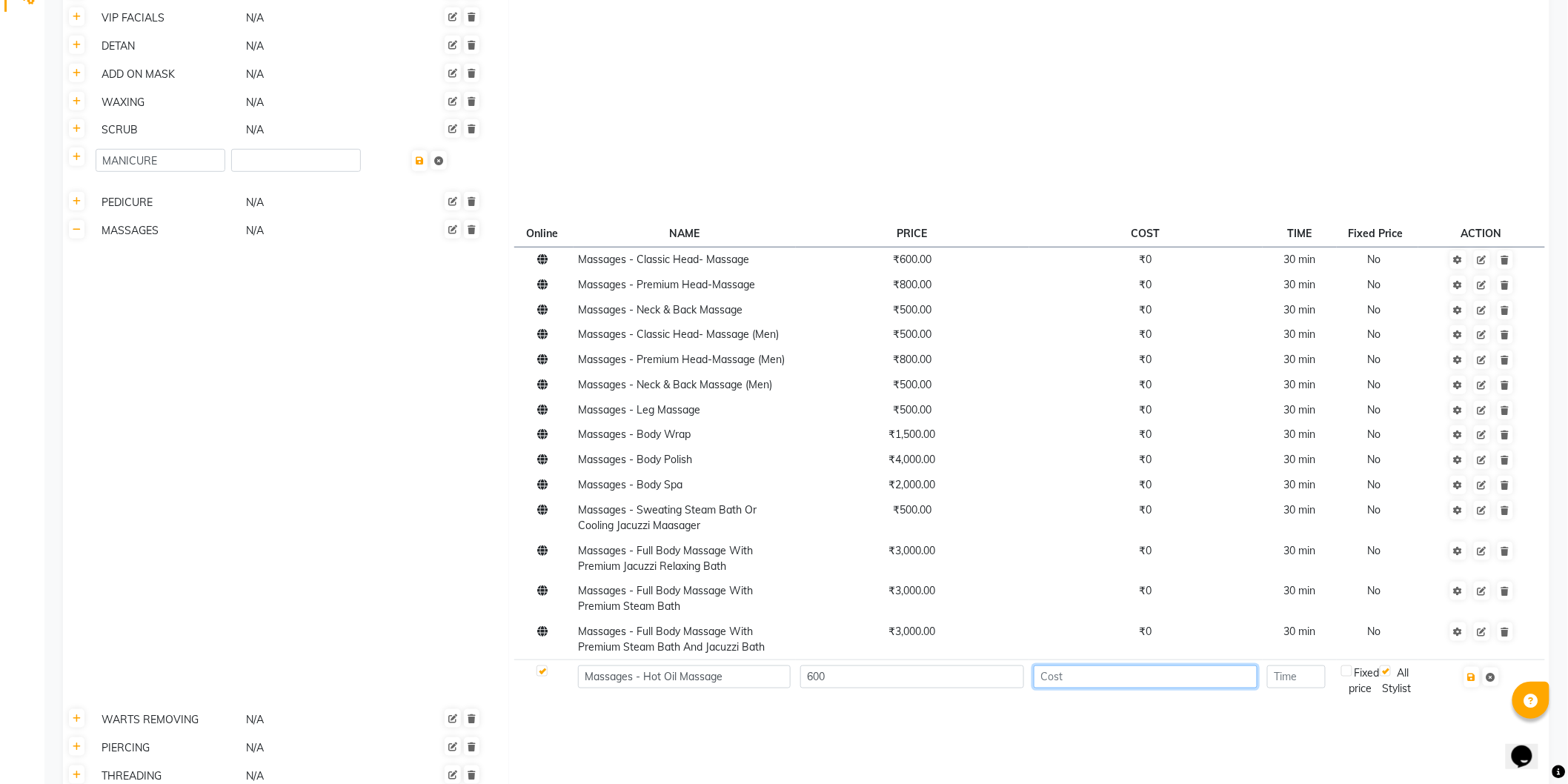
click at [1104, 677] on input "number" at bounding box center [1145, 677] width 224 height 23
click at [1280, 675] on input "number" at bounding box center [1296, 677] width 59 height 23
type input "30"
click at [1354, 677] on div "Fixed price" at bounding box center [1361, 681] width 39 height 31
click at [1476, 680] on icon "button" at bounding box center [1472, 677] width 9 height 9
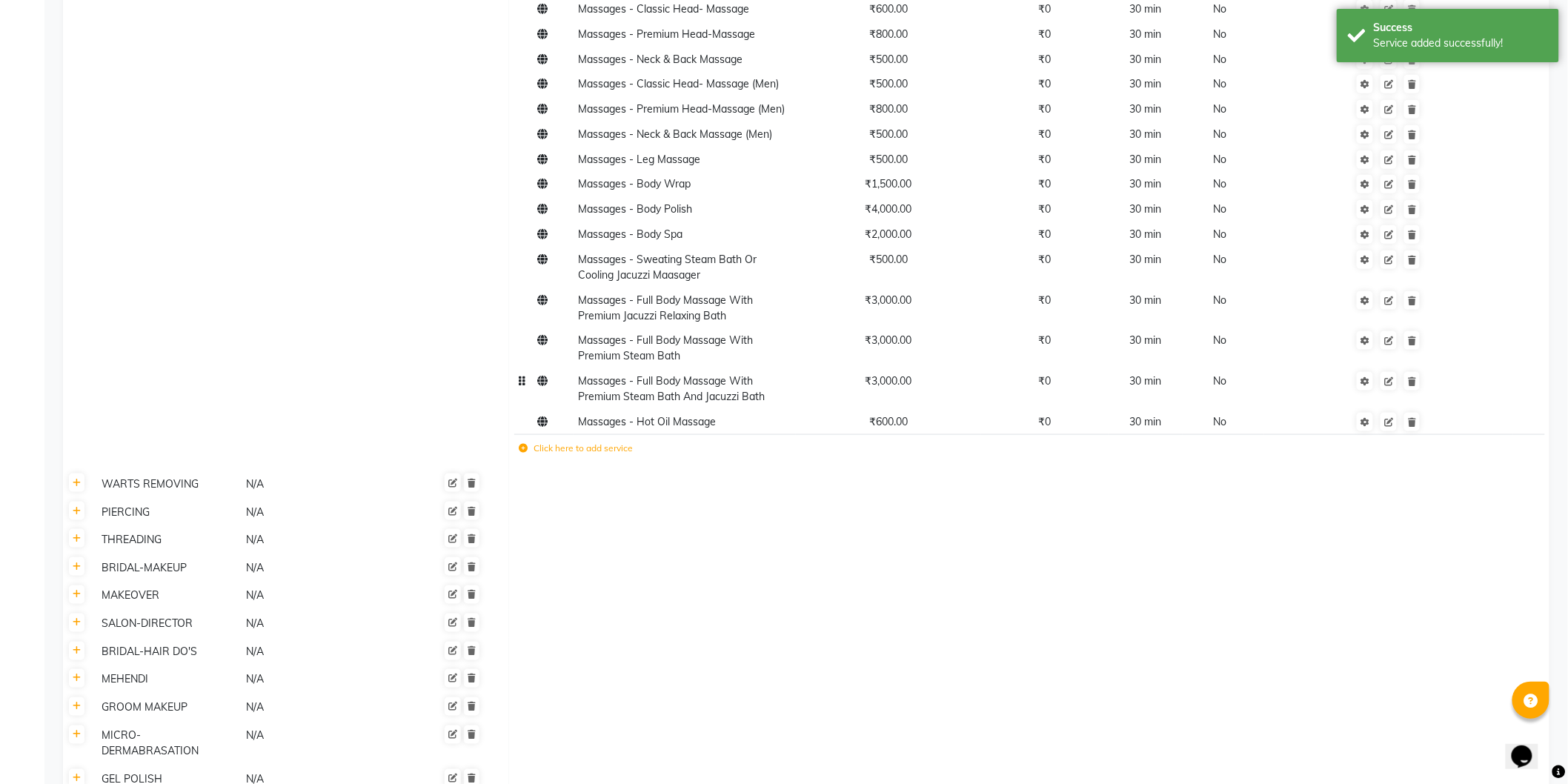
scroll to position [713, 0]
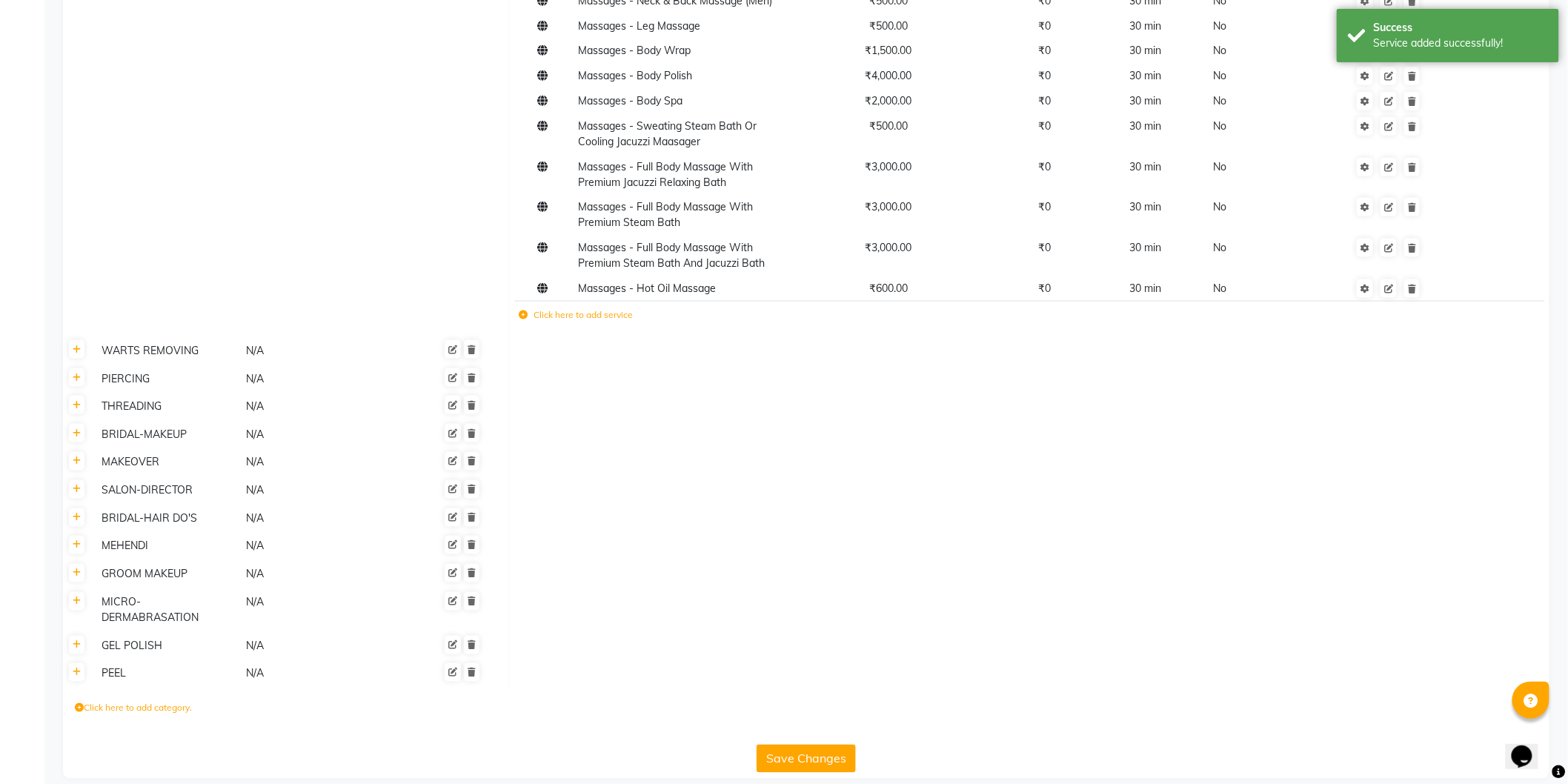
click at [815, 745] on button "Save Changes" at bounding box center [806, 759] width 99 height 28
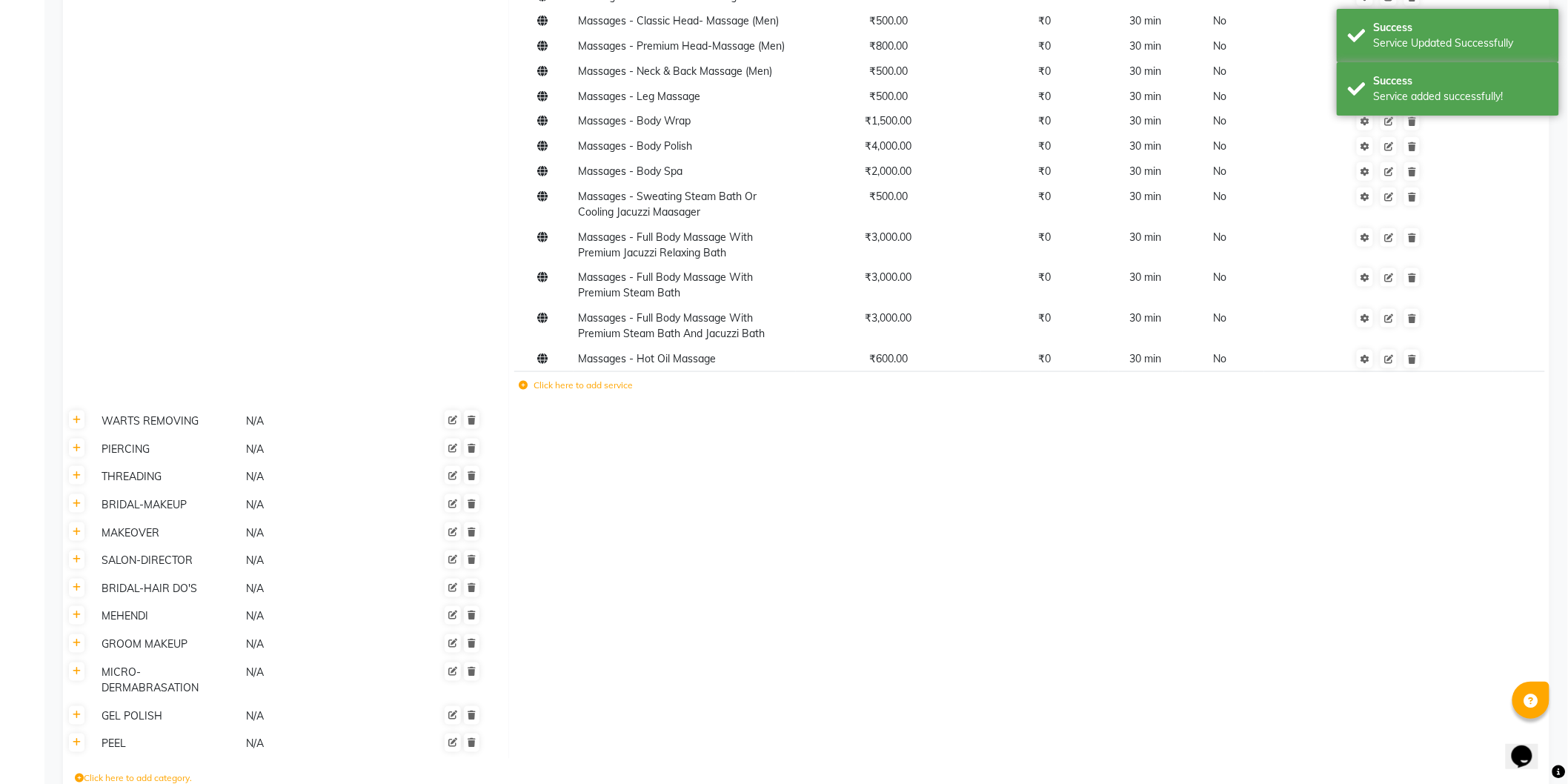
scroll to position [0, 0]
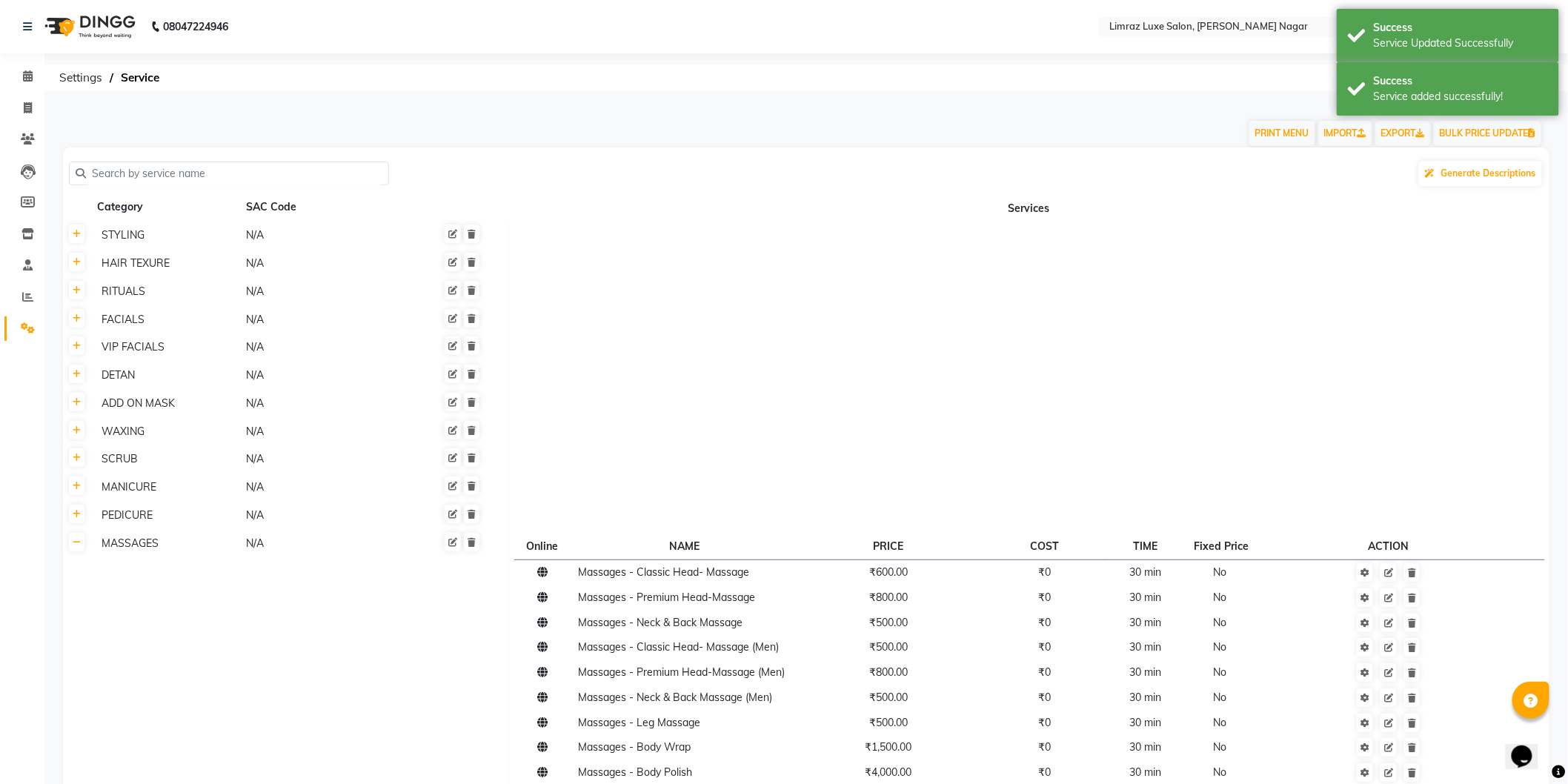
click at [114, 24] on img at bounding box center [88, 27] width 101 height 42
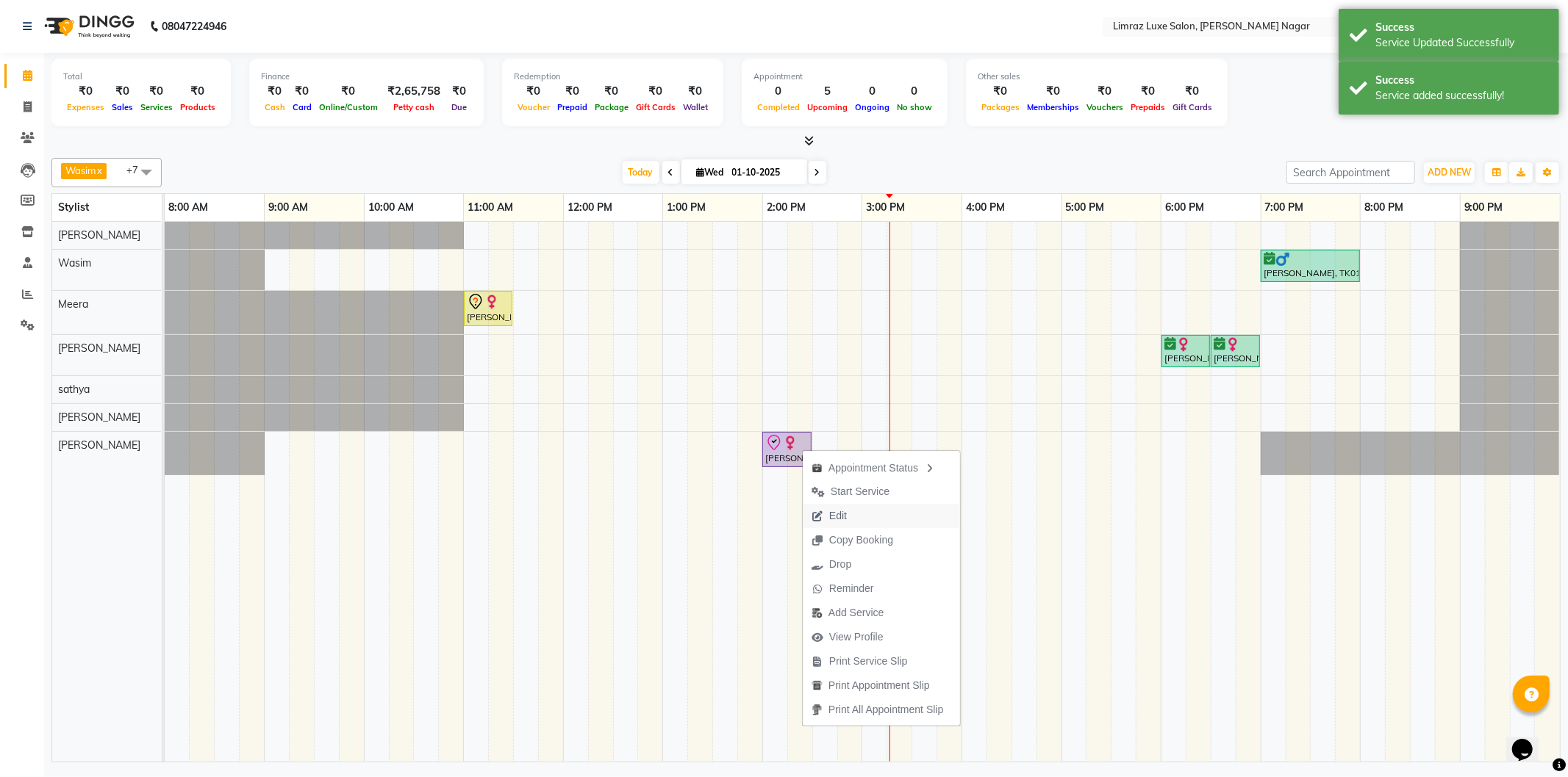
click at [830, 519] on span "Edit" at bounding box center [837, 516] width 18 height 15
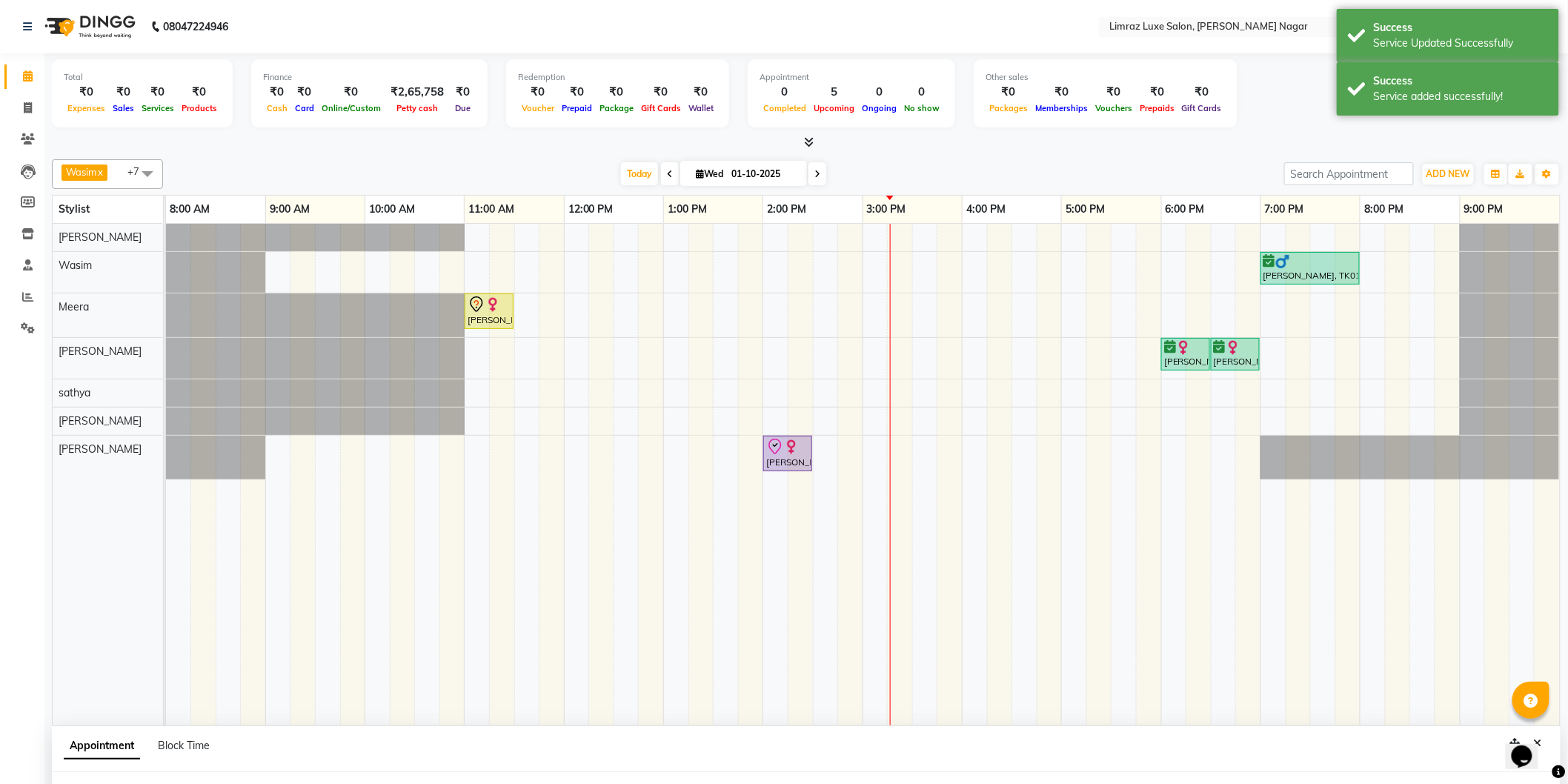
select select "tentative"
type input "01-10-2025"
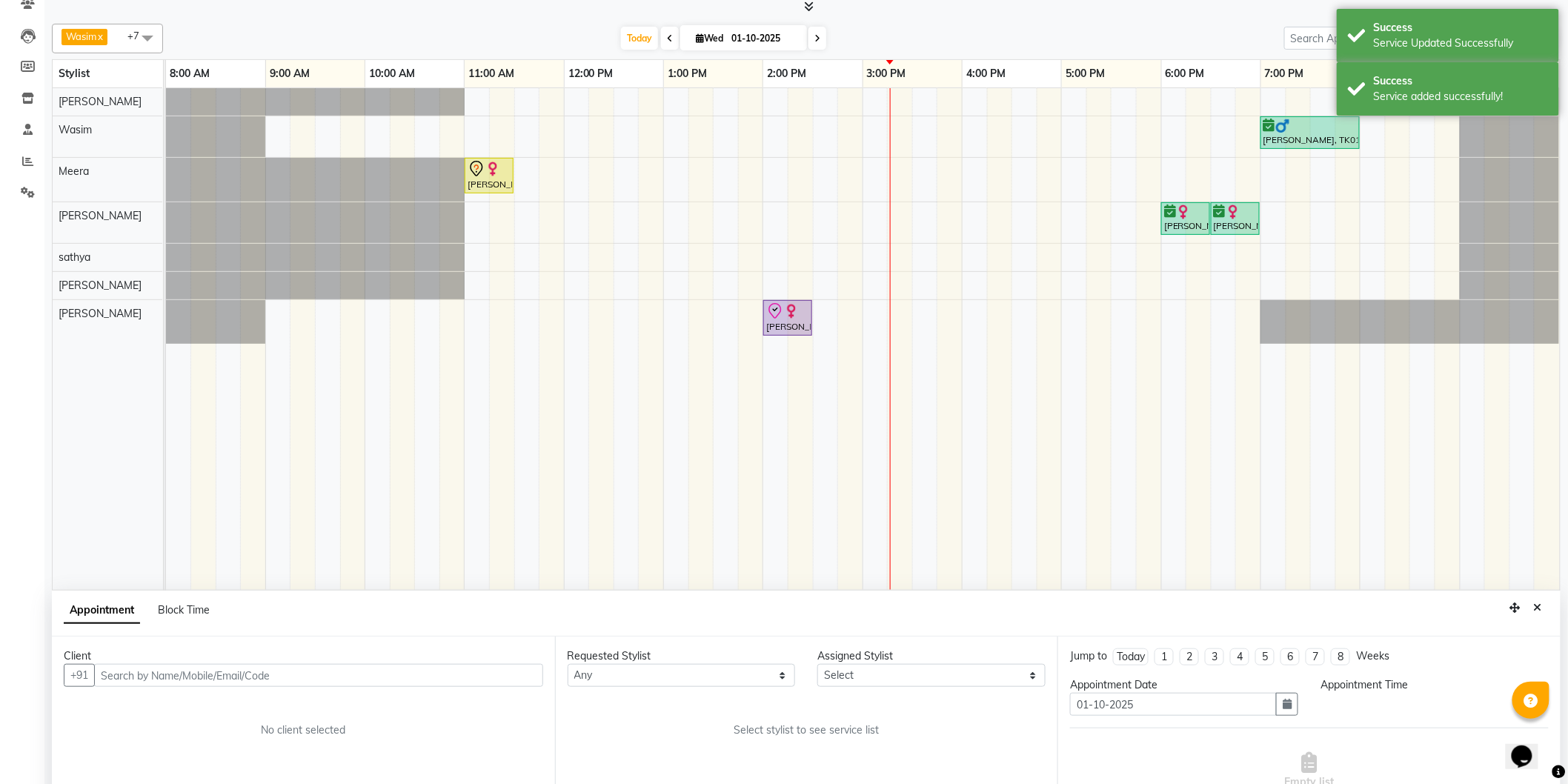
select select "check-in"
select select "840"
select select "89741"
select select "3648"
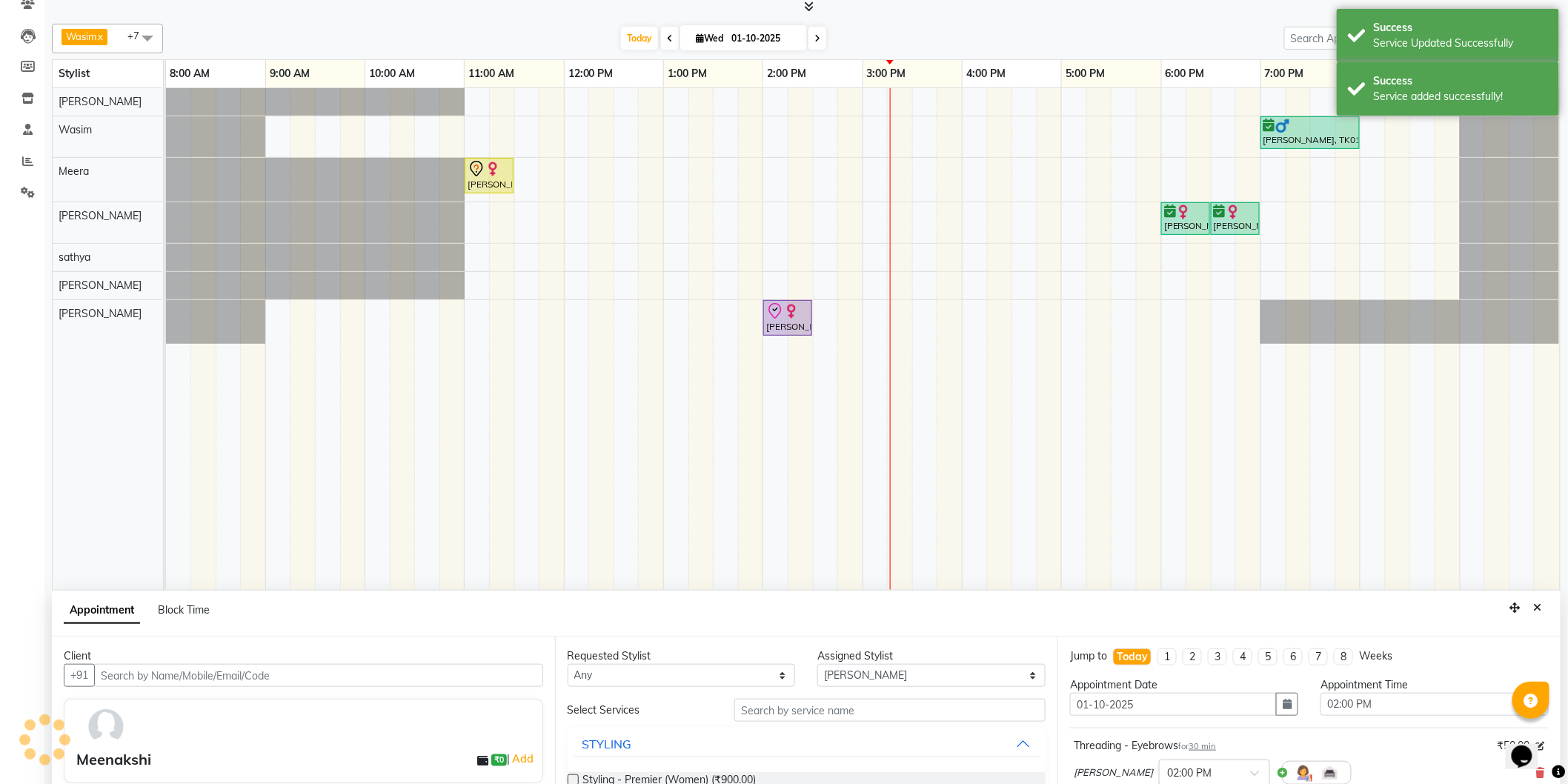
scroll to position [278, 0]
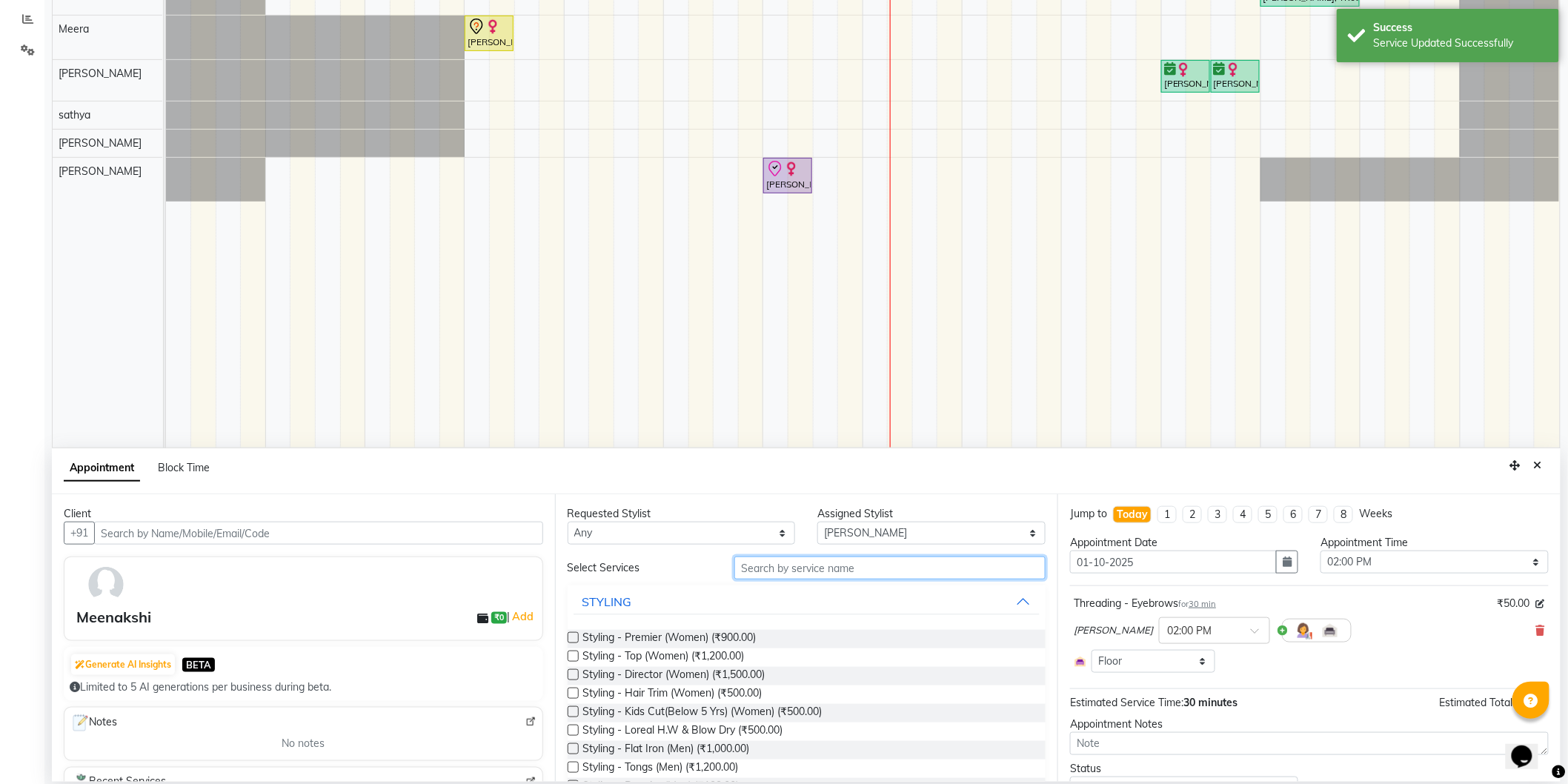
click at [878, 569] on input "text" at bounding box center [890, 568] width 311 height 23
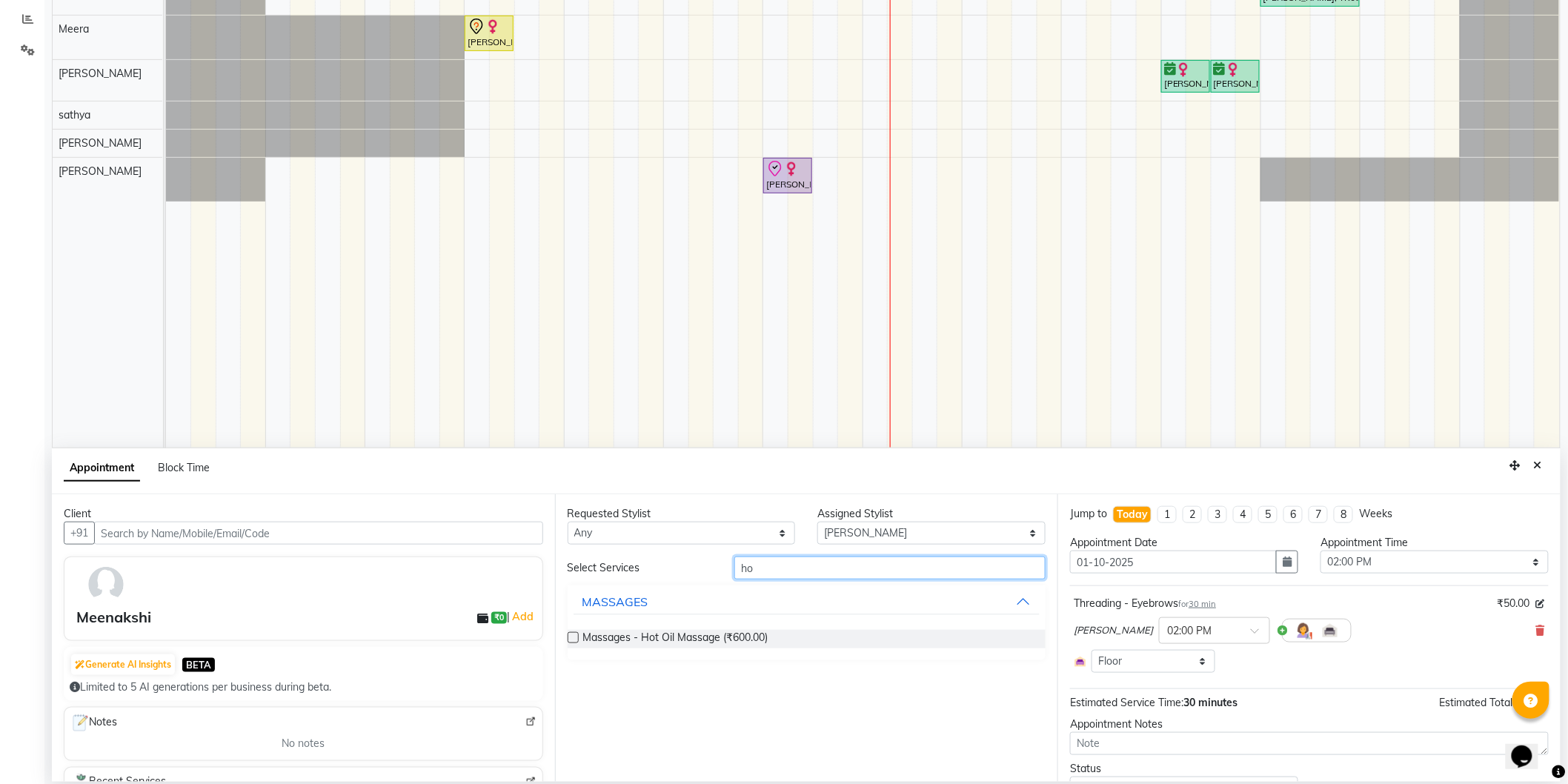
type input "ho"
click at [691, 627] on div "Massages - Hot Oil Massage (₹600.00)" at bounding box center [807, 639] width 479 height 43
click at [690, 638] on span "Massages - Hot Oil Massage (₹600.00)" at bounding box center [675, 639] width 185 height 19
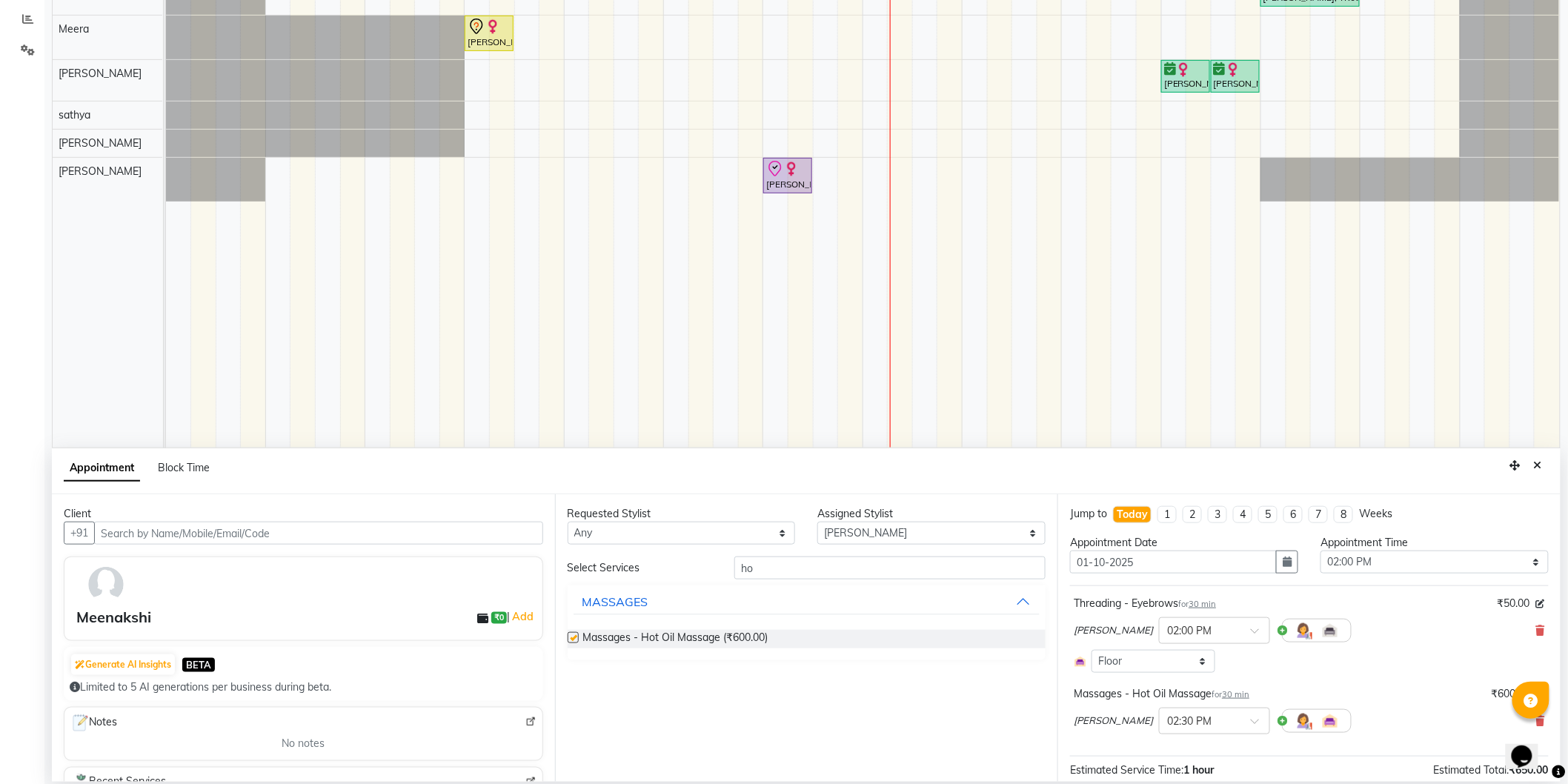
checkbox input "false"
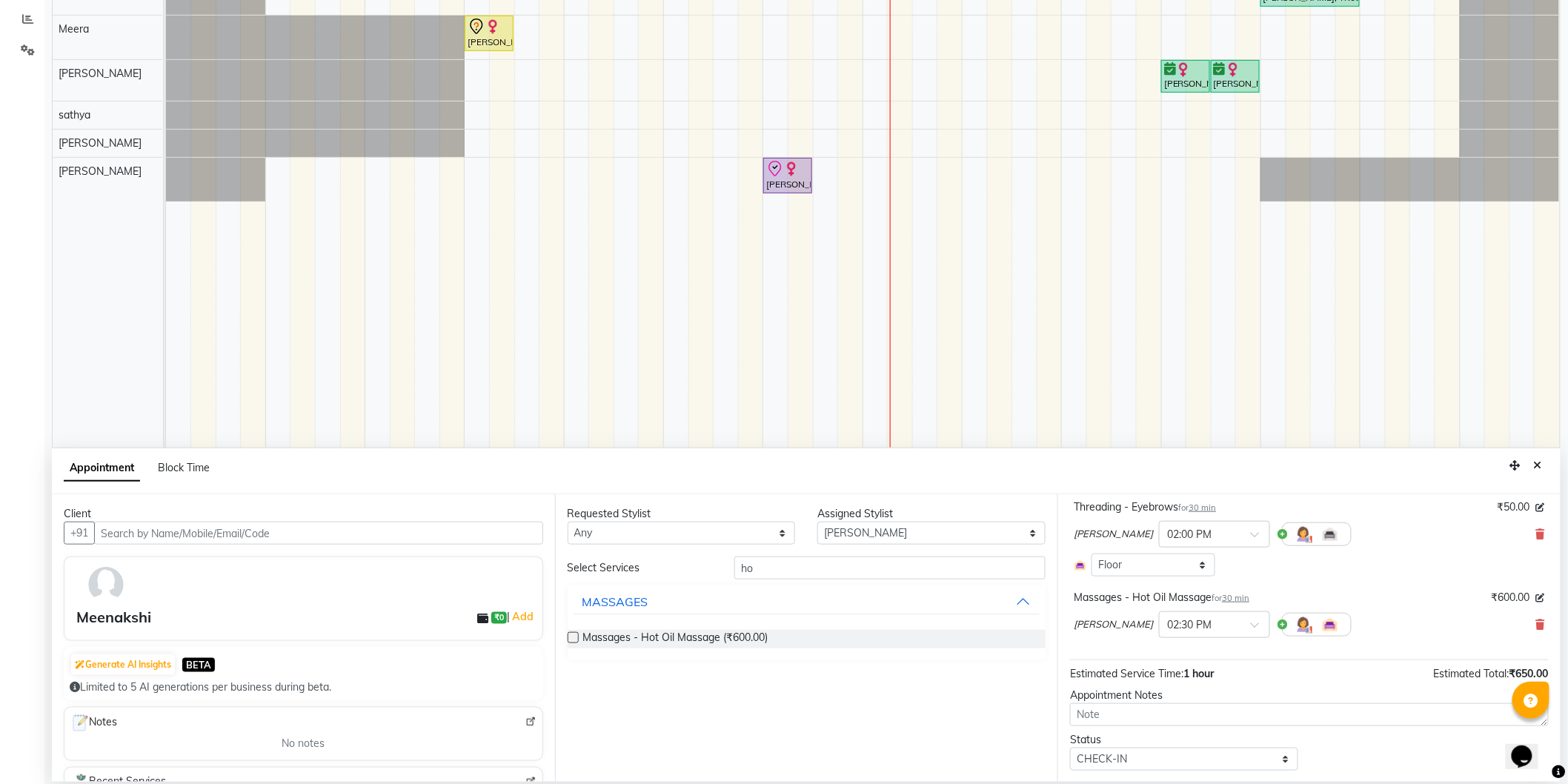
scroll to position [135, 0]
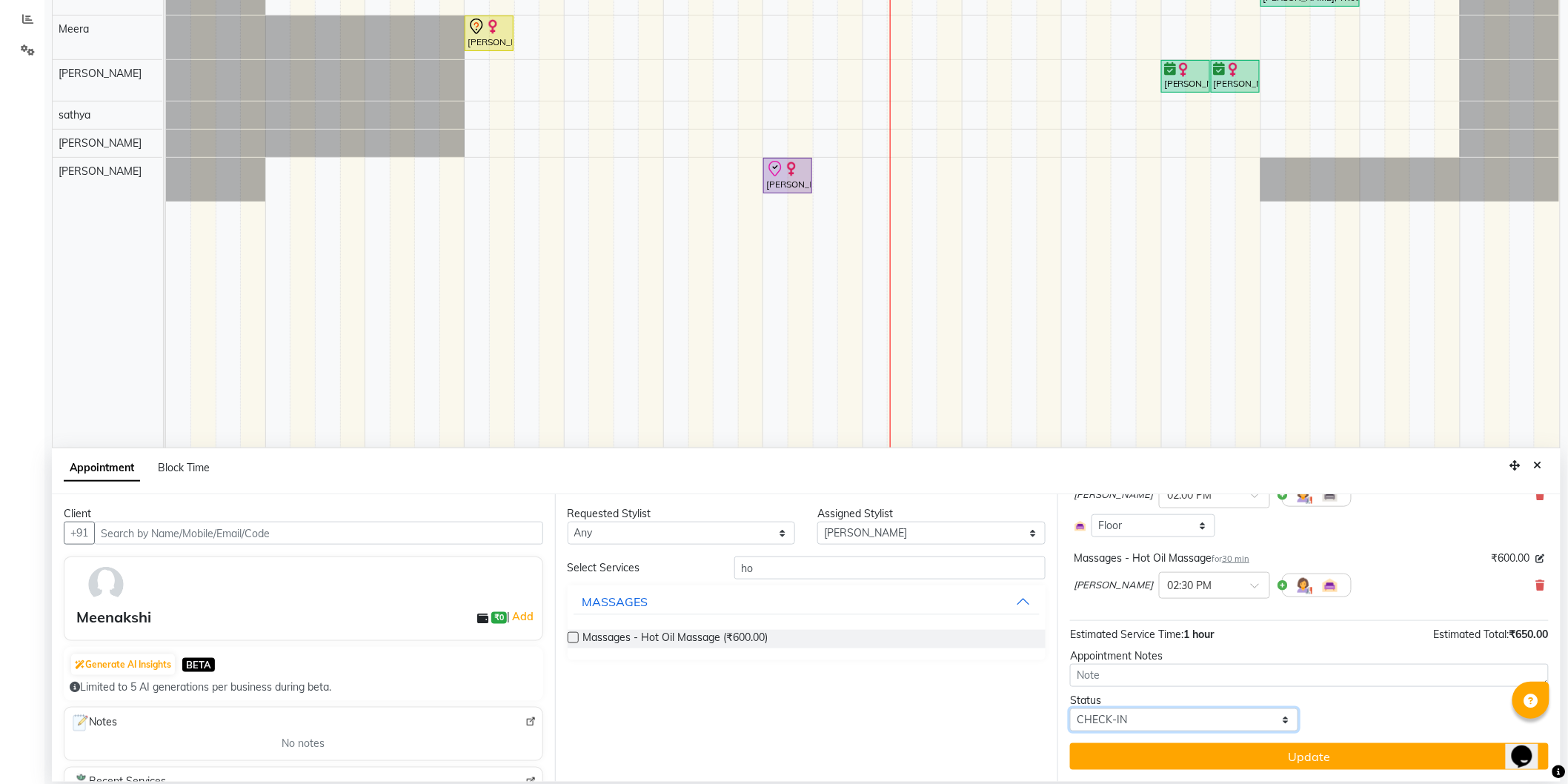
click at [1211, 727] on select "Select TENTATIVE CONFIRM CHECK-IN UPCOMING" at bounding box center [1184, 721] width 228 height 23
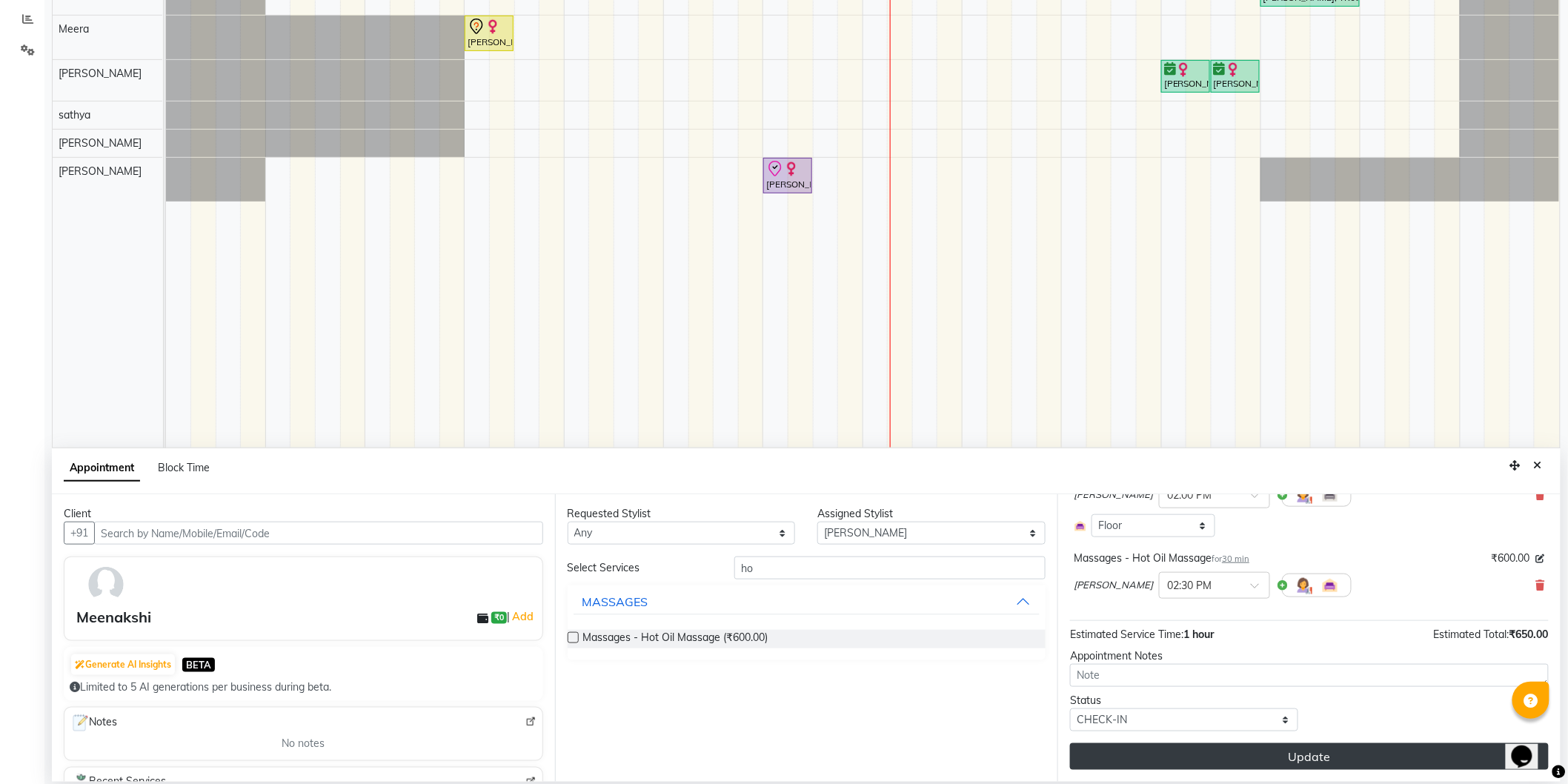
click at [1352, 758] on button "Update" at bounding box center [1309, 757] width 479 height 26
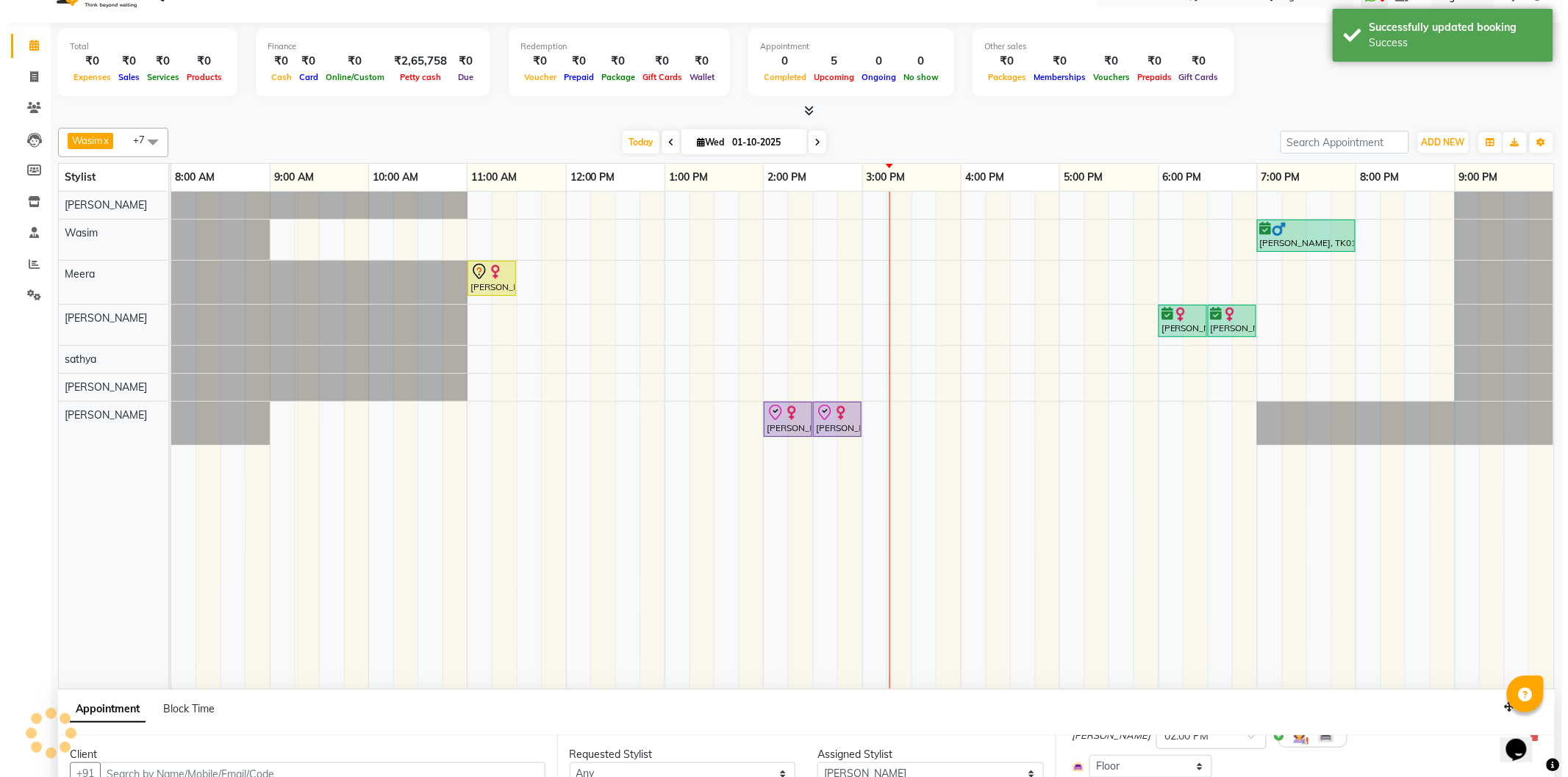
scroll to position [0, 0]
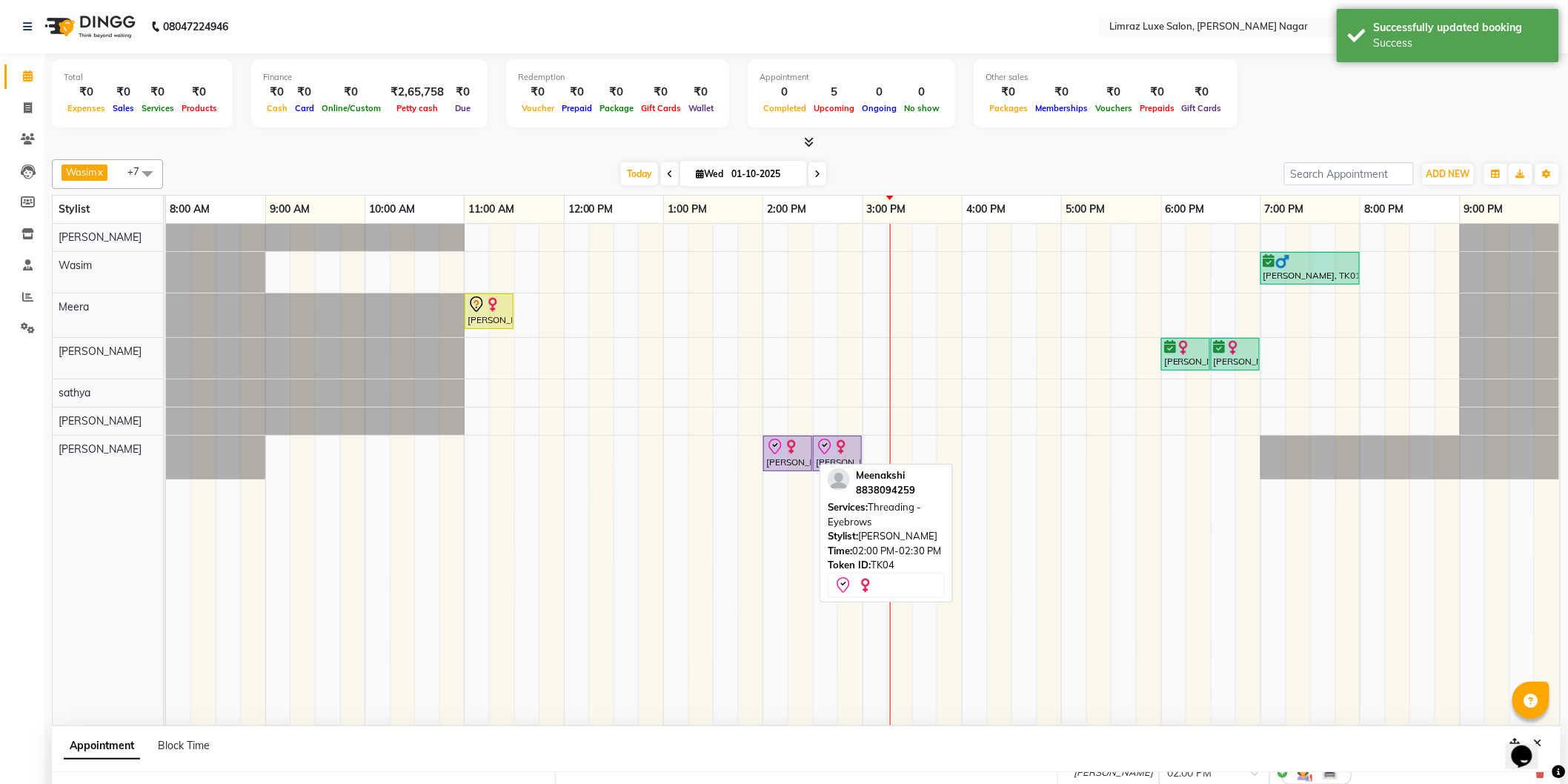
click at [784, 442] on img at bounding box center [791, 447] width 15 height 15
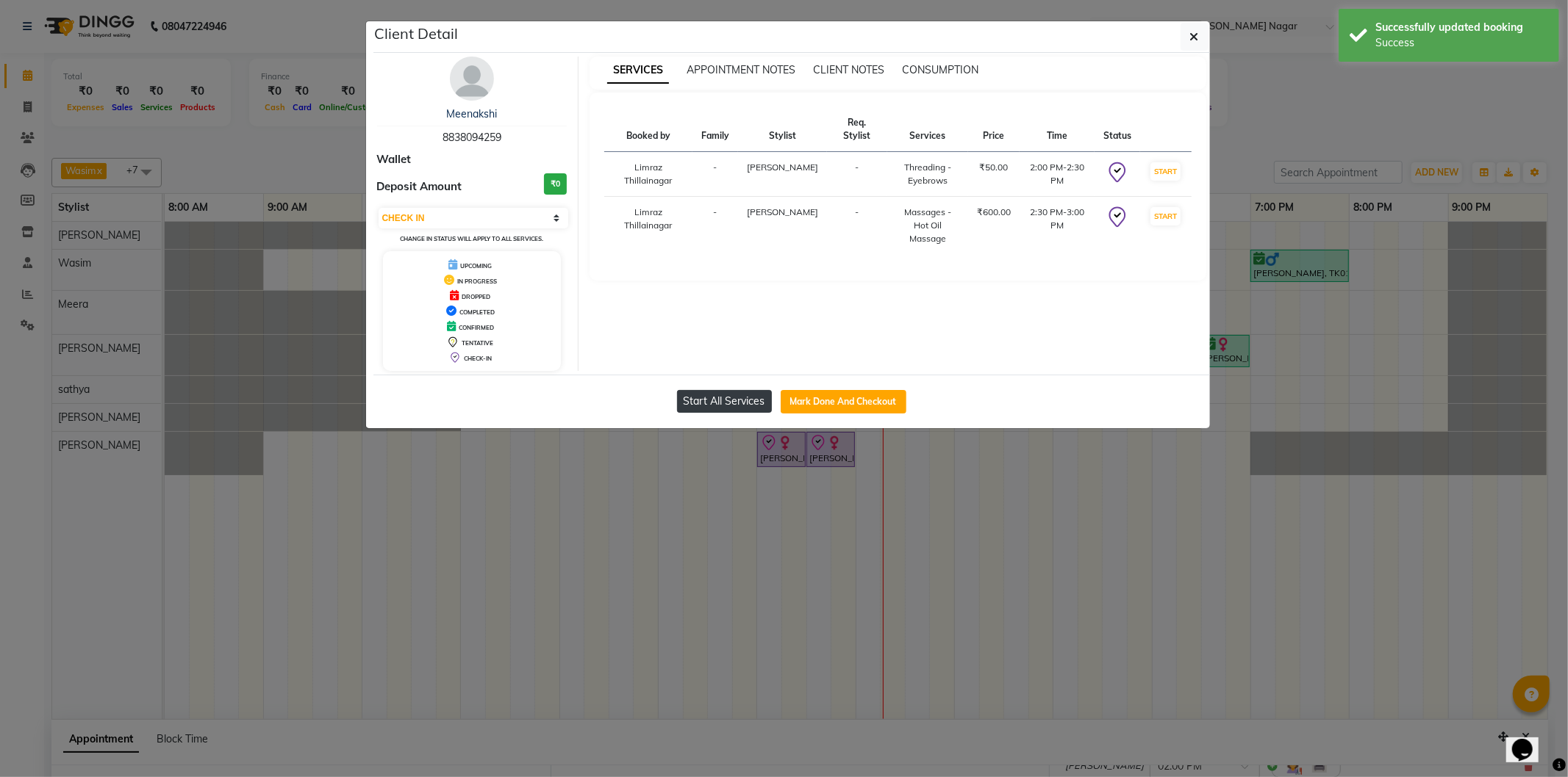
click at [747, 407] on button "Start All Services" at bounding box center [725, 402] width 95 height 23
select select "1"
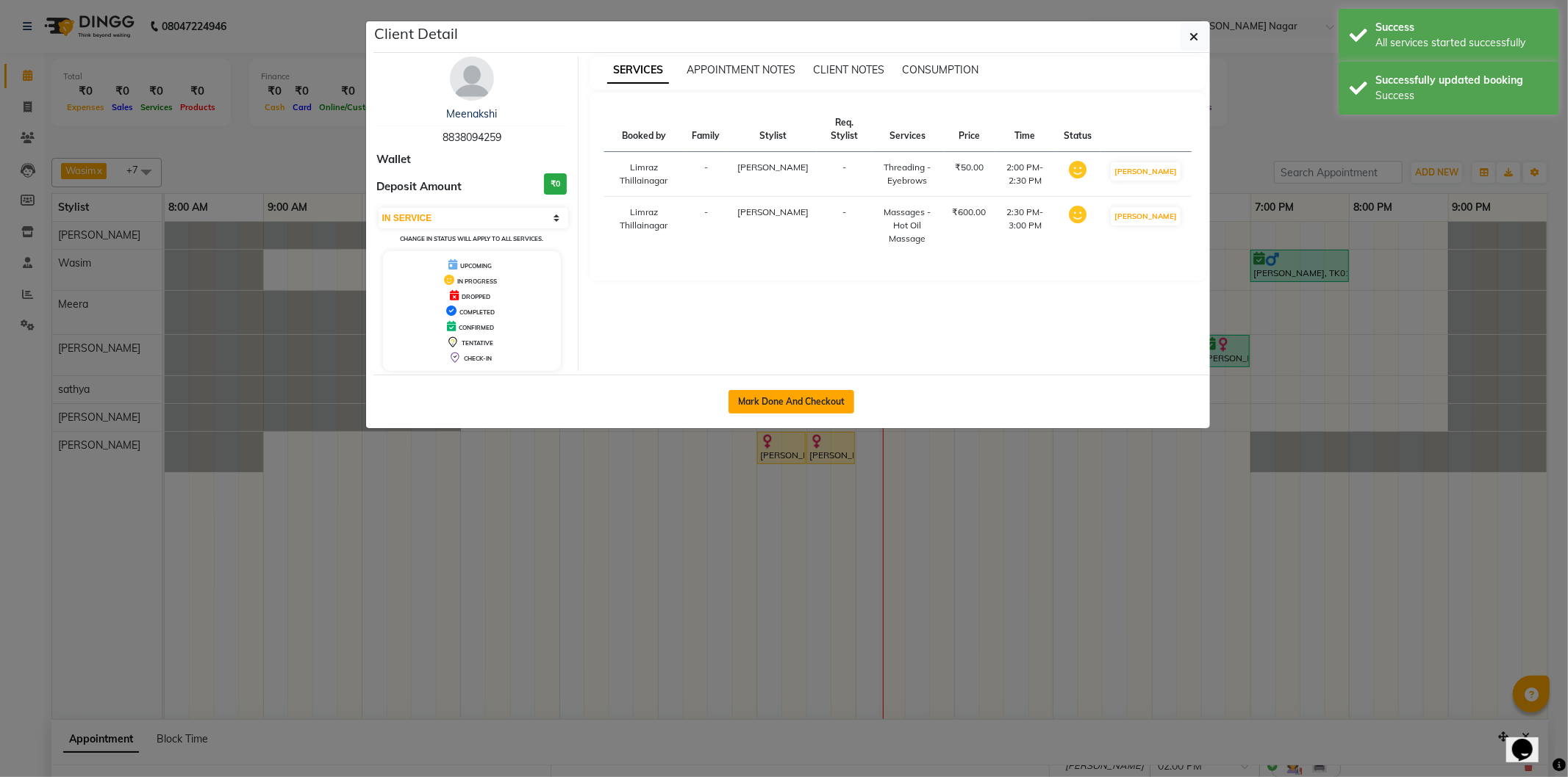
click at [811, 400] on button "Mark Done And Checkout" at bounding box center [791, 402] width 126 height 24
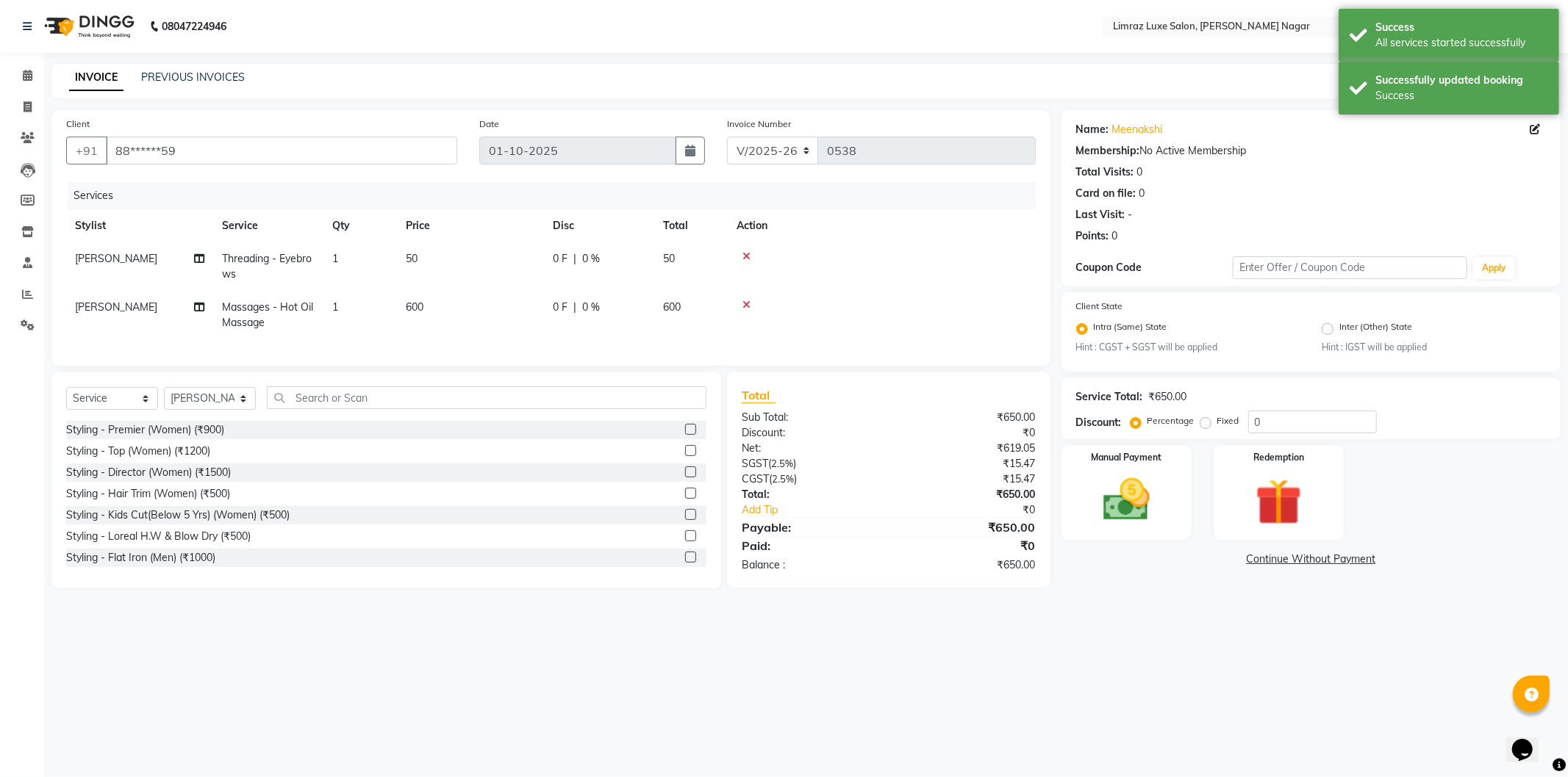
click at [573, 259] on span "|" at bounding box center [575, 259] width 3 height 15
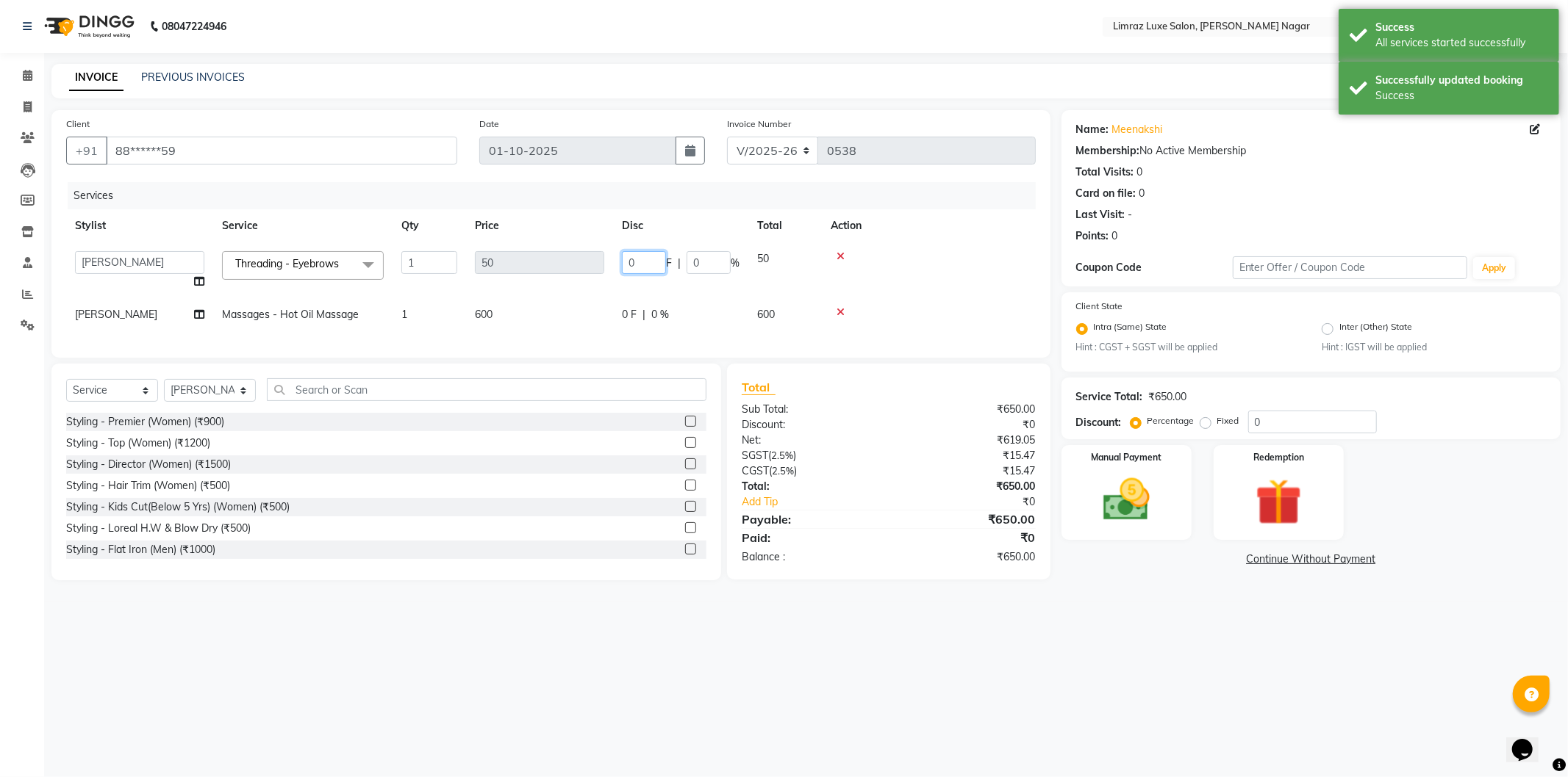
drag, startPoint x: 643, startPoint y: 260, endPoint x: 567, endPoint y: 274, distance: 77.3
click at [567, 274] on tr "[PERSON_NAME] [PERSON_NAME] Baby [PERSON_NAME] [PERSON_NAME] [PERSON_NAME] Limr…" at bounding box center [550, 270] width 969 height 56
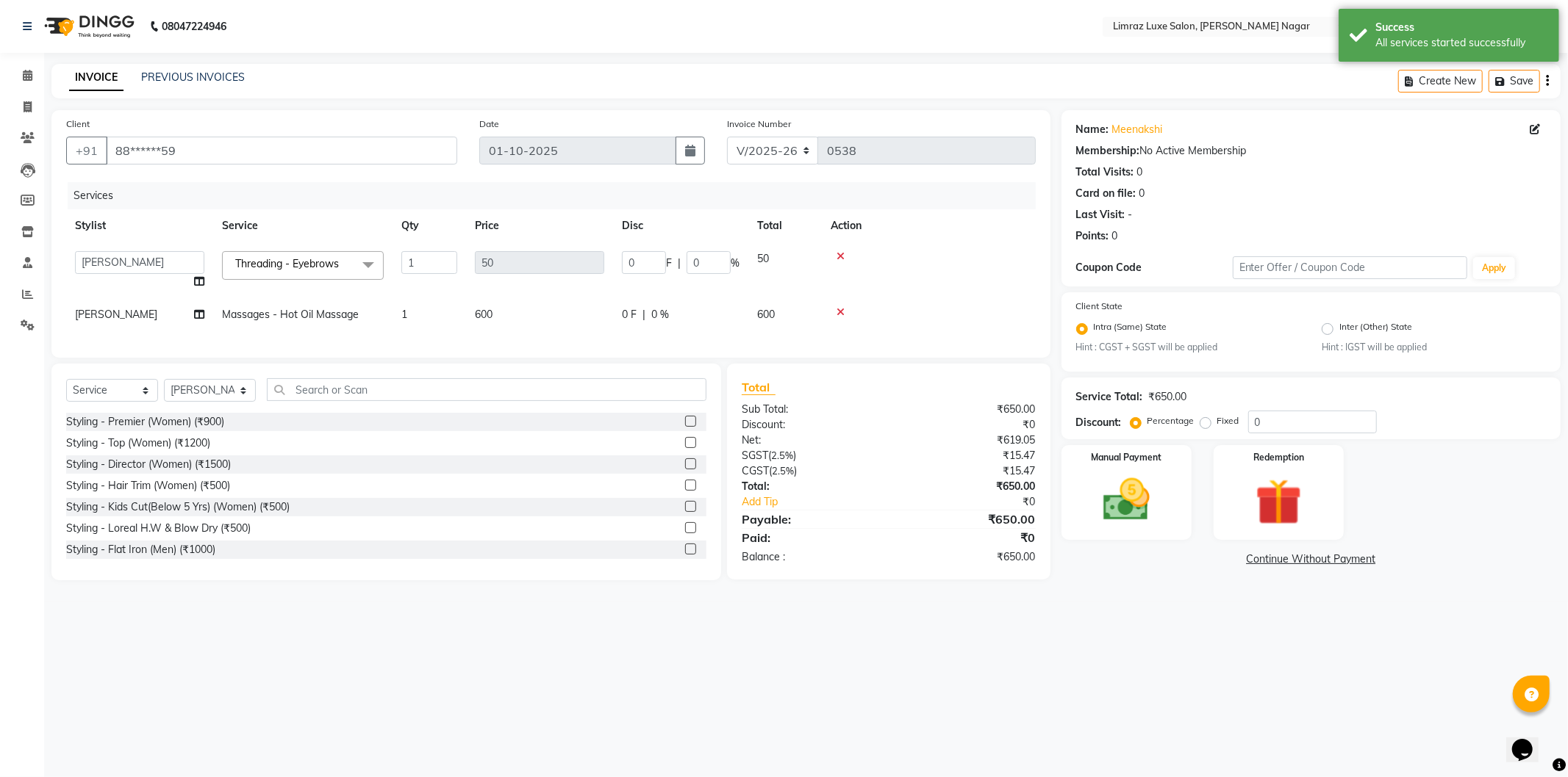
click at [626, 314] on div "0 F | 0 %" at bounding box center [680, 314] width 117 height 15
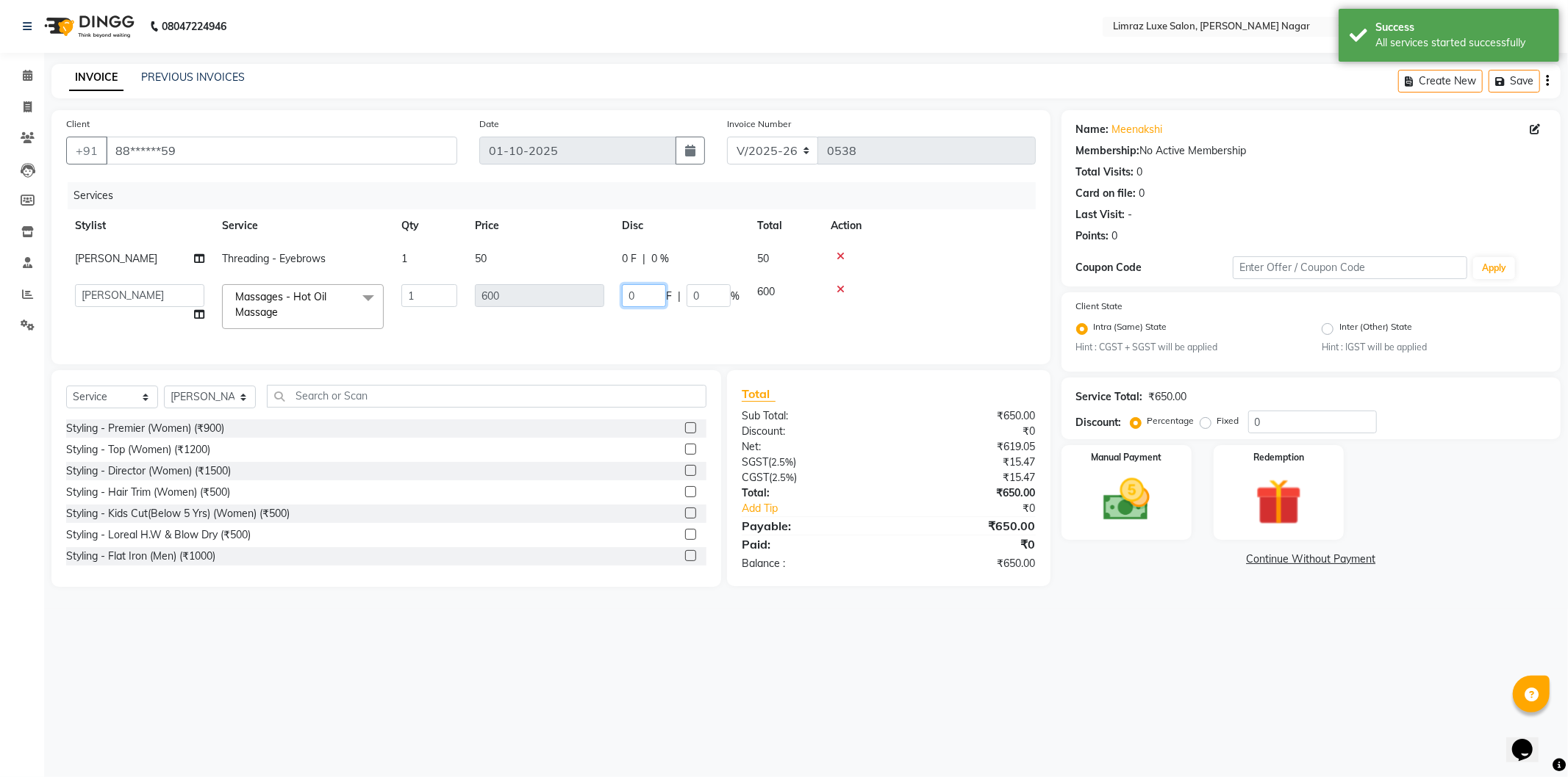
drag, startPoint x: 655, startPoint y: 291, endPoint x: 604, endPoint y: 305, distance: 52.9
click at [604, 305] on tr "[PERSON_NAME] [PERSON_NAME] Baby [PERSON_NAME] [PERSON_NAME] [PERSON_NAME] Limr…" at bounding box center [550, 306] width 969 height 62
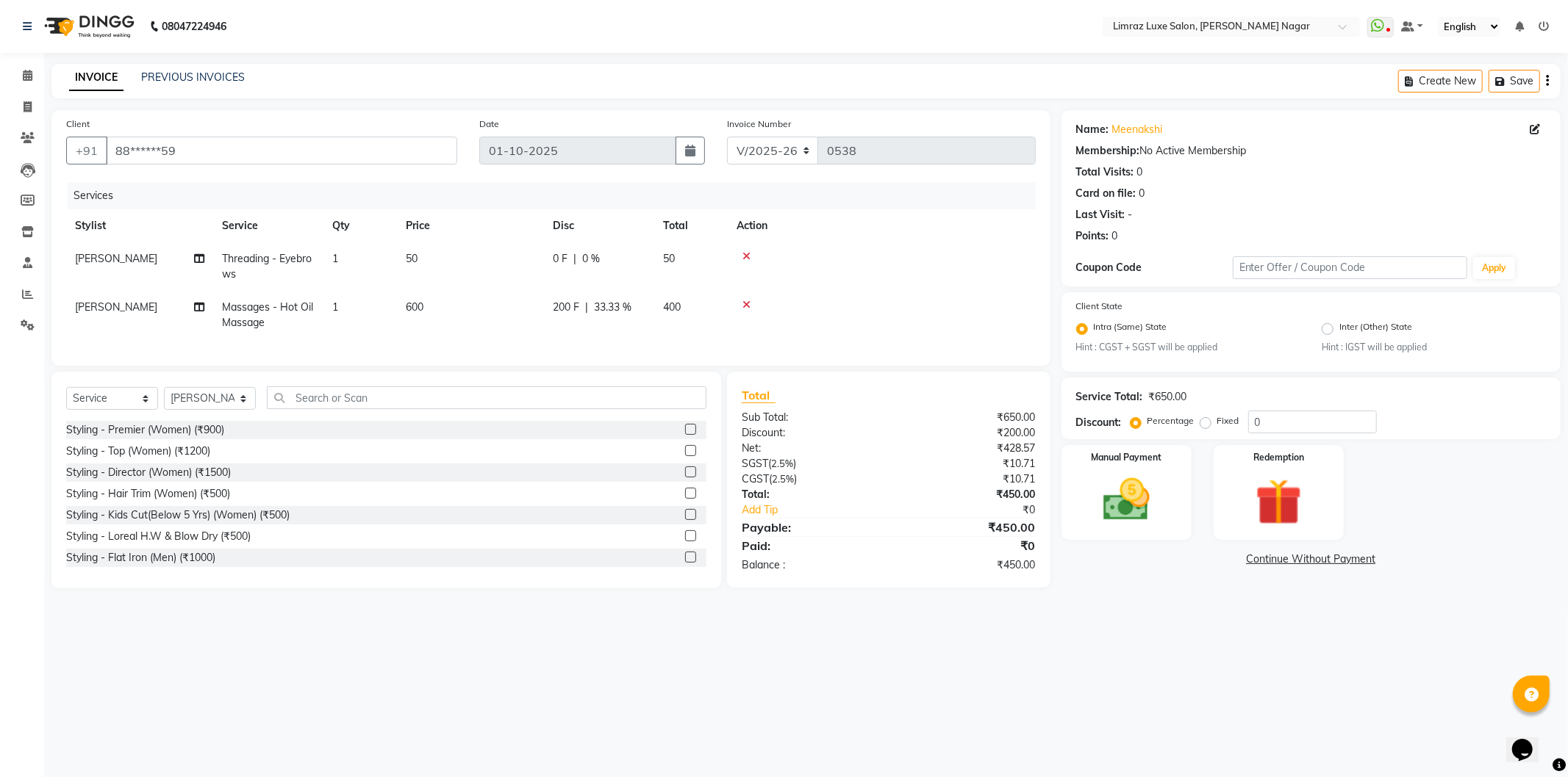
click at [612, 306] on tr "[PERSON_NAME] Massages - Hot Oil Massage 1 600 200 F | 33.33 % 400" at bounding box center [550, 314] width 969 height 48
click at [1174, 495] on div "Manual Payment" at bounding box center [1126, 493] width 135 height 98
click at [1213, 563] on span "CASH" at bounding box center [1220, 560] width 31 height 17
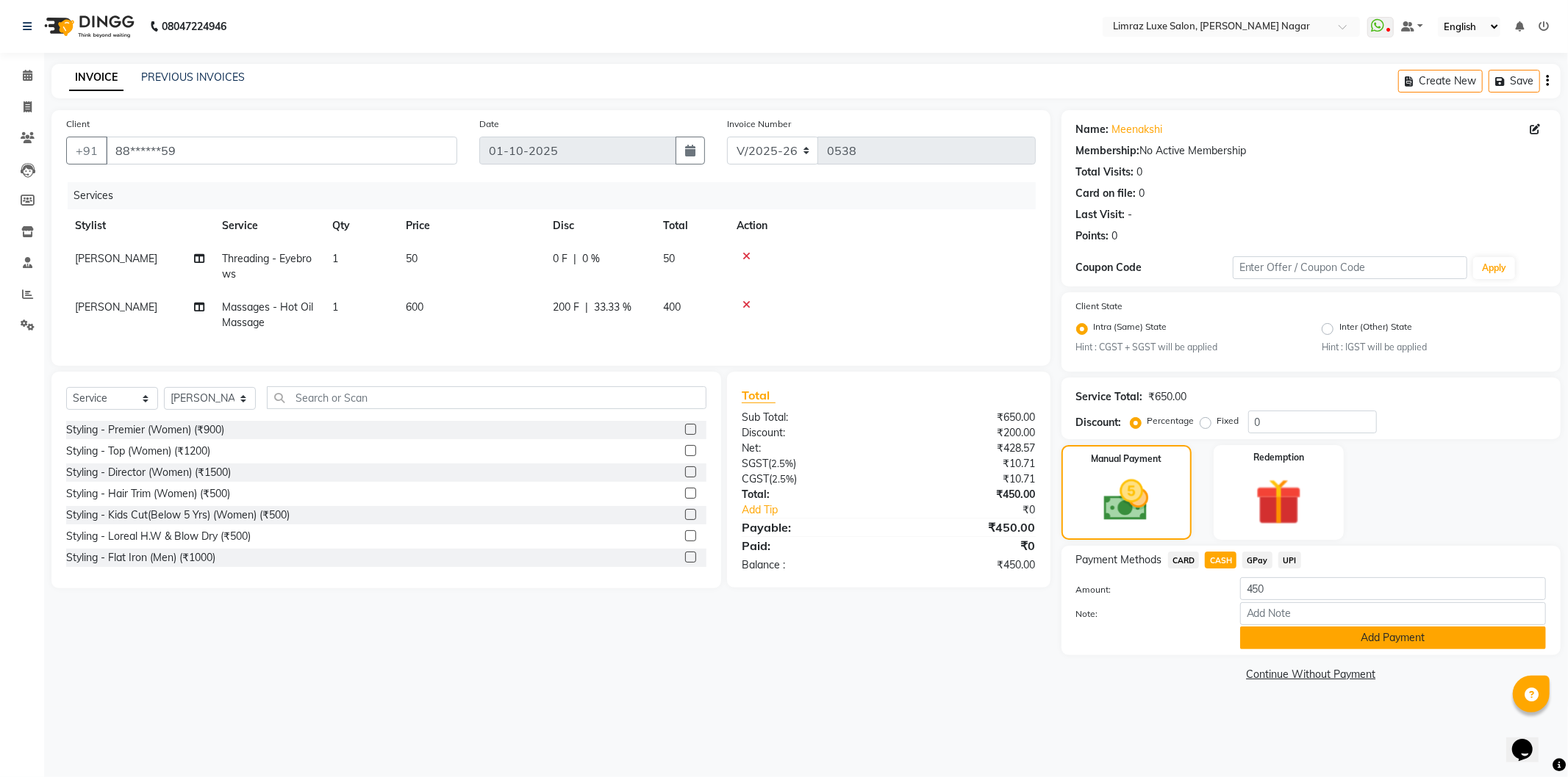
click at [1300, 639] on button "Add Payment" at bounding box center [1393, 638] width 305 height 23
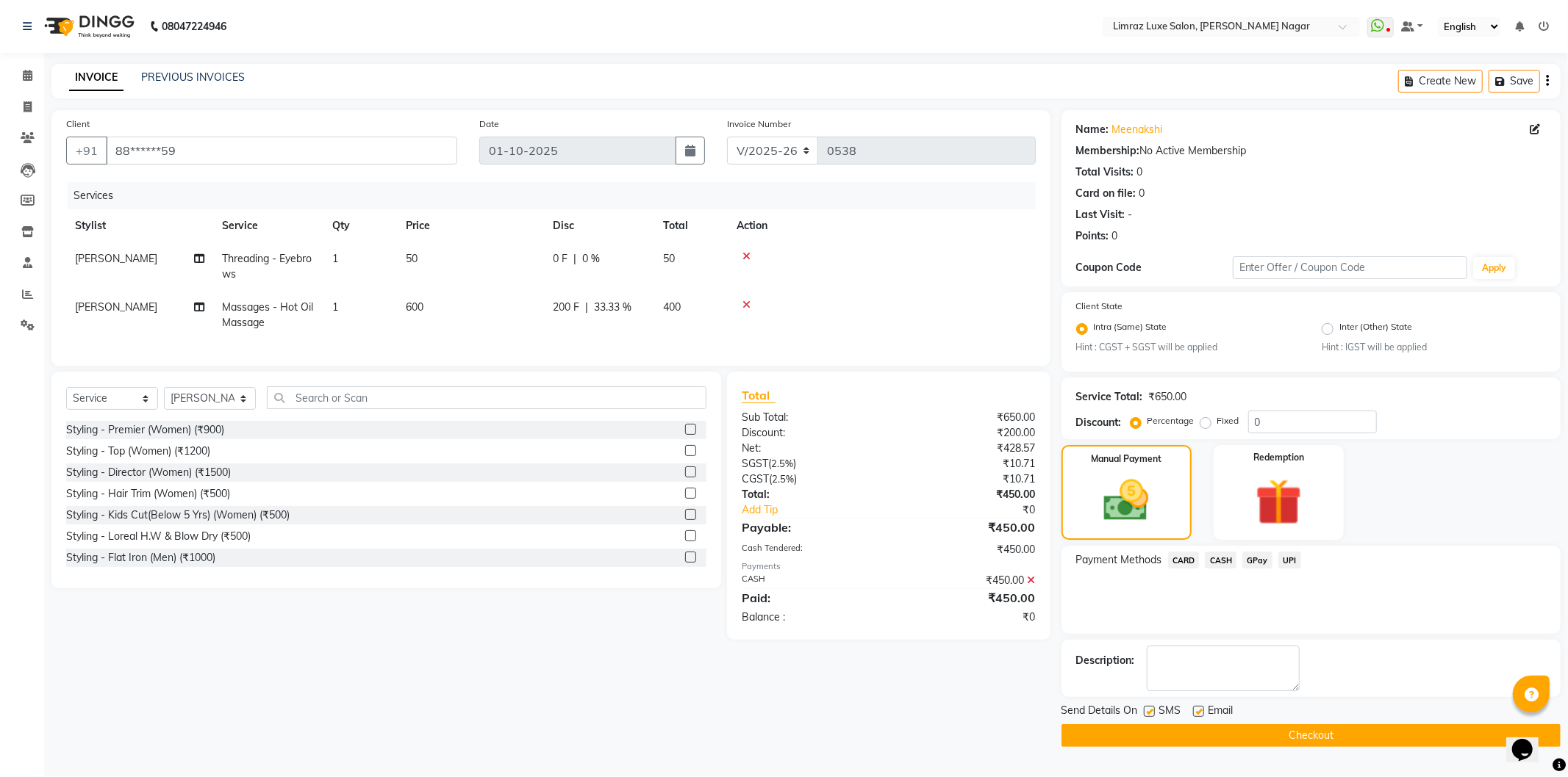
click at [1148, 710] on label at bounding box center [1149, 712] width 11 height 11
click at [1148, 710] on input "checkbox" at bounding box center [1148, 712] width 9 height 9
click at [1196, 713] on label at bounding box center [1199, 712] width 11 height 11
click at [1196, 713] on input "checkbox" at bounding box center [1198, 712] width 9 height 9
click at [1214, 735] on button "Checkout" at bounding box center [1311, 736] width 499 height 23
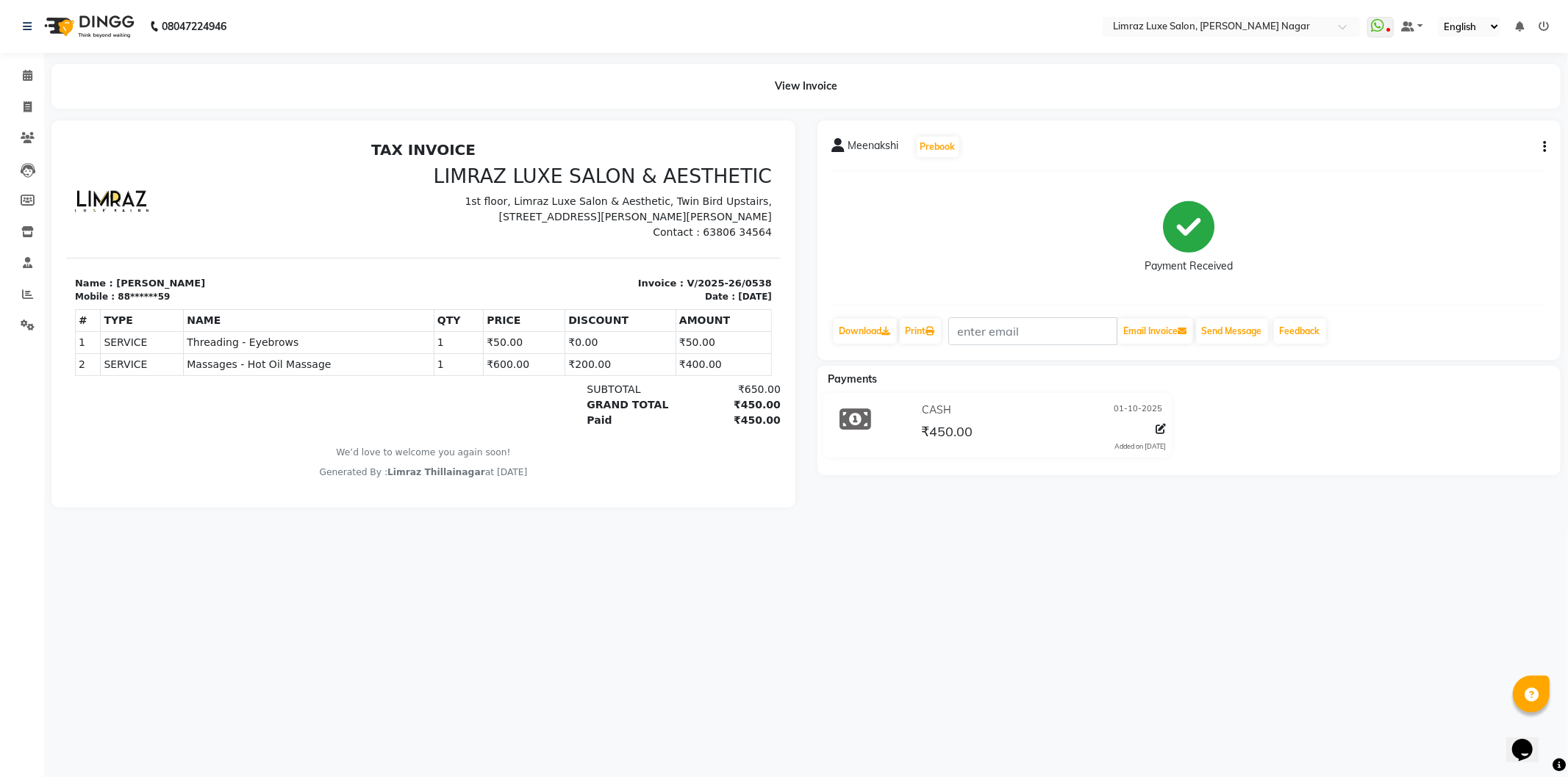
click at [64, 28] on img at bounding box center [87, 27] width 101 height 41
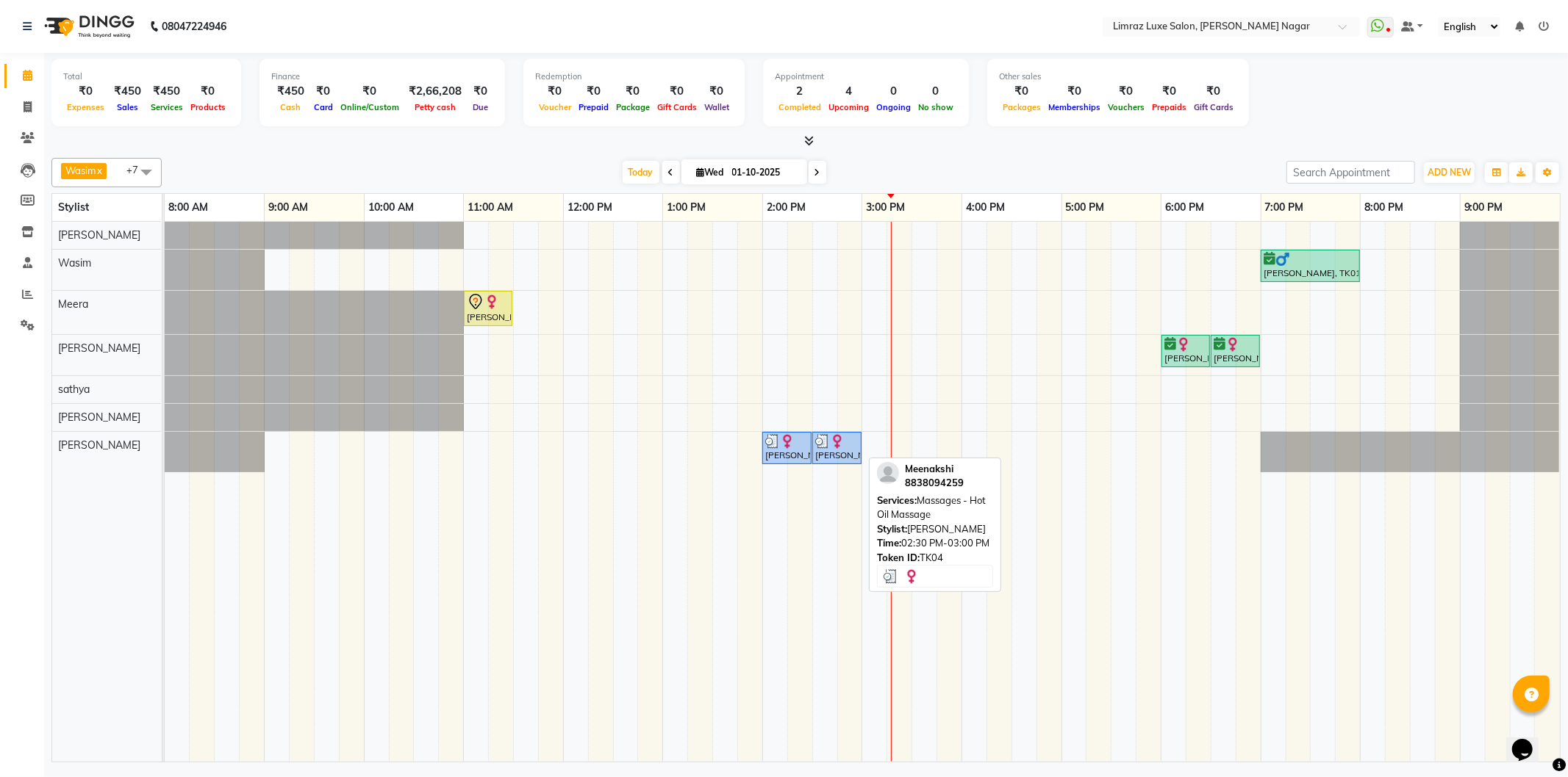
click at [820, 442] on img at bounding box center [822, 441] width 15 height 15
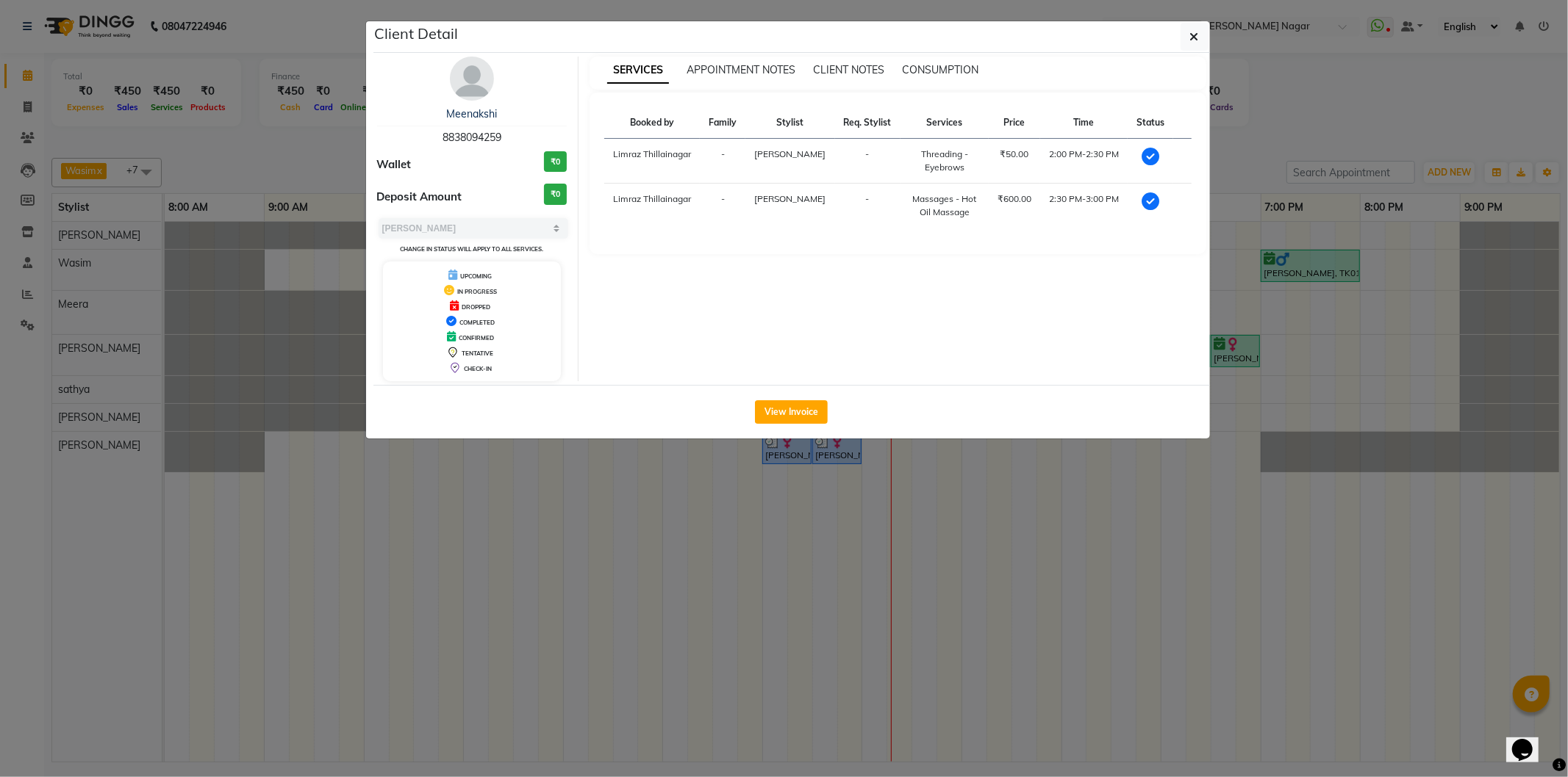
drag, startPoint x: 513, startPoint y: 133, endPoint x: 397, endPoint y: 136, distance: 116.0
click at [397, 136] on div "Meenakshi 8838094259" at bounding box center [472, 126] width 190 height 39
copy span "8838094259"
click at [1198, 39] on icon "button" at bounding box center [1194, 36] width 8 height 12
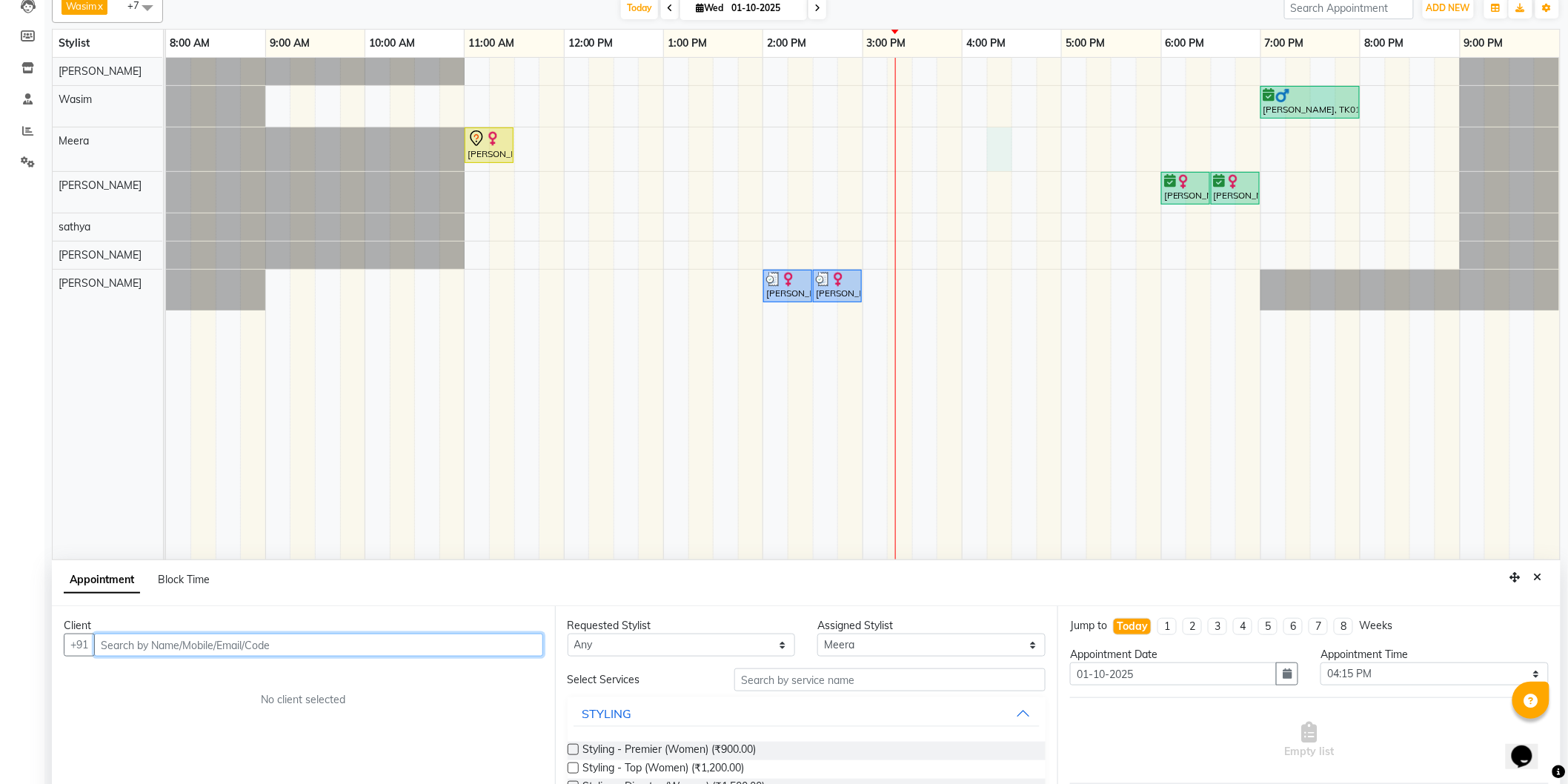
scroll to position [197, 0]
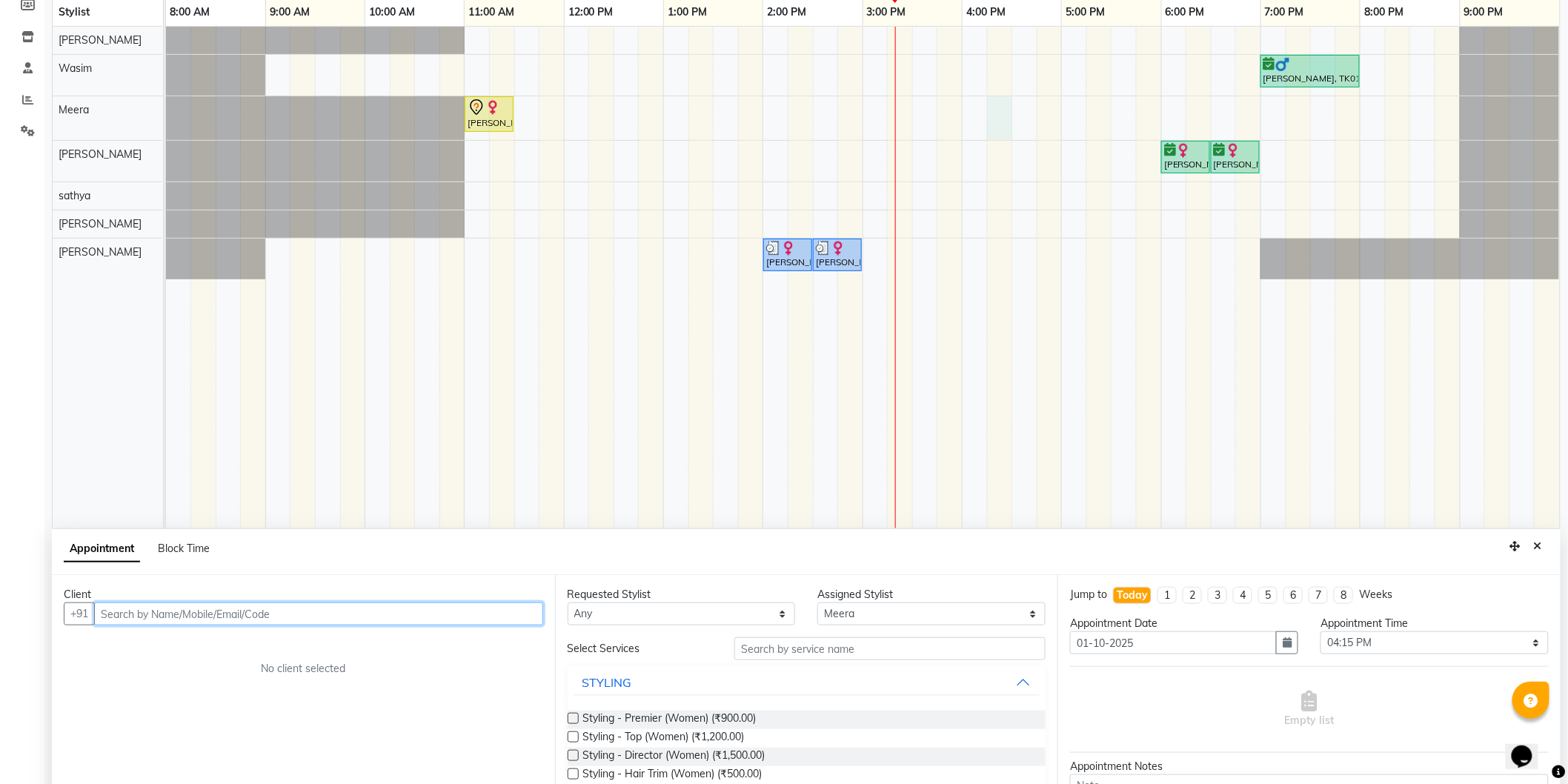
click at [315, 614] on input "text" at bounding box center [319, 615] width 449 height 23
click at [196, 642] on ngb-highlight "98******38" at bounding box center [176, 645] width 61 height 15
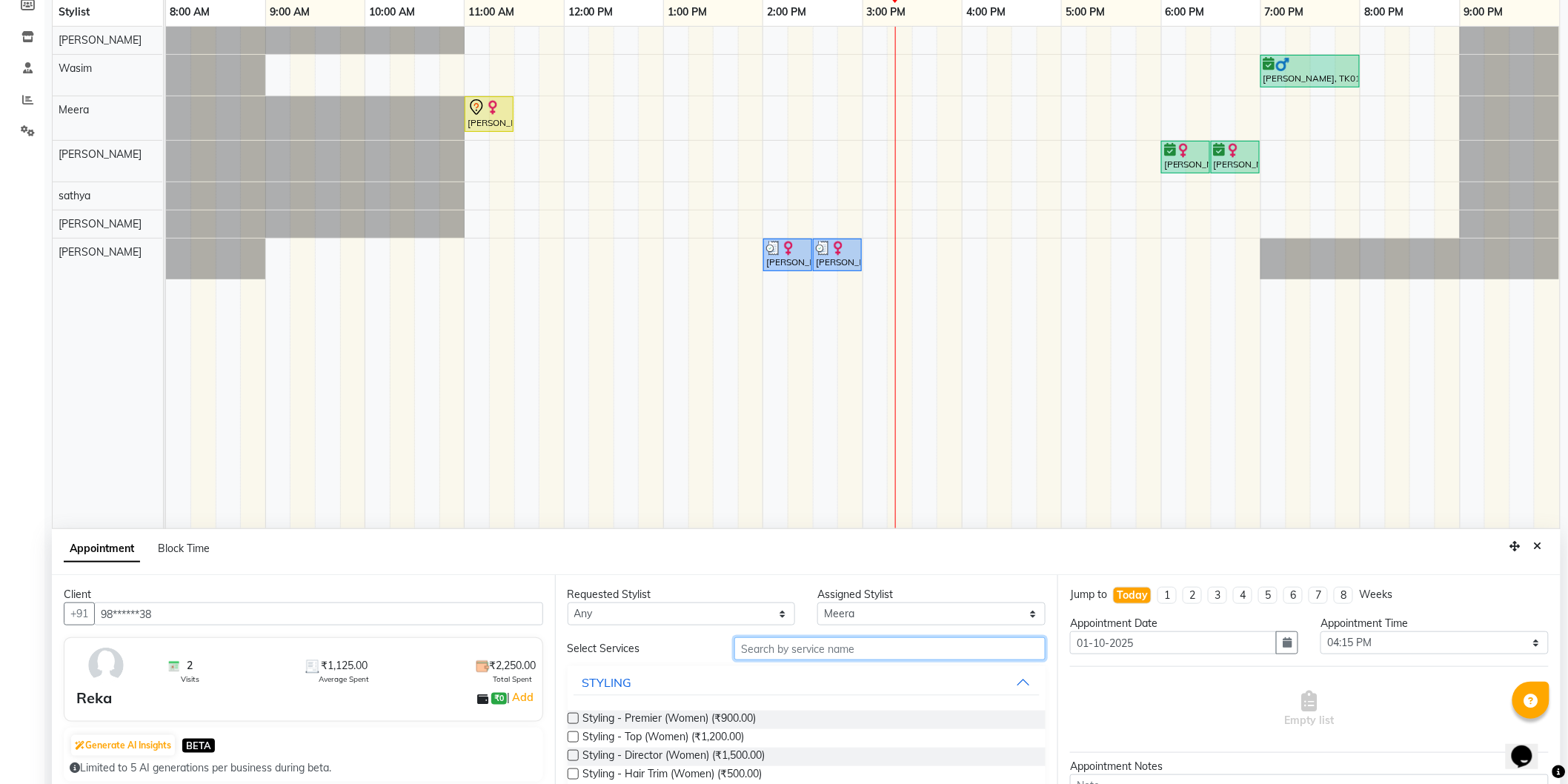
click at [756, 655] on input "text" at bounding box center [890, 649] width 311 height 23
drag, startPoint x: 572, startPoint y: 738, endPoint x: 579, endPoint y: 743, distance: 8.6
click at [572, 736] on label at bounding box center [573, 737] width 11 height 11
click at [572, 736] on input "checkbox" at bounding box center [572, 738] width 9 height 9
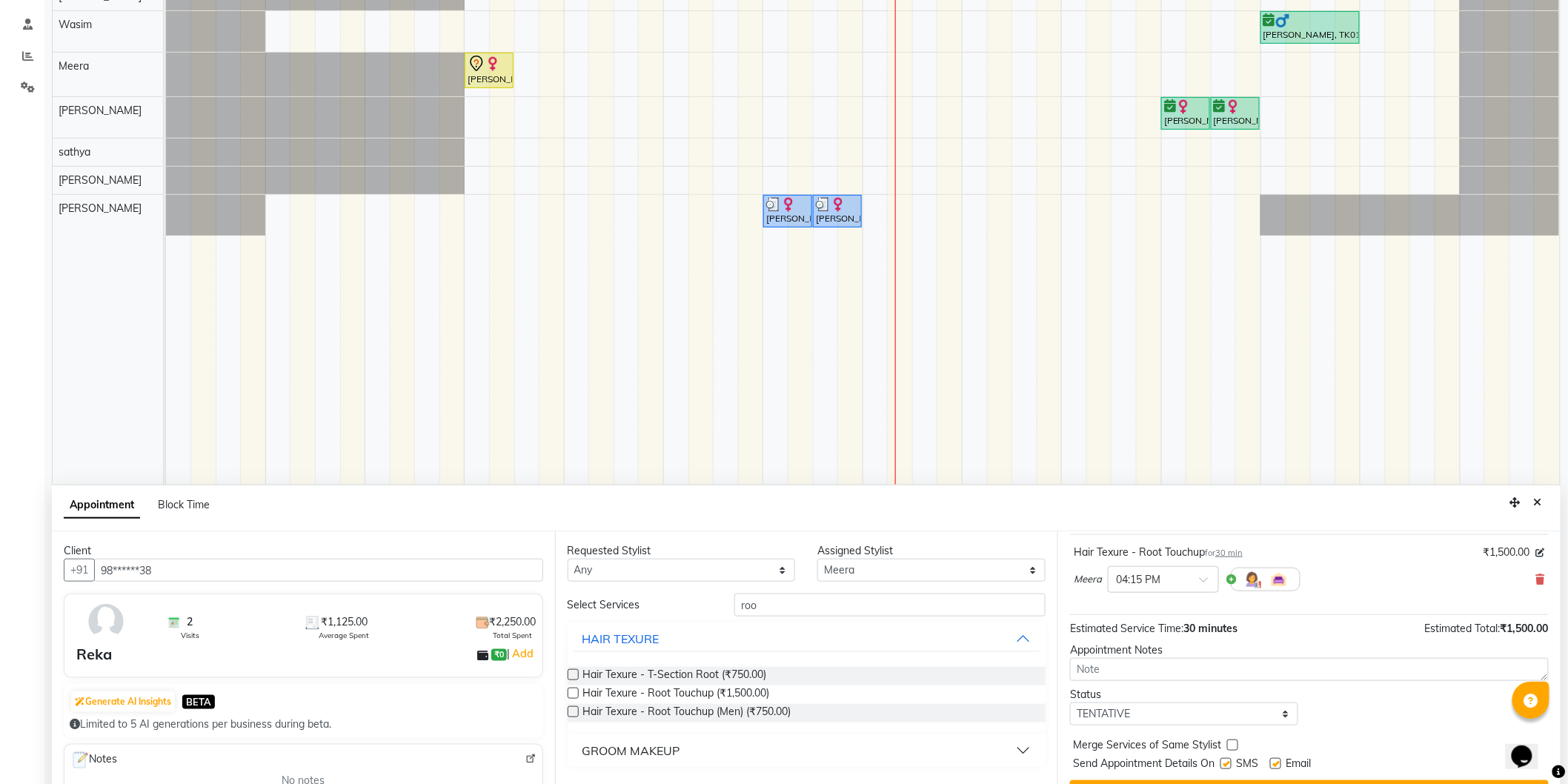
scroll to position [278, 0]
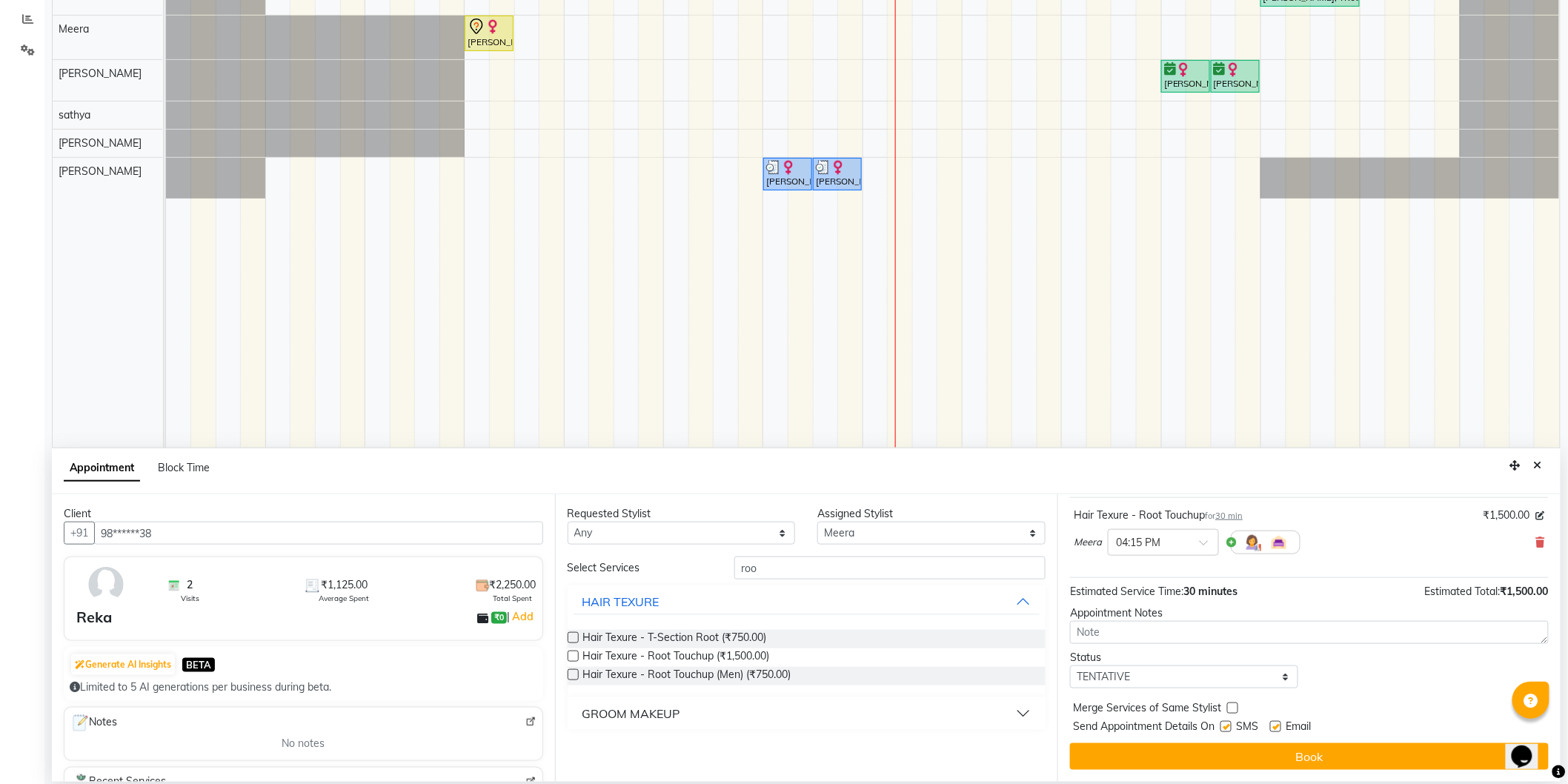
click at [1222, 724] on label at bounding box center [1226, 727] width 11 height 11
click at [1222, 724] on input "checkbox" at bounding box center [1225, 728] width 9 height 9
click at [1276, 722] on label at bounding box center [1276, 727] width 11 height 11
click at [1276, 724] on input "checkbox" at bounding box center [1275, 728] width 9 height 9
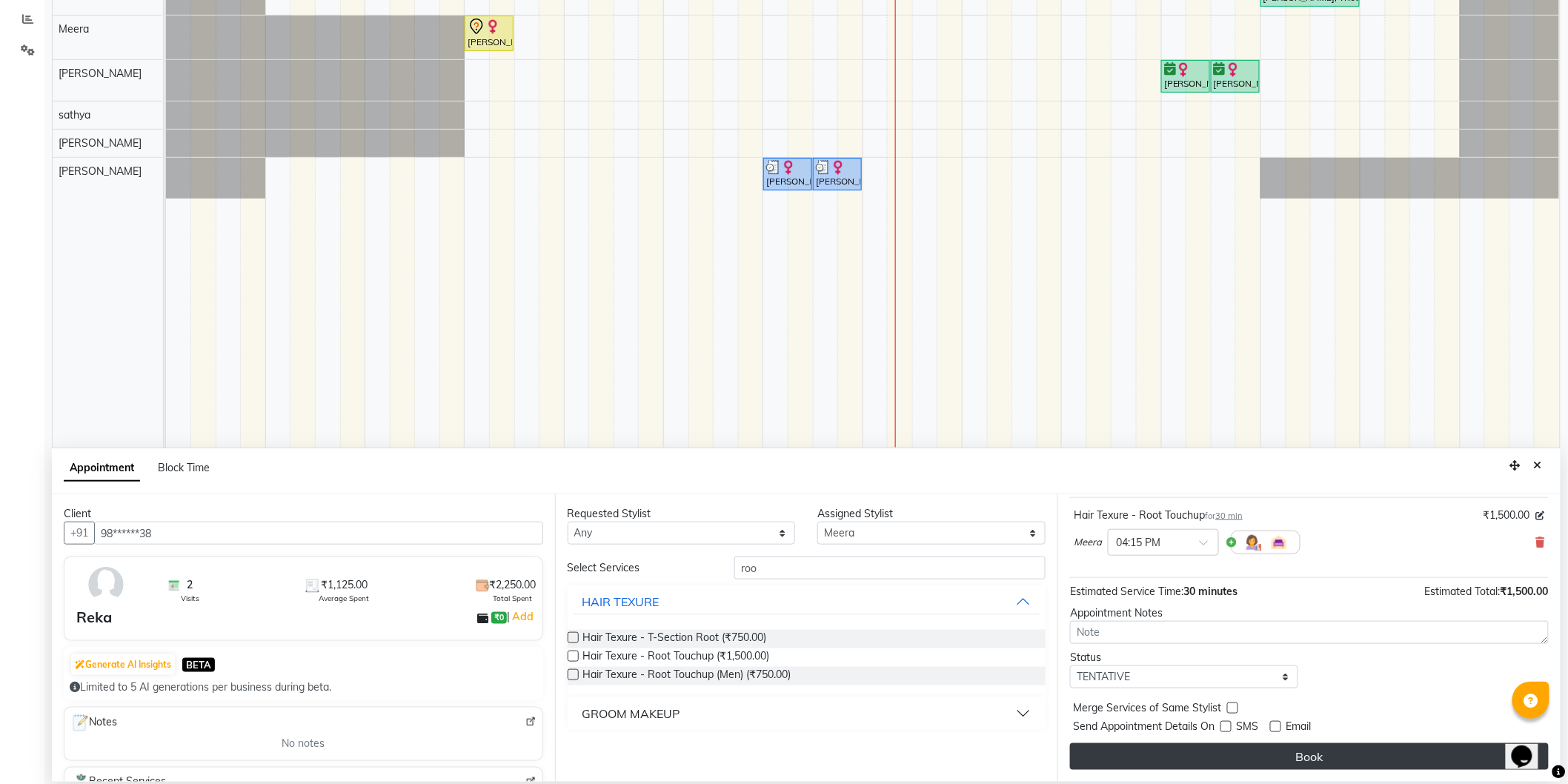
click at [1266, 753] on button "Book" at bounding box center [1309, 757] width 479 height 26
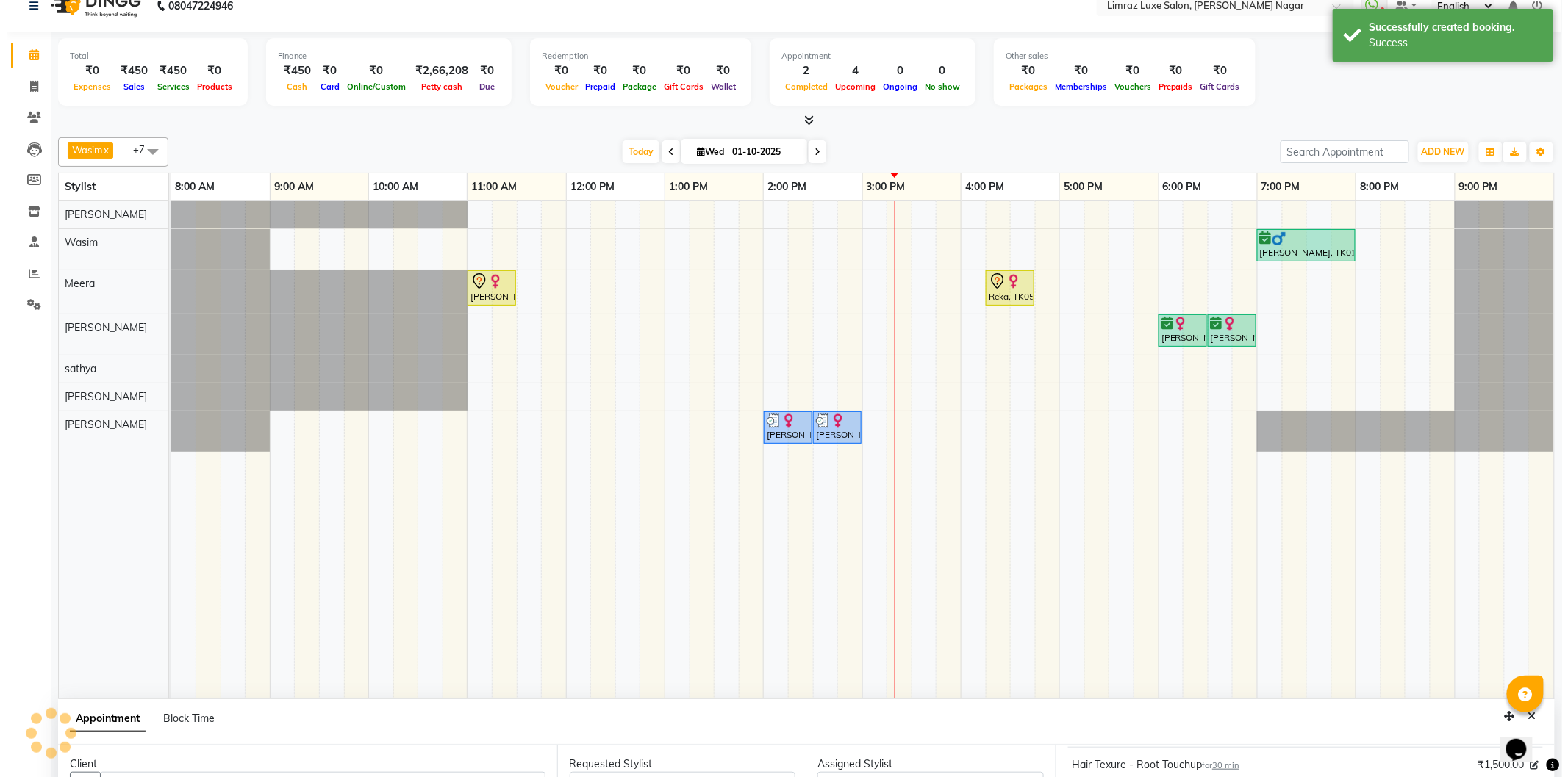
scroll to position [0, 0]
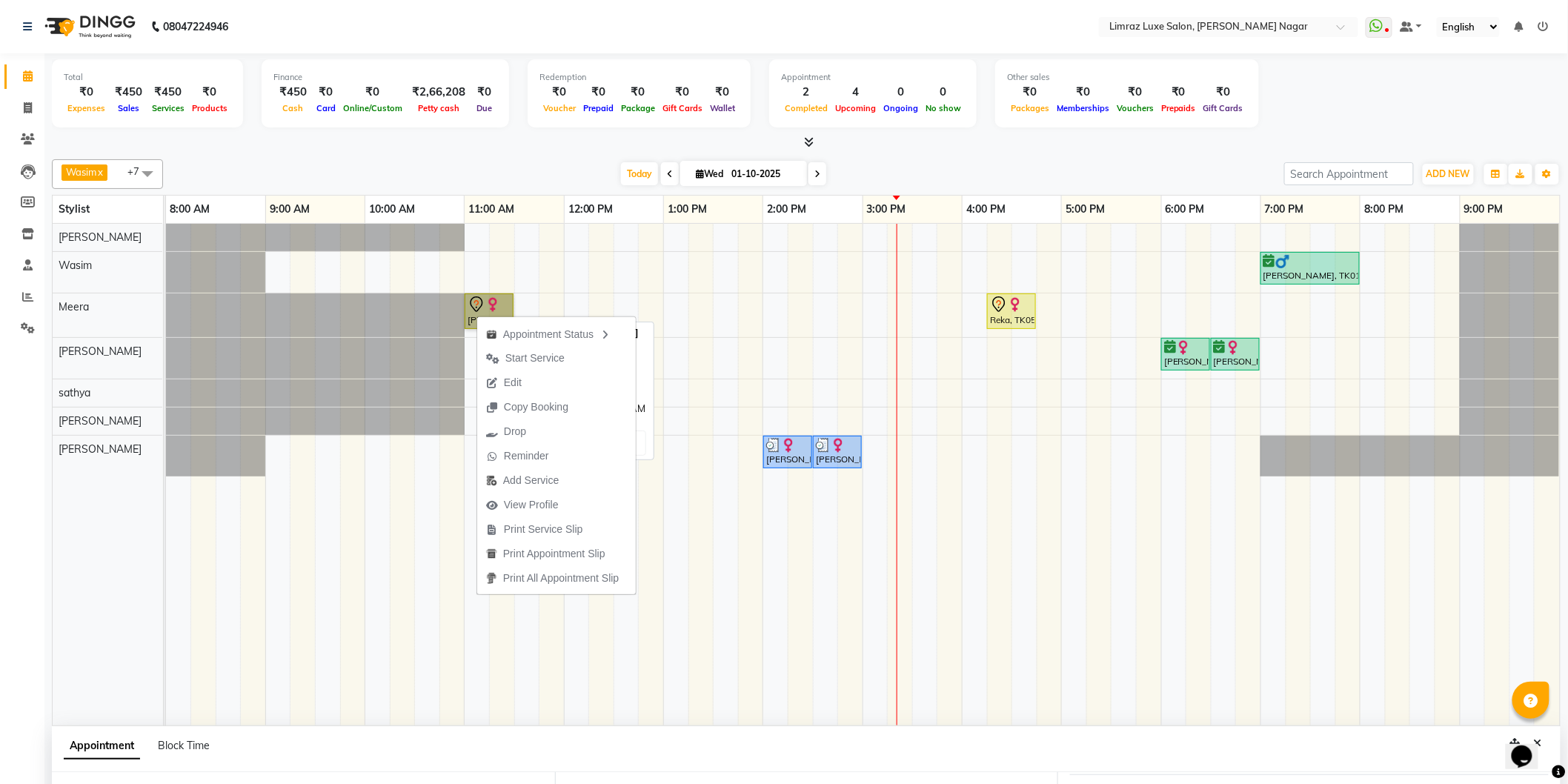
click at [490, 304] on link "[PERSON_NAME], TK02, 11:00 AM-11:30 AM, Facials - Milk White Facial" at bounding box center [489, 311] width 49 height 36
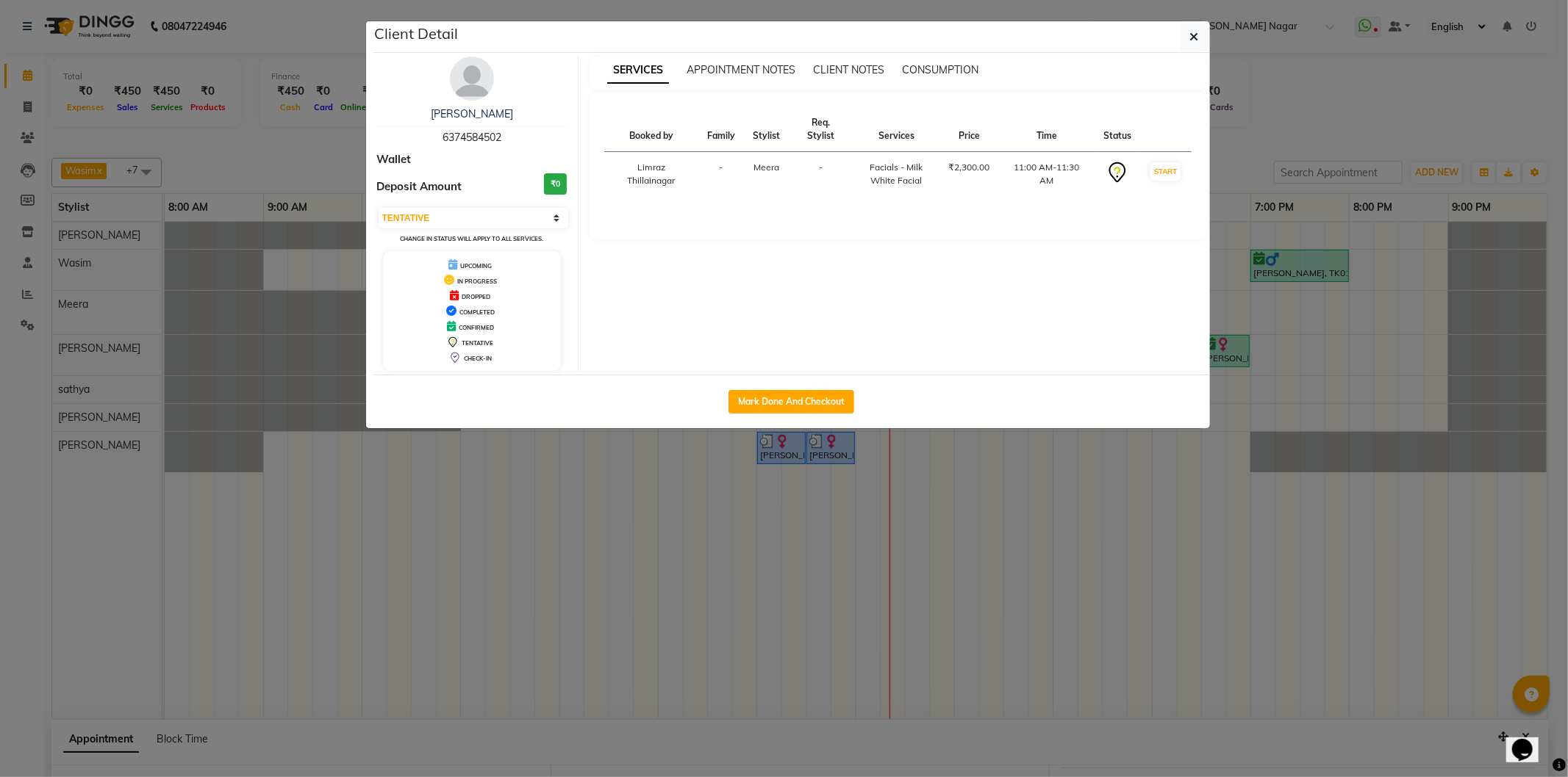
click at [824, 401] on button "Mark Done And Checkout" at bounding box center [791, 402] width 126 height 24
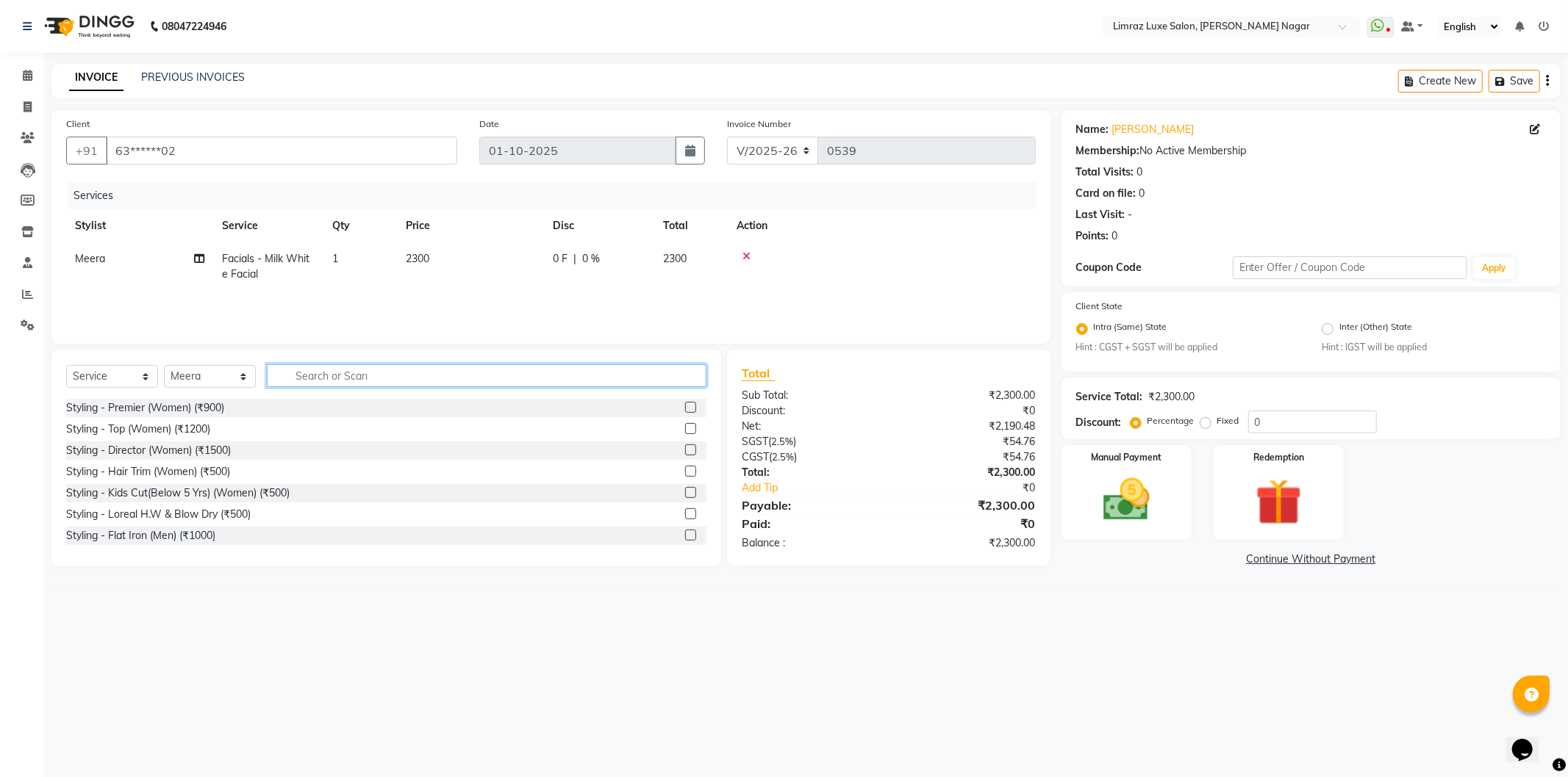
click at [297, 375] on input "text" at bounding box center [487, 376] width 440 height 23
drag, startPoint x: 329, startPoint y: 371, endPoint x: 204, endPoint y: 401, distance: 128.5
click at [204, 401] on div "Select Service Product Membership Package Voucher Prepaid Gift Card Select Styl…" at bounding box center [386, 458] width 670 height 217
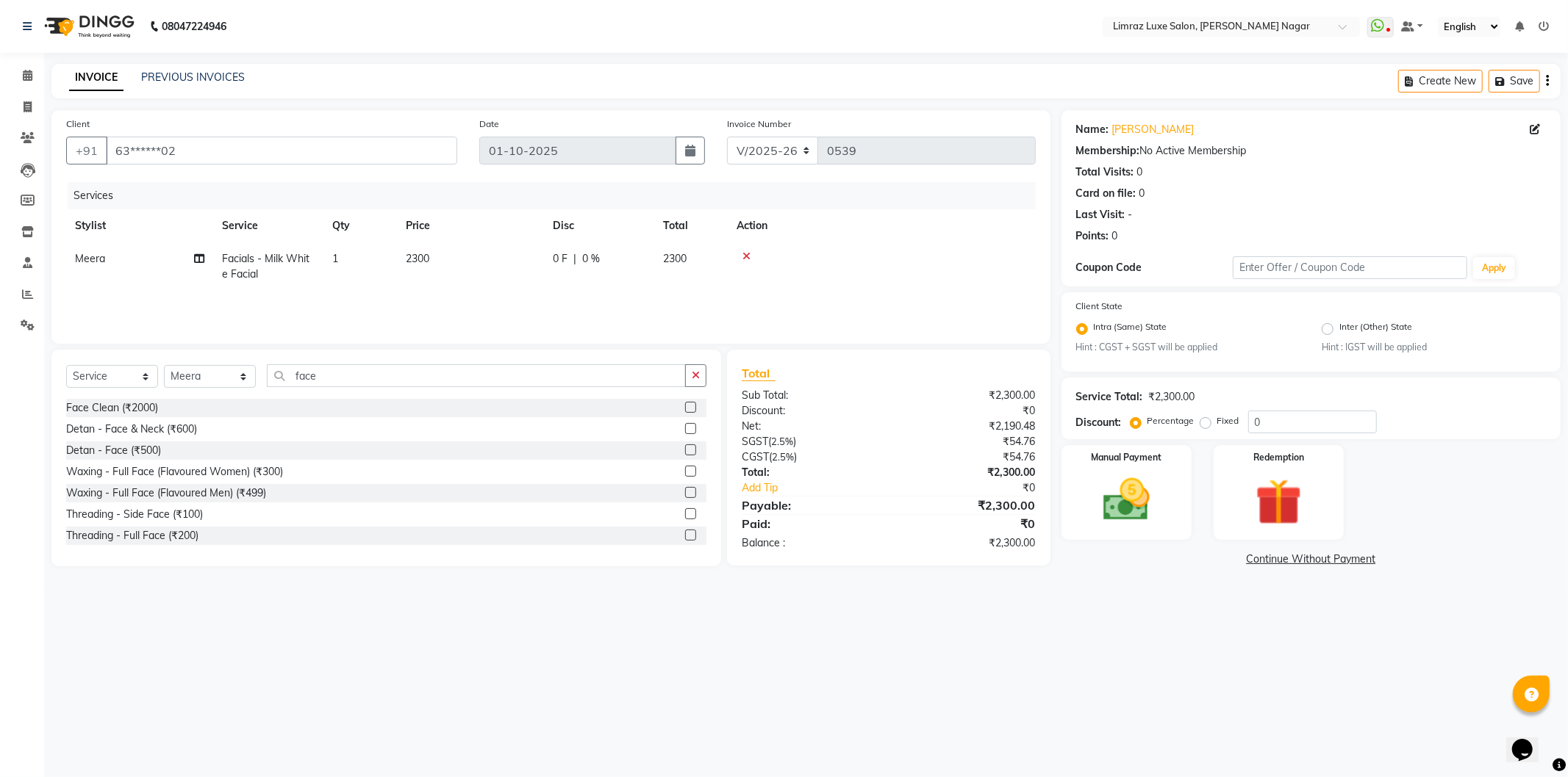
drag, startPoint x: 684, startPoint y: 449, endPoint x: 685, endPoint y: 458, distance: 9.1
click at [685, 449] on label at bounding box center [691, 450] width 11 height 11
click at [685, 449] on input "checkbox" at bounding box center [690, 450] width 9 height 9
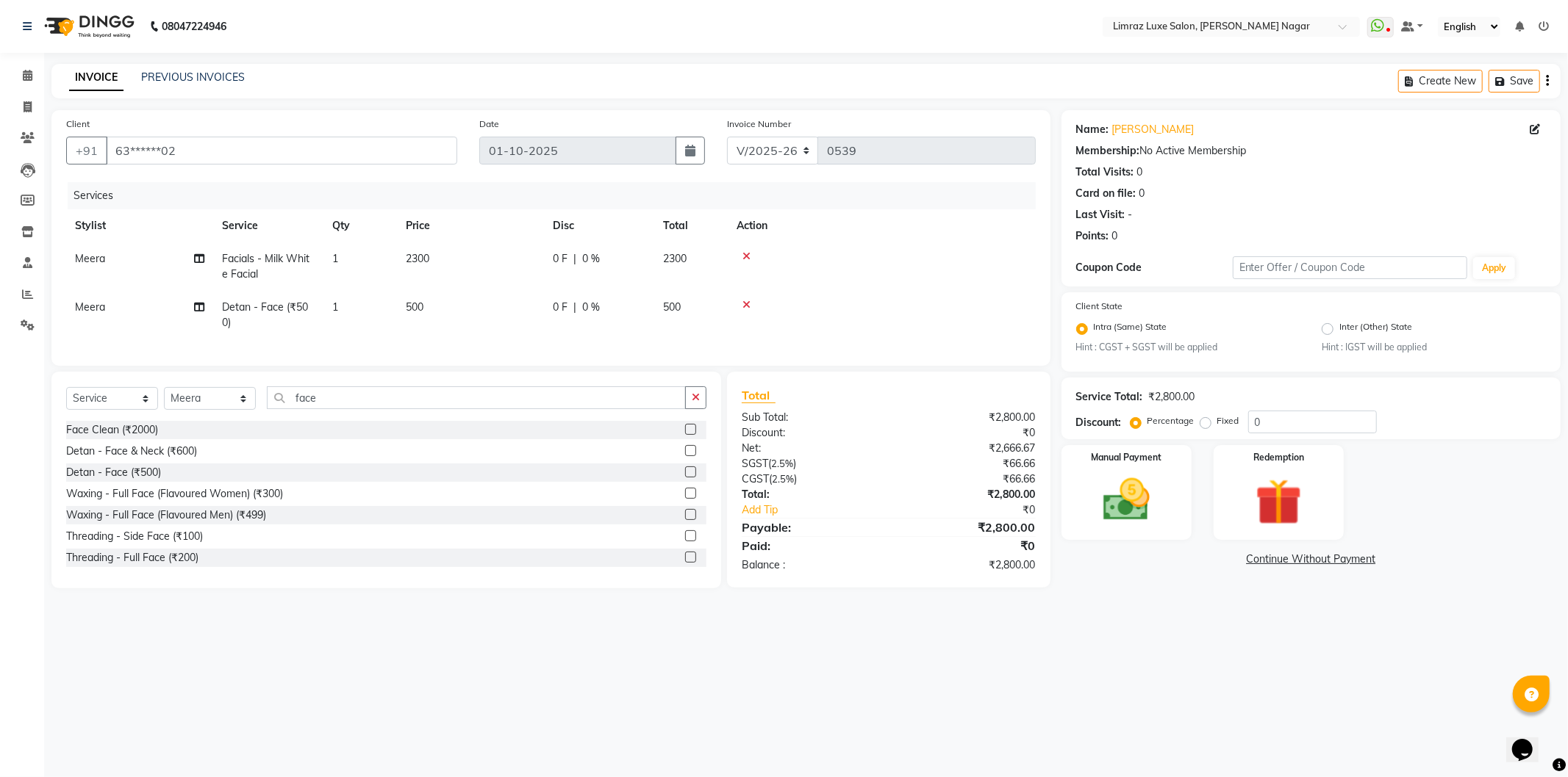
drag, startPoint x: 1207, startPoint y: 425, endPoint x: 1207, endPoint y: 443, distance: 18.0
click at [1217, 425] on label "Fixed" at bounding box center [1228, 420] width 22 height 13
click at [1207, 425] on input "Fixed" at bounding box center [1208, 420] width 10 height 10
drag, startPoint x: 1278, startPoint y: 420, endPoint x: 1226, endPoint y: 434, distance: 53.9
click at [1226, 434] on div "Service Total: ₹2,800.00 Discount: Percentage Fixed 0" at bounding box center [1311, 408] width 499 height 61
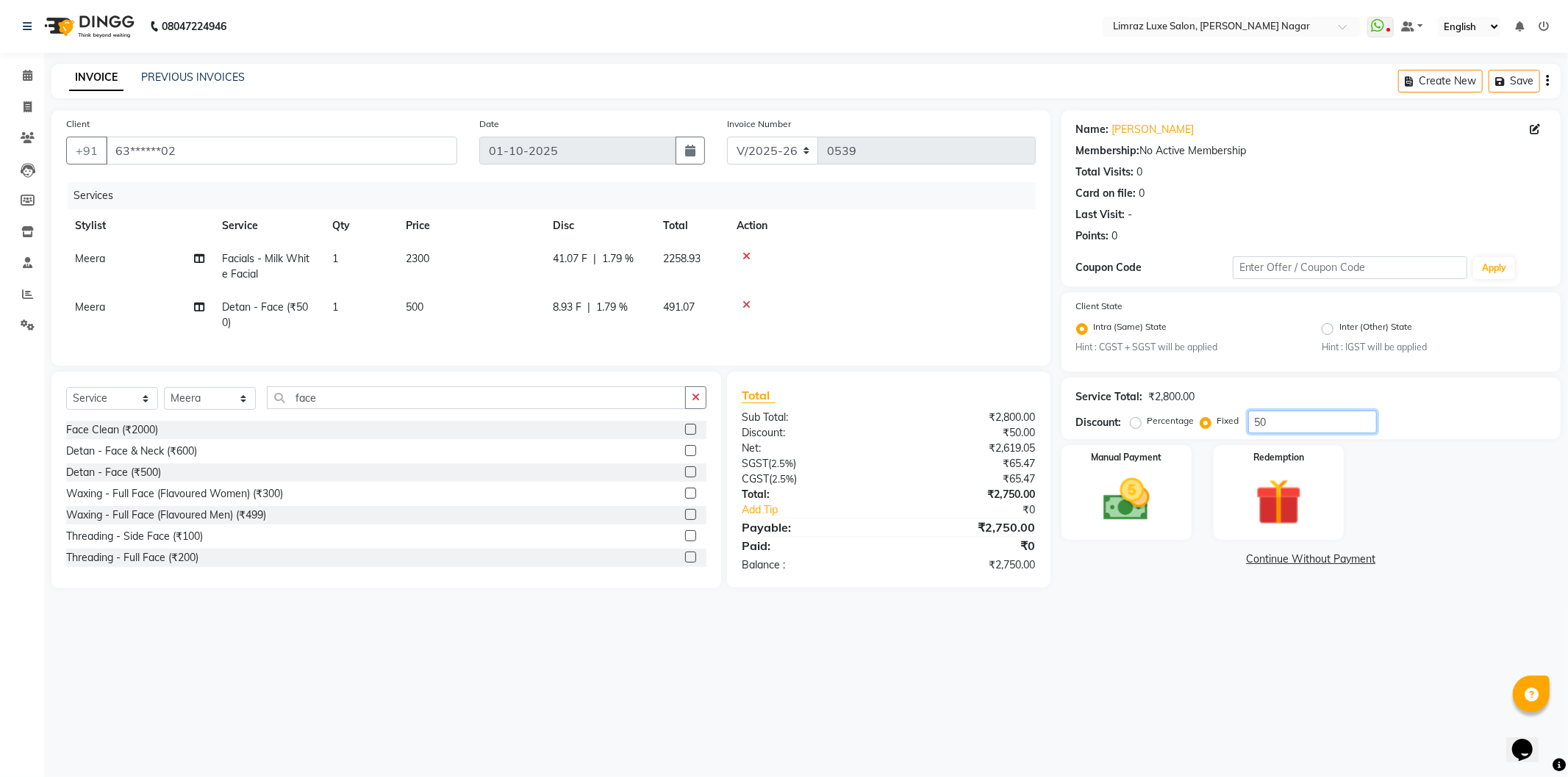
drag, startPoint x: 1269, startPoint y: 423, endPoint x: 1213, endPoint y: 434, distance: 57.1
click at [1213, 434] on div "Service Total: ₹2,800.00 Discount: Percentage Fixed 50" at bounding box center [1311, 408] width 499 height 61
click at [581, 262] on div "0 F | 0 %" at bounding box center [599, 259] width 93 height 15
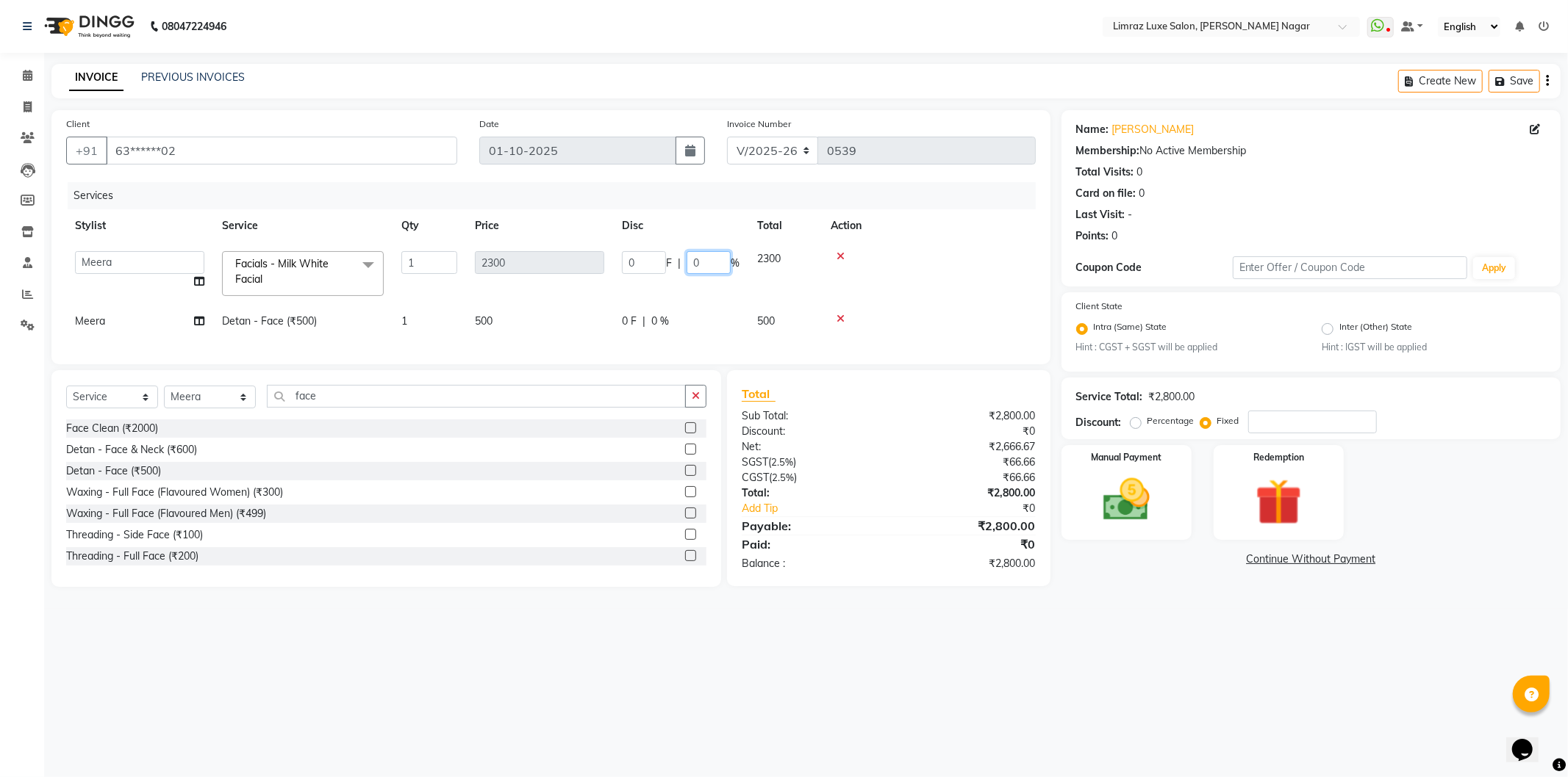
drag, startPoint x: 673, startPoint y: 265, endPoint x: 655, endPoint y: 265, distance: 18.0
click at [655, 265] on div "0 F | 0 %" at bounding box center [680, 263] width 117 height 23
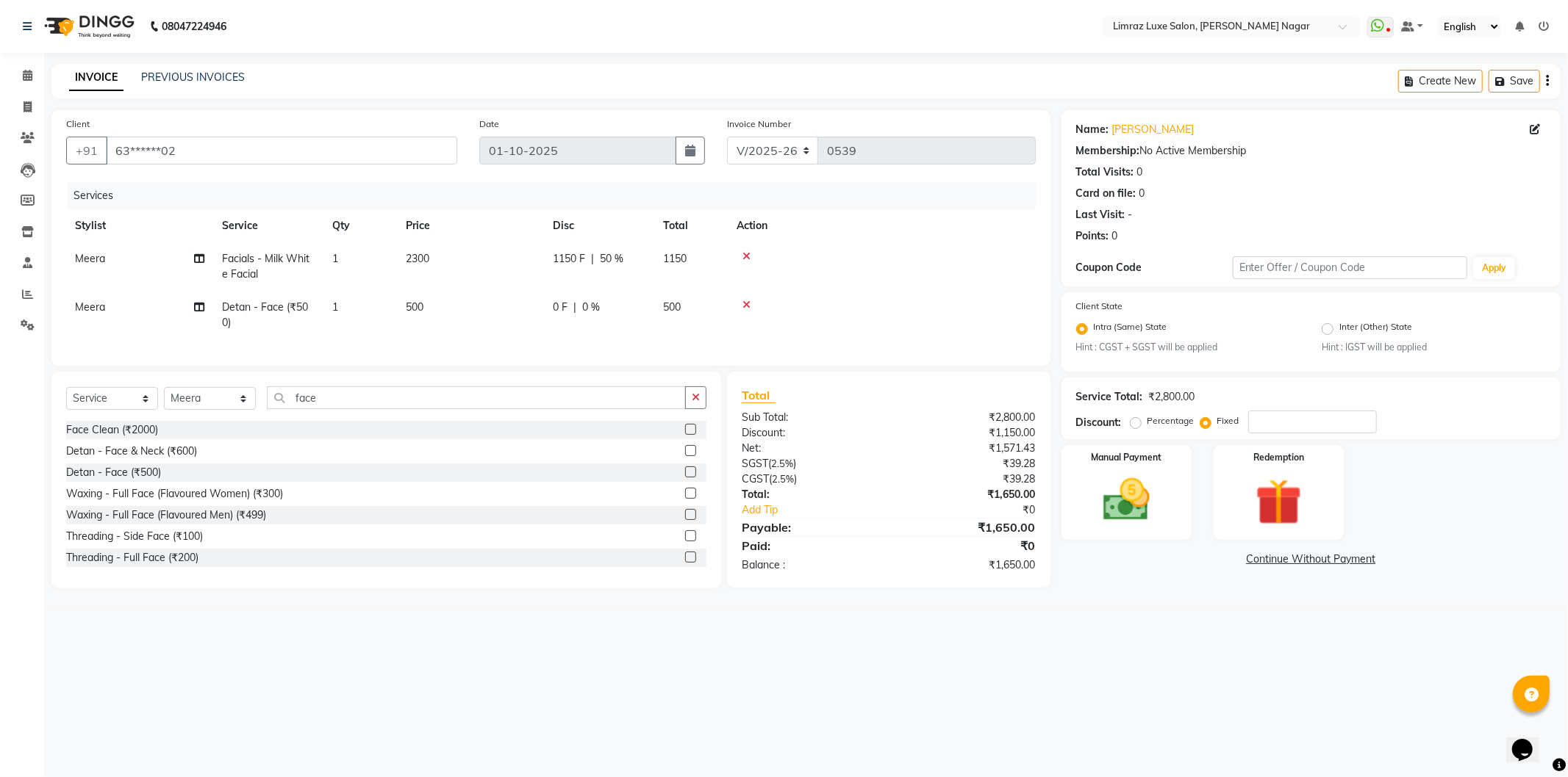
click at [622, 306] on div "0 F | 0 %" at bounding box center [599, 308] width 93 height 15
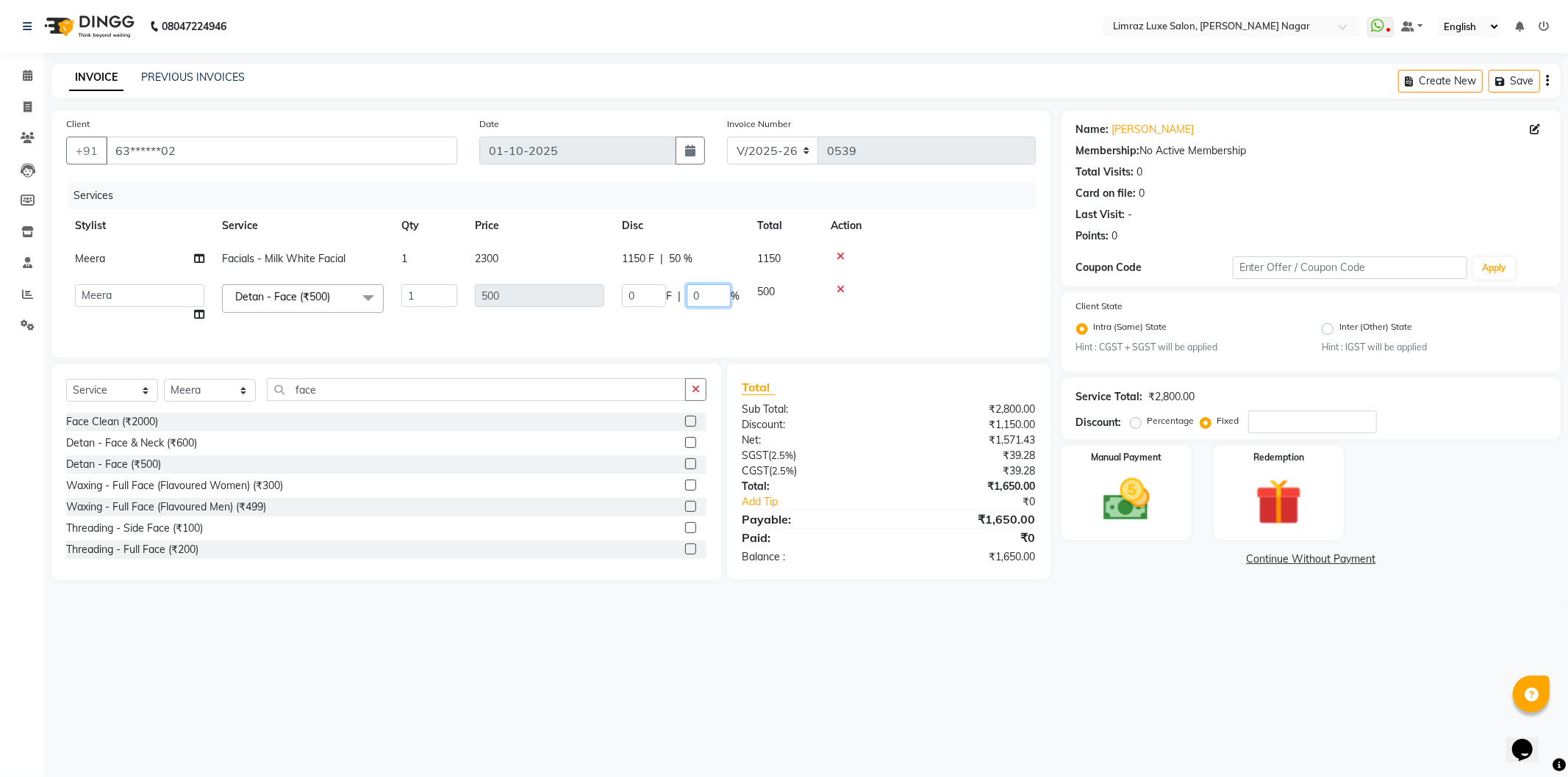
drag, startPoint x: 709, startPoint y: 300, endPoint x: 606, endPoint y: 316, distance: 104.2
click at [606, 316] on tr "[PERSON_NAME] [PERSON_NAME] Baby [PERSON_NAME] [PERSON_NAME] [PERSON_NAME] Limr…" at bounding box center [550, 303] width 969 height 56
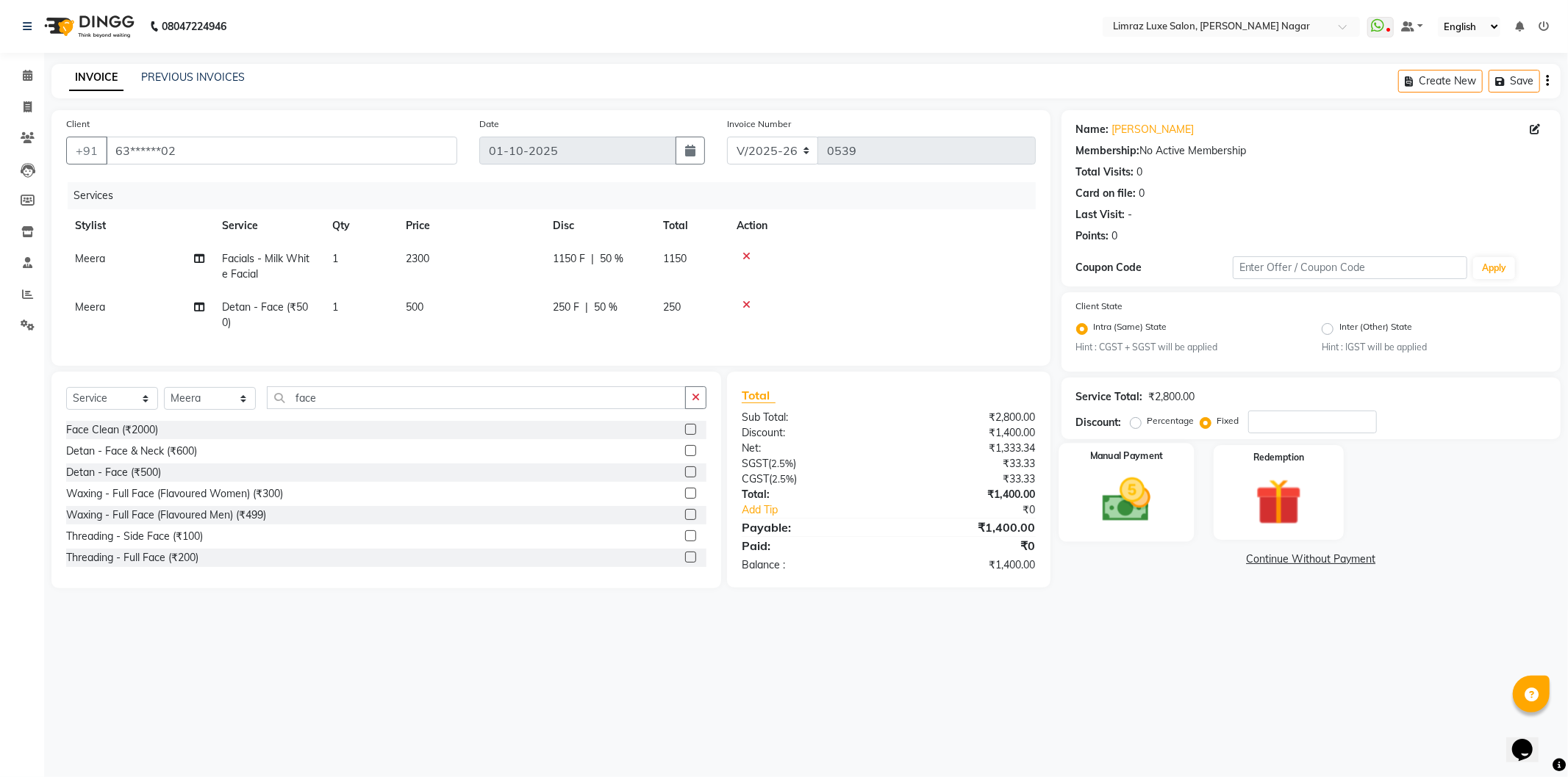
click at [1091, 505] on img at bounding box center [1127, 500] width 78 height 56
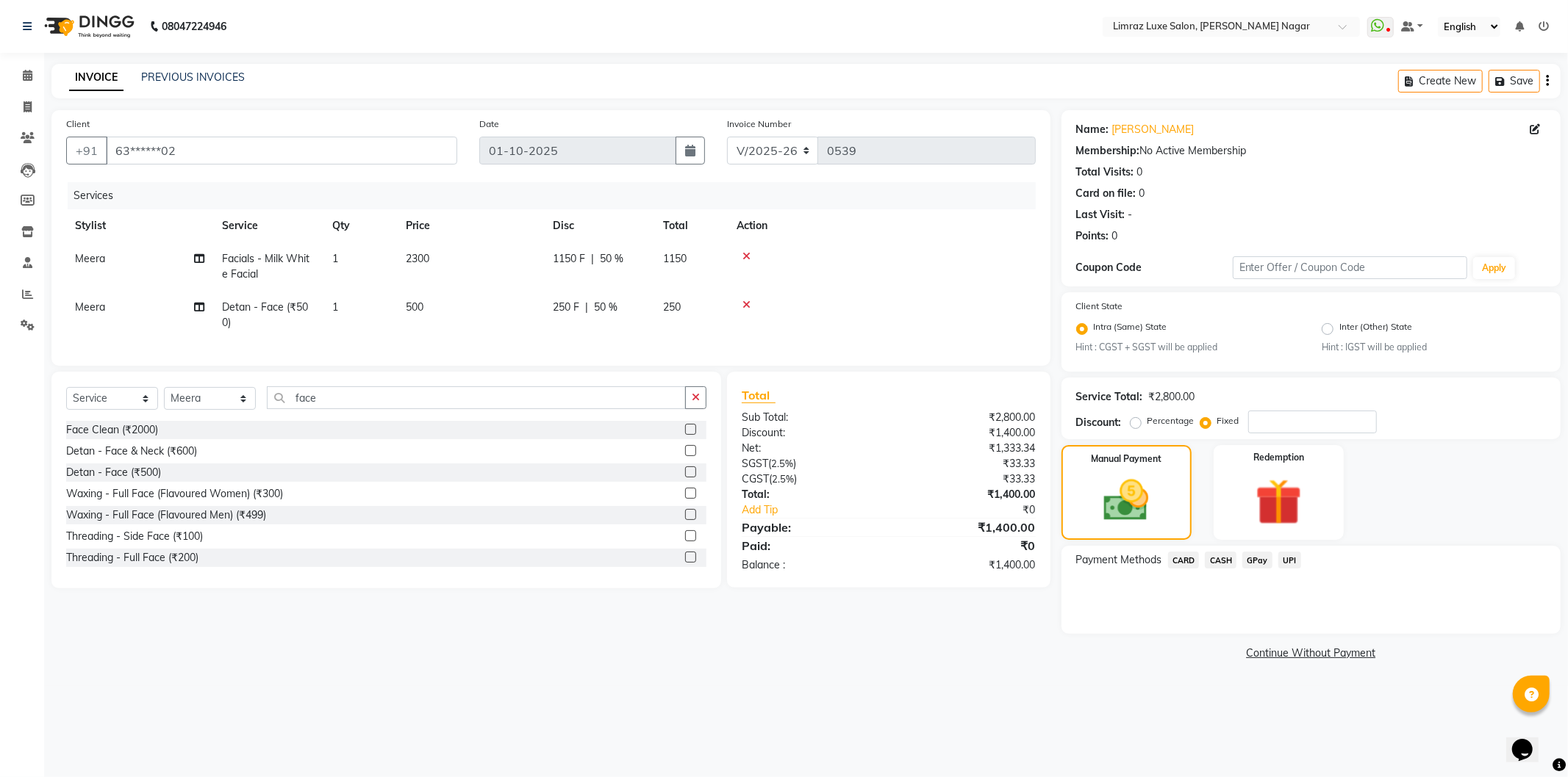
drag, startPoint x: 1229, startPoint y: 562, endPoint x: 1221, endPoint y: 576, distance: 16.1
click at [1228, 563] on span "CASH" at bounding box center [1220, 560] width 31 height 17
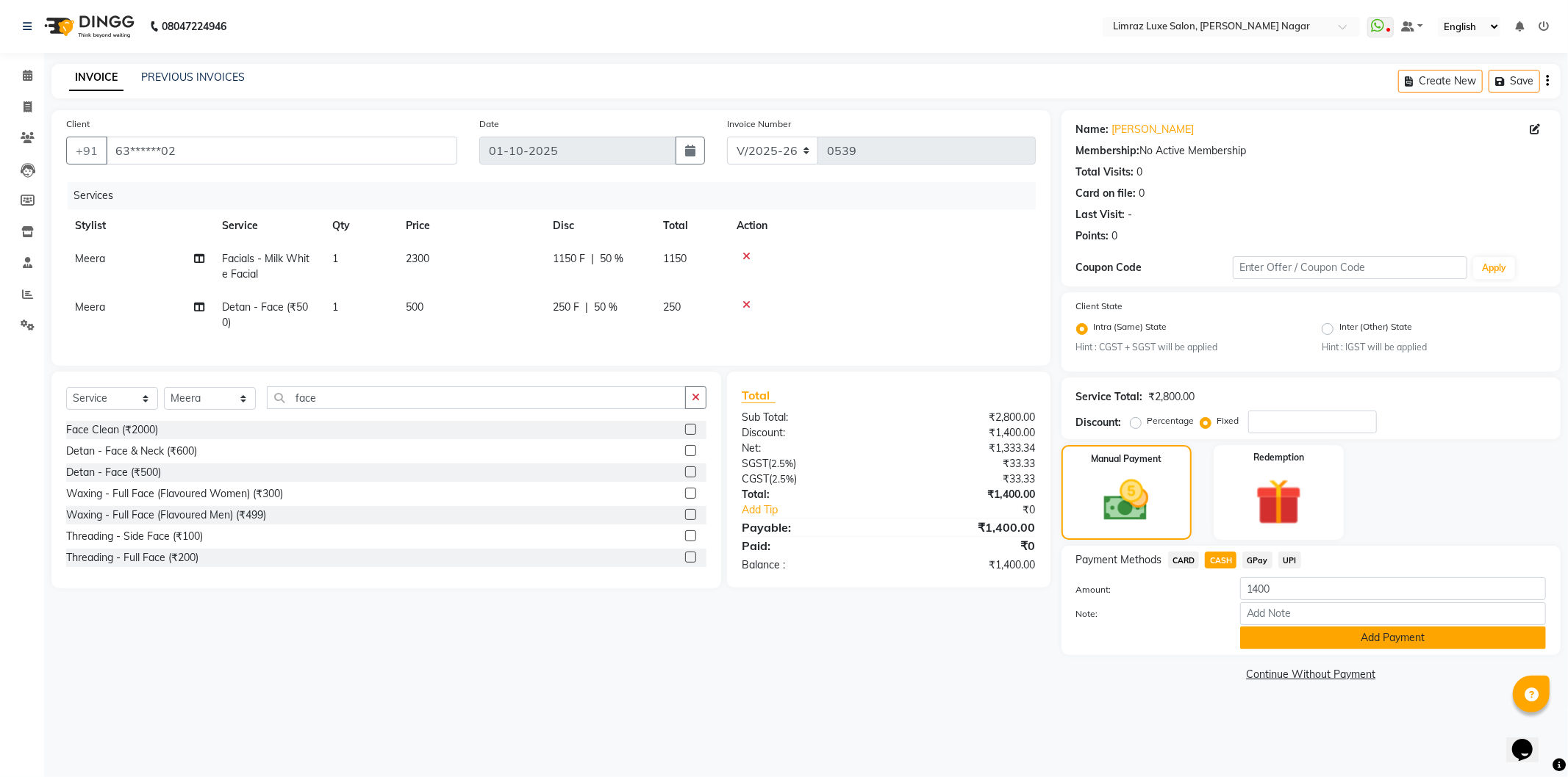
click at [1279, 640] on button "Add Payment" at bounding box center [1393, 638] width 305 height 23
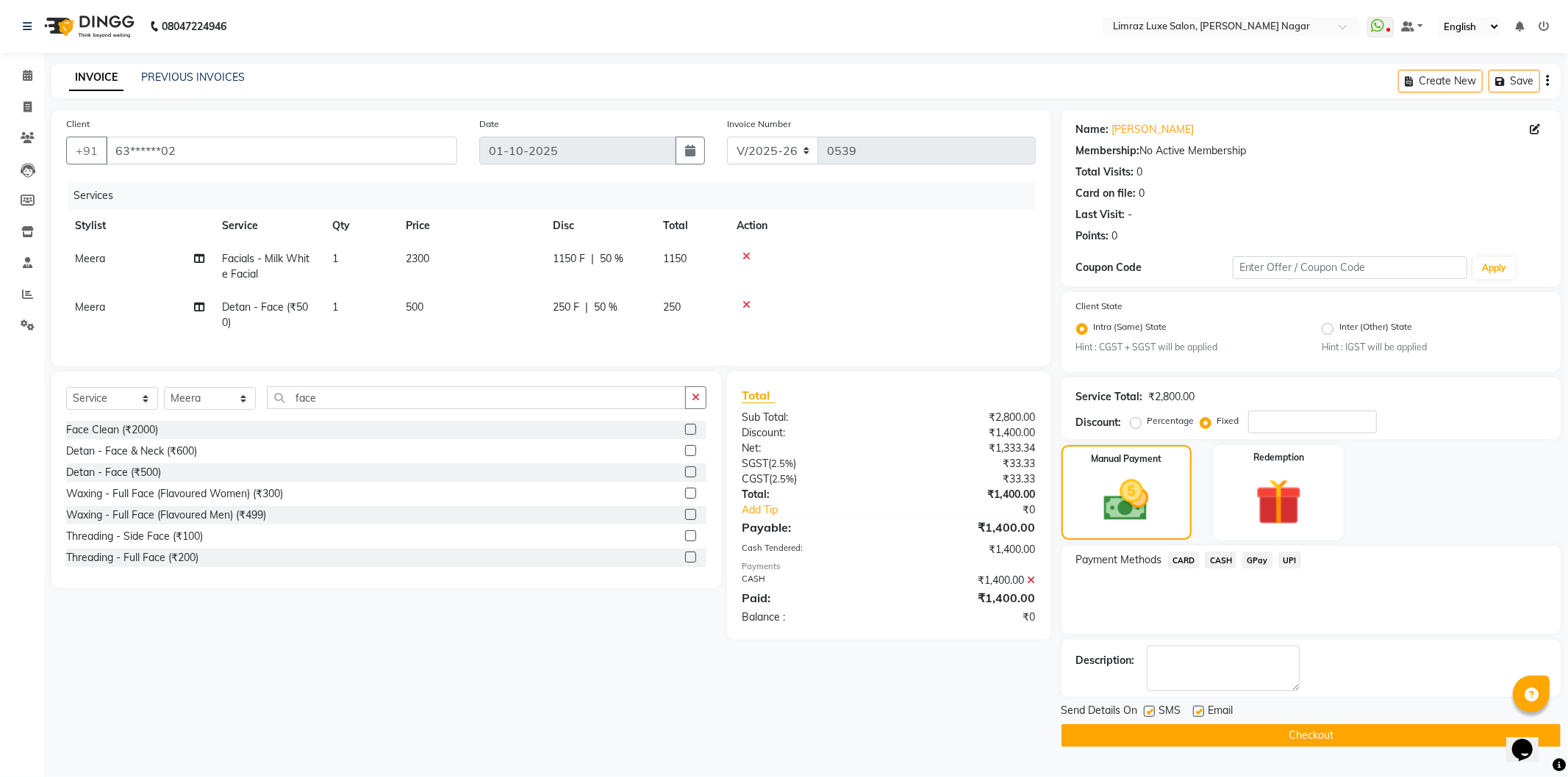
click at [1150, 713] on label at bounding box center [1149, 712] width 11 height 11
click at [1150, 713] on input "checkbox" at bounding box center [1148, 712] width 9 height 9
click at [1200, 709] on label at bounding box center [1199, 712] width 11 height 11
click at [1200, 709] on input "checkbox" at bounding box center [1198, 712] width 9 height 9
click at [1195, 739] on button "Checkout" at bounding box center [1311, 736] width 499 height 23
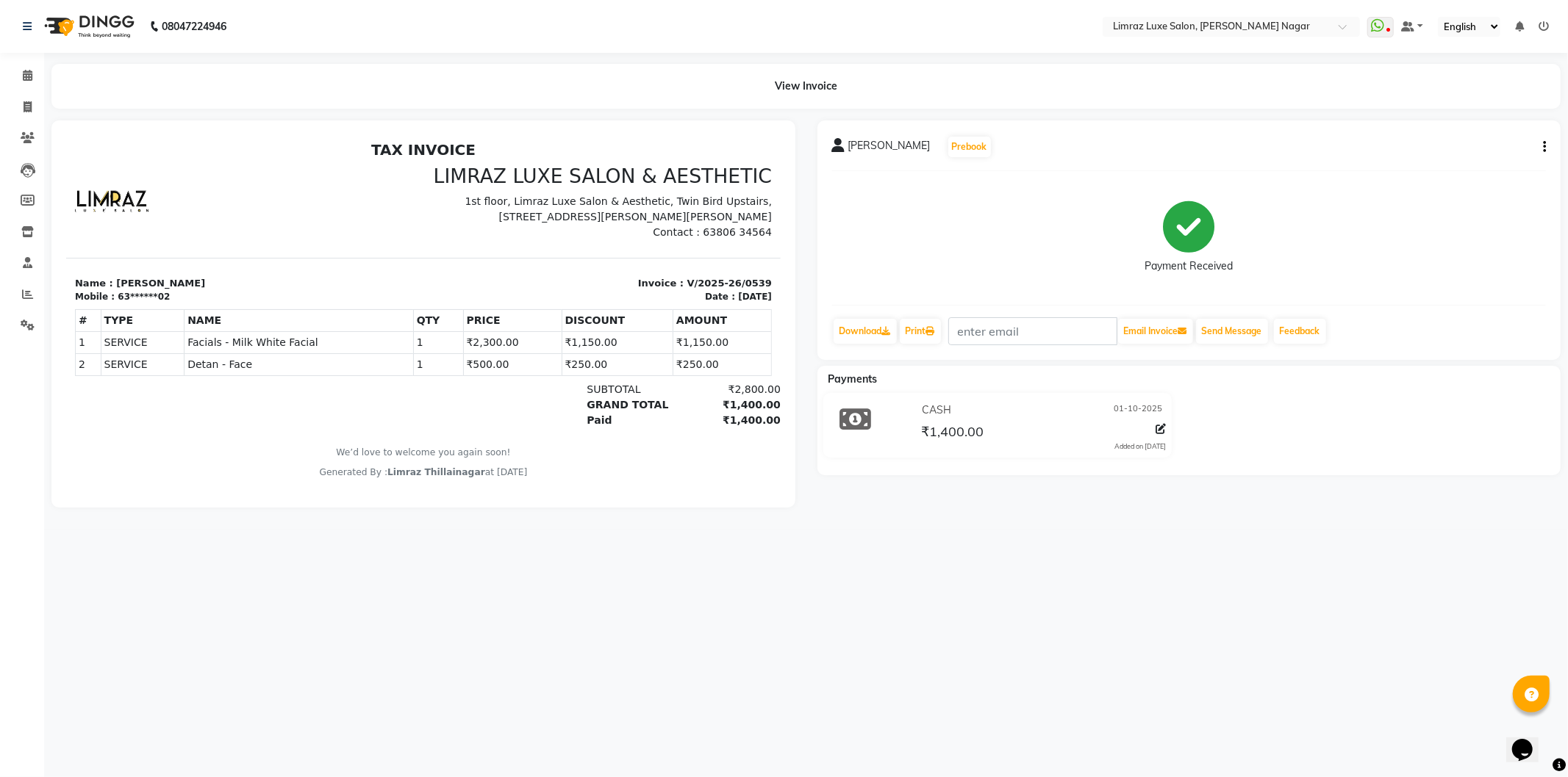
click at [113, 27] on img at bounding box center [87, 27] width 101 height 41
